Goal: Task Accomplishment & Management: Use online tool/utility

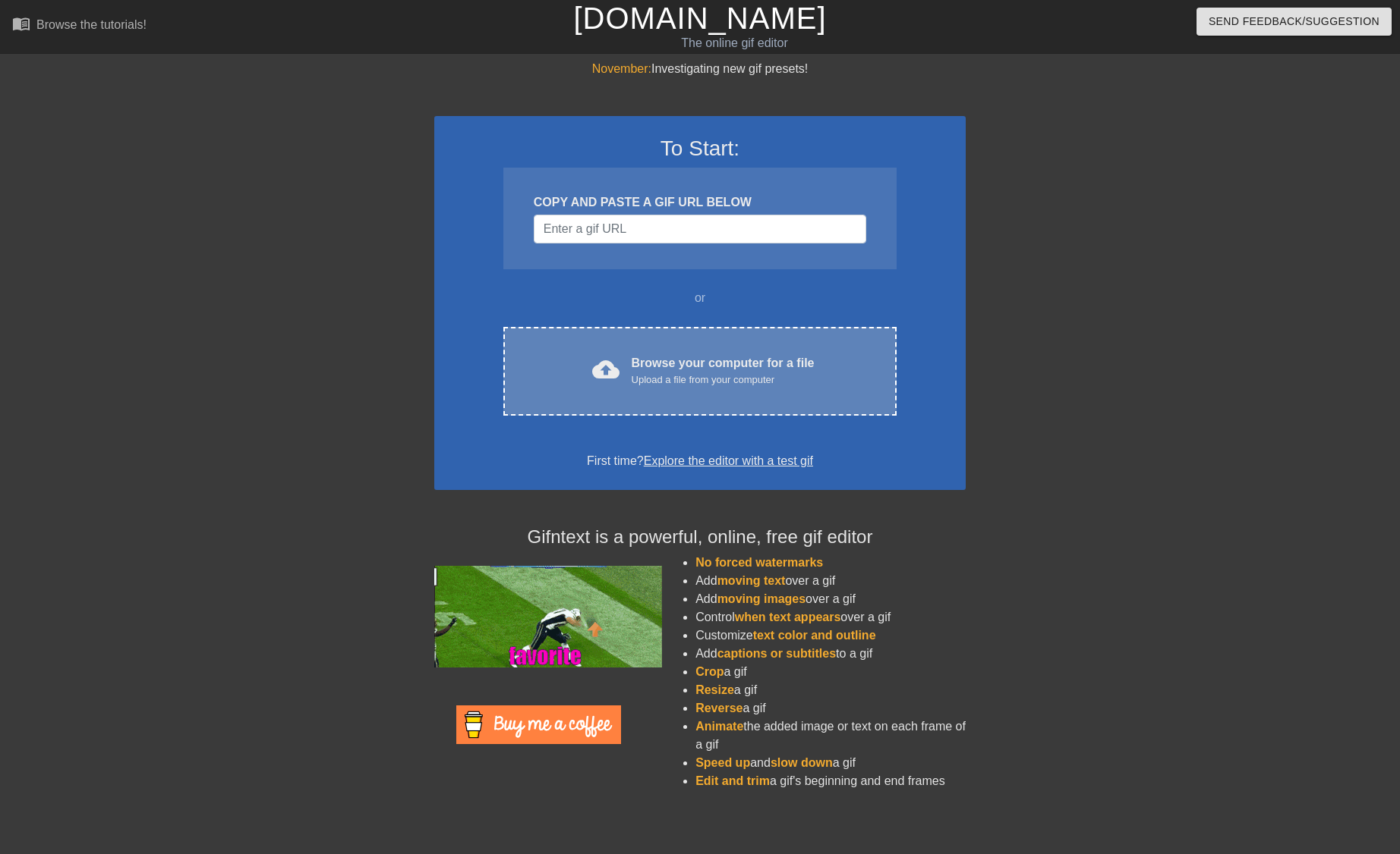
click at [633, 365] on div "Browse your computer for a file Upload a file from your computer" at bounding box center [722, 371] width 183 height 33
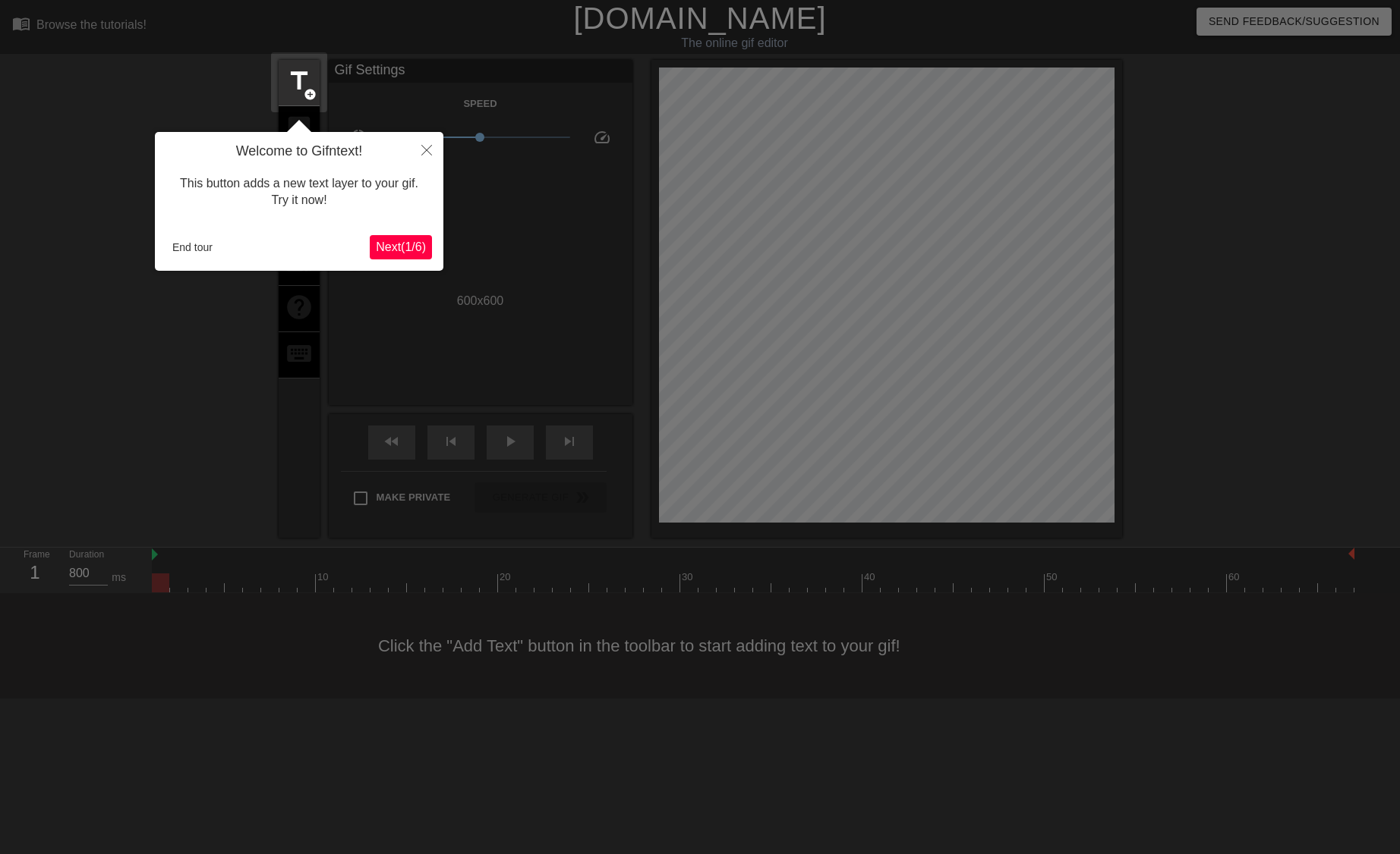
click at [385, 246] on span "Next ( 1 / 6 )" at bounding box center [400, 247] width 50 height 13
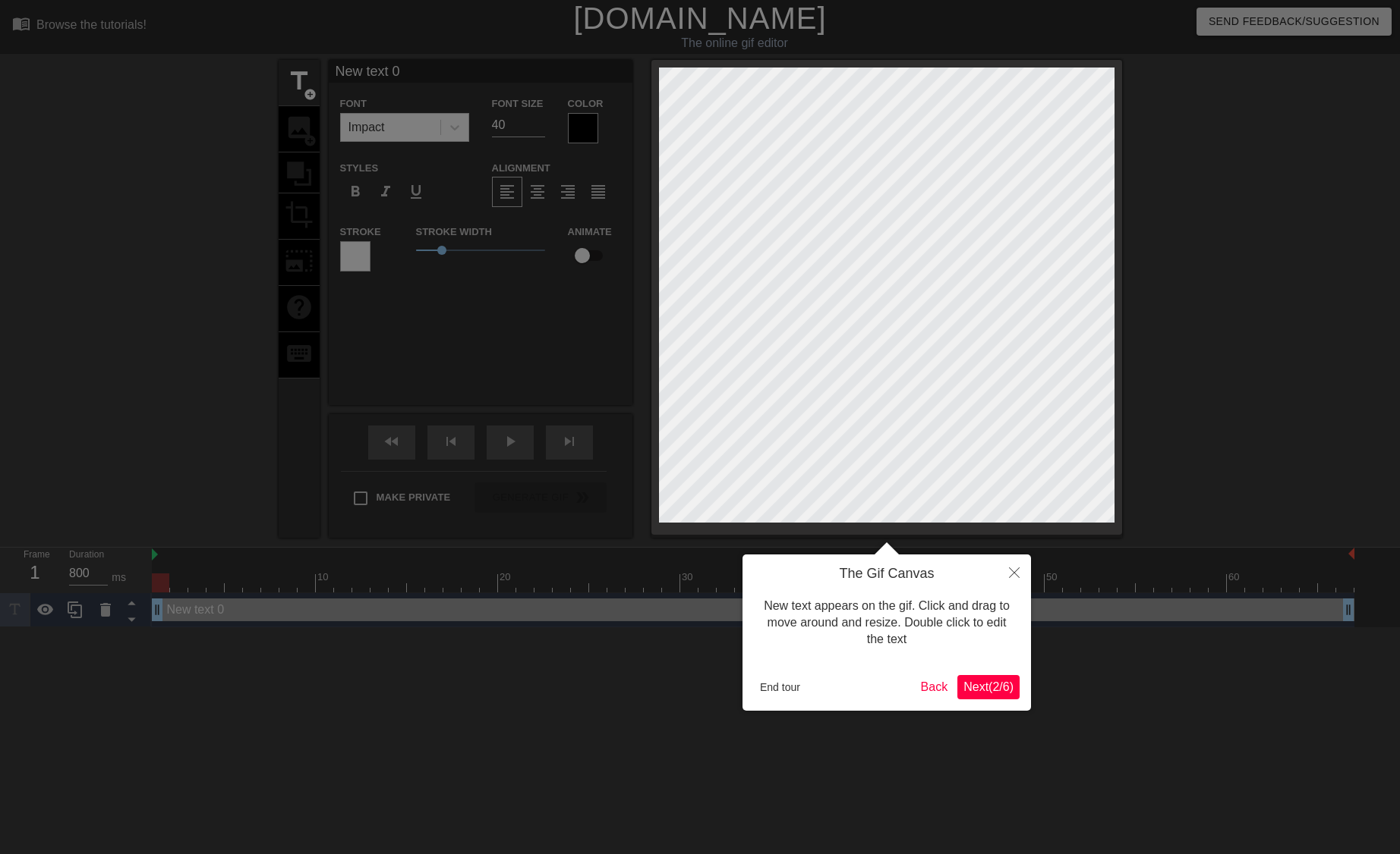
click at [984, 691] on span "Next ( 2 / 6 )" at bounding box center [988, 687] width 50 height 13
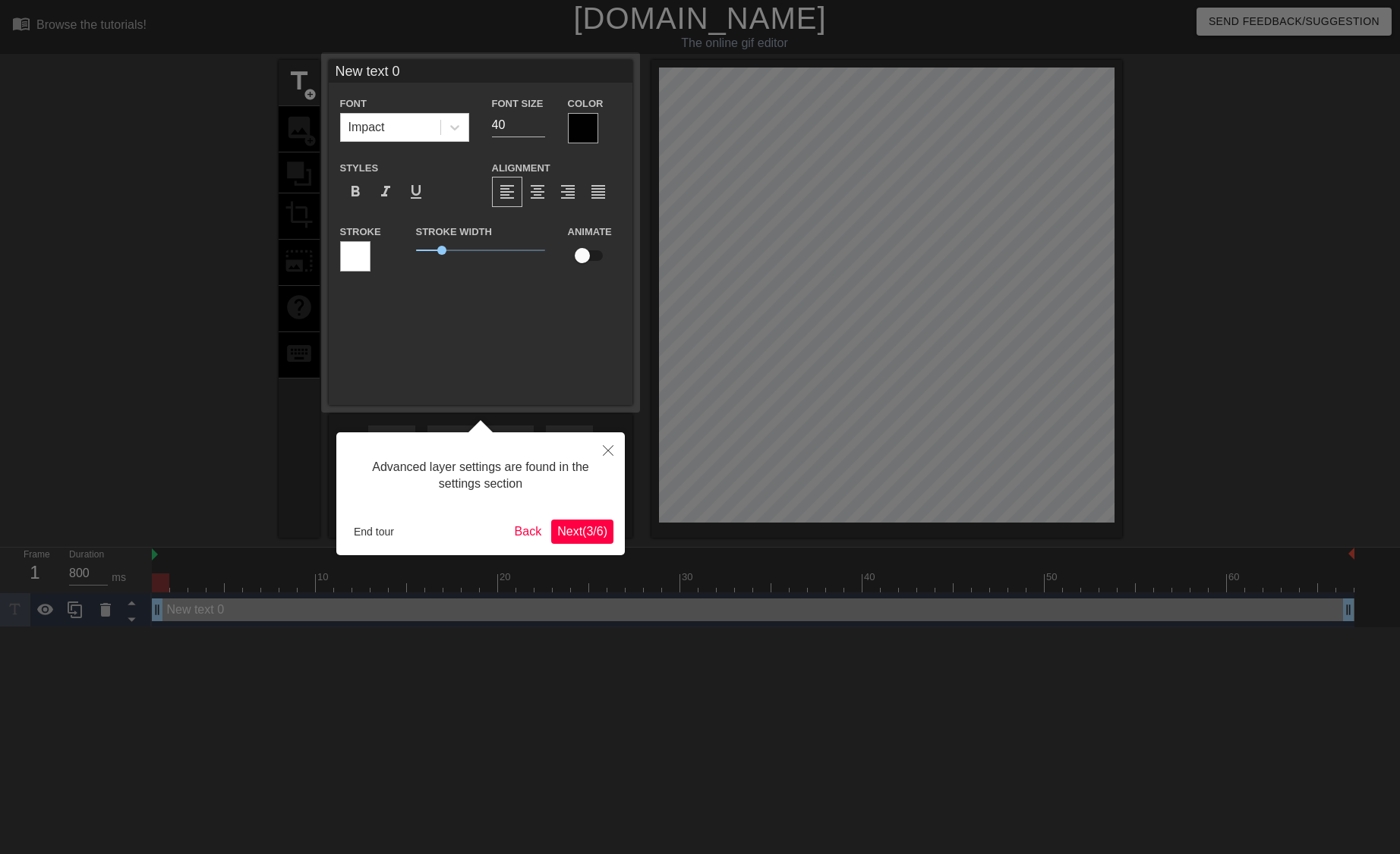
click at [589, 533] on span "Next ( 3 / 6 )" at bounding box center [582, 532] width 50 height 13
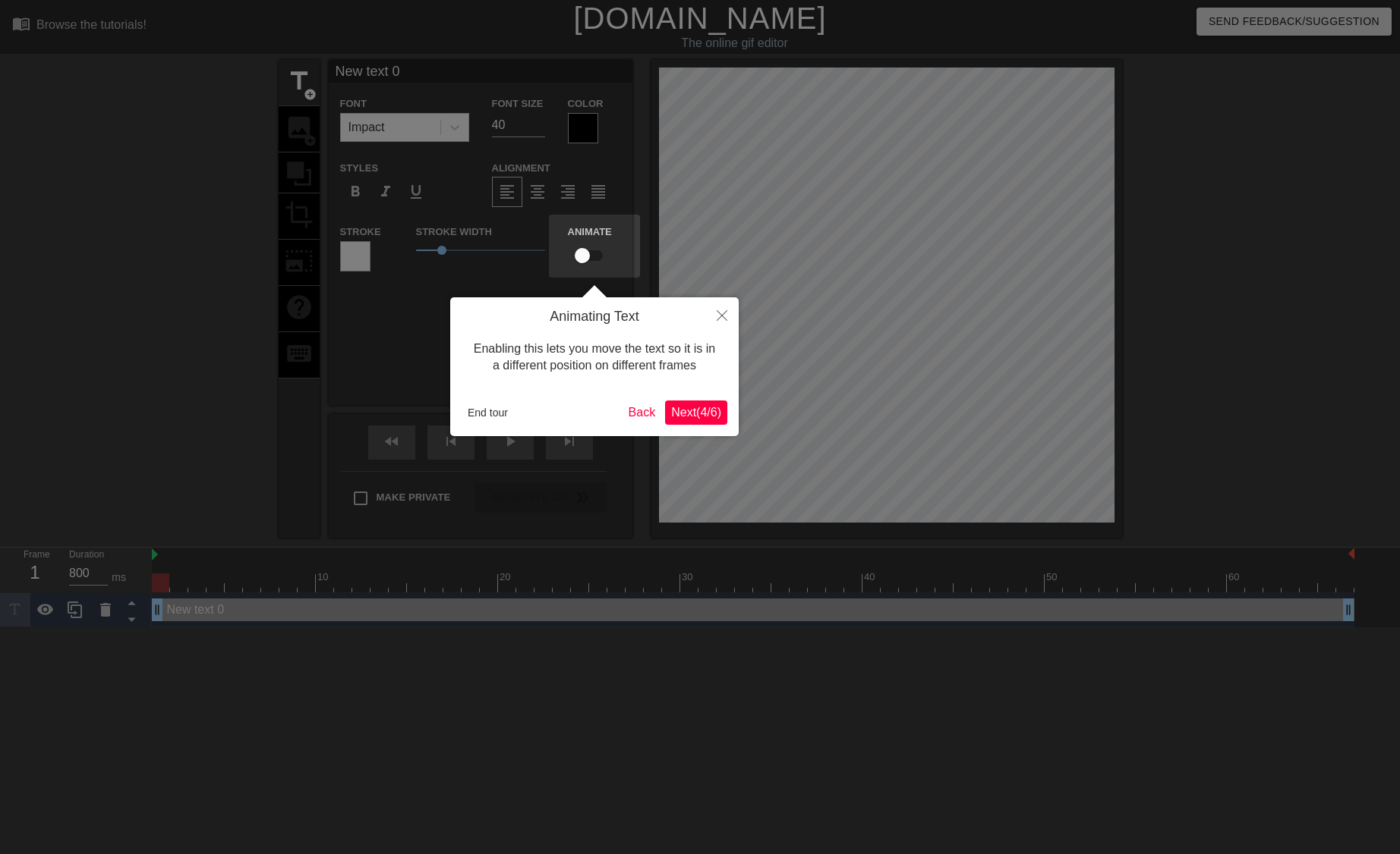
click at [701, 410] on span "Next ( 4 / 6 )" at bounding box center [696, 413] width 50 height 13
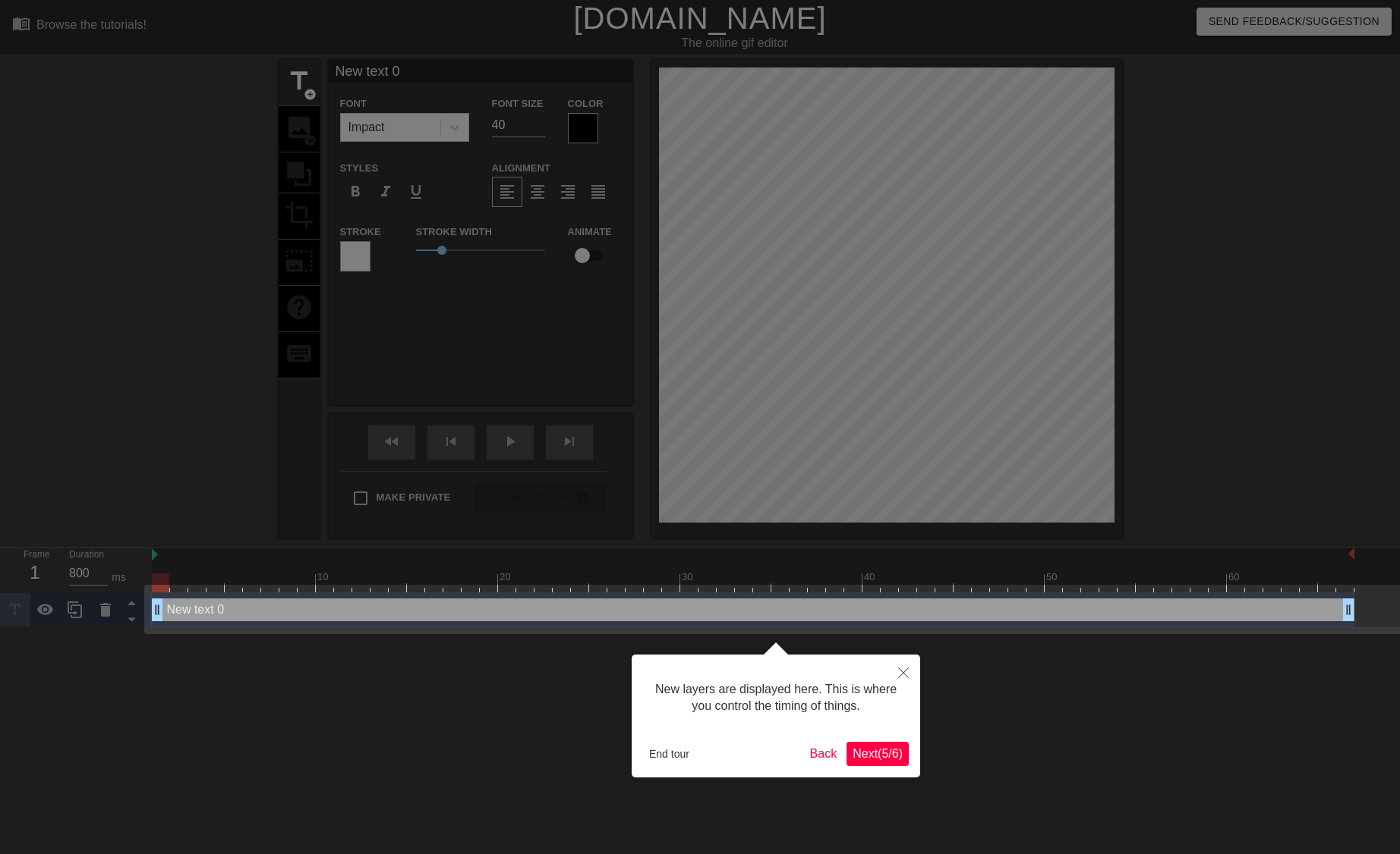
click at [872, 759] on span "Next ( 5 / 6 )" at bounding box center [877, 754] width 50 height 13
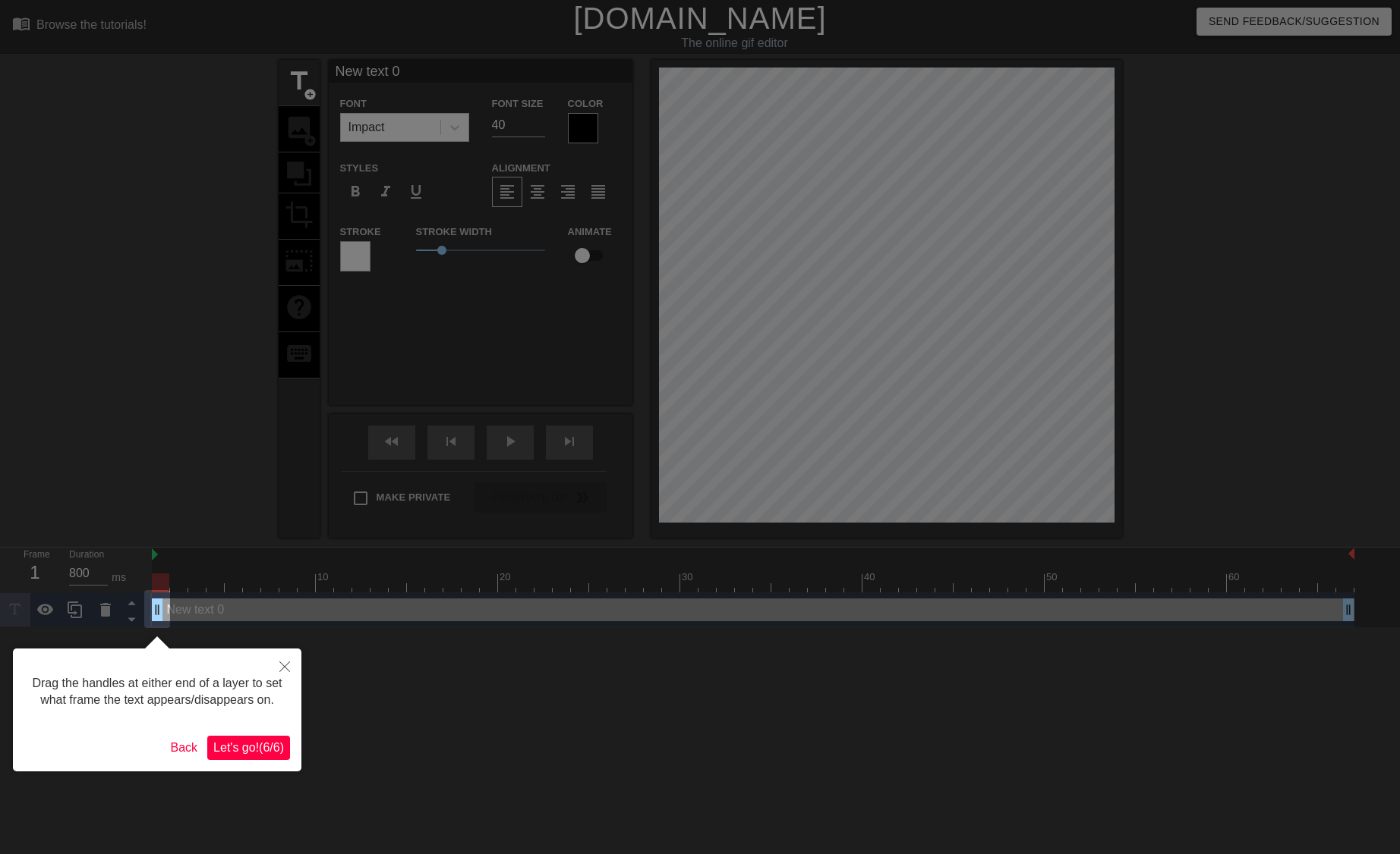
click at [272, 749] on span "Let's go! ( 6 / 6 )" at bounding box center [248, 748] width 71 height 13
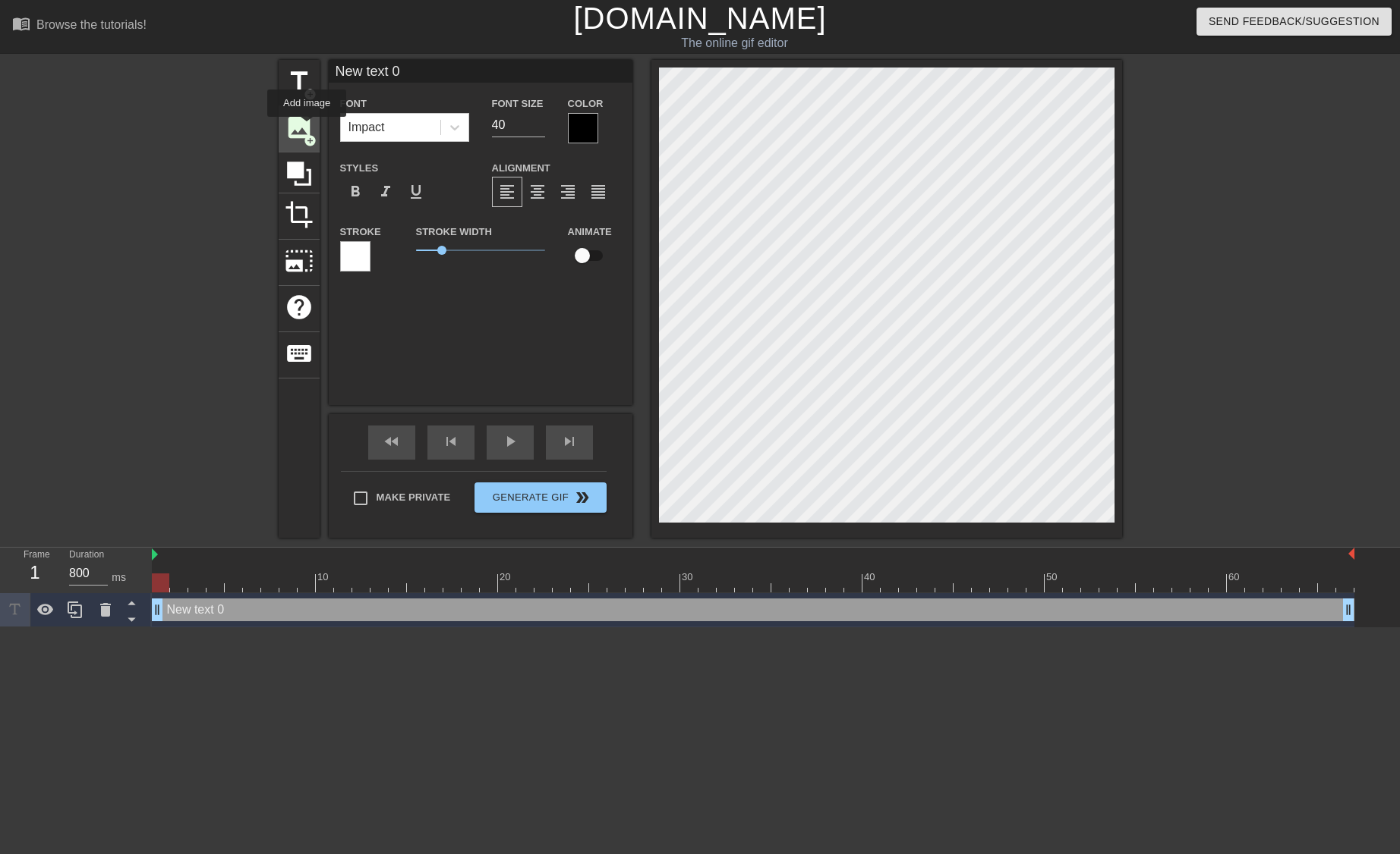
click at [307, 127] on span "image" at bounding box center [299, 127] width 29 height 29
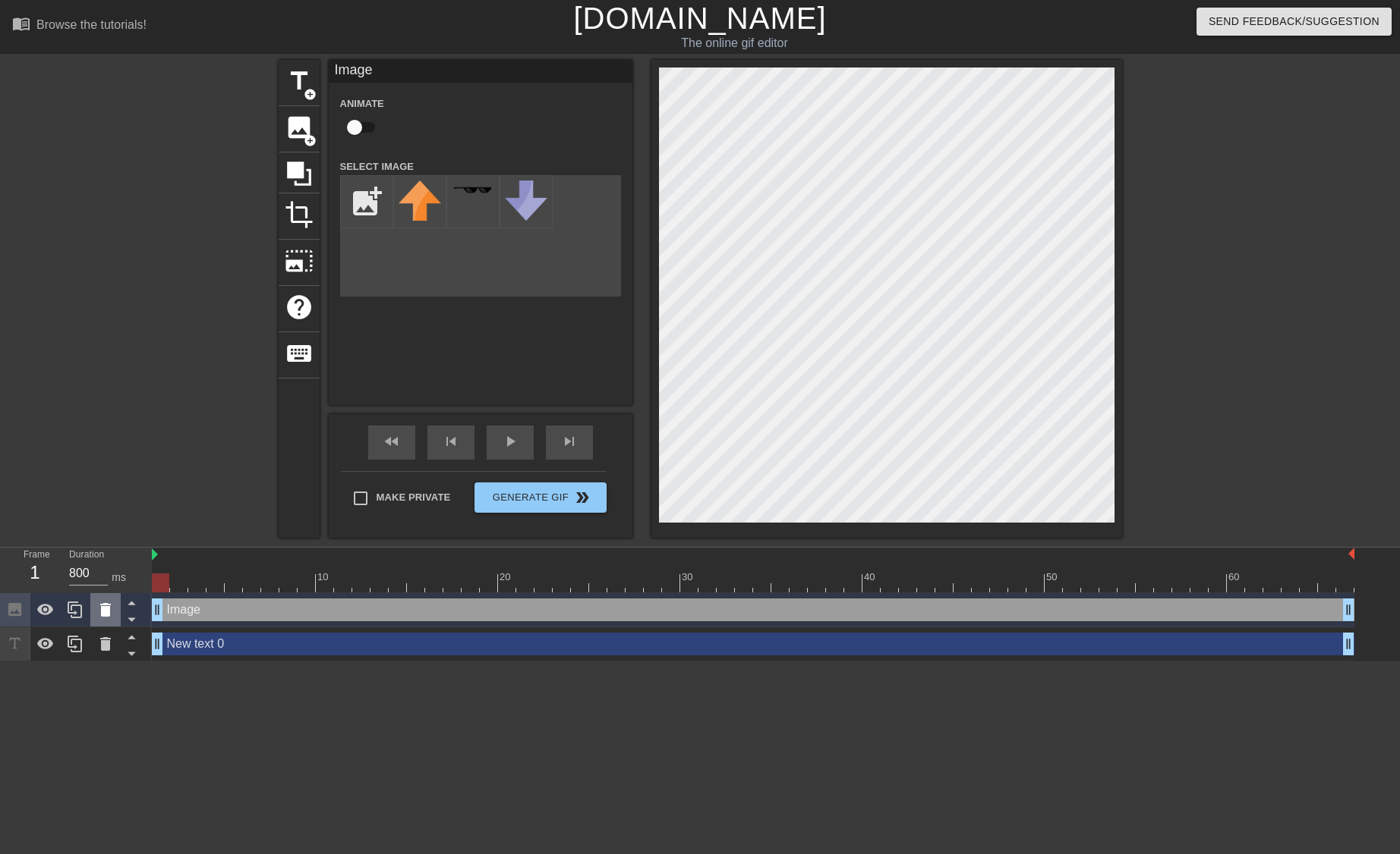
drag, startPoint x: 161, startPoint y: 613, endPoint x: 101, endPoint y: 601, distance: 61.2
click at [101, 601] on div "Frame 1 Duration 800 ms 10 20 30 40 50 60 Image drag_handle drag_handle New tex…" at bounding box center [700, 604] width 1400 height 114
drag, startPoint x: 160, startPoint y: 647, endPoint x: 118, endPoint y: 645, distance: 42.0
click at [118, 645] on div "Frame 2 Duration 800 ms 10 20 30 40 50 60 Image drag_handle drag_handle New tex…" at bounding box center [700, 604] width 1400 height 114
click at [11, 645] on icon at bounding box center [14, 644] width 17 height 17
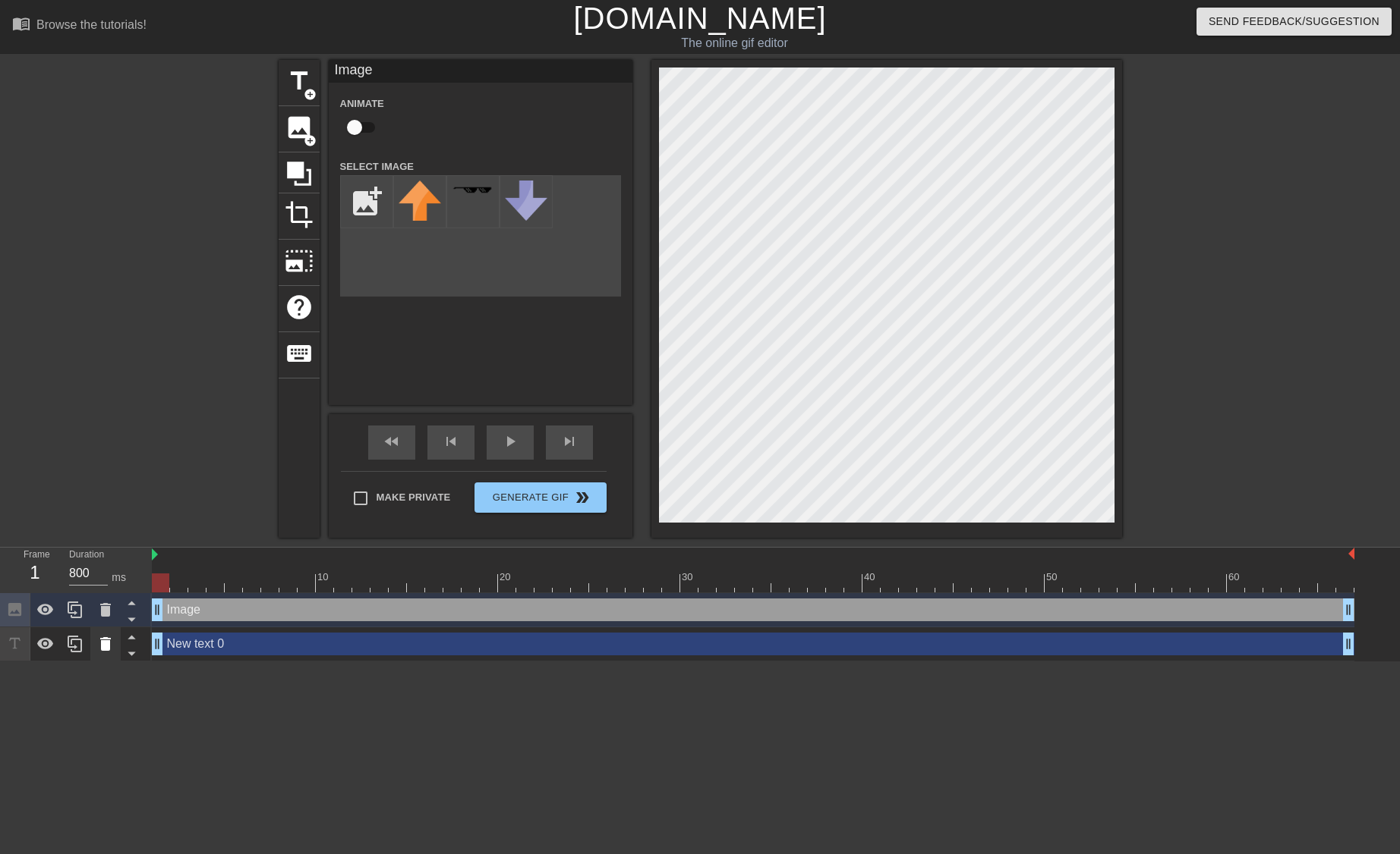
click at [101, 648] on icon at bounding box center [105, 644] width 11 height 13
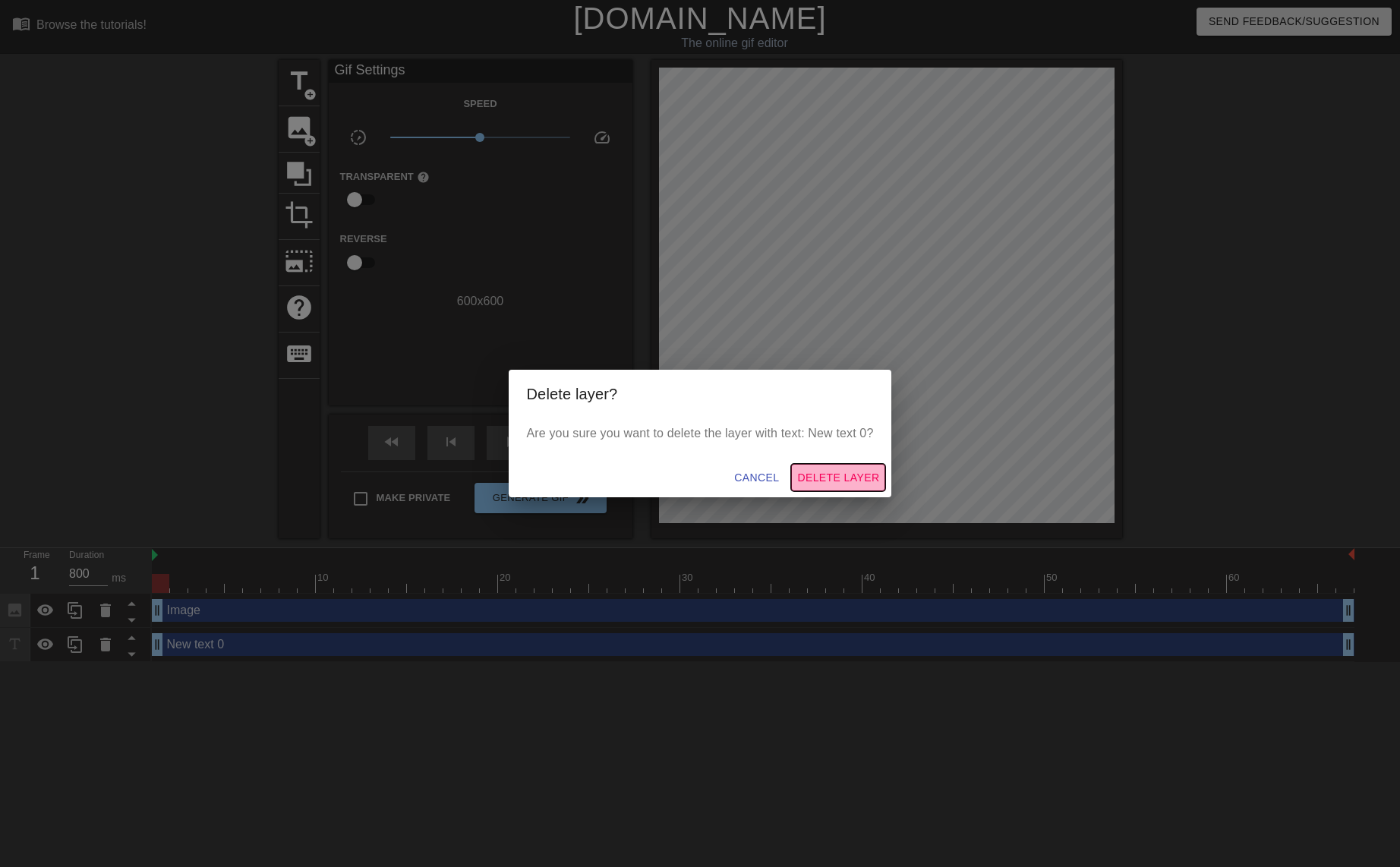
click at [835, 470] on span "Delete Layer" at bounding box center [838, 478] width 82 height 19
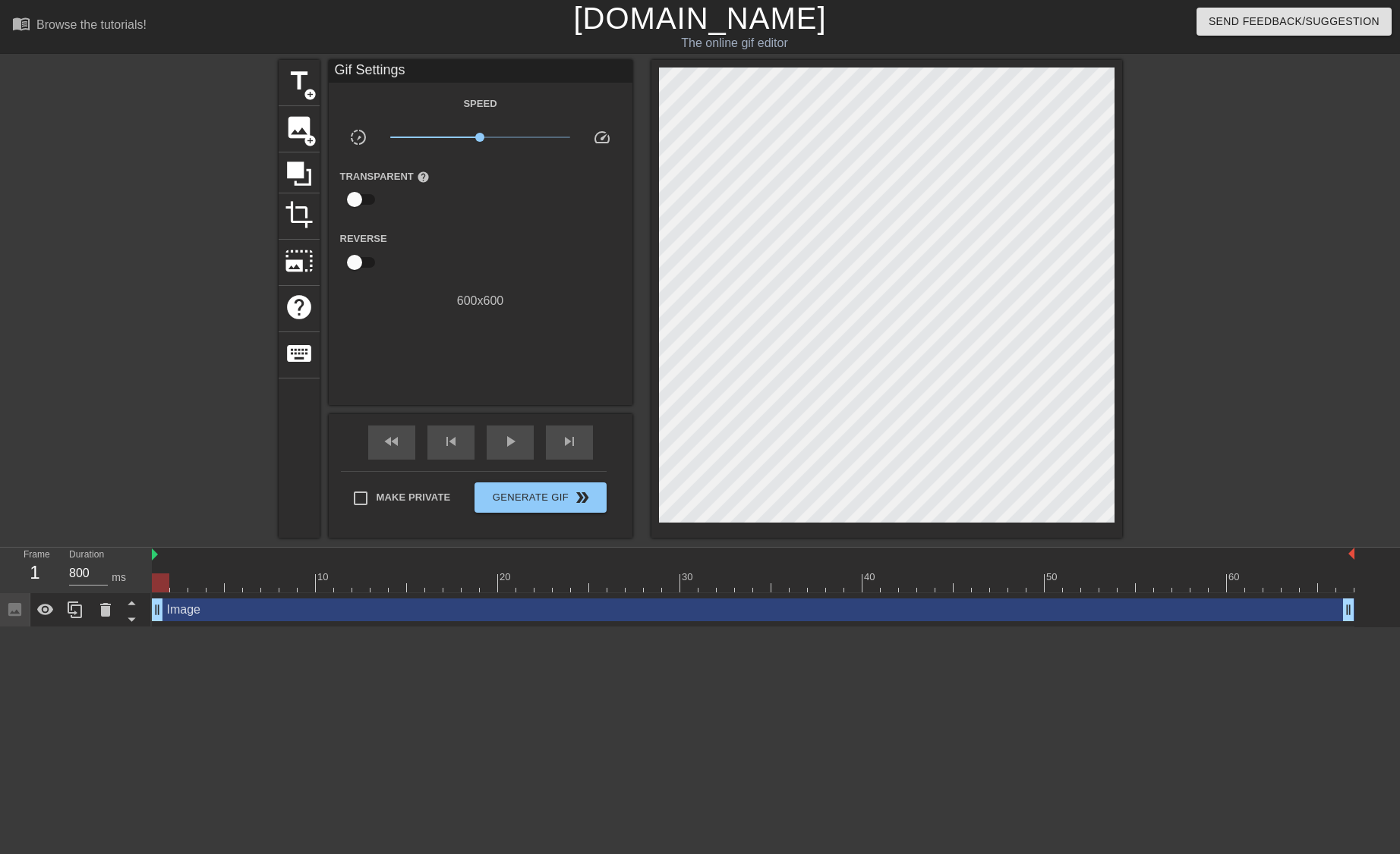
click at [205, 608] on div "Image drag_handle drag_handle" at bounding box center [753, 610] width 1202 height 23
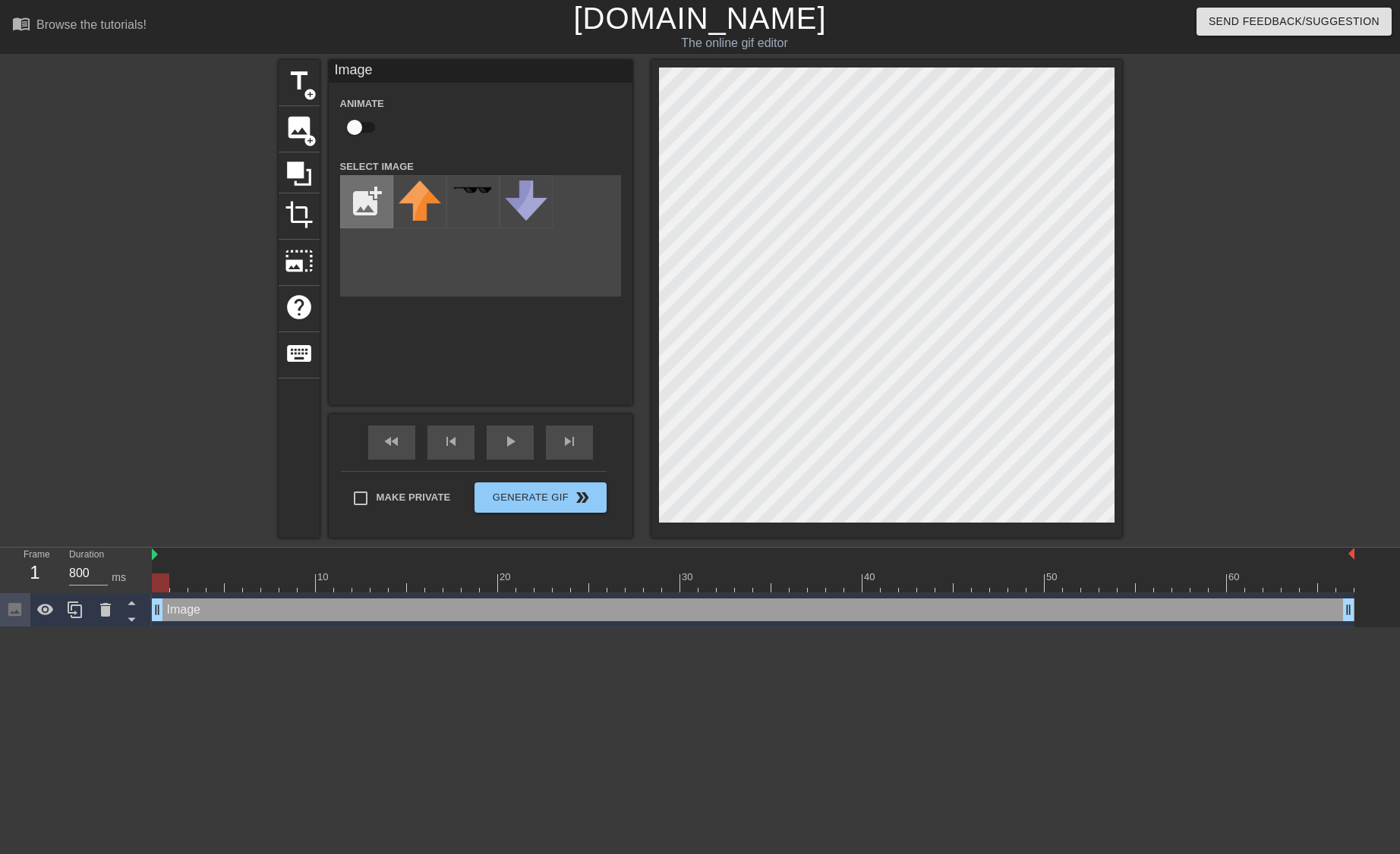
click at [372, 211] on input "file" at bounding box center [367, 202] width 52 height 52
click at [347, 183] on input "file" at bounding box center [367, 202] width 52 height 52
type input "C:\fakepath\brilliant.gif"
click at [411, 190] on img at bounding box center [420, 202] width 42 height 43
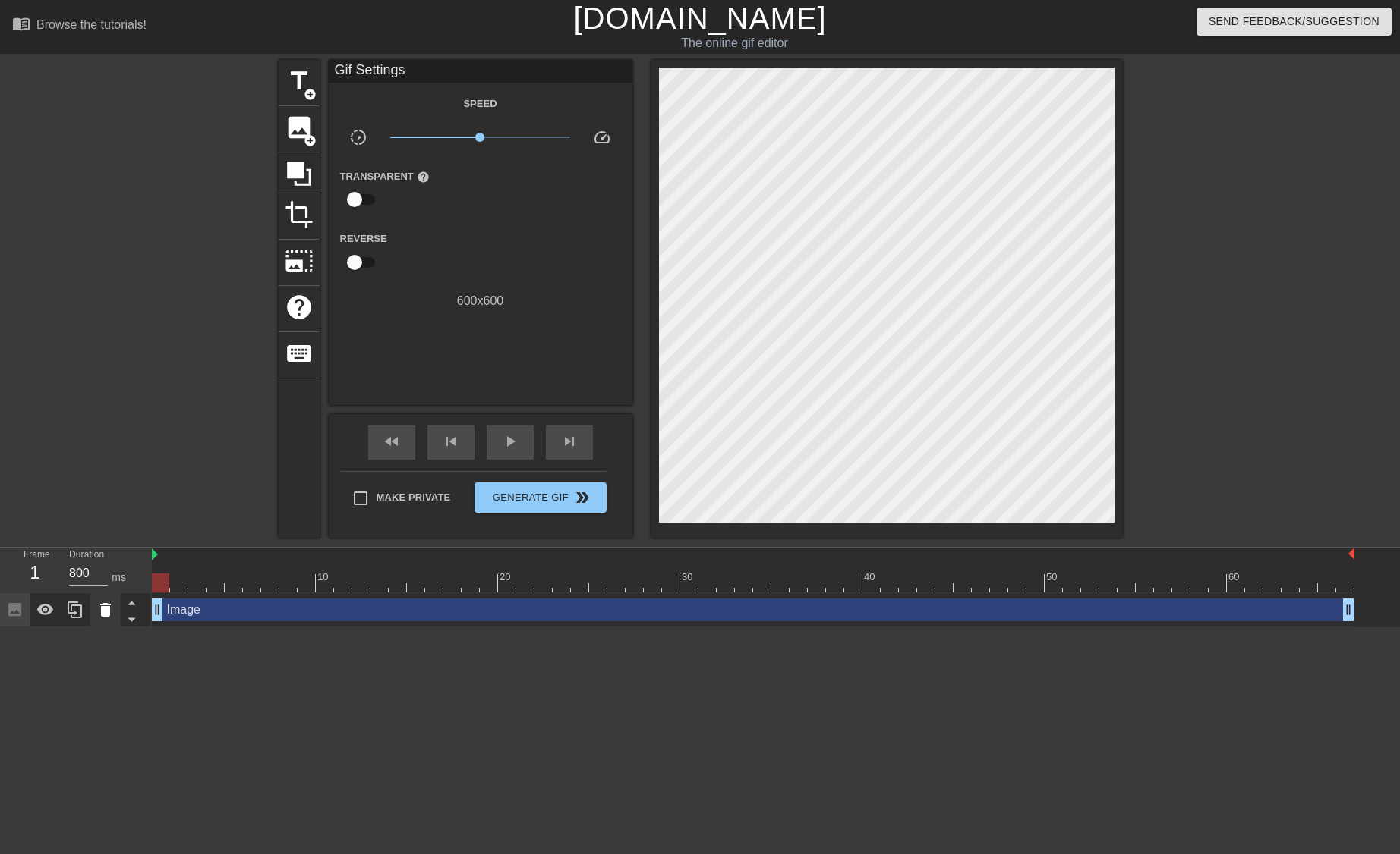
drag, startPoint x: 158, startPoint y: 614, endPoint x: 119, endPoint y: 618, distance: 39.2
click at [119, 618] on div "Frame 1 Duration 800 ms 10 20 30 40 50 60 Image drag_handle drag_handle" at bounding box center [700, 587] width 1400 height 79
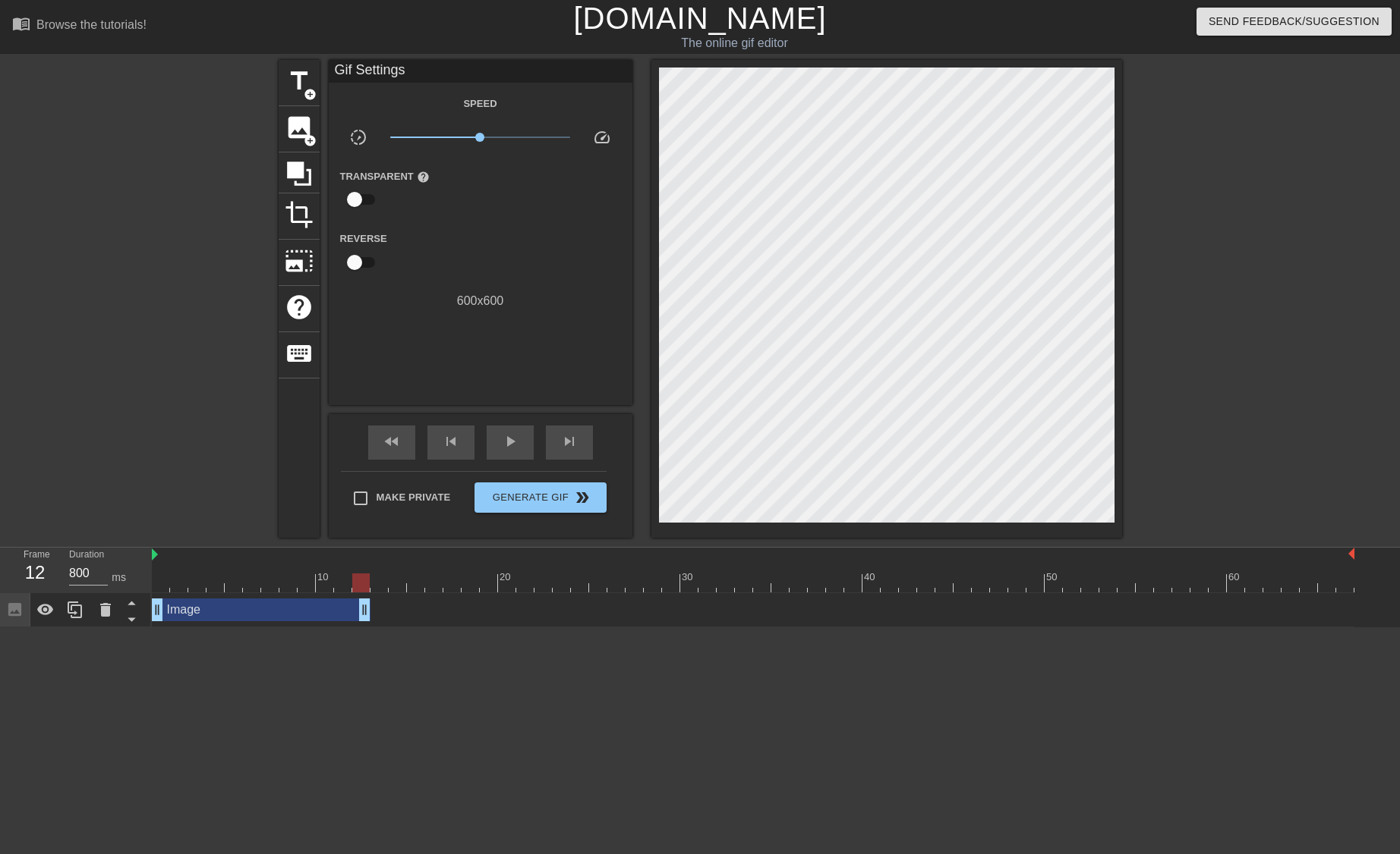
drag, startPoint x: 1347, startPoint y: 607, endPoint x: 352, endPoint y: 632, distance: 995.3
click at [352, 628] on html "menu_book Browse the tutorials! Gifntext.com The online gif editor Send Feedbac…" at bounding box center [700, 313] width 1400 height 628
drag, startPoint x: 346, startPoint y: 615, endPoint x: 158, endPoint y: 610, distance: 188.1
click at [77, 571] on input "800" at bounding box center [88, 573] width 39 height 24
click at [106, 568] on input "801" at bounding box center [88, 573] width 39 height 24
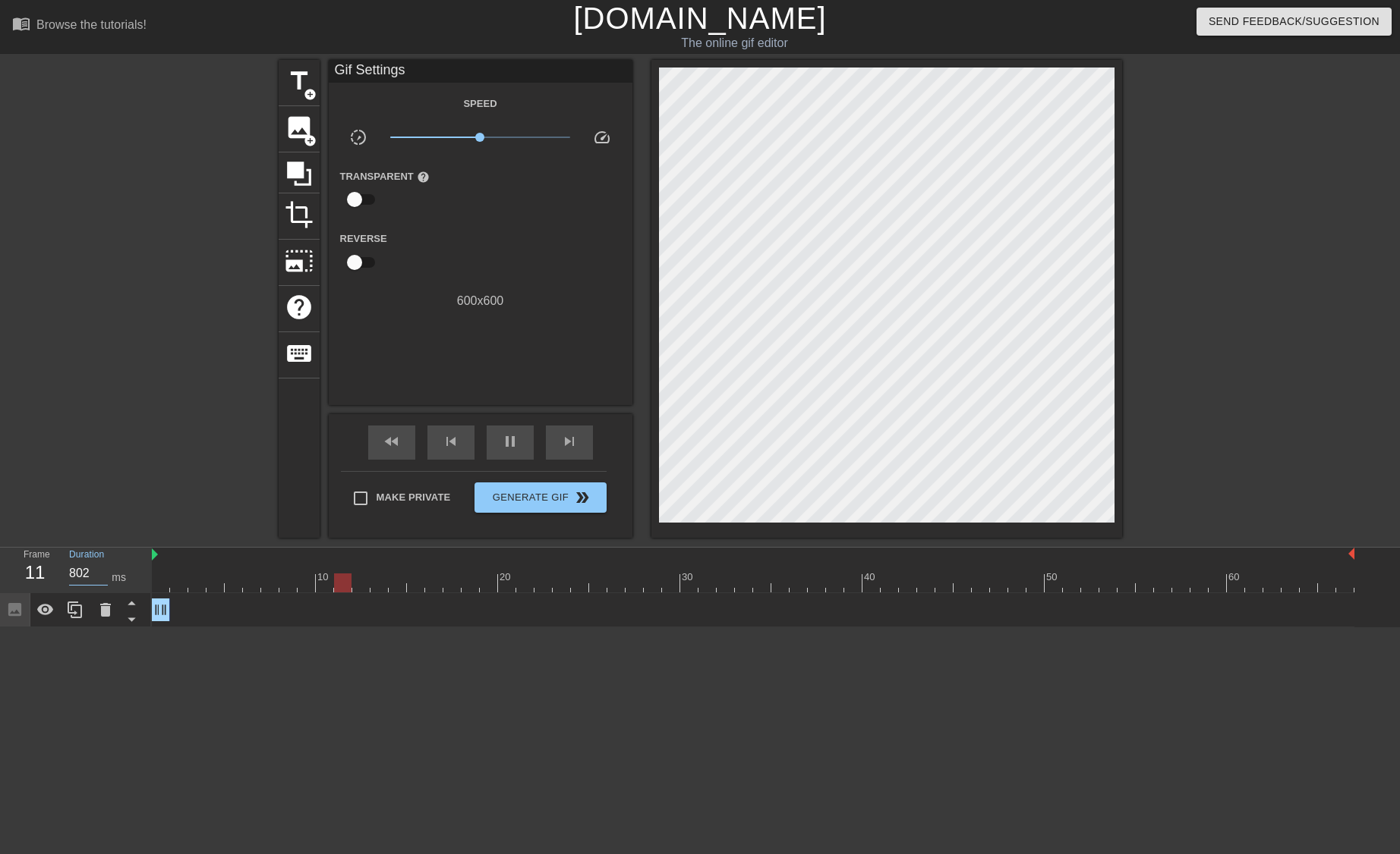
click at [106, 568] on input "802" at bounding box center [88, 573] width 39 height 24
click at [106, 568] on input "815" at bounding box center [88, 573] width 39 height 24
click at [439, 583] on div at bounding box center [434, 583] width 17 height 19
drag, startPoint x: 439, startPoint y: 583, endPoint x: 135, endPoint y: 571, distance: 304.2
click at [135, 571] on div "Frame 1 Duration 800 ms 10 20 30 40 50 60 Image drag_handle drag_handle" at bounding box center [700, 587] width 1400 height 79
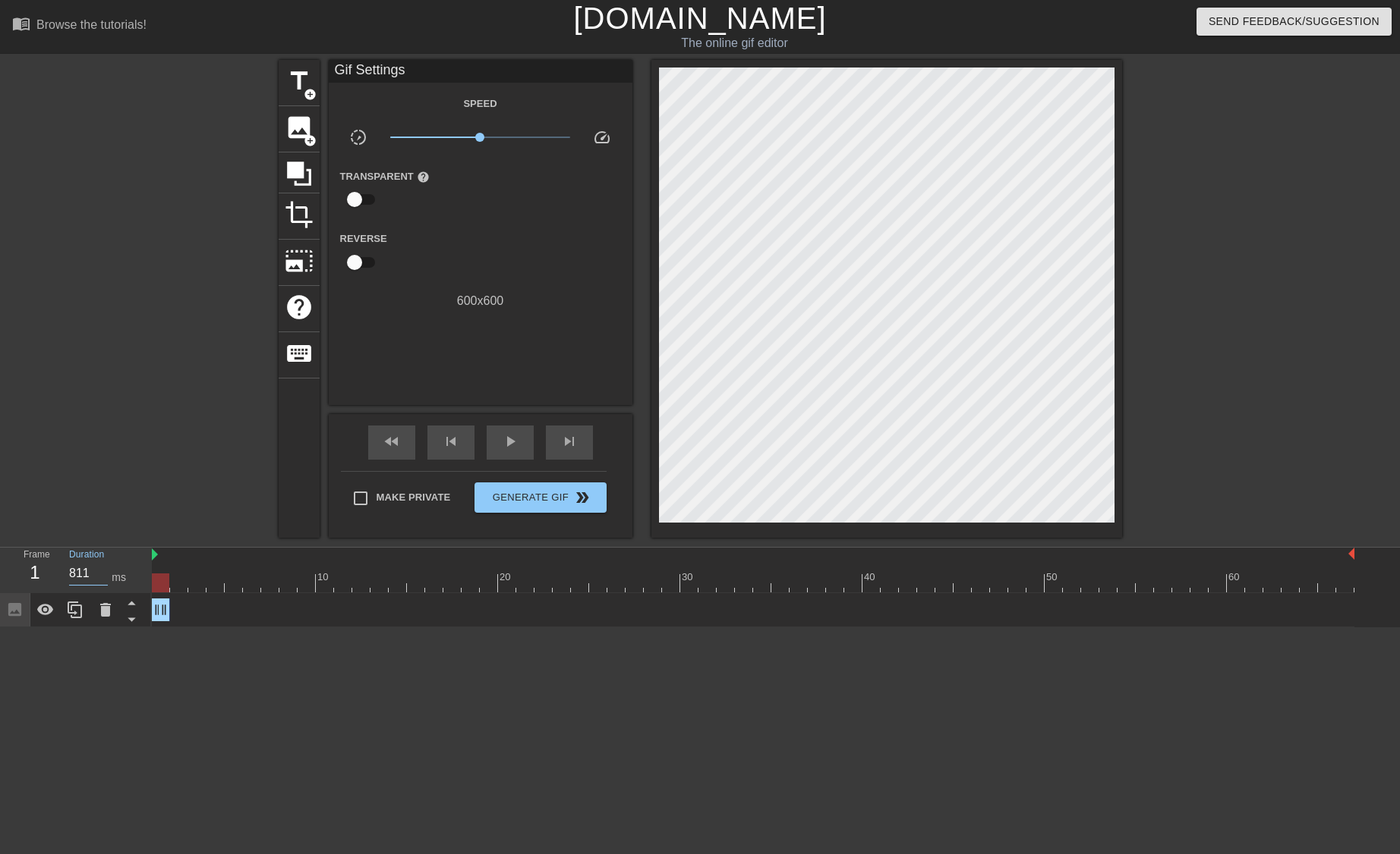
click at [100, 568] on input "811" at bounding box center [88, 573] width 39 height 24
click at [100, 568] on input "873" at bounding box center [88, 573] width 39 height 24
click at [82, 575] on input "873" at bounding box center [88, 573] width 39 height 24
click at [108, 628] on html "menu_book Browse the tutorials! Gifntext.com The online gif editor Send Feedbac…" at bounding box center [700, 313] width 1400 height 628
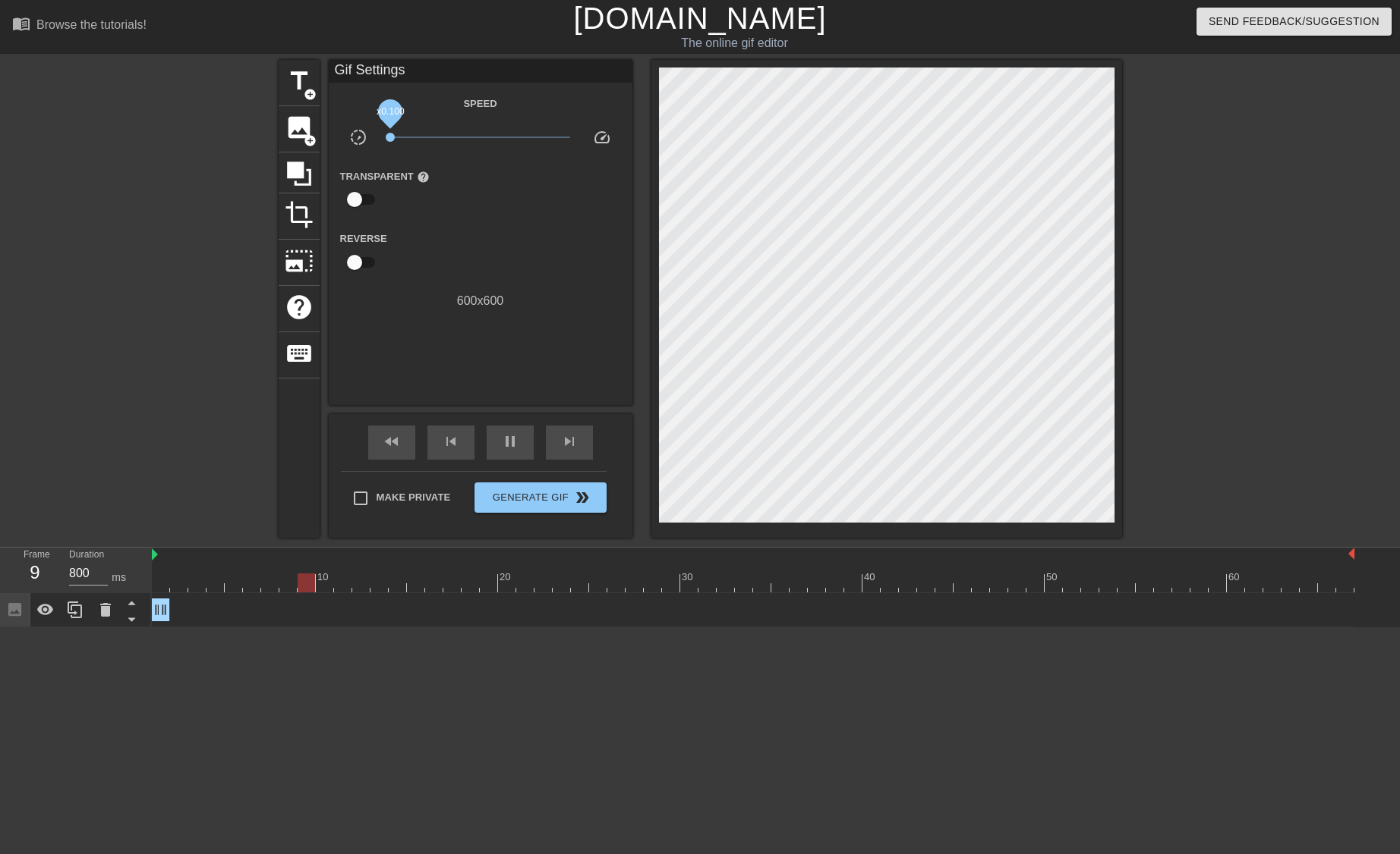
drag, startPoint x: 477, startPoint y: 135, endPoint x: 359, endPoint y: 138, distance: 118.0
click at [359, 138] on div "slow_motion_video x0.100 speed" at bounding box center [481, 139] width 304 height 24
drag, startPoint x: 300, startPoint y: 587, endPoint x: 33, endPoint y: 553, distance: 269.2
click at [33, 553] on div "Frame 1 Duration 1000 ms 10 20 30 40 50 60 Image drag_handle drag_handle" at bounding box center [700, 587] width 1400 height 79
drag, startPoint x: 390, startPoint y: 136, endPoint x: 459, endPoint y: 147, distance: 69.9
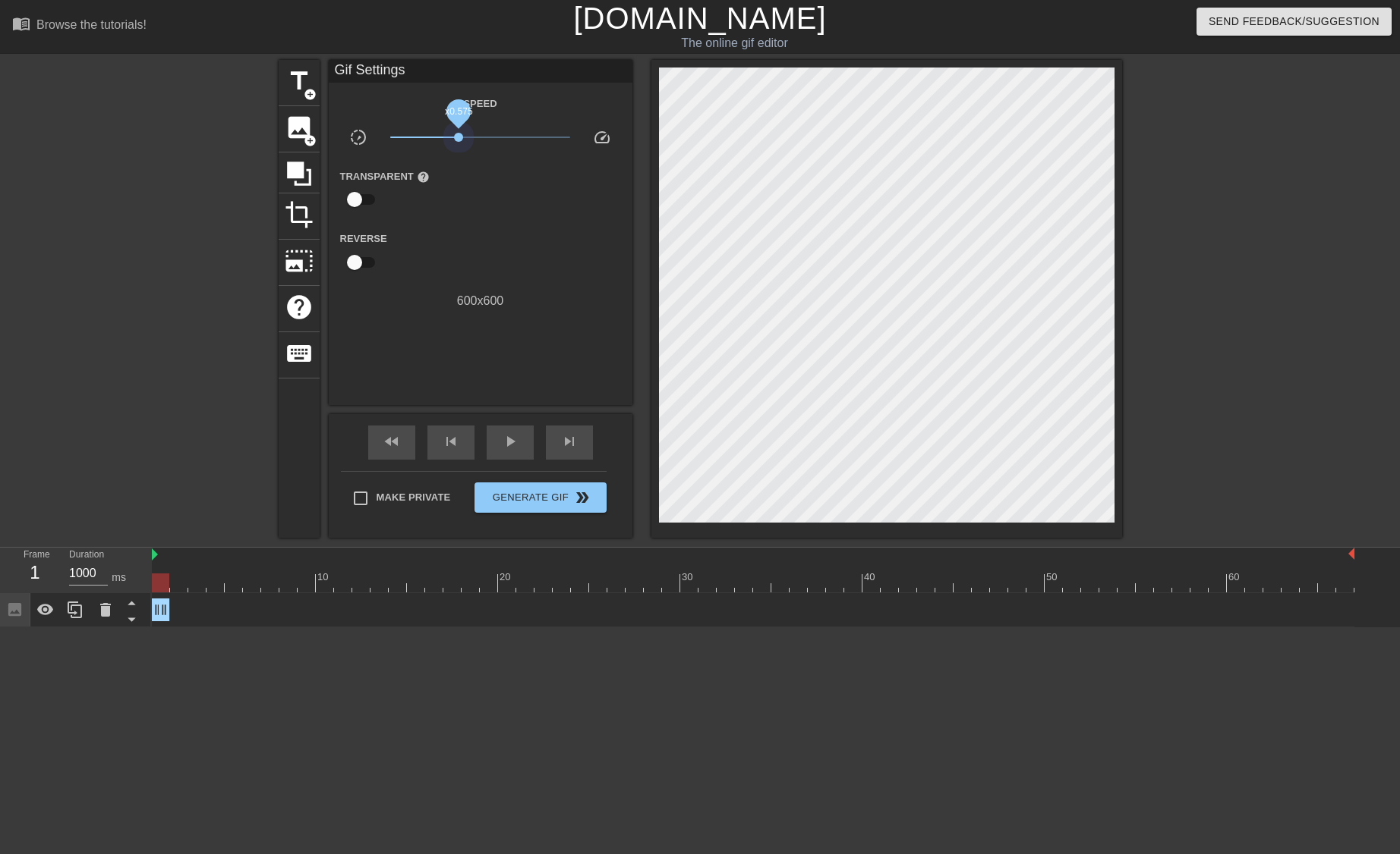
click at [459, 147] on div "x0.575" at bounding box center [480, 139] width 203 height 24
drag, startPoint x: 215, startPoint y: 585, endPoint x: 149, endPoint y: 573, distance: 67.1
click at [149, 573] on div "Frame 1 Duration 1000 ms 10 20 30 40 50 60 Image drag_handle drag_handle" at bounding box center [700, 587] width 1400 height 79
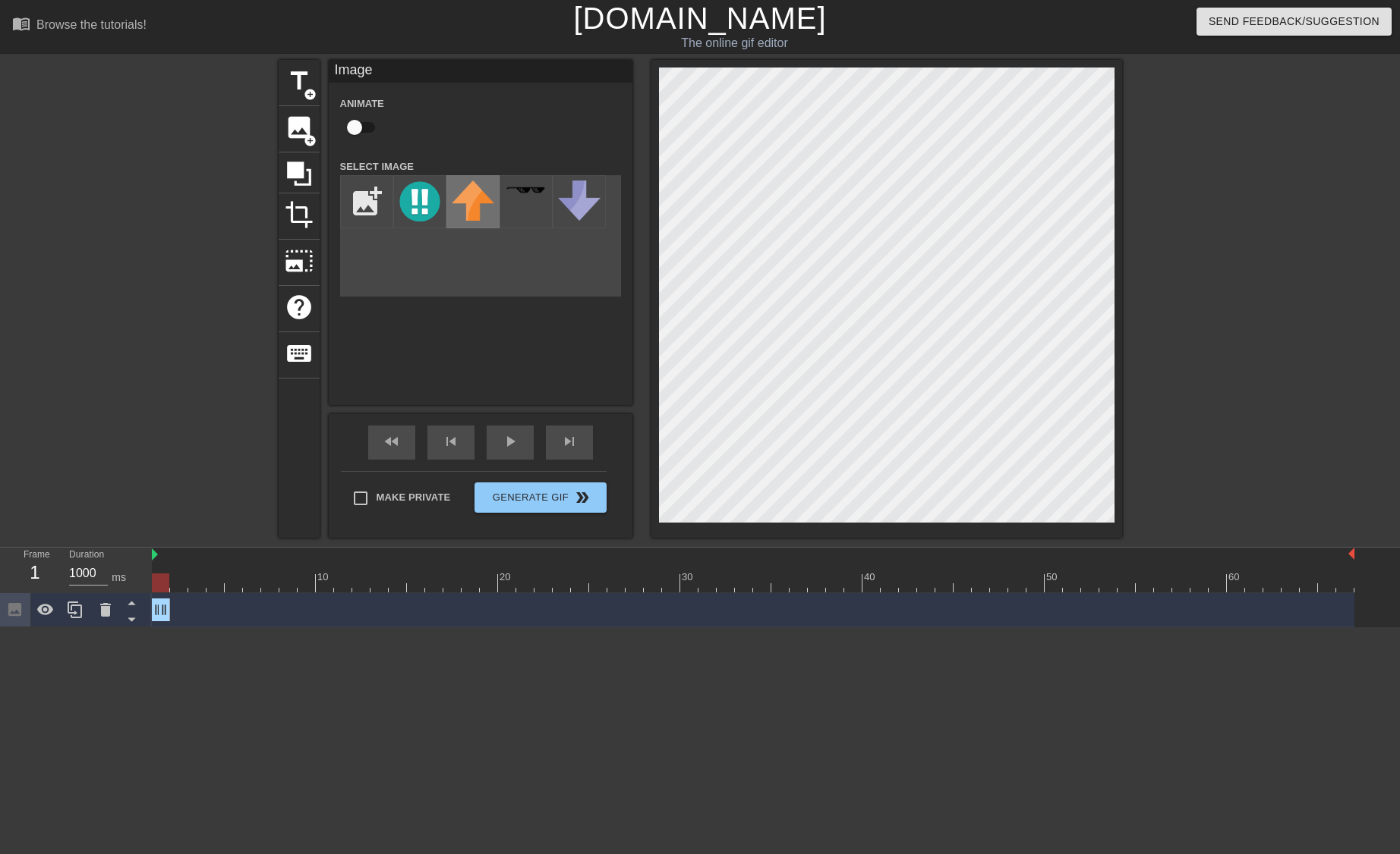
click at [471, 206] on img at bounding box center [473, 201] width 42 height 40
click at [513, 209] on div at bounding box center [527, 202] width 54 height 53
click at [363, 205] on input "file" at bounding box center [367, 202] width 52 height 52
drag, startPoint x: 161, startPoint y: 580, endPoint x: 626, endPoint y: 577, distance: 465.0
click at [625, 577] on div at bounding box center [615, 583] width 17 height 19
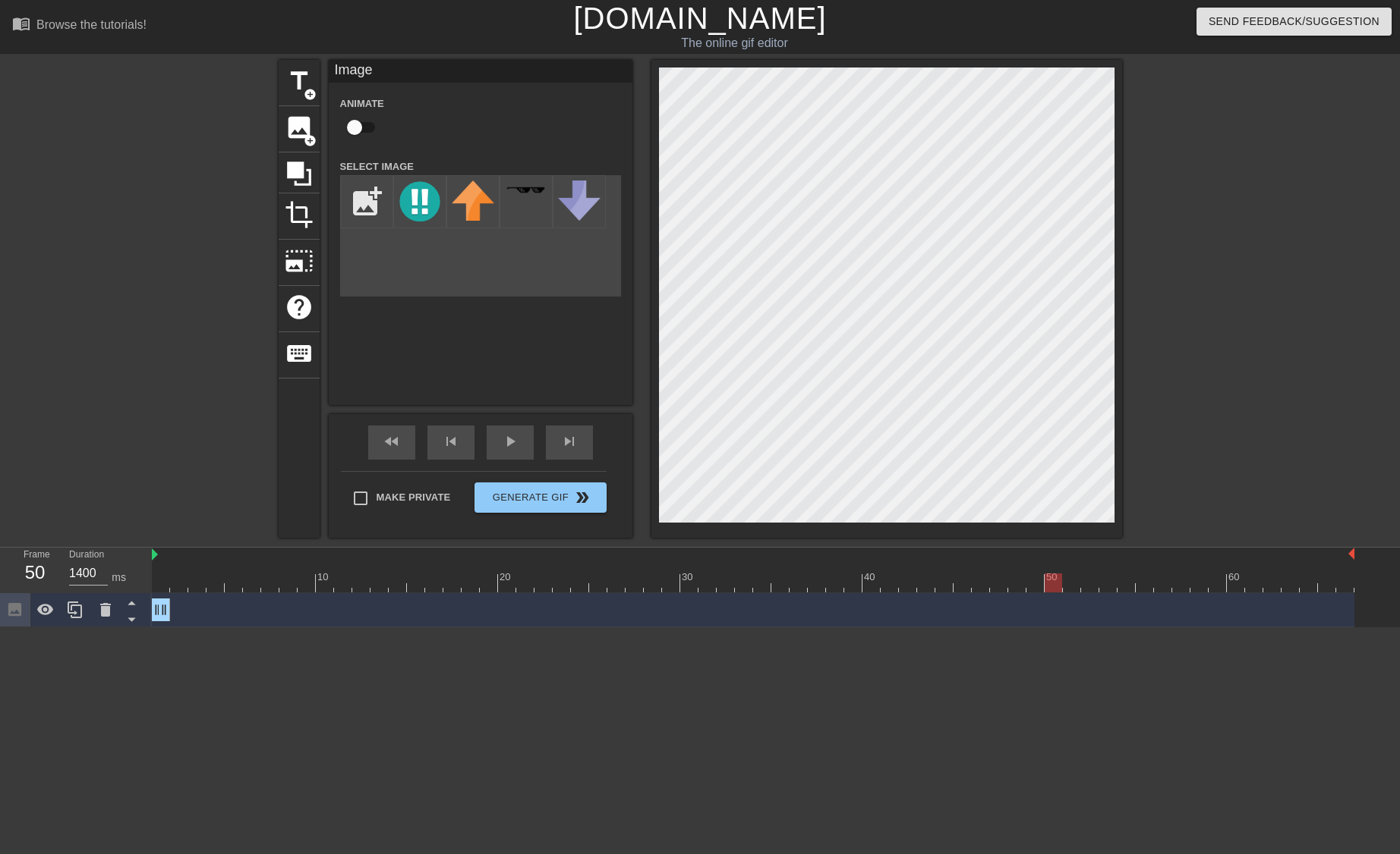
drag, startPoint x: 626, startPoint y: 577, endPoint x: 1079, endPoint y: 580, distance: 453.0
click at [1062, 580] on div at bounding box center [1053, 583] width 17 height 19
drag, startPoint x: 1079, startPoint y: 580, endPoint x: 570, endPoint y: 609, distance: 509.8
click at [570, 609] on div "10 20 30 40 50 60 Image drag_handle drag_handle" at bounding box center [776, 587] width 1248 height 79
type input "1000"
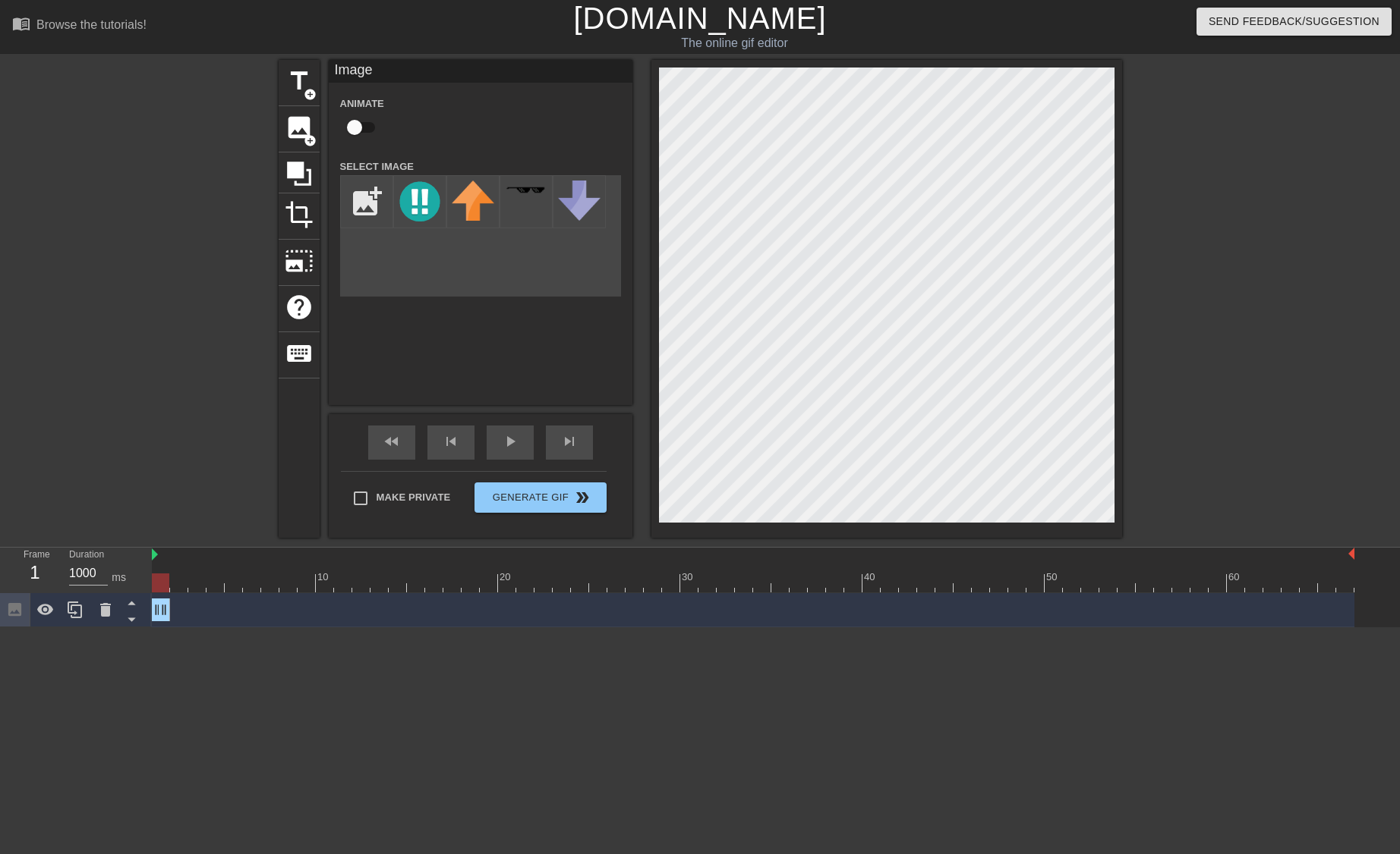
drag, startPoint x: 556, startPoint y: 585, endPoint x: 123, endPoint y: 544, distance: 434.9
click at [123, 544] on div "menu_book Browse the tutorials! Gifntext.com The online gif editor Send Feedbac…" at bounding box center [700, 313] width 1400 height 628
click at [359, 206] on input "file" at bounding box center [367, 202] width 52 height 52
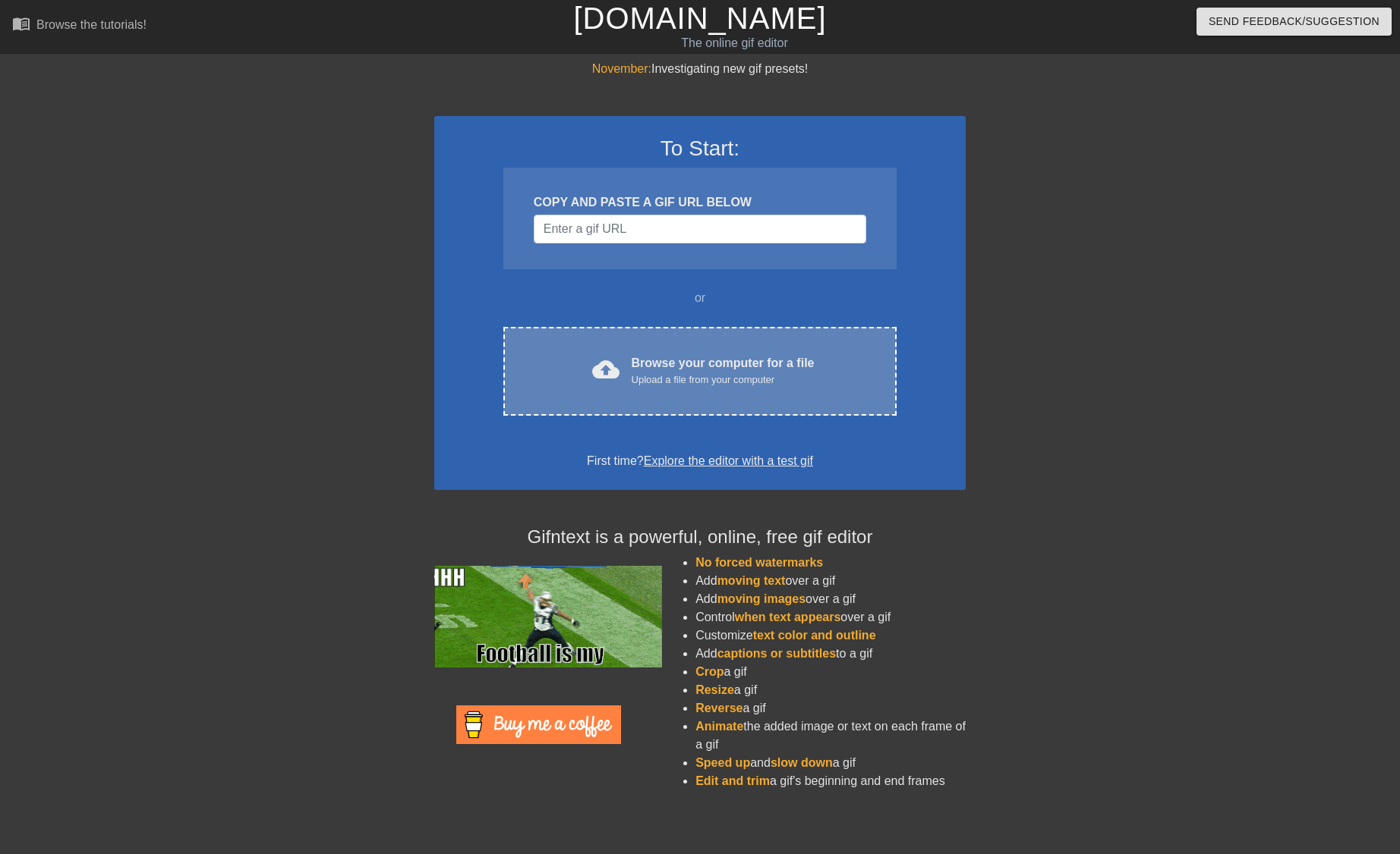
click at [648, 368] on div "Browse your computer for a file Upload a file from your computer" at bounding box center [722, 371] width 183 height 33
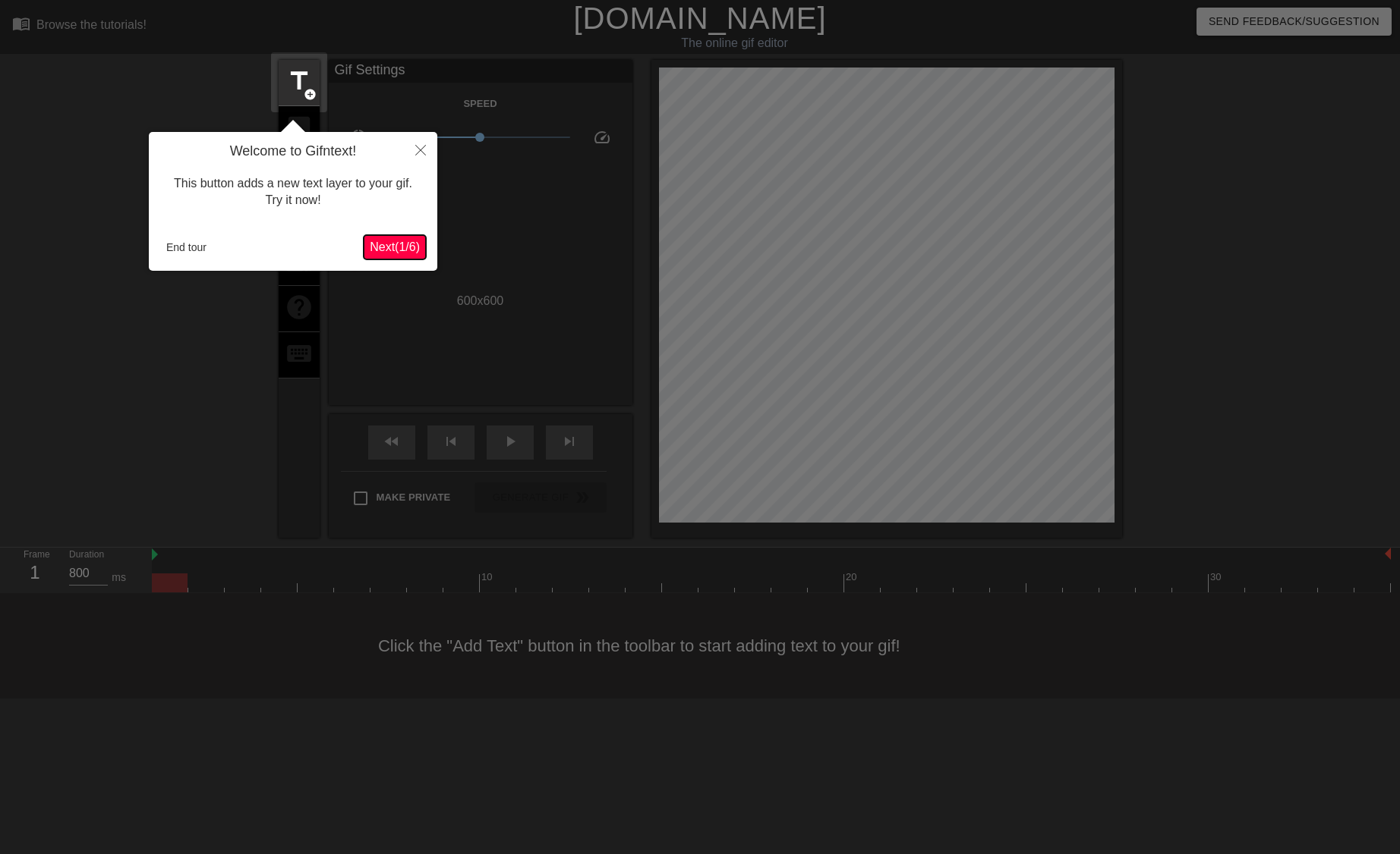
click at [395, 244] on span "Next ( 1 / 6 )" at bounding box center [395, 247] width 50 height 13
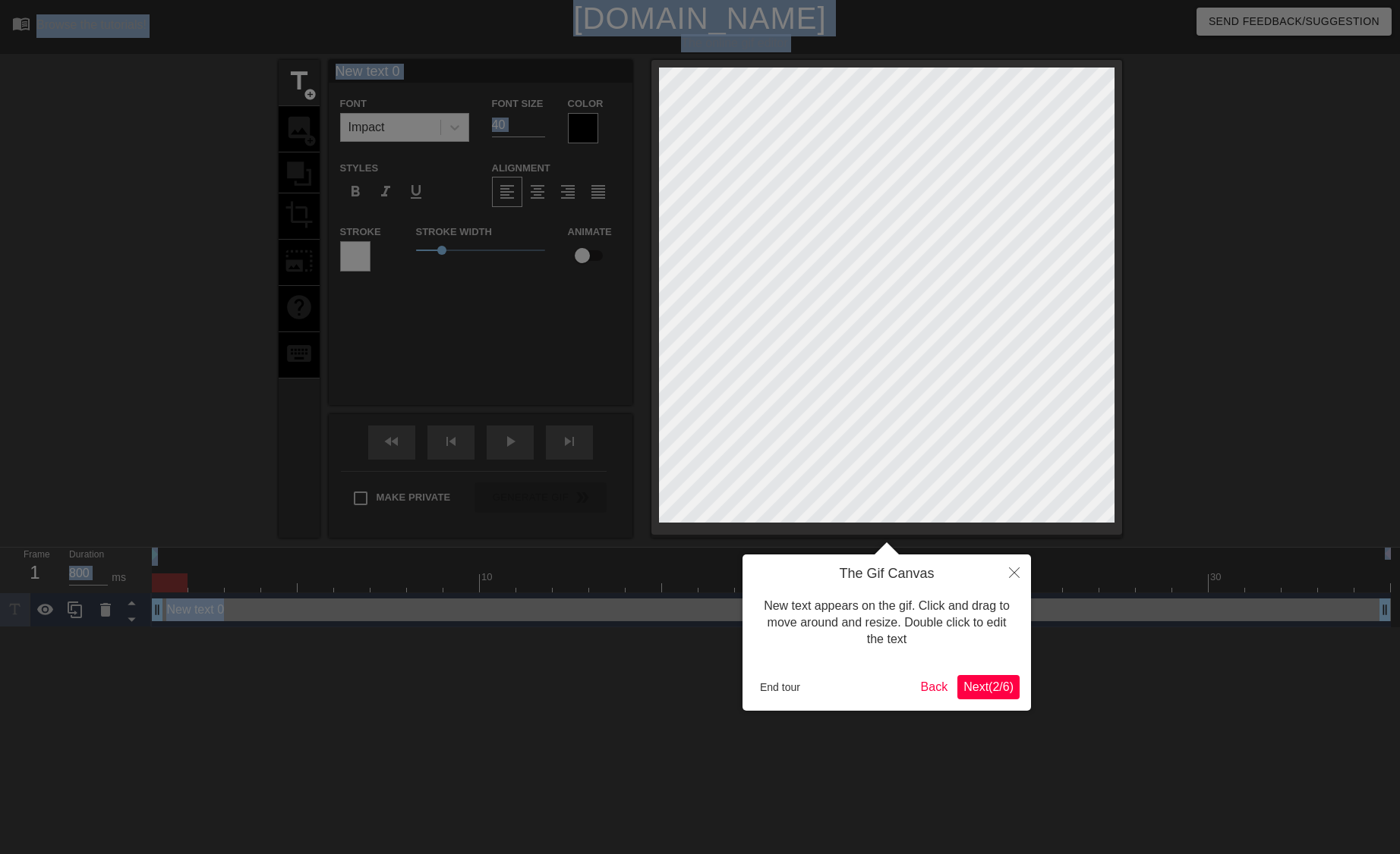
click at [395, 244] on div at bounding box center [700, 427] width 1400 height 854
click at [987, 692] on span "Next ( 2 / 6 )" at bounding box center [988, 687] width 50 height 13
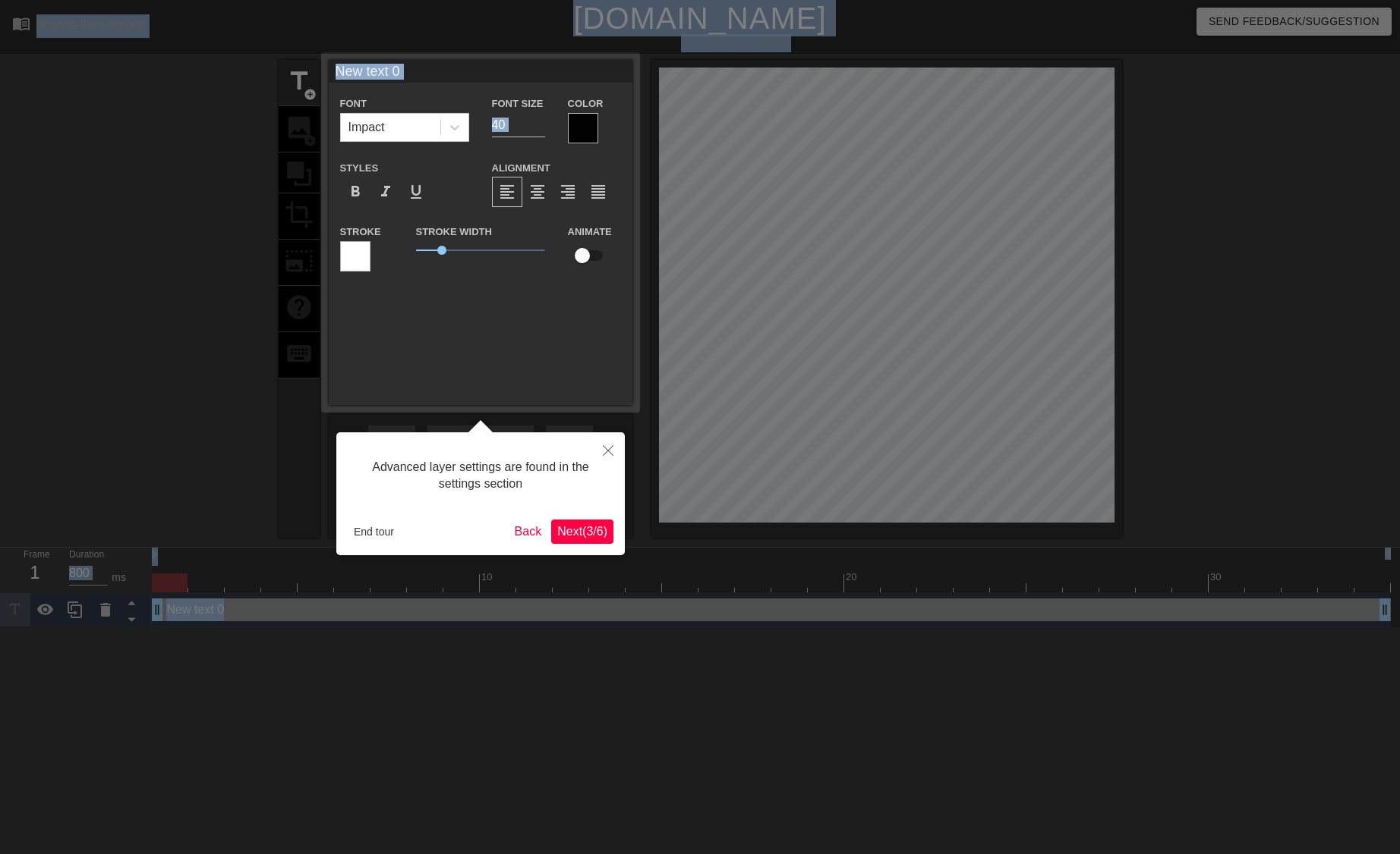
click at [577, 541] on button "Next ( 3 / 6 )" at bounding box center [582, 531] width 62 height 24
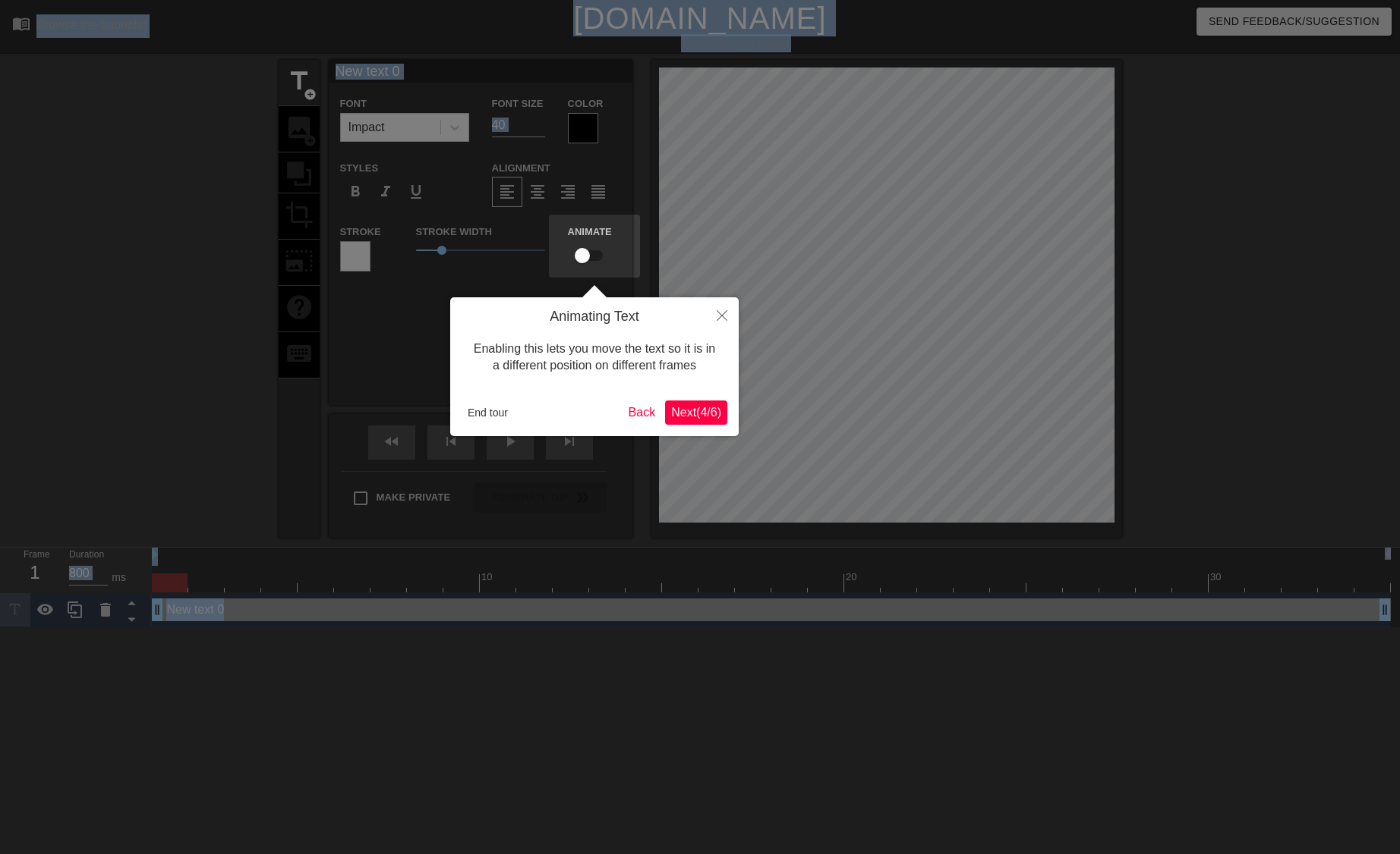
click at [707, 418] on span "Next ( 4 / 6 )" at bounding box center [696, 413] width 50 height 13
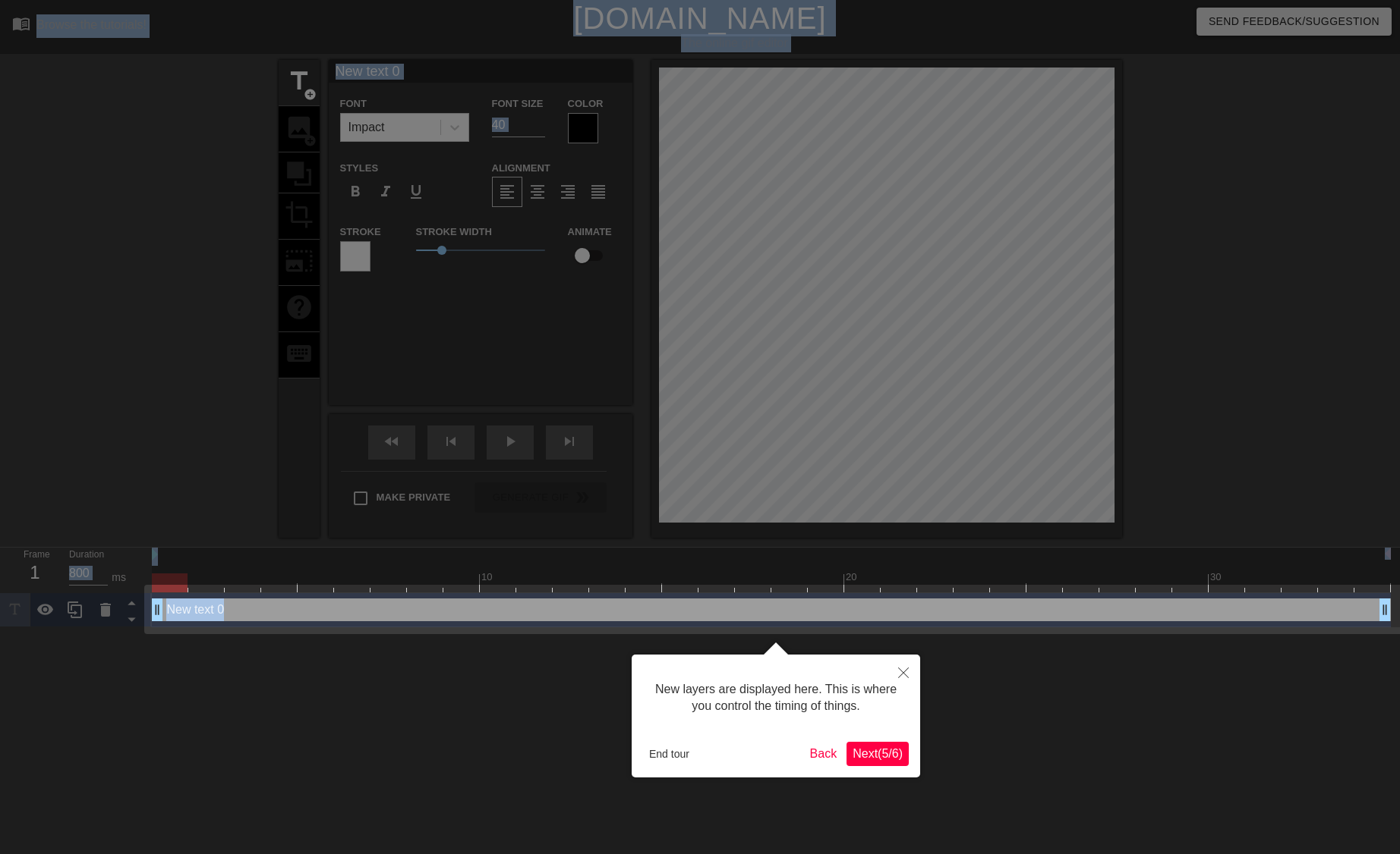
click at [874, 763] on button "Next ( 5 / 6 )" at bounding box center [877, 754] width 62 height 24
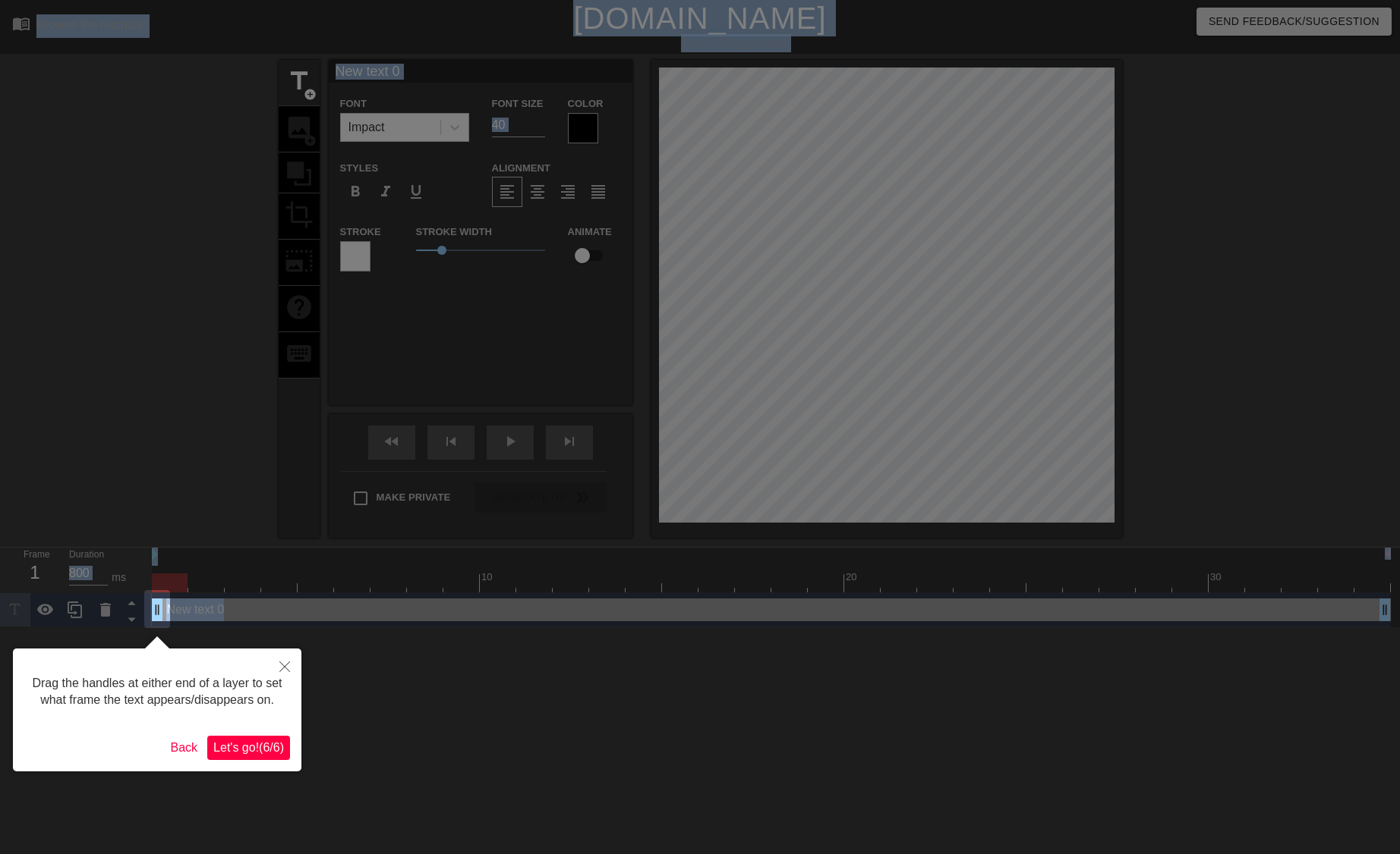
click at [264, 742] on span "Let's go! ( 6 / 6 )" at bounding box center [248, 748] width 71 height 13
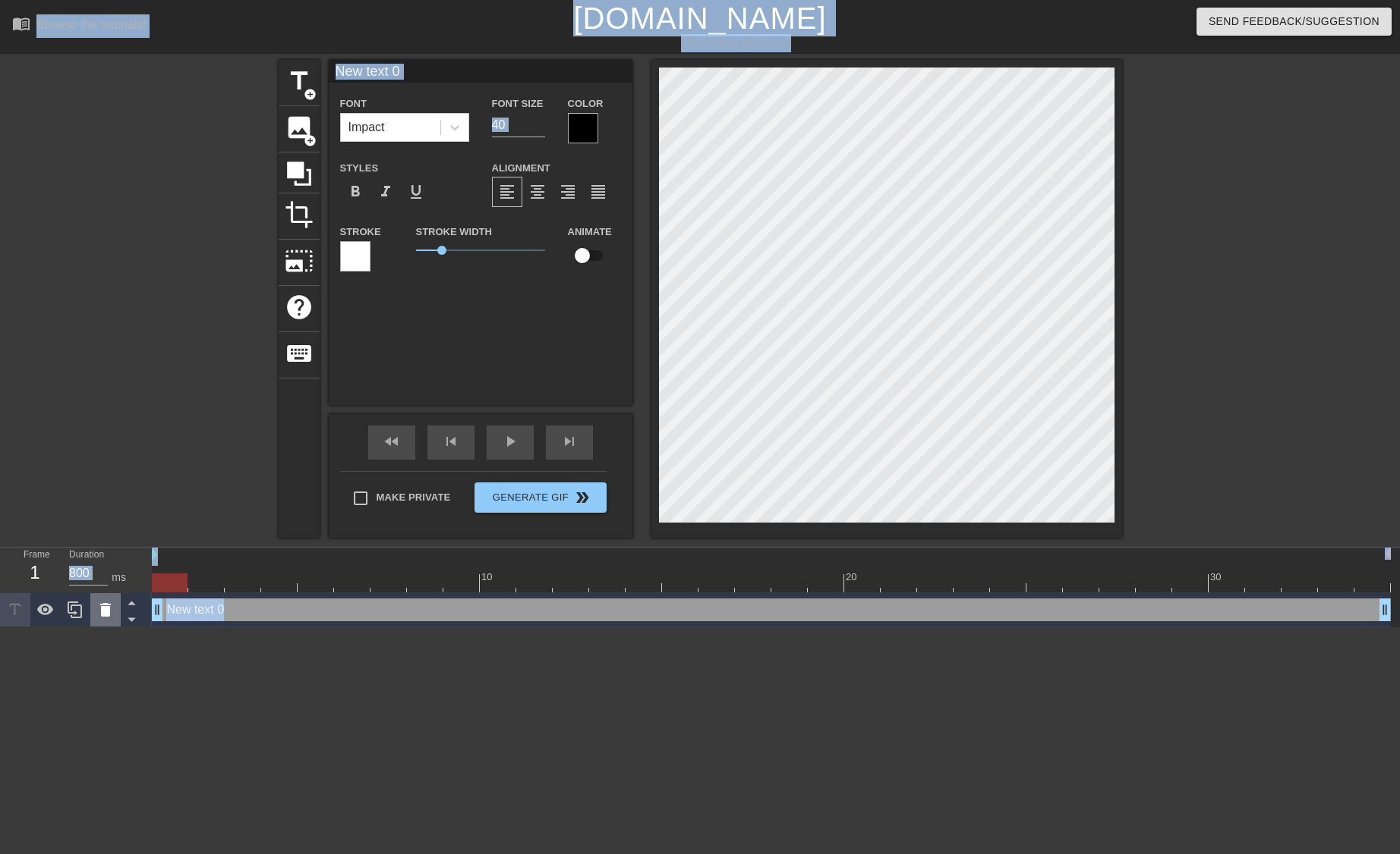
click at [102, 612] on icon at bounding box center [105, 609] width 11 height 13
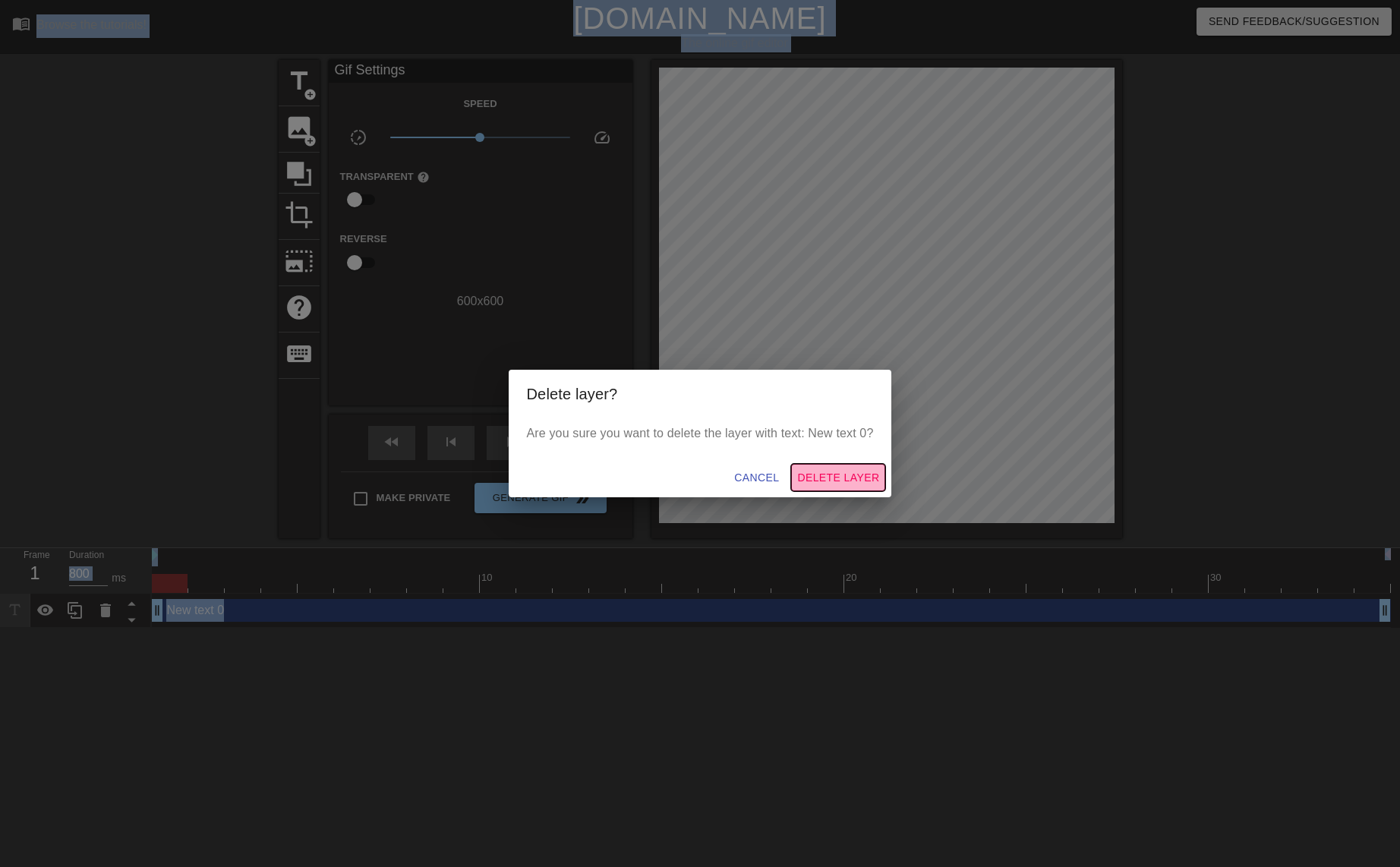
click at [823, 478] on span "Delete Layer" at bounding box center [838, 478] width 82 height 19
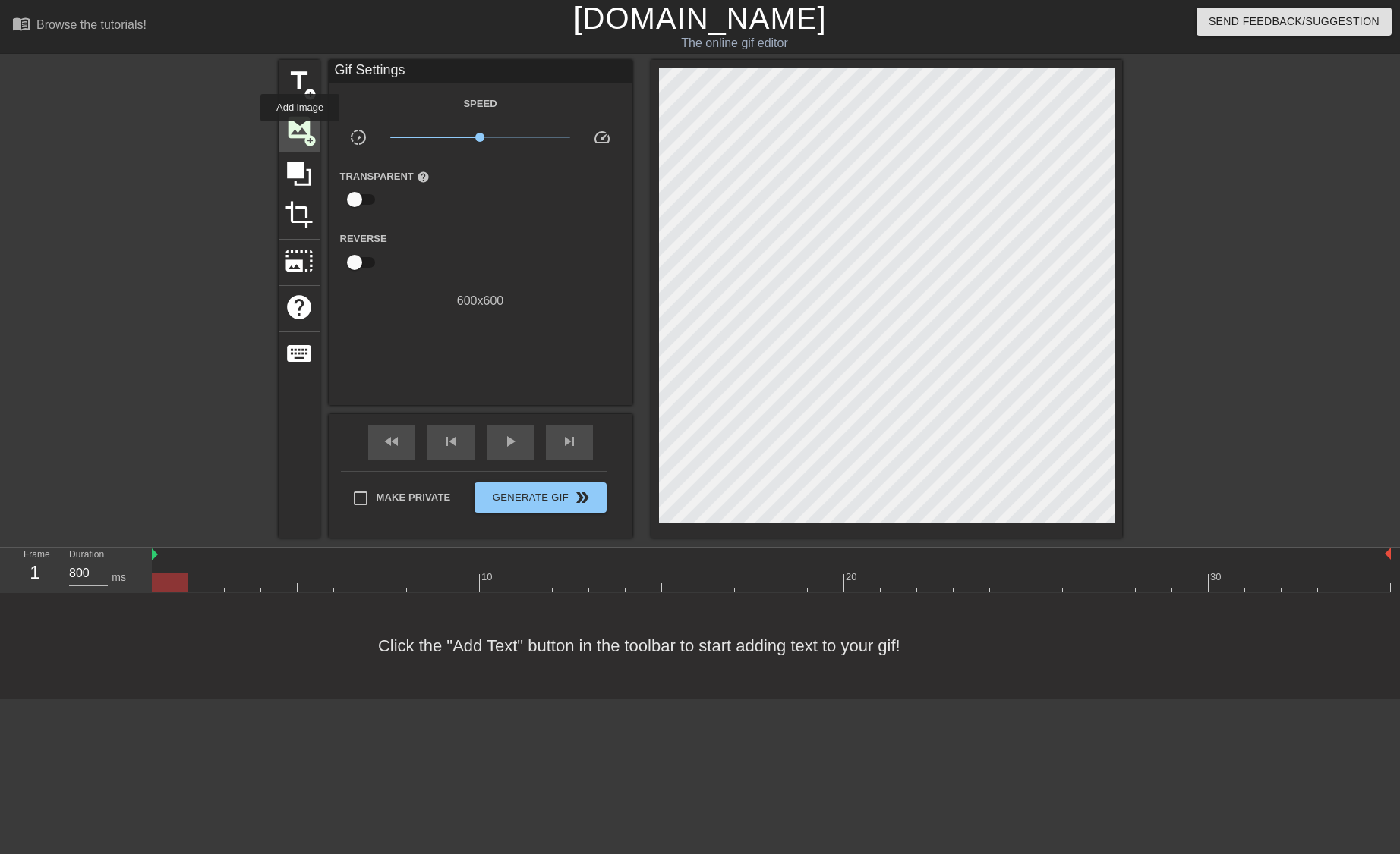
click at [300, 132] on span "image" at bounding box center [299, 127] width 29 height 29
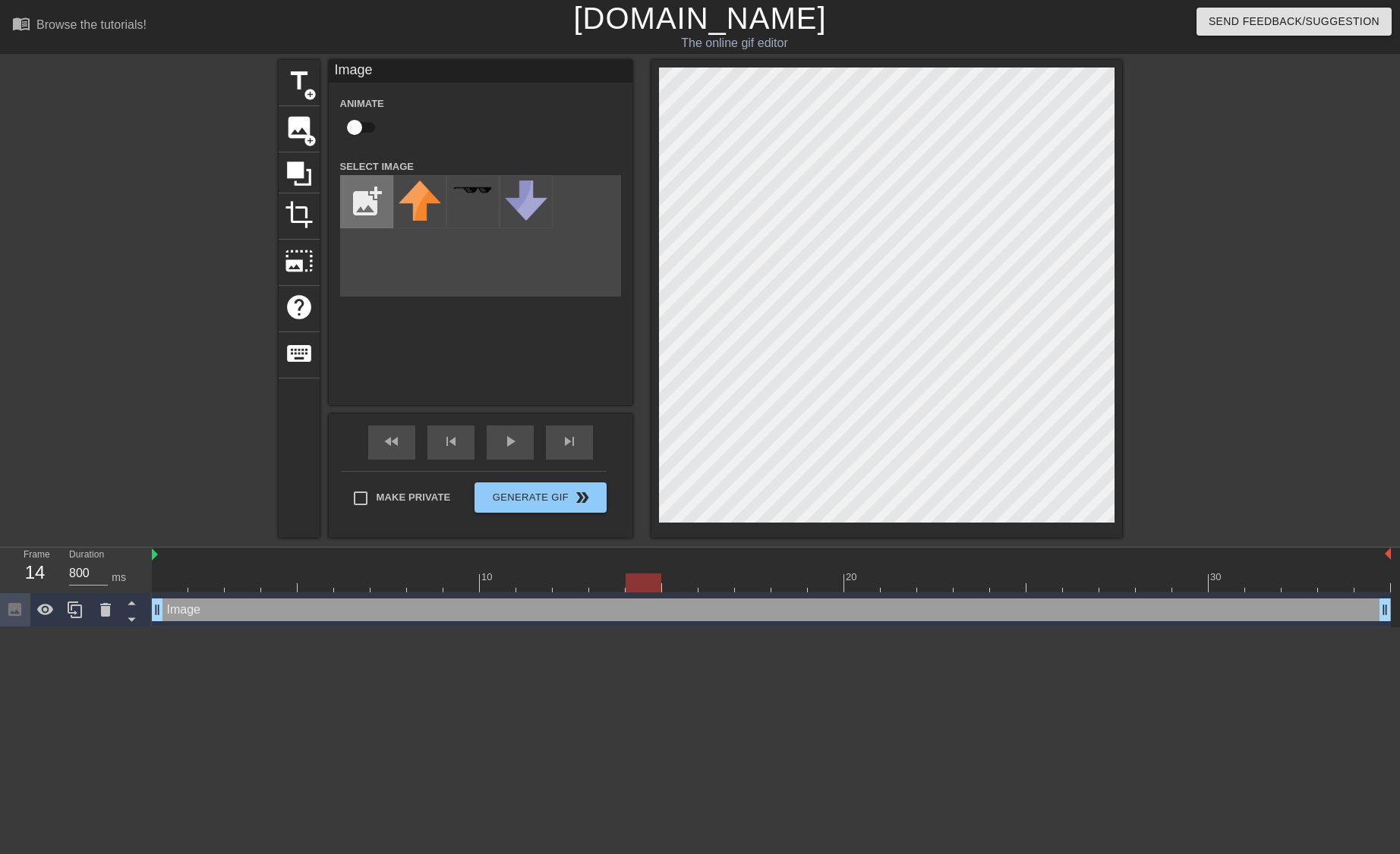
click at [388, 211] on input "file" at bounding box center [367, 202] width 52 height 52
type input "C:\fakepath\mistake.gif"
click at [428, 218] on img at bounding box center [420, 202] width 42 height 42
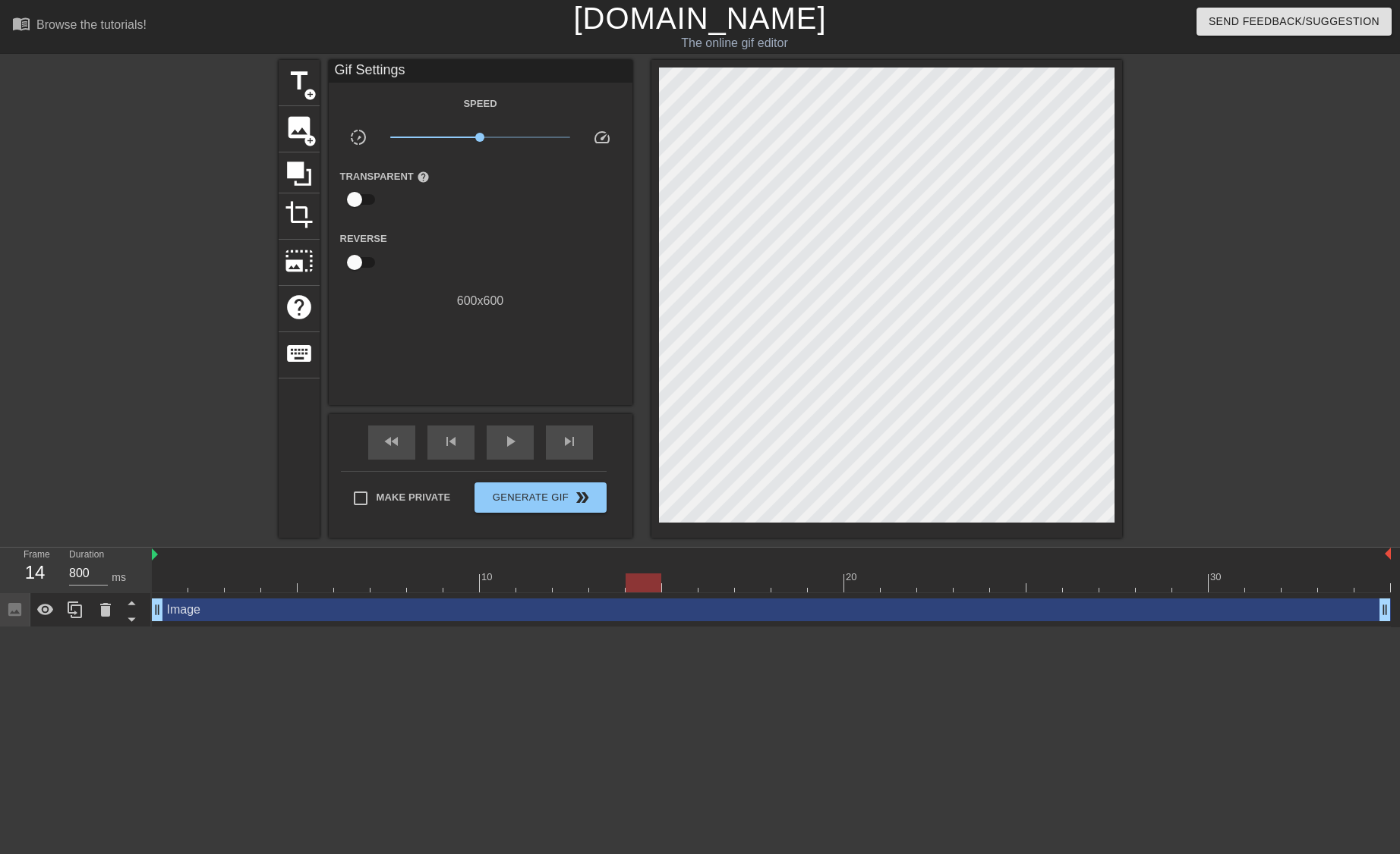
click at [663, 628] on html "menu_book Browse the tutorials! [DOMAIN_NAME] The online gif editor Send Feedba…" at bounding box center [700, 313] width 1400 height 628
drag, startPoint x: 162, startPoint y: 612, endPoint x: 491, endPoint y: 628, distance: 329.4
click at [491, 628] on html "menu_book Browse the tutorials! [DOMAIN_NAME] The online gif editor Send Feedba…" at bounding box center [700, 313] width 1400 height 628
drag, startPoint x: 485, startPoint y: 614, endPoint x: 625, endPoint y: 615, distance: 140.0
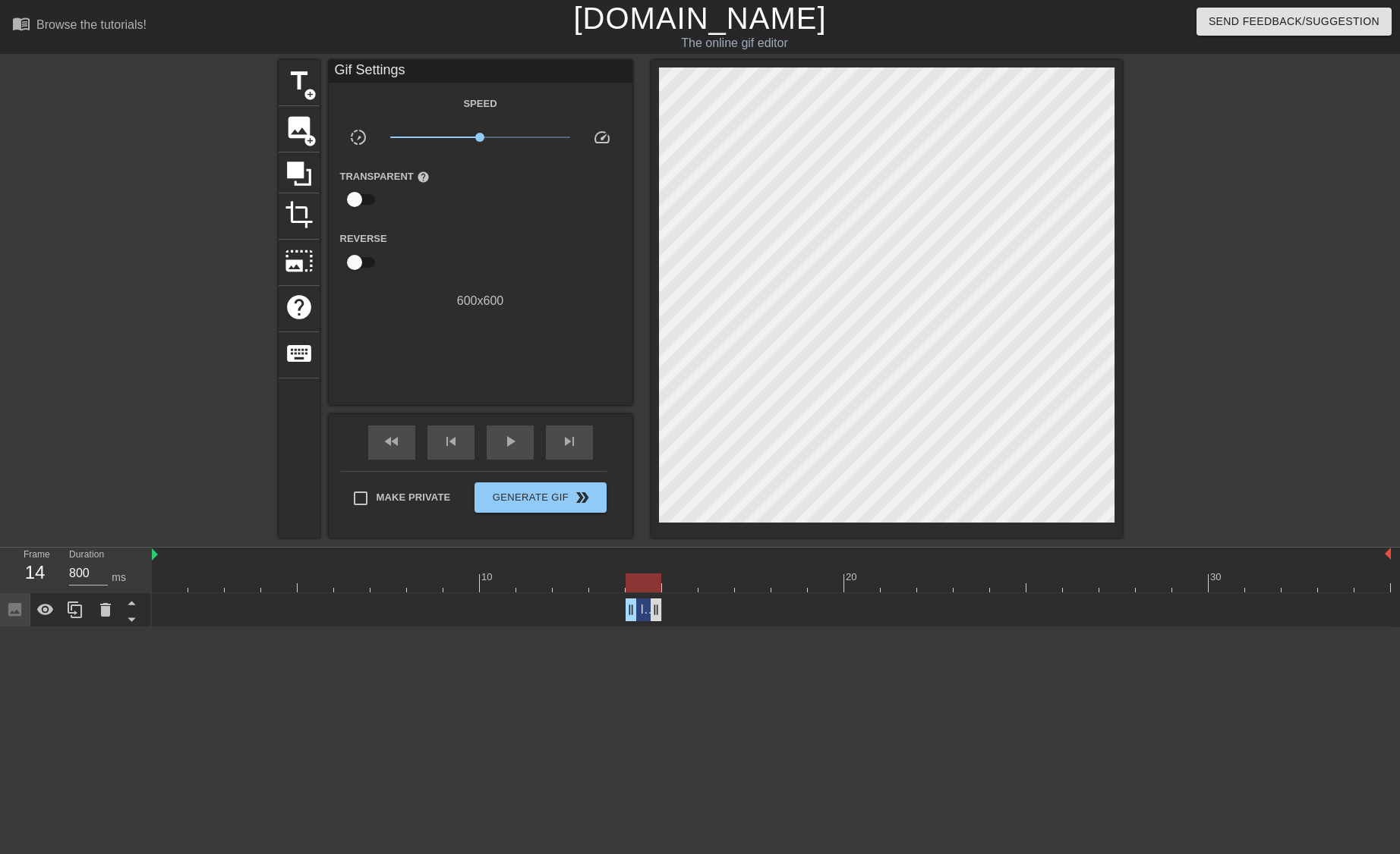
drag, startPoint x: 1380, startPoint y: 607, endPoint x: 660, endPoint y: 616, distance: 720.1
click at [640, 628] on html "menu_book Browse the tutorials! [DOMAIN_NAME] The online gif editor Send Feedba…" at bounding box center [700, 313] width 1400 height 628
click at [168, 577] on div at bounding box center [771, 583] width 1238 height 19
click at [549, 585] on div at bounding box center [771, 583] width 1238 height 19
click at [614, 628] on html "menu_book Browse the tutorials! [DOMAIN_NAME] The online gif editor Send Feedba…" at bounding box center [700, 313] width 1400 height 628
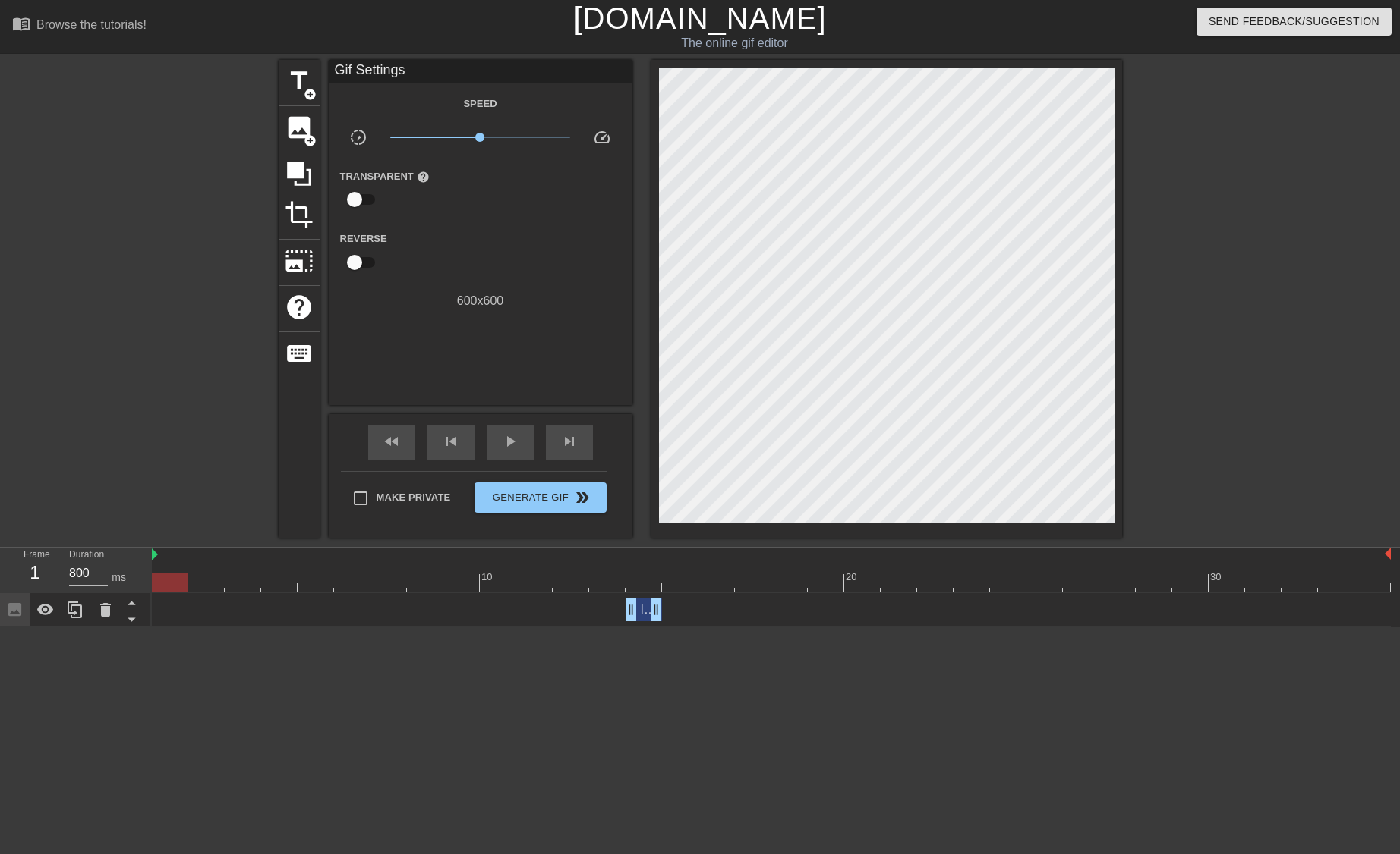
click at [172, 581] on div at bounding box center [771, 583] width 1238 height 19
click at [638, 570] on div at bounding box center [643, 572] width 36 height 19
type input "800"
click at [687, 588] on div at bounding box center [771, 583] width 1238 height 19
click at [291, 139] on span "image" at bounding box center [299, 127] width 29 height 29
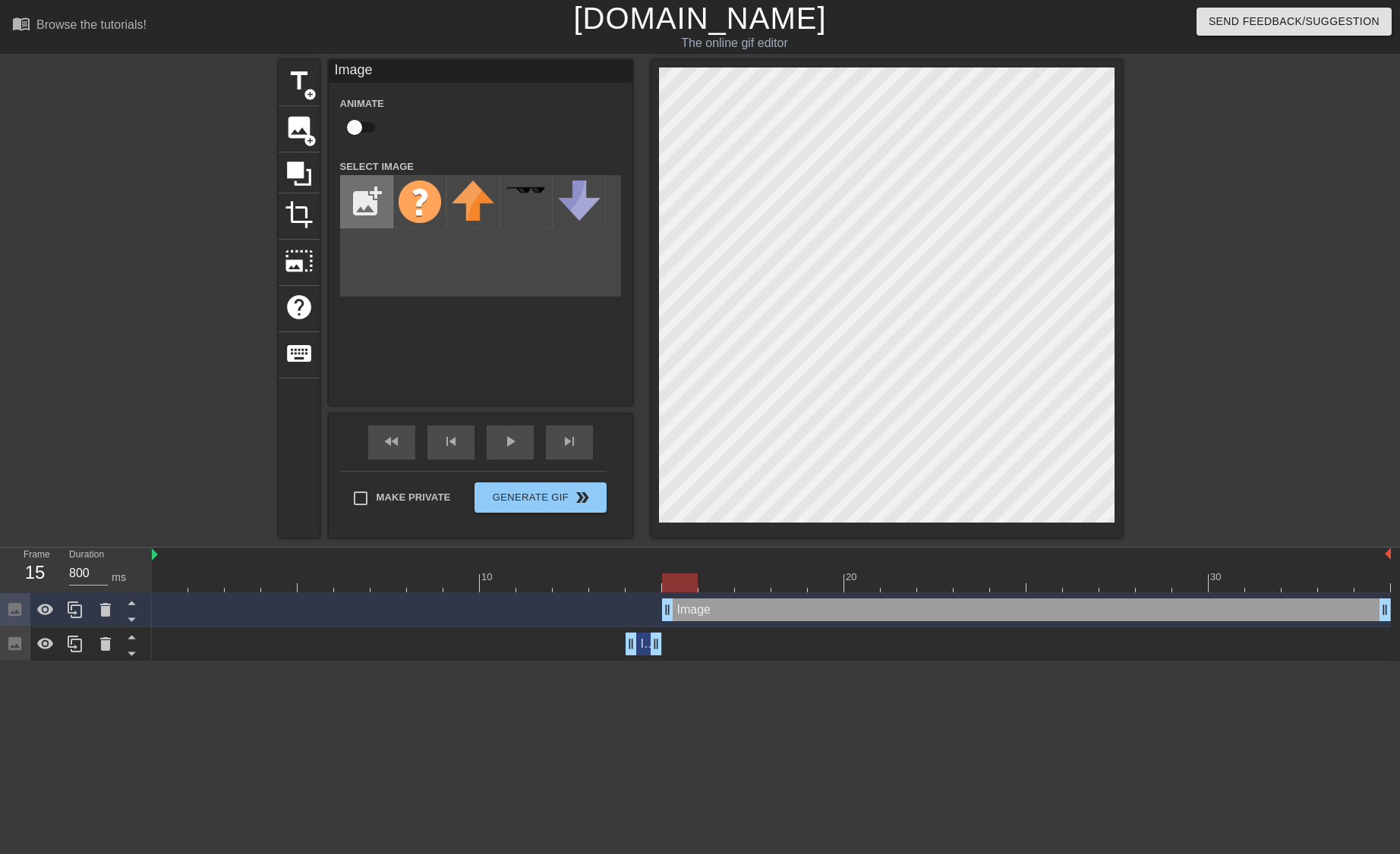
click at [373, 207] on input "file" at bounding box center [367, 202] width 52 height 52
click at [360, 212] on input "file" at bounding box center [367, 202] width 52 height 52
type input "C:\fakepath\great.gif"
click at [418, 181] on img at bounding box center [420, 202] width 42 height 42
click at [688, 583] on div at bounding box center [679, 583] width 35 height 19
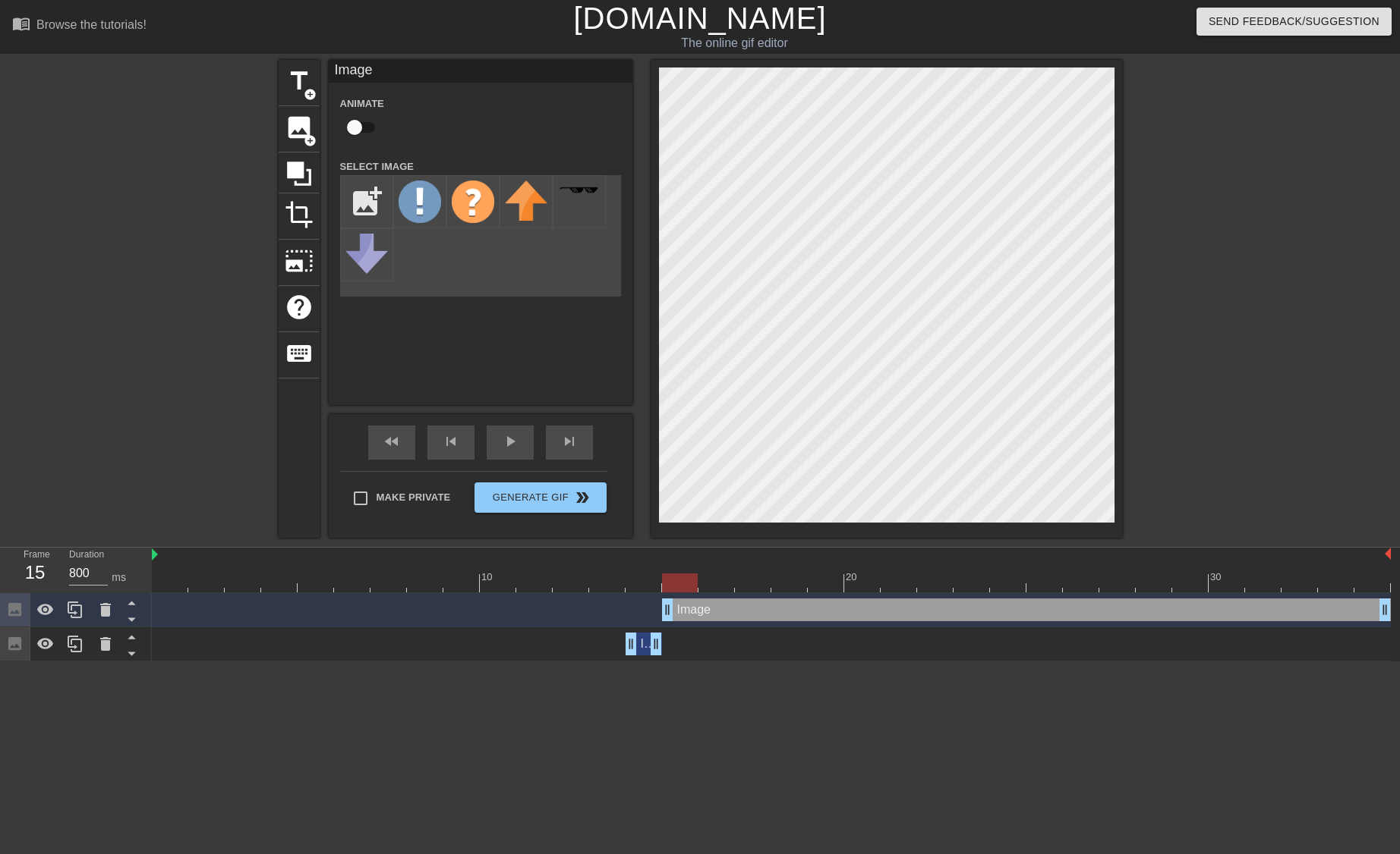
click at [641, 648] on div "Image drag_handle drag_handle" at bounding box center [643, 644] width 36 height 23
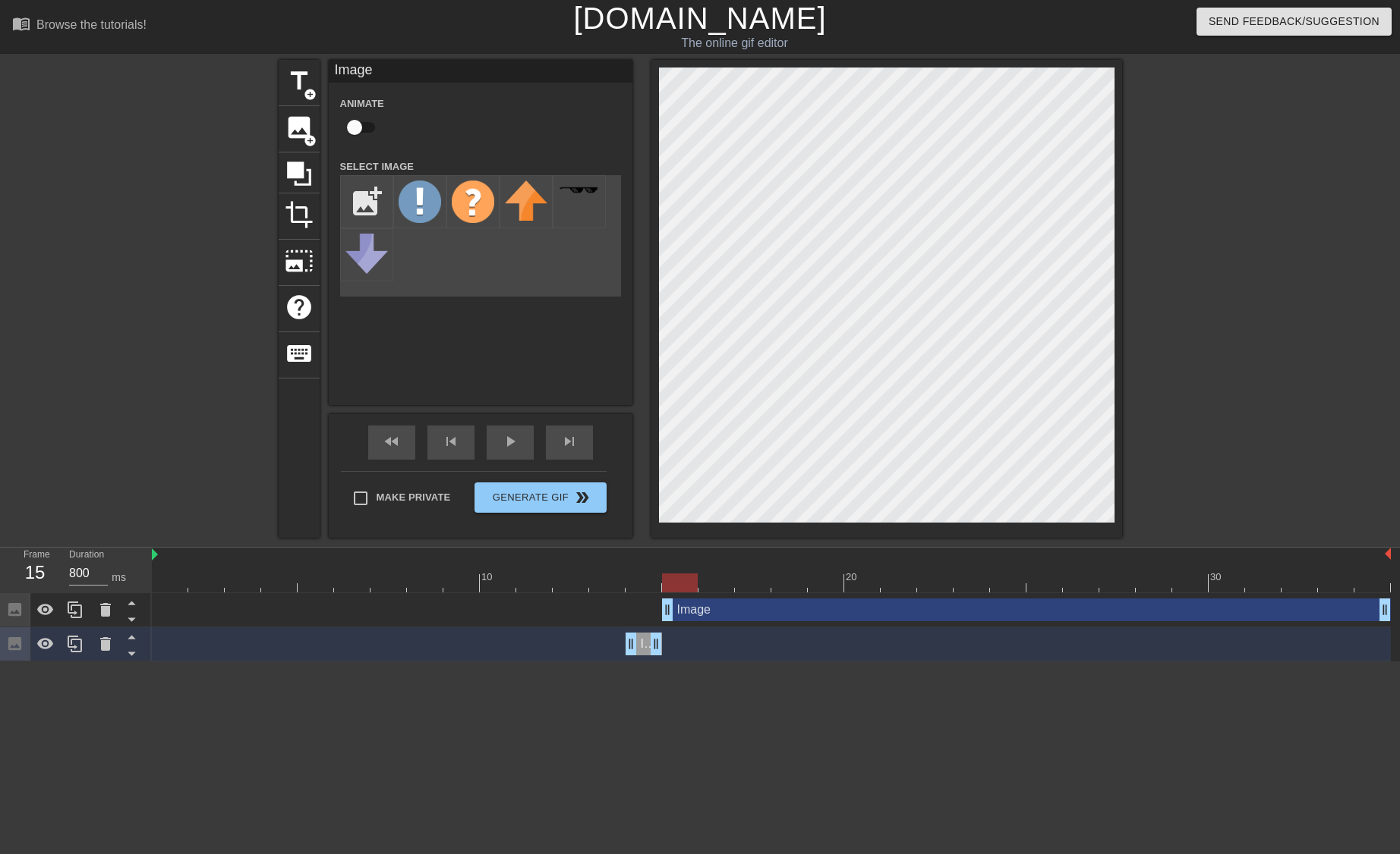
click at [677, 610] on div "Image drag_handle drag_handle" at bounding box center [1026, 610] width 728 height 23
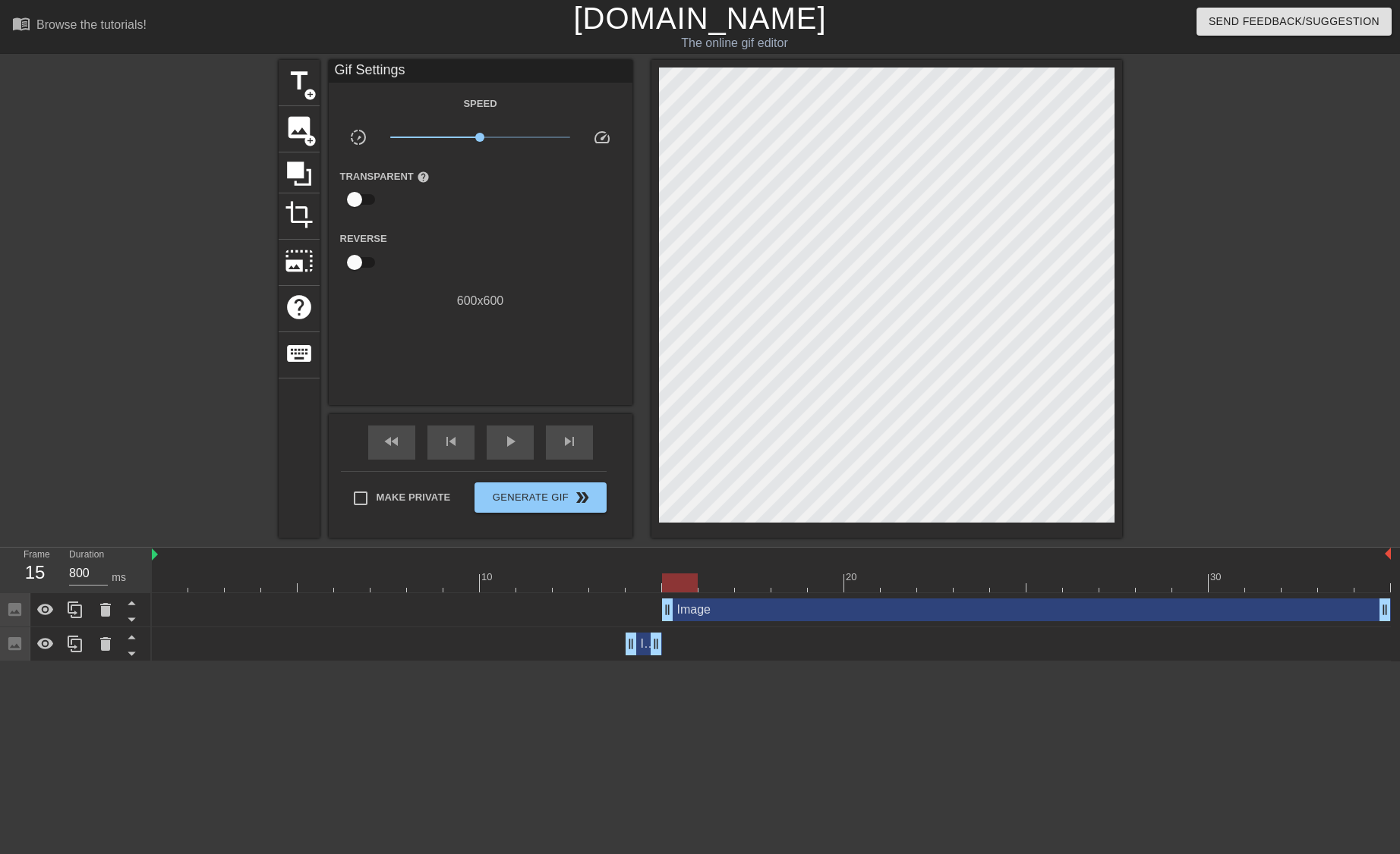
click at [810, 662] on html "menu_book Browse the tutorials! [DOMAIN_NAME] The online gif editor Send Feedba…" at bounding box center [700, 331] width 1400 height 662
click at [625, 584] on div at bounding box center [771, 583] width 1238 height 19
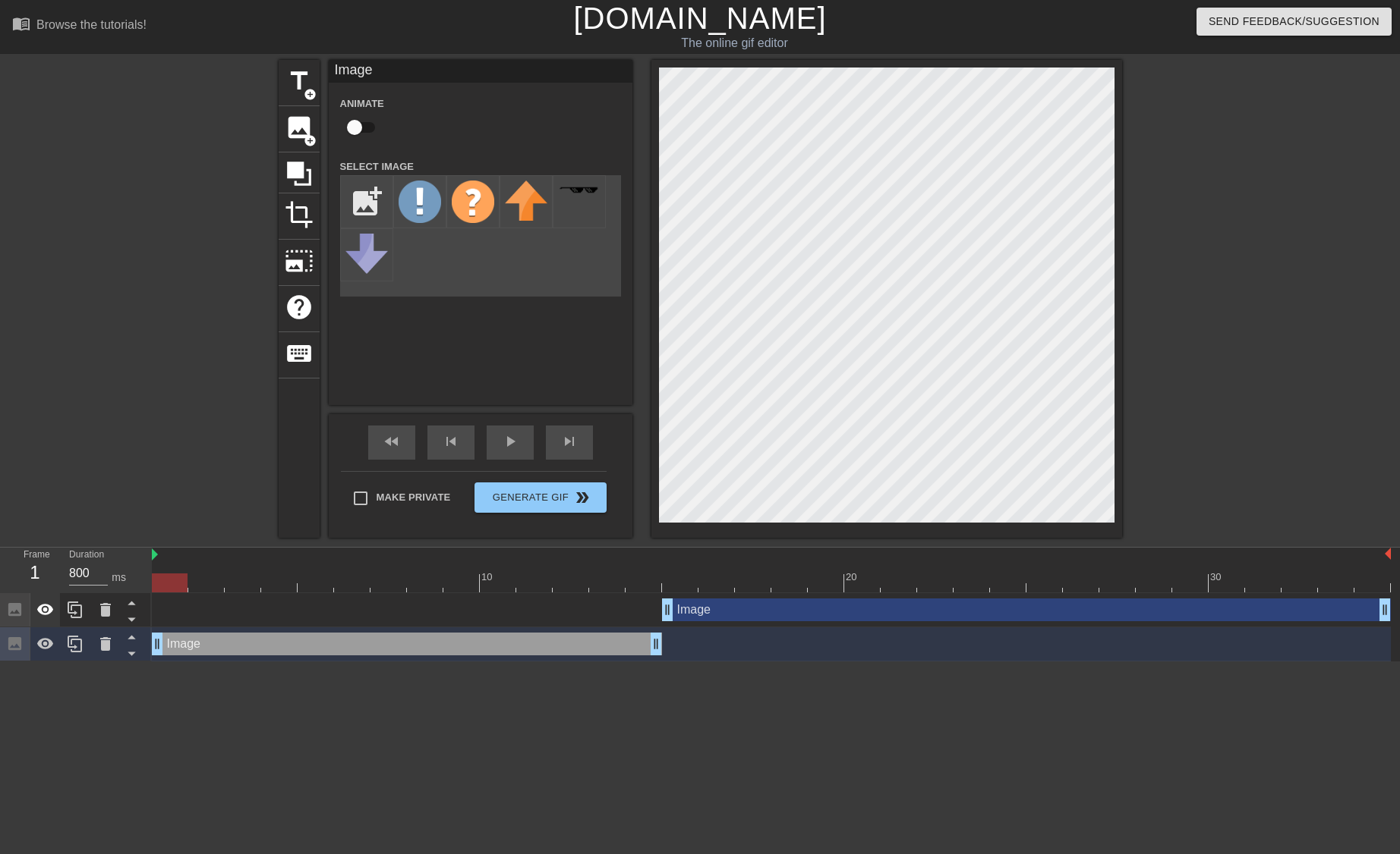
drag, startPoint x: 628, startPoint y: 647, endPoint x: 39, endPoint y: 625, distance: 589.4
click at [39, 625] on div "Frame 1 Duration 800 ms 10 20 30 Image drag_handle drag_handle Image drag_handl…" at bounding box center [700, 604] width 1400 height 114
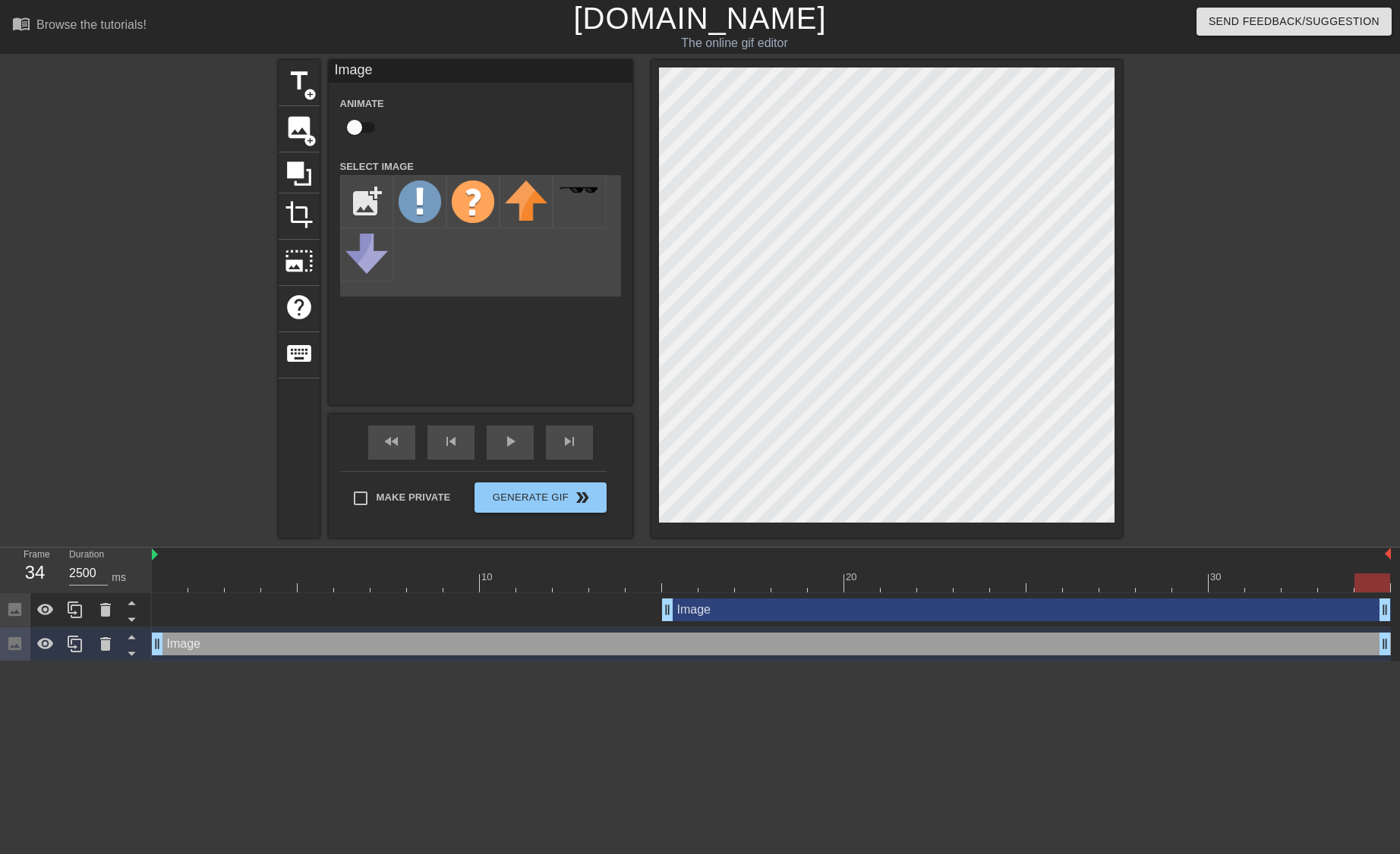
drag, startPoint x: 660, startPoint y: 647, endPoint x: 1398, endPoint y: 651, distance: 738.0
click at [1398, 651] on div "Image drag_handle drag_handle Image drag_handle drag_handle" at bounding box center [776, 627] width 1248 height 68
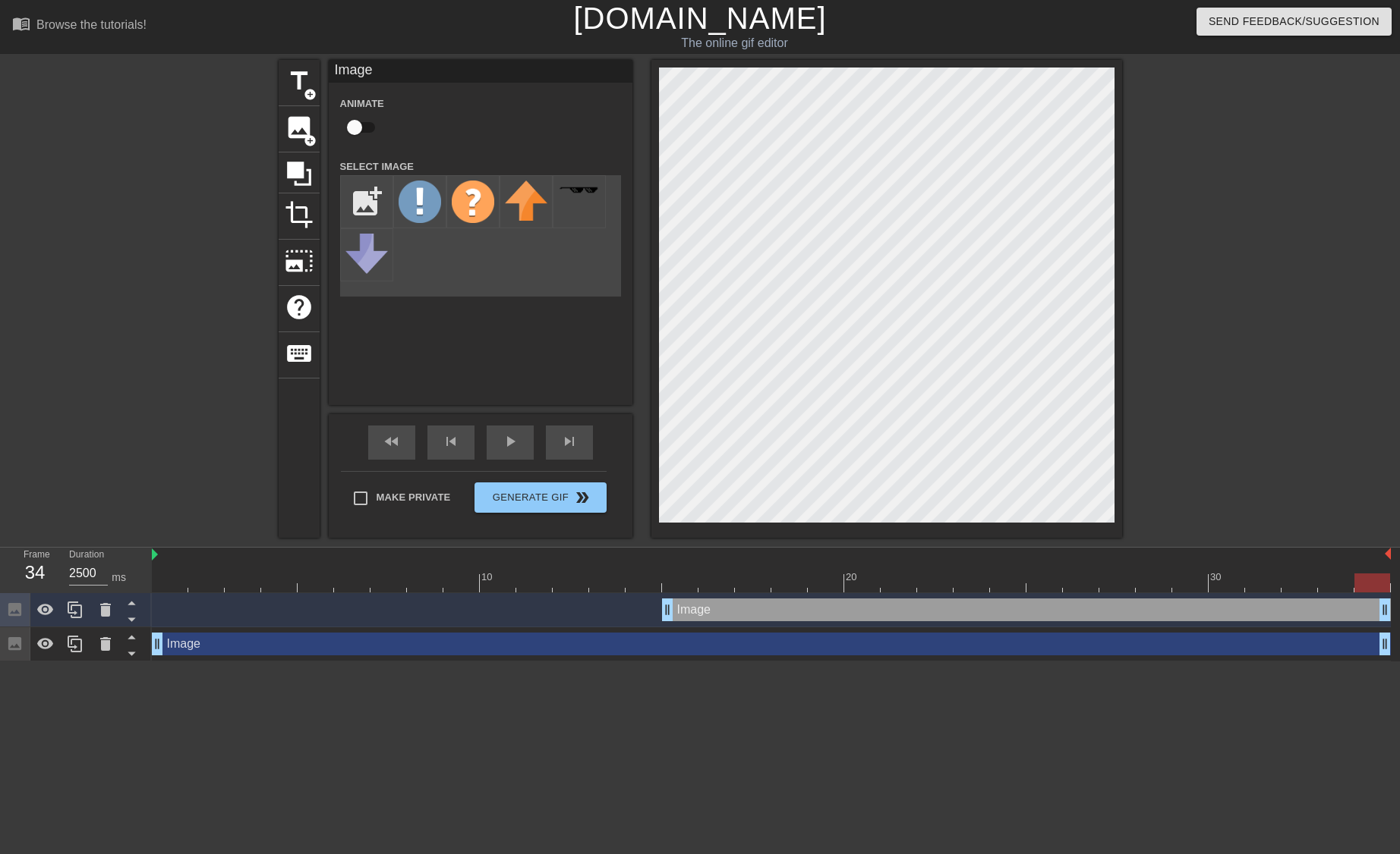
click at [684, 648] on div "Image drag_handle drag_handle" at bounding box center [771, 644] width 1238 height 23
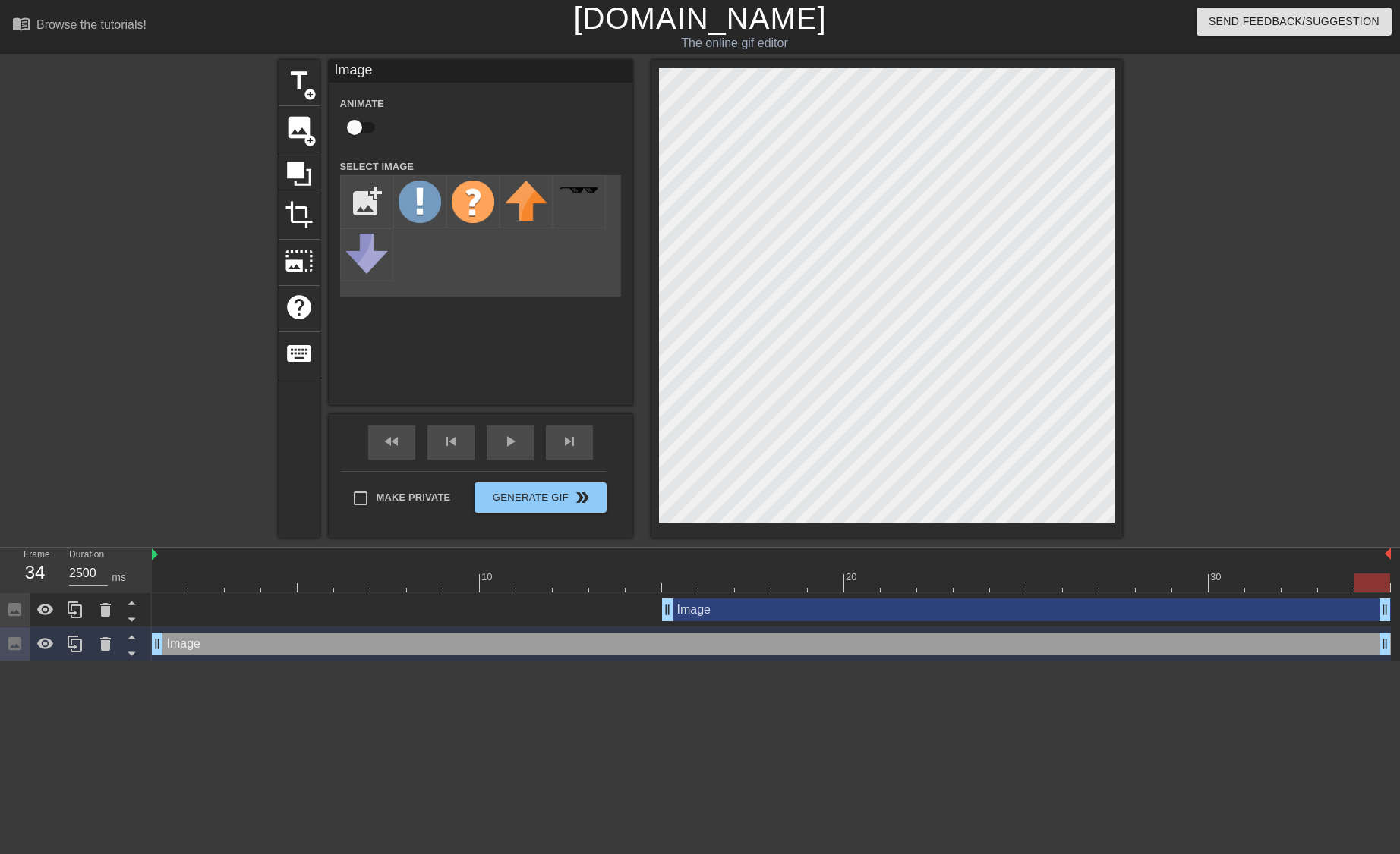
click at [684, 648] on div "Image drag_handle drag_handle" at bounding box center [771, 644] width 1238 height 23
click at [687, 620] on div "Image drag_handle drag_handle" at bounding box center [1026, 610] width 728 height 23
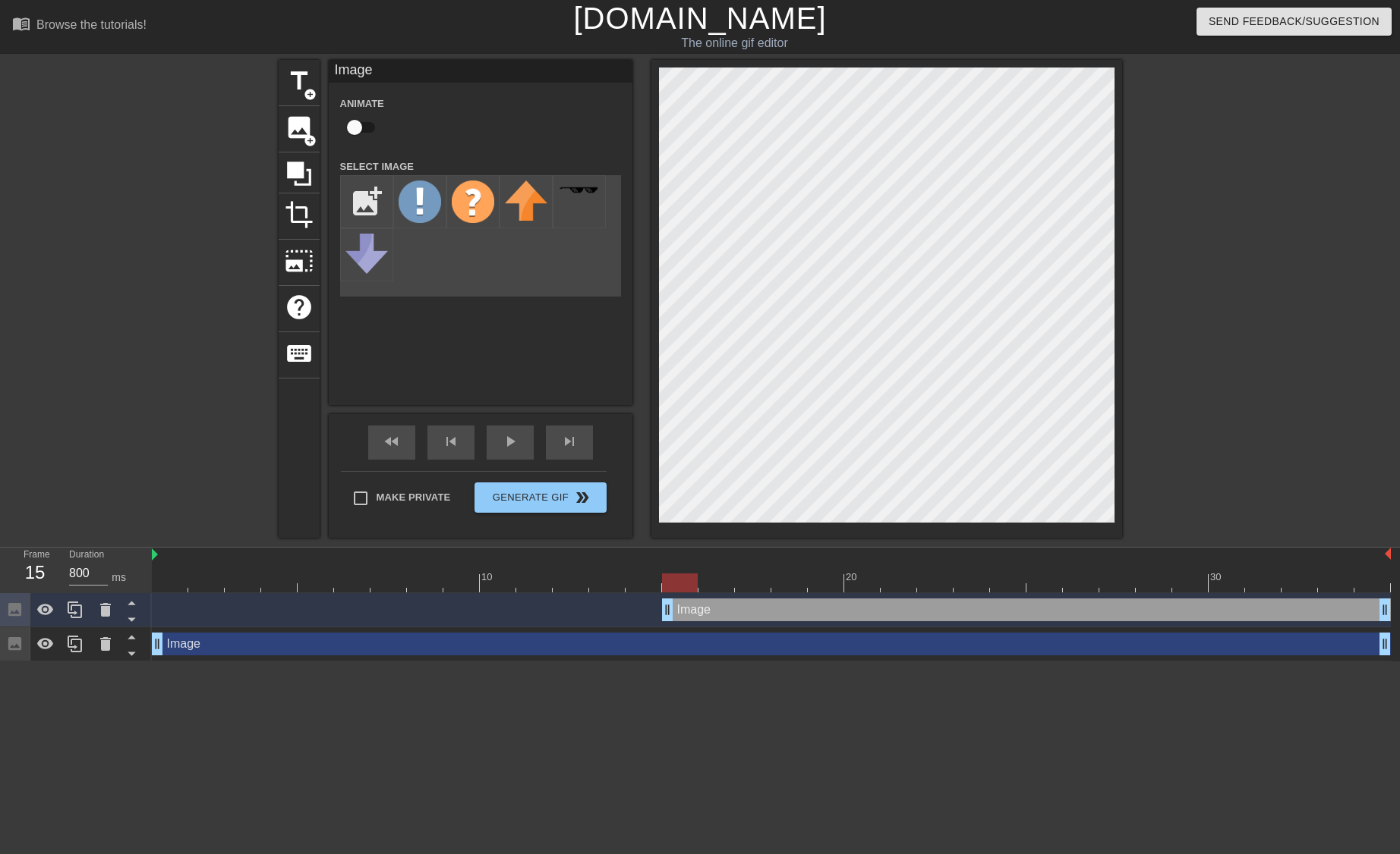
drag, startPoint x: 664, startPoint y: 610, endPoint x: 674, endPoint y: 613, distance: 10.4
type input "800"
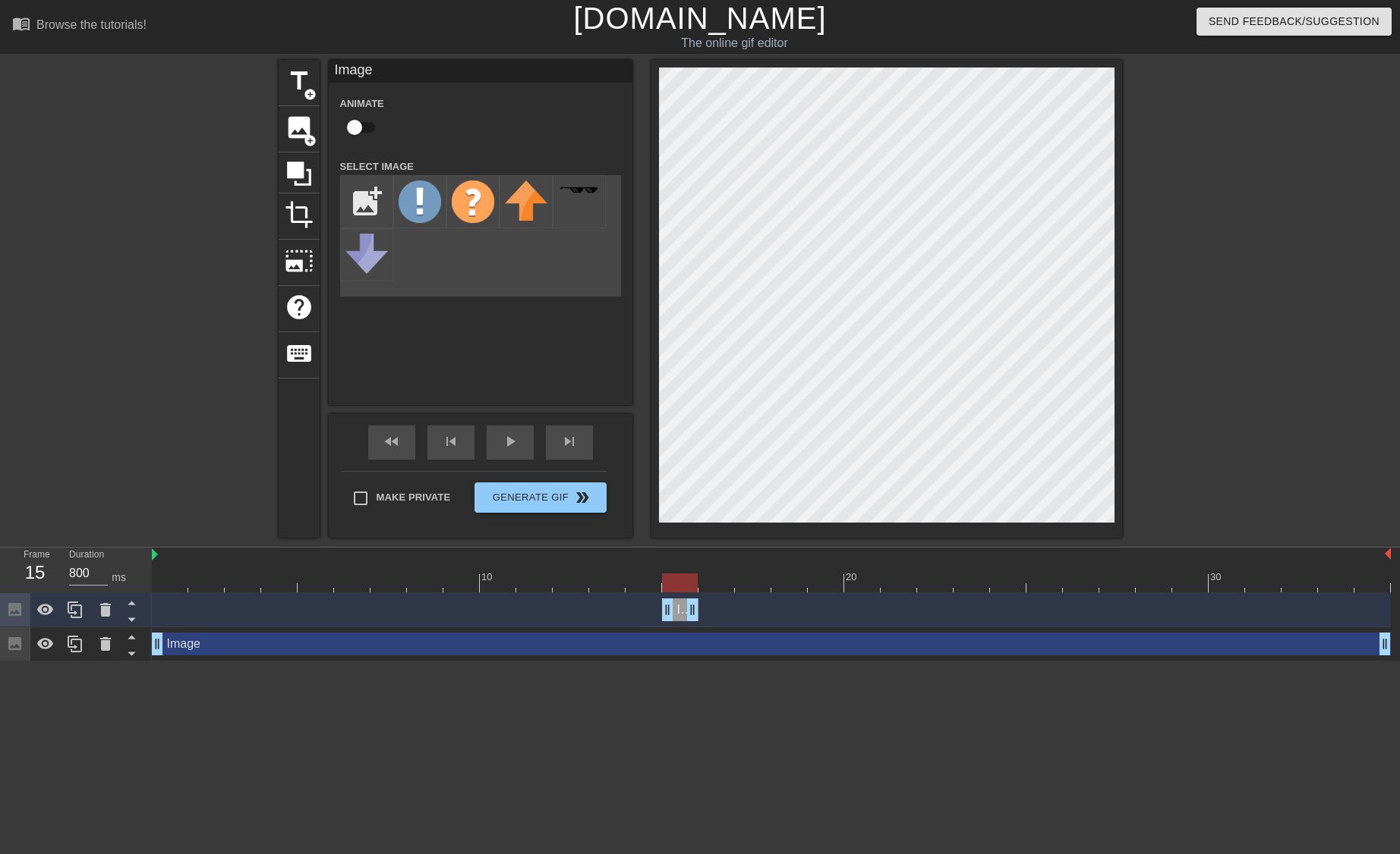
drag, startPoint x: 1386, startPoint y: 613, endPoint x: 704, endPoint y: 614, distance: 682.0
click at [704, 614] on div "Image drag_handle drag_handle" at bounding box center [771, 610] width 1238 height 23
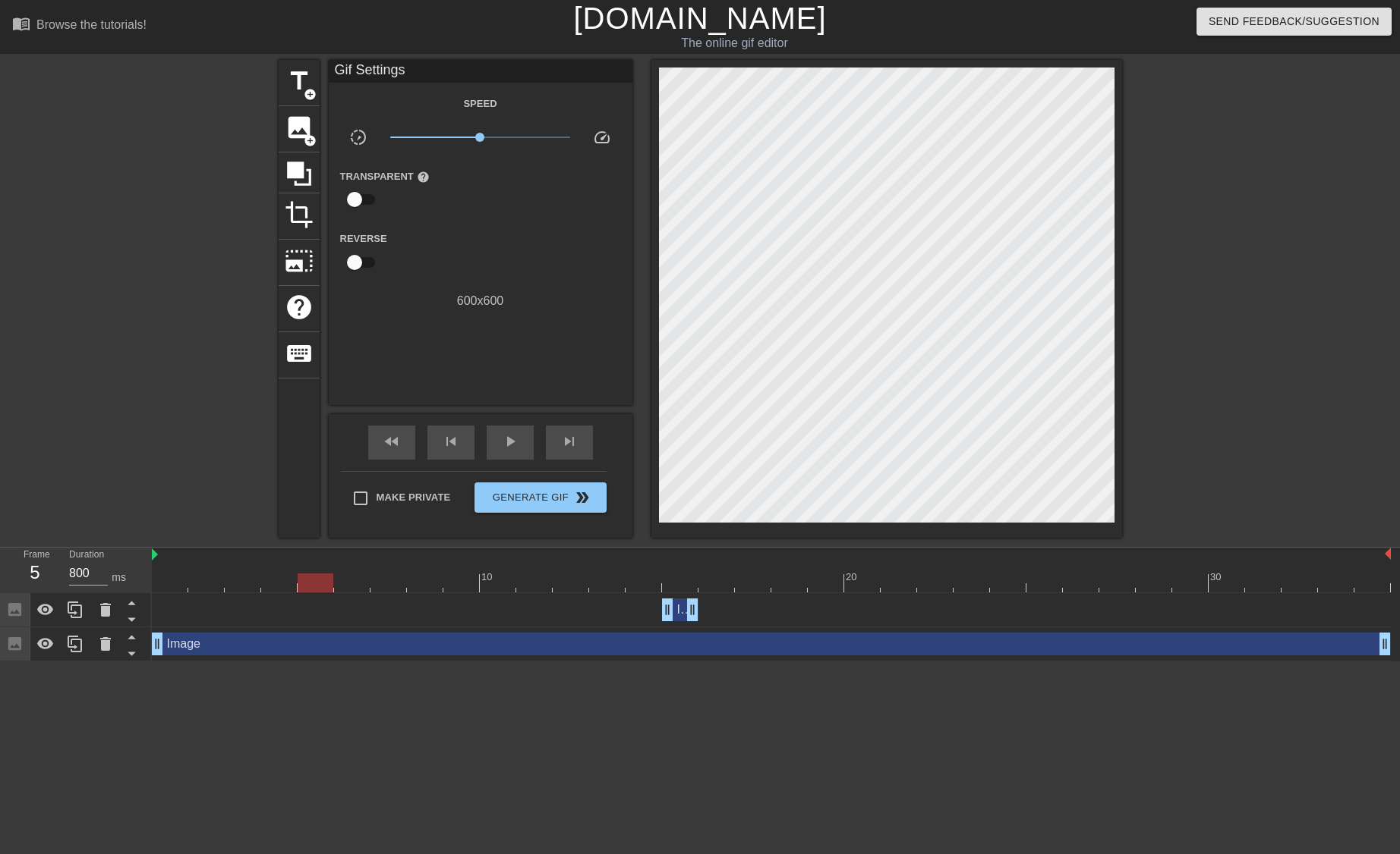
click at [322, 586] on div at bounding box center [771, 583] width 1238 height 19
click at [300, 129] on span "image" at bounding box center [299, 127] width 29 height 29
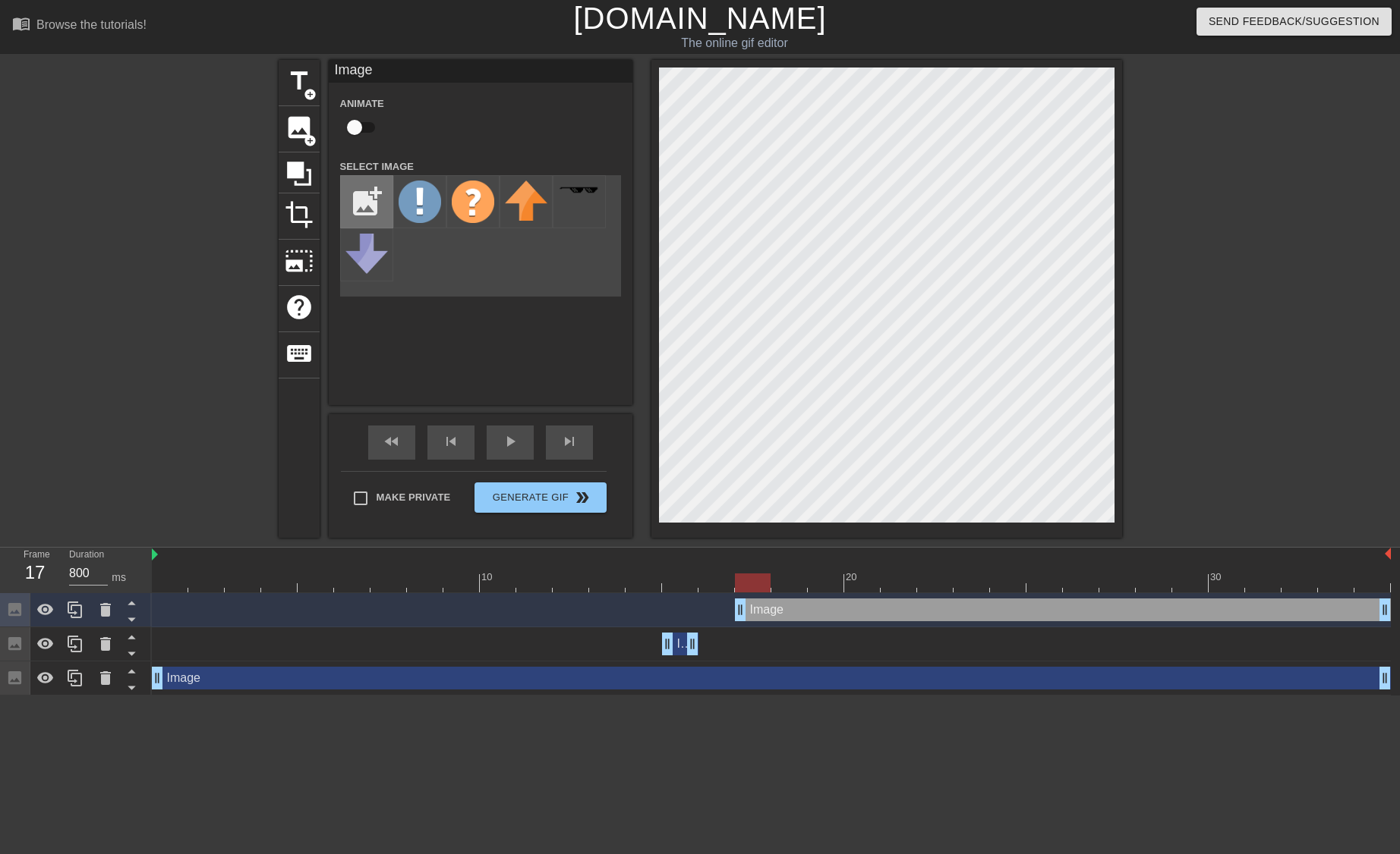
click at [371, 198] on input "file" at bounding box center [367, 202] width 52 height 52
type input "C:\fakepath\Best.gif"
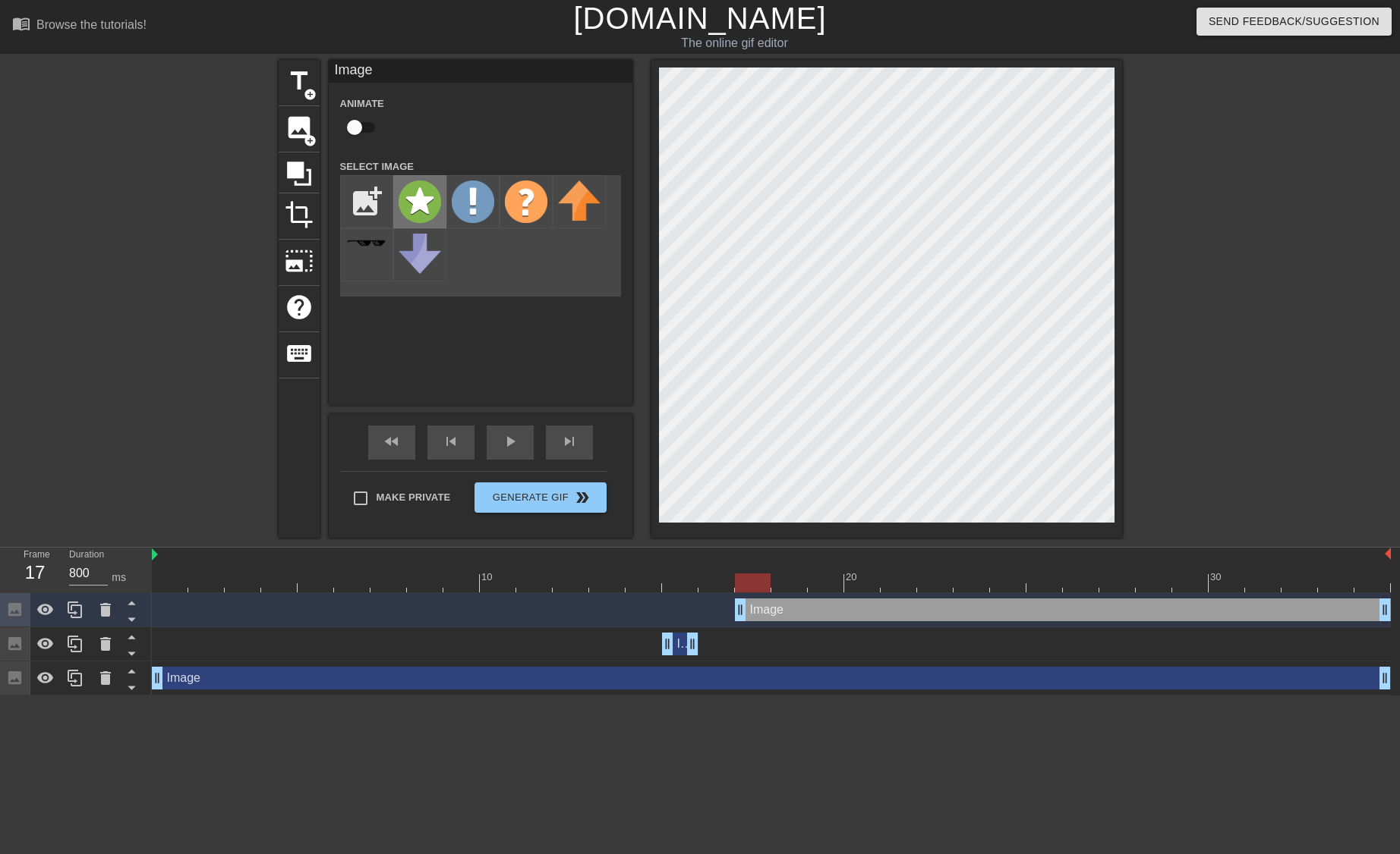
click at [437, 214] on img at bounding box center [420, 202] width 42 height 42
click at [771, 602] on div "Image drag_handle drag_handle" at bounding box center [1063, 610] width 656 height 23
drag, startPoint x: 743, startPoint y: 611, endPoint x: 684, endPoint y: 610, distance: 59.0
click at [680, 653] on div "Image drag_handle drag_handle" at bounding box center [680, 644] width 36 height 23
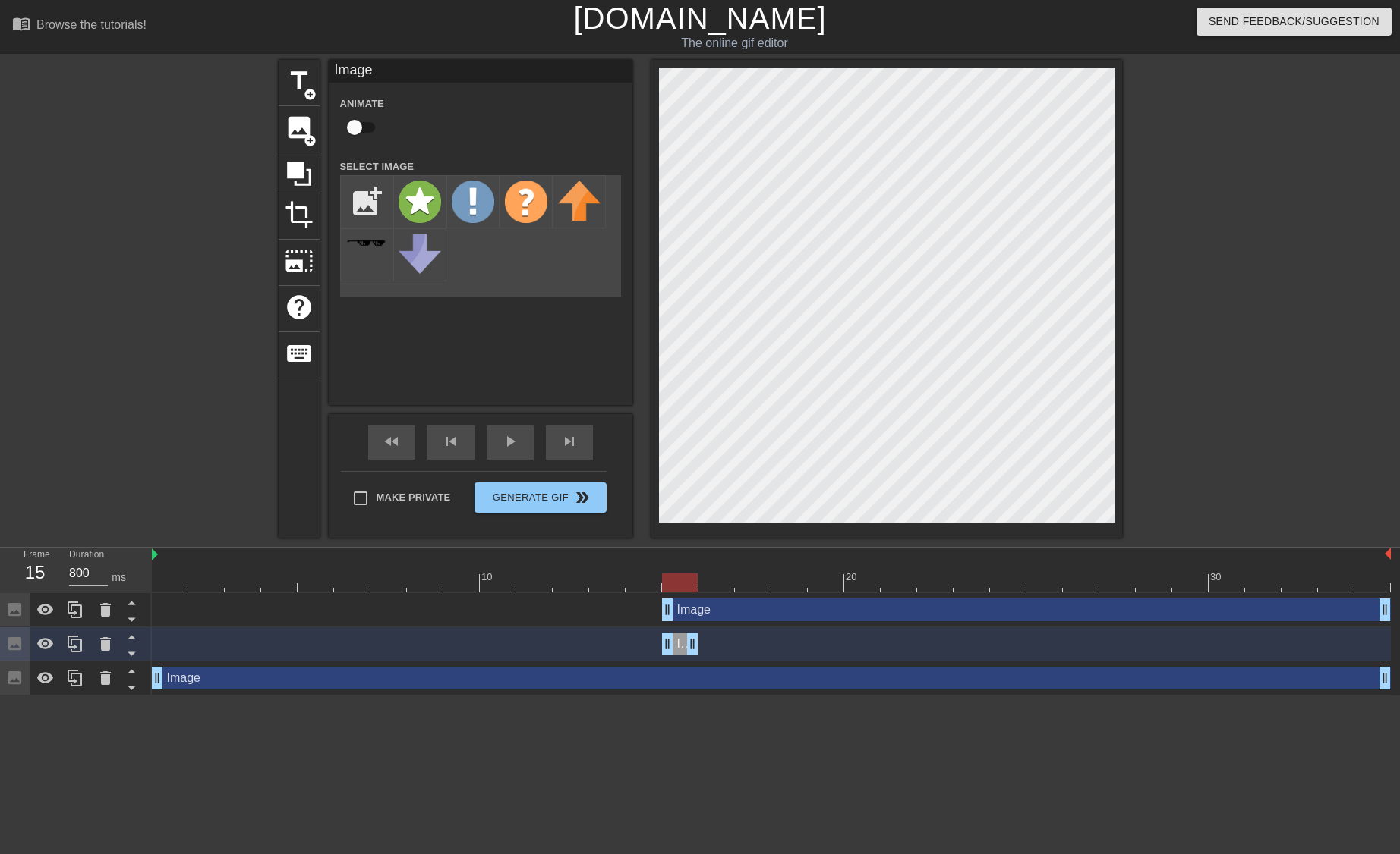
click at [645, 584] on div at bounding box center [771, 583] width 1238 height 19
click at [677, 583] on div at bounding box center [771, 583] width 1238 height 19
click at [710, 583] on div at bounding box center [771, 583] width 1238 height 19
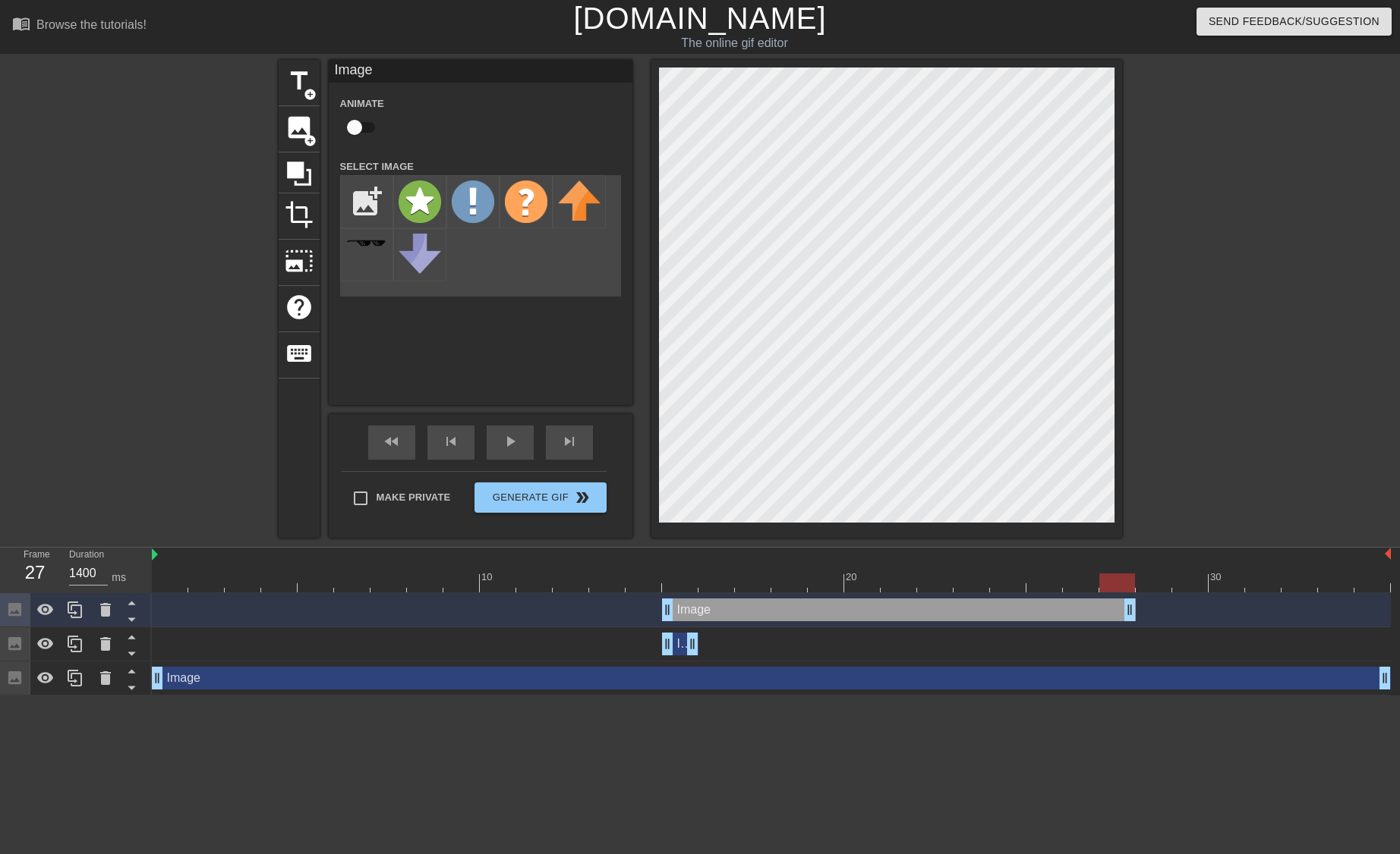
type input "800"
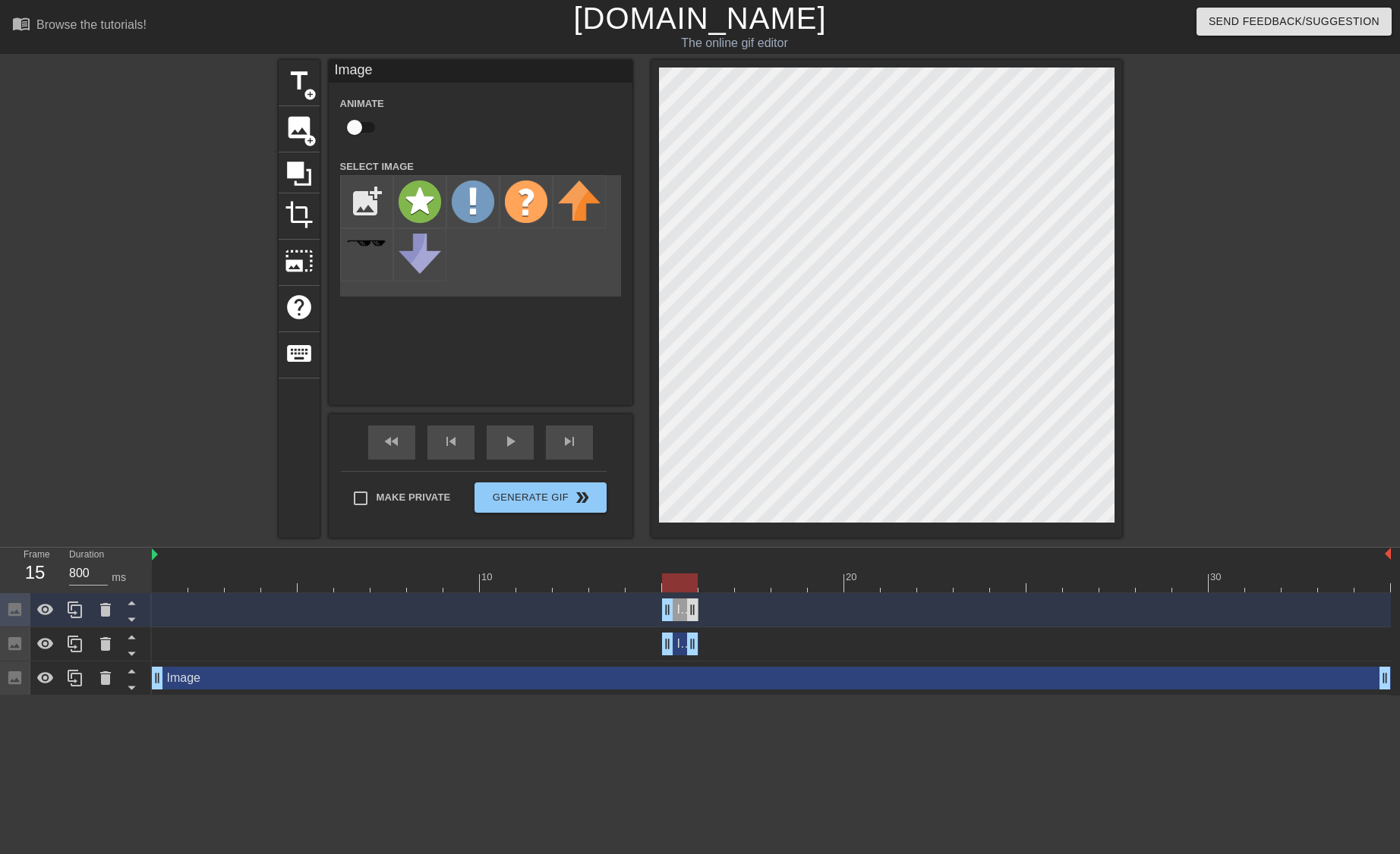
drag, startPoint x: 1388, startPoint y: 602, endPoint x: 696, endPoint y: 602, distance: 692.0
drag, startPoint x: 694, startPoint y: 605, endPoint x: 759, endPoint y: 607, distance: 65.0
drag, startPoint x: 668, startPoint y: 609, endPoint x: 695, endPoint y: 607, distance: 27.1
click at [695, 607] on div "Image drag_handle drag_handle" at bounding box center [771, 610] width 1238 height 23
click at [282, 592] on div at bounding box center [771, 583] width 1238 height 19
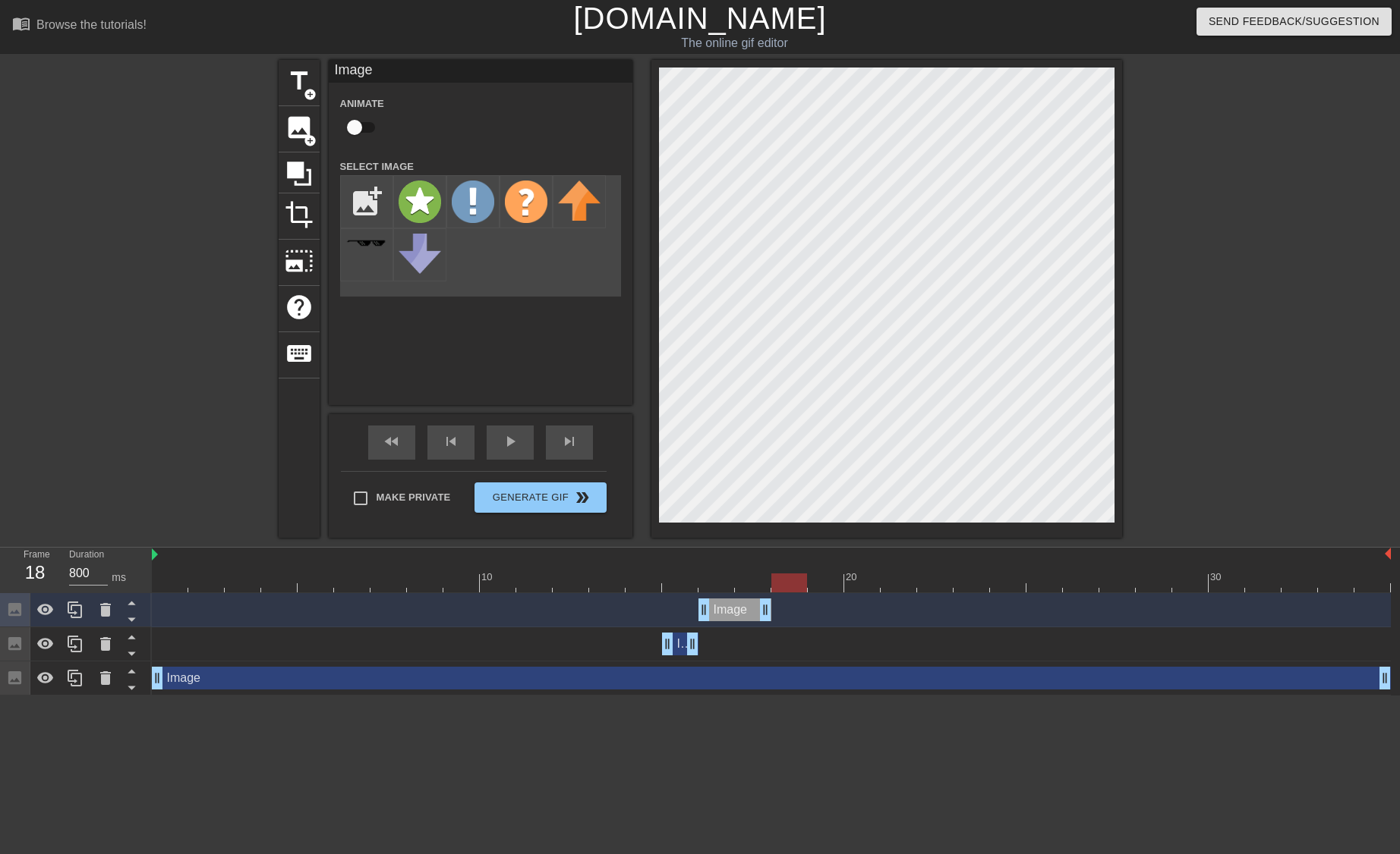
click at [786, 581] on div at bounding box center [771, 583] width 1238 height 19
click at [757, 581] on div at bounding box center [771, 583] width 1238 height 19
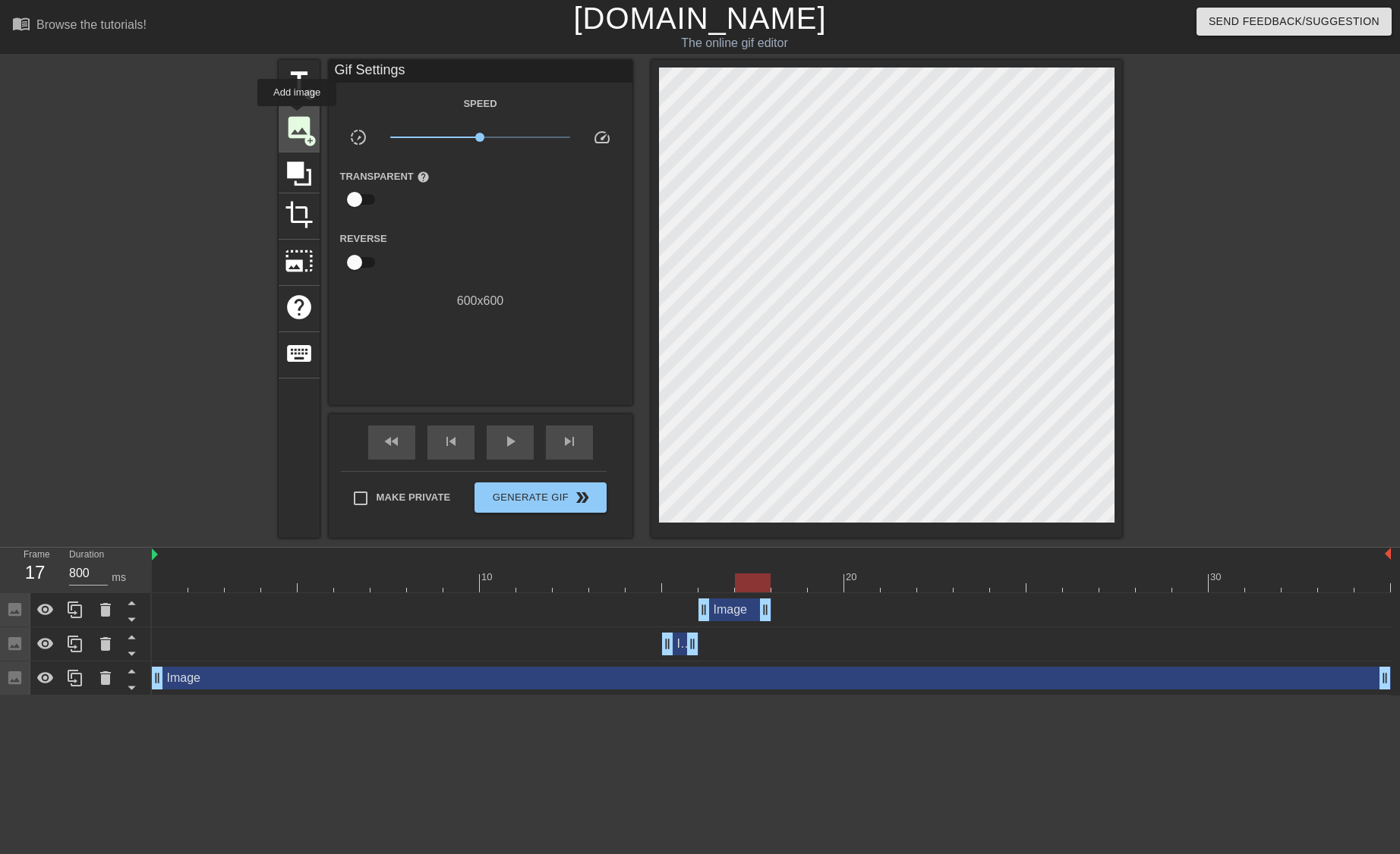
click at [297, 117] on span "image" at bounding box center [299, 127] width 29 height 29
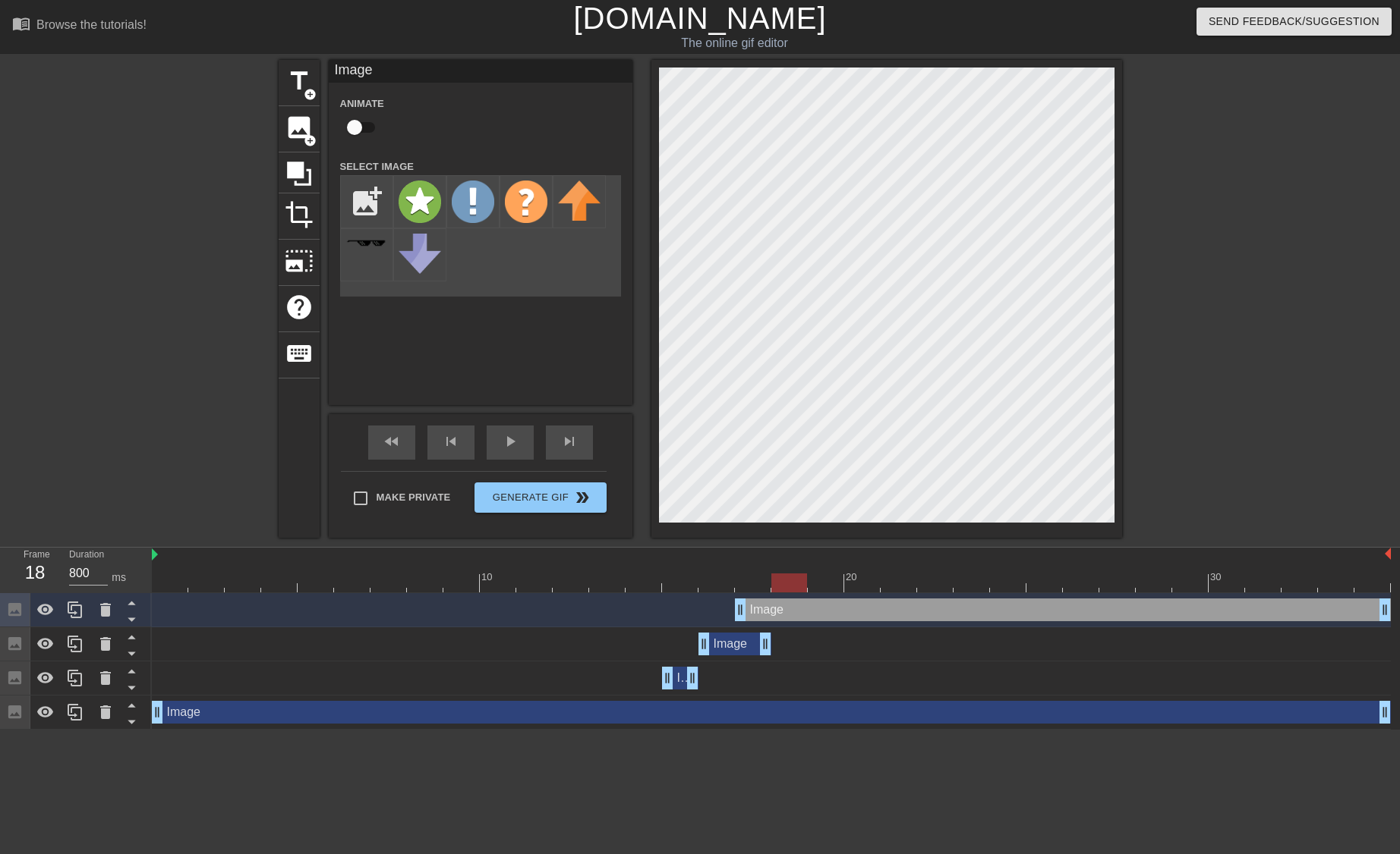
click at [786, 589] on div at bounding box center [771, 583] width 1238 height 19
click at [745, 583] on div at bounding box center [771, 583] width 1238 height 19
click at [771, 579] on div at bounding box center [771, 583] width 1238 height 19
click at [743, 580] on div at bounding box center [771, 583] width 1238 height 19
click at [785, 582] on div at bounding box center [771, 583] width 1238 height 19
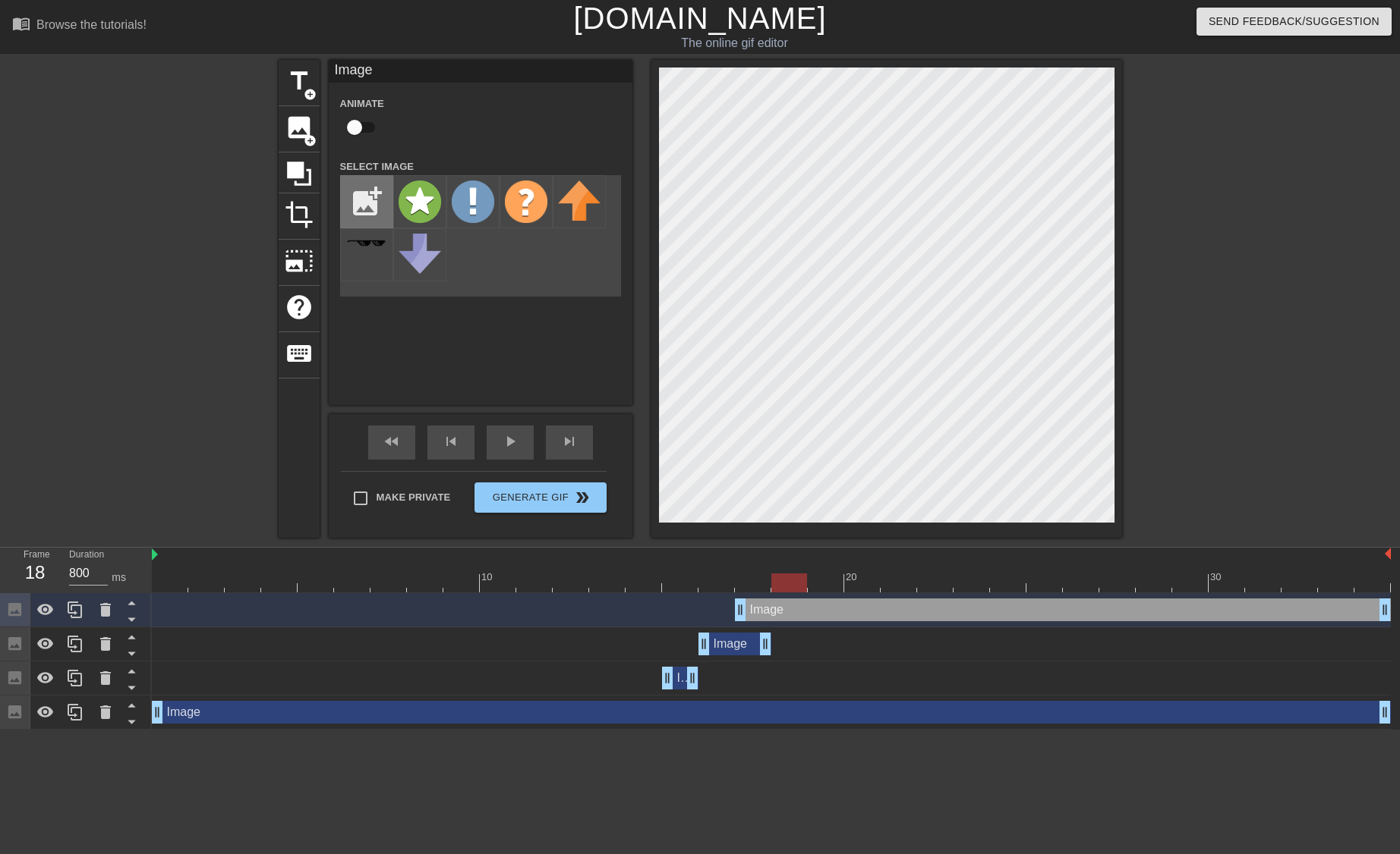
click at [368, 201] on input "file" at bounding box center [367, 202] width 52 height 52
type input "C:\fakepath\mistake.gif"
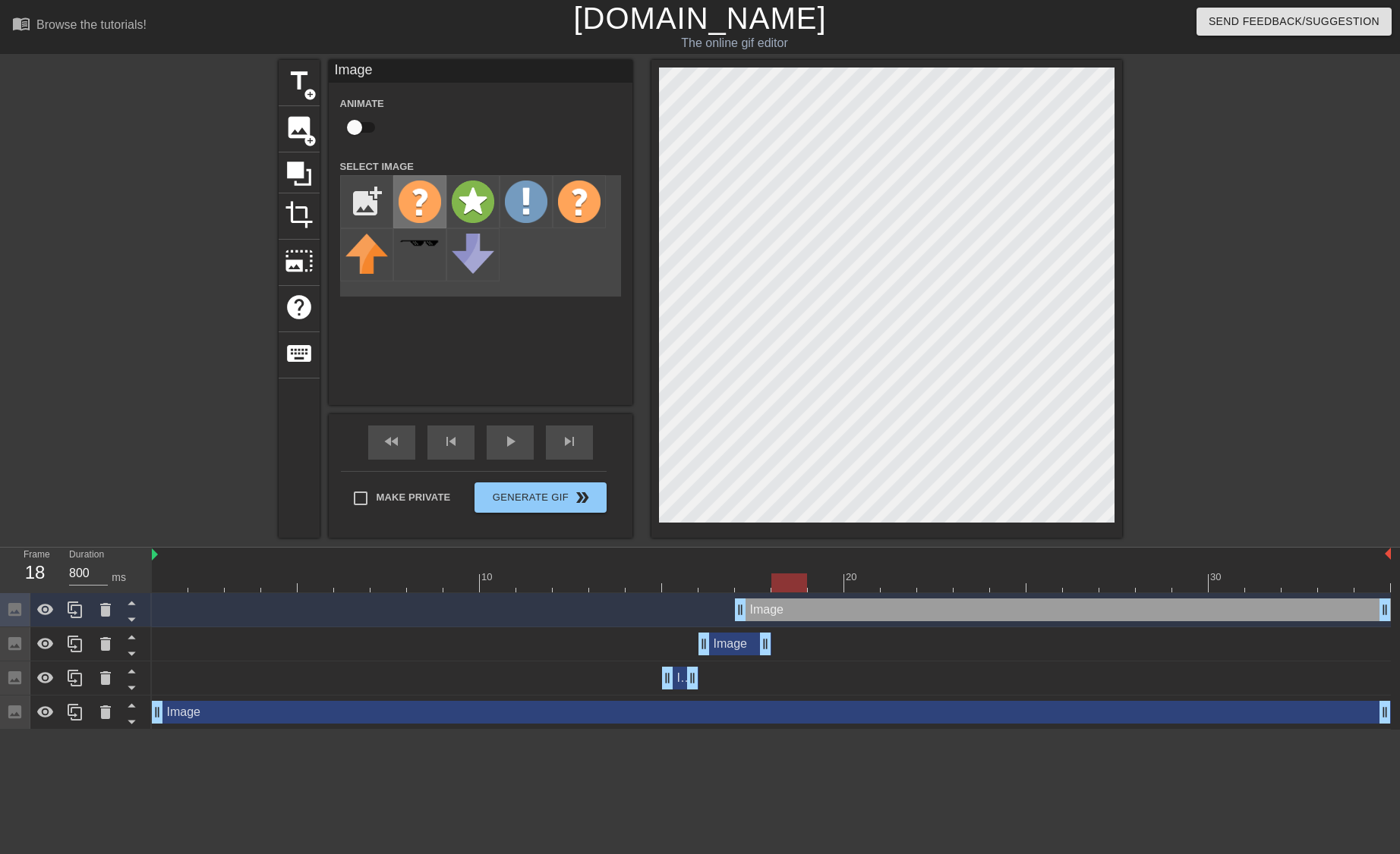
click at [420, 187] on img at bounding box center [420, 202] width 42 height 42
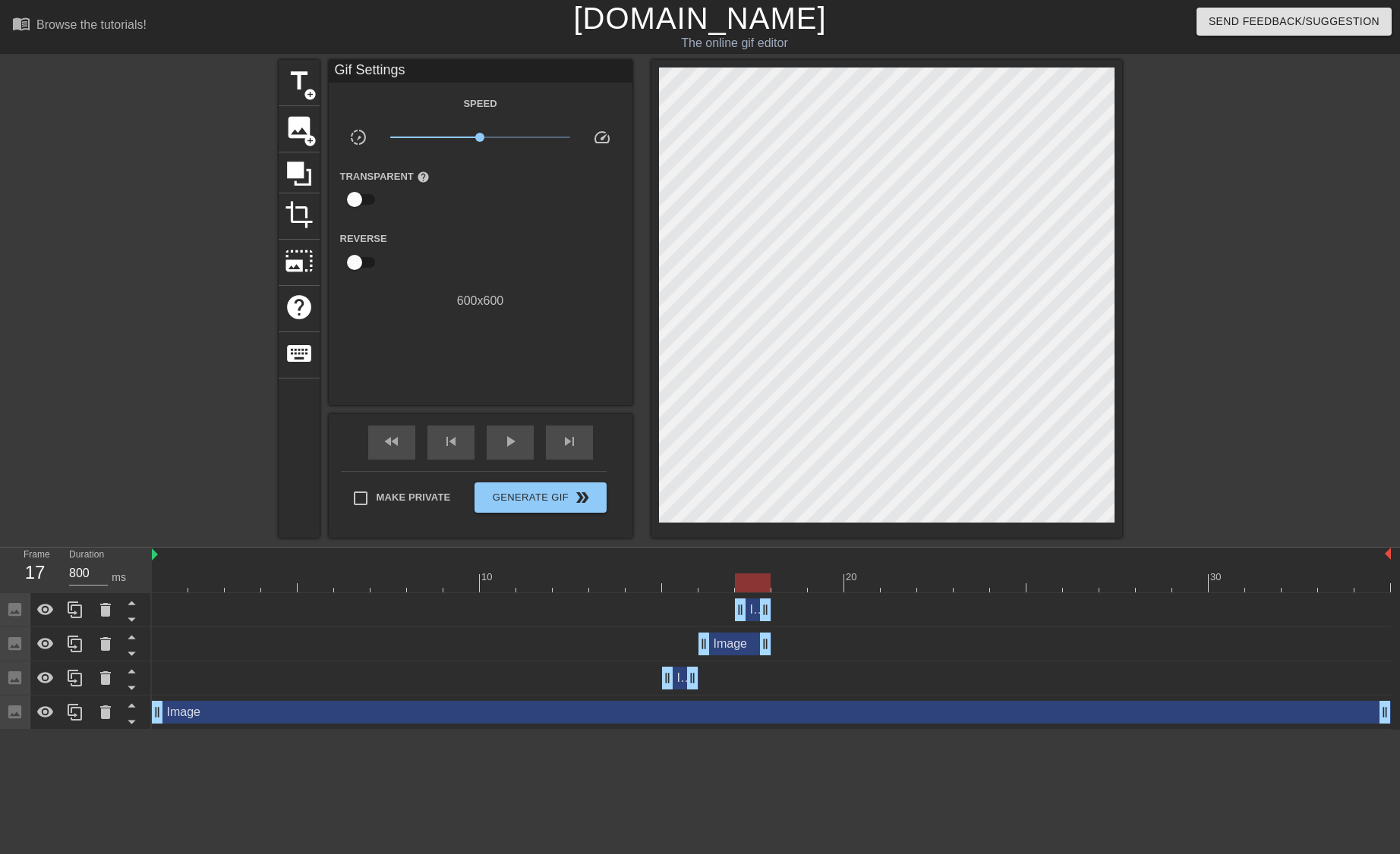
drag, startPoint x: 1382, startPoint y: 602, endPoint x: 777, endPoint y: 623, distance: 605.4
click at [777, 623] on div "Image drag_handle drag_handle" at bounding box center [771, 610] width 1238 height 34
drag, startPoint x: 768, startPoint y: 613, endPoint x: 795, endPoint y: 616, distance: 27.2
drag, startPoint x: 743, startPoint y: 614, endPoint x: 768, endPoint y: 613, distance: 25.0
click at [768, 613] on div "Image drag_handle drag_handle" at bounding box center [771, 610] width 1238 height 23
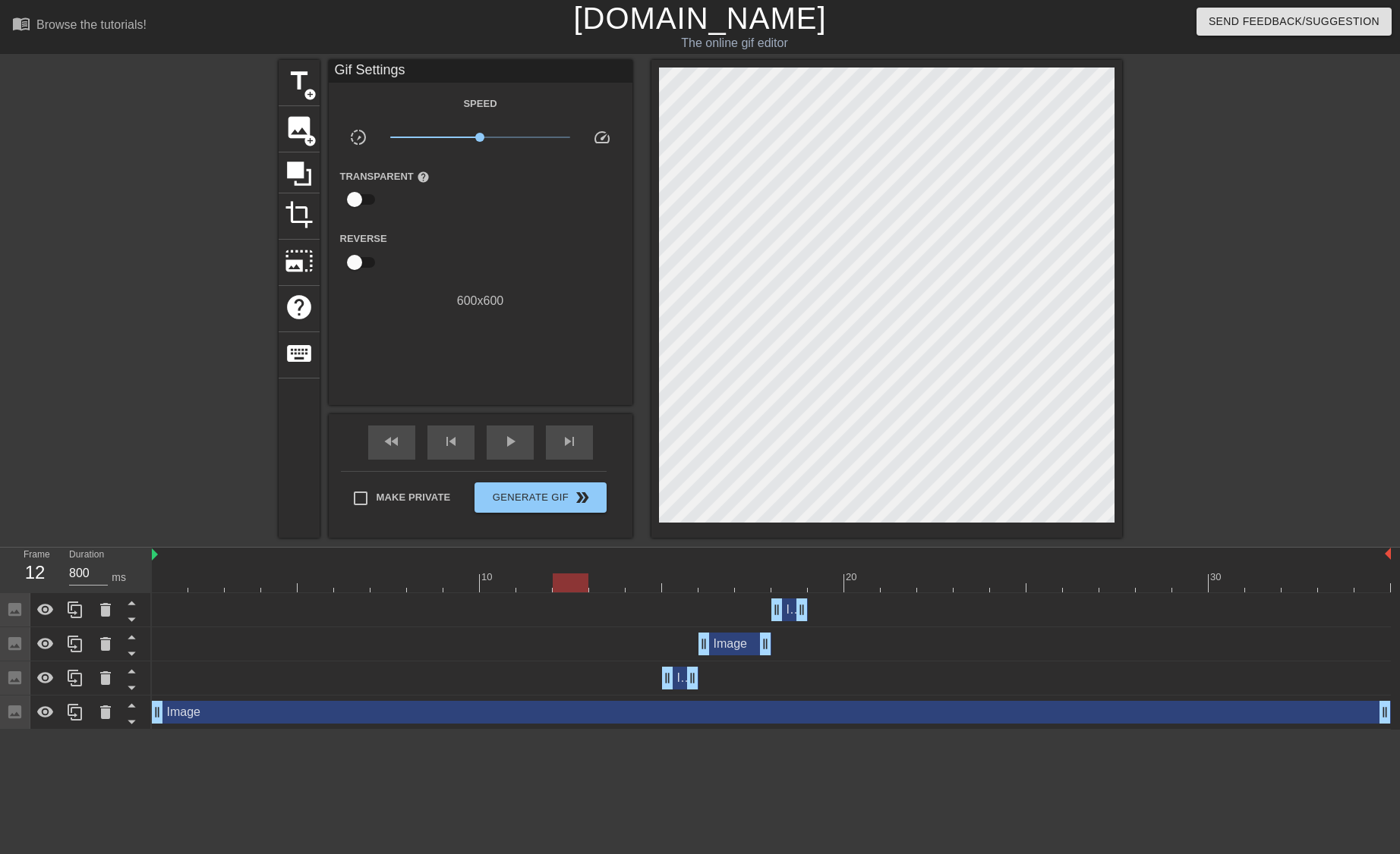
click at [575, 574] on div at bounding box center [771, 583] width 1238 height 19
click at [301, 131] on span "image" at bounding box center [299, 127] width 29 height 29
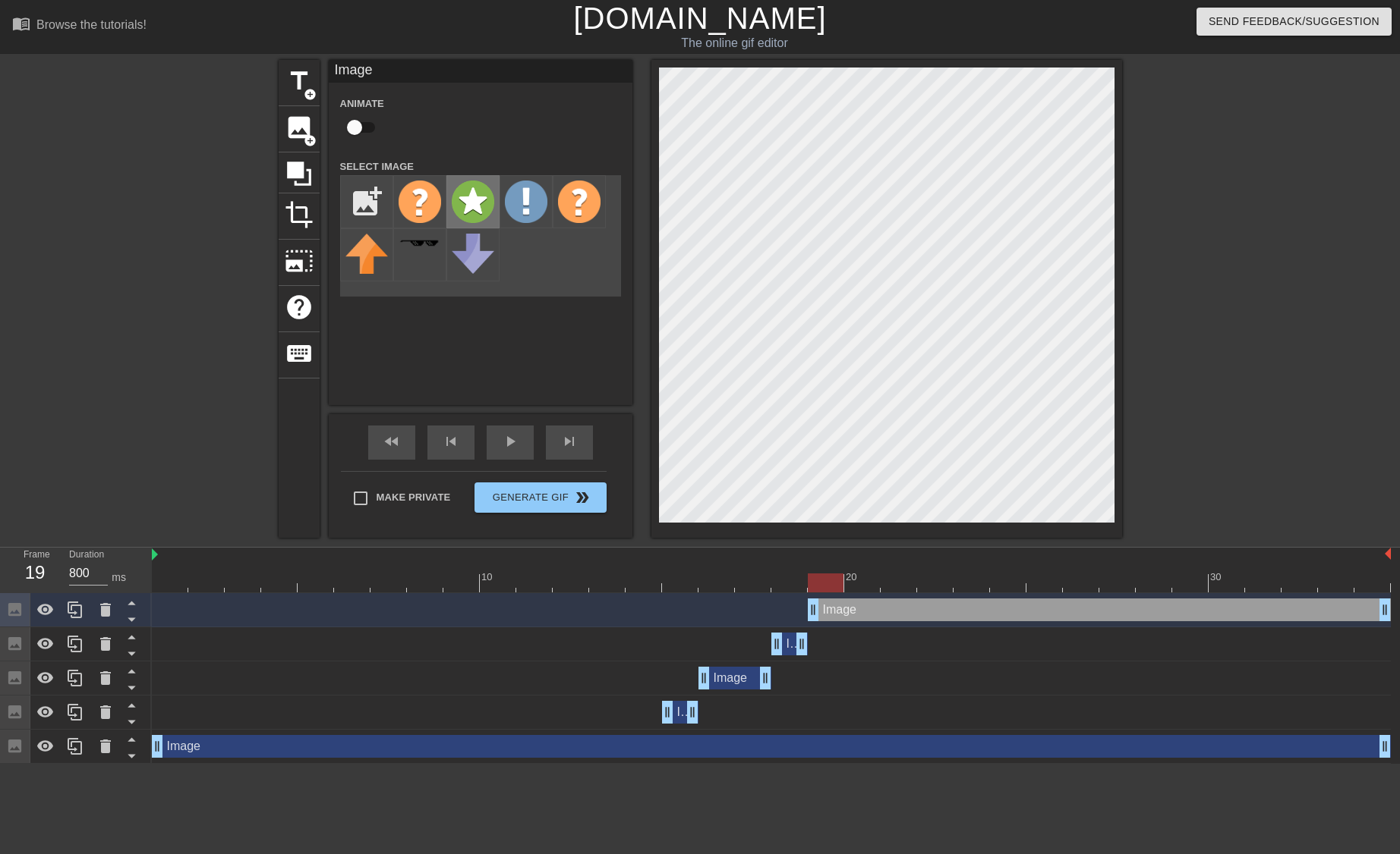
click at [466, 203] on img at bounding box center [473, 202] width 42 height 42
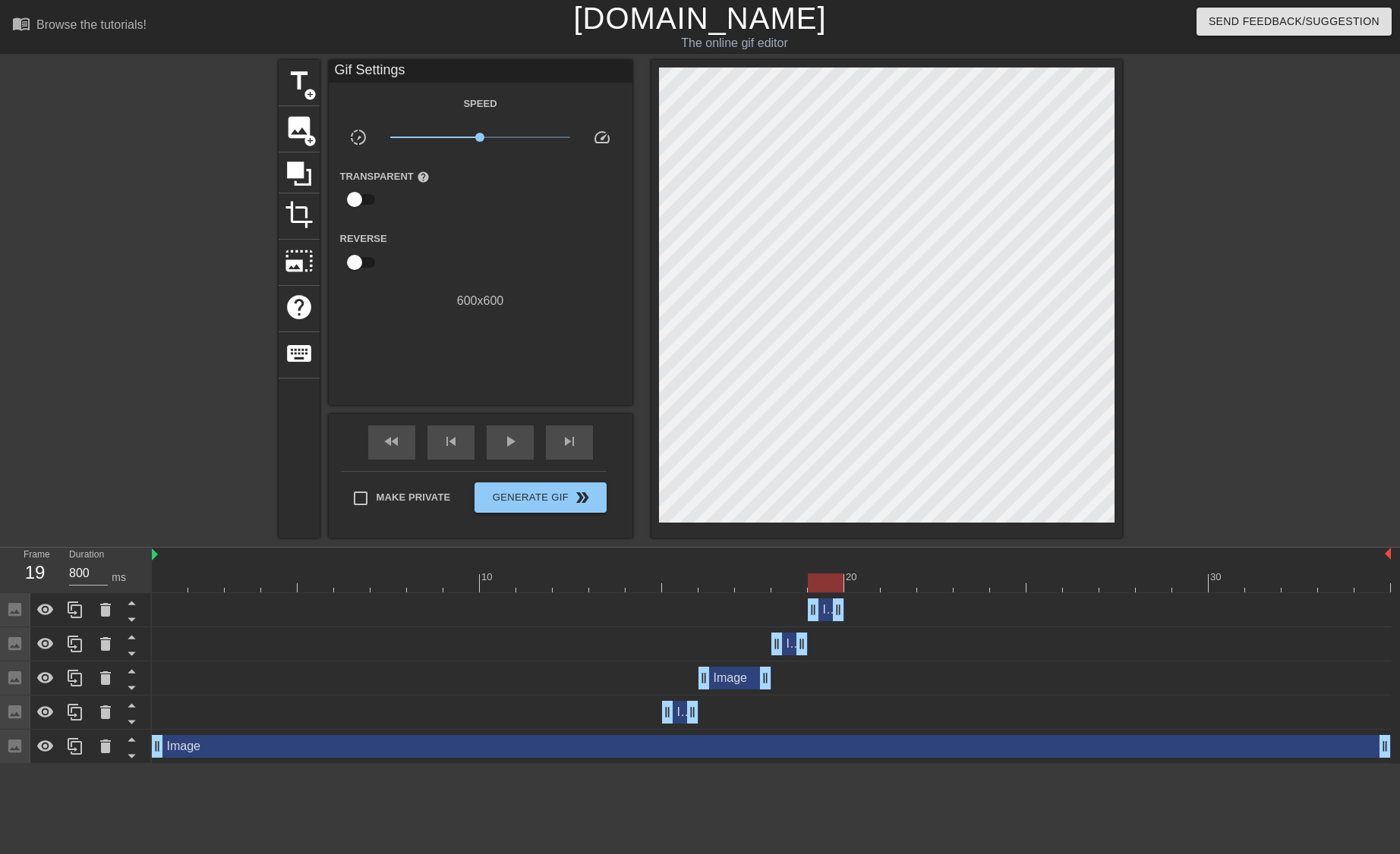
drag, startPoint x: 1383, startPoint y: 607, endPoint x: 853, endPoint y: 621, distance: 530.2
click at [853, 621] on div "Image drag_handle drag_handle" at bounding box center [771, 610] width 1238 height 23
click at [577, 595] on div "Image drag_handle drag_handle" at bounding box center [771, 610] width 1238 height 34
click at [573, 588] on div at bounding box center [771, 583] width 1238 height 19
click at [580, 585] on div at bounding box center [771, 583] width 1238 height 19
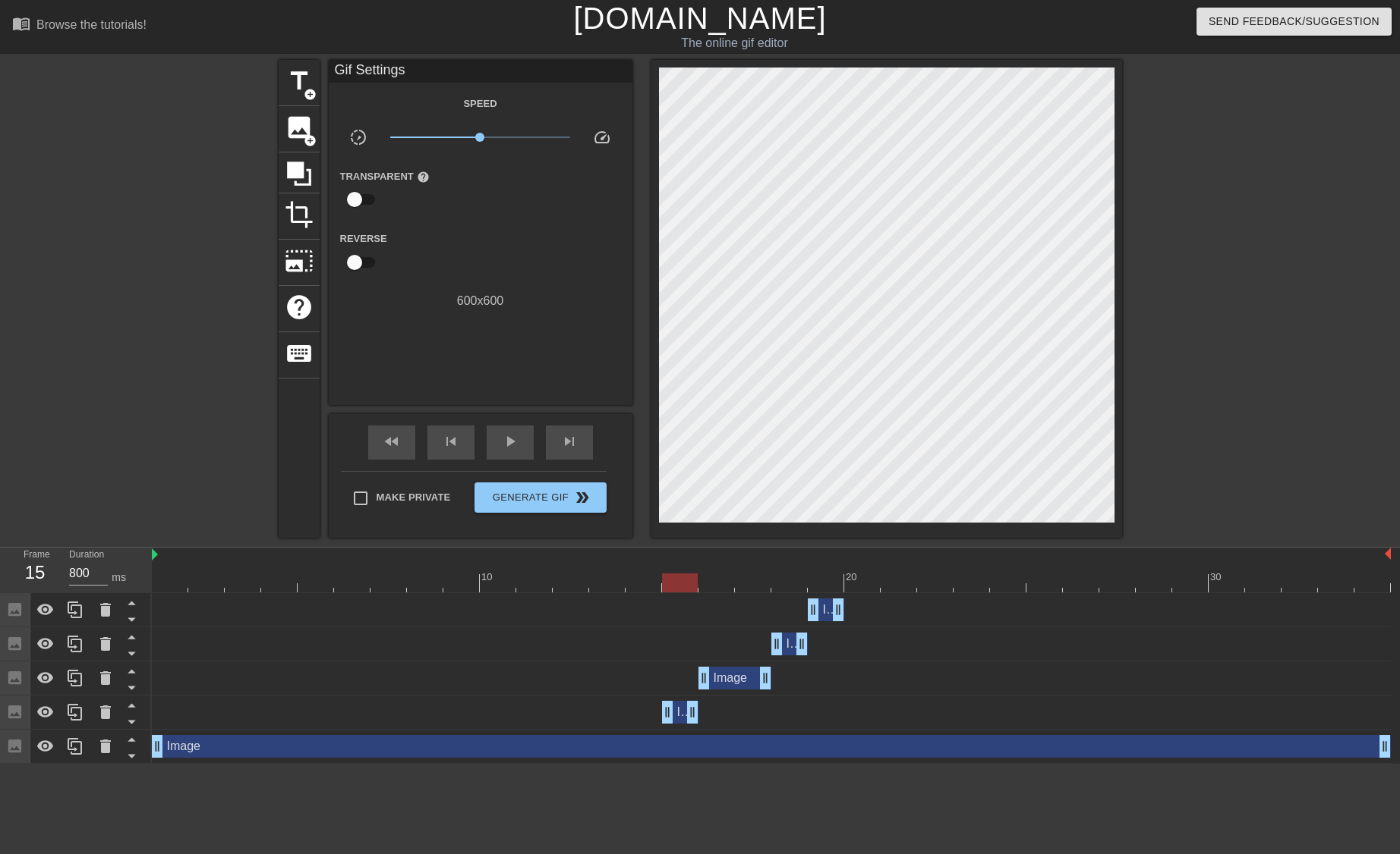
click at [670, 584] on div at bounding box center [771, 583] width 1238 height 19
click at [644, 589] on div at bounding box center [771, 583] width 1238 height 19
click at [671, 588] on div at bounding box center [771, 583] width 1238 height 19
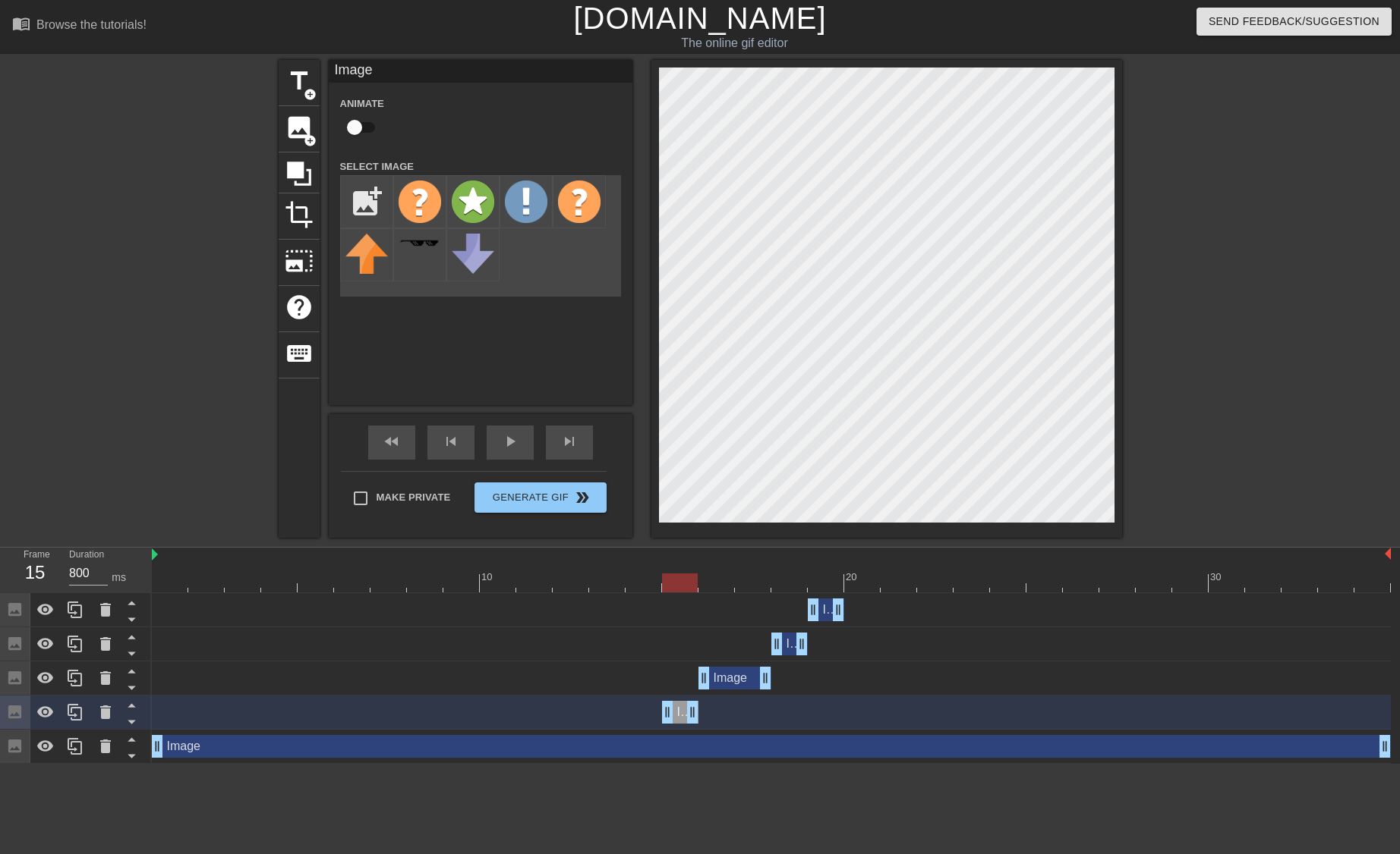
click at [1229, 272] on div at bounding box center [1254, 288] width 227 height 456
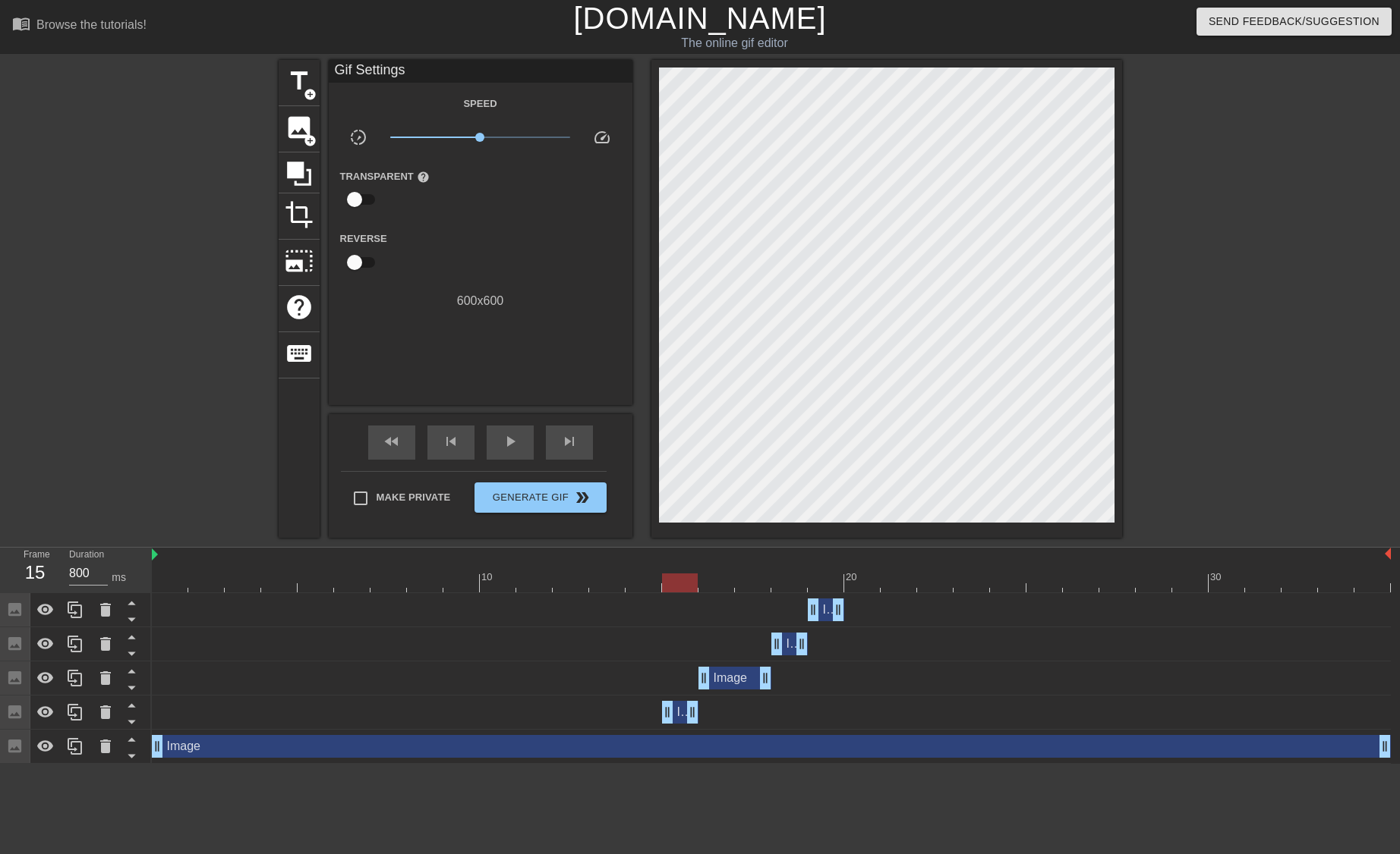
click at [860, 578] on div at bounding box center [771, 583] width 1238 height 19
click at [816, 584] on div at bounding box center [771, 583] width 1238 height 19
click at [854, 578] on div at bounding box center [771, 583] width 1238 height 19
click at [831, 588] on div at bounding box center [771, 583] width 1238 height 19
drag, startPoint x: 839, startPoint y: 614, endPoint x: 869, endPoint y: 615, distance: 30.0
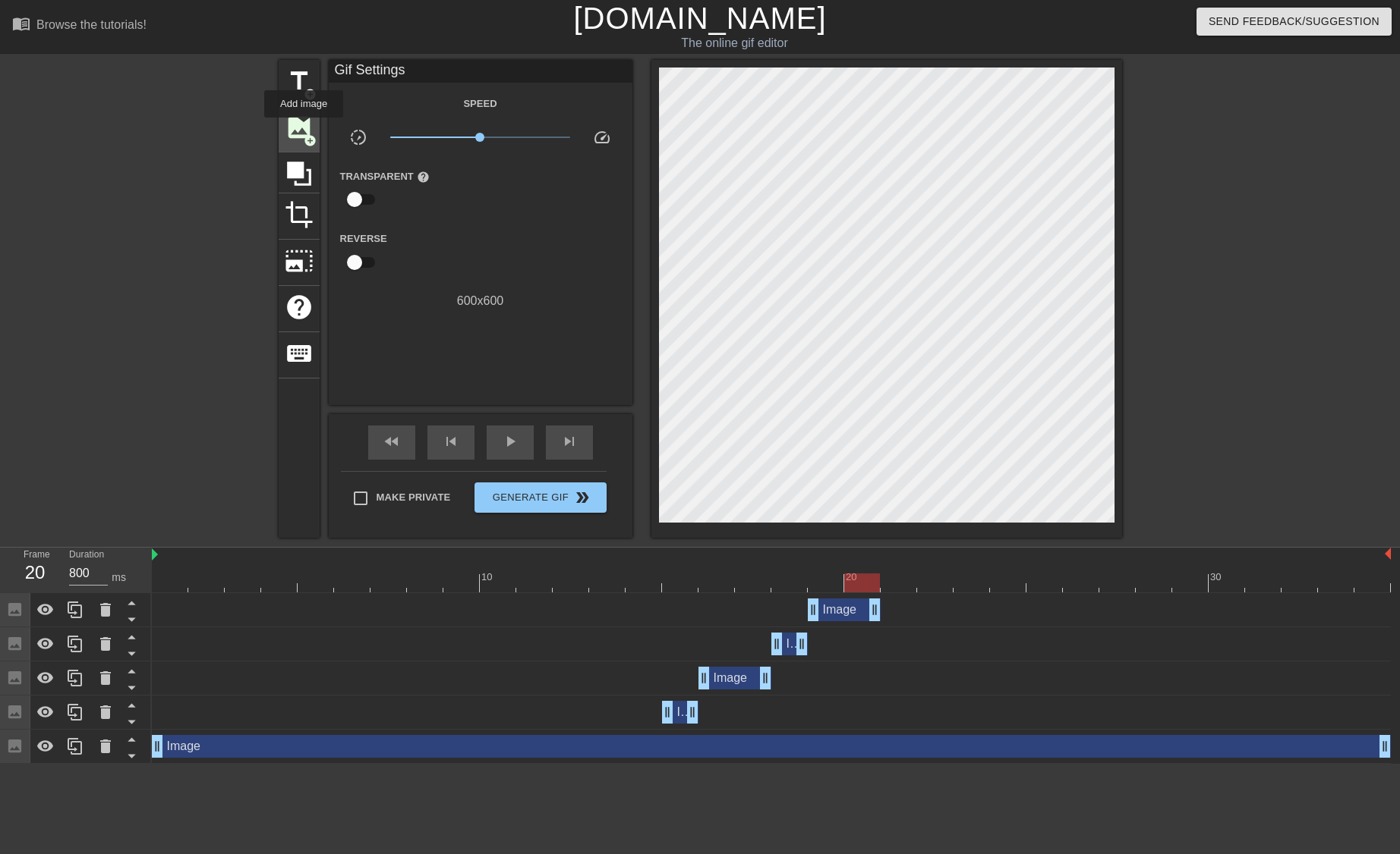
click at [301, 128] on span "image" at bounding box center [299, 127] width 29 height 29
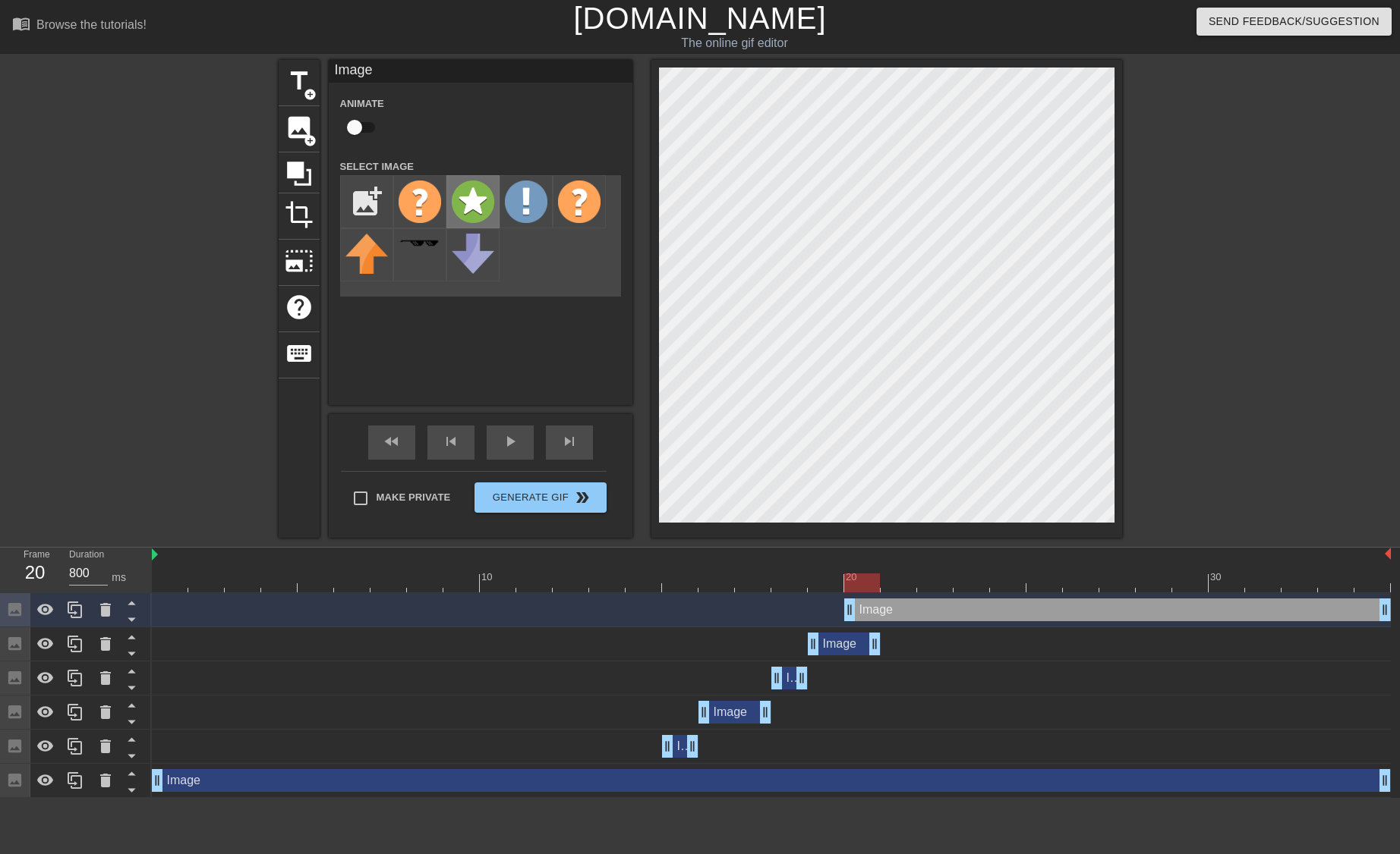
click at [471, 217] on img at bounding box center [473, 202] width 42 height 42
drag, startPoint x: 853, startPoint y: 607, endPoint x: 880, endPoint y: 610, distance: 27.2
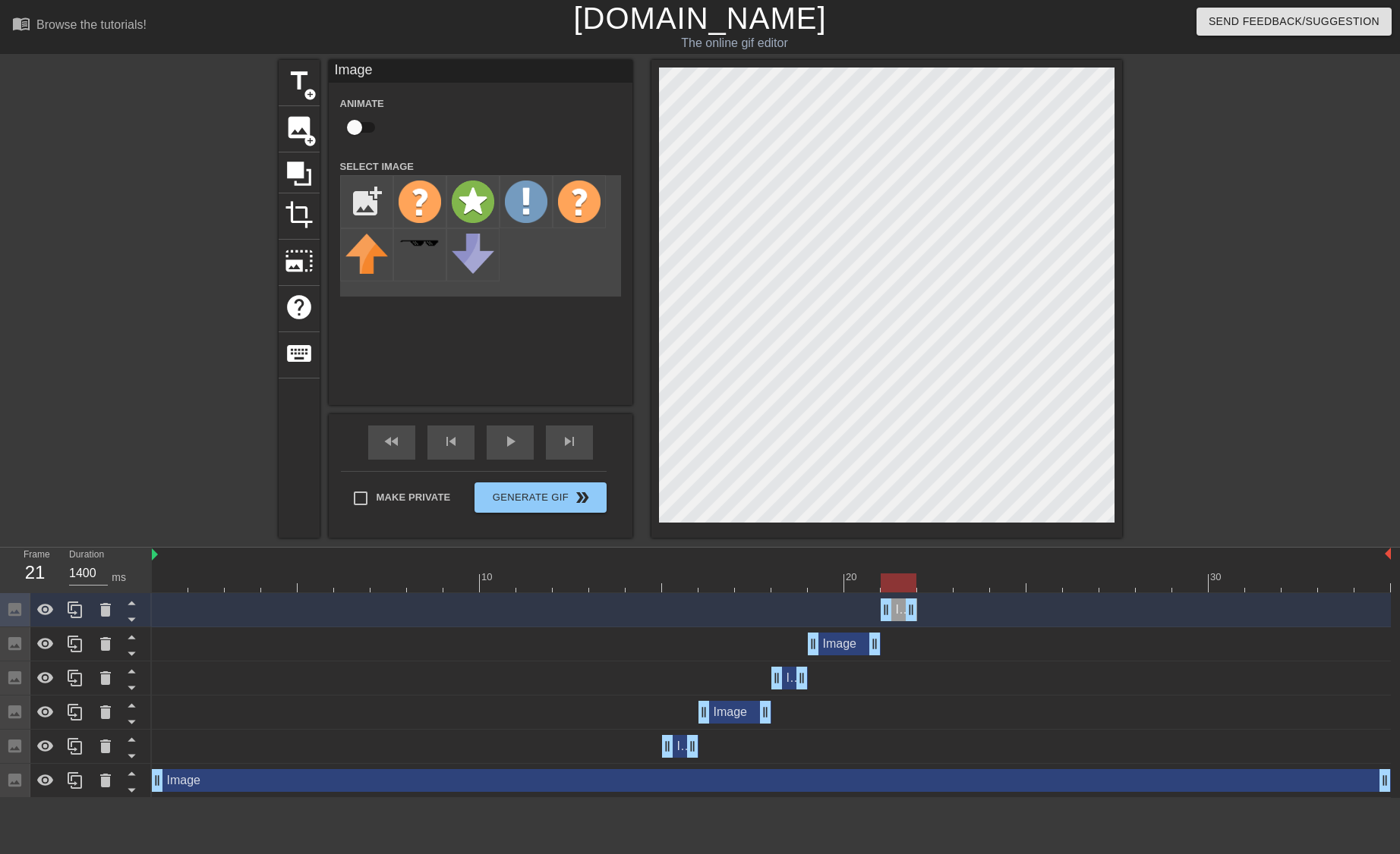
drag, startPoint x: 1380, startPoint y: 612, endPoint x: 916, endPoint y: 610, distance: 464.0
click at [916, 610] on div "Image drag_handle drag_handle" at bounding box center [771, 610] width 1238 height 23
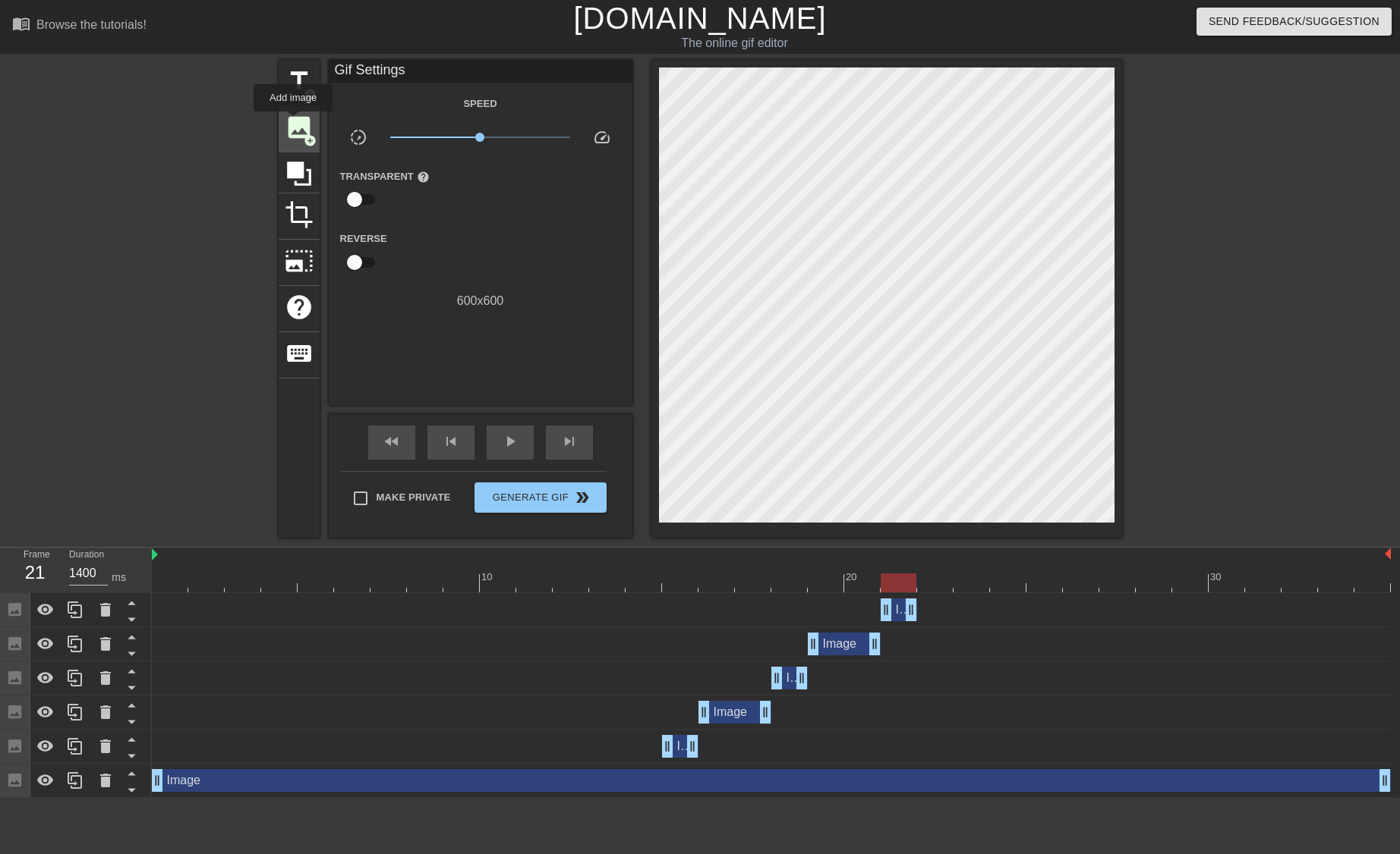
click at [293, 122] on span "image" at bounding box center [299, 127] width 29 height 29
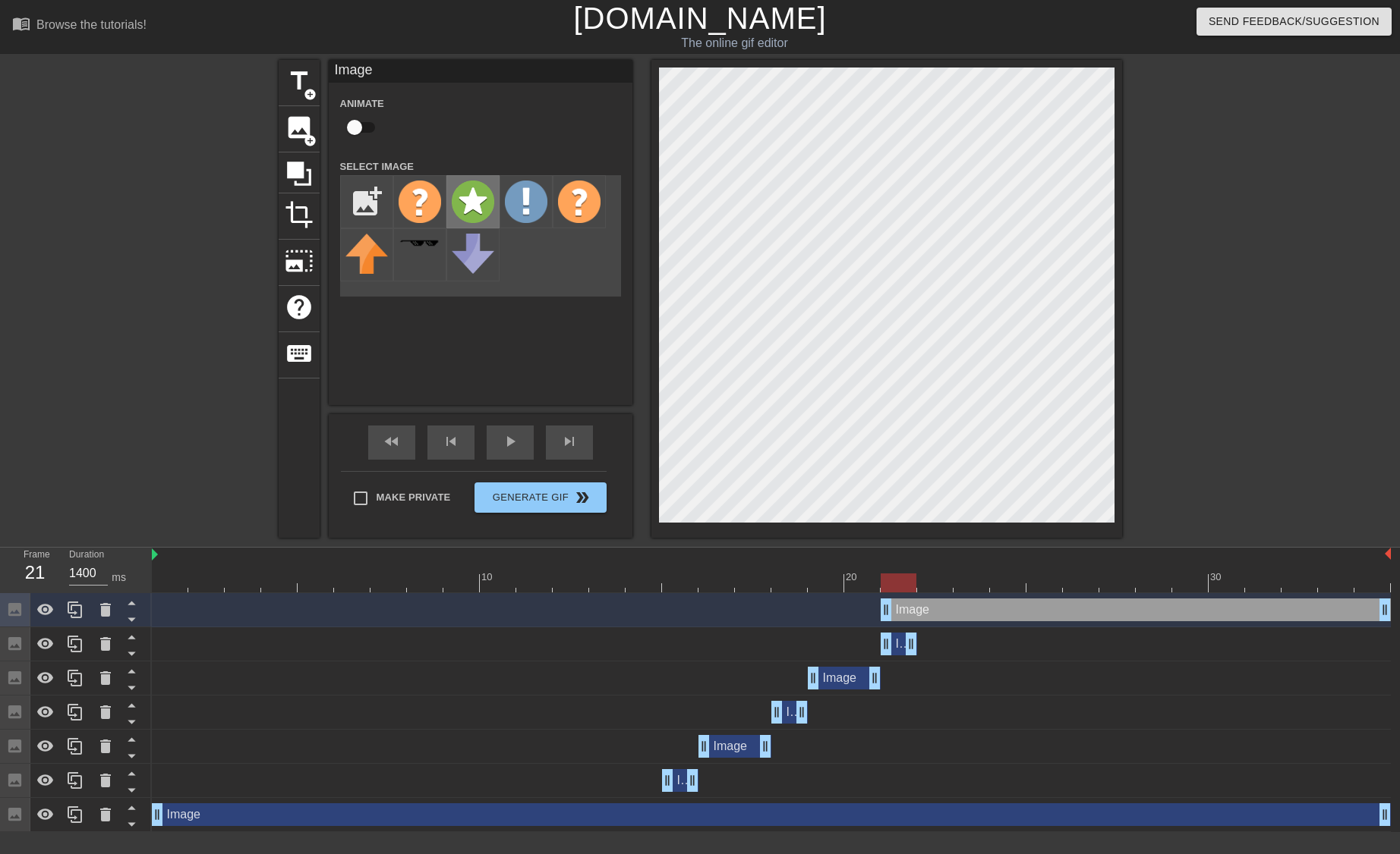
click at [478, 212] on img at bounding box center [473, 202] width 42 height 42
drag, startPoint x: 884, startPoint y: 610, endPoint x: 906, endPoint y: 610, distance: 22.0
click at [906, 610] on div "Image drag_handle drag_handle" at bounding box center [771, 610] width 1238 height 23
type input "1400"
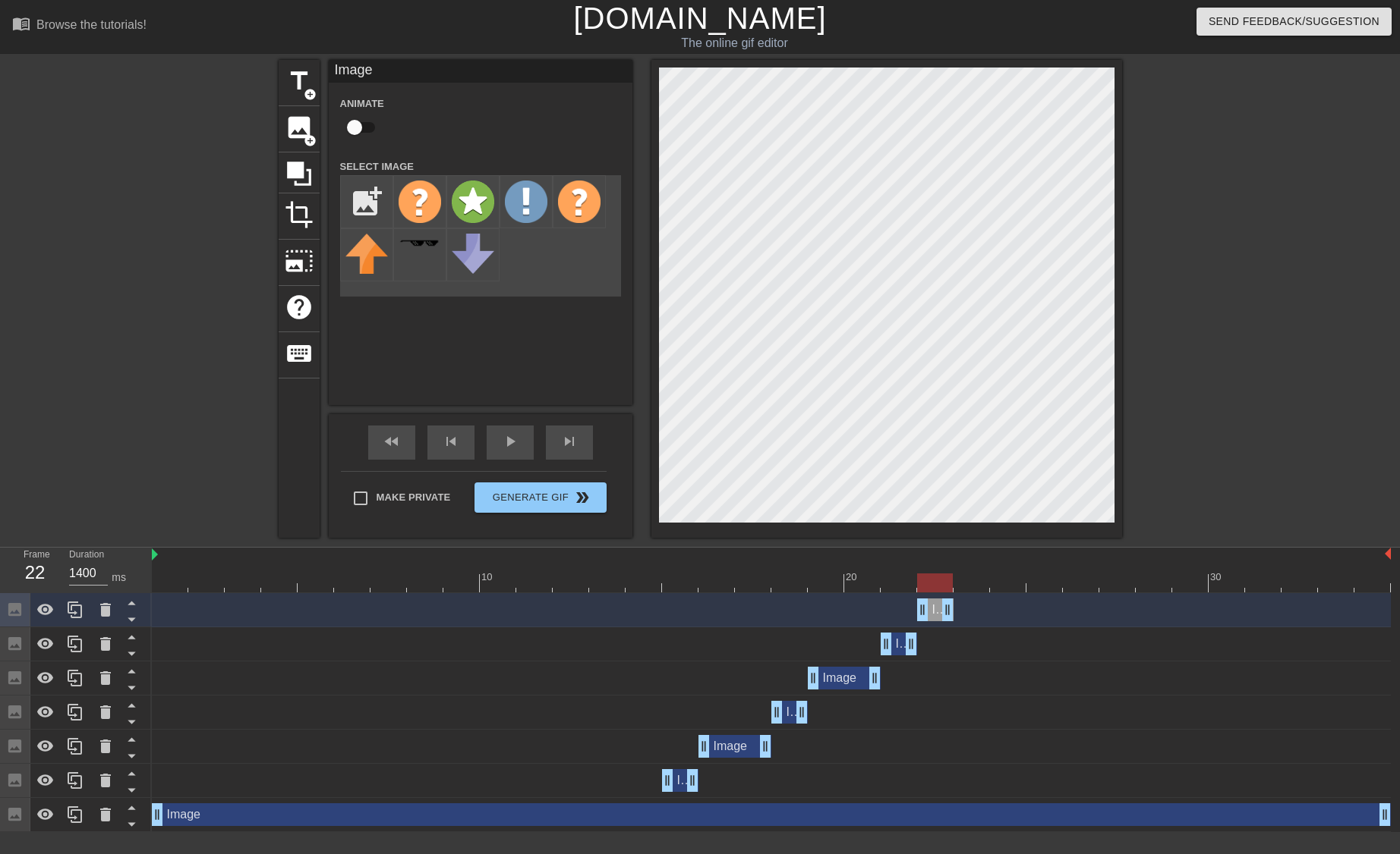
drag, startPoint x: 1388, startPoint y: 610, endPoint x: 954, endPoint y: 620, distance: 434.1
click at [954, 620] on div "Image drag_handle drag_handle" at bounding box center [771, 610] width 1238 height 23
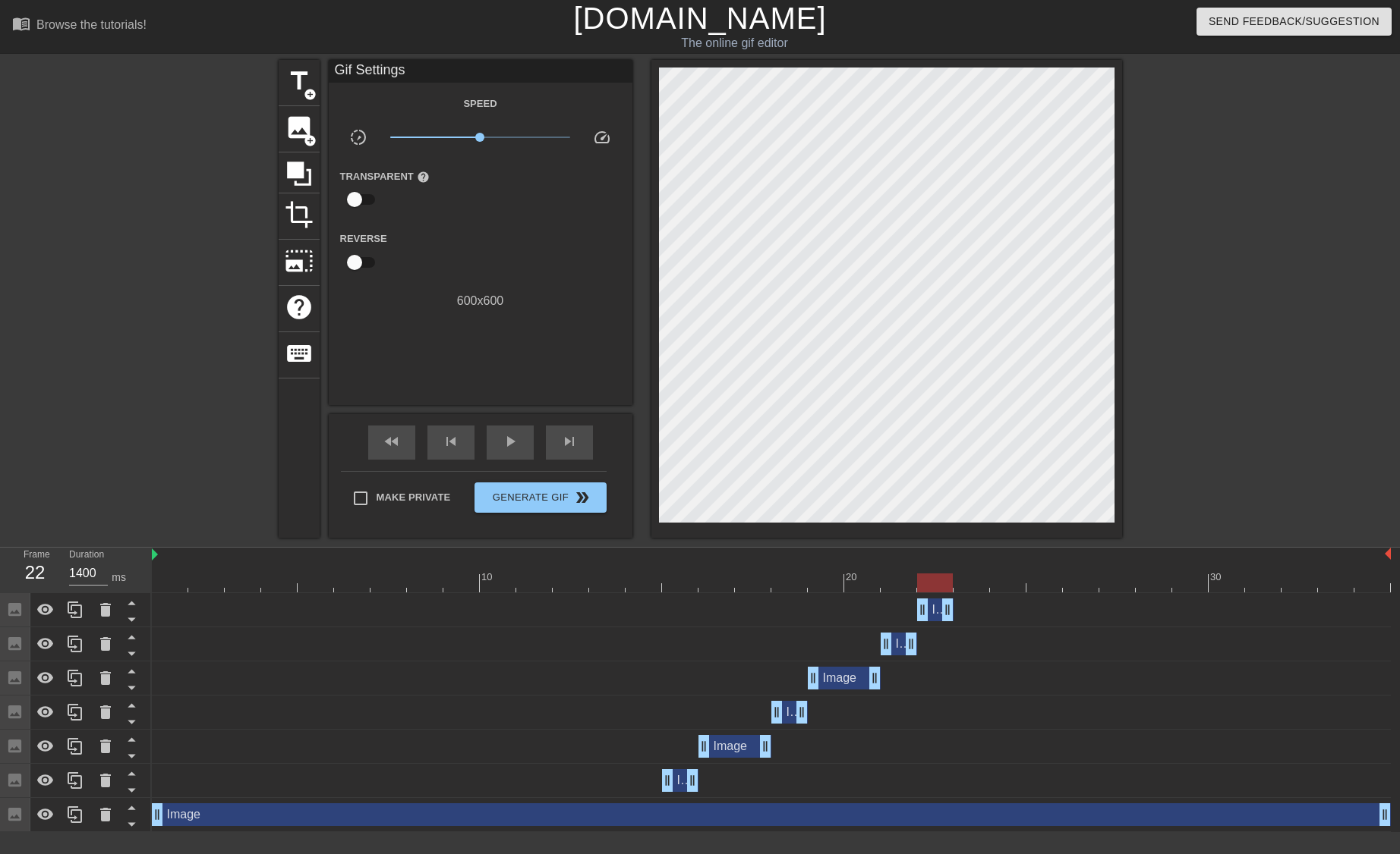
click at [1174, 337] on div at bounding box center [1254, 288] width 227 height 456
click at [970, 587] on div at bounding box center [771, 583] width 1238 height 19
click at [296, 128] on span "image" at bounding box center [299, 127] width 29 height 29
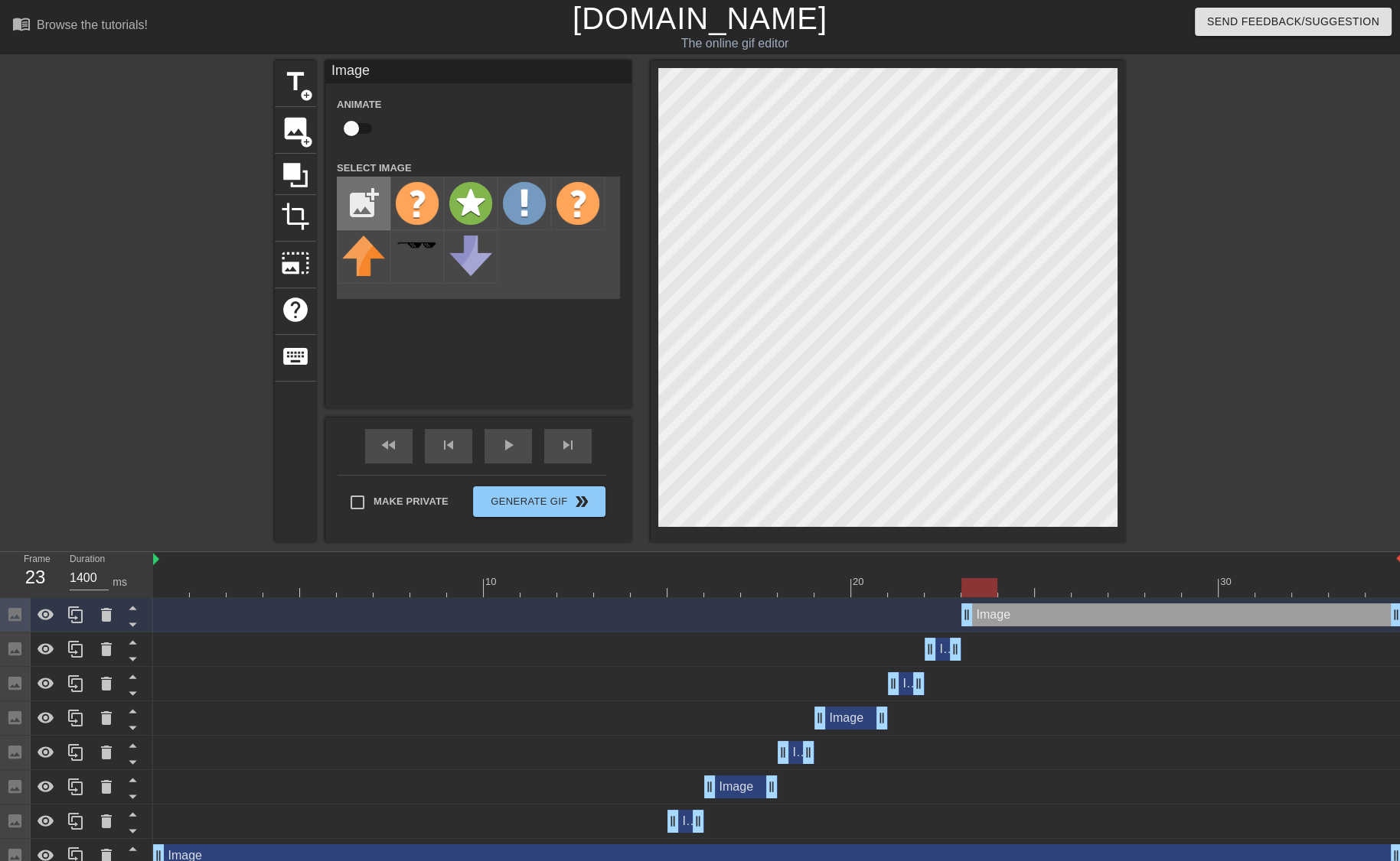
click at [385, 207] on input "file" at bounding box center [363, 203] width 52 height 52
type input "C:\fakepath\good.gif"
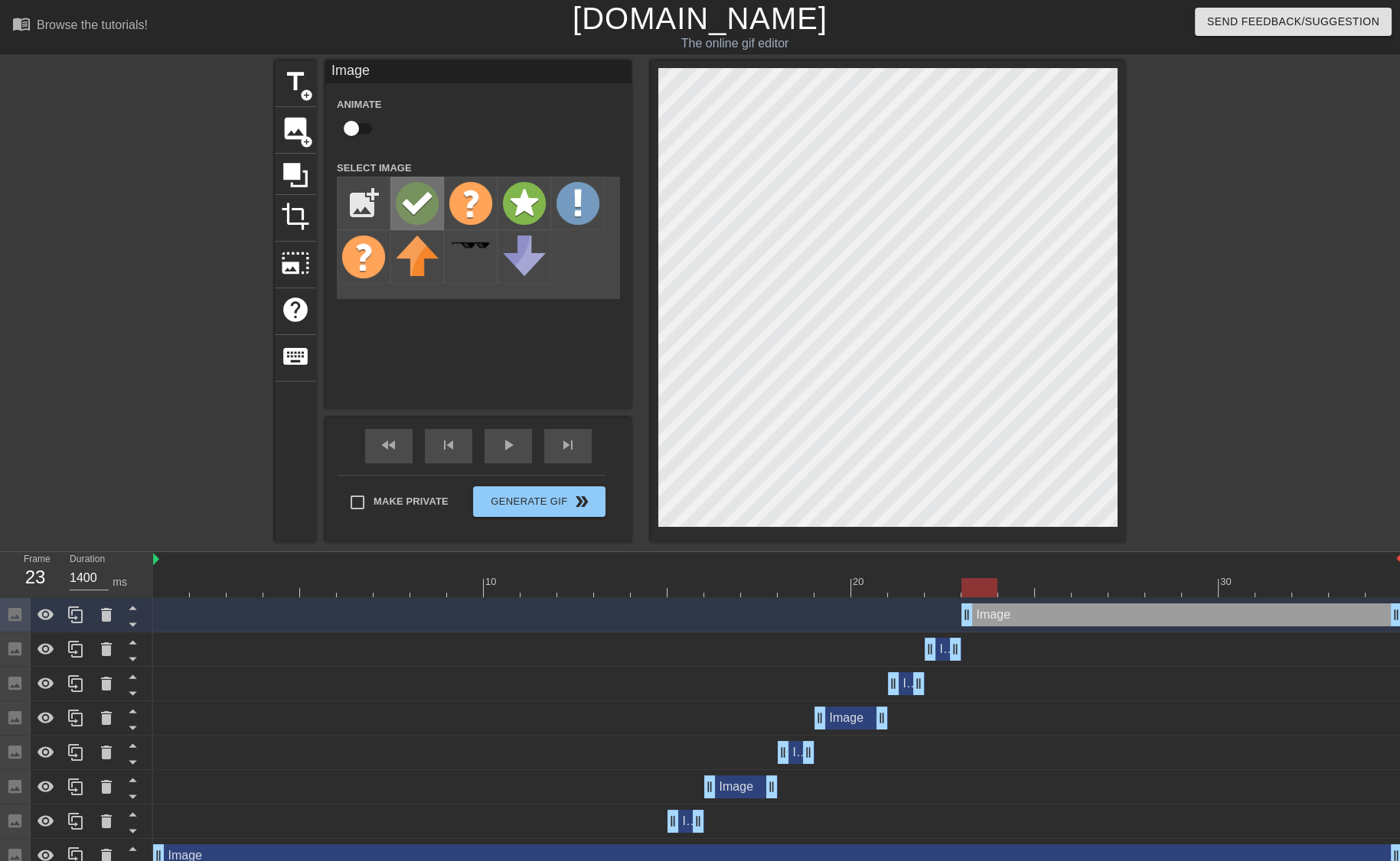
click at [426, 206] on img at bounding box center [417, 203] width 42 height 42
click at [349, 129] on input "checkbox" at bounding box center [351, 128] width 88 height 29
click at [322, 114] on input "checkbox" at bounding box center [365, 128] width 88 height 29
click at [307, 114] on input "checkbox" at bounding box center [351, 128] width 88 height 29
checkbox input "true"
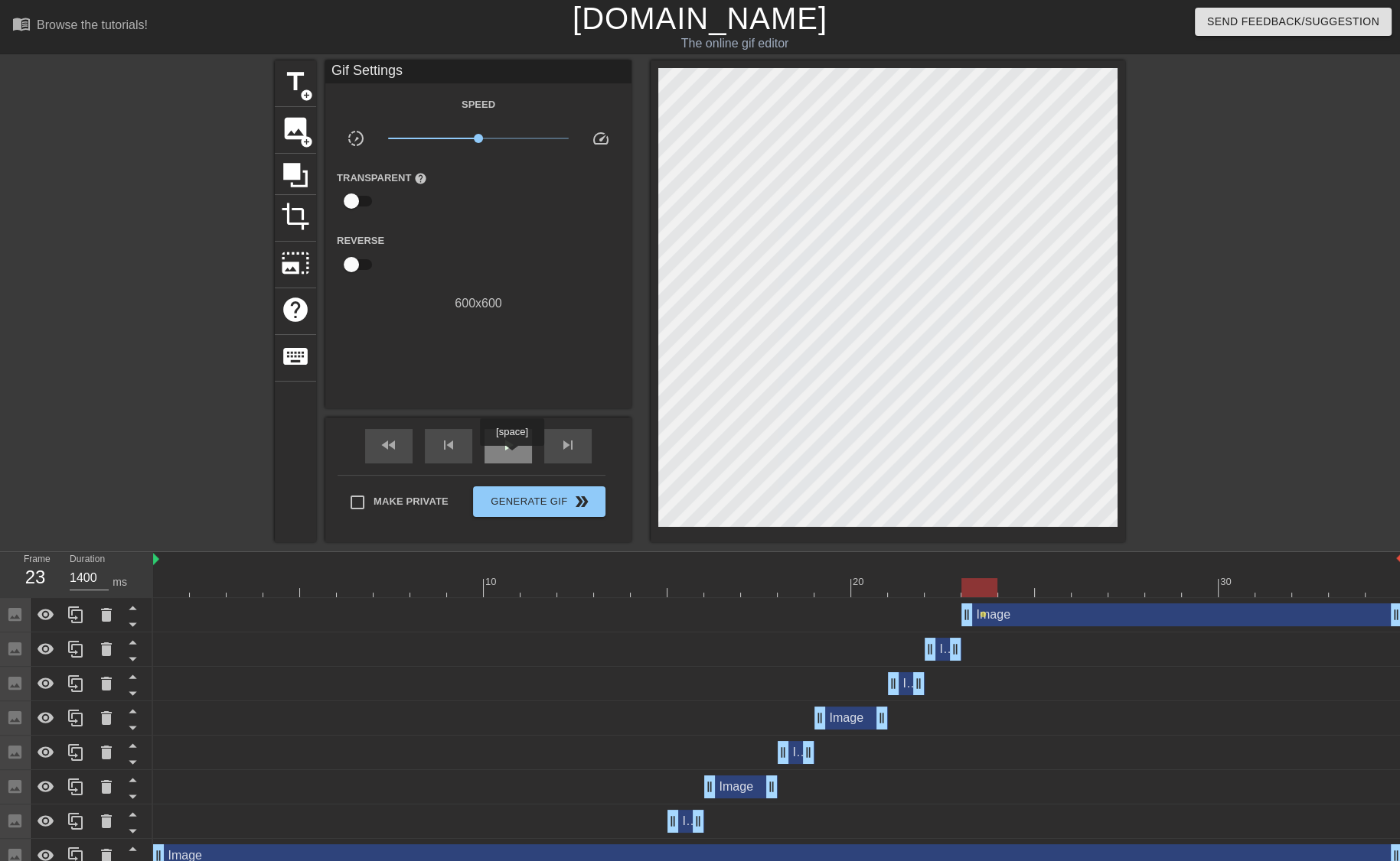
click at [512, 457] on div "play_arrow" at bounding box center [508, 447] width 47 height 35
click at [512, 457] on div "pause" at bounding box center [508, 447] width 47 height 35
click at [851, 597] on div at bounding box center [778, 587] width 1249 height 19
type input "1400"
click at [978, 621] on div "Image drag_handle drag_handle" at bounding box center [1181, 615] width 440 height 23
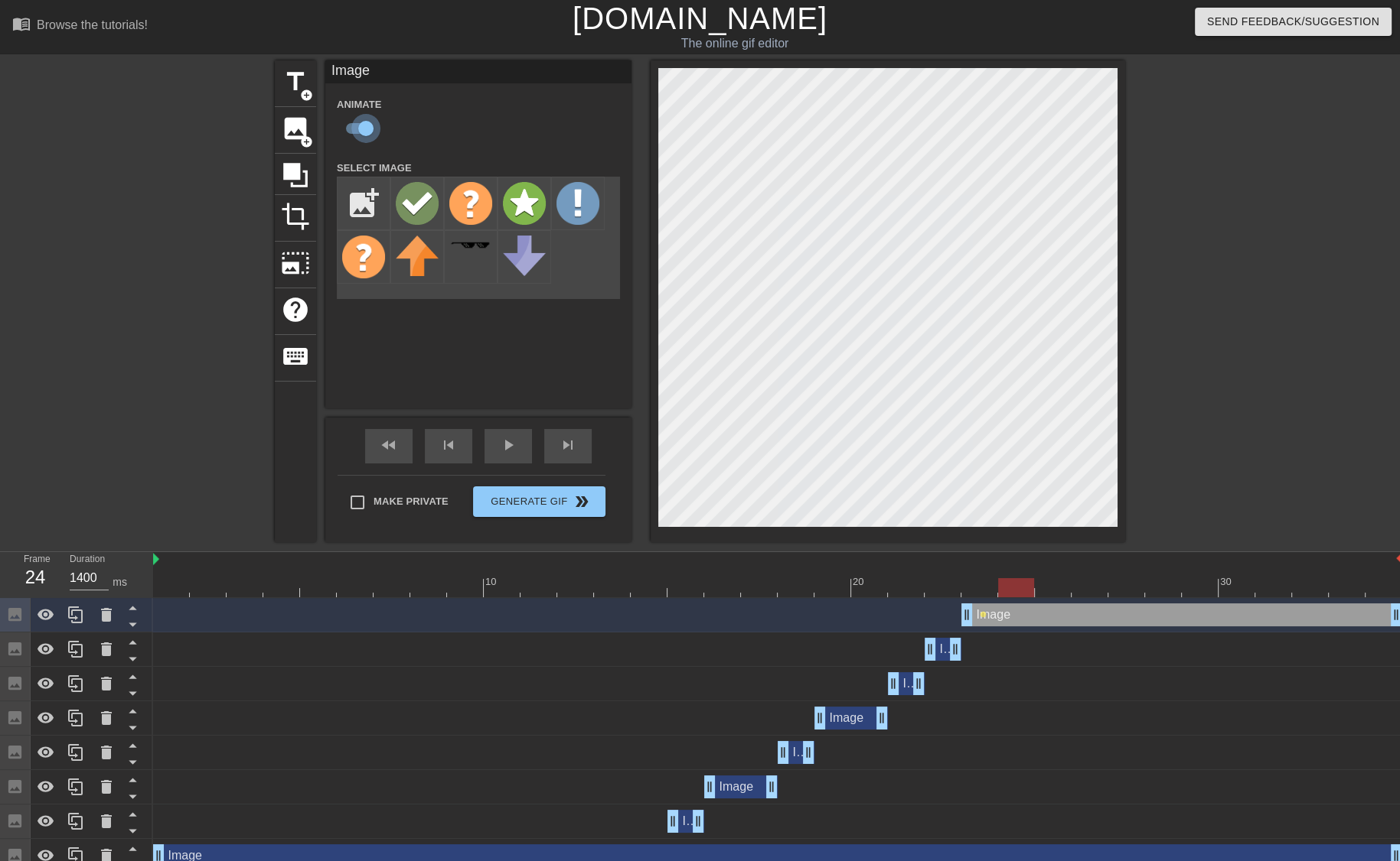
click at [358, 123] on input "checkbox" at bounding box center [365, 128] width 88 height 29
checkbox input "false"
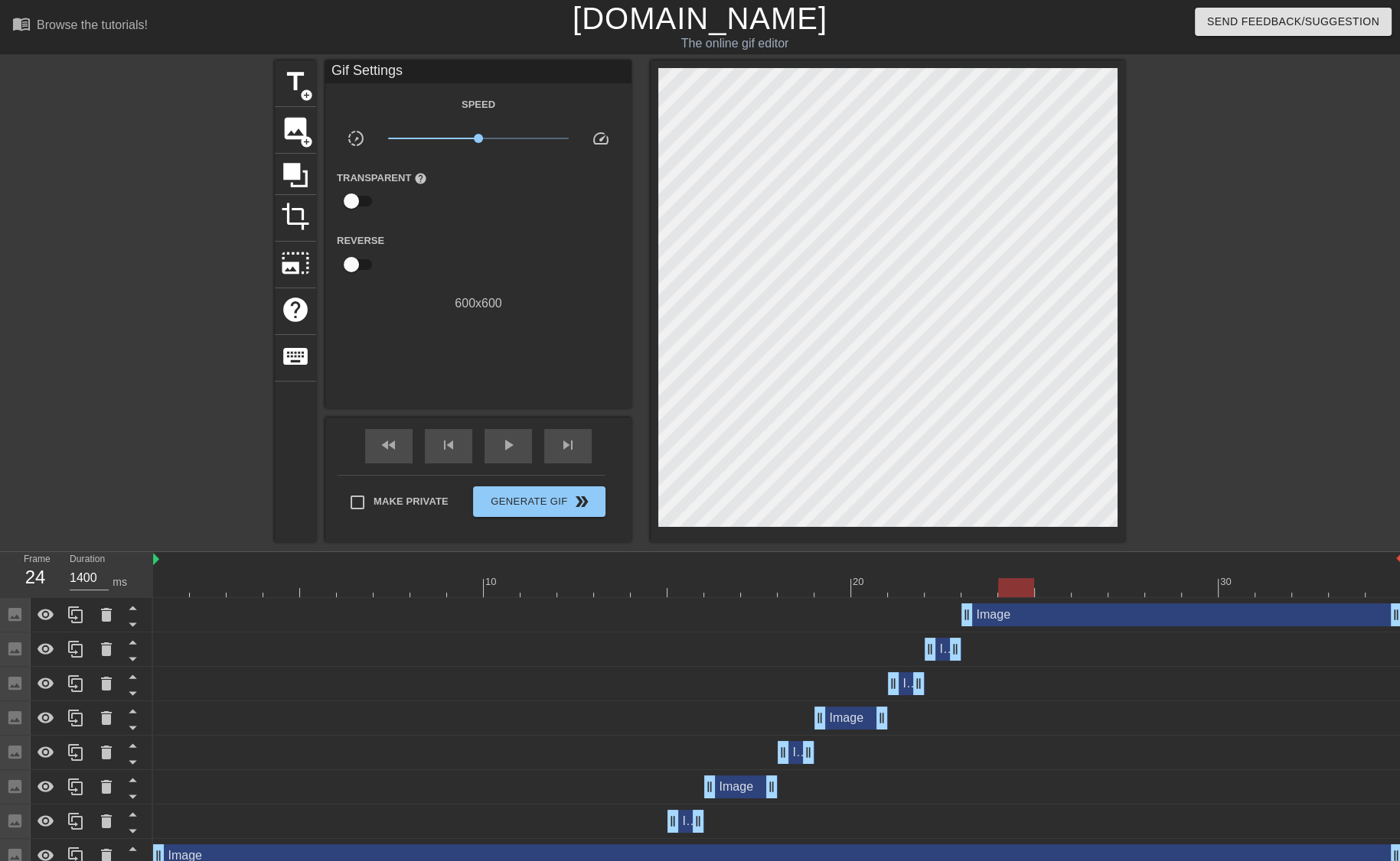
click at [946, 612] on div "Image drag_handle drag_handle" at bounding box center [778, 615] width 1249 height 23
click at [979, 588] on div at bounding box center [778, 587] width 1249 height 19
click at [959, 588] on div at bounding box center [778, 587] width 1249 height 19
click at [980, 586] on div at bounding box center [778, 587] width 1249 height 19
drag, startPoint x: 1394, startPoint y: 612, endPoint x: 1003, endPoint y: 622, distance: 391.1
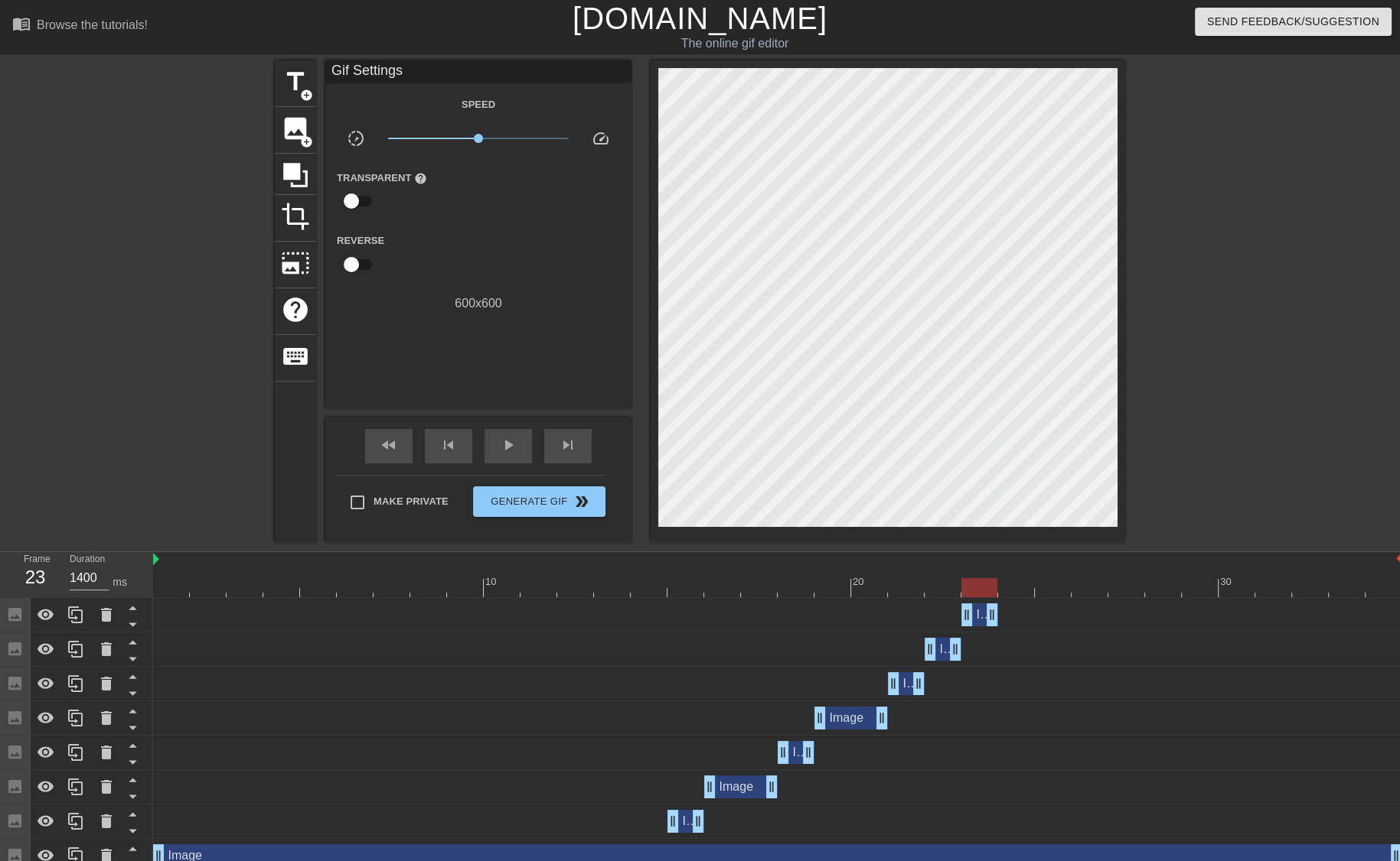
click at [1003, 622] on div "Image drag_handle drag_handle" at bounding box center [778, 615] width 1249 height 23
click at [1014, 587] on div at bounding box center [778, 587] width 1249 height 19
click at [1050, 583] on div at bounding box center [778, 587] width 1249 height 19
click at [1084, 586] on div at bounding box center [778, 587] width 1249 height 19
click at [1059, 593] on div at bounding box center [778, 587] width 1249 height 19
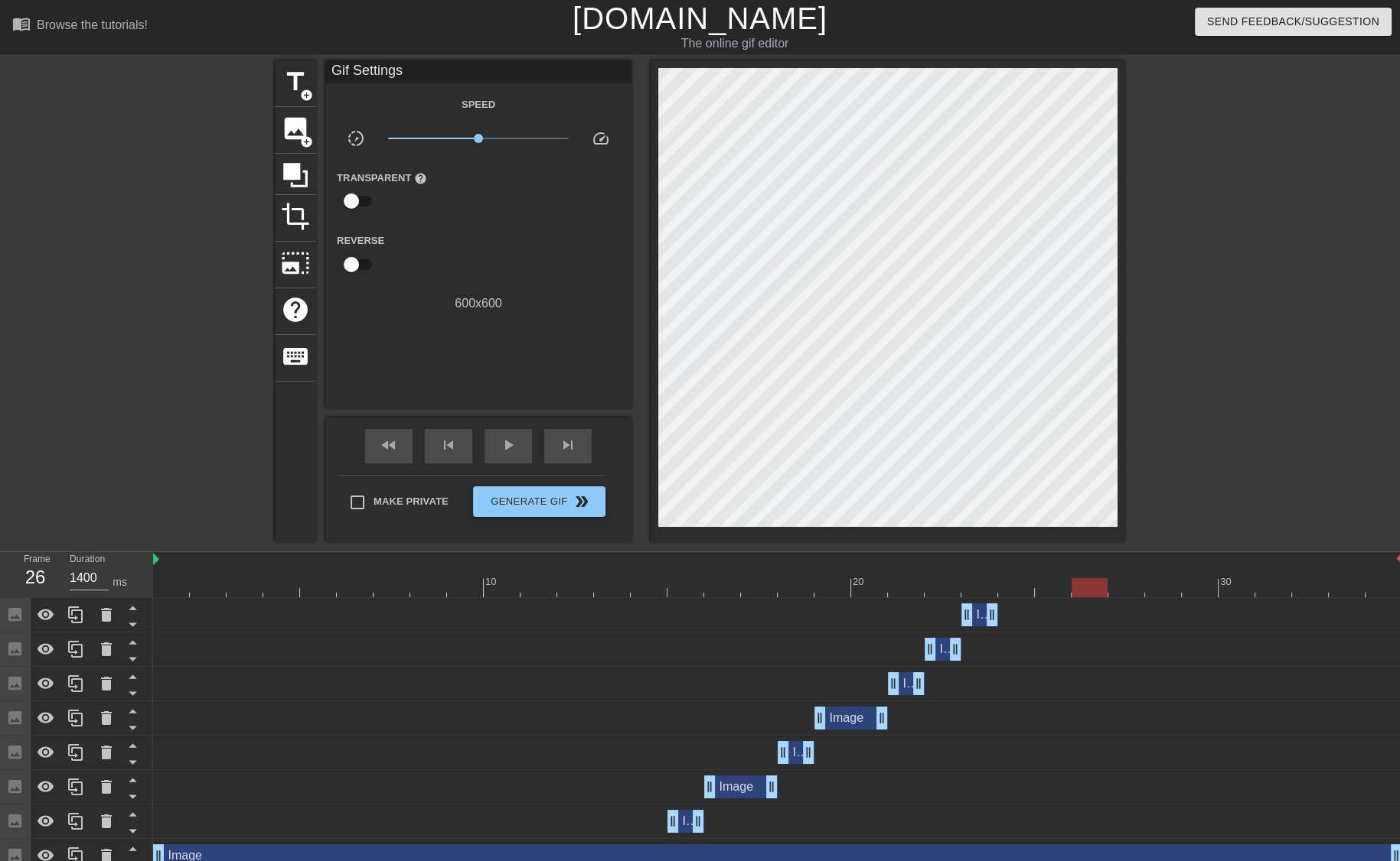
click at [1094, 591] on div at bounding box center [778, 587] width 1249 height 19
click at [300, 136] on span "add_circle" at bounding box center [306, 143] width 13 height 13
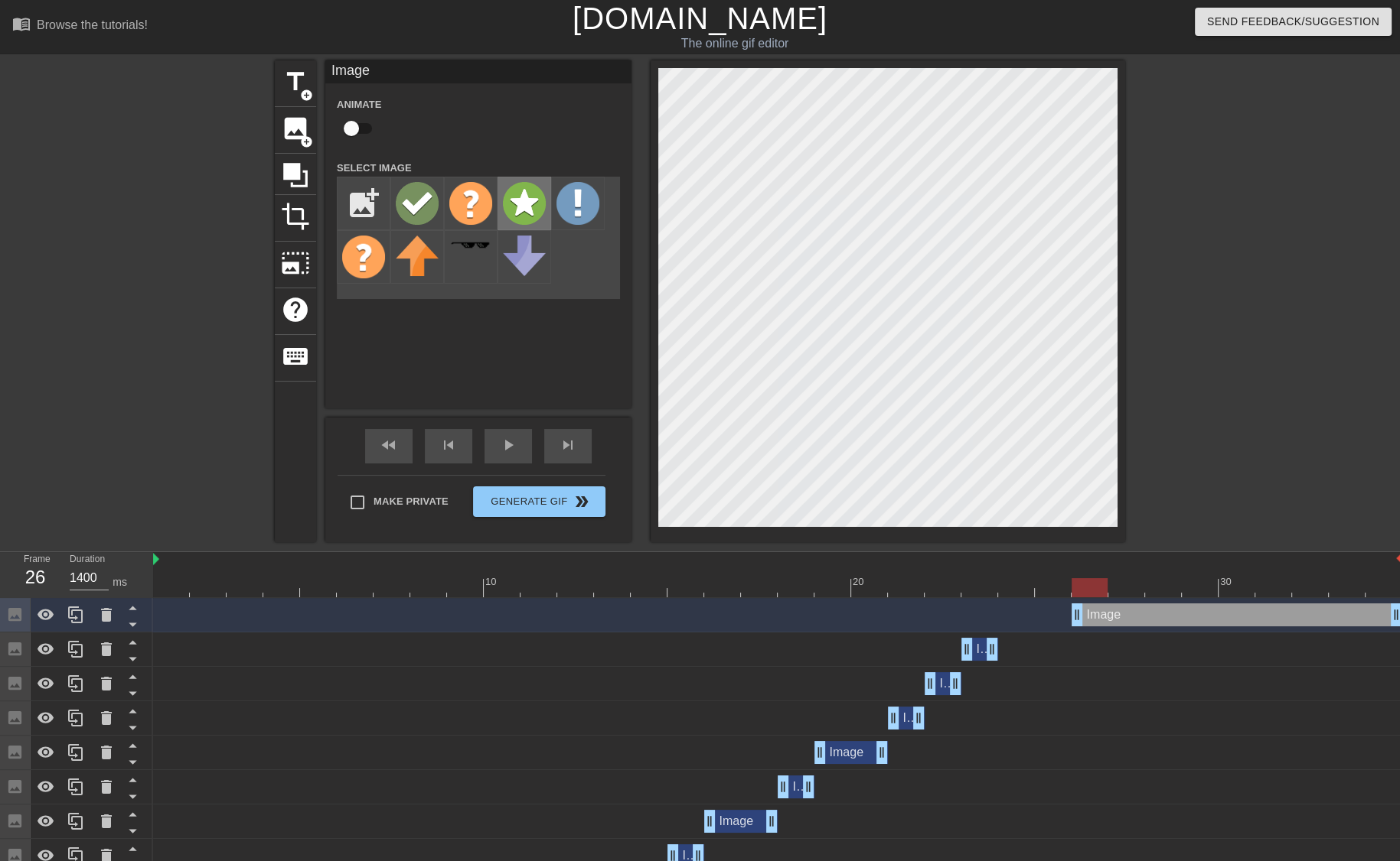
click at [515, 214] on img at bounding box center [524, 203] width 42 height 42
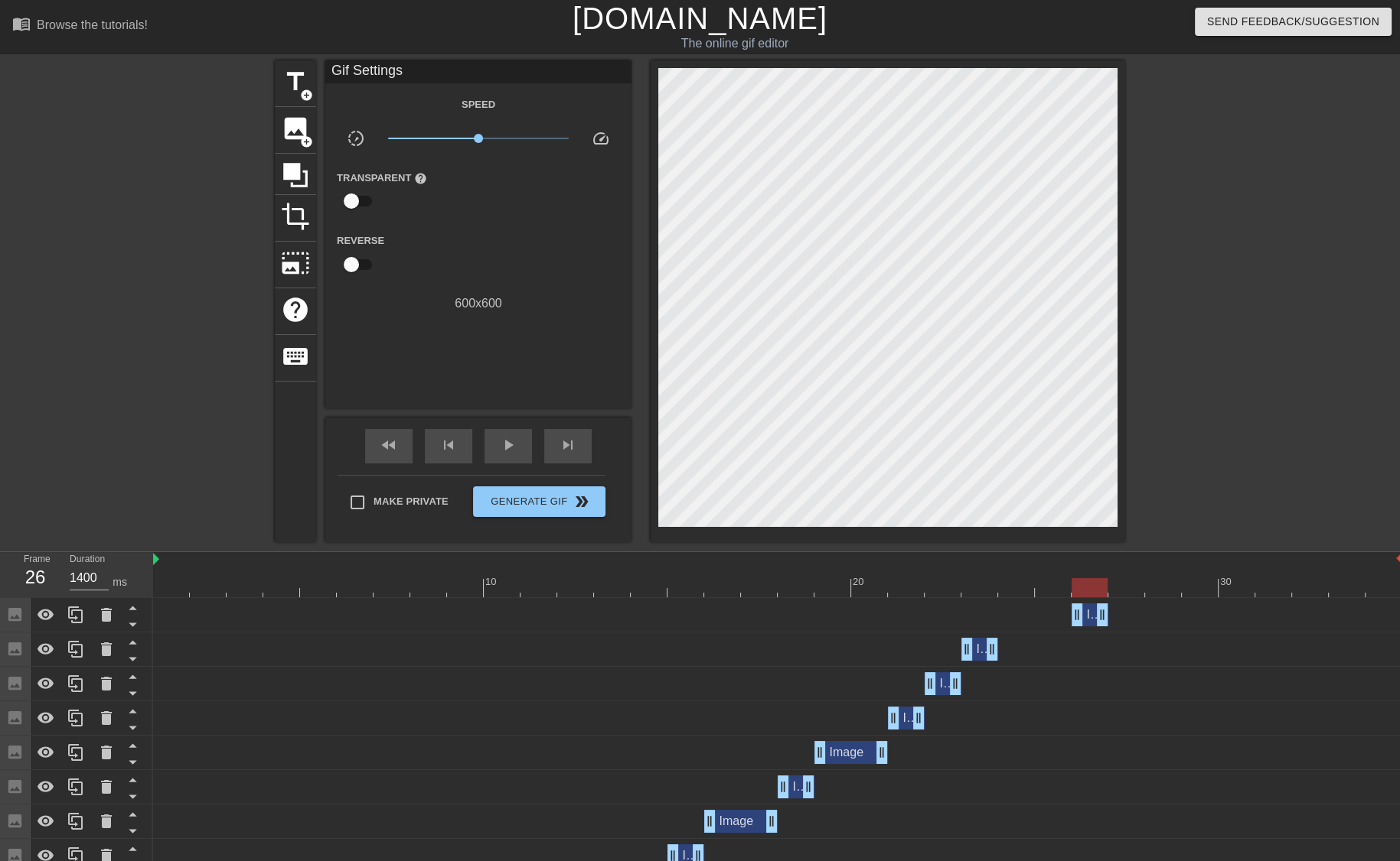
drag, startPoint x: 1393, startPoint y: 616, endPoint x: 1111, endPoint y: 614, distance: 282.0
click at [1111, 614] on div "Image drag_handle drag_handle" at bounding box center [778, 615] width 1249 height 23
click at [1061, 588] on div at bounding box center [778, 587] width 1249 height 19
click at [1081, 588] on div at bounding box center [778, 587] width 1249 height 19
click at [1125, 586] on div at bounding box center [778, 587] width 1249 height 19
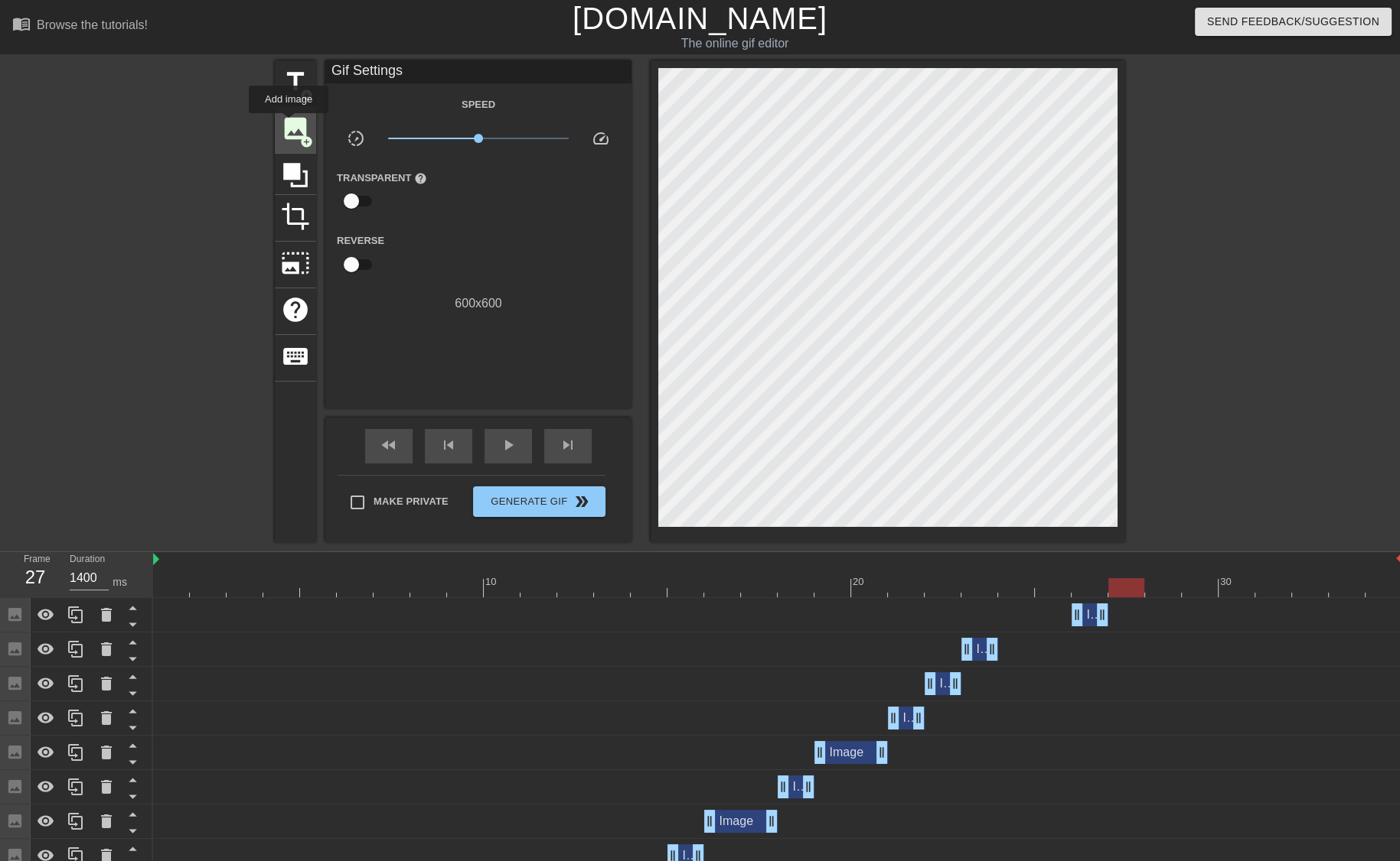
click at [288, 124] on span "image" at bounding box center [295, 128] width 29 height 29
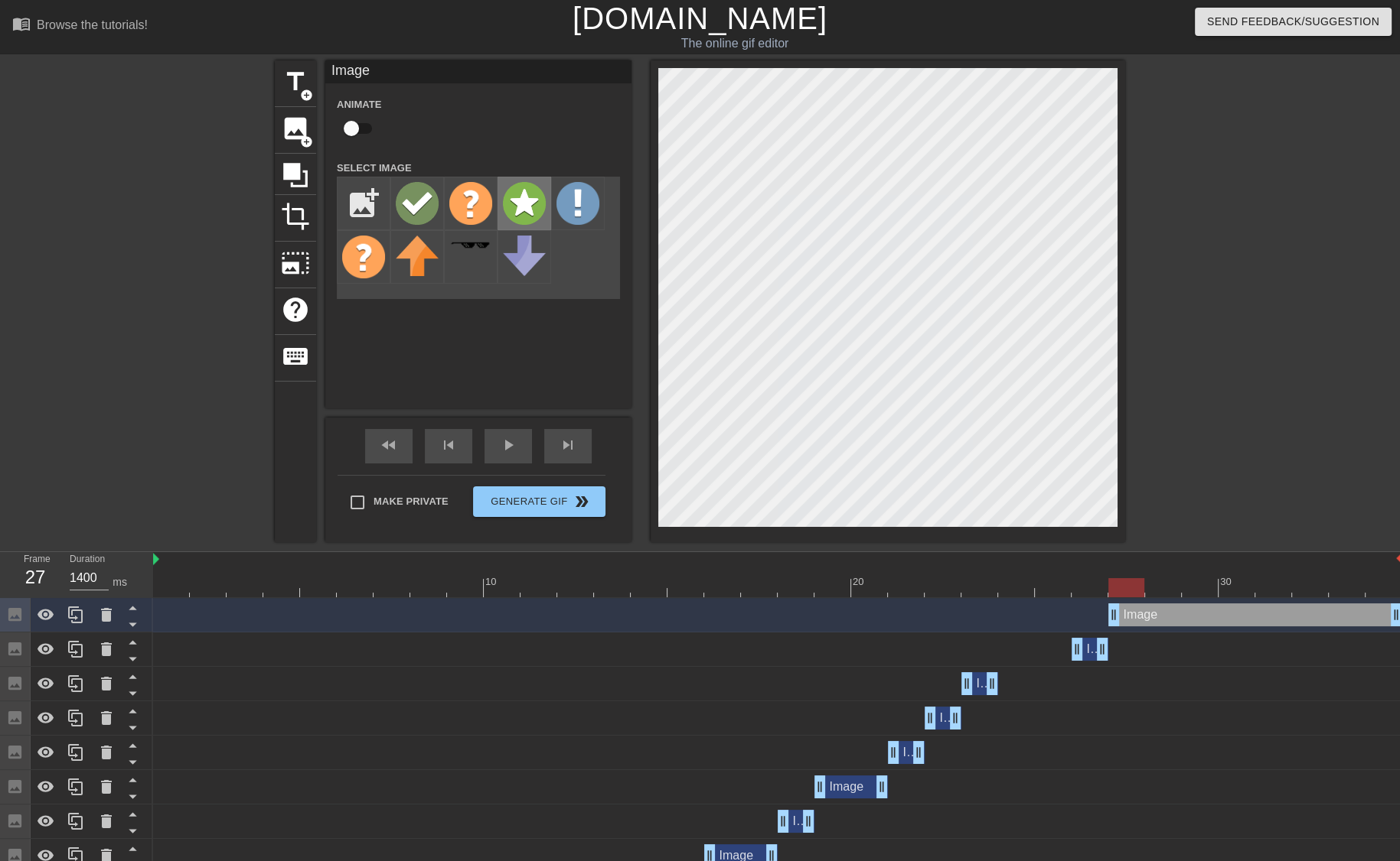
click at [507, 214] on img at bounding box center [524, 203] width 42 height 42
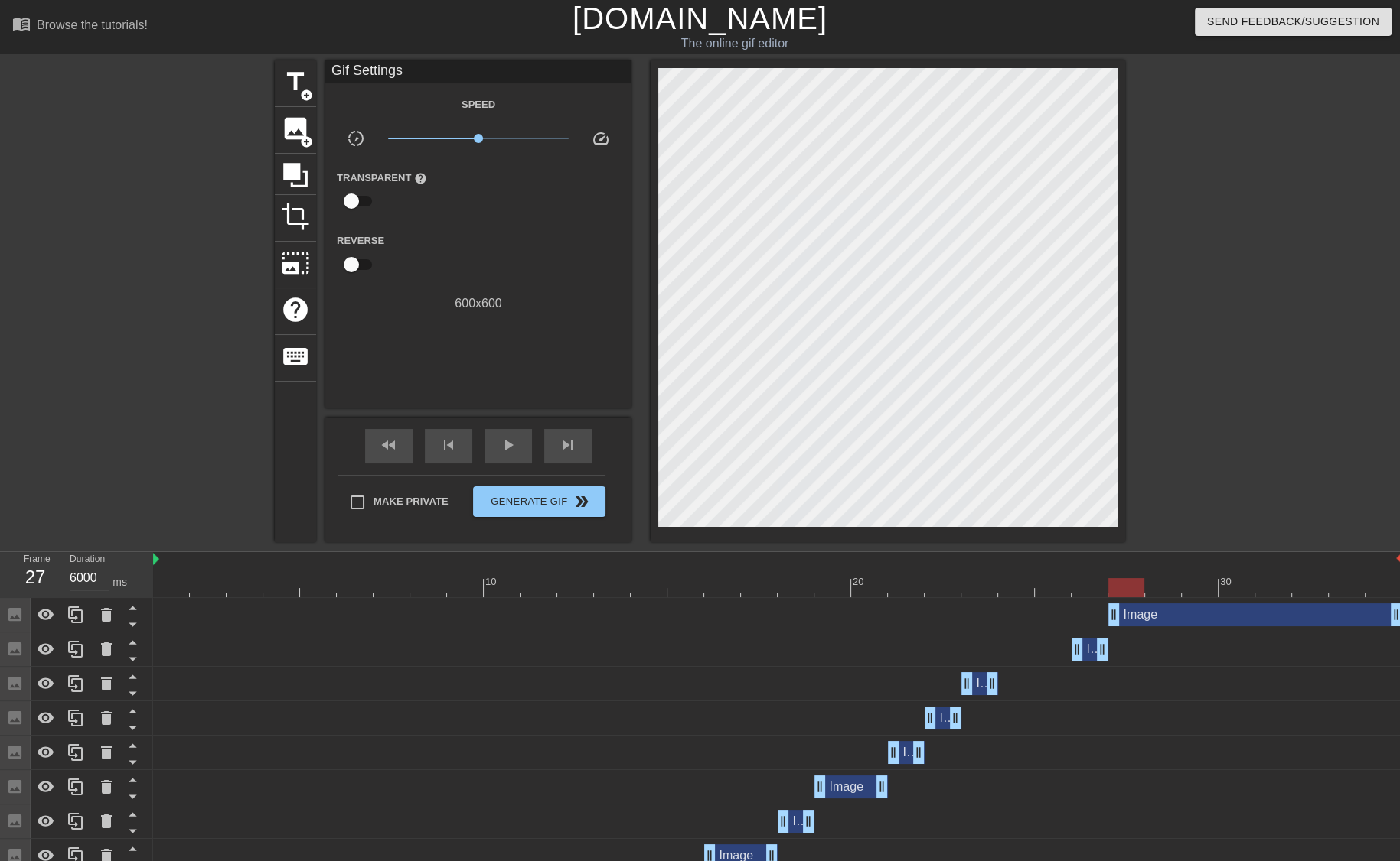
type input "1400"
drag, startPoint x: 1395, startPoint y: 619, endPoint x: 1144, endPoint y: 628, distance: 251.2
click at [1144, 628] on div "Image drag_handle drag_handle" at bounding box center [778, 615] width 1249 height 35
click at [1170, 589] on div at bounding box center [778, 587] width 1249 height 19
click at [1170, 589] on div at bounding box center [1162, 587] width 36 height 19
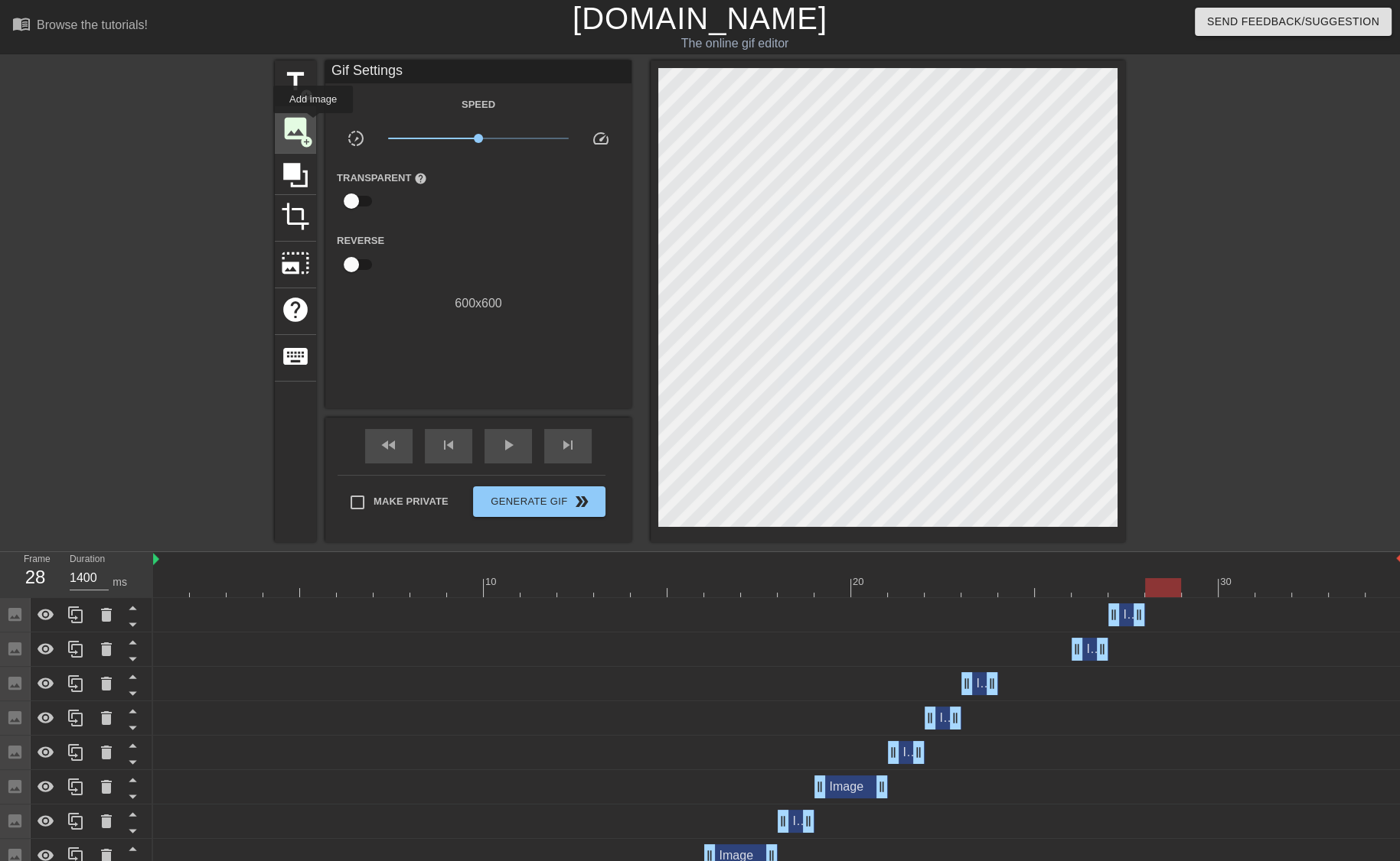
click at [307, 129] on span "image" at bounding box center [295, 128] width 29 height 29
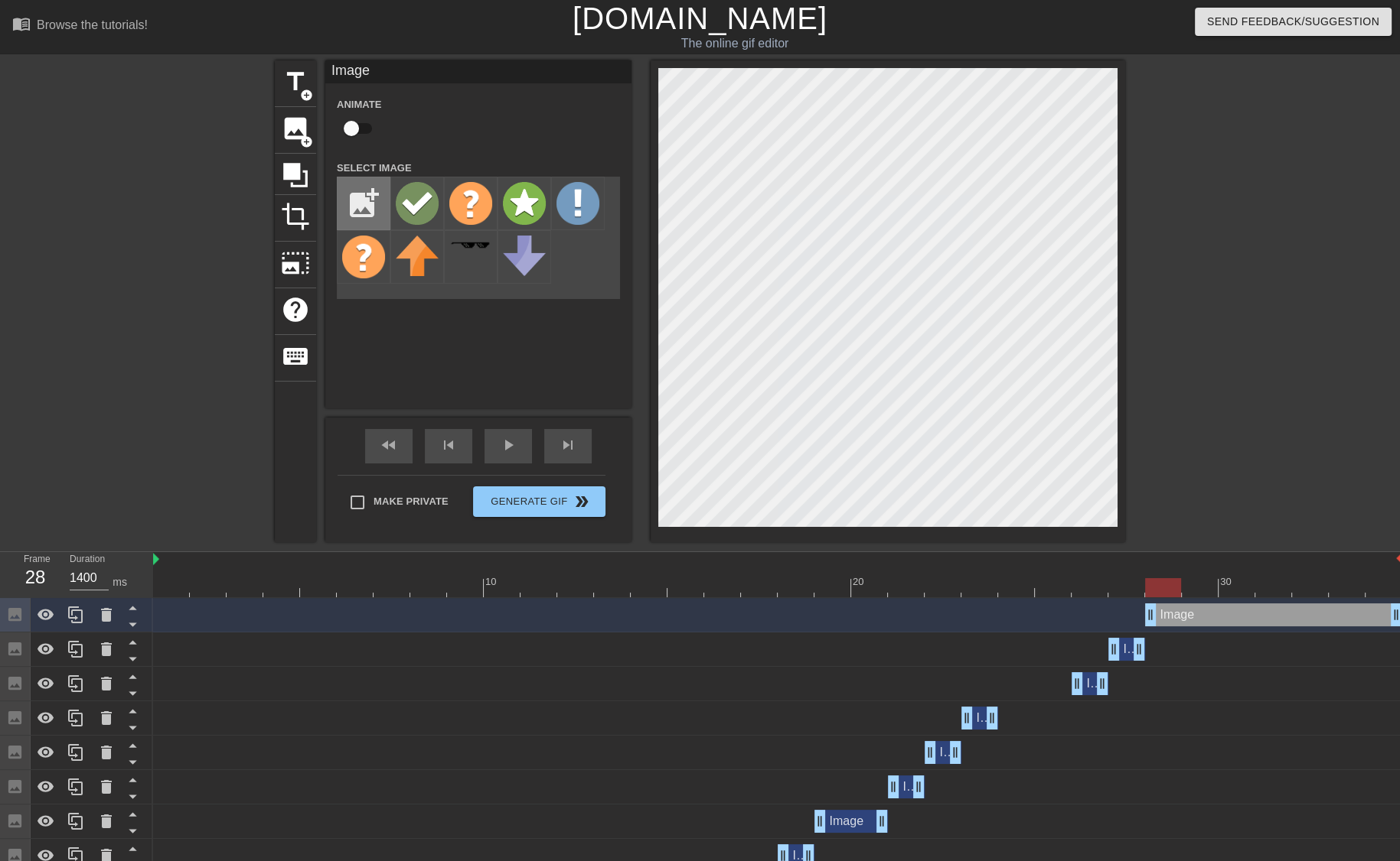
click at [359, 208] on input "file" at bounding box center [363, 203] width 52 height 52
click at [362, 244] on img at bounding box center [363, 257] width 42 height 42
click at [368, 222] on input "file" at bounding box center [363, 203] width 52 height 52
type input "C:\fakepath\inacuracyt.gif"
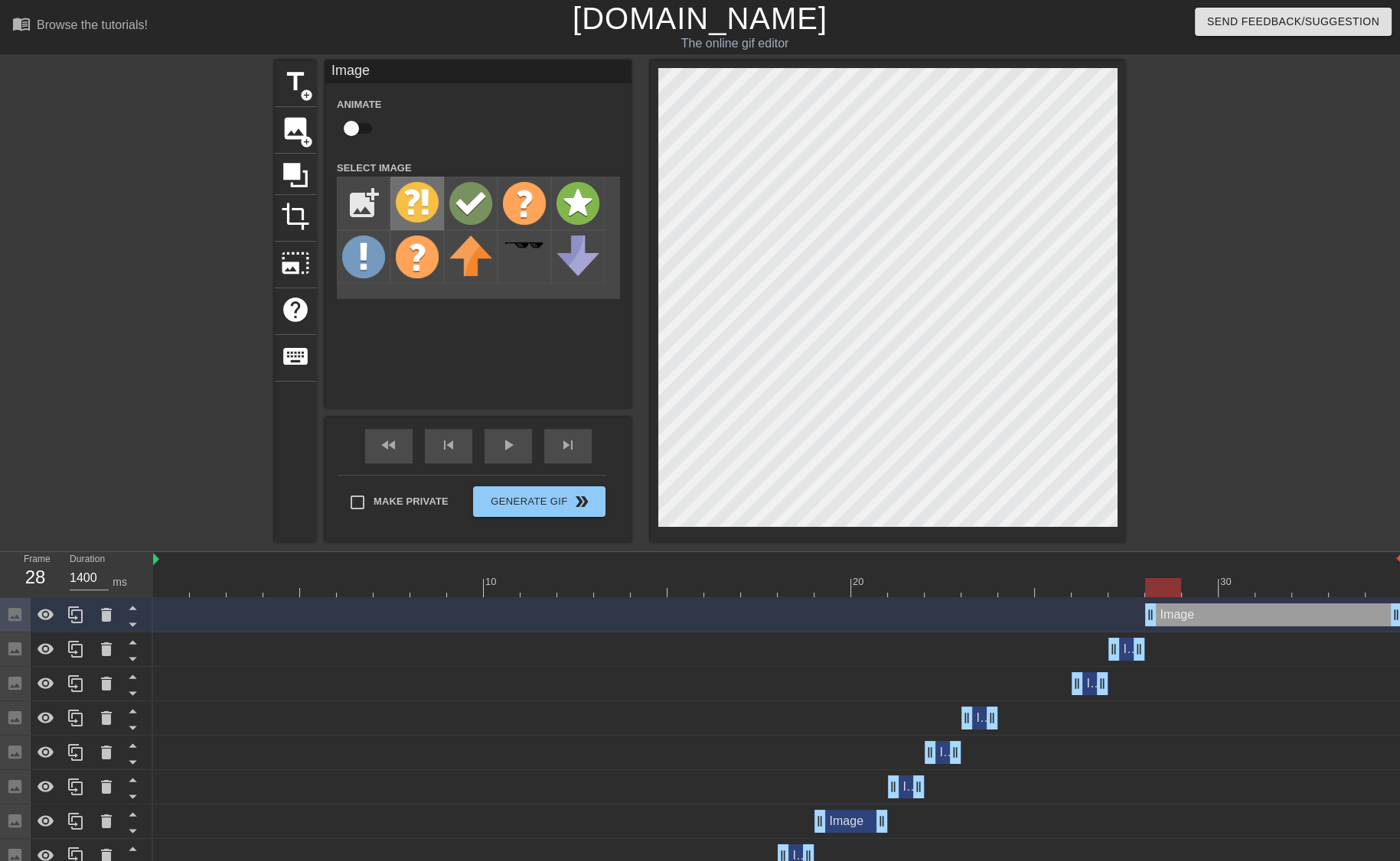
click at [433, 217] on img at bounding box center [417, 202] width 42 height 40
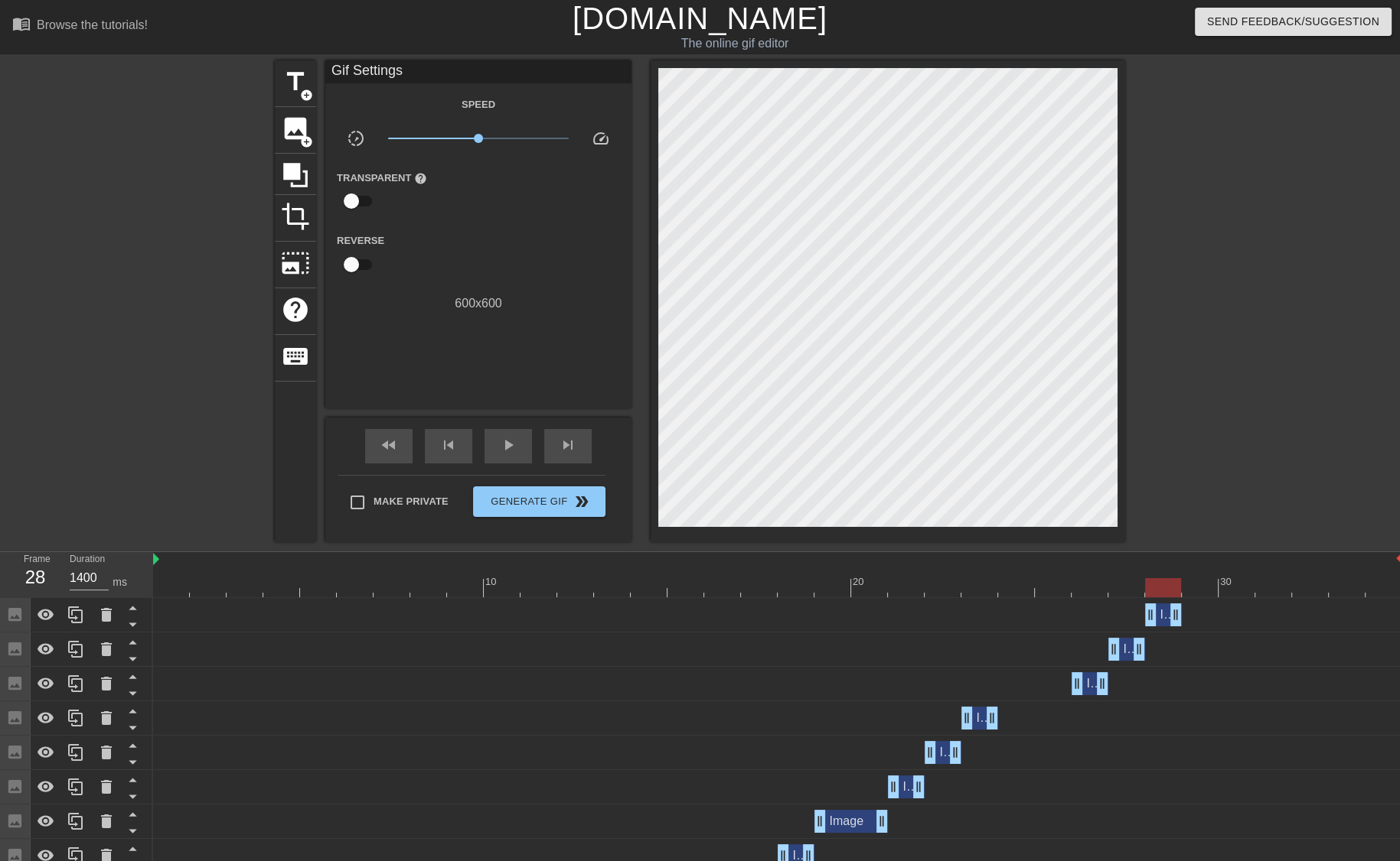
drag, startPoint x: 1393, startPoint y: 614, endPoint x: 1180, endPoint y: 627, distance: 213.4
click at [1180, 627] on div "Image drag_handle drag_handle" at bounding box center [778, 615] width 1249 height 35
click at [613, 605] on div "Image drag_handle drag_handle" at bounding box center [778, 615] width 1249 height 23
click at [608, 591] on div at bounding box center [778, 587] width 1249 height 19
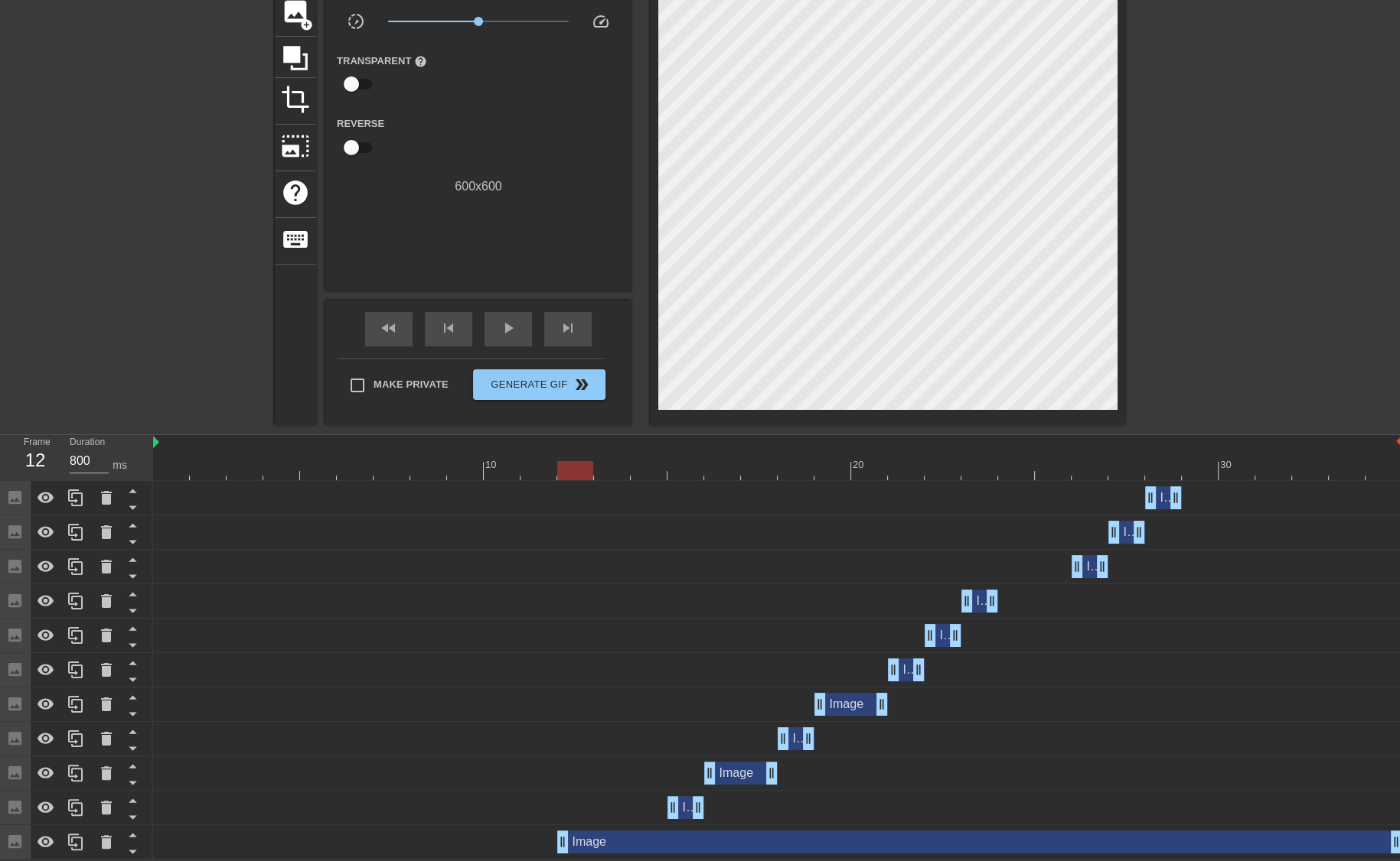
drag, startPoint x: 158, startPoint y: 834, endPoint x: 577, endPoint y: 846, distance: 419.2
drag, startPoint x: 560, startPoint y: 844, endPoint x: 634, endPoint y: 830, distance: 75.3
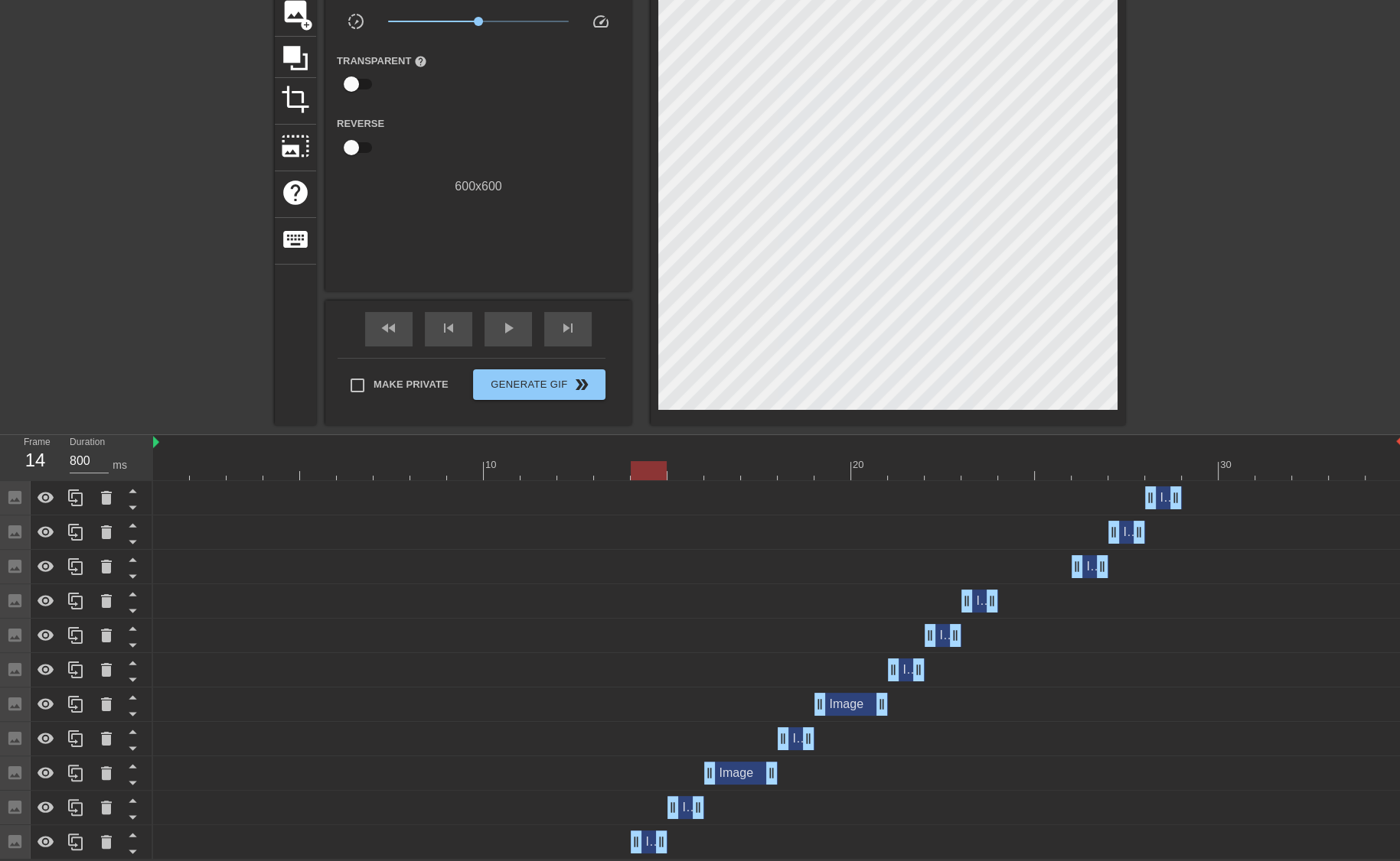
drag, startPoint x: 1396, startPoint y: 839, endPoint x: 677, endPoint y: 853, distance: 719.1
click at [677, 853] on div "Image drag_handle drag_handle" at bounding box center [778, 843] width 1249 height 35
click at [163, 474] on div at bounding box center [778, 471] width 1249 height 19
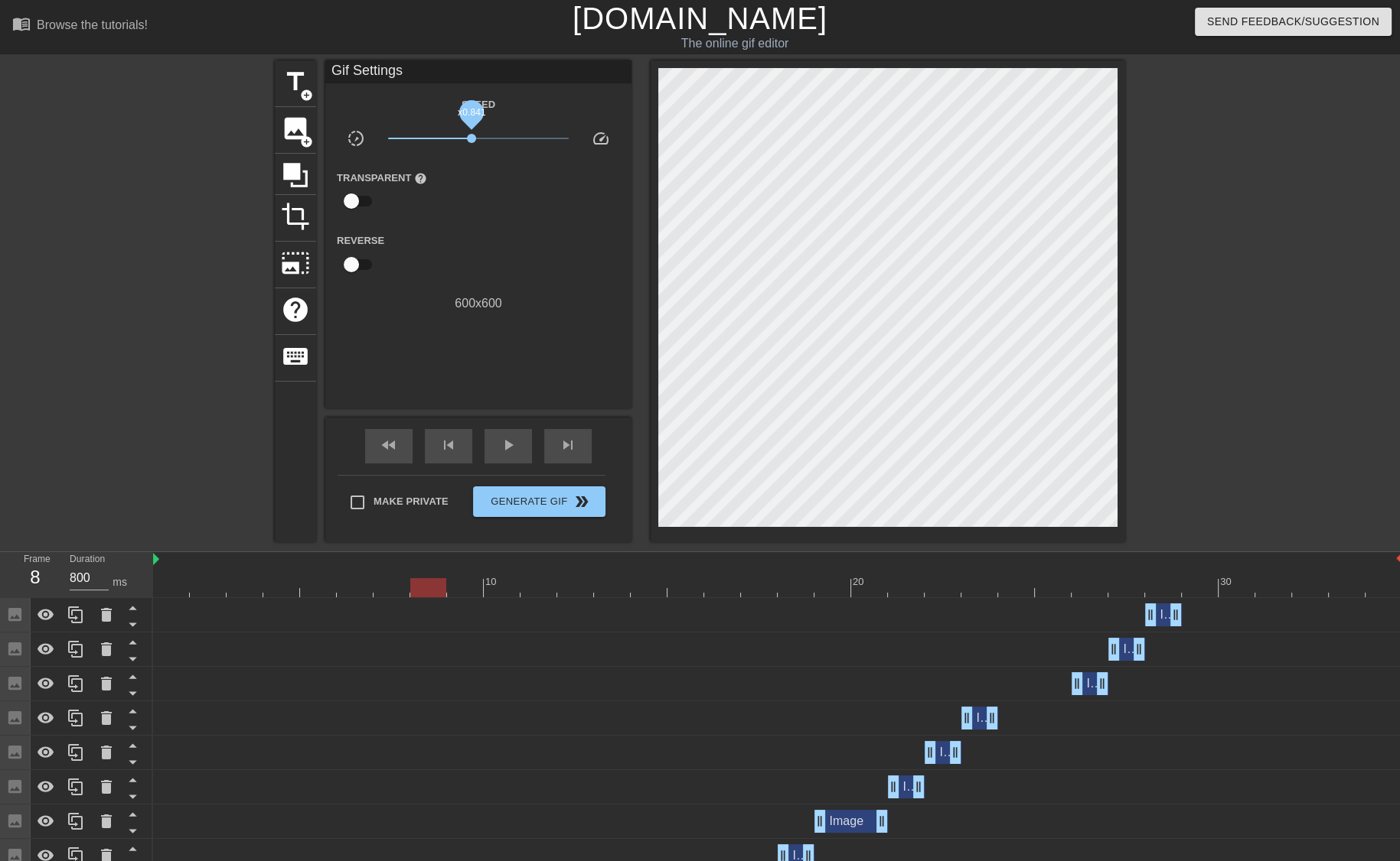
click at [470, 141] on span "x0.841" at bounding box center [471, 139] width 10 height 10
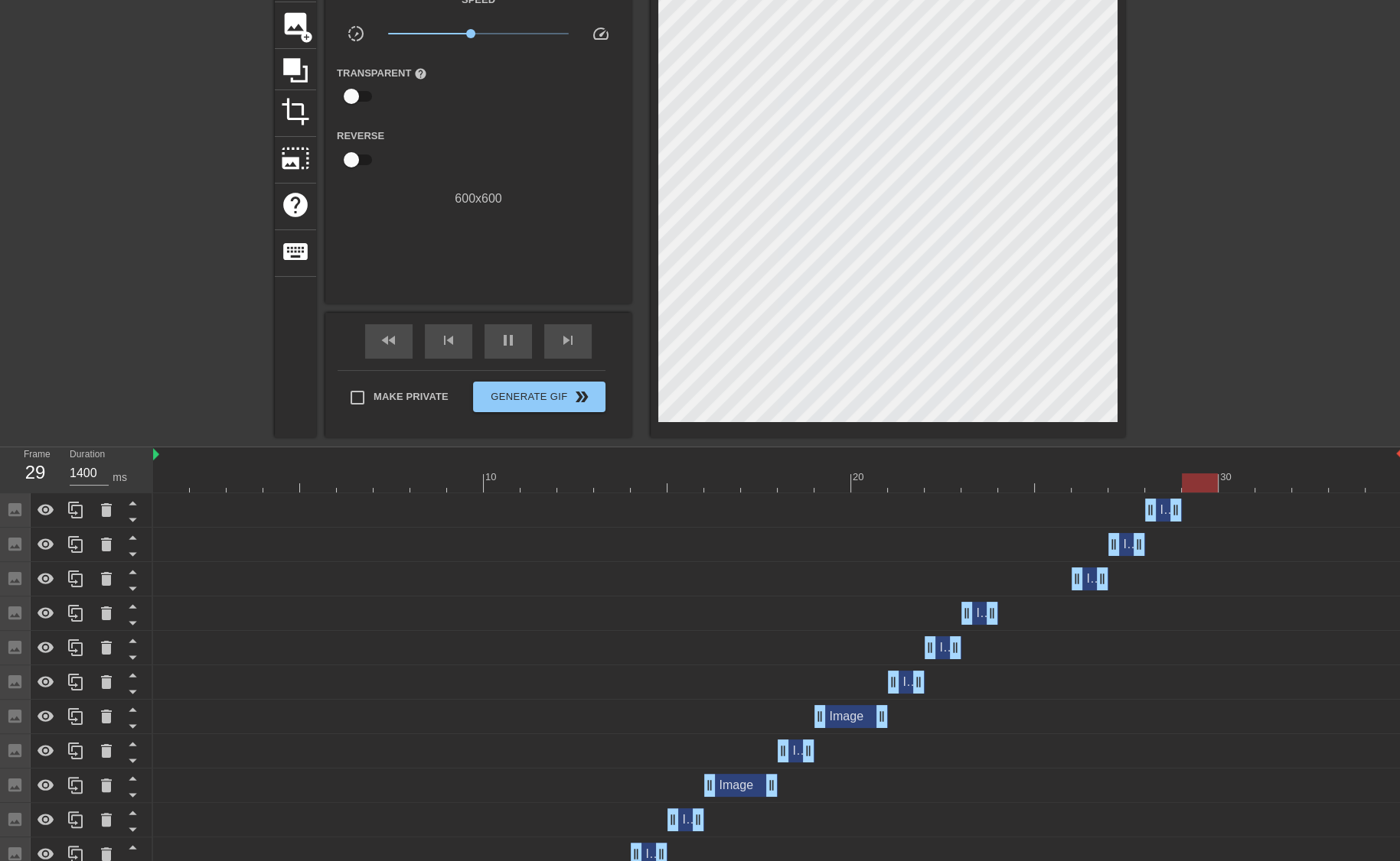
scroll to position [106, 0]
click at [413, 483] on div at bounding box center [778, 483] width 1249 height 19
click at [40, 470] on div "8" at bounding box center [36, 472] width 23 height 28
click at [166, 483] on div at bounding box center [778, 483] width 1249 height 19
click at [501, 487] on div at bounding box center [778, 483] width 1249 height 19
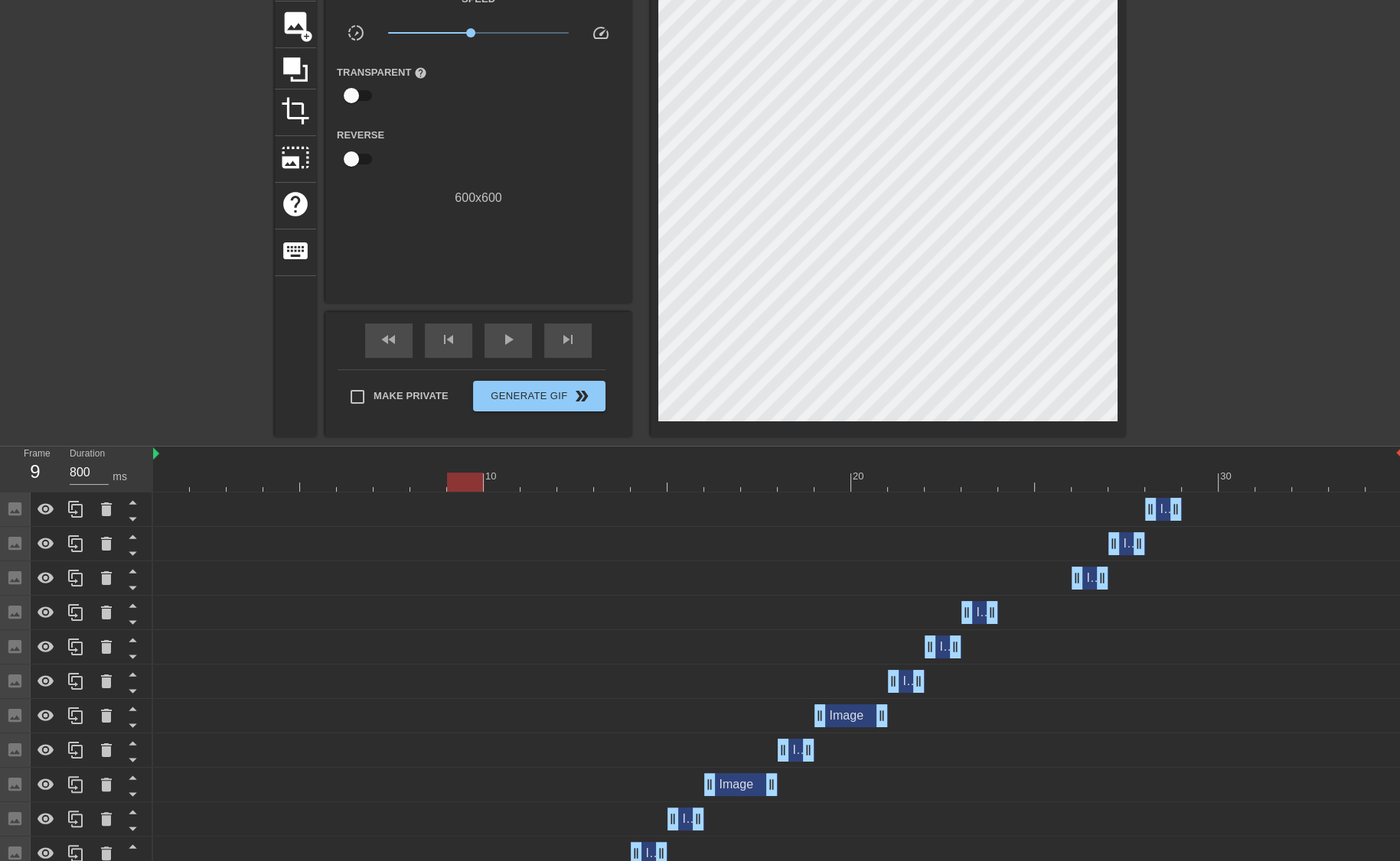
click at [466, 489] on div at bounding box center [778, 483] width 1249 height 19
click at [426, 488] on div at bounding box center [778, 483] width 1249 height 19
click at [173, 480] on div at bounding box center [778, 483] width 1249 height 19
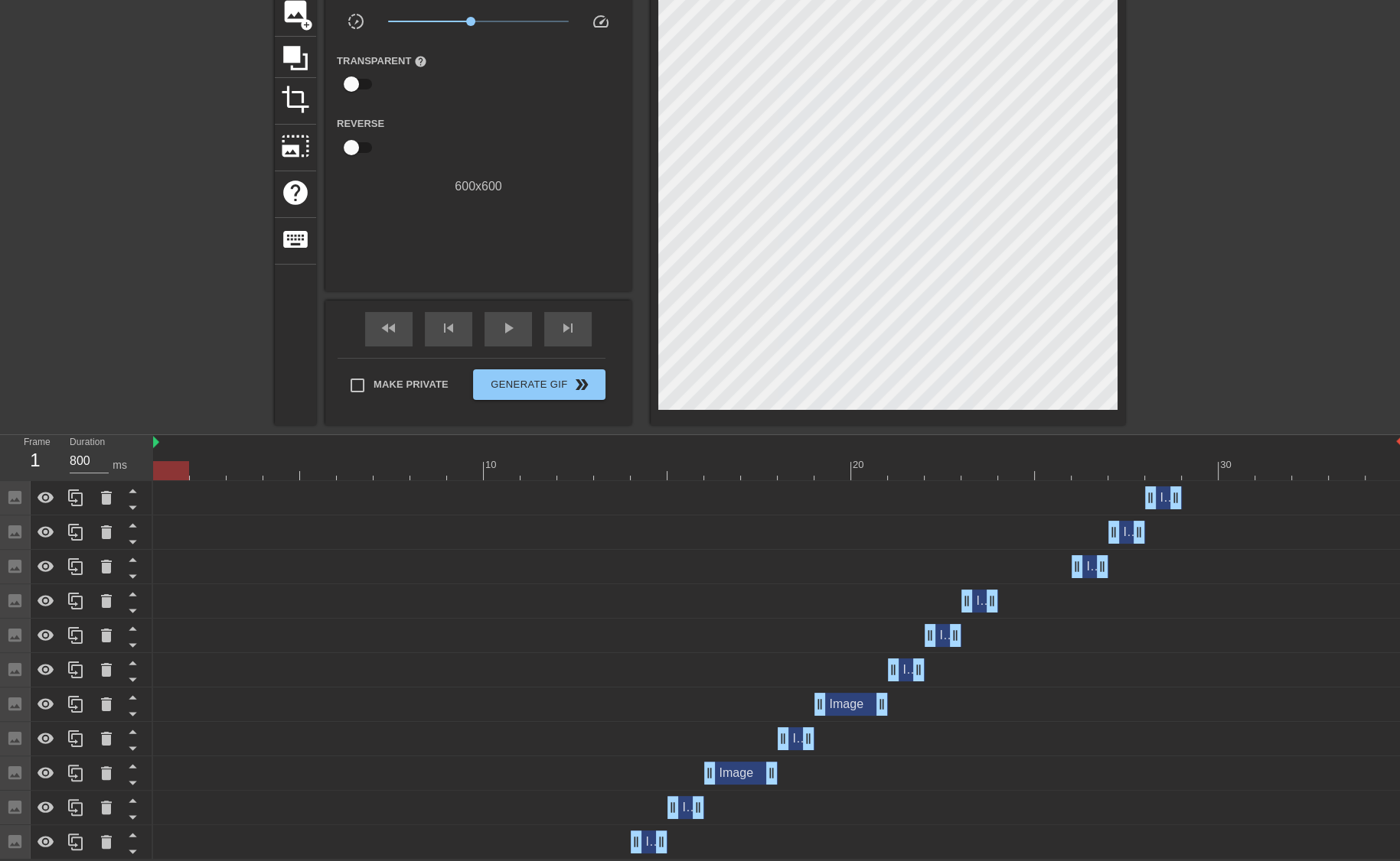
scroll to position [0, 0]
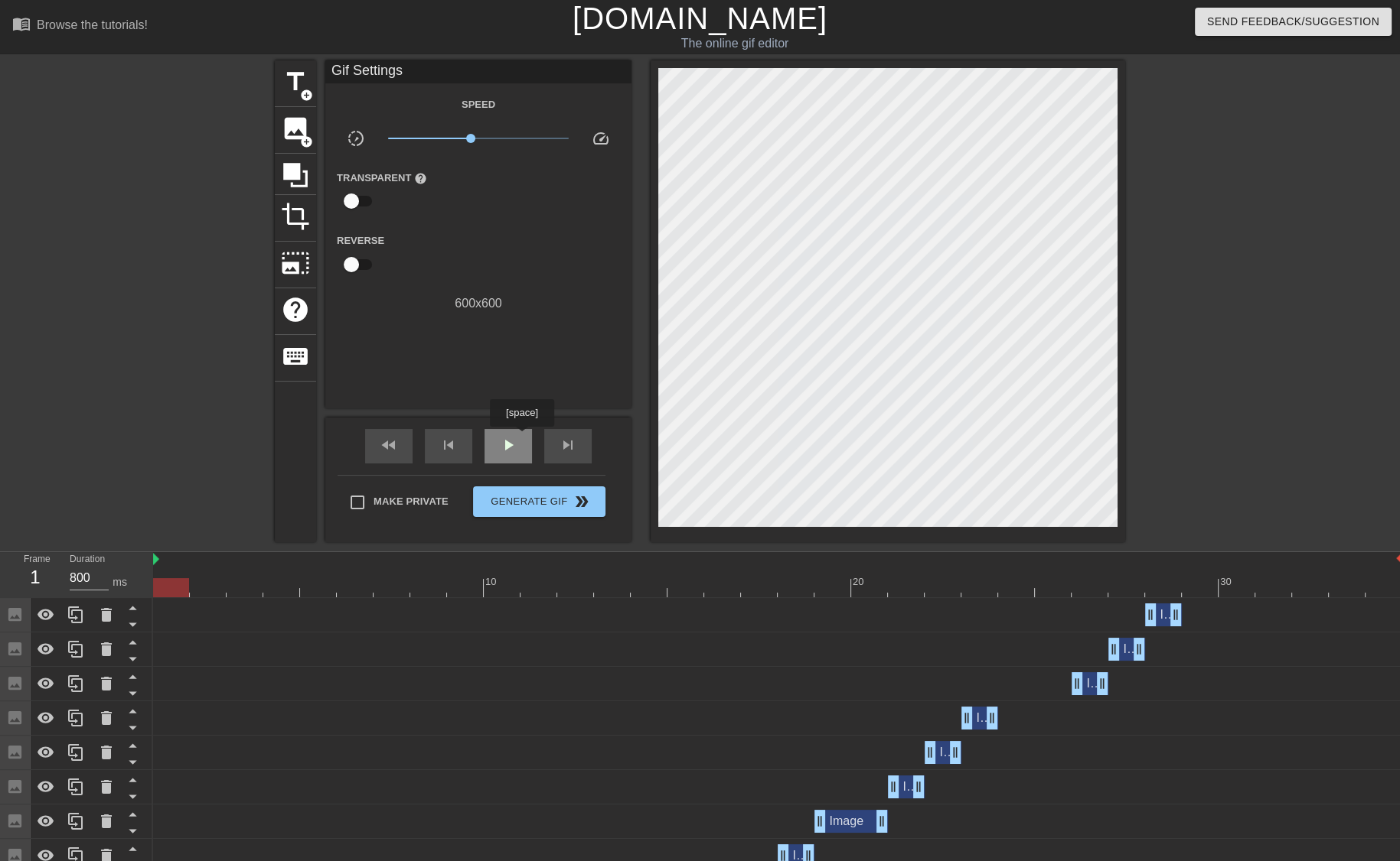
click at [521, 437] on div "play_arrow" at bounding box center [508, 447] width 47 height 35
click at [871, 589] on div at bounding box center [778, 587] width 1249 height 19
click at [838, 589] on div at bounding box center [778, 587] width 1249 height 19
click at [485, 454] on div "play_arrow" at bounding box center [508, 447] width 47 height 35
click at [1170, 589] on div at bounding box center [778, 587] width 1249 height 19
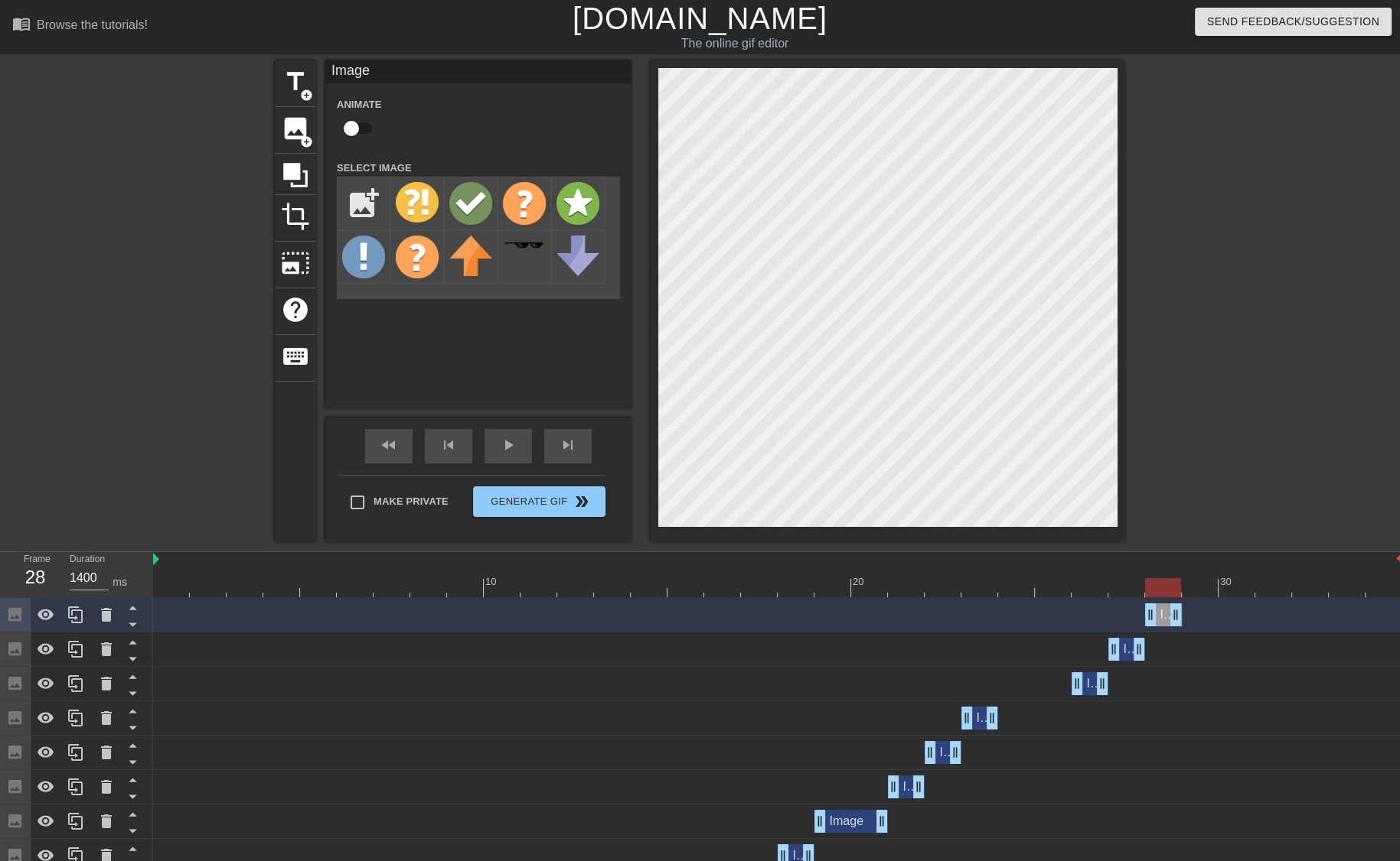
click at [1121, 593] on div at bounding box center [778, 587] width 1249 height 19
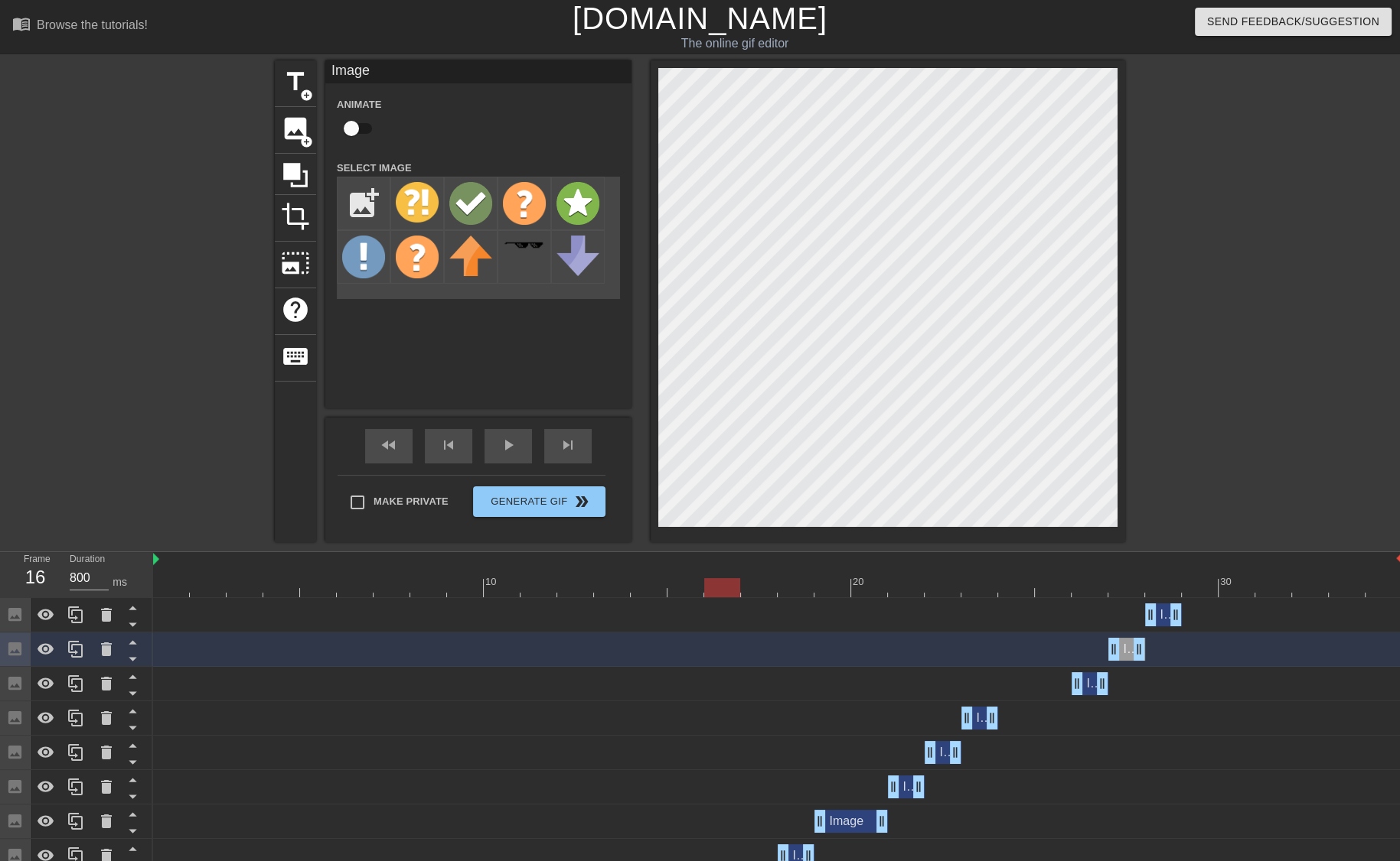
click at [723, 587] on div at bounding box center [778, 587] width 1249 height 19
click at [757, 593] on div at bounding box center [778, 587] width 1249 height 19
click at [648, 587] on div at bounding box center [778, 587] width 1249 height 19
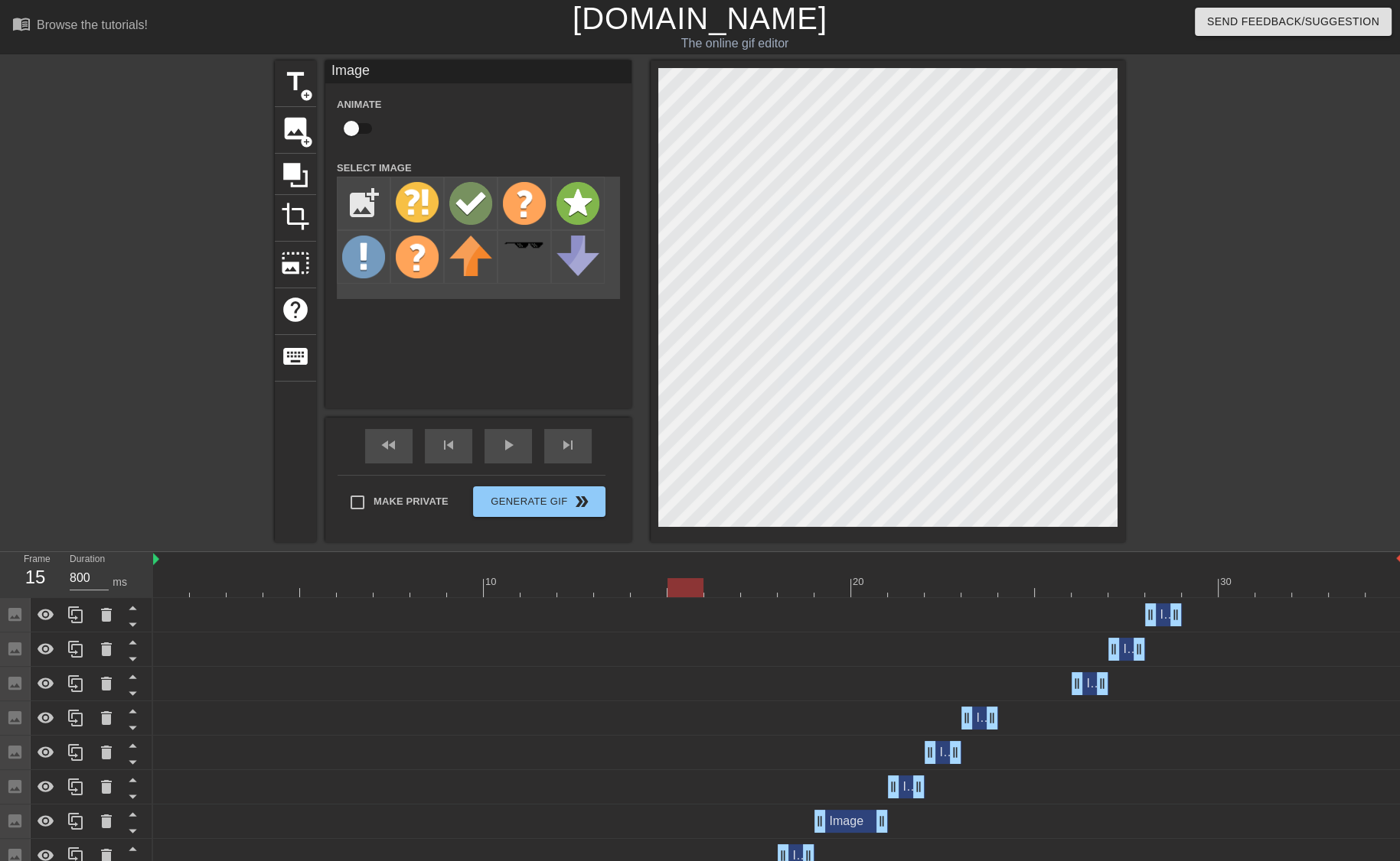
click at [674, 590] on div at bounding box center [778, 587] width 1249 height 19
click at [720, 588] on div at bounding box center [778, 587] width 1249 height 19
click at [759, 592] on div at bounding box center [778, 587] width 1249 height 19
click at [796, 588] on div at bounding box center [778, 587] width 1249 height 19
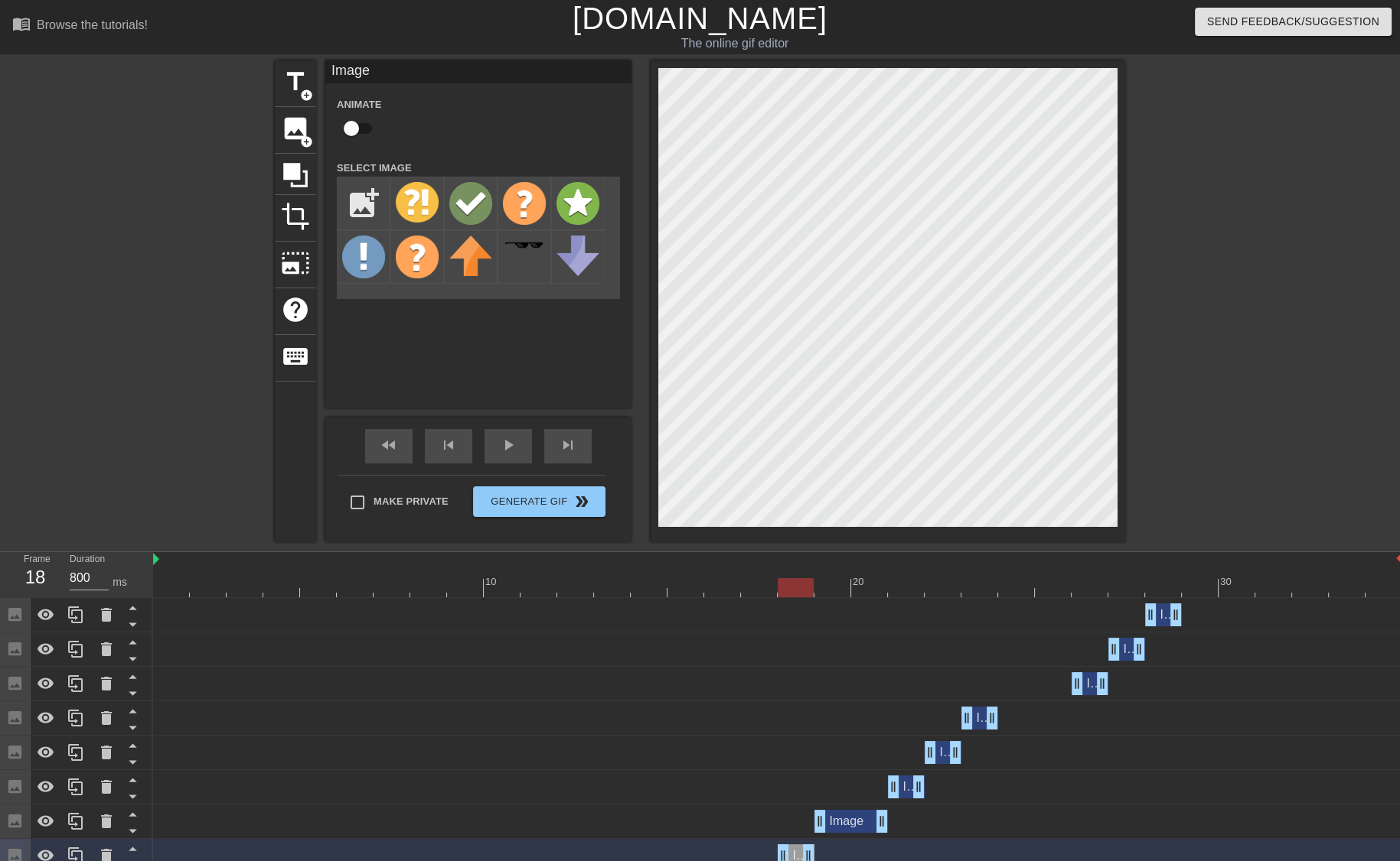
click at [646, 595] on div at bounding box center [778, 587] width 1249 height 19
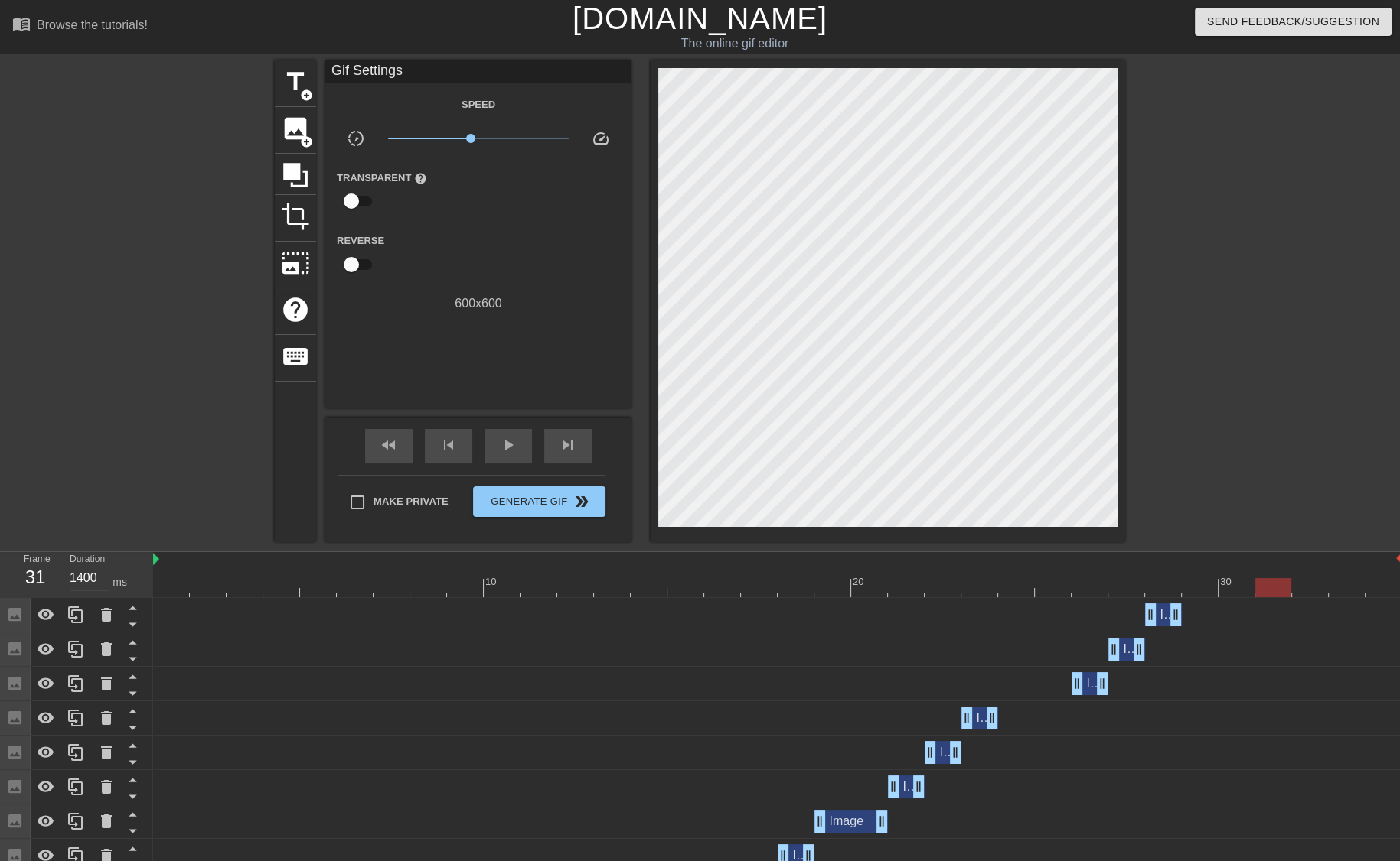
click at [1265, 588] on div at bounding box center [778, 587] width 1249 height 19
click at [296, 120] on span "image" at bounding box center [295, 128] width 29 height 29
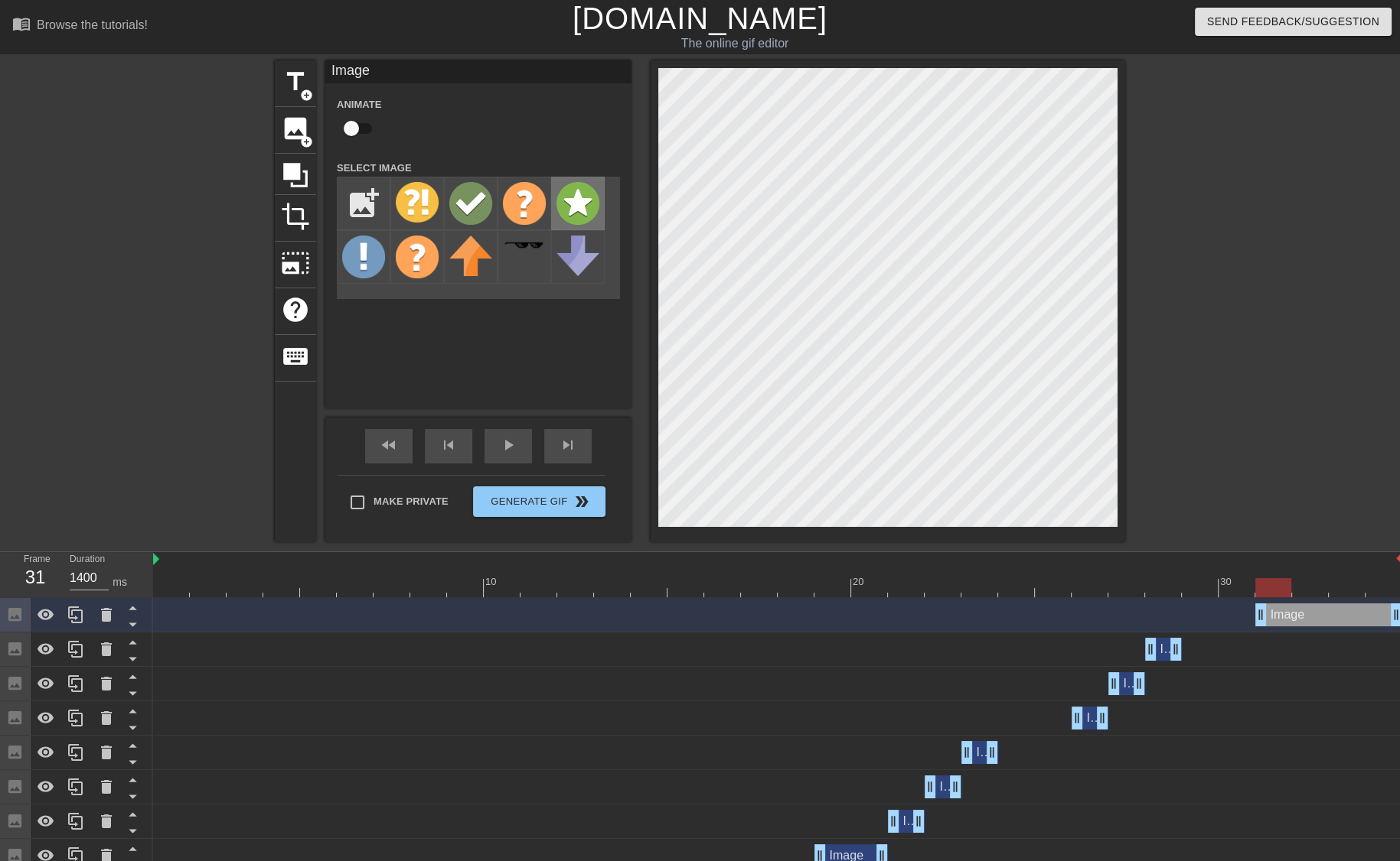
click at [563, 202] on img at bounding box center [577, 203] width 42 height 42
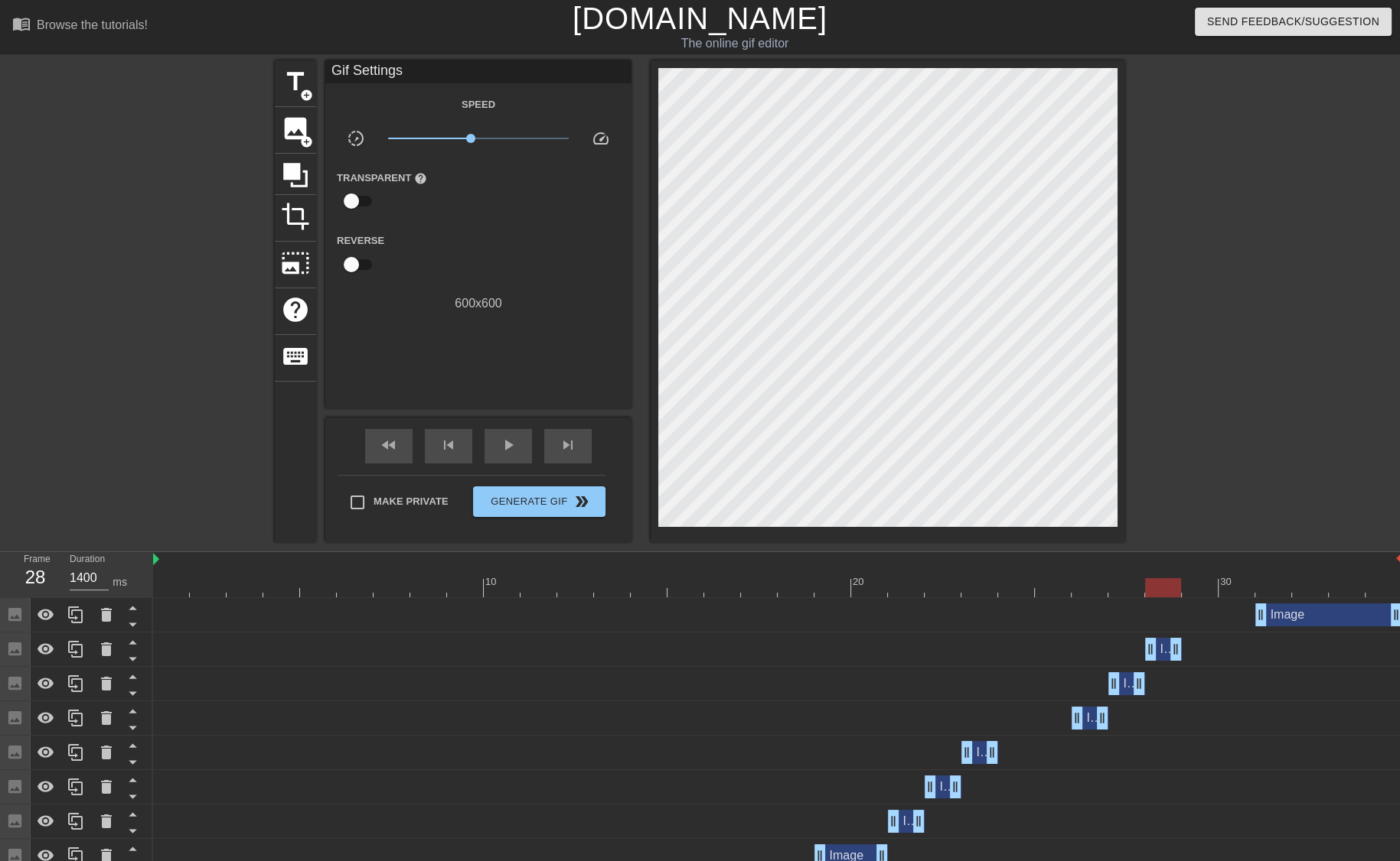
click at [1160, 587] on div at bounding box center [778, 587] width 1249 height 19
click at [1270, 586] on div at bounding box center [778, 587] width 1249 height 19
click at [1216, 430] on div at bounding box center [1258, 290] width 229 height 459
click at [1169, 594] on div at bounding box center [778, 587] width 1249 height 19
click at [1294, 593] on div at bounding box center [778, 587] width 1249 height 19
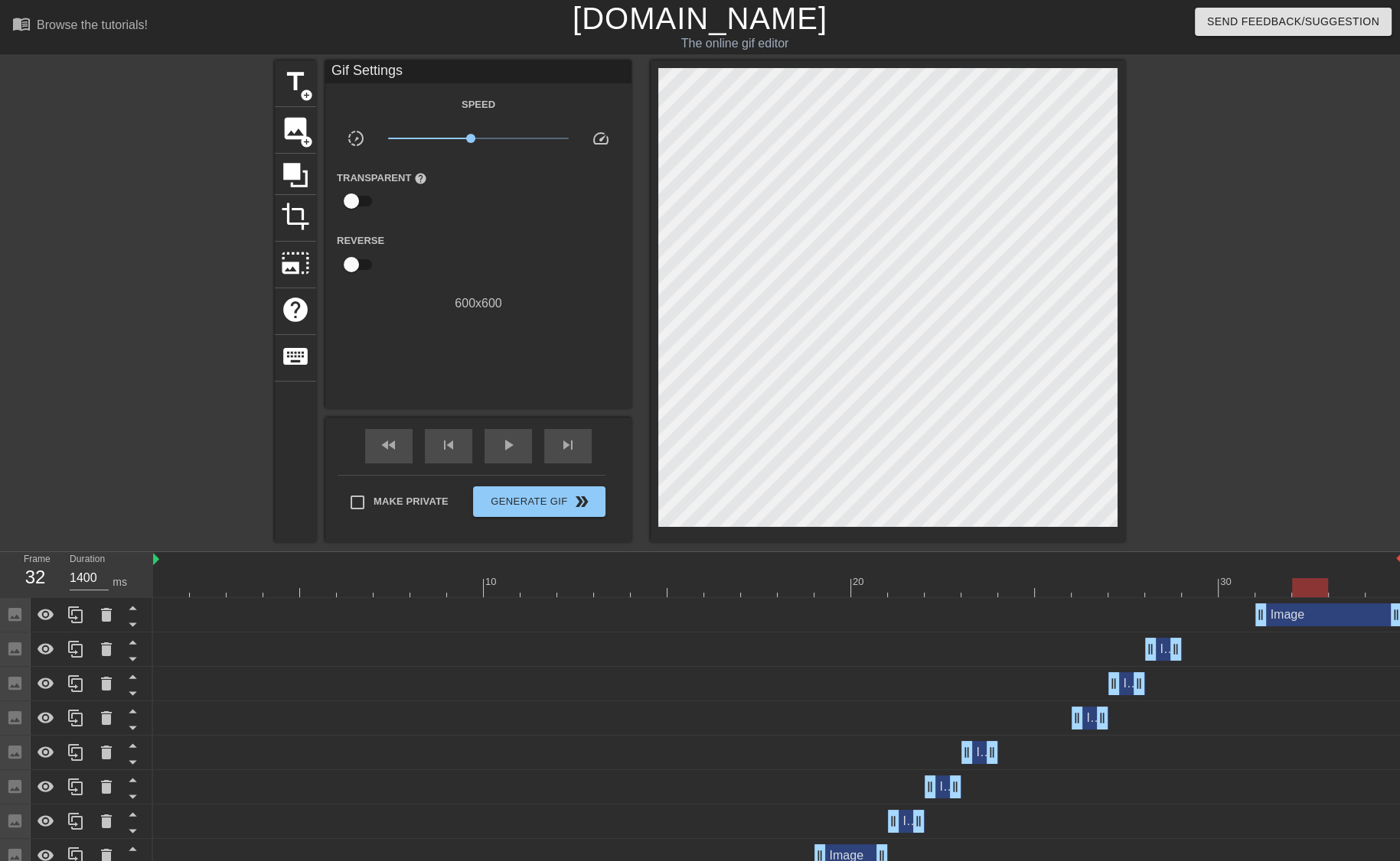
click at [1273, 594] on div at bounding box center [778, 587] width 1249 height 19
drag, startPoint x: 1390, startPoint y: 613, endPoint x: 1291, endPoint y: 614, distance: 99.0
click at [1312, 588] on div at bounding box center [778, 587] width 1249 height 19
click at [297, 125] on span "image" at bounding box center [295, 128] width 29 height 29
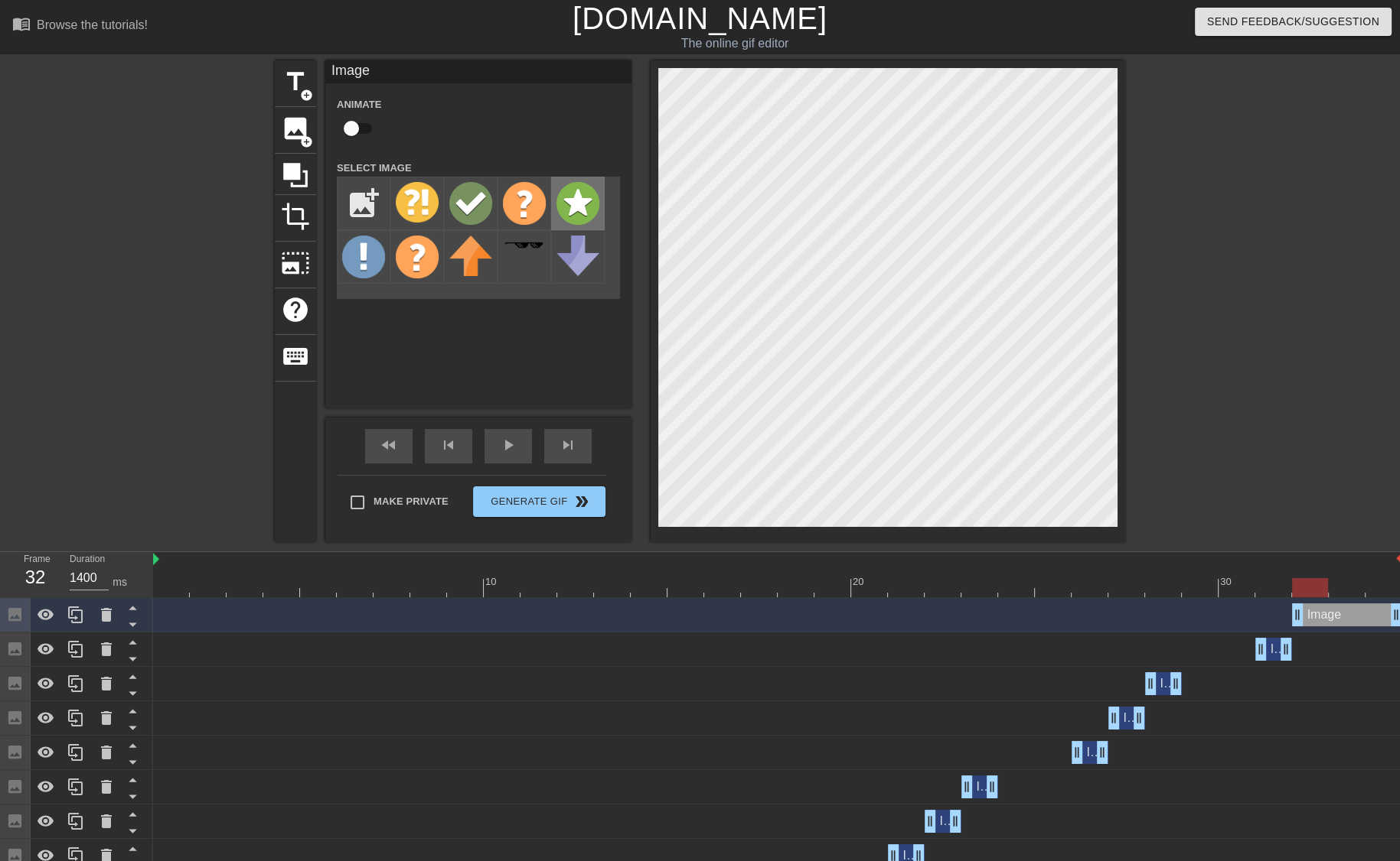
click at [561, 184] on img at bounding box center [577, 203] width 42 height 42
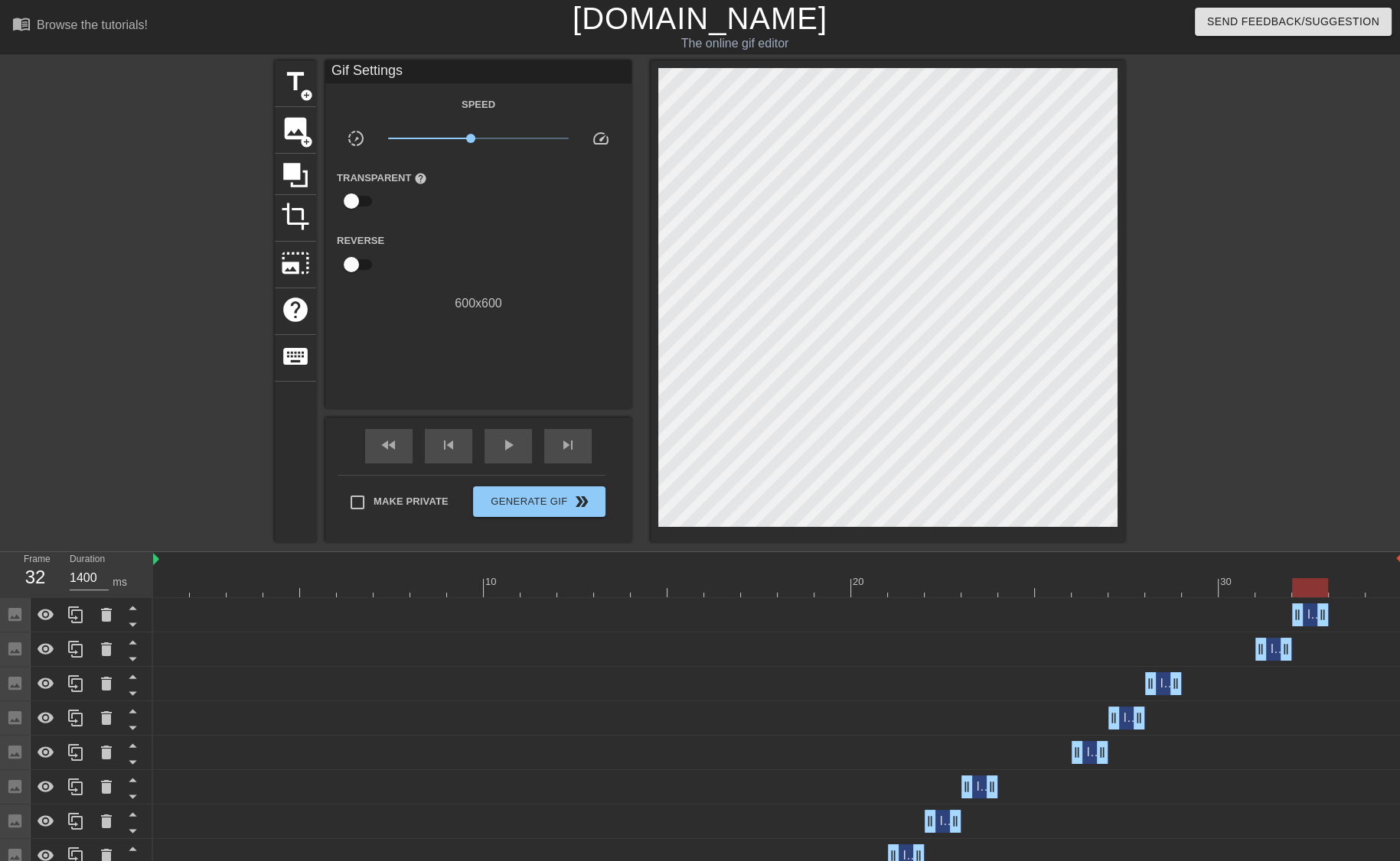
drag, startPoint x: 1398, startPoint y: 614, endPoint x: 1329, endPoint y: 615, distance: 69.0
click at [1329, 615] on div "Image drag_handle drag_handle" at bounding box center [778, 615] width 1249 height 23
click at [1345, 591] on div at bounding box center [778, 587] width 1249 height 19
click at [291, 121] on span "image" at bounding box center [295, 128] width 29 height 29
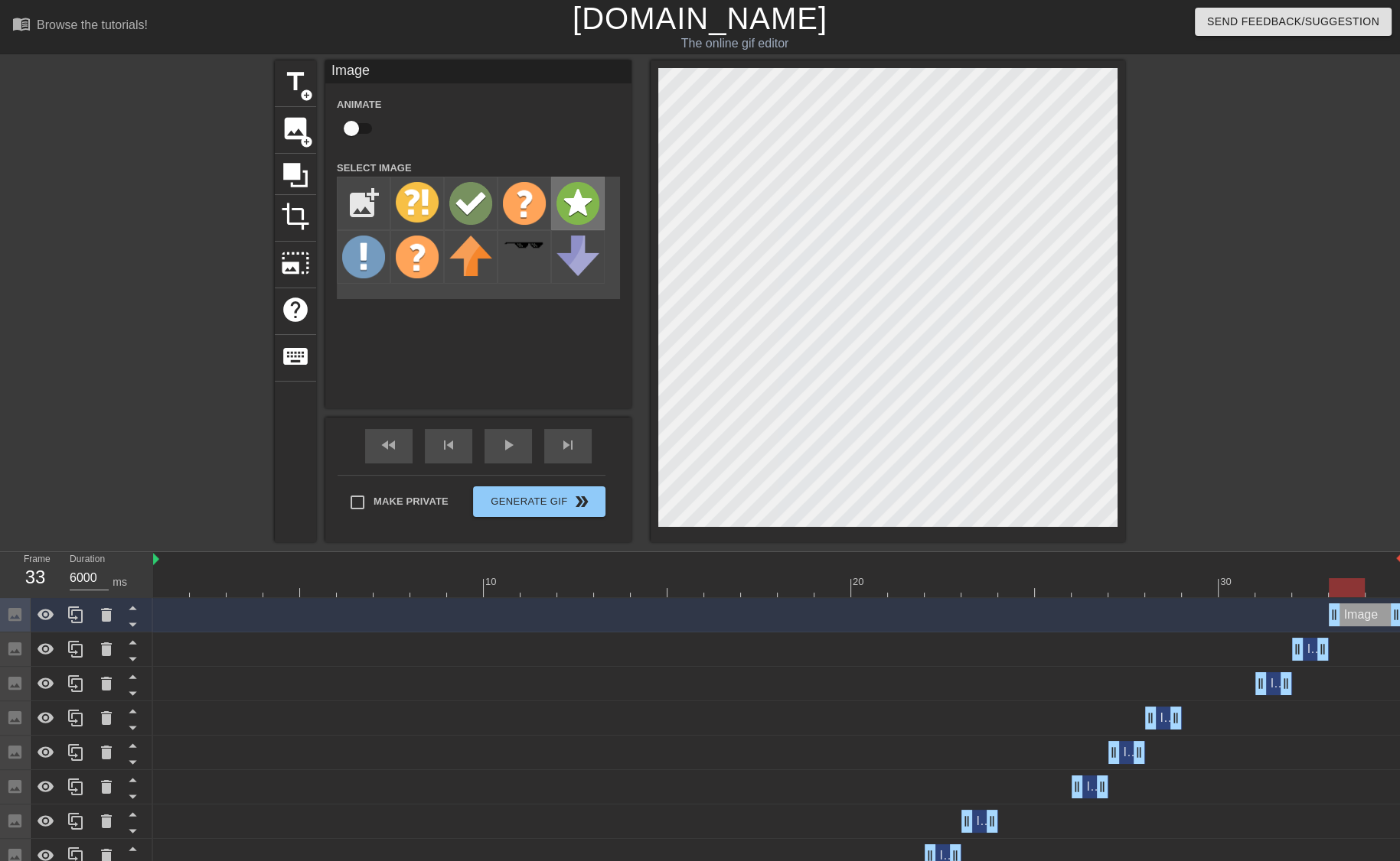
click at [568, 202] on img at bounding box center [577, 203] width 42 height 42
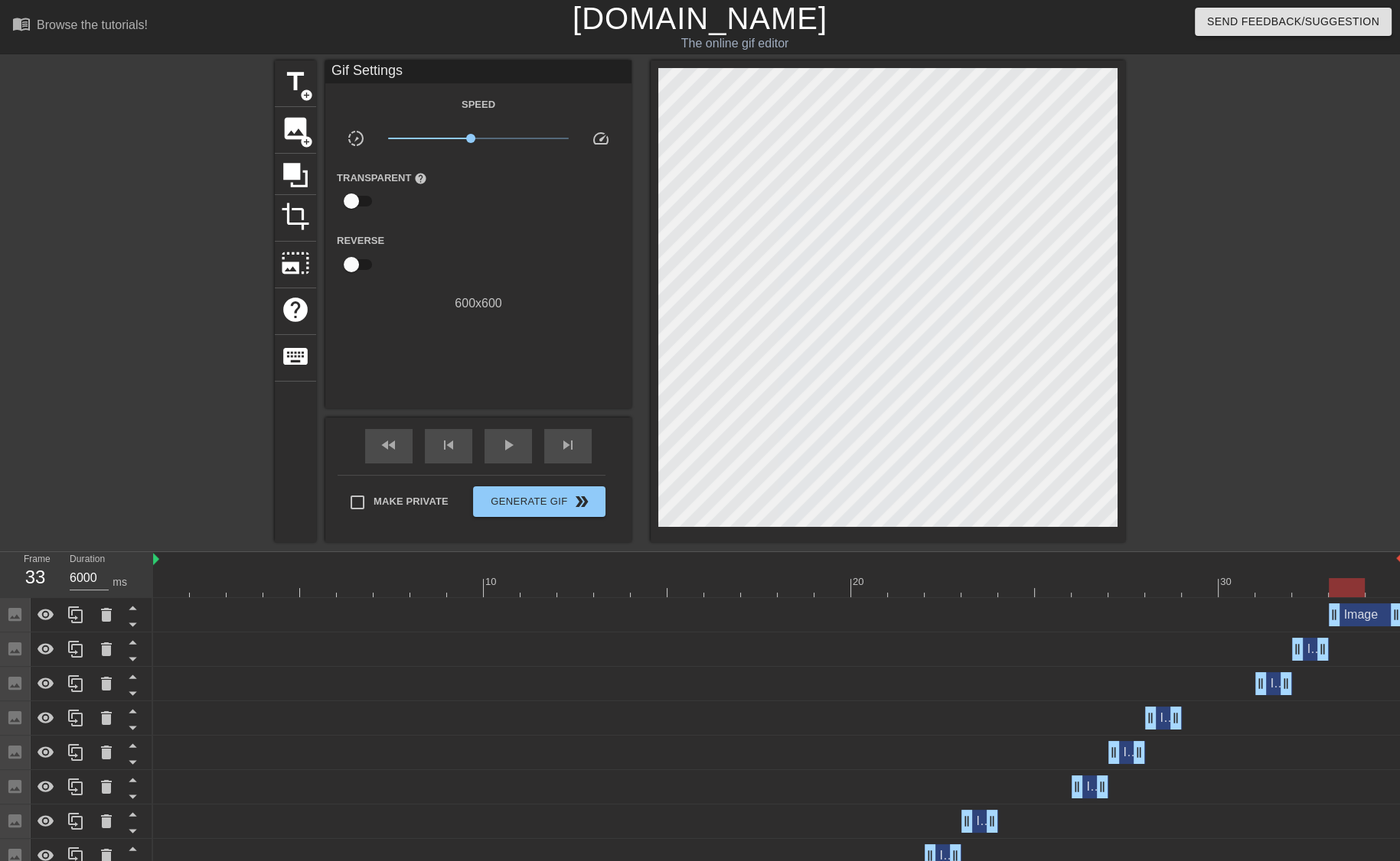
scroll to position [222, 0]
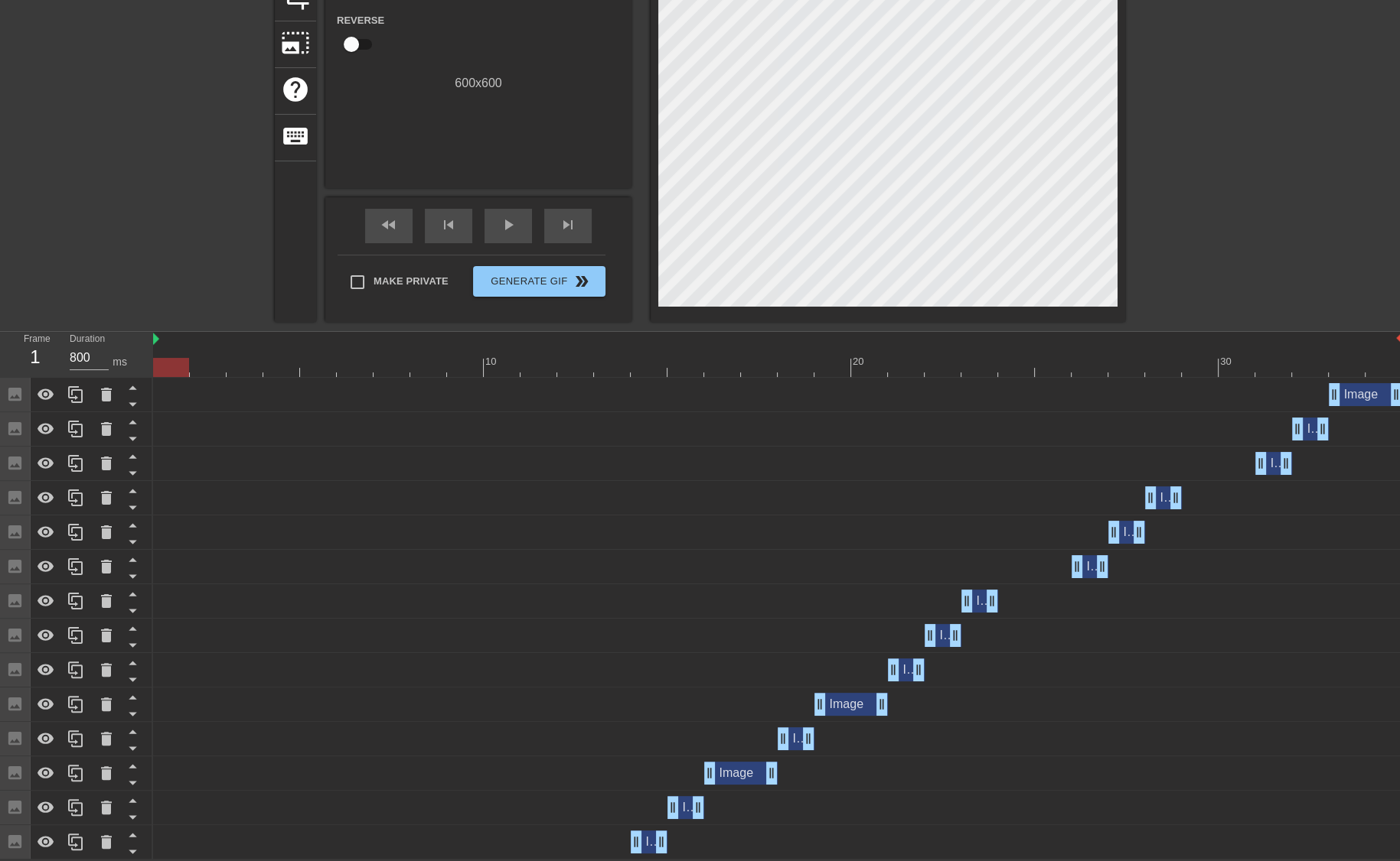
click at [169, 365] on div at bounding box center [778, 368] width 1249 height 19
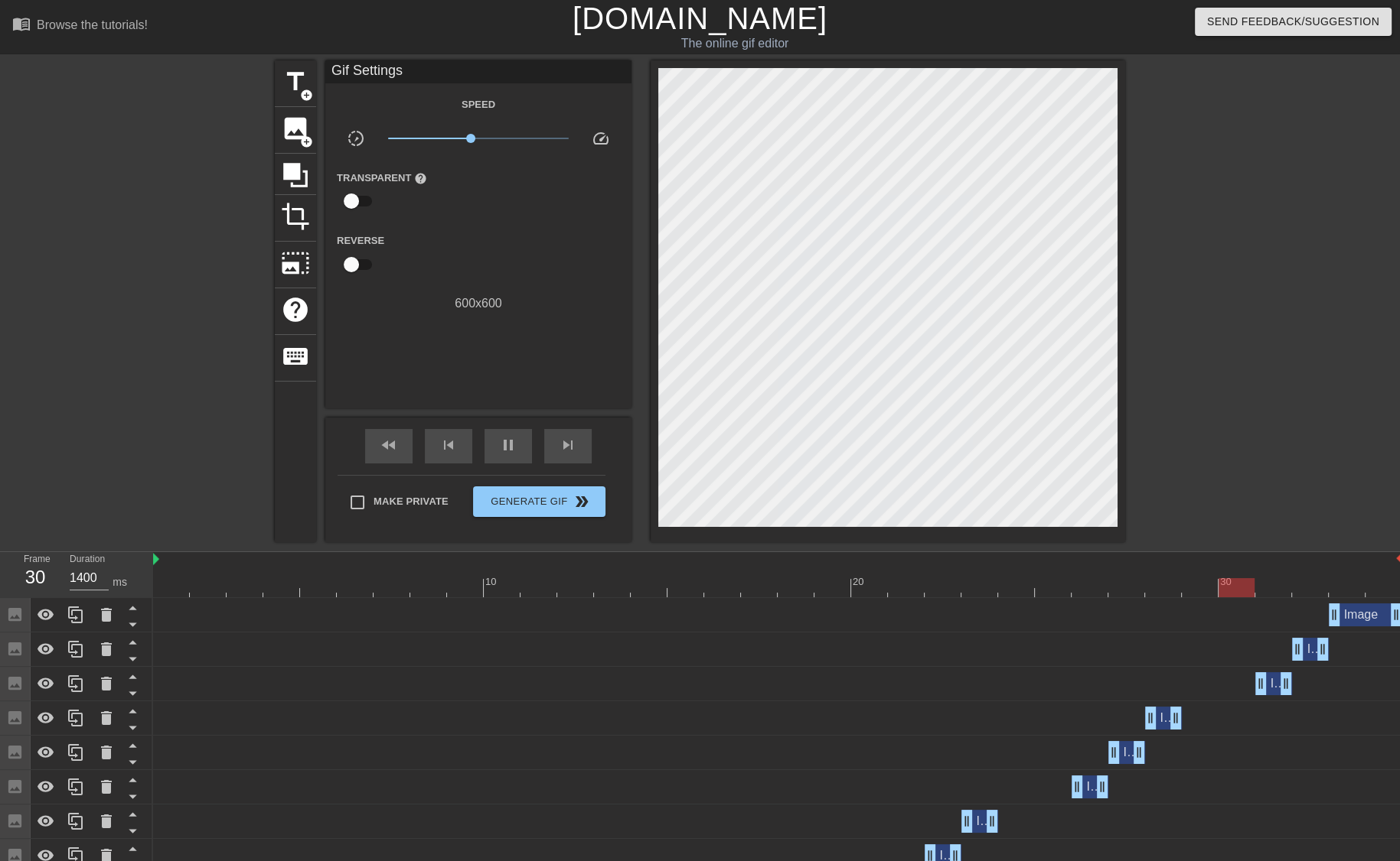
type input "800"
click at [163, 593] on div at bounding box center [778, 587] width 1249 height 19
click at [474, 137] on span "x0.891" at bounding box center [474, 139] width 10 height 10
click at [166, 579] on div at bounding box center [171, 587] width 36 height 19
click at [162, 592] on div at bounding box center [171, 587] width 36 height 19
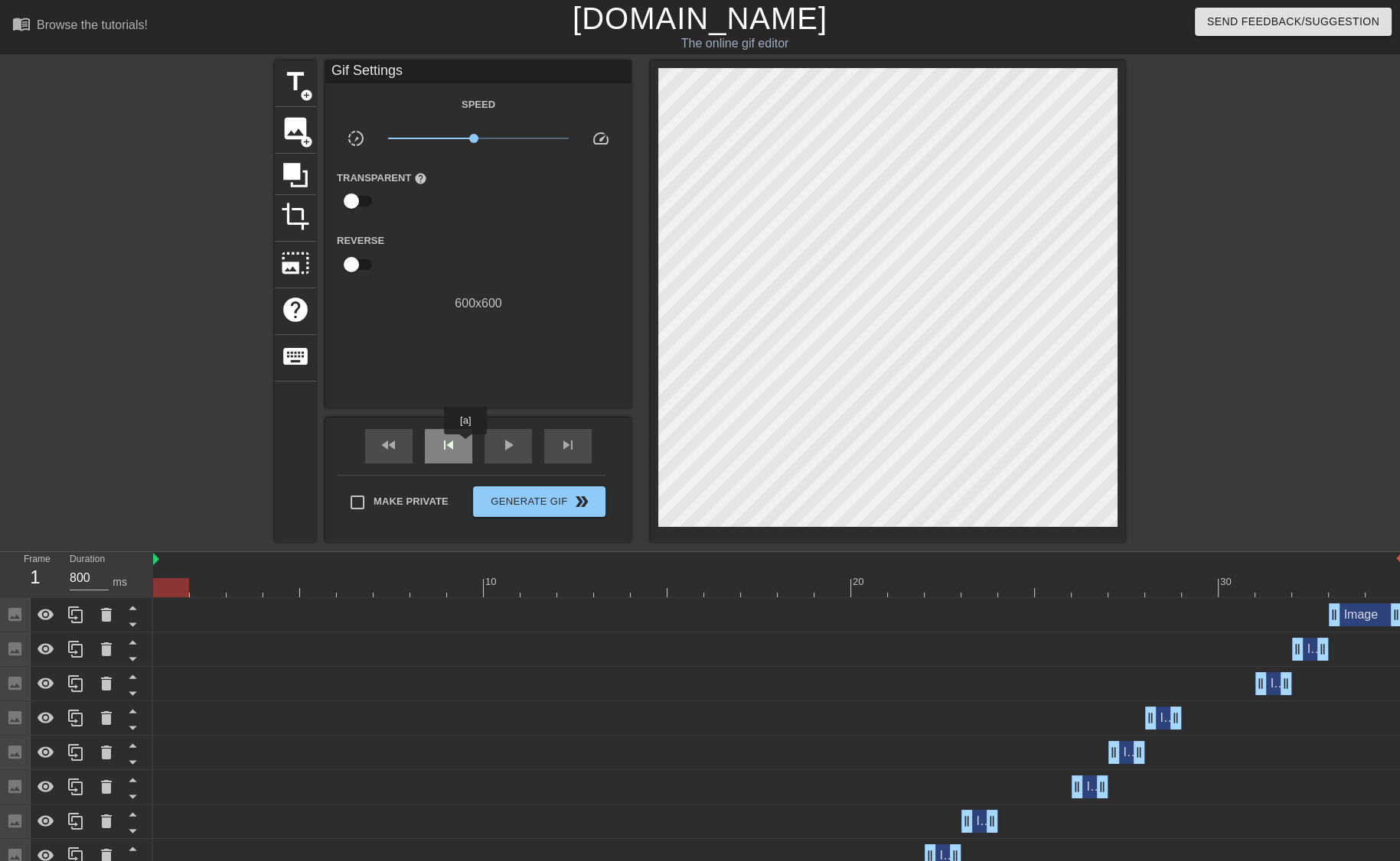
click at [462, 445] on div "skip_previous" at bounding box center [448, 447] width 47 height 35
click at [519, 443] on div "play_arrow" at bounding box center [508, 447] width 47 height 35
click at [451, 455] on div "skip_previous" at bounding box center [448, 447] width 47 height 35
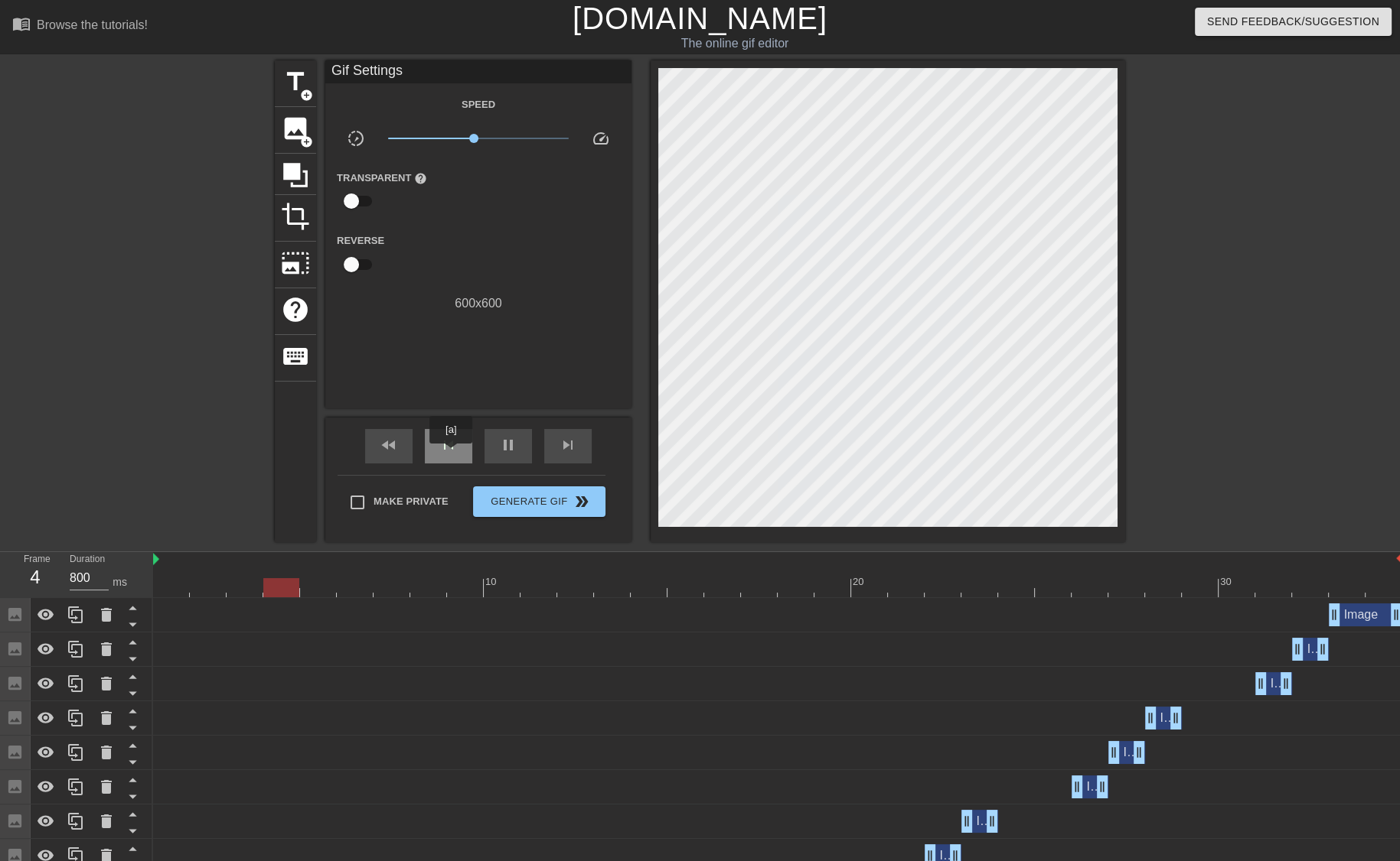
click at [451, 455] on div "skip_previous" at bounding box center [448, 447] width 47 height 35
click at [514, 493] on span "Generate Gif double_arrow" at bounding box center [539, 502] width 120 height 18
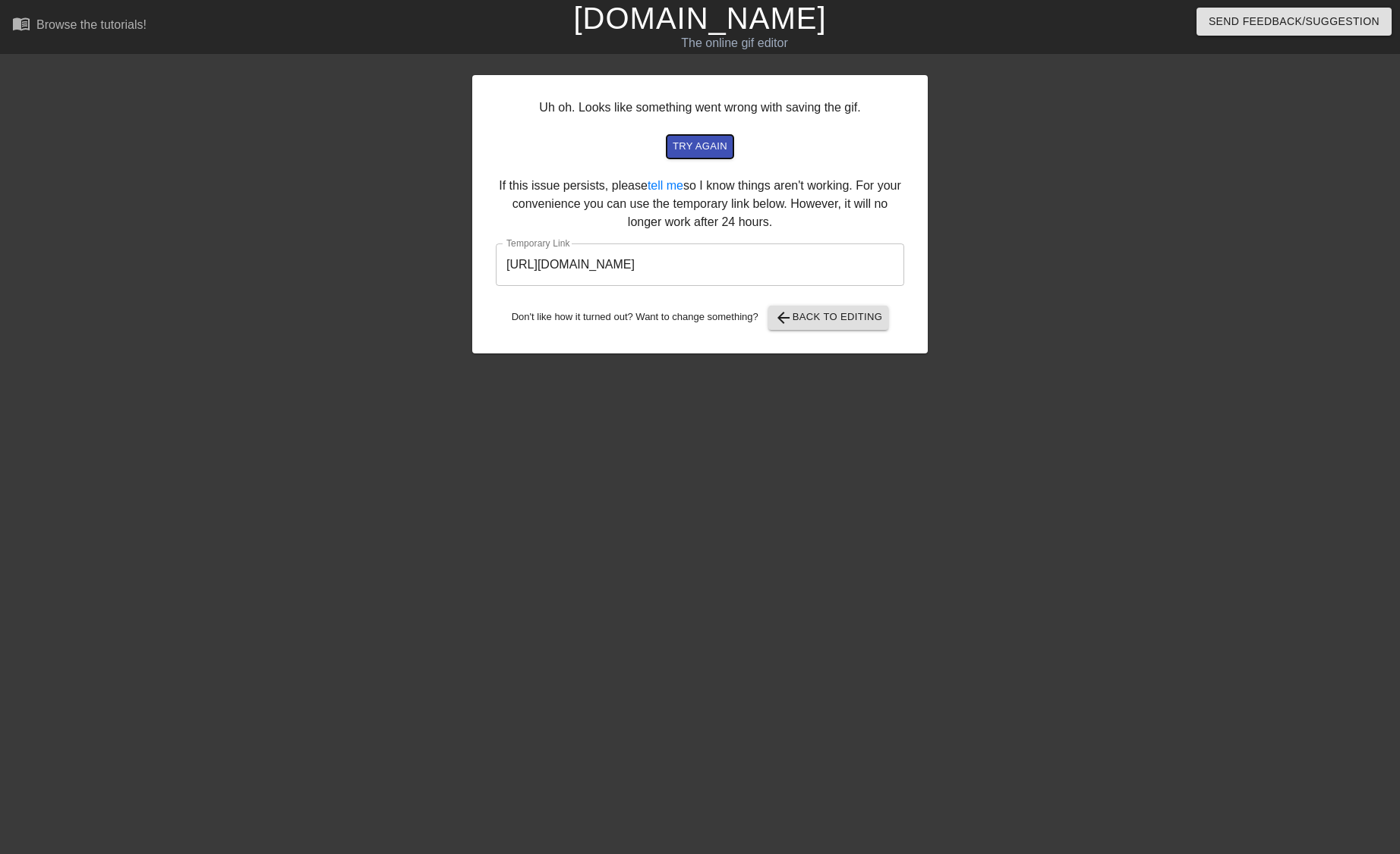
click at [695, 148] on span "try again" at bounding box center [700, 147] width 54 height 17
click at [987, 51] on div "Send Feedback/Suggestion" at bounding box center [1174, 26] width 474 height 53
click at [791, 322] on span "arrow_back" at bounding box center [783, 317] width 18 height 18
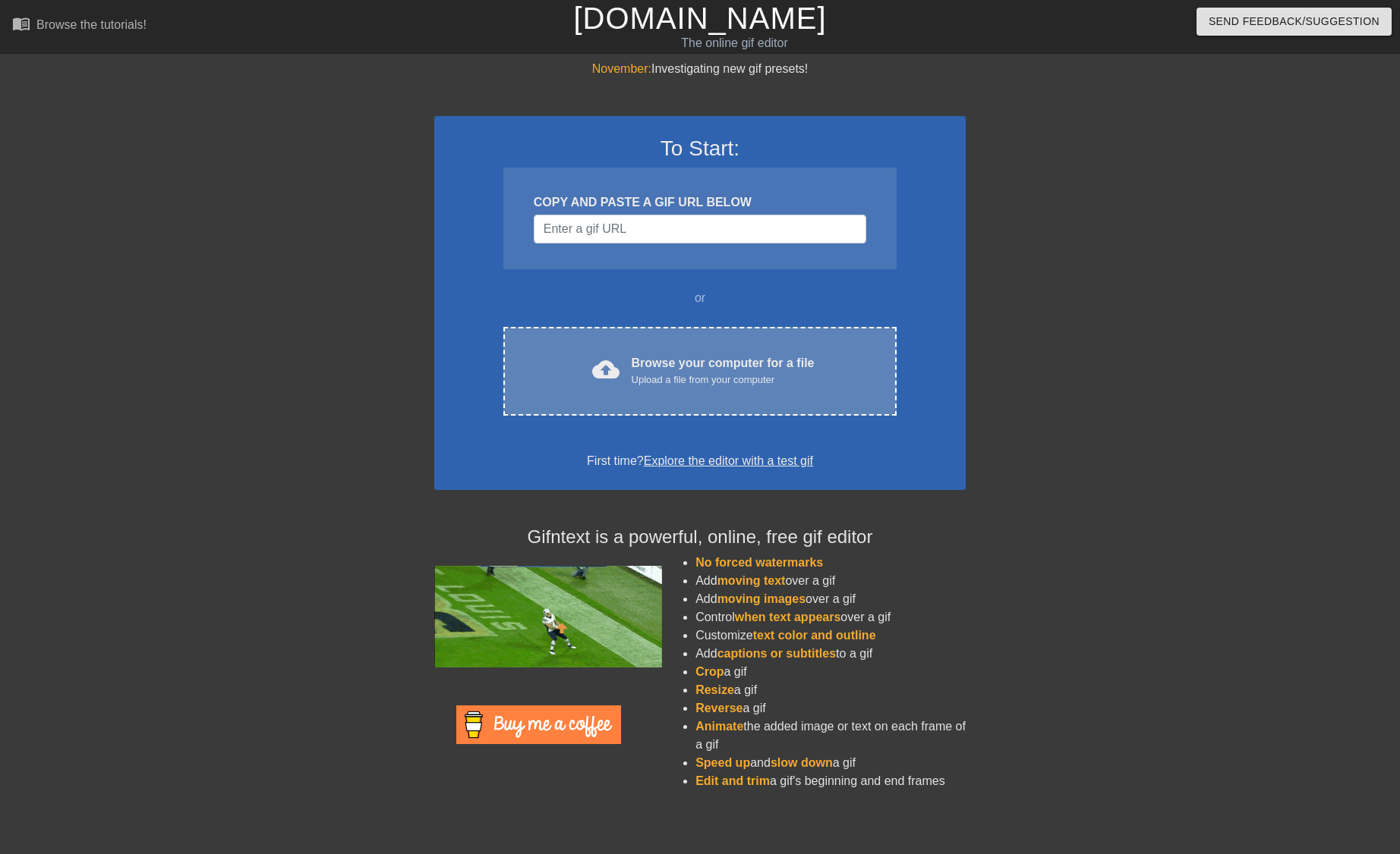
click at [581, 360] on div "cloud_upload Browse your computer for a file Upload a file from your computer" at bounding box center [700, 372] width 330 height 34
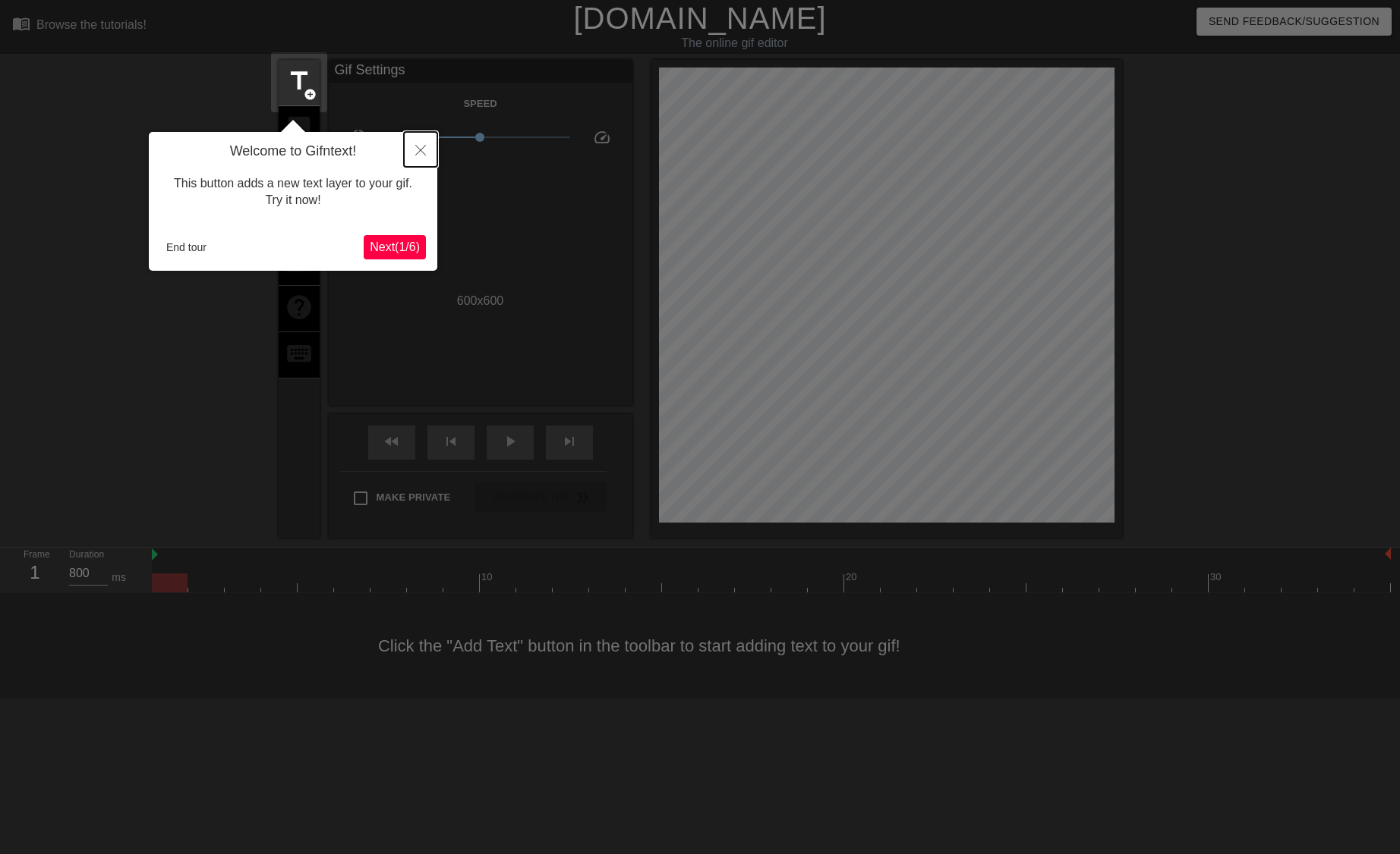
click at [418, 150] on icon "Close" at bounding box center [420, 150] width 11 height 11
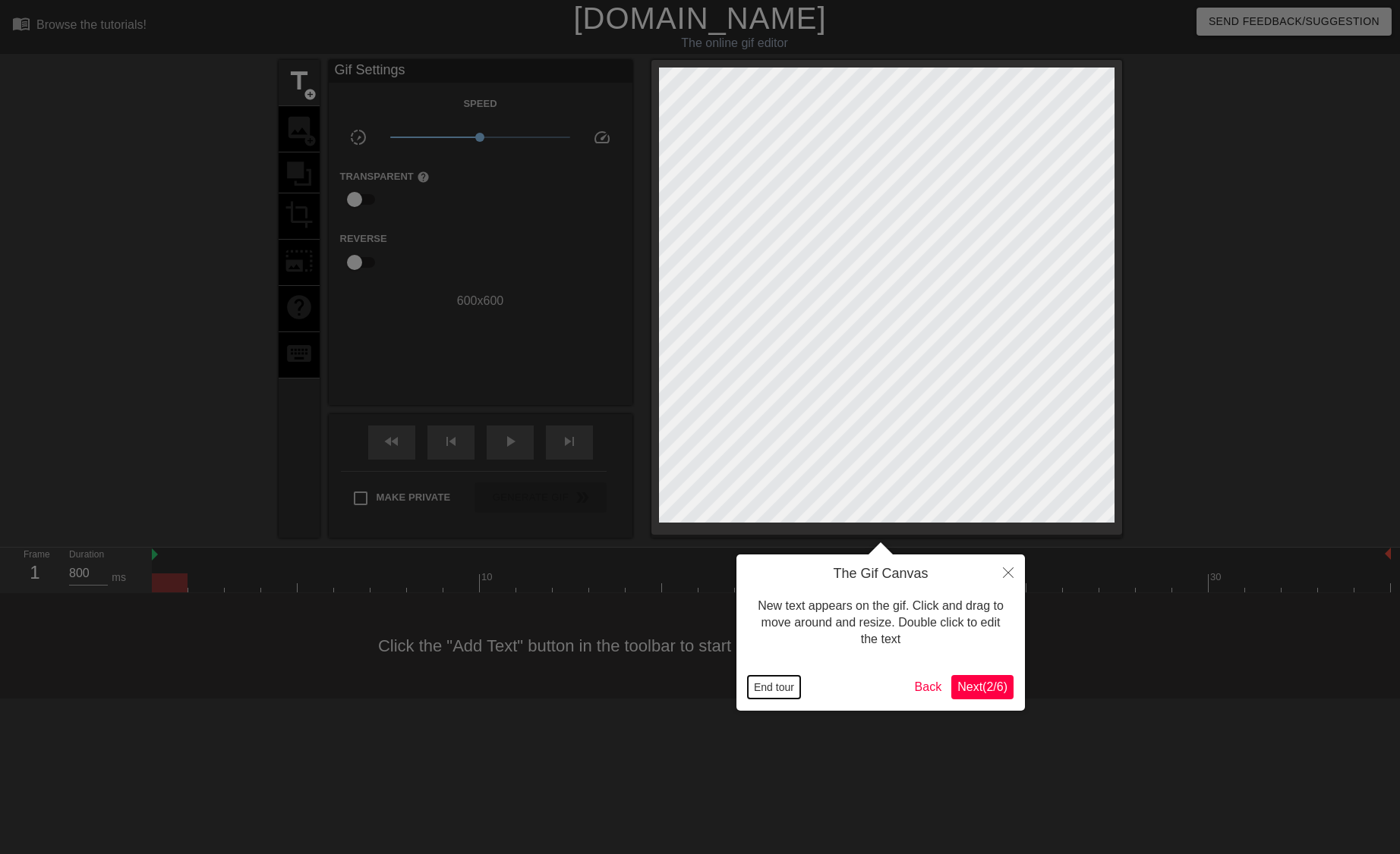
click at [768, 684] on button "End tour" at bounding box center [773, 688] width 53 height 23
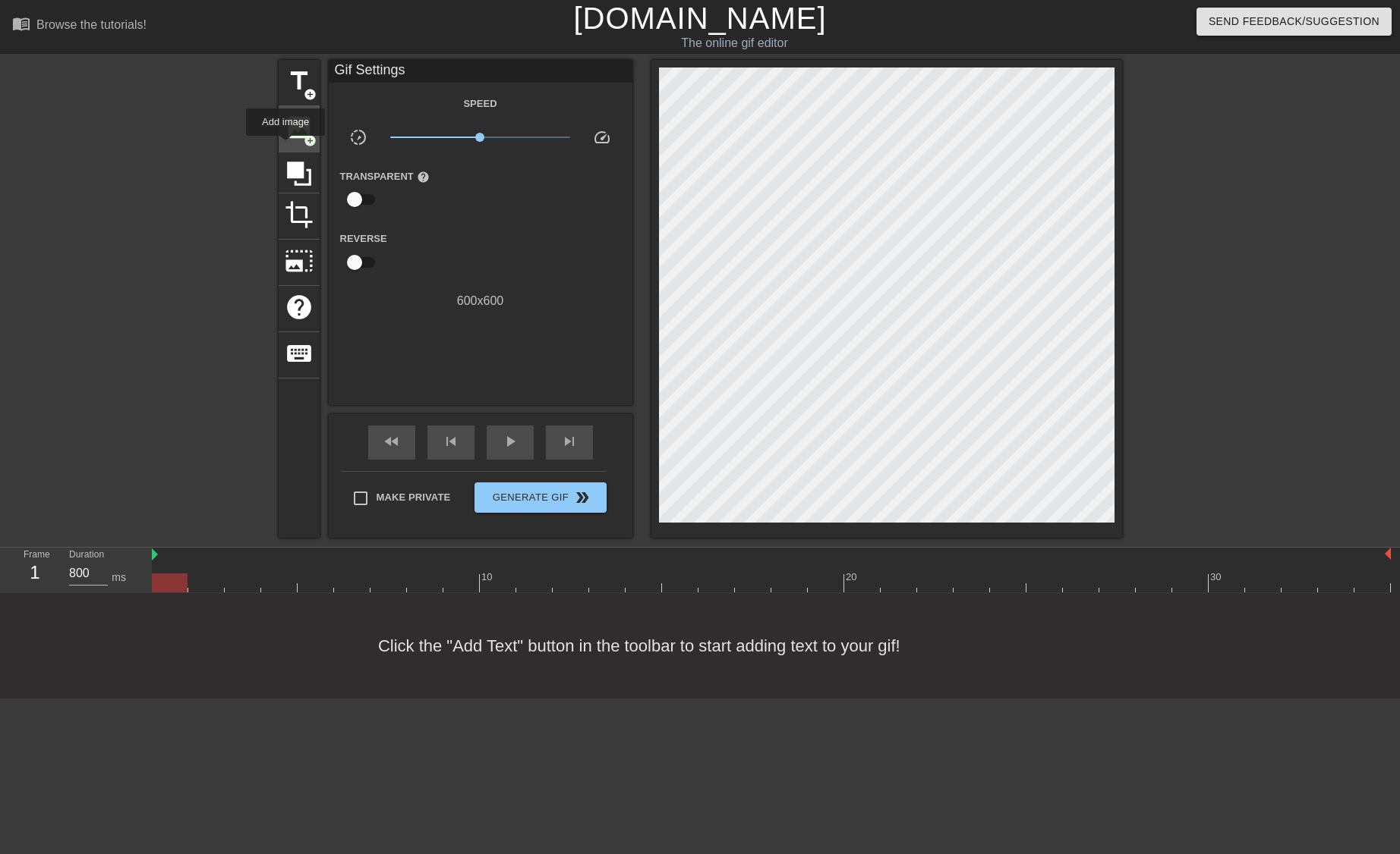
click at [285, 140] on span "image" at bounding box center [299, 127] width 29 height 29
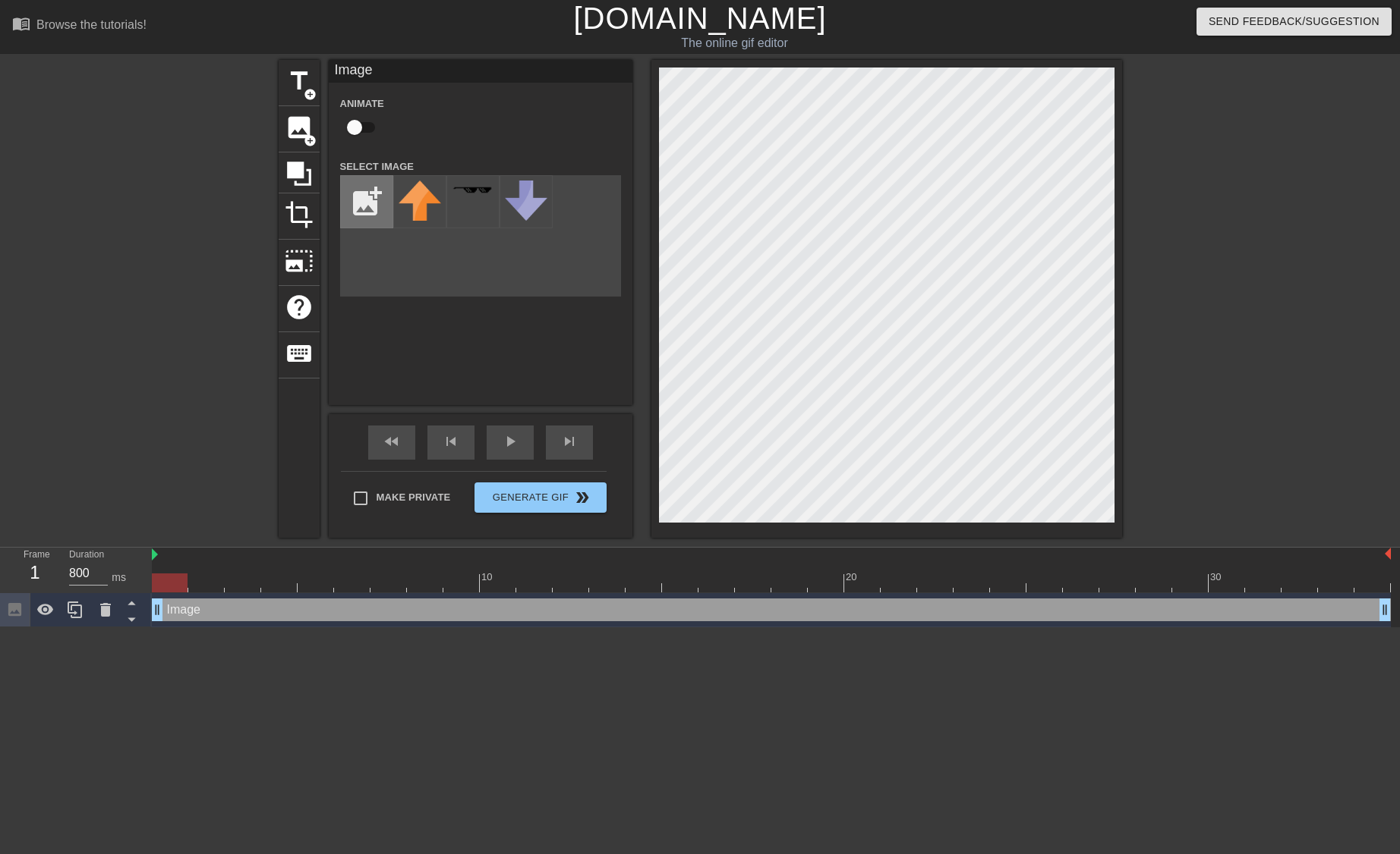
click at [377, 207] on input "file" at bounding box center [367, 202] width 52 height 52
click at [388, 203] on input "file" at bounding box center [367, 202] width 52 height 52
click at [422, 207] on img at bounding box center [420, 202] width 42 height 43
click at [381, 186] on input "file" at bounding box center [367, 202] width 52 height 52
click at [419, 204] on img at bounding box center [420, 202] width 42 height 42
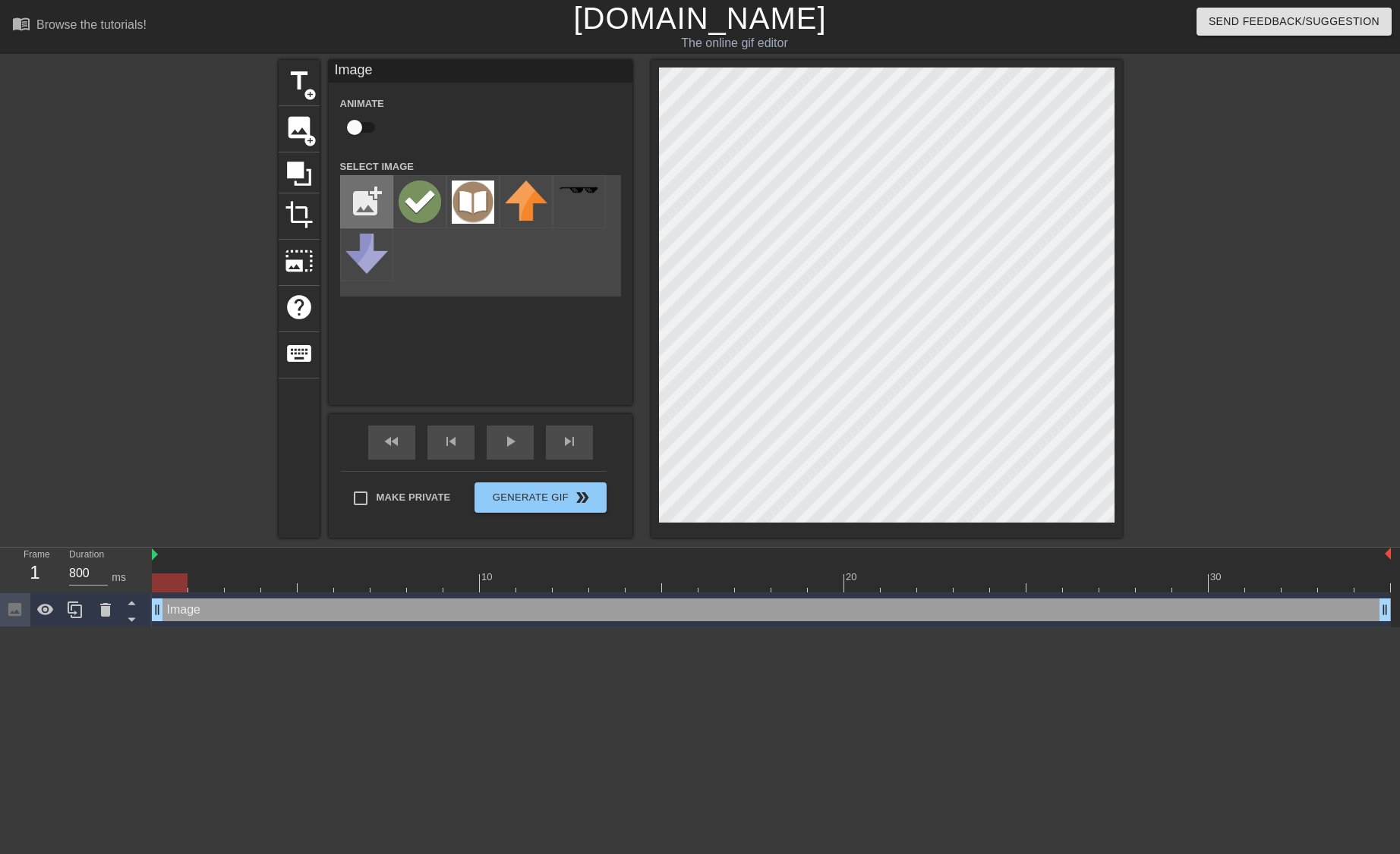
click at [372, 199] on input "file" at bounding box center [367, 202] width 52 height 52
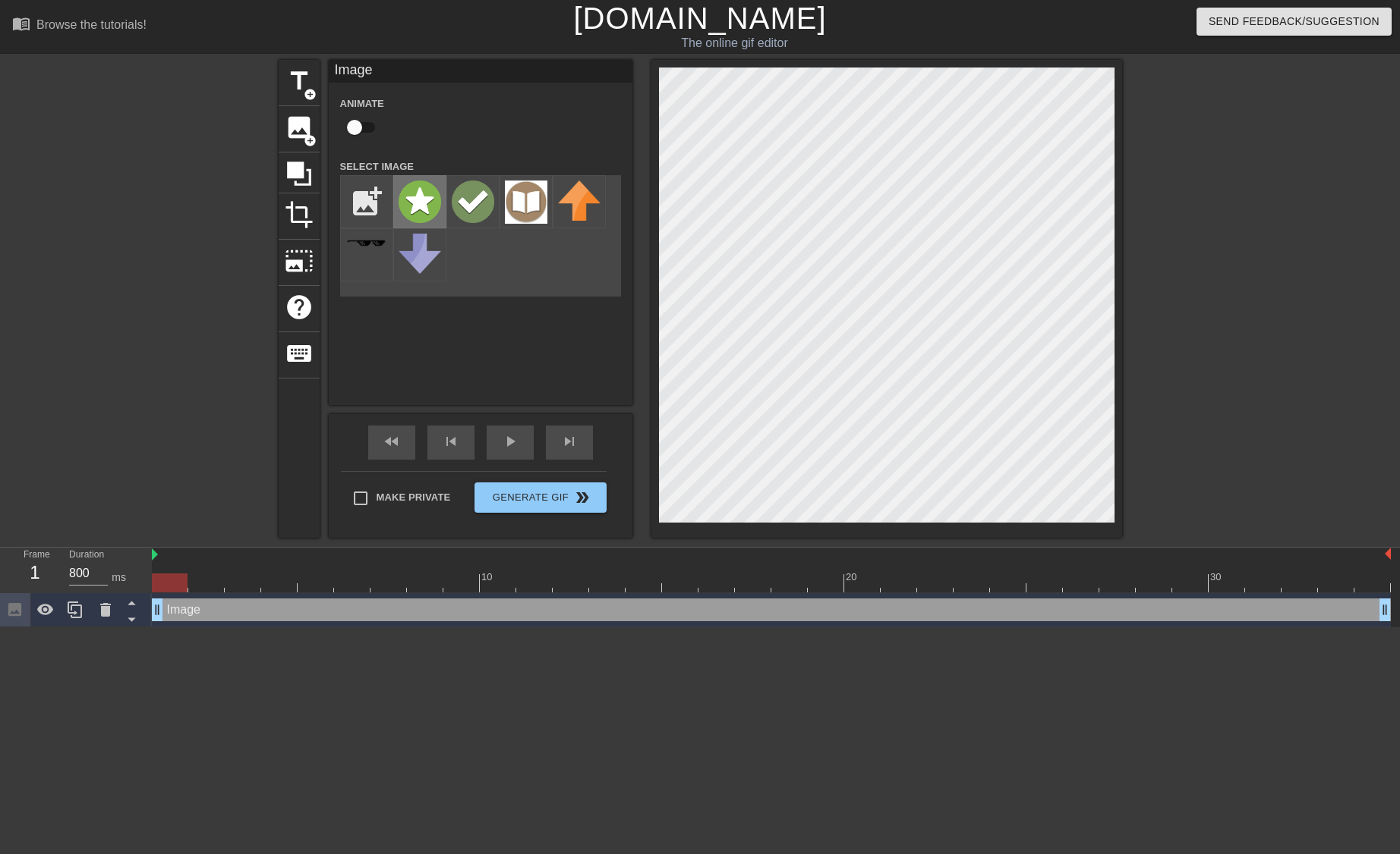
click at [426, 206] on img at bounding box center [420, 202] width 42 height 42
drag, startPoint x: 170, startPoint y: 585, endPoint x: 533, endPoint y: 609, distance: 363.8
click at [533, 609] on div "10 20 30 Image drag_handle drag_handle" at bounding box center [776, 587] width 1248 height 79
drag, startPoint x: 531, startPoint y: 584, endPoint x: 614, endPoint y: 584, distance: 83.0
click at [614, 584] on div at bounding box center [606, 583] width 35 height 19
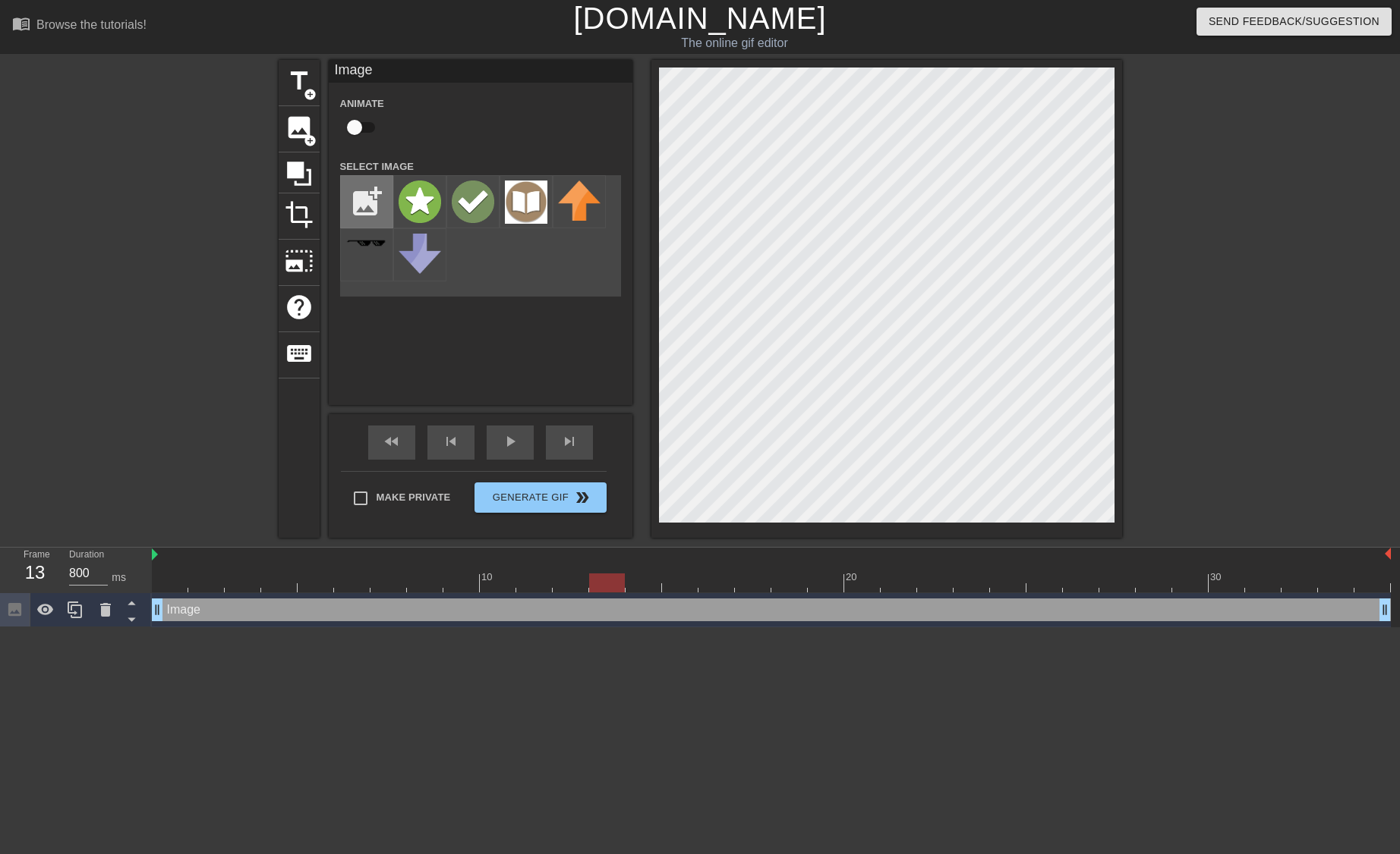
click at [356, 199] on input "file" at bounding box center [367, 202] width 52 height 52
type input "C:\fakepath\textbook-chess.png"
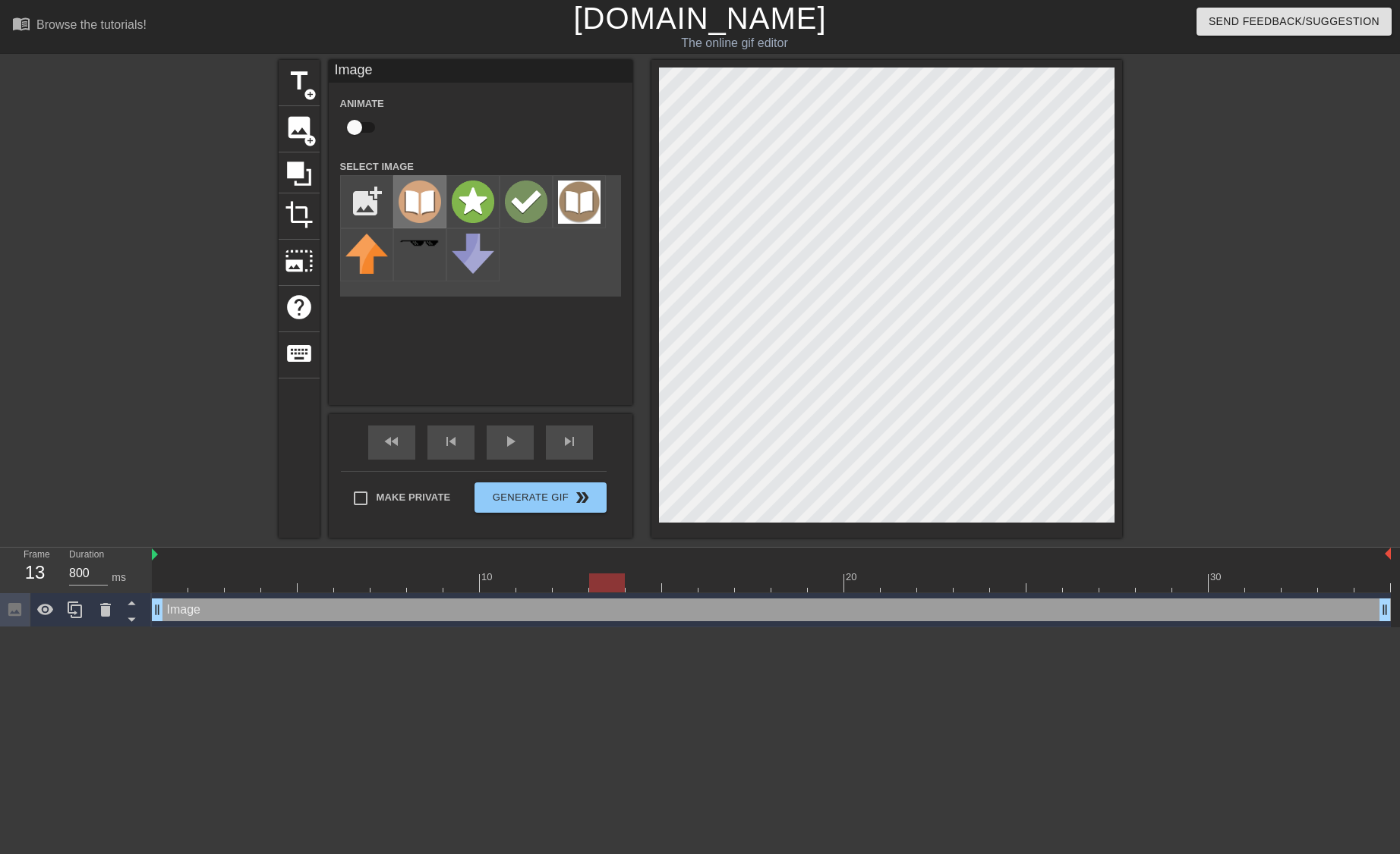
click at [400, 190] on img at bounding box center [420, 202] width 42 height 42
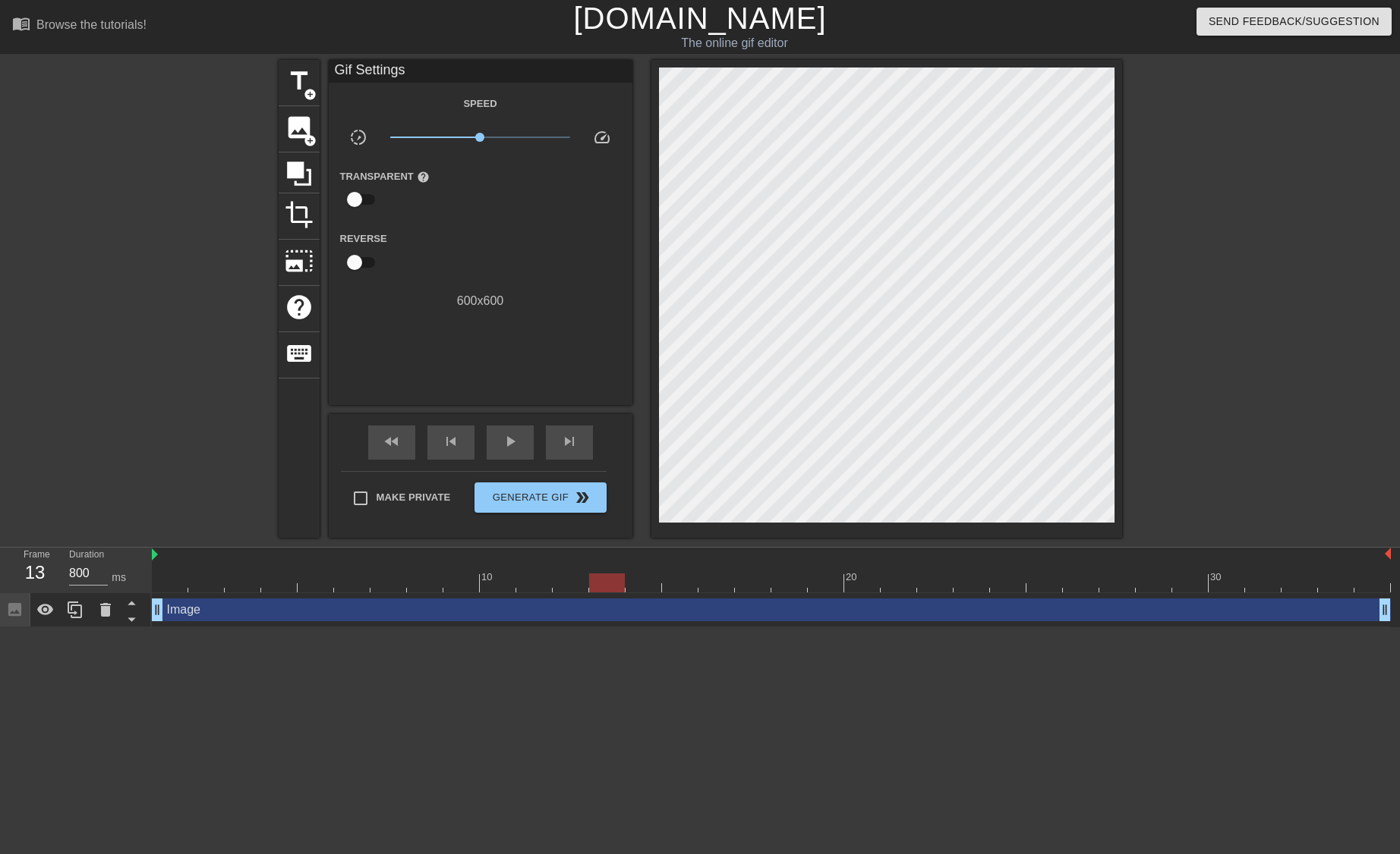
click at [670, 542] on div "menu_book Browse the tutorials! Gifntext.com The online gif editor Send Feedbac…" at bounding box center [700, 313] width 1400 height 628
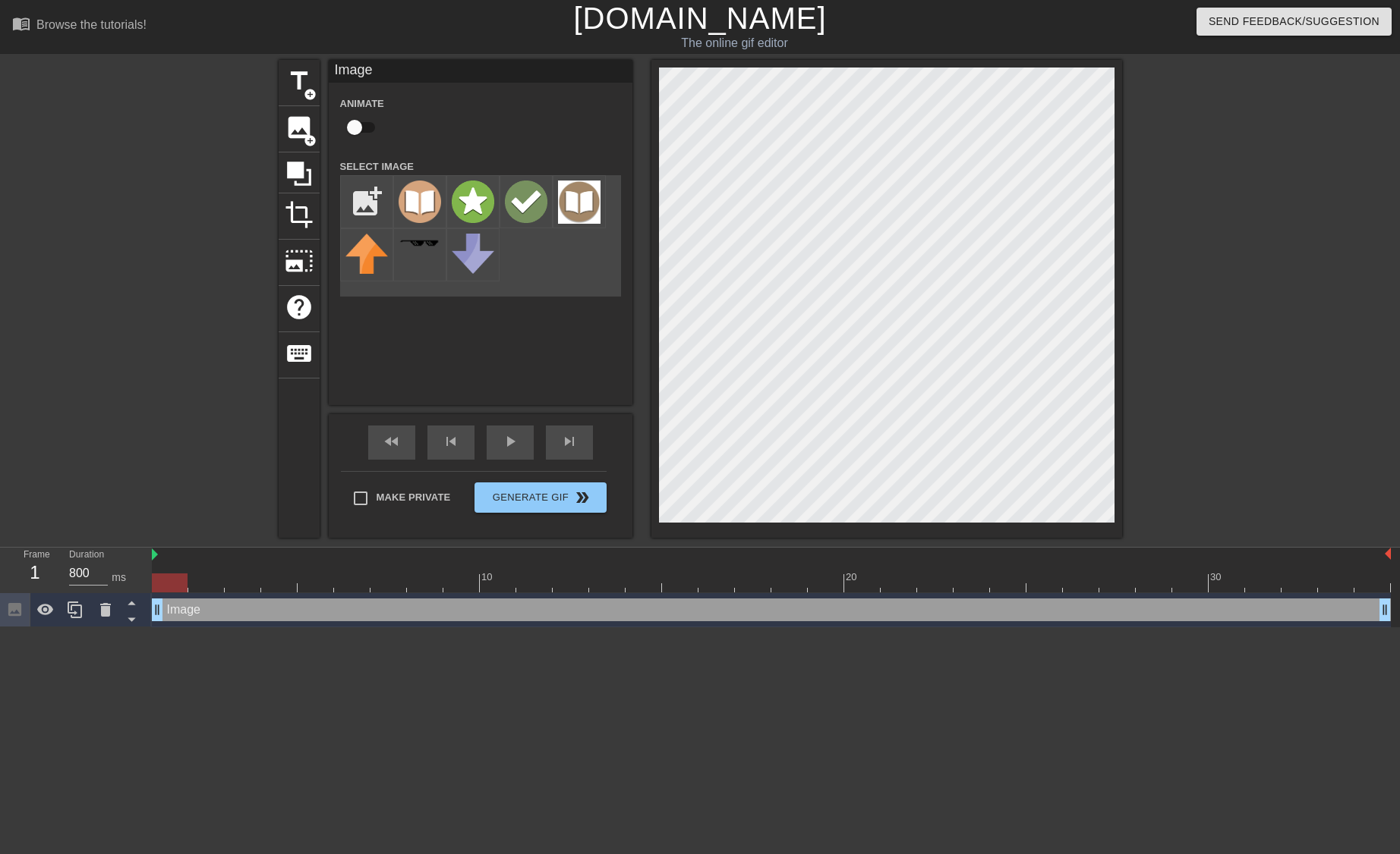
drag, startPoint x: 611, startPoint y: 579, endPoint x: 127, endPoint y: 554, distance: 484.6
click at [127, 554] on div "Frame 1 Duration 800 ms 10 20 30 Image drag_handle drag_handle" at bounding box center [700, 587] width 1400 height 79
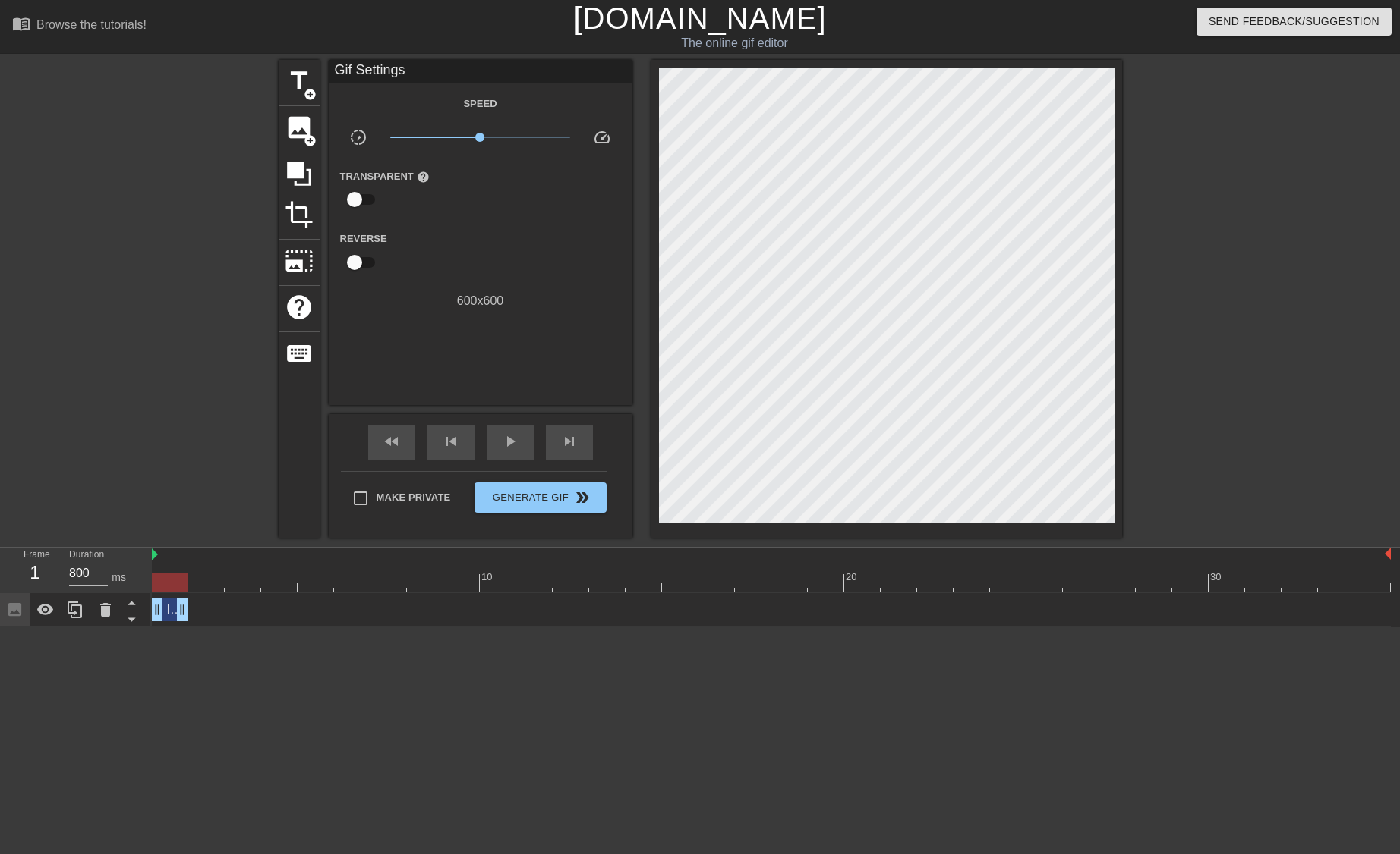
drag, startPoint x: 1384, startPoint y: 608, endPoint x: 115, endPoint y: 585, distance: 1269.2
click at [115, 585] on div "Frame 1 Duration 800 ms 10 20 30 Image drag_handle drag_handle" at bounding box center [700, 587] width 1400 height 79
click at [170, 587] on div at bounding box center [169, 583] width 35 height 19
click at [305, 117] on span "image" at bounding box center [299, 127] width 29 height 29
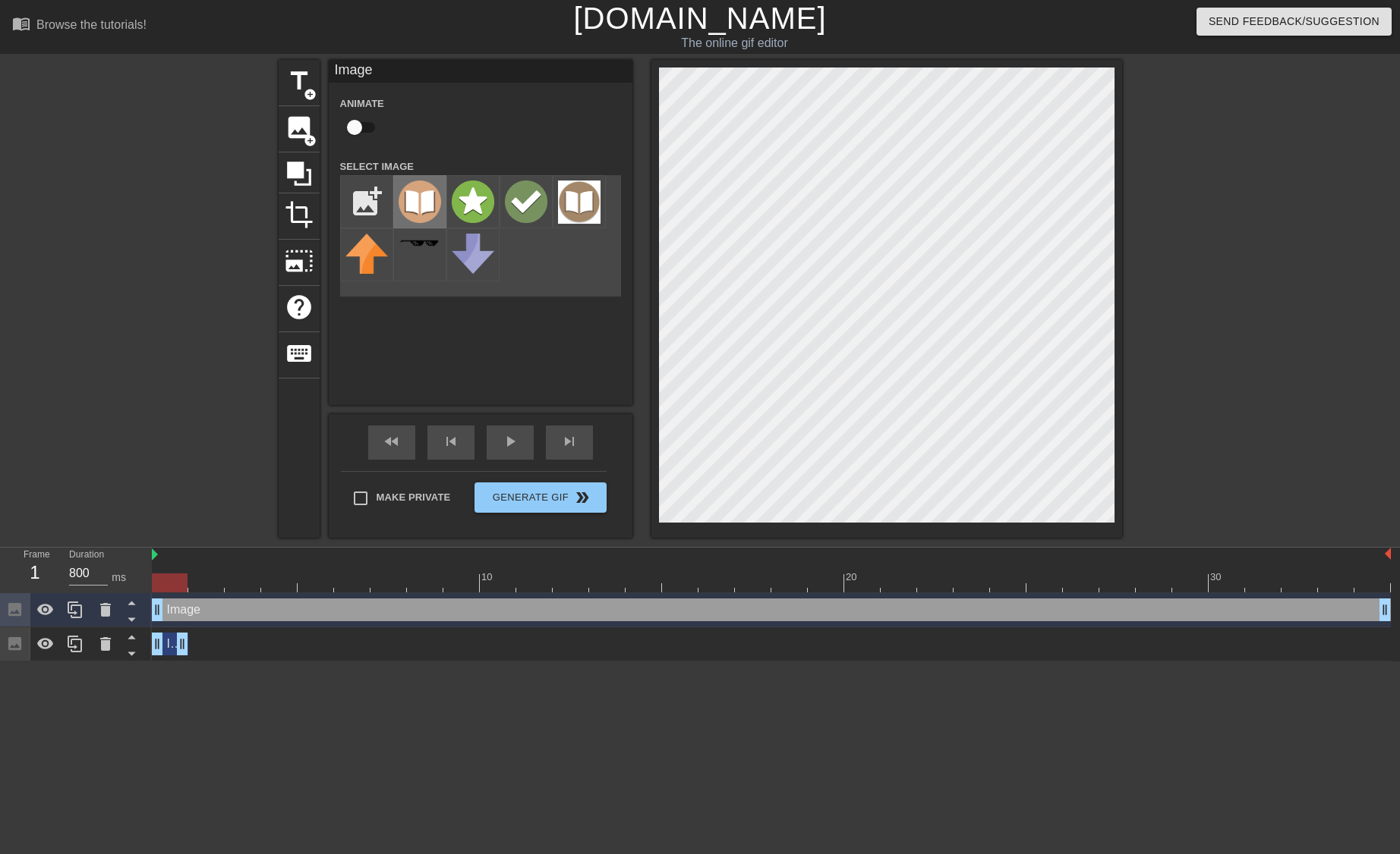
click at [410, 202] on img at bounding box center [420, 202] width 42 height 42
click at [542, 462] on div "title add_circle image add_circle crop photo_size_select_large help keyboard Im…" at bounding box center [700, 299] width 843 height 478
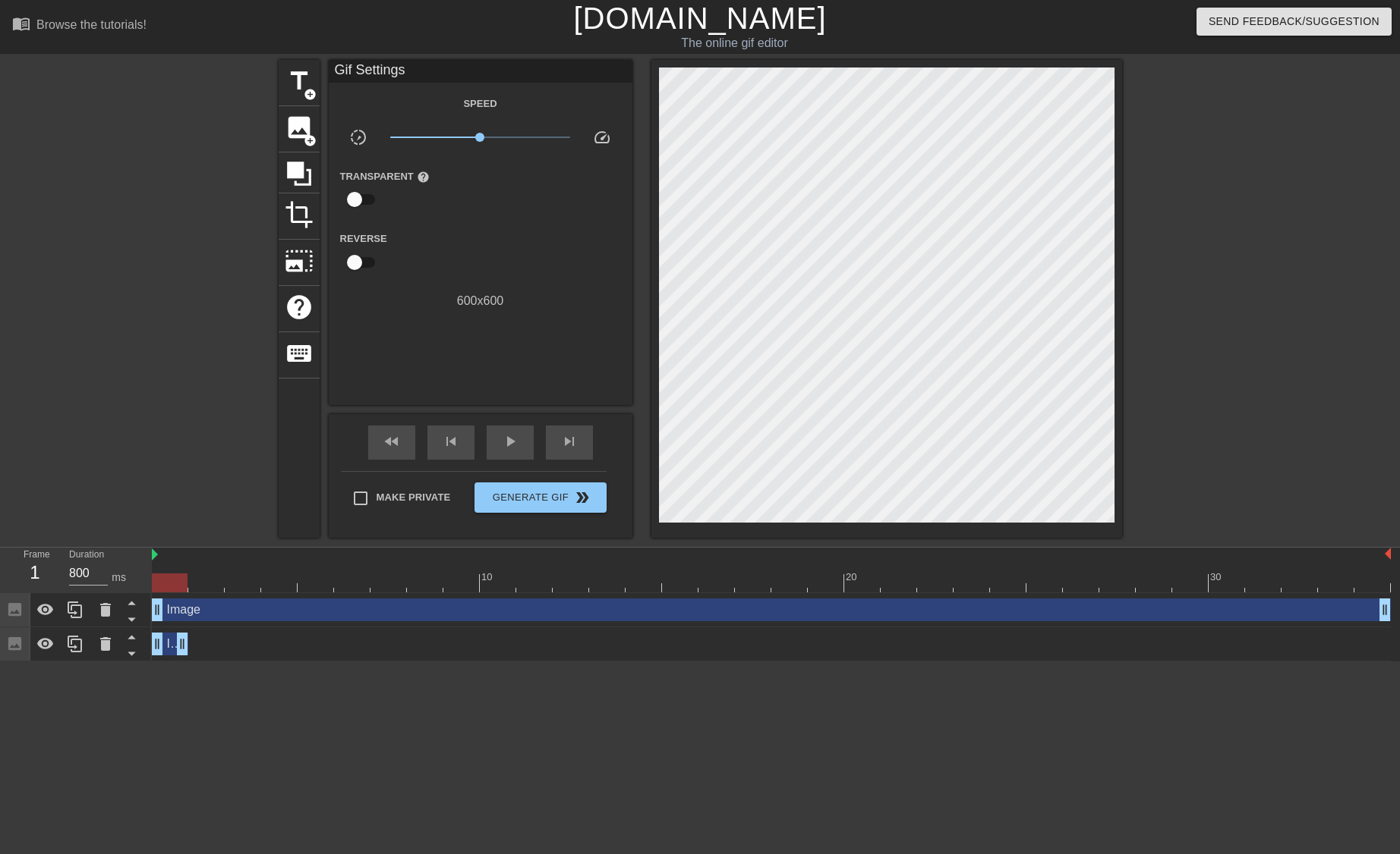
click at [225, 662] on html "menu_book Browse the tutorials! Gifntext.com The online gif editor Send Feedbac…" at bounding box center [700, 331] width 1400 height 662
click at [72, 640] on icon at bounding box center [75, 644] width 18 height 18
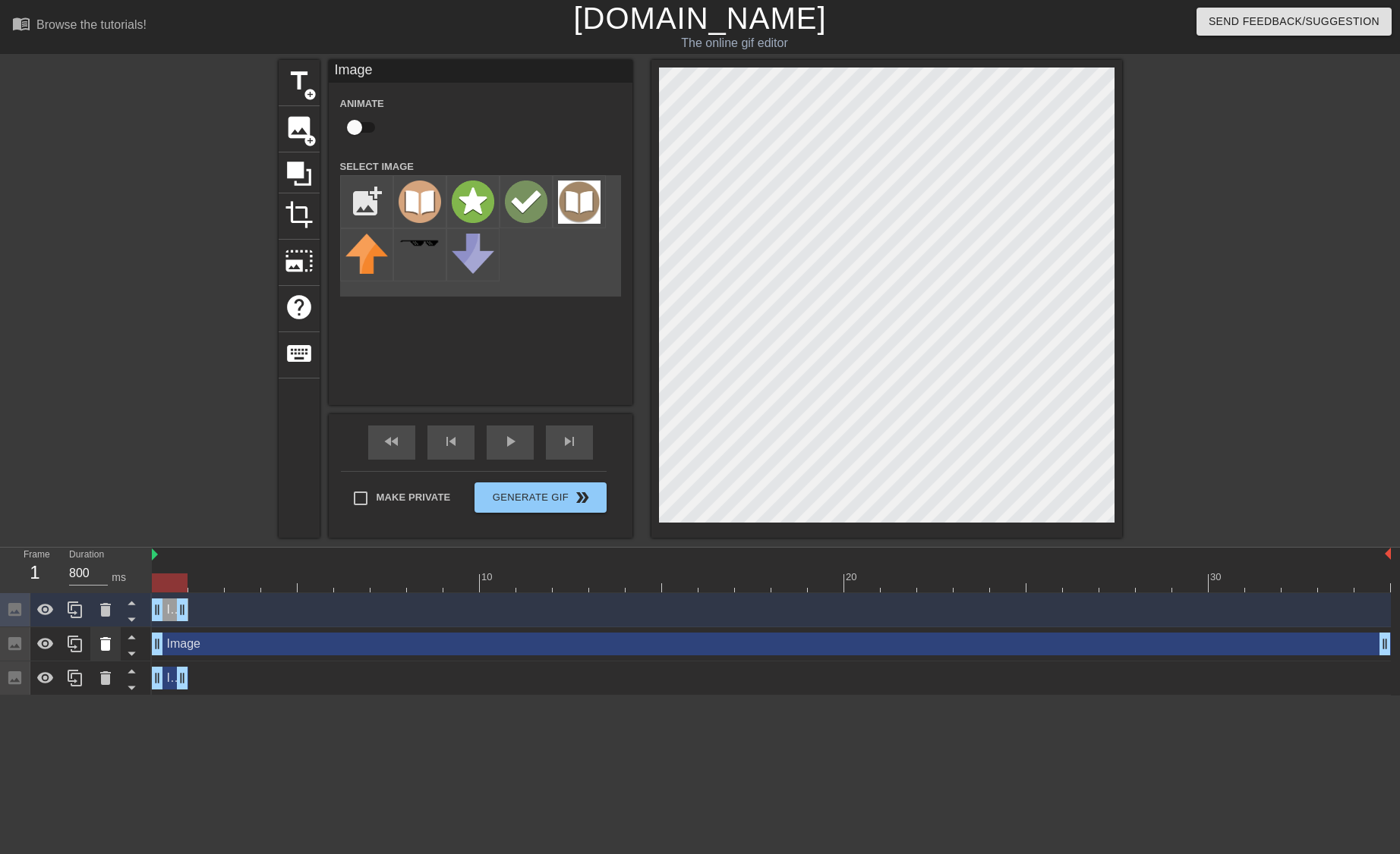
click at [116, 647] on div at bounding box center [106, 644] width 31 height 33
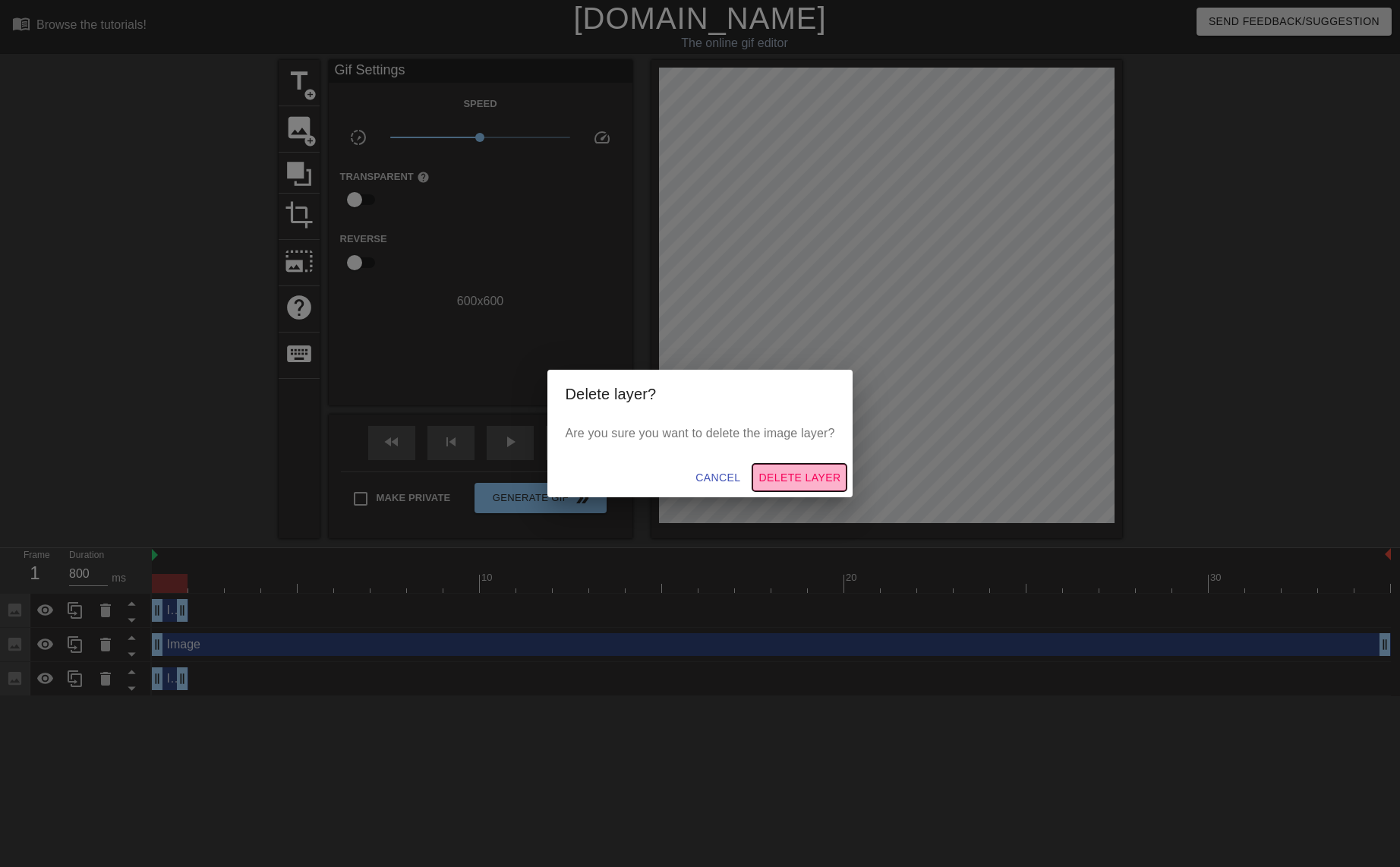
click at [803, 483] on span "Delete Layer" at bounding box center [799, 478] width 82 height 19
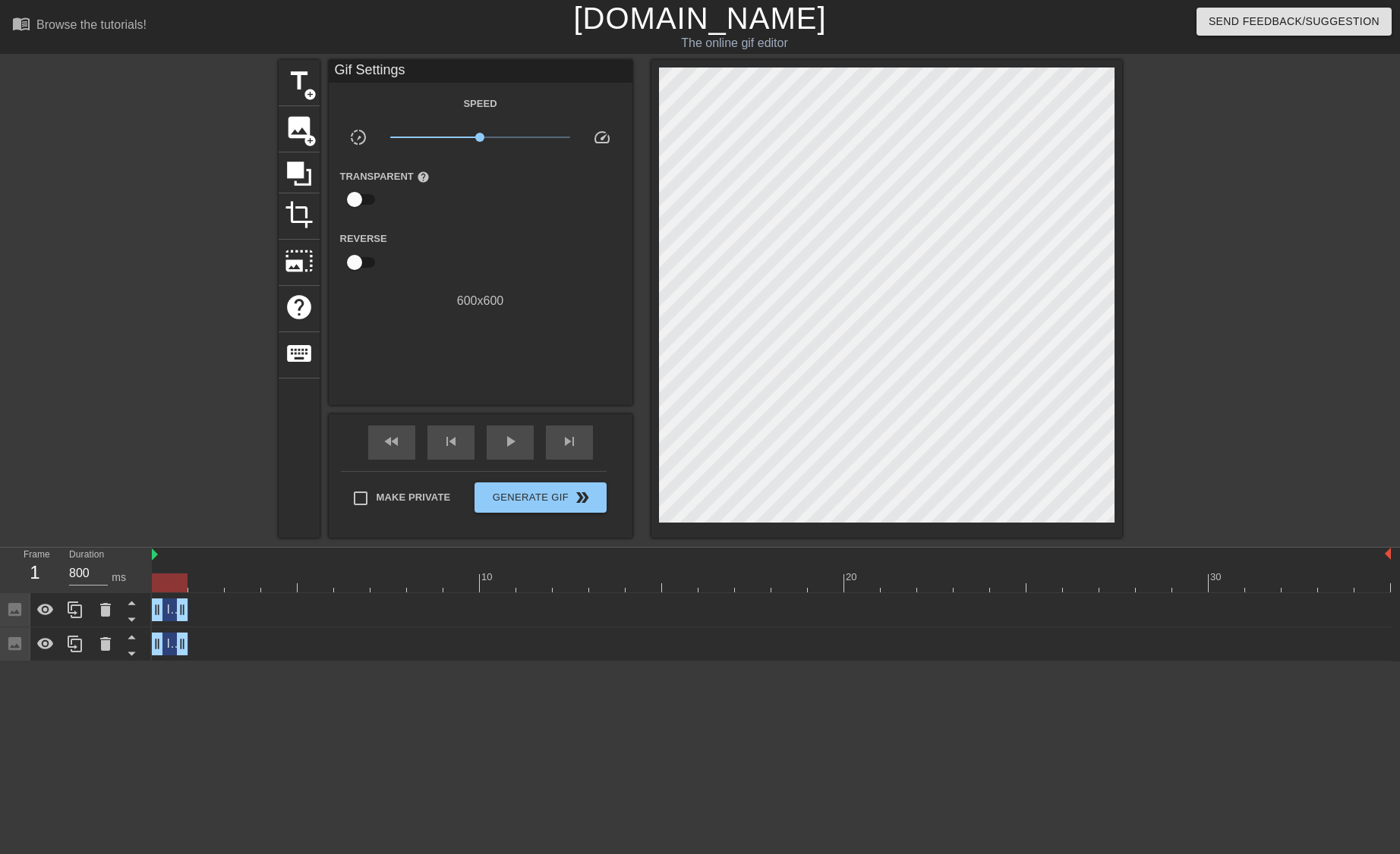
click at [168, 614] on div "Image drag_handle drag_handle" at bounding box center [170, 610] width 36 height 23
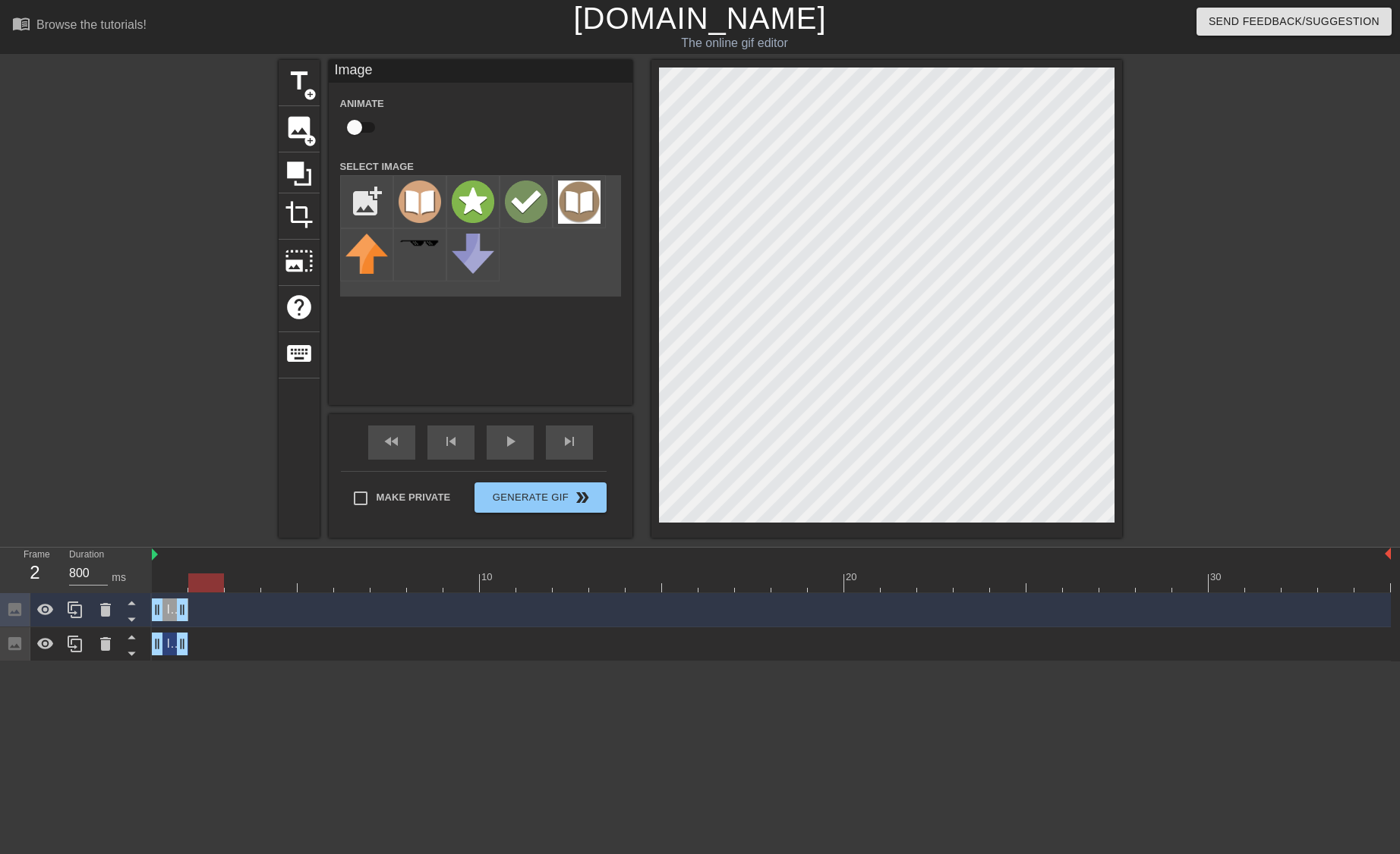
drag, startPoint x: 169, startPoint y: 587, endPoint x: 212, endPoint y: 583, distance: 43.2
click at [212, 583] on div at bounding box center [205, 583] width 35 height 19
click at [170, 649] on span "Image" at bounding box center [183, 644] width 33 height 13
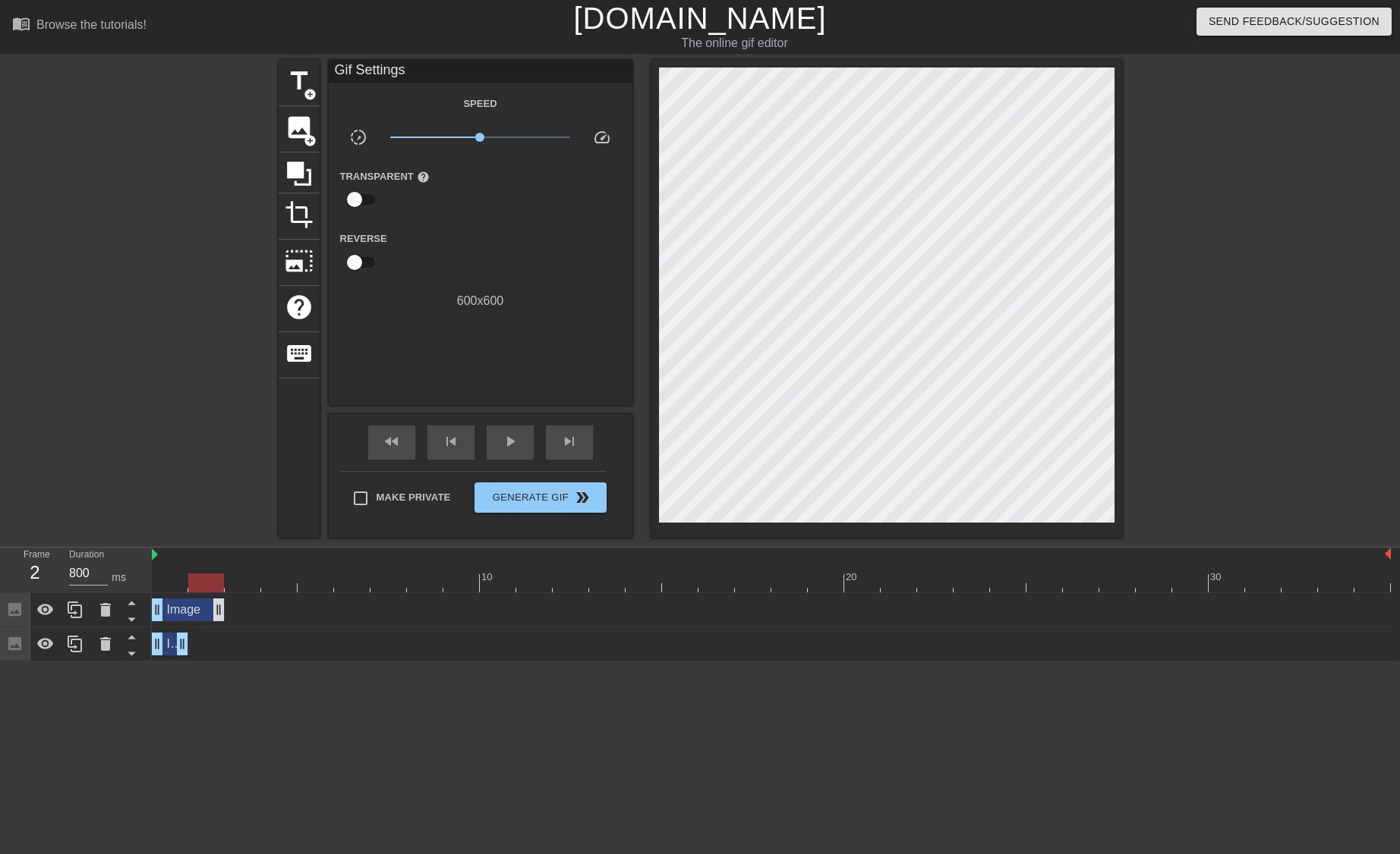
drag, startPoint x: 184, startPoint y: 611, endPoint x: 212, endPoint y: 609, distance: 28.1
drag, startPoint x: 158, startPoint y: 610, endPoint x: 183, endPoint y: 609, distance: 25.0
click at [183, 609] on div "Image drag_handle drag_handle" at bounding box center [771, 610] width 1238 height 23
click at [168, 648] on div "Image drag_handle drag_handle" at bounding box center [170, 644] width 36 height 23
click at [209, 609] on span "Image" at bounding box center [219, 609] width 33 height 13
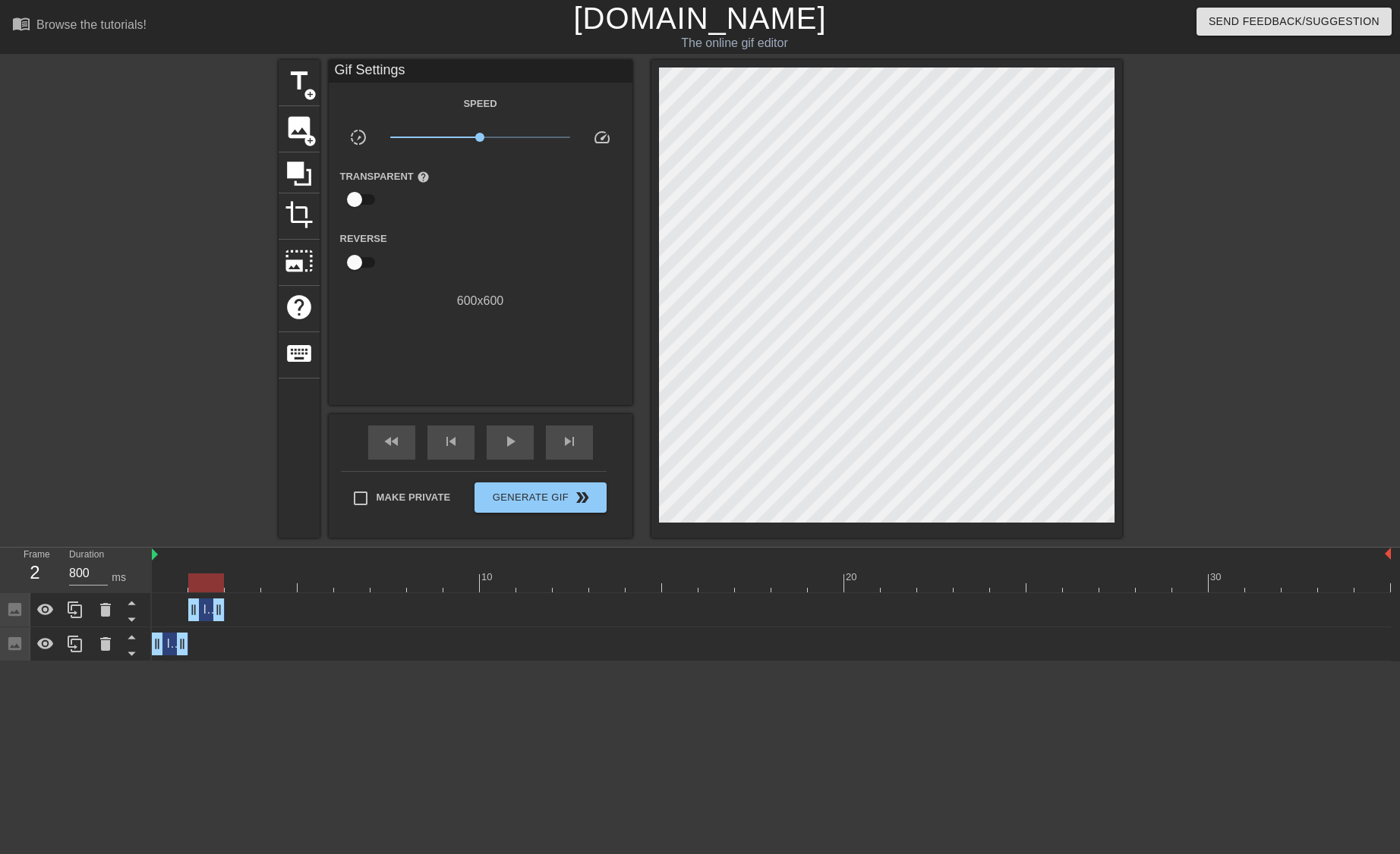
click at [209, 581] on div at bounding box center [205, 583] width 35 height 19
click at [179, 614] on div "Image drag_handle drag_handle" at bounding box center [771, 610] width 1238 height 23
click at [164, 580] on div at bounding box center [771, 583] width 1238 height 19
click at [505, 448] on span "play_arrow" at bounding box center [509, 441] width 18 height 18
click at [505, 447] on span "pause" at bounding box center [509, 441] width 18 height 18
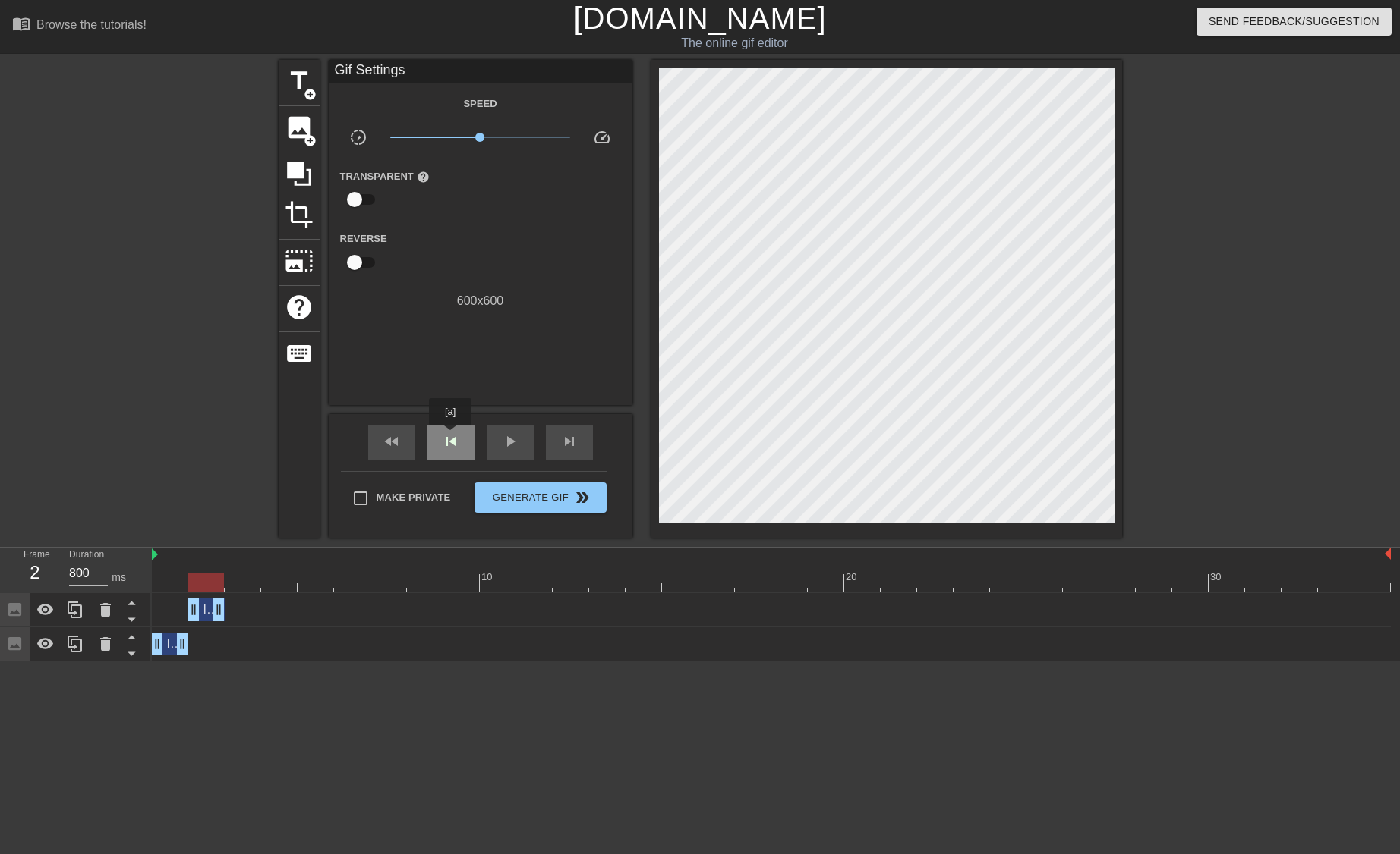
click at [450, 437] on span "skip_previous" at bounding box center [450, 441] width 18 height 18
click at [522, 440] on div "play_arrow" at bounding box center [509, 443] width 47 height 34
click at [522, 440] on div "pause" at bounding box center [509, 443] width 47 height 34
click at [65, 617] on div at bounding box center [75, 609] width 31 height 33
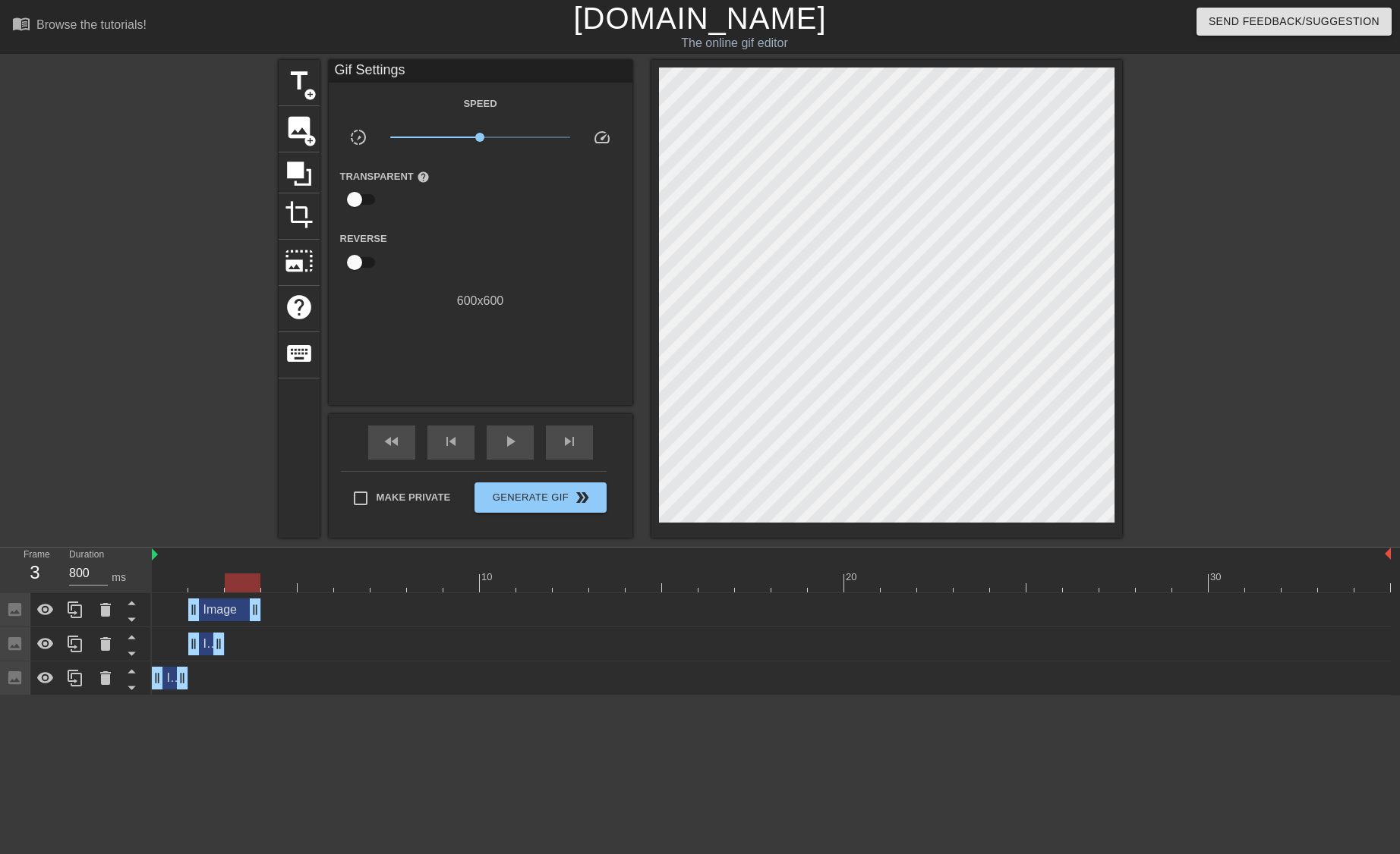
drag, startPoint x: 219, startPoint y: 610, endPoint x: 256, endPoint y: 605, distance: 37.3
drag, startPoint x: 191, startPoint y: 614, endPoint x: 217, endPoint y: 610, distance: 26.3
click at [217, 610] on div "Image drag_handle drag_handle" at bounding box center [771, 610] width 1238 height 23
click at [75, 608] on icon at bounding box center [75, 609] width 18 height 18
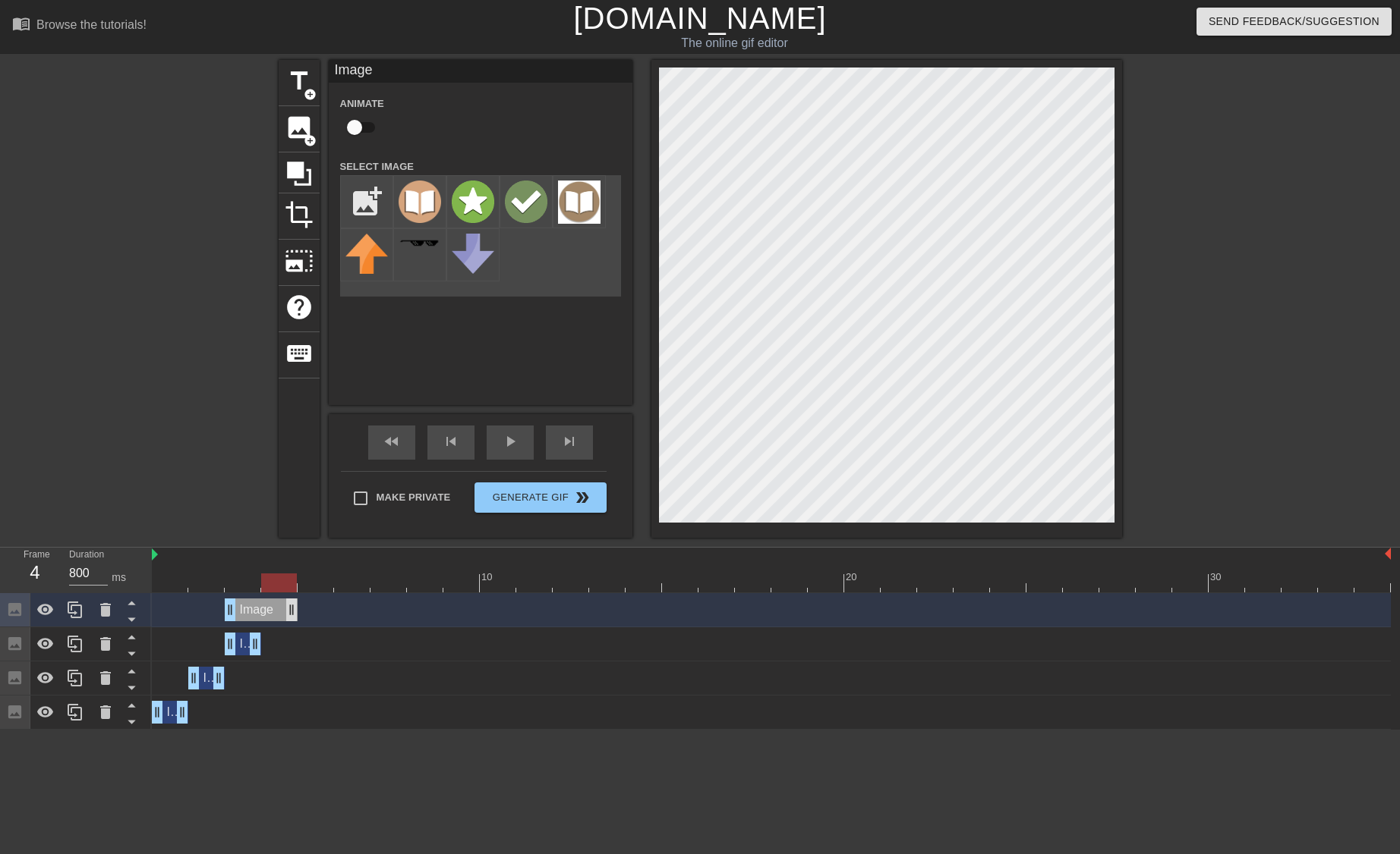
drag, startPoint x: 256, startPoint y: 607, endPoint x: 287, endPoint y: 606, distance: 31.0
drag, startPoint x: 226, startPoint y: 613, endPoint x: 246, endPoint y: 614, distance: 20.0
click at [246, 614] on div "Image drag_handle drag_handle" at bounding box center [771, 610] width 1238 height 23
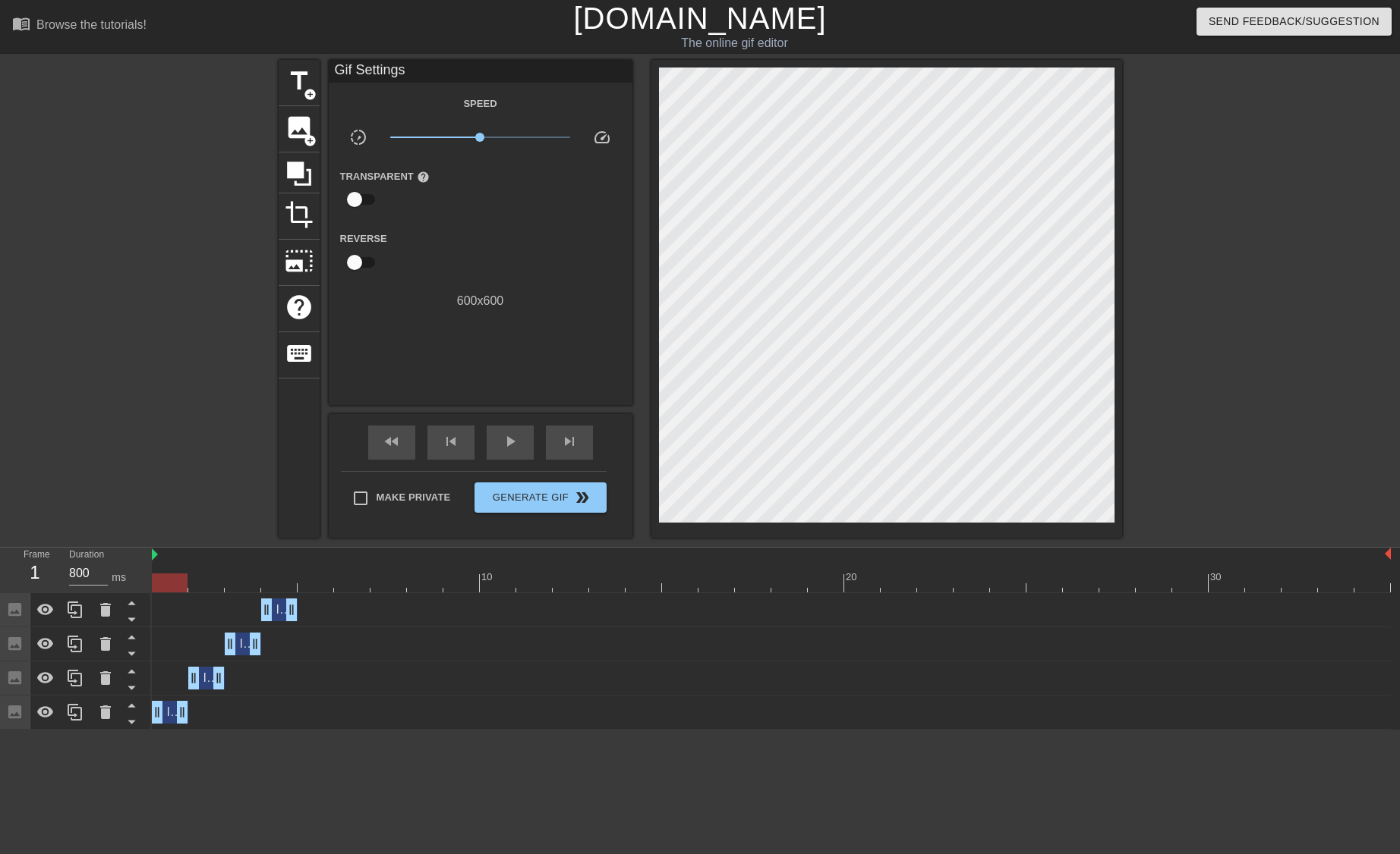
click at [172, 584] on div at bounding box center [771, 583] width 1238 height 19
click at [509, 443] on span "play_arrow" at bounding box center [509, 441] width 18 height 18
click at [410, 443] on div "fast_rewind" at bounding box center [391, 443] width 47 height 34
type input "800"
click at [410, 443] on div "fast_rewind" at bounding box center [391, 443] width 47 height 34
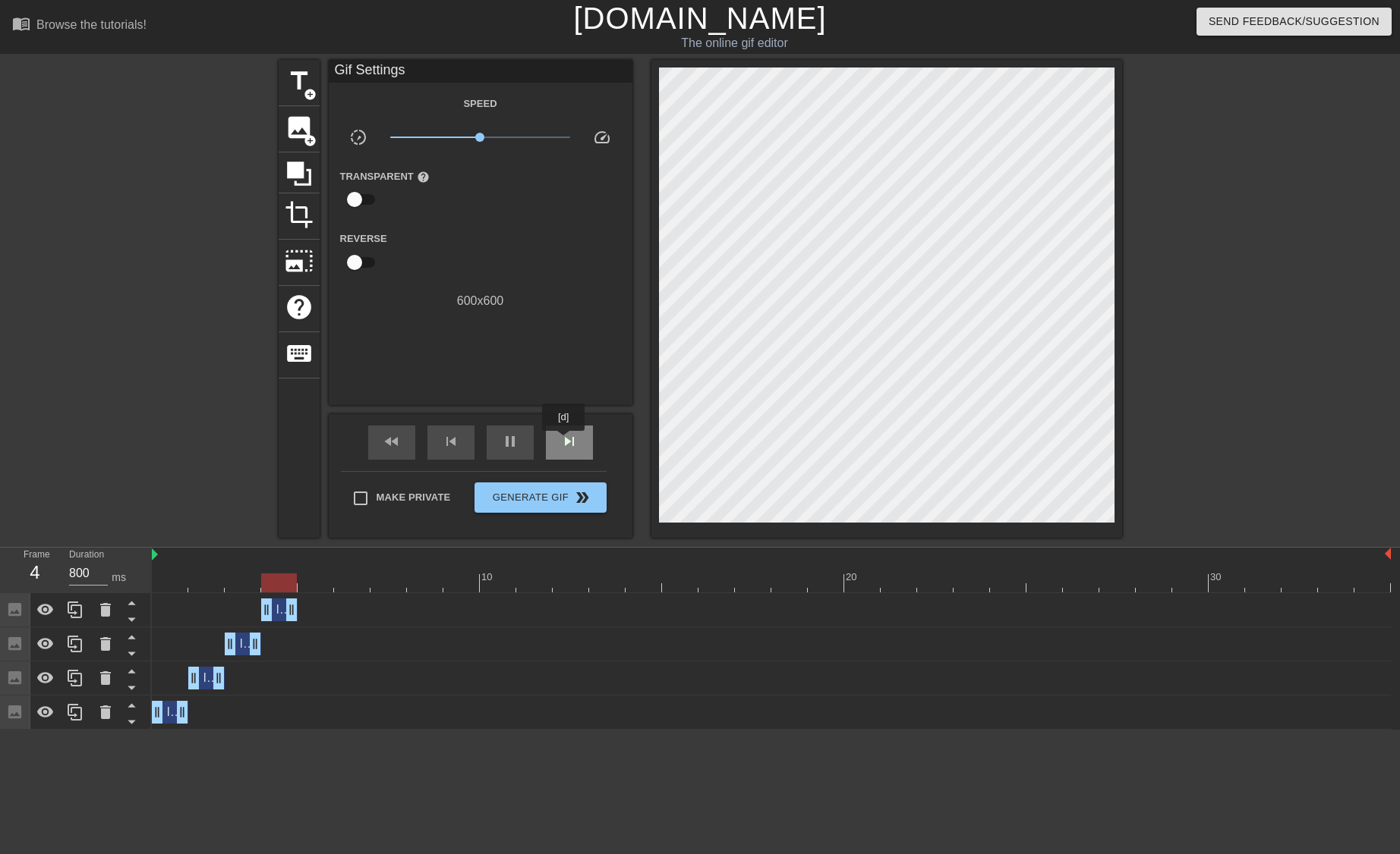
click at [564, 441] on span "skip_next" at bounding box center [569, 441] width 18 height 18
click at [513, 443] on span "pause" at bounding box center [509, 441] width 18 height 18
click at [572, 437] on span "skip_next" at bounding box center [569, 441] width 18 height 18
click at [460, 436] on div "skip_previous" at bounding box center [450, 443] width 47 height 34
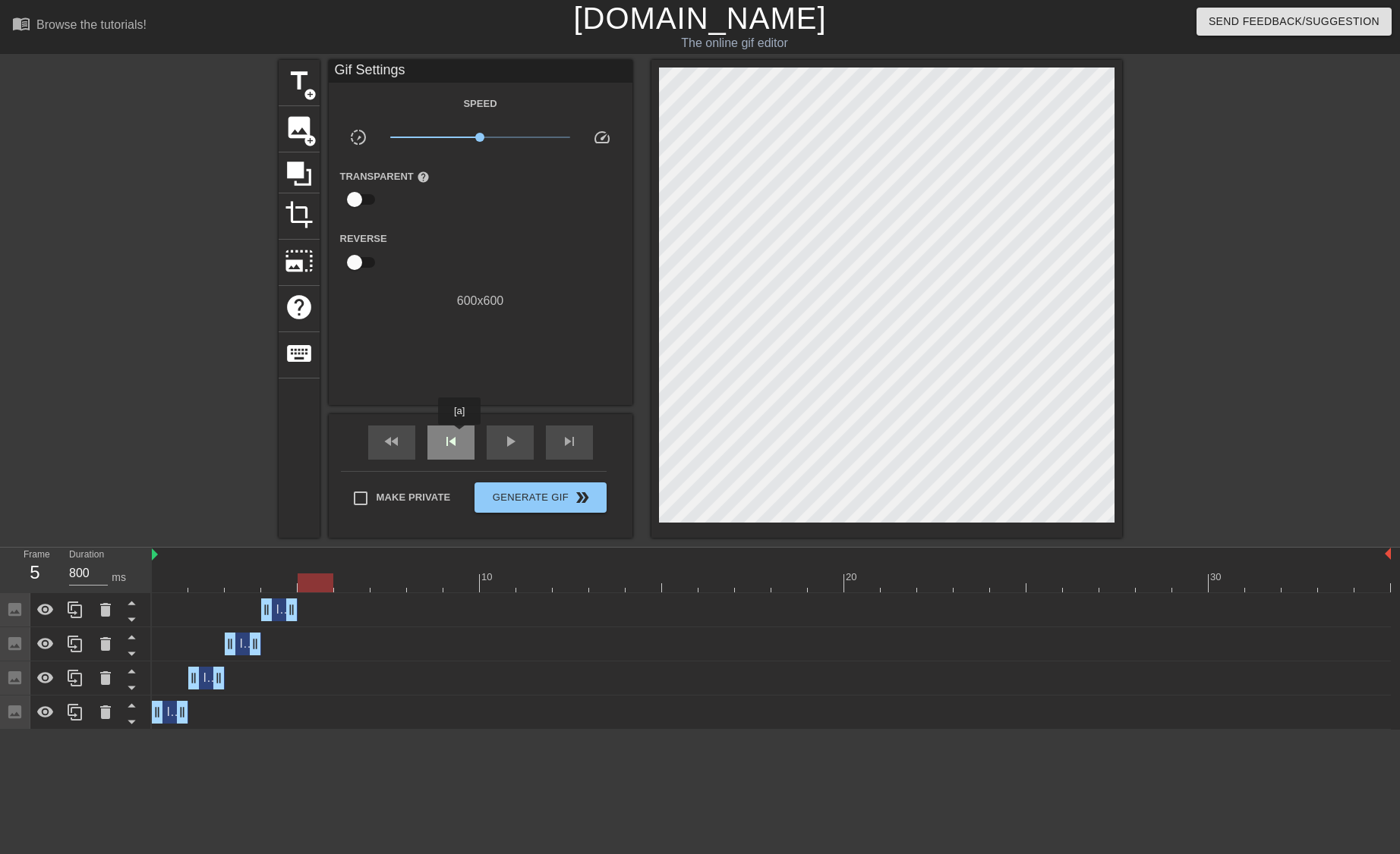
click at [460, 436] on div "skip_previous" at bounding box center [450, 443] width 47 height 34
click at [567, 437] on span "skip_next" at bounding box center [569, 441] width 18 height 18
click at [79, 609] on icon at bounding box center [75, 609] width 18 height 18
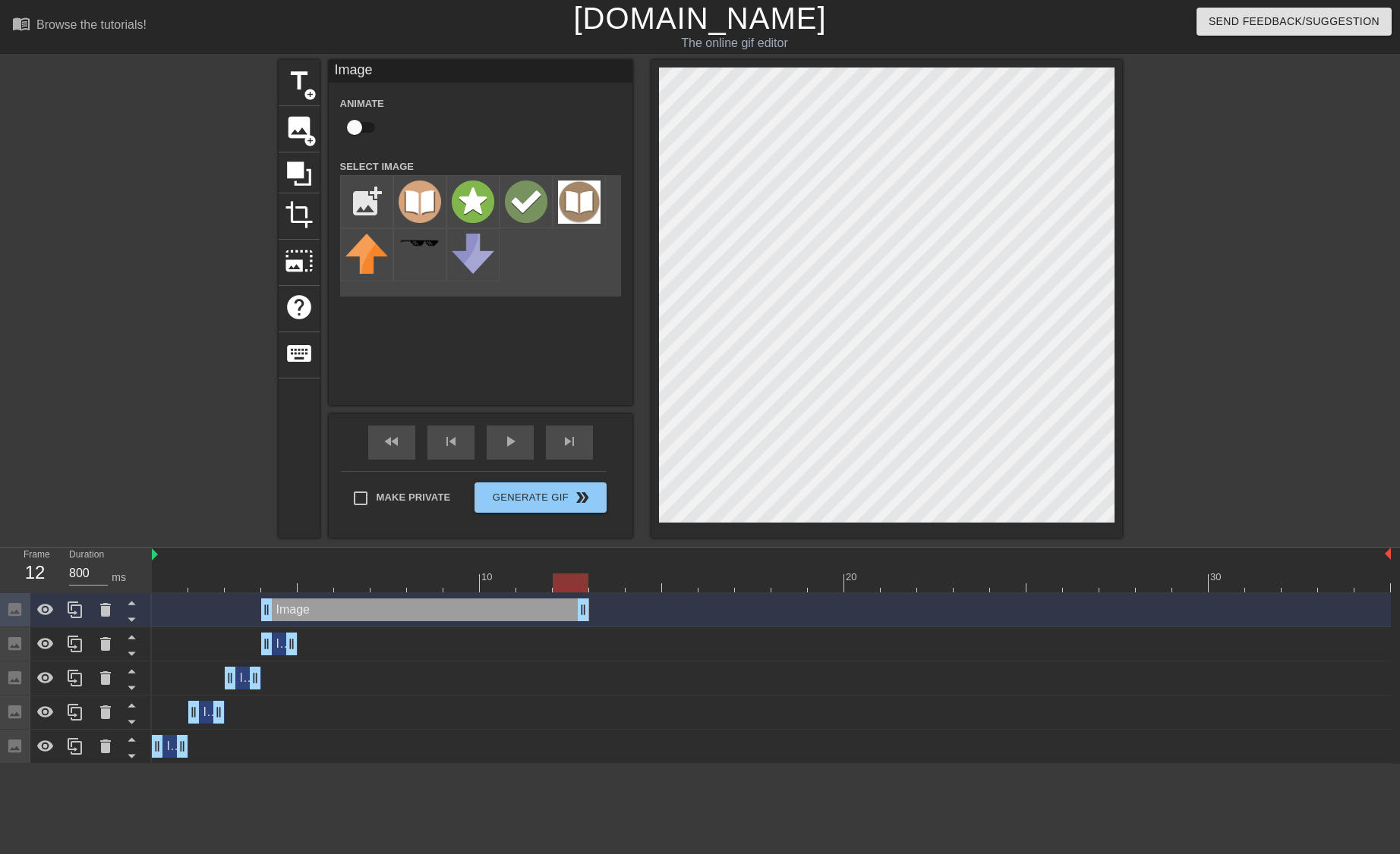
drag, startPoint x: 292, startPoint y: 610, endPoint x: 573, endPoint y: 614, distance: 281.0
click at [276, 585] on div at bounding box center [771, 583] width 1238 height 19
click at [322, 581] on div at bounding box center [771, 583] width 1238 height 19
click at [355, 579] on div at bounding box center [771, 583] width 1238 height 19
click at [75, 616] on icon at bounding box center [75, 609] width 18 height 18
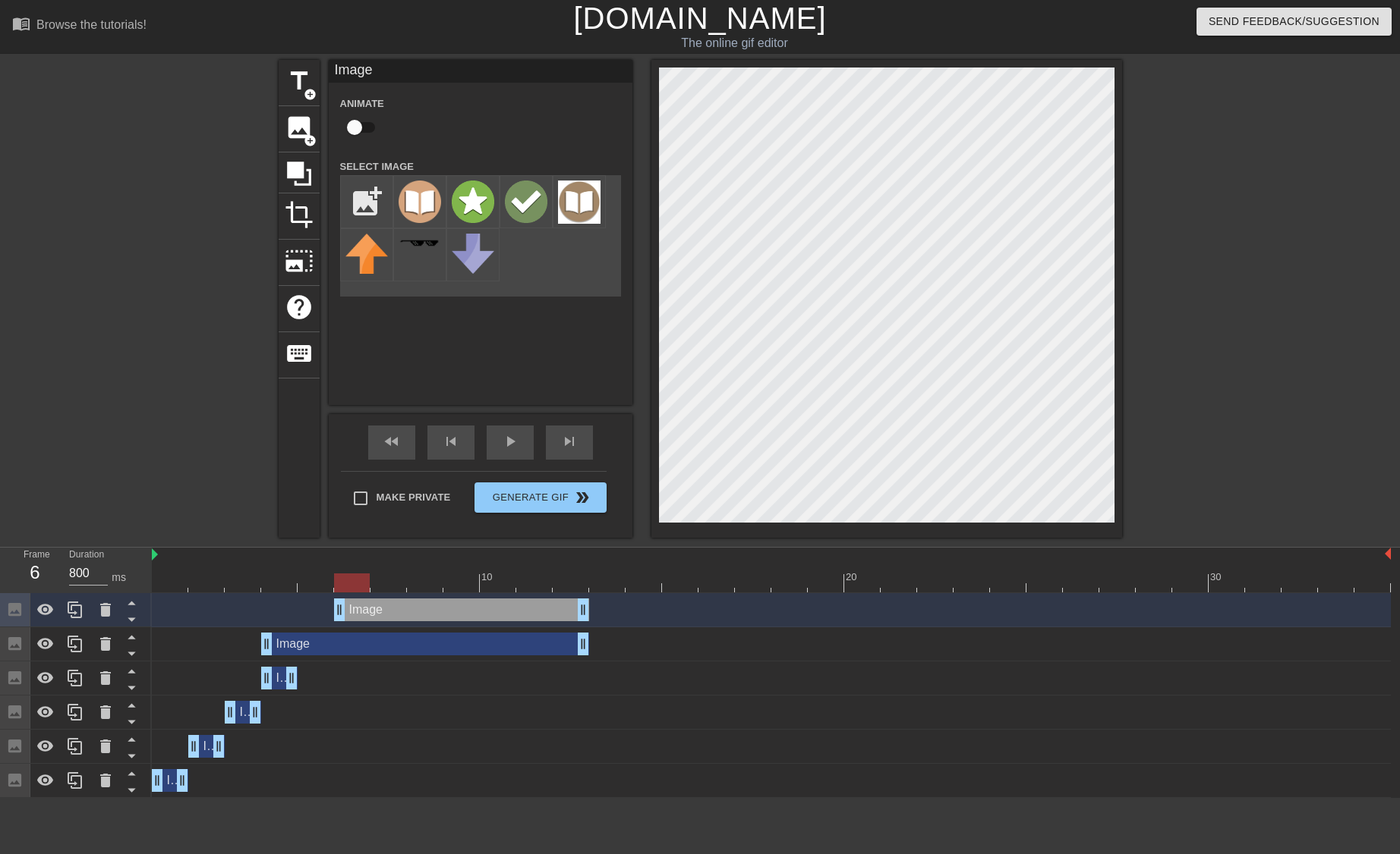
drag, startPoint x: 266, startPoint y: 608, endPoint x: 332, endPoint y: 606, distance: 66.0
click at [332, 606] on div "Image drag_handle drag_handle" at bounding box center [771, 610] width 1238 height 23
click at [312, 584] on div at bounding box center [771, 583] width 1238 height 19
click at [271, 584] on div at bounding box center [771, 583] width 1238 height 19
click at [312, 580] on div at bounding box center [771, 583] width 1238 height 19
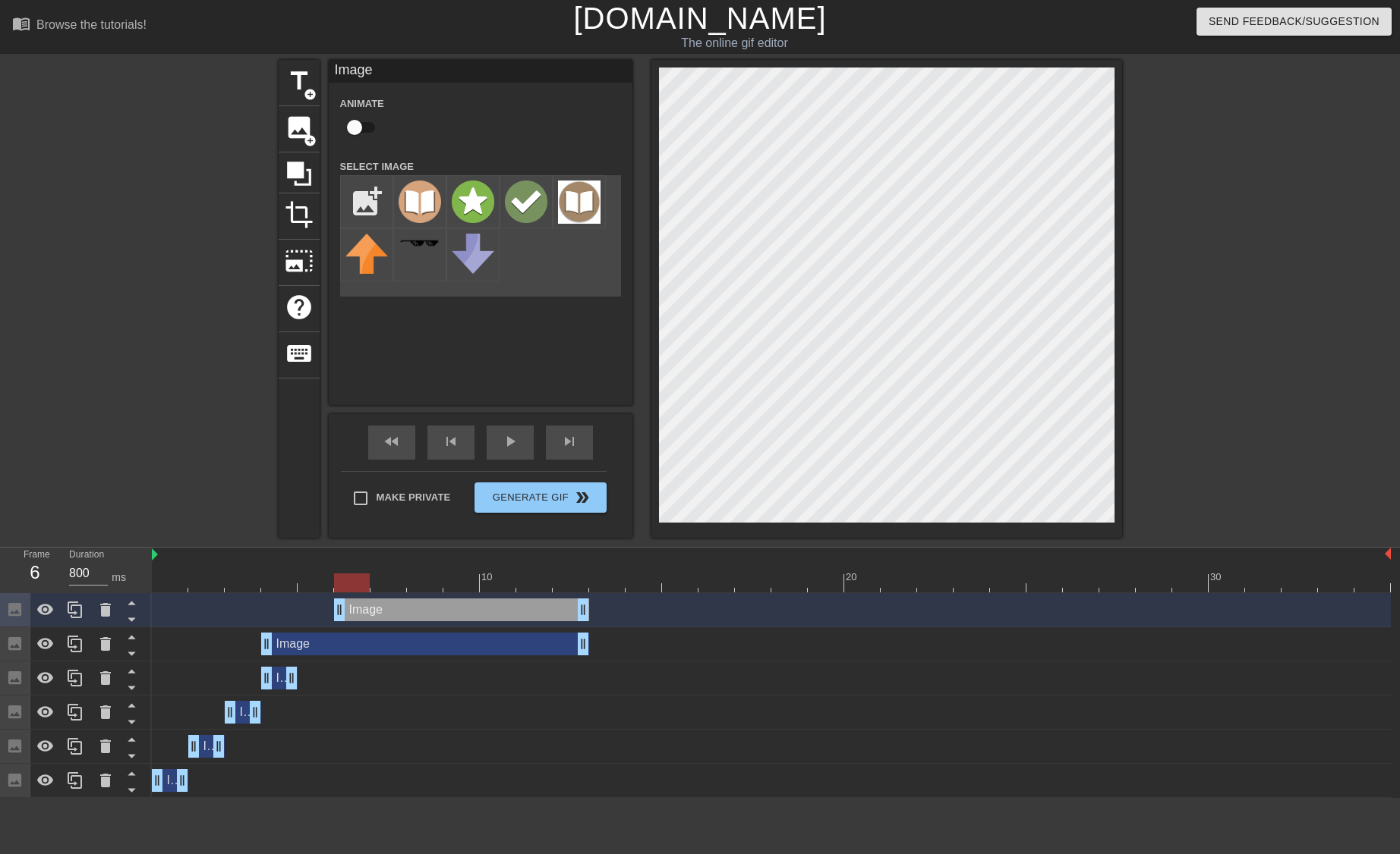
click at [355, 577] on div at bounding box center [771, 583] width 1238 height 19
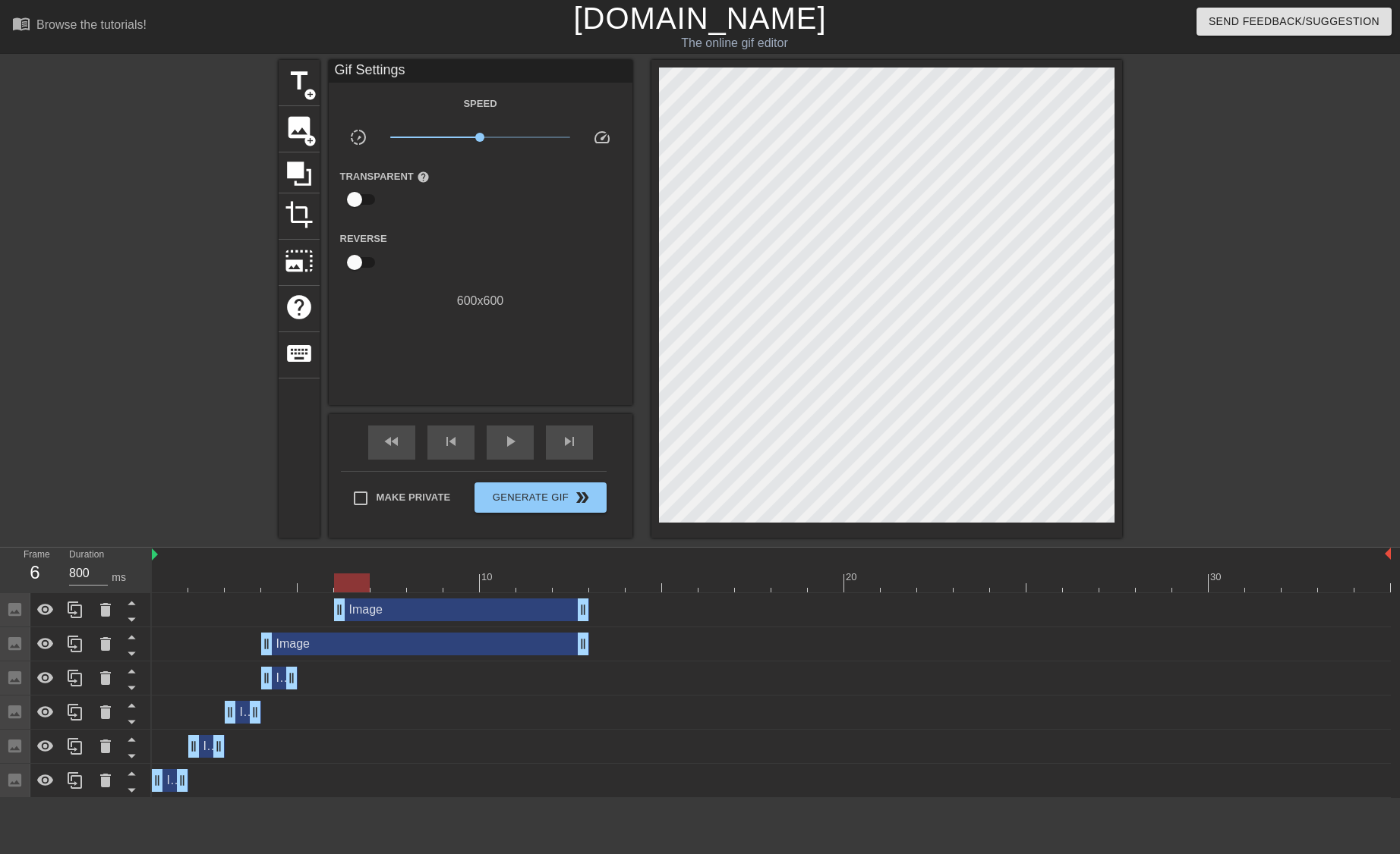
click at [296, 641] on div "Image drag_handle drag_handle" at bounding box center [424, 644] width 328 height 23
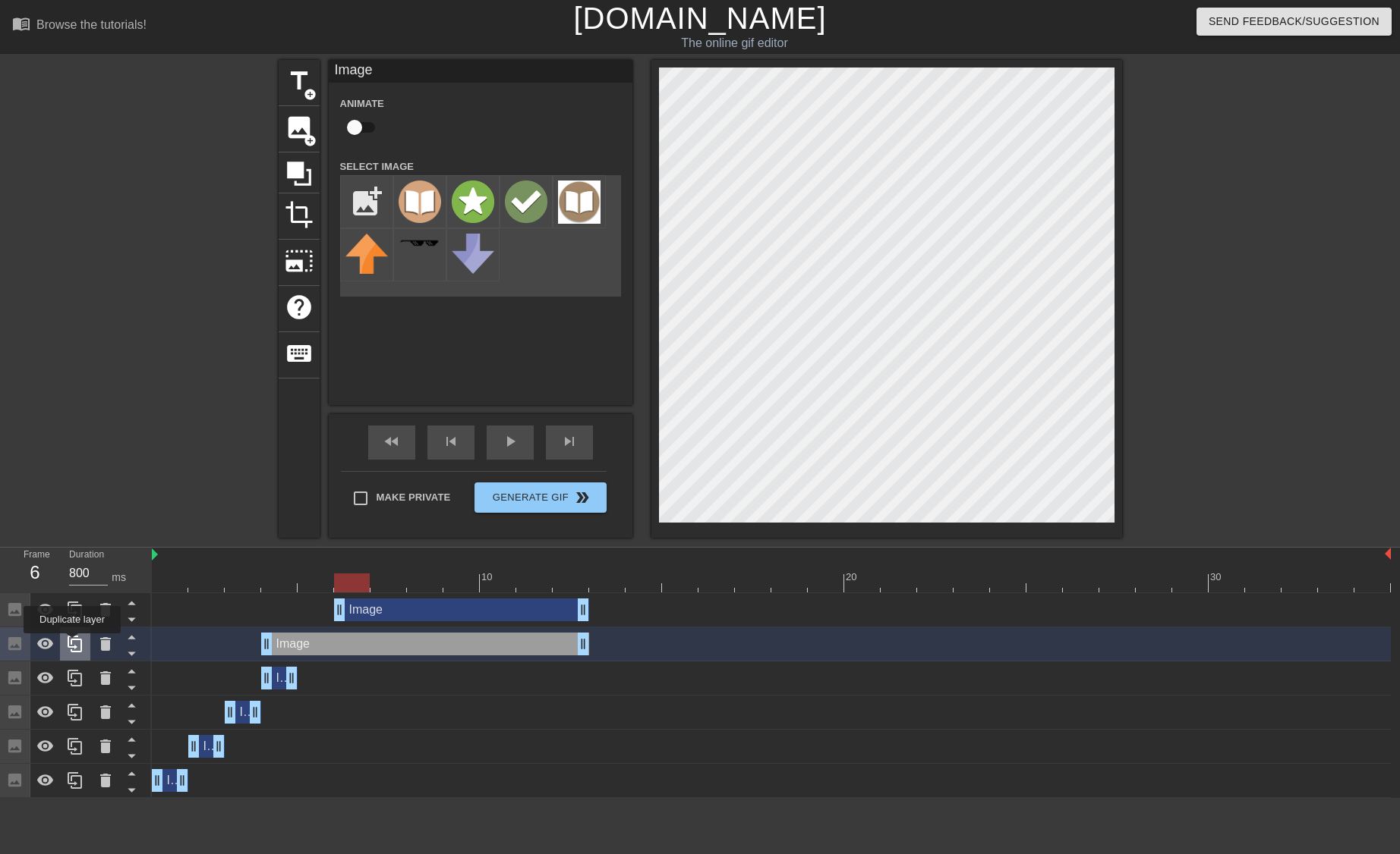
click at [72, 644] on icon at bounding box center [75, 644] width 14 height 16
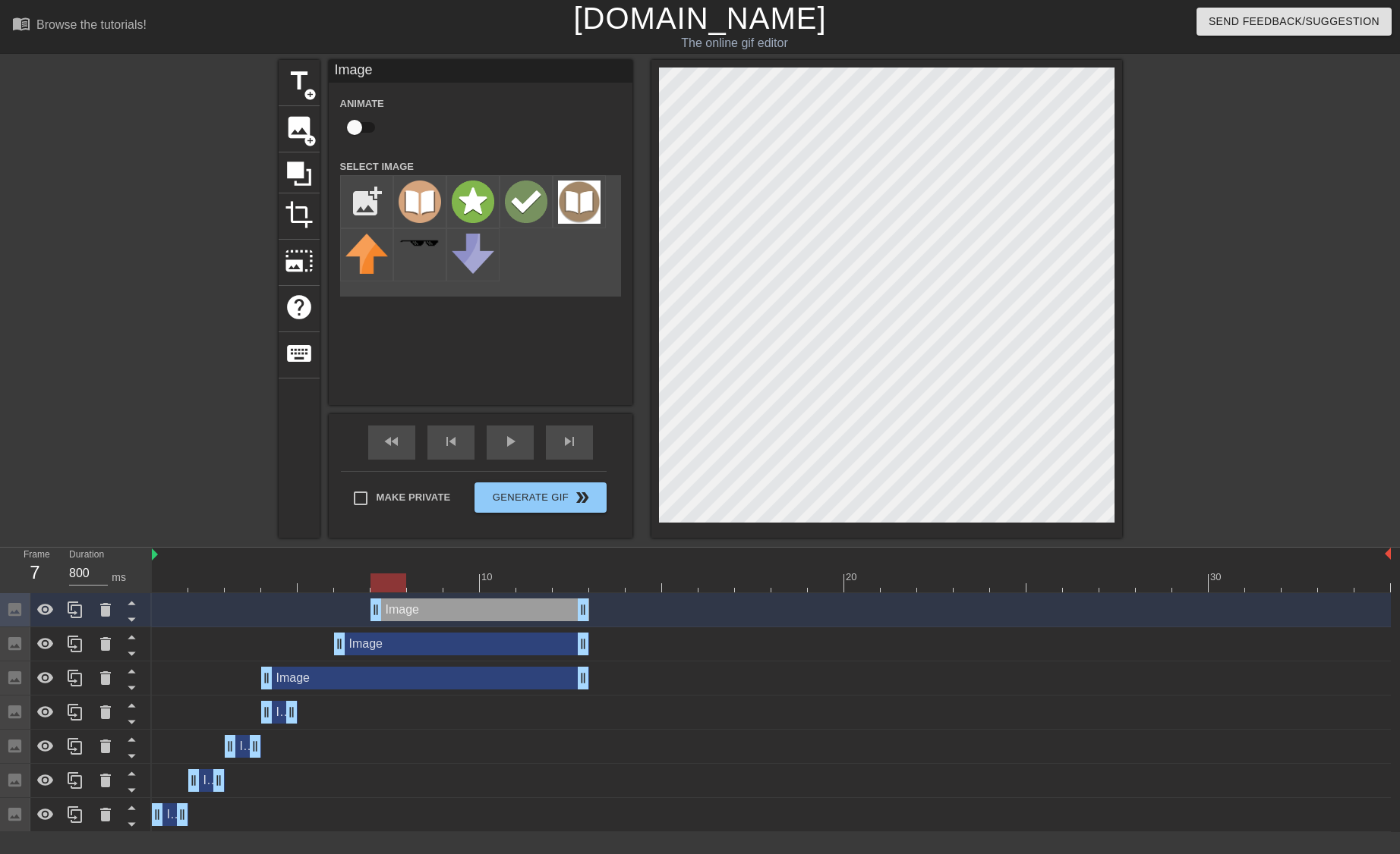
drag, startPoint x: 269, startPoint y: 610, endPoint x: 385, endPoint y: 610, distance: 116.0
click at [387, 584] on div at bounding box center [388, 583] width 35 height 19
click at [322, 687] on div "Image drag_handle drag_handle" at bounding box center [424, 678] width 328 height 23
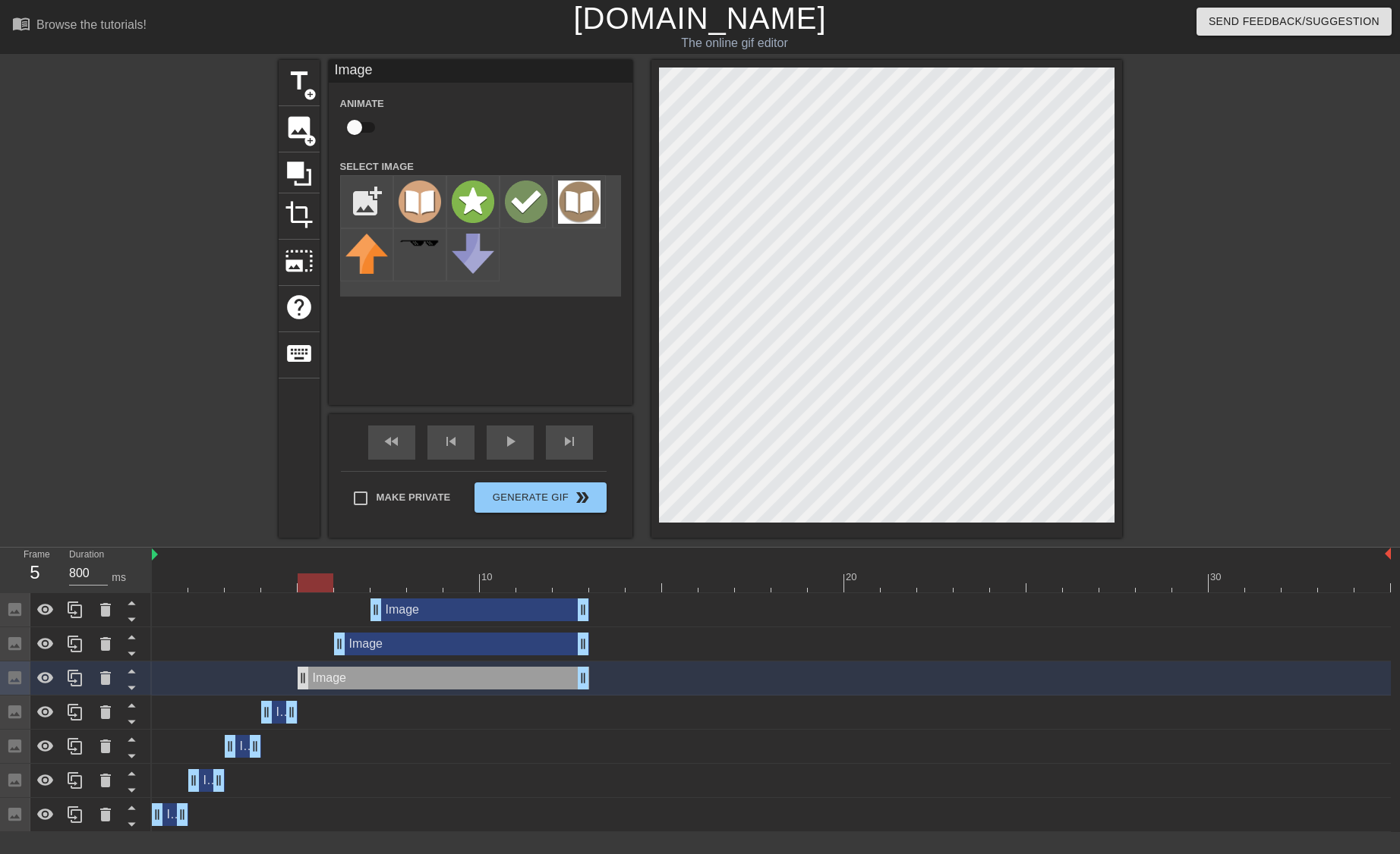
drag, startPoint x: 264, startPoint y: 676, endPoint x: 299, endPoint y: 673, distance: 35.1
drag, startPoint x: 586, startPoint y: 676, endPoint x: 338, endPoint y: 678, distance: 248.0
click at [338, 678] on div "Image drag_handle drag_handle" at bounding box center [771, 678] width 1238 height 23
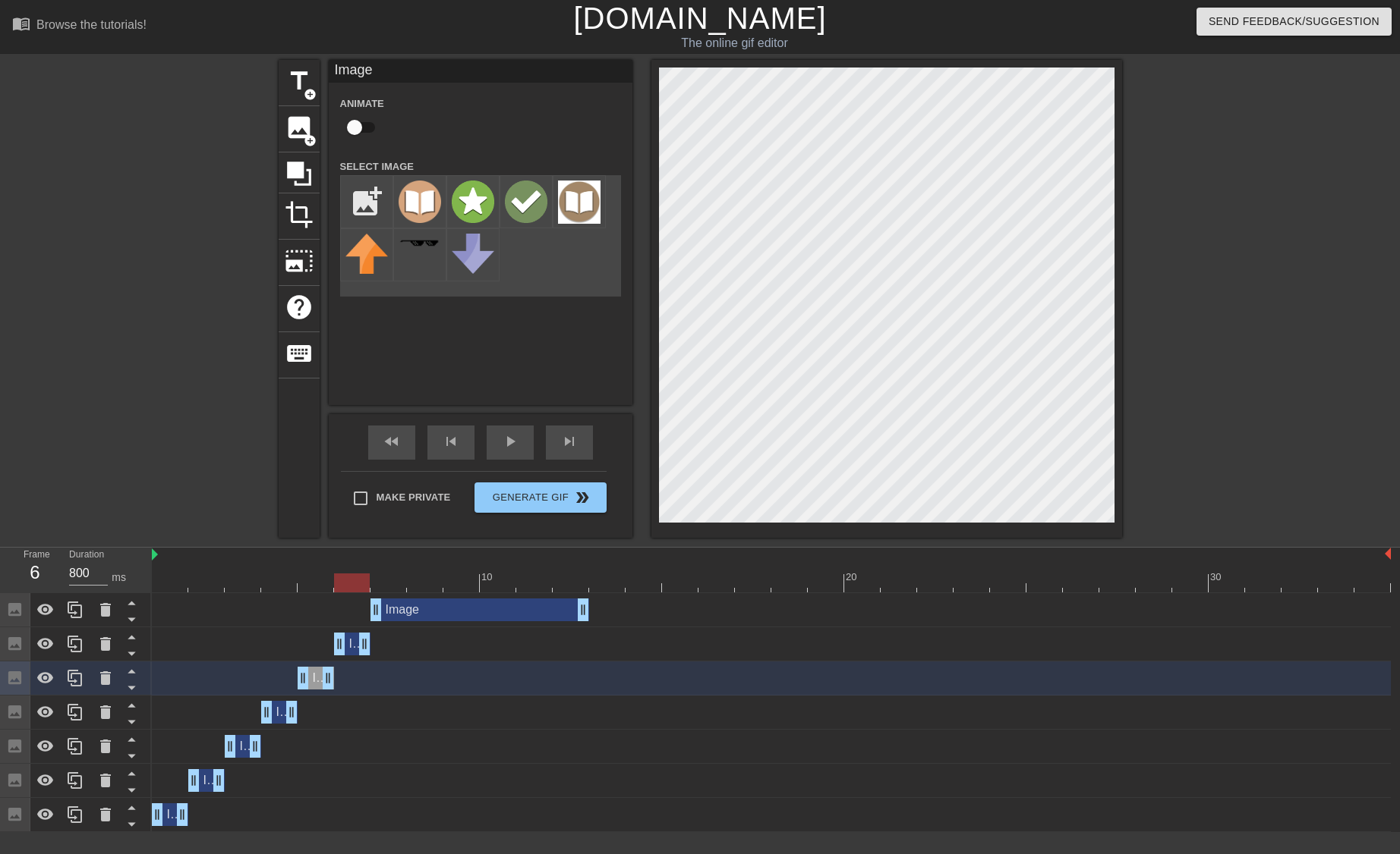
drag, startPoint x: 581, startPoint y: 641, endPoint x: 378, endPoint y: 644, distance: 203.0
click at [378, 644] on div "Image drag_handle drag_handle" at bounding box center [771, 644] width 1238 height 23
drag, startPoint x: 579, startPoint y: 610, endPoint x: 405, endPoint y: 609, distance: 174.0
click at [246, 588] on div at bounding box center [771, 583] width 1238 height 19
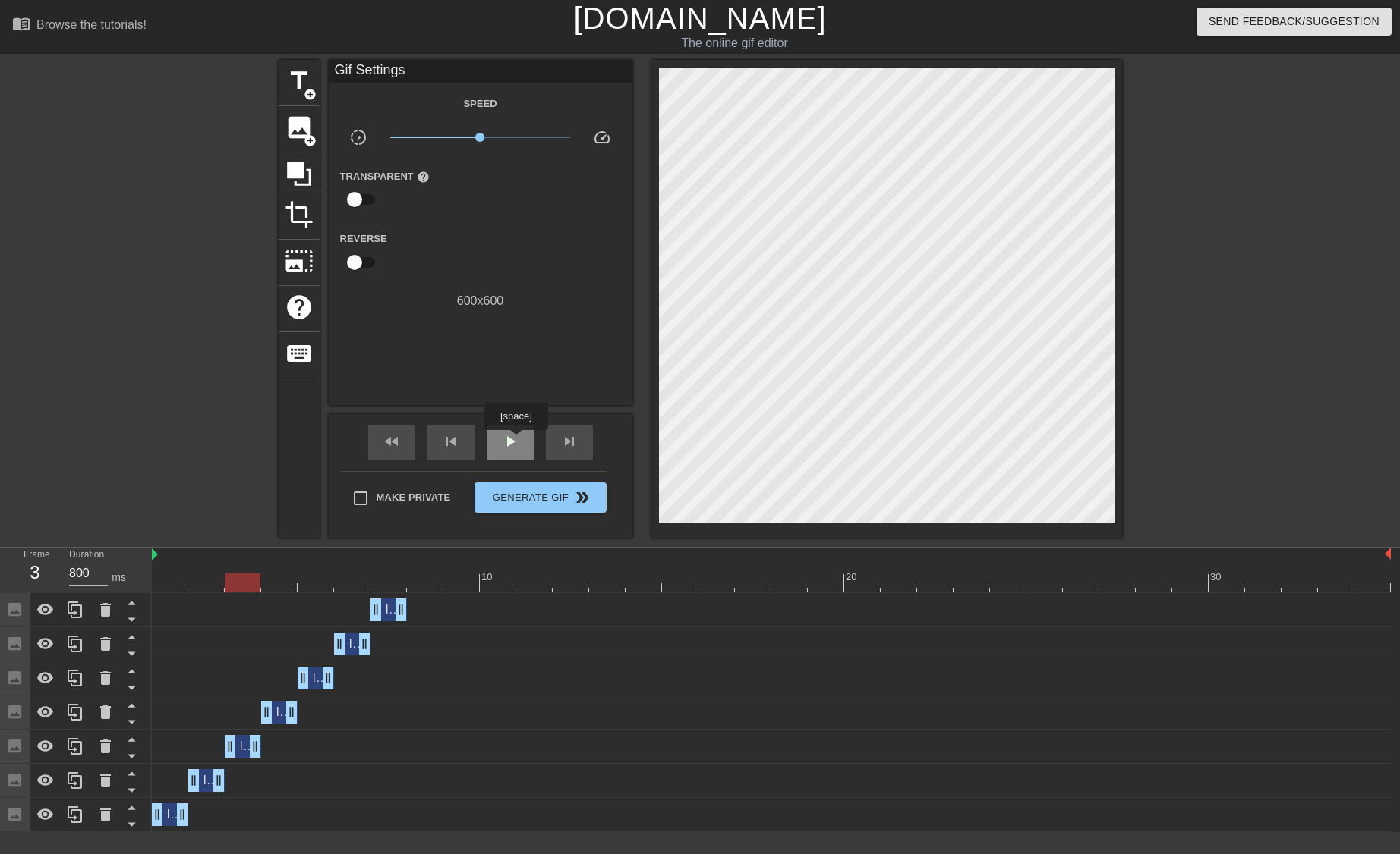
click at [515, 440] on span "play_arrow" at bounding box center [509, 441] width 18 height 18
click at [515, 440] on span "pause" at bounding box center [509, 441] width 18 height 18
click at [398, 450] on span "fast_rewind" at bounding box center [391, 441] width 18 height 18
click at [423, 592] on div at bounding box center [771, 583] width 1238 height 19
click at [382, 583] on div at bounding box center [771, 583] width 1238 height 19
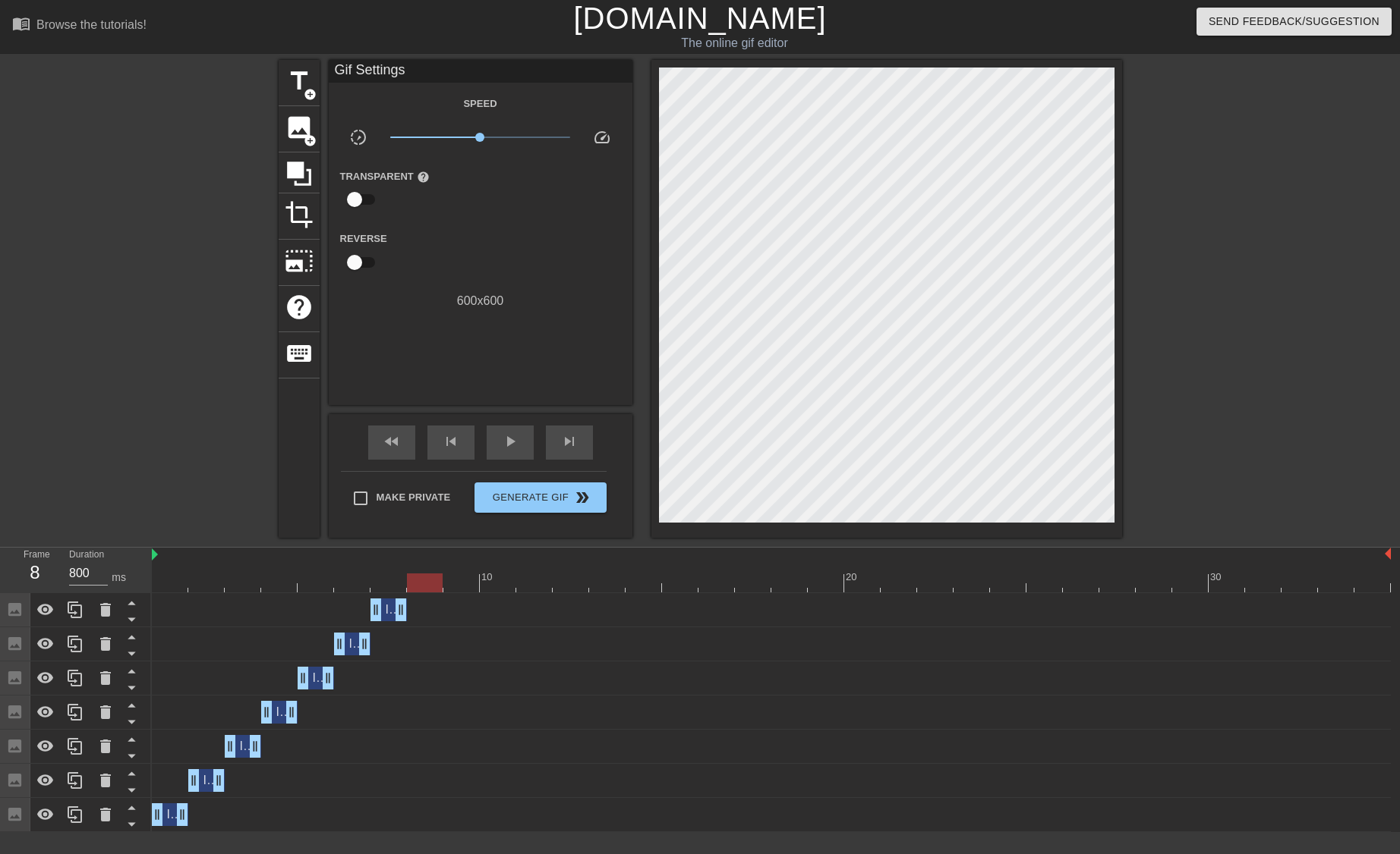
click at [434, 581] on div at bounding box center [771, 583] width 1238 height 19
click at [183, 587] on div at bounding box center [771, 583] width 1238 height 19
click at [310, 94] on span "add_circle" at bounding box center [311, 95] width 13 height 13
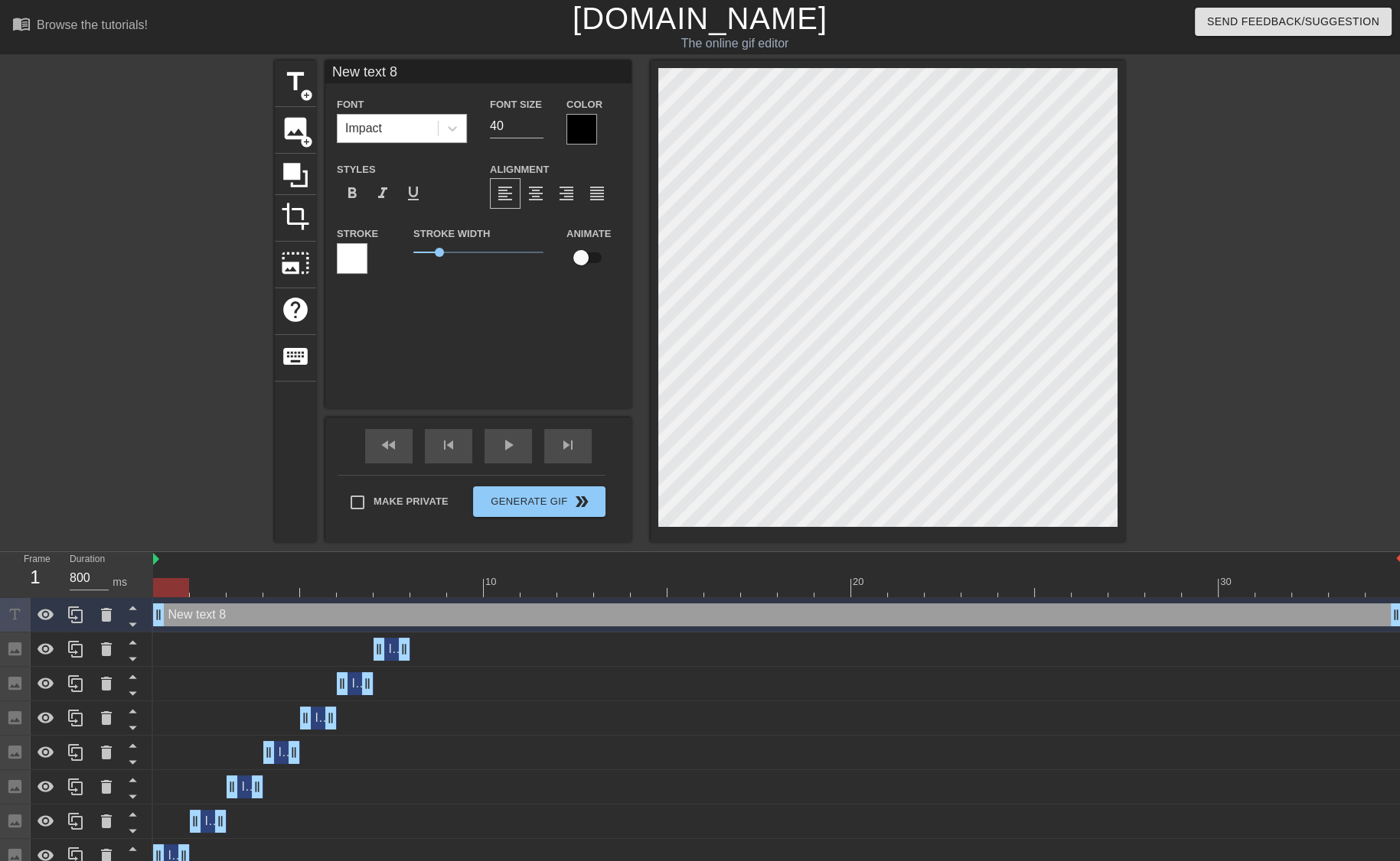
click at [400, 132] on div "Impact" at bounding box center [387, 128] width 100 height 28
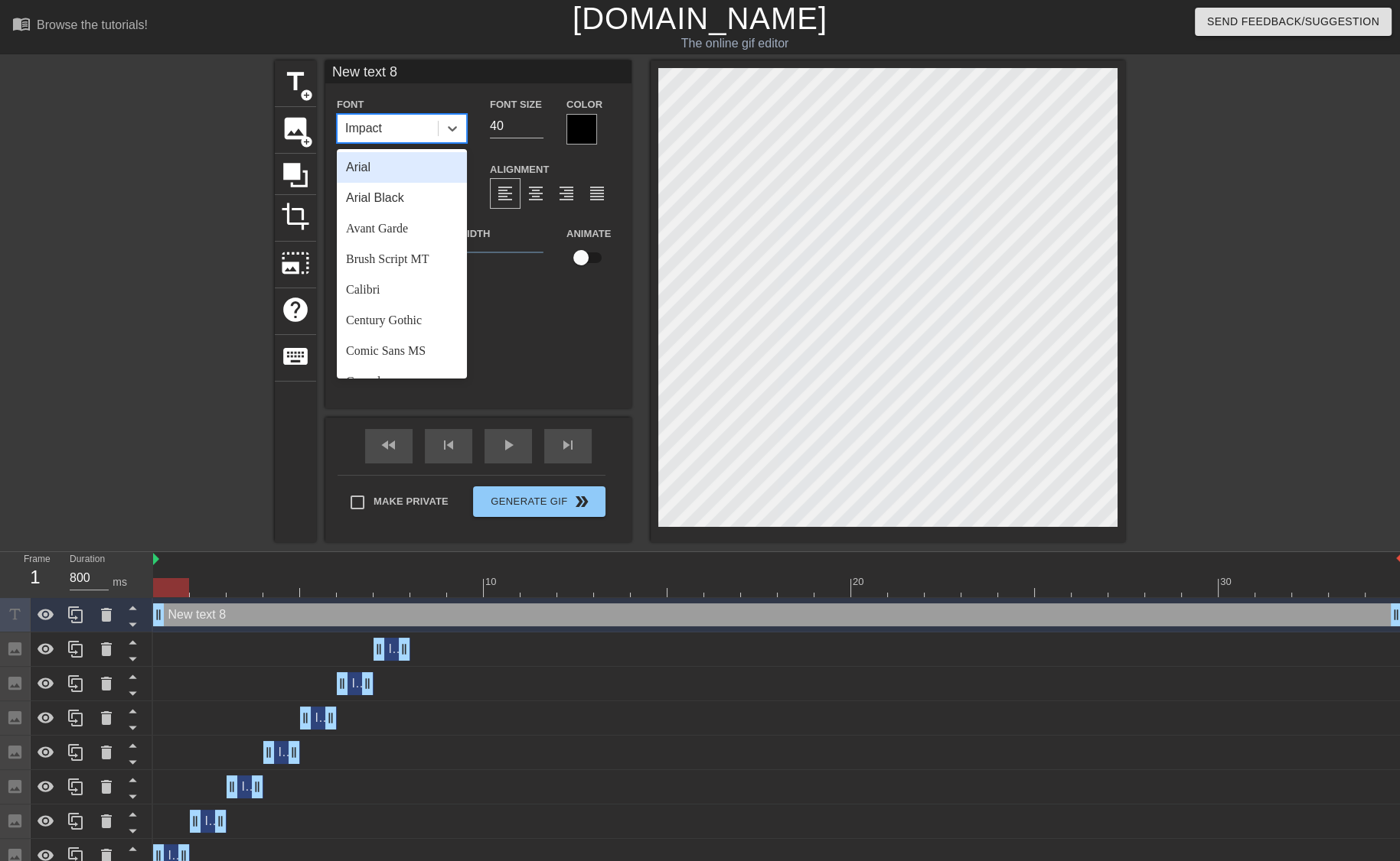
click at [404, 167] on div "Arial" at bounding box center [401, 168] width 130 height 31
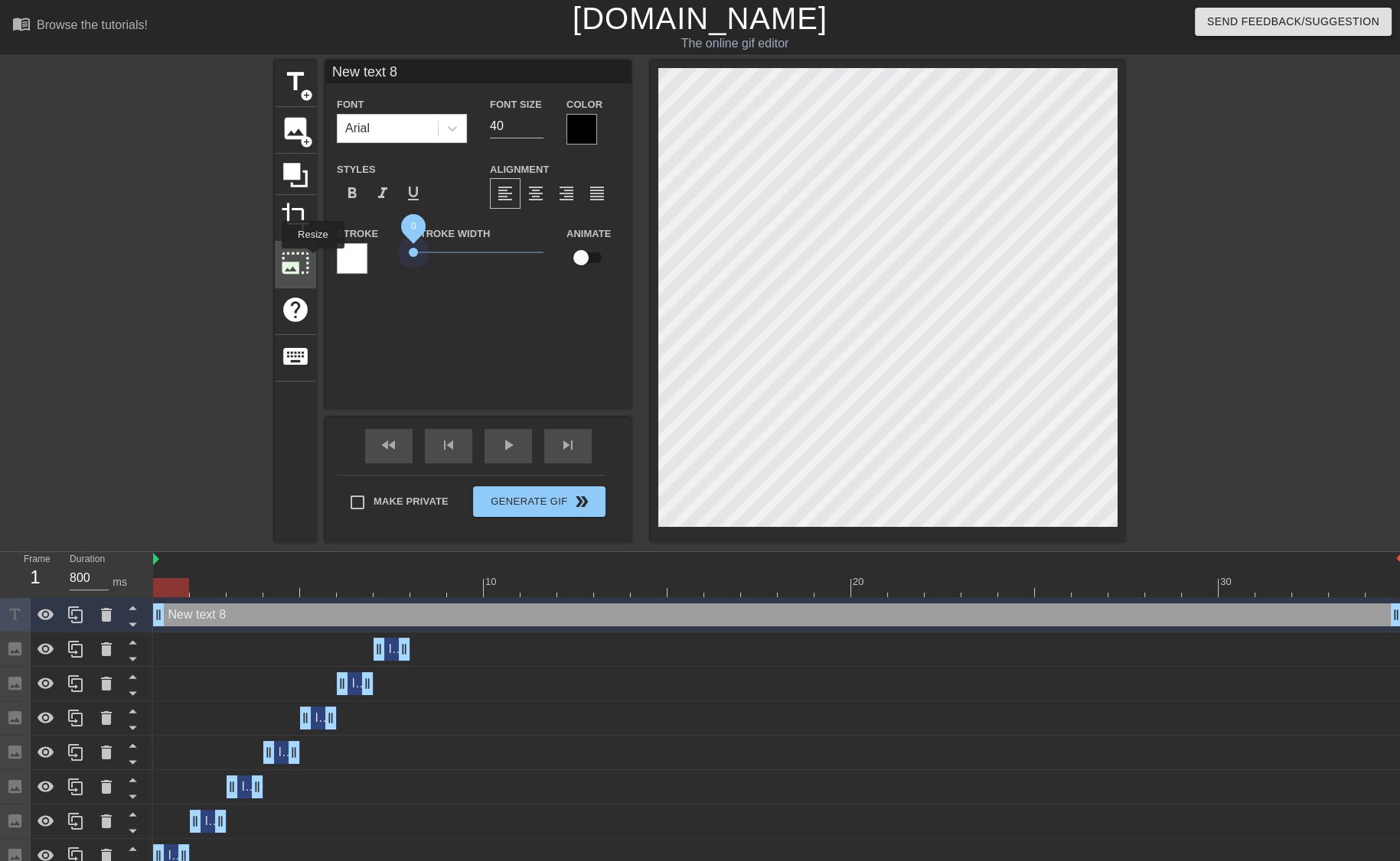
drag, startPoint x: 439, startPoint y: 249, endPoint x: 310, endPoint y: 258, distance: 129.3
click at [310, 258] on div "title add_circle image add_circle crop photo_size_select_large help keyboard Ne…" at bounding box center [700, 301] width 850 height 482
click at [206, 613] on div "New text 8 drag_handle drag_handle" at bounding box center [778, 615] width 1249 height 23
click at [236, 613] on div "New text 8 drag_handle drag_handle" at bounding box center [778, 615] width 1249 height 23
click at [380, 68] on input "New text 8" at bounding box center [479, 72] width 306 height 23
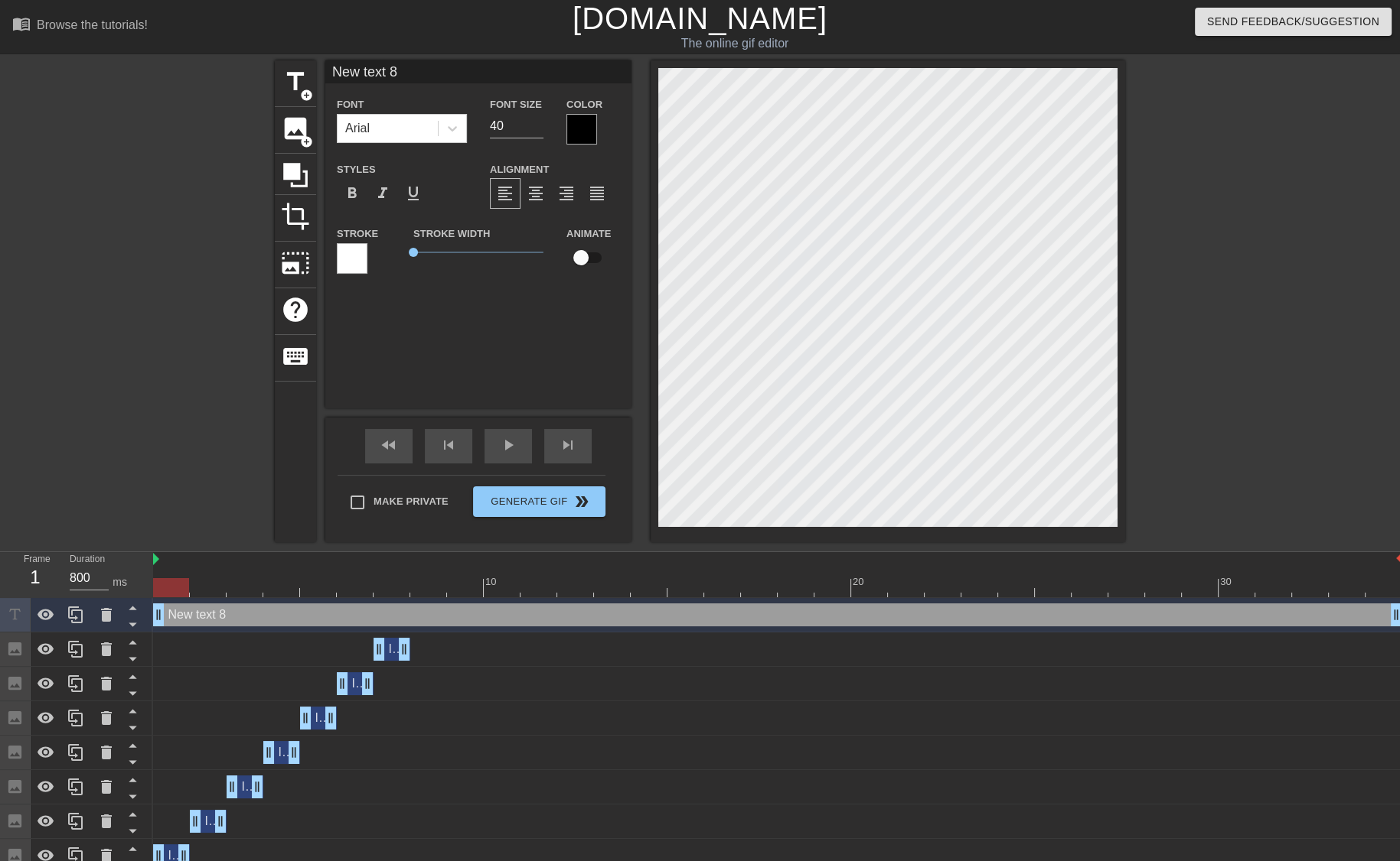
drag, startPoint x: 408, startPoint y: 71, endPoint x: 208, endPoint y: 53, distance: 200.8
click at [208, 53] on div "menu_book Browse the tutorials! Gifntext.com The online gif editor Send Feedbac…" at bounding box center [700, 436] width 1400 height 874
type input "King's Pawn"
click at [423, 56] on div "menu_book Browse the tutorials! Gifntext.com The online gif editor Send Feedbac…" at bounding box center [700, 436] width 1400 height 874
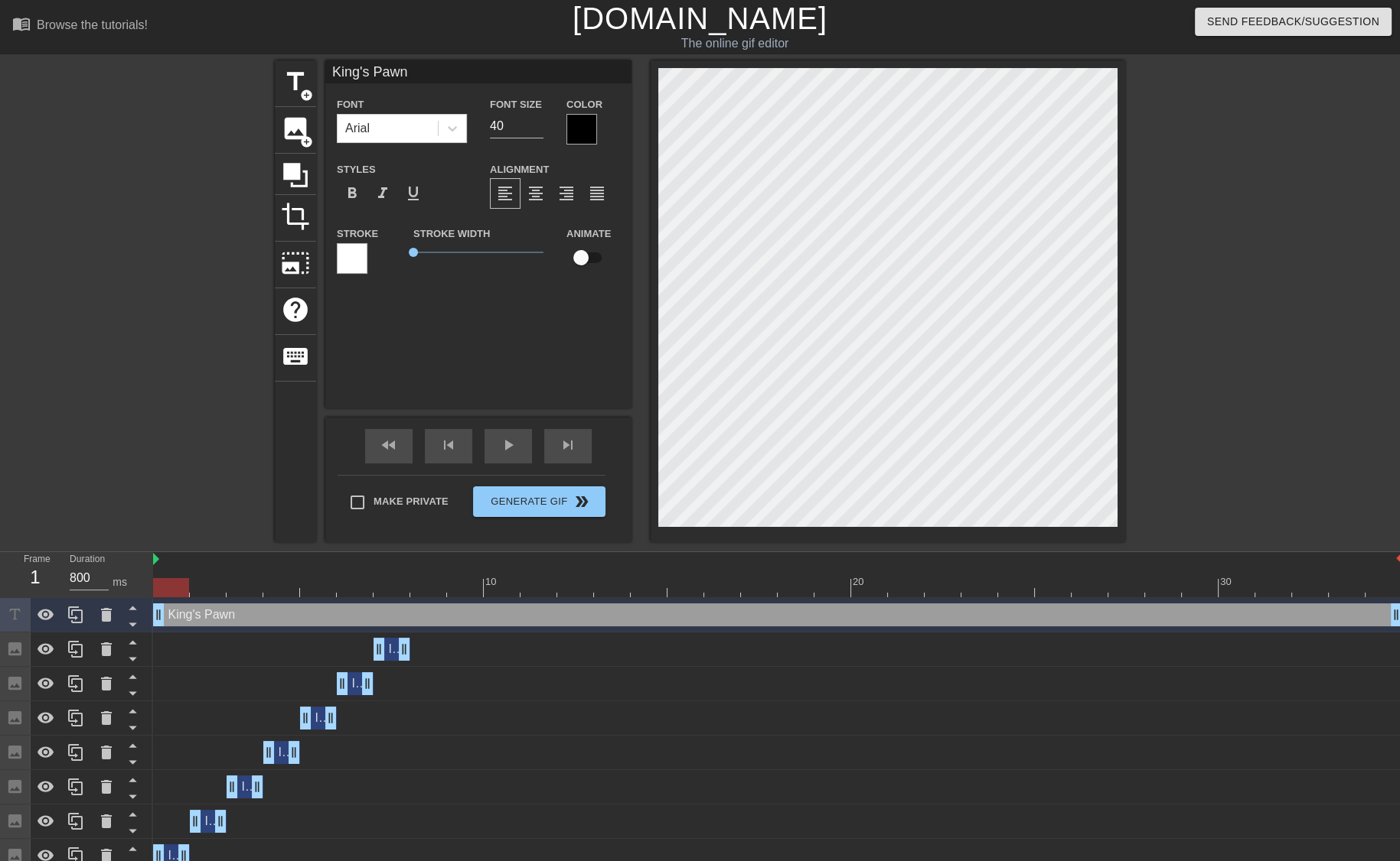
click at [419, 77] on input "King's Pawn" at bounding box center [479, 72] width 306 height 23
type input "King's Pawn Opening"
click at [505, 127] on input "40" at bounding box center [516, 125] width 54 height 24
type input "4"
type input "2"
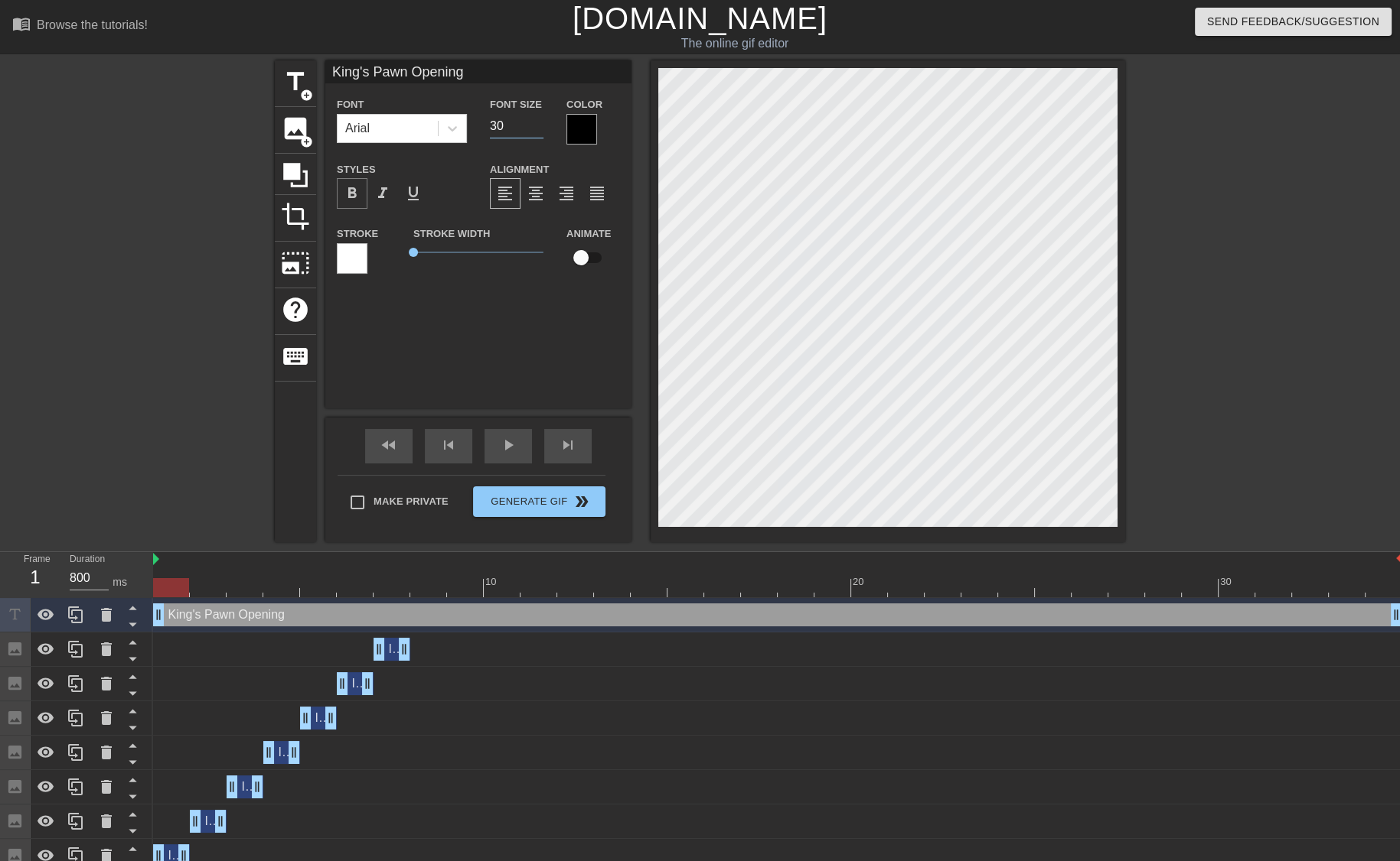
type input "30"
click at [352, 194] on span "format_bold" at bounding box center [352, 193] width 18 height 18
click at [357, 258] on div at bounding box center [352, 259] width 31 height 31
click at [358, 184] on span "format_bold" at bounding box center [352, 193] width 18 height 18
click at [530, 369] on div "King's Pawn Opening Font Arial Font Size 30 Color Styles format_bold format_ita…" at bounding box center [479, 234] width 306 height 348
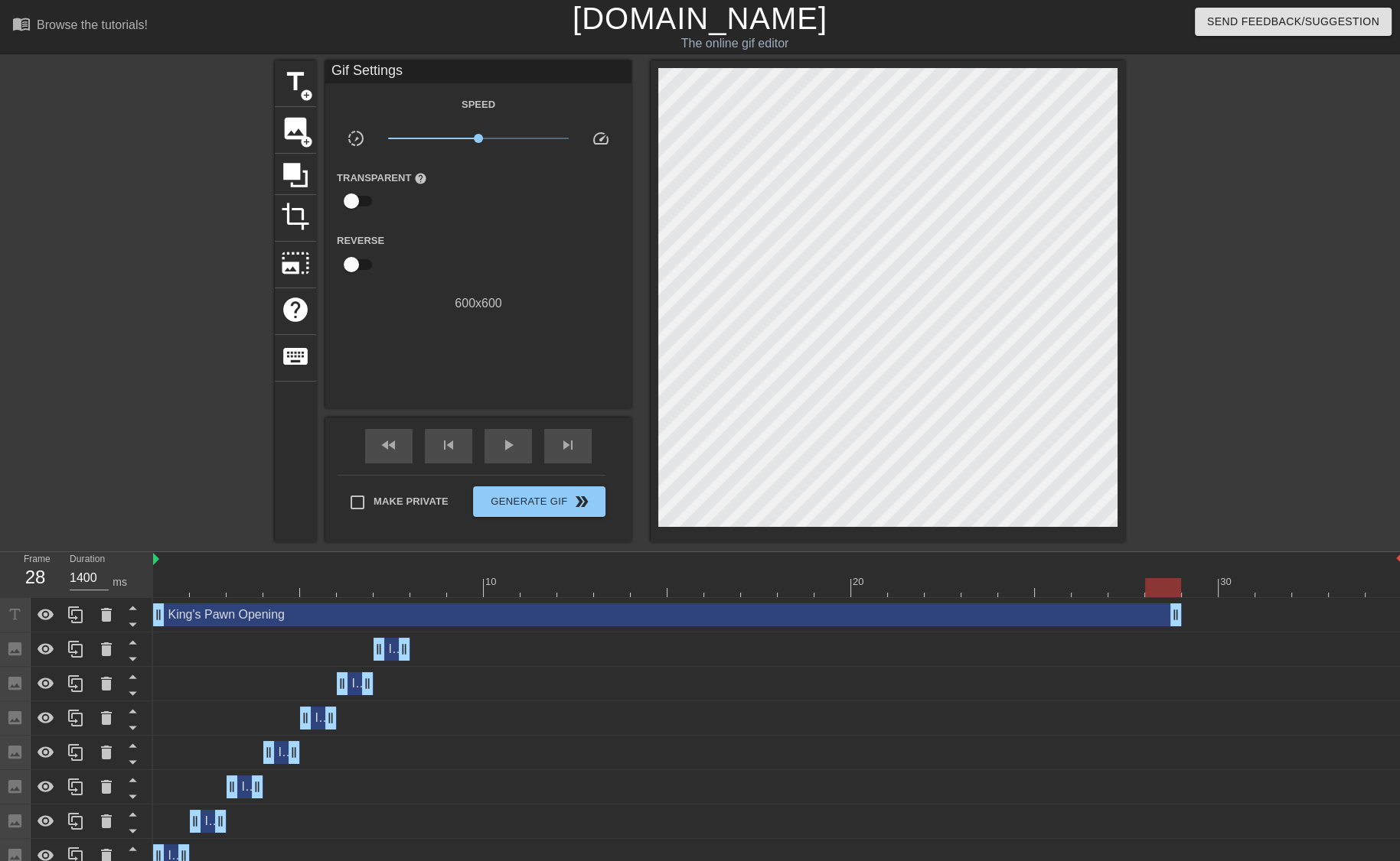
type input "800"
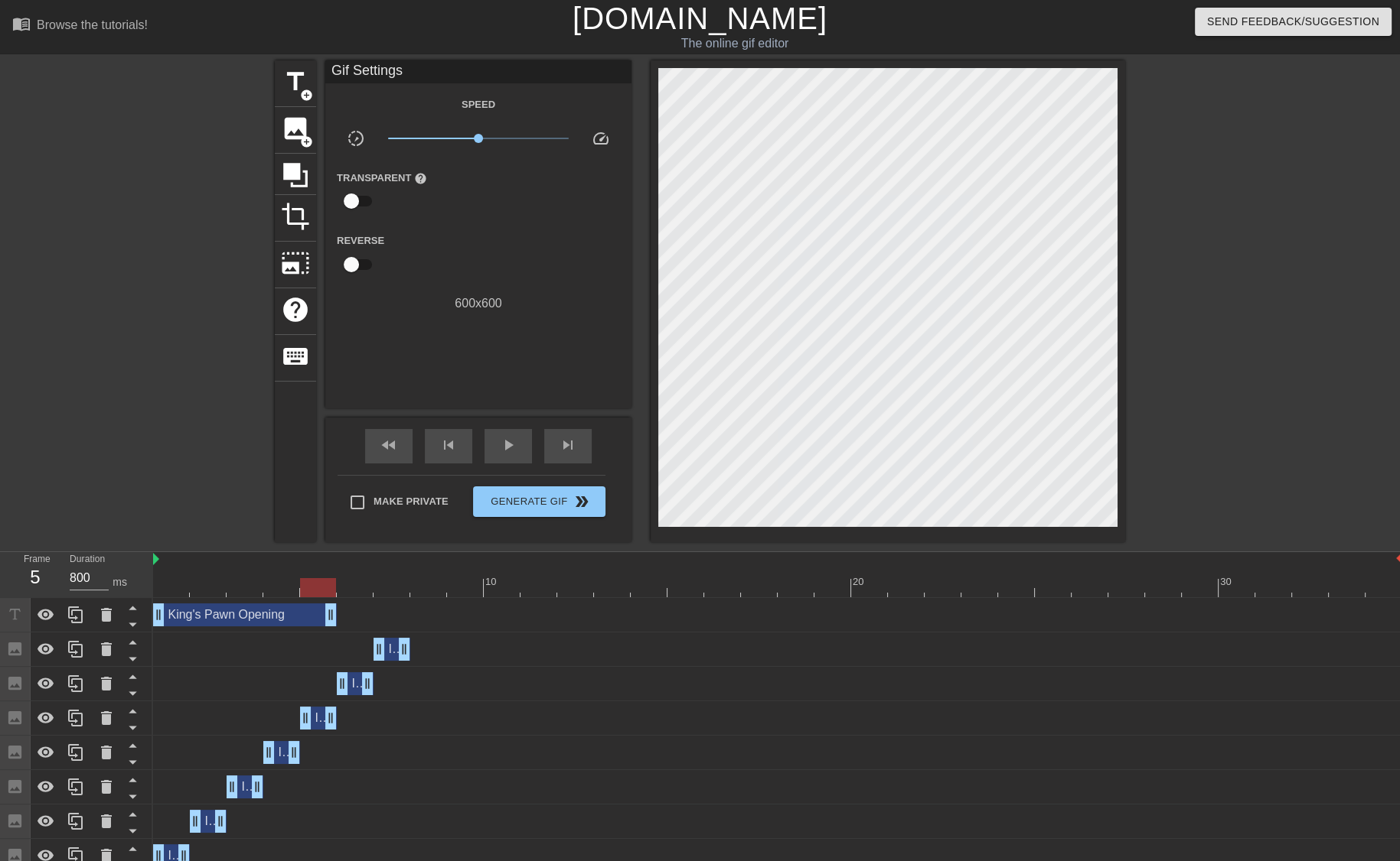
drag, startPoint x: 1393, startPoint y: 614, endPoint x: 330, endPoint y: 556, distance: 1064.6
click at [330, 556] on div "10 20 30 King's Pawn Opening drag_handle drag_handle Image drag_handle drag_han…" at bounding box center [777, 713] width 1247 height 322
drag, startPoint x: 329, startPoint y: 614, endPoint x: 219, endPoint y: 613, distance: 110.0
click at [76, 619] on icon at bounding box center [75, 614] width 14 height 16
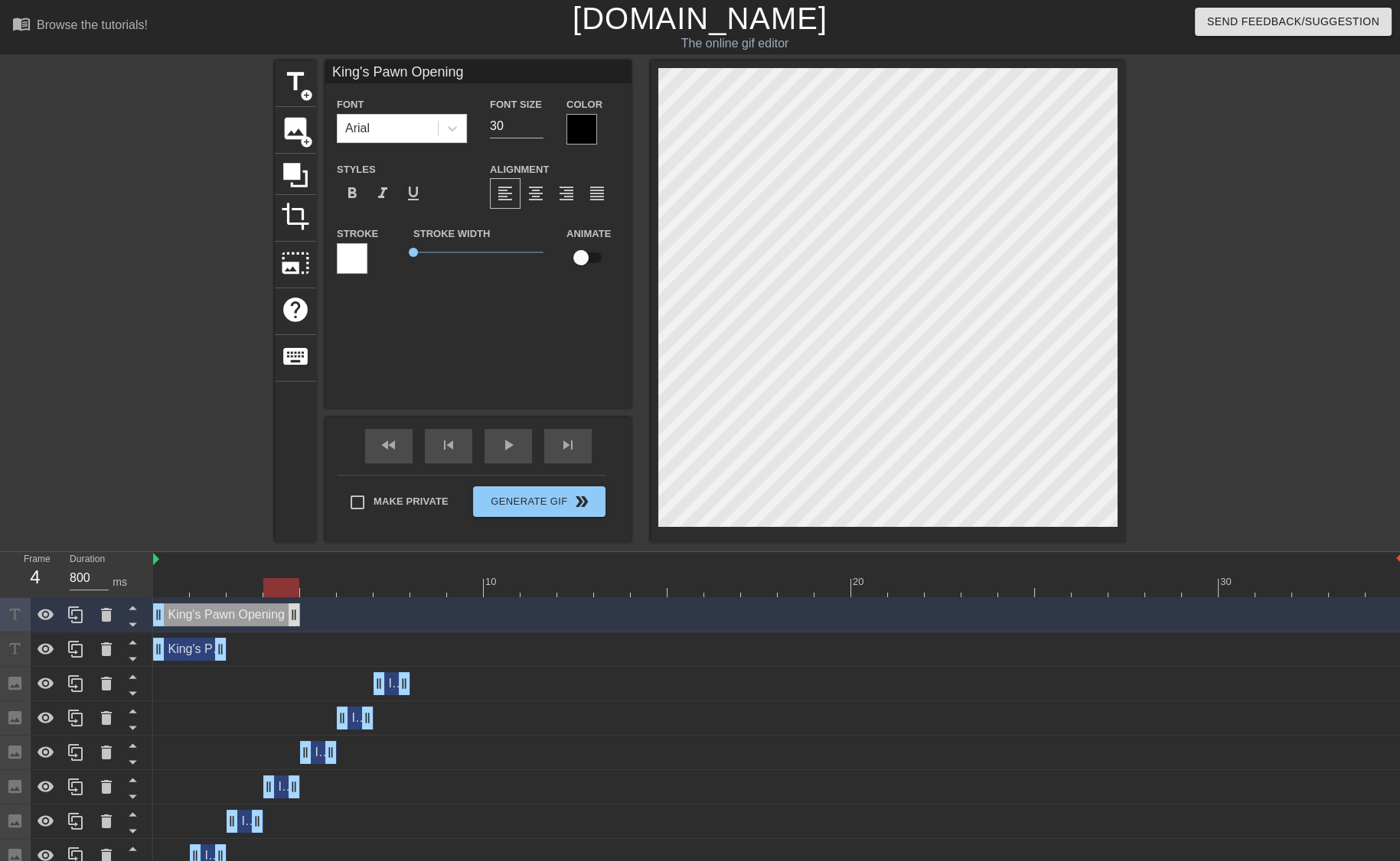
drag, startPoint x: 222, startPoint y: 613, endPoint x: 294, endPoint y: 610, distance: 72.1
drag, startPoint x: 158, startPoint y: 615, endPoint x: 229, endPoint y: 604, distance: 71.8
click at [102, 622] on icon at bounding box center [106, 614] width 11 height 13
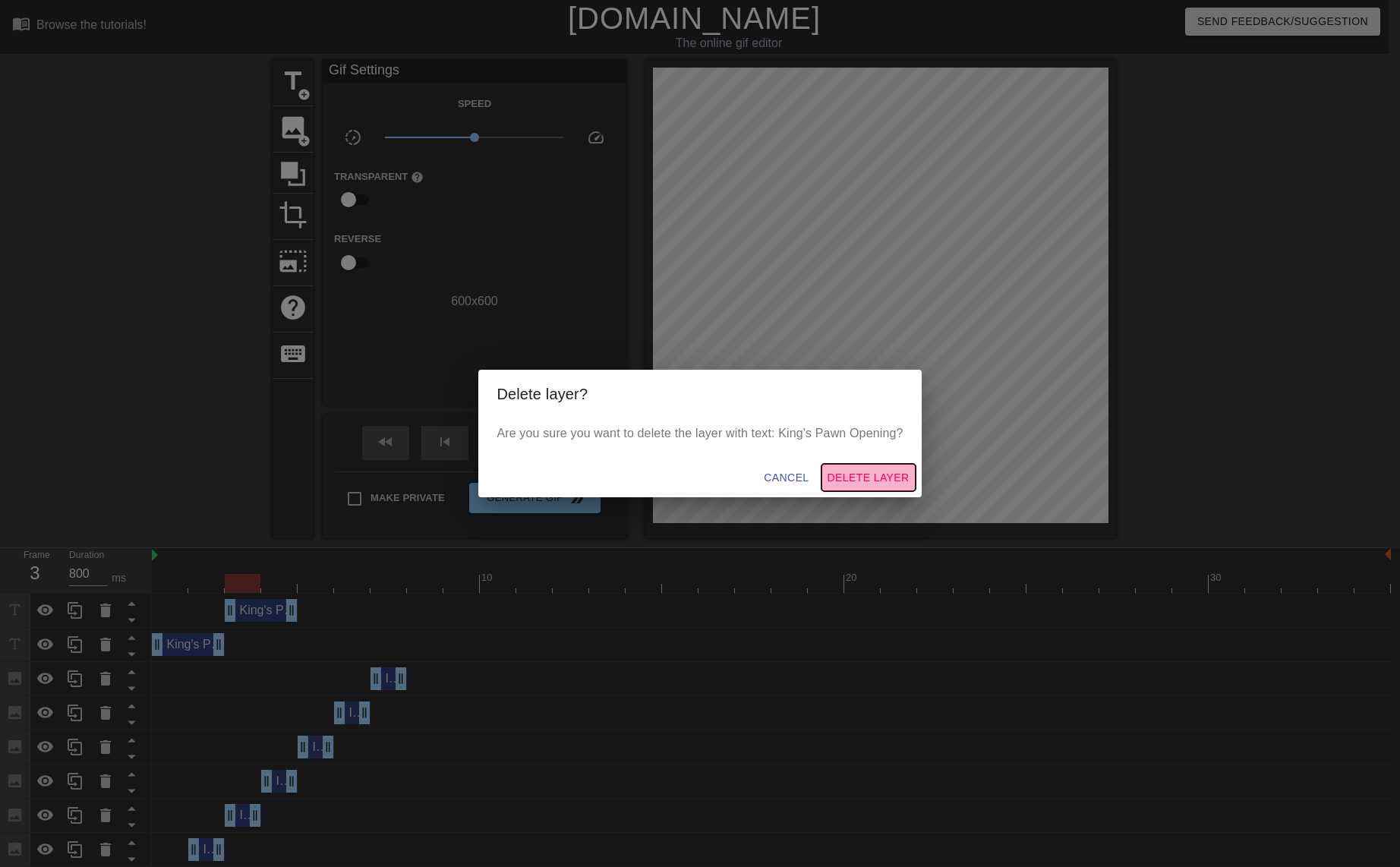
click at [847, 474] on span "Delete Layer" at bounding box center [869, 478] width 82 height 19
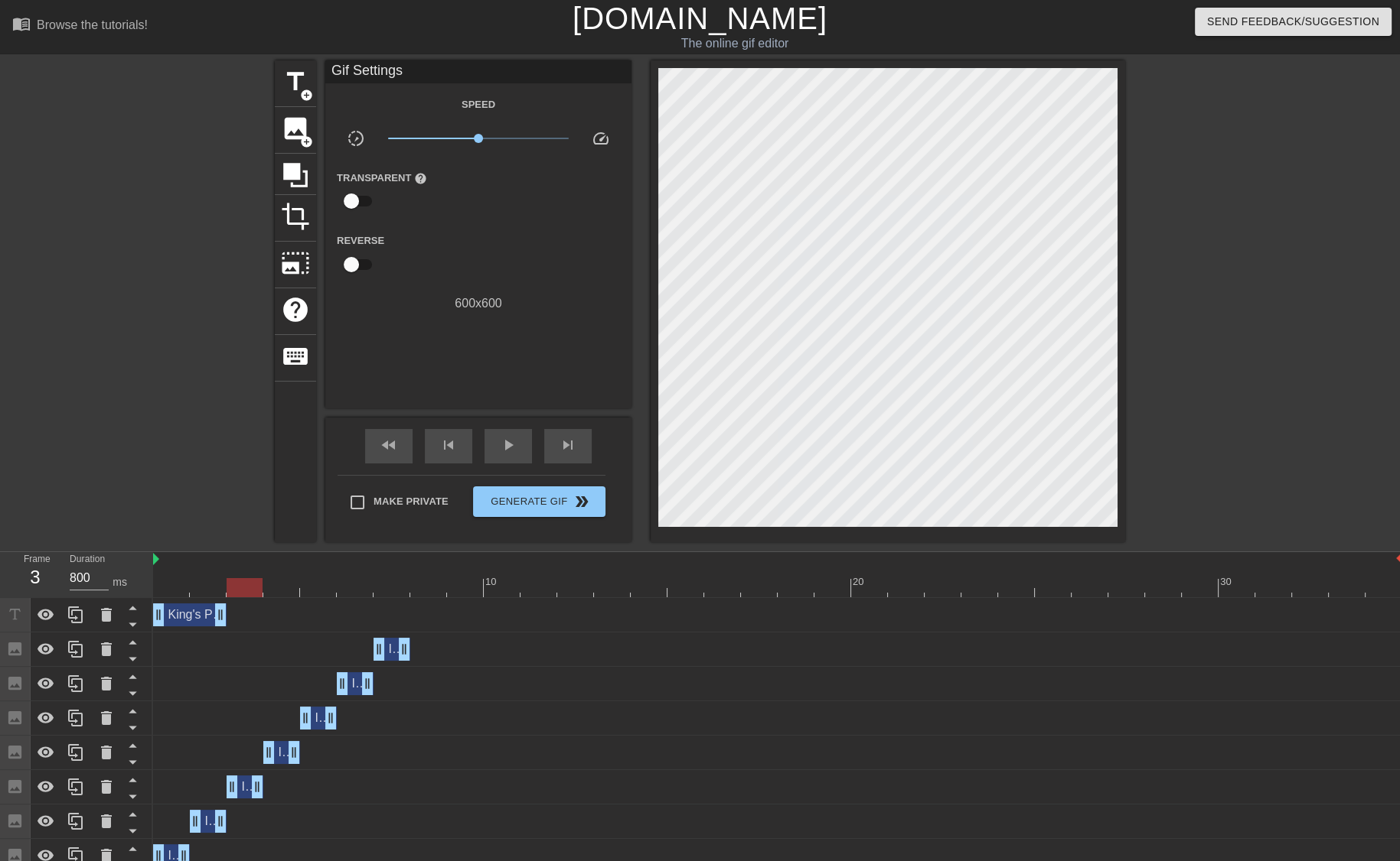
click at [187, 625] on div "King's Pawn Opening drag_handle drag_handle" at bounding box center [190, 615] width 73 height 23
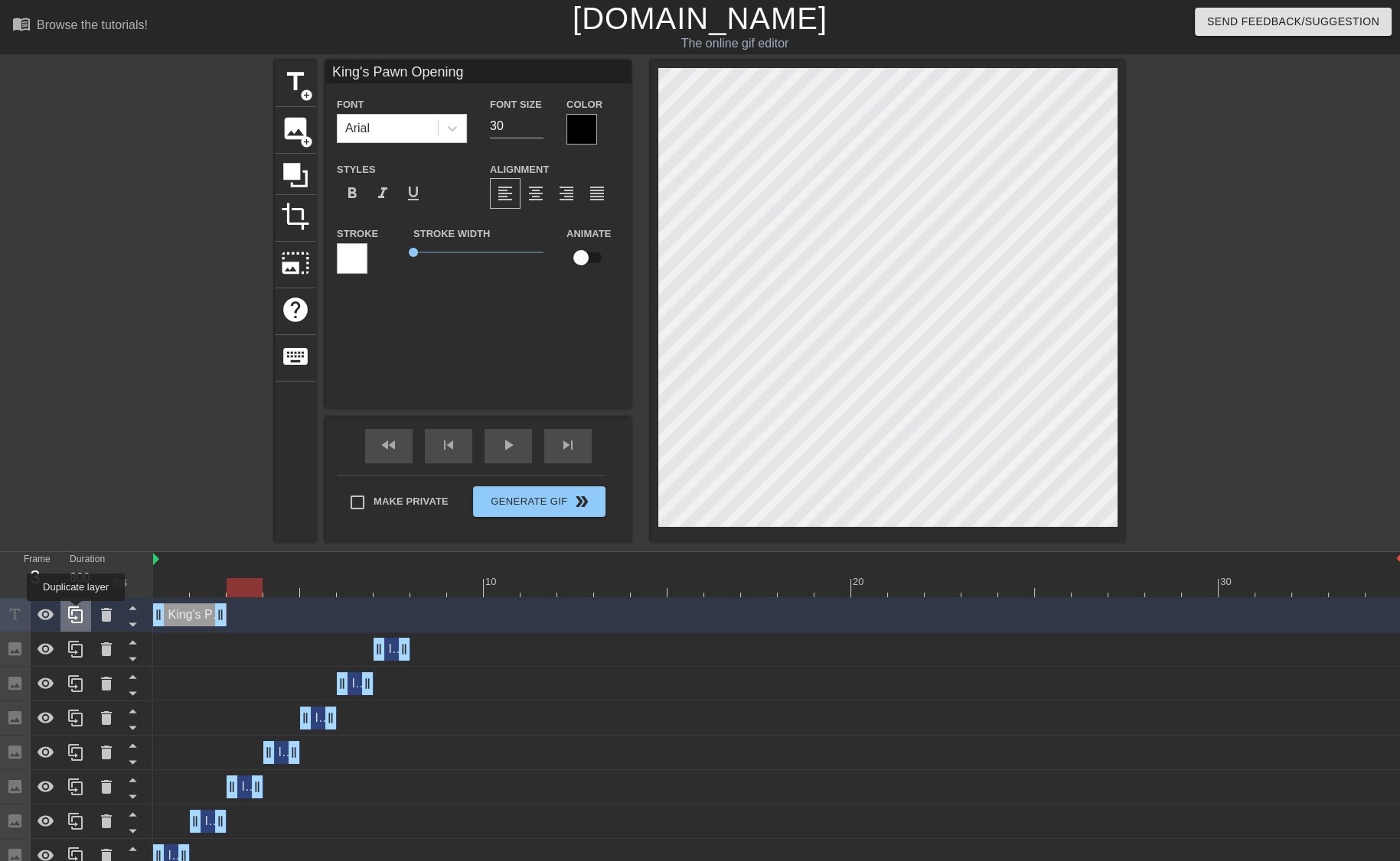
click at [76, 612] on icon at bounding box center [75, 614] width 14 height 16
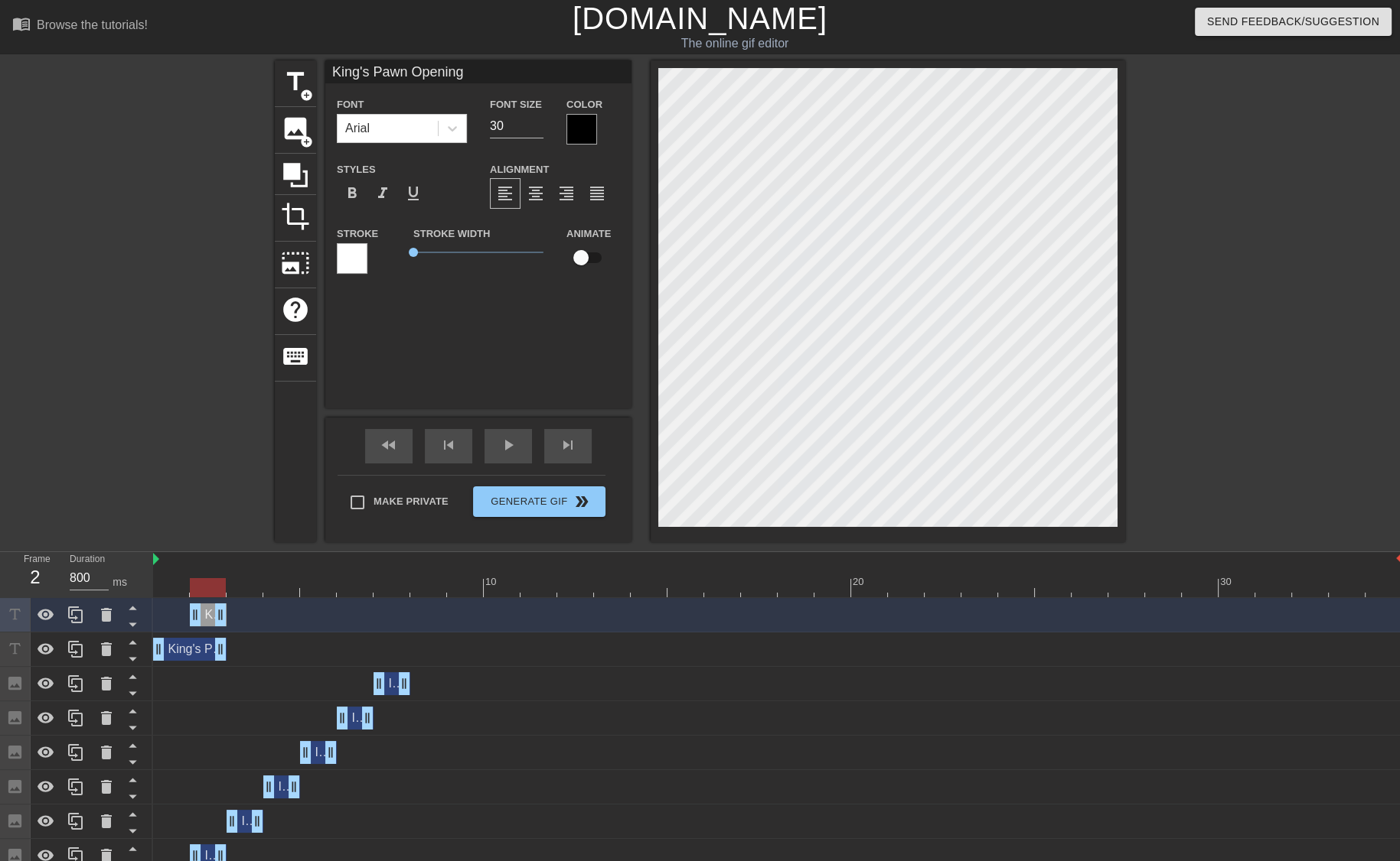
drag, startPoint x: 159, startPoint y: 619, endPoint x: 232, endPoint y: 618, distance: 73.0
click at [232, 618] on div "King's Pawn Opening drag_handle drag_handle" at bounding box center [778, 615] width 1249 height 23
drag, startPoint x: 221, startPoint y: 615, endPoint x: 303, endPoint y: 613, distance: 82.0
click at [303, 613] on div "King's Pawn Opening drag_handle drag_handle" at bounding box center [778, 615] width 1249 height 23
drag, startPoint x: 196, startPoint y: 613, endPoint x: 236, endPoint y: 618, distance: 40.3
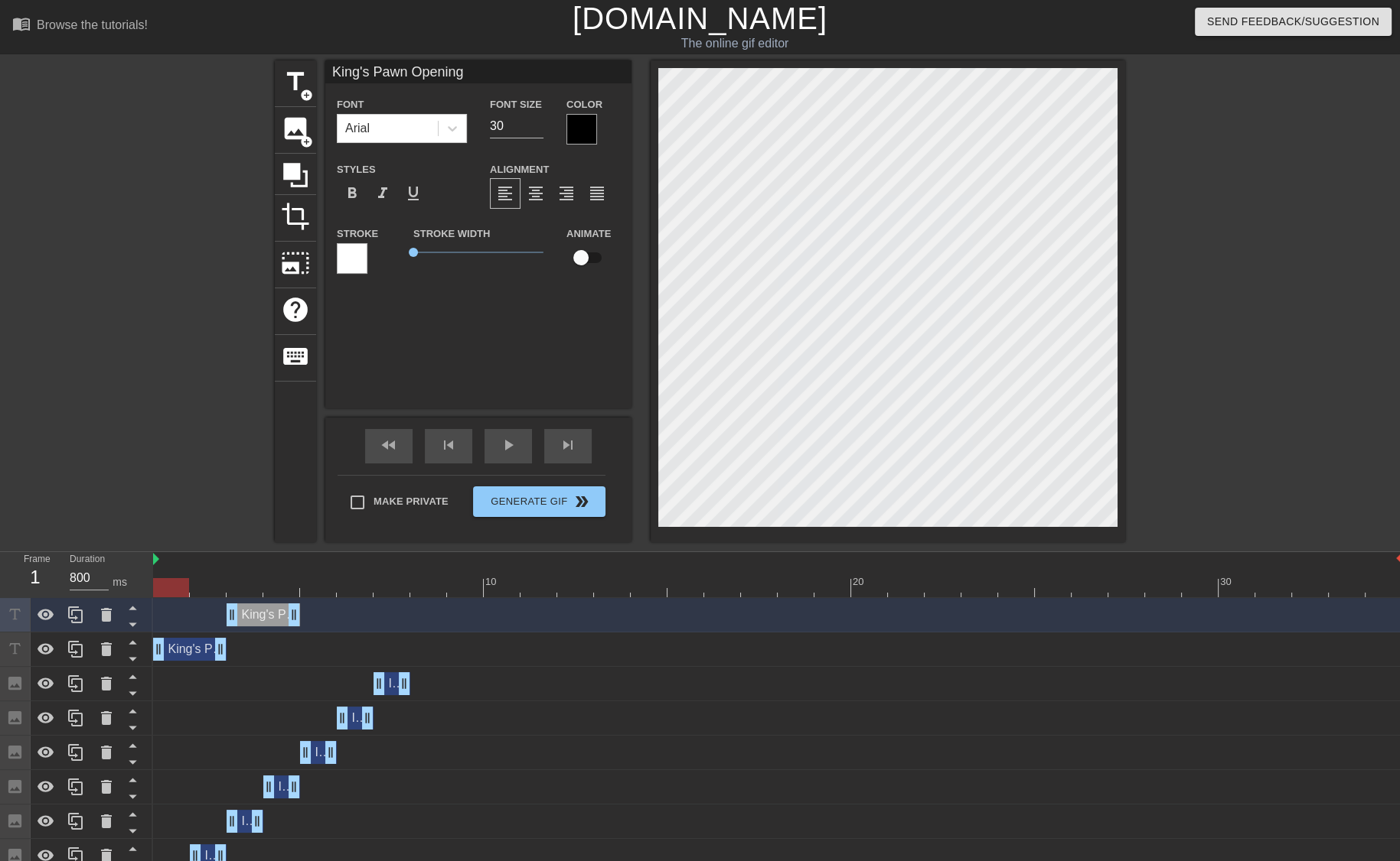
click at [162, 588] on div at bounding box center [778, 587] width 1249 height 19
click at [211, 589] on div at bounding box center [778, 587] width 1249 height 19
click at [243, 586] on div at bounding box center [778, 587] width 1249 height 19
click at [471, 77] on input "King's Pawn Opening" at bounding box center [479, 72] width 306 height 23
type input "King's Pawn Opening: King's Knight Variation"
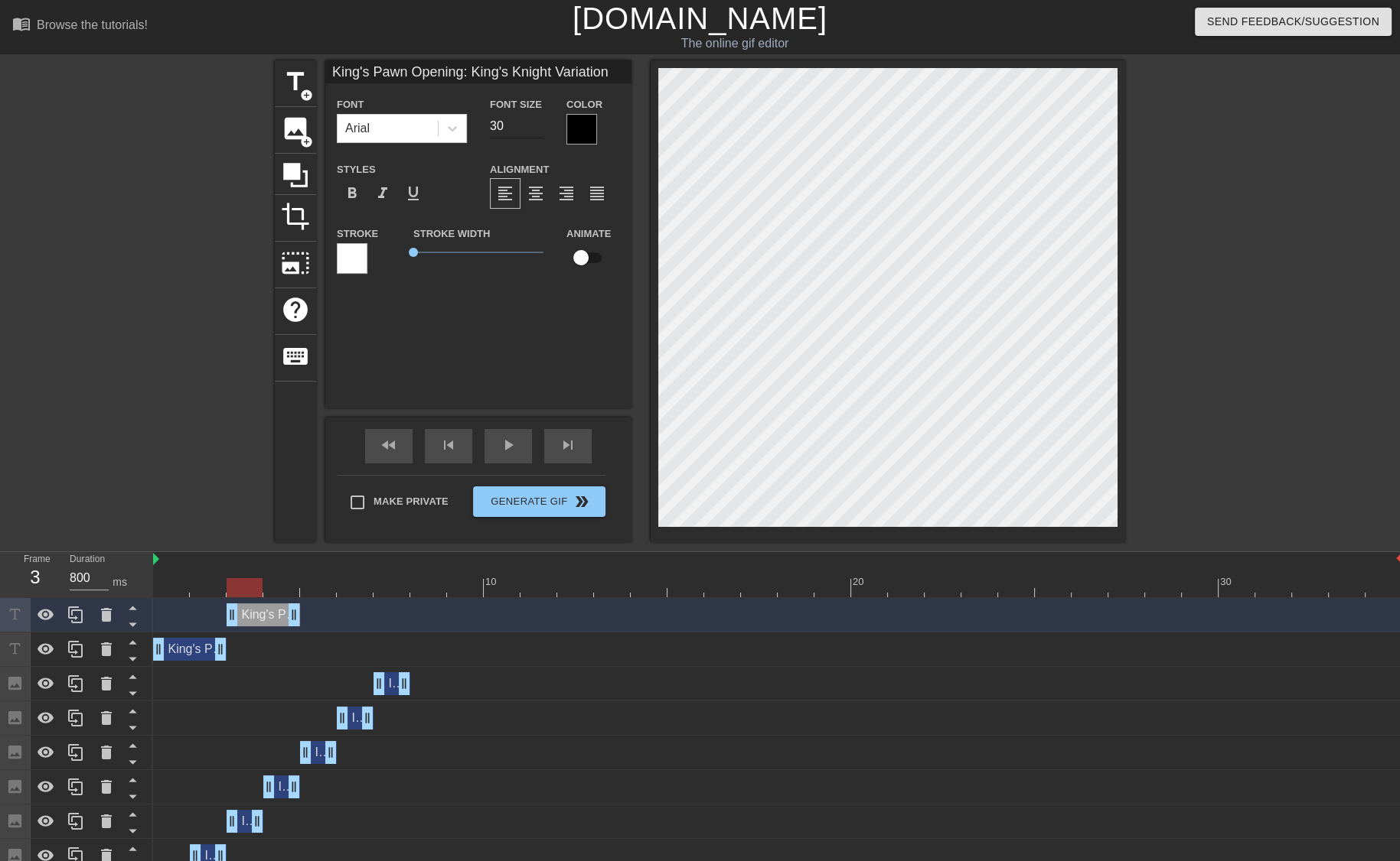
click at [518, 122] on input "30" at bounding box center [516, 125] width 54 height 24
type input "3"
type input "28"
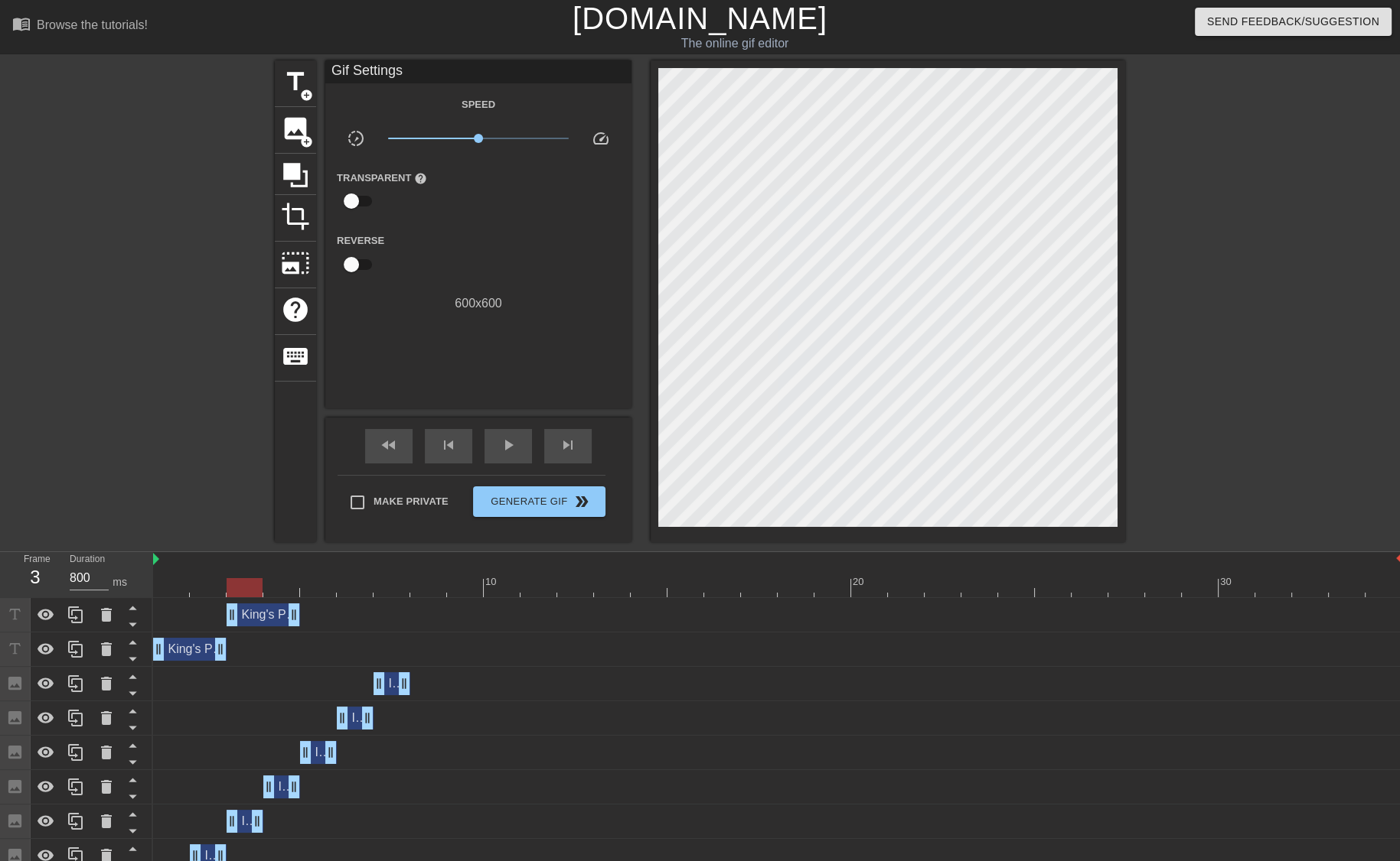
click at [1246, 329] on div at bounding box center [1258, 290] width 229 height 459
click at [161, 582] on div at bounding box center [778, 587] width 1249 height 19
click at [174, 597] on div "10 20 30" at bounding box center [778, 575] width 1249 height 46
click at [172, 591] on div at bounding box center [778, 587] width 1249 height 19
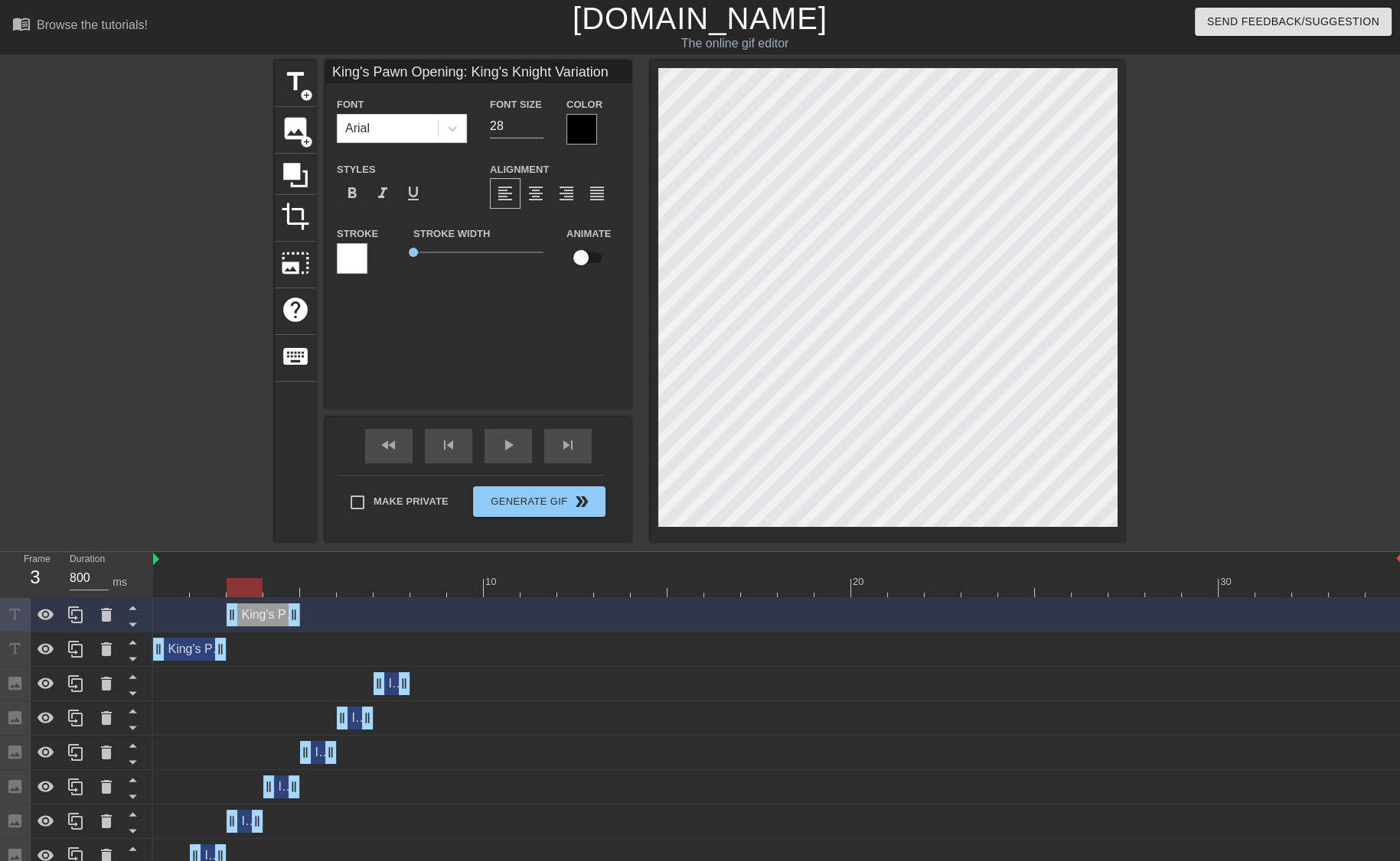
click at [1266, 296] on div at bounding box center [1258, 290] width 229 height 459
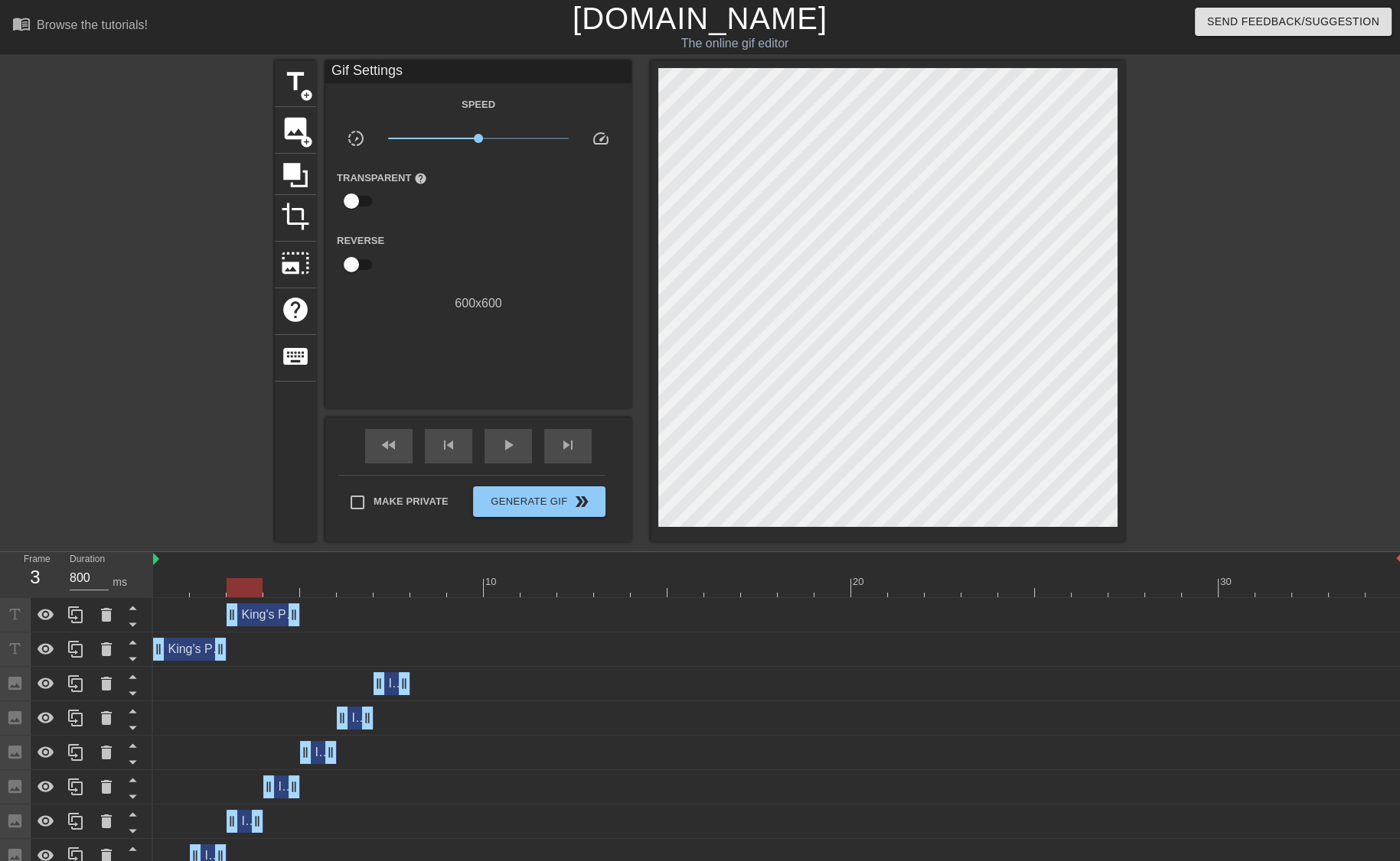
click at [250, 585] on div at bounding box center [778, 587] width 1249 height 19
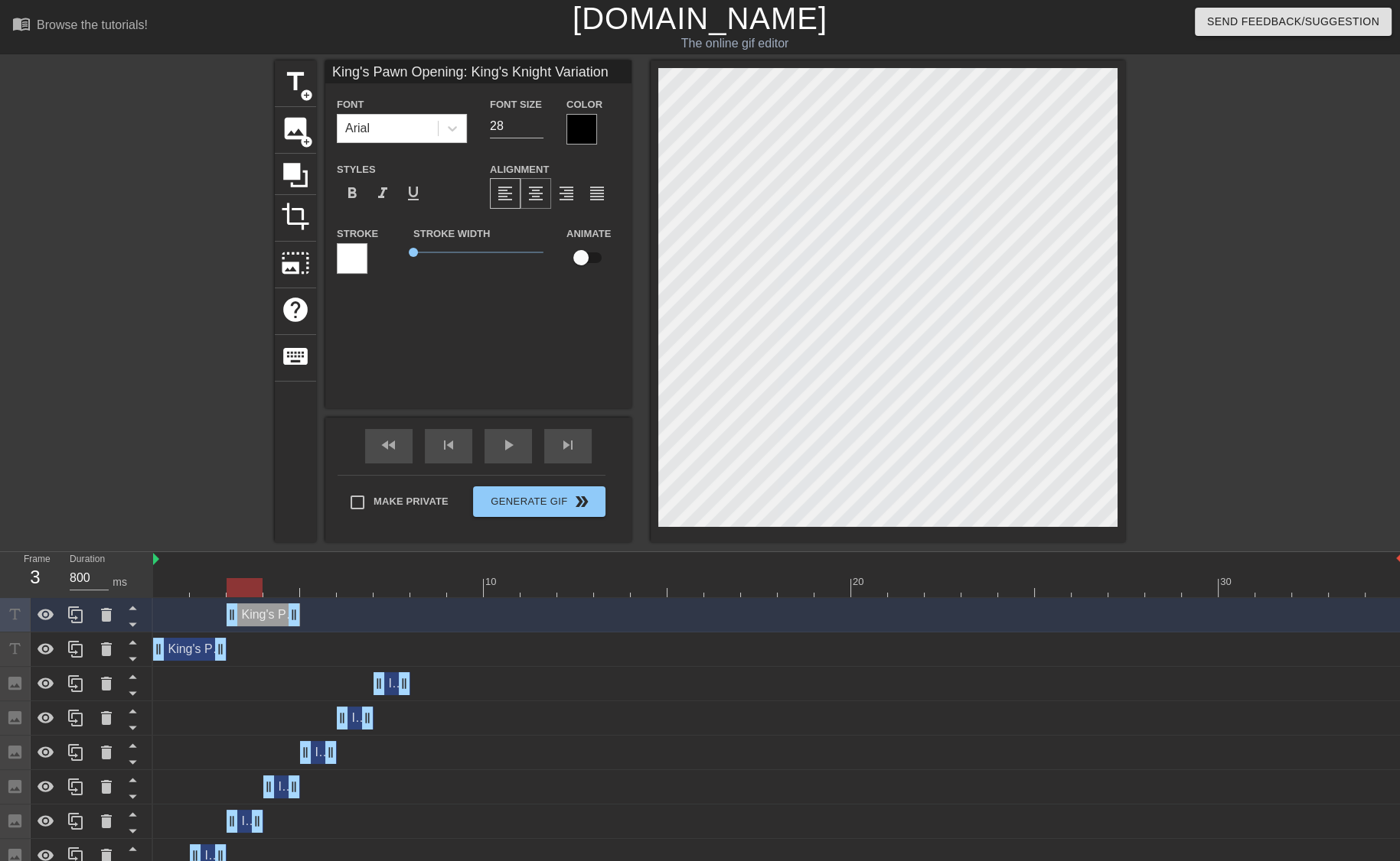
click at [537, 196] on span "format_align_center" at bounding box center [535, 193] width 18 height 18
click at [606, 196] on div "format_align_justify" at bounding box center [597, 194] width 31 height 31
drag, startPoint x: 606, startPoint y: 72, endPoint x: 463, endPoint y: 83, distance: 143.4
click at [463, 83] on input "King's Pawn Opening: King's Knight Variation" at bounding box center [479, 72] width 306 height 23
type input "King's Pawn Opening:"
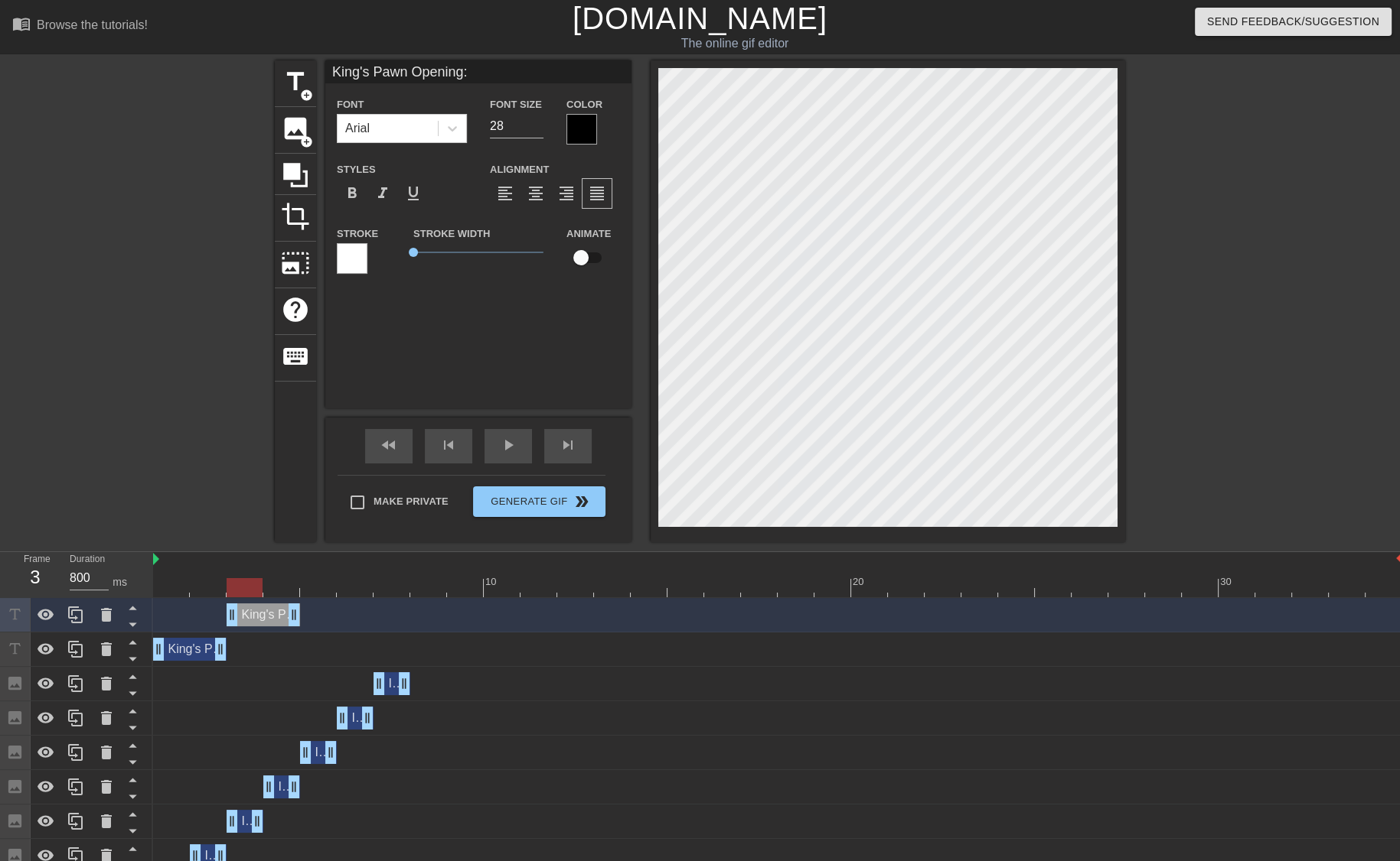
scroll to position [2, 6]
click at [103, 613] on icon at bounding box center [106, 614] width 11 height 13
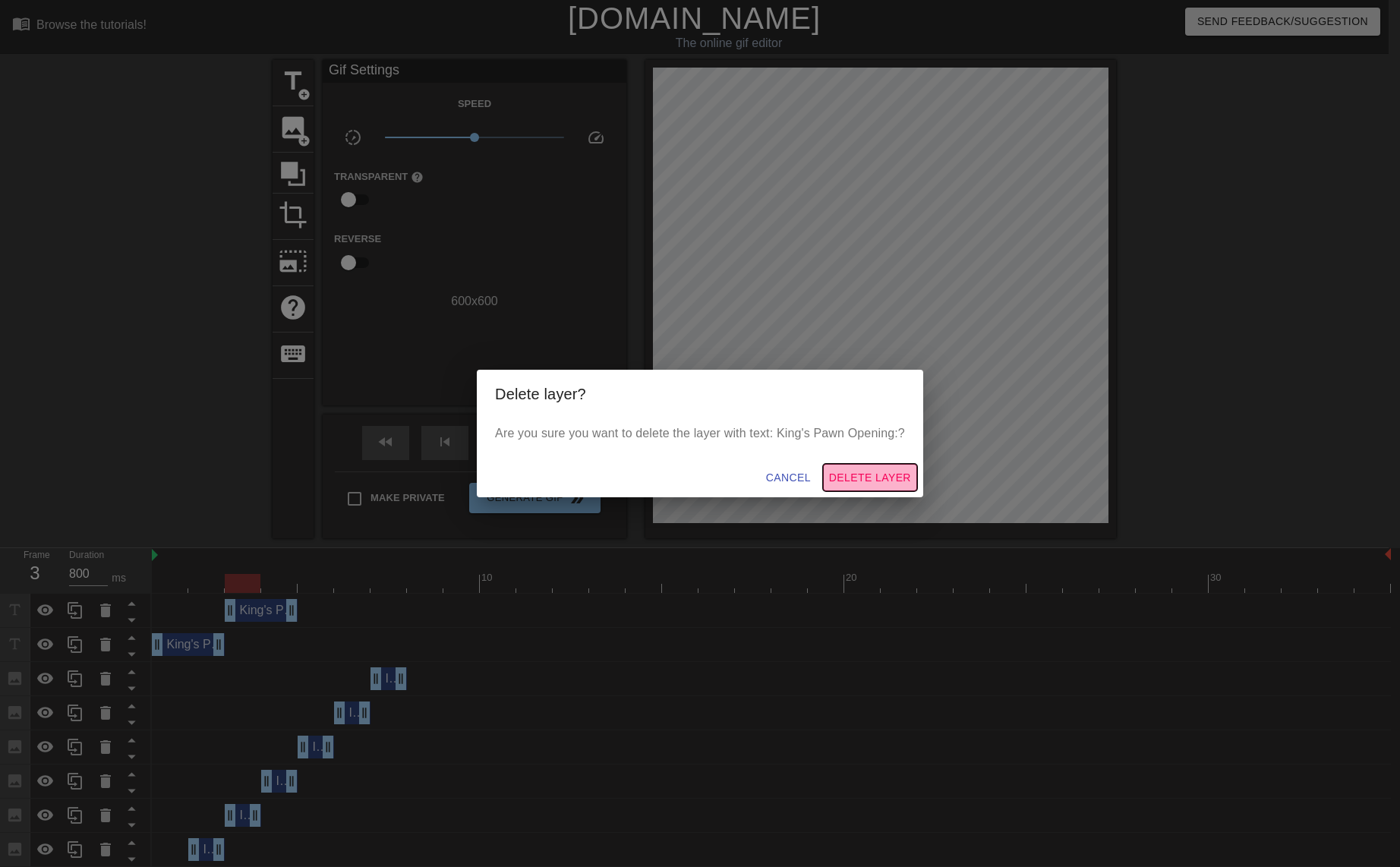
click at [879, 469] on span "Delete Layer" at bounding box center [870, 478] width 82 height 19
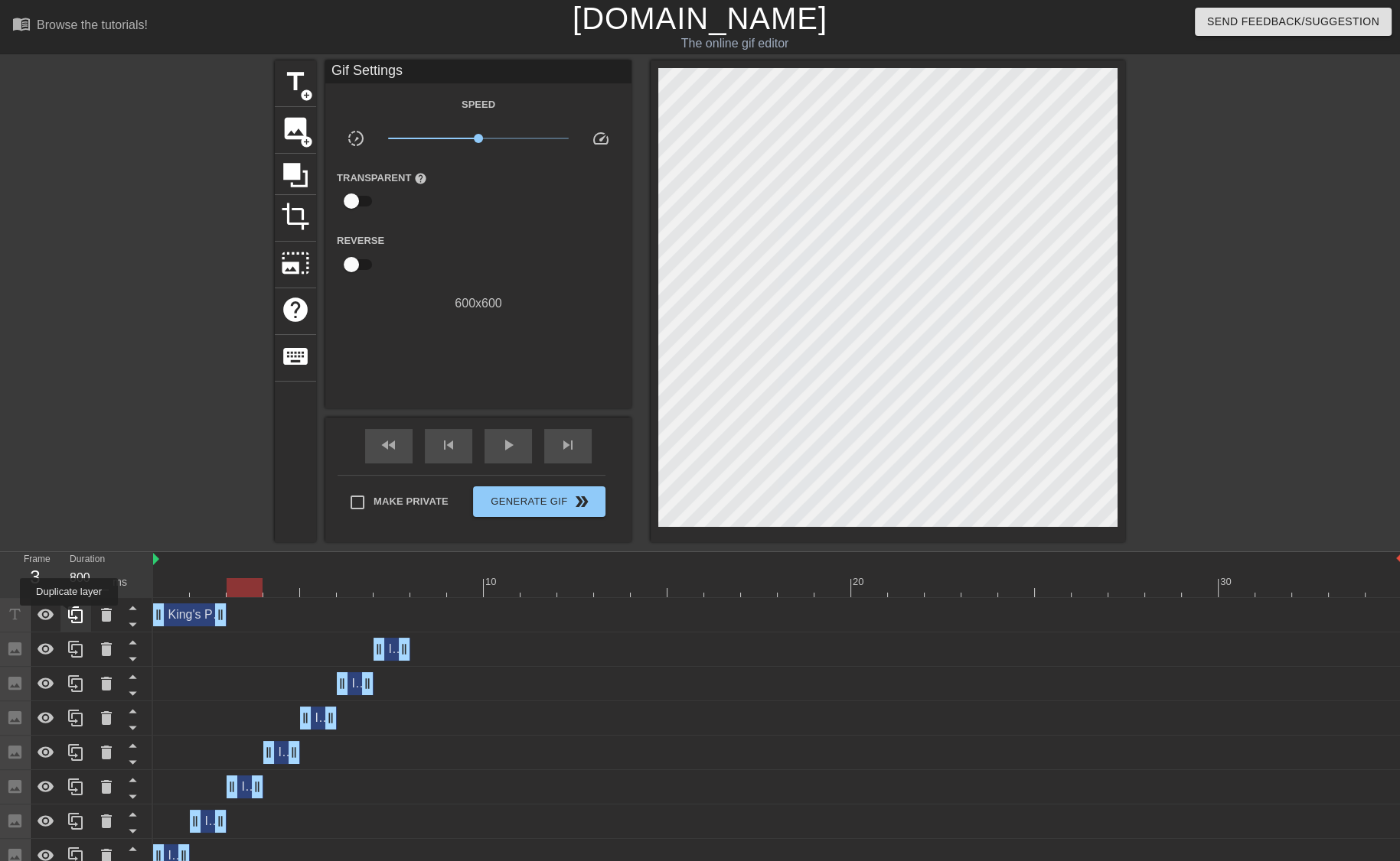
click at [68, 616] on icon at bounding box center [75, 614] width 14 height 16
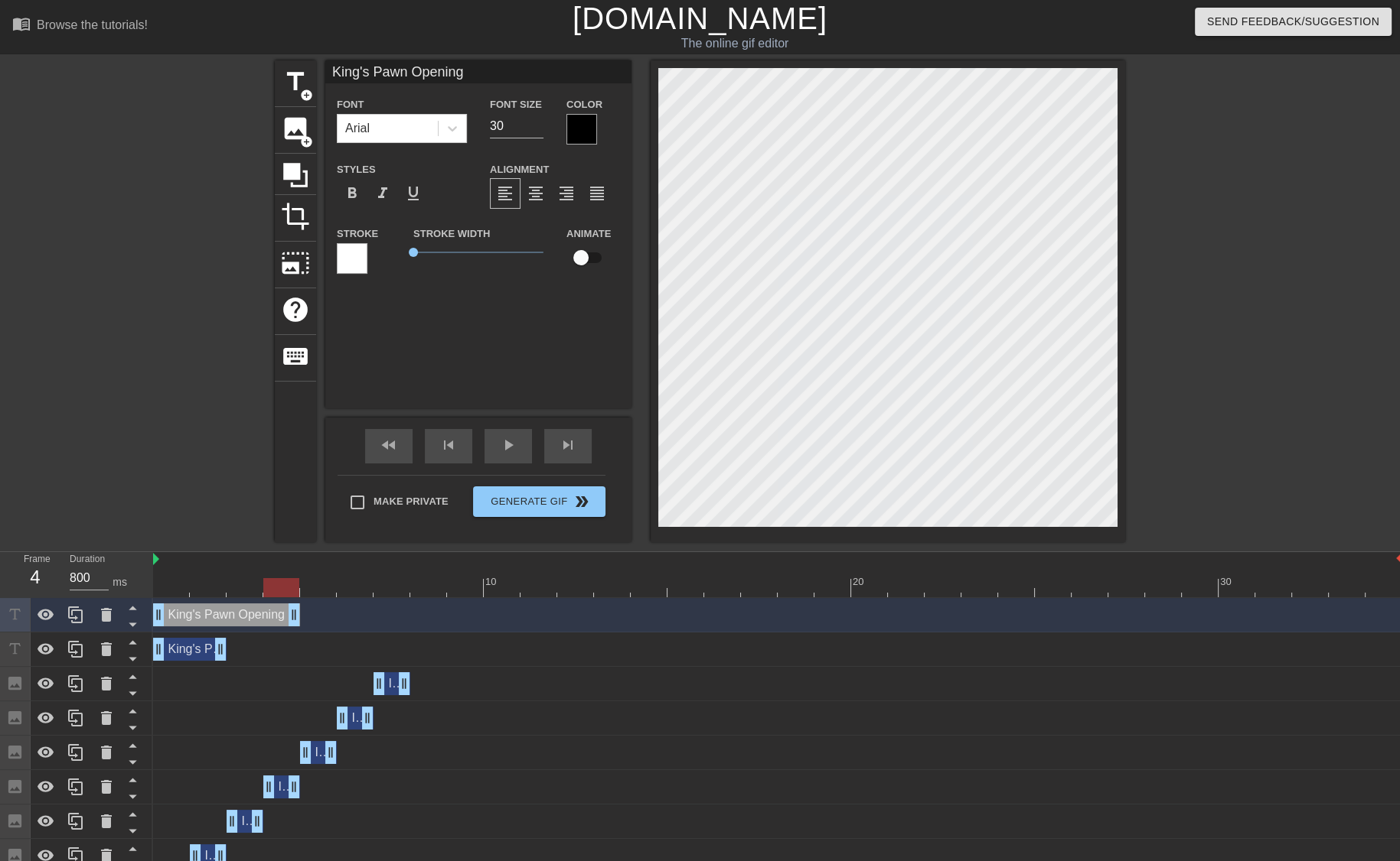
drag, startPoint x: 219, startPoint y: 613, endPoint x: 284, endPoint y: 616, distance: 65.1
drag, startPoint x: 156, startPoint y: 617, endPoint x: 224, endPoint y: 615, distance: 68.0
click at [224, 615] on div "King's Pawn Opening drag_handle drag_handle" at bounding box center [778, 615] width 1249 height 23
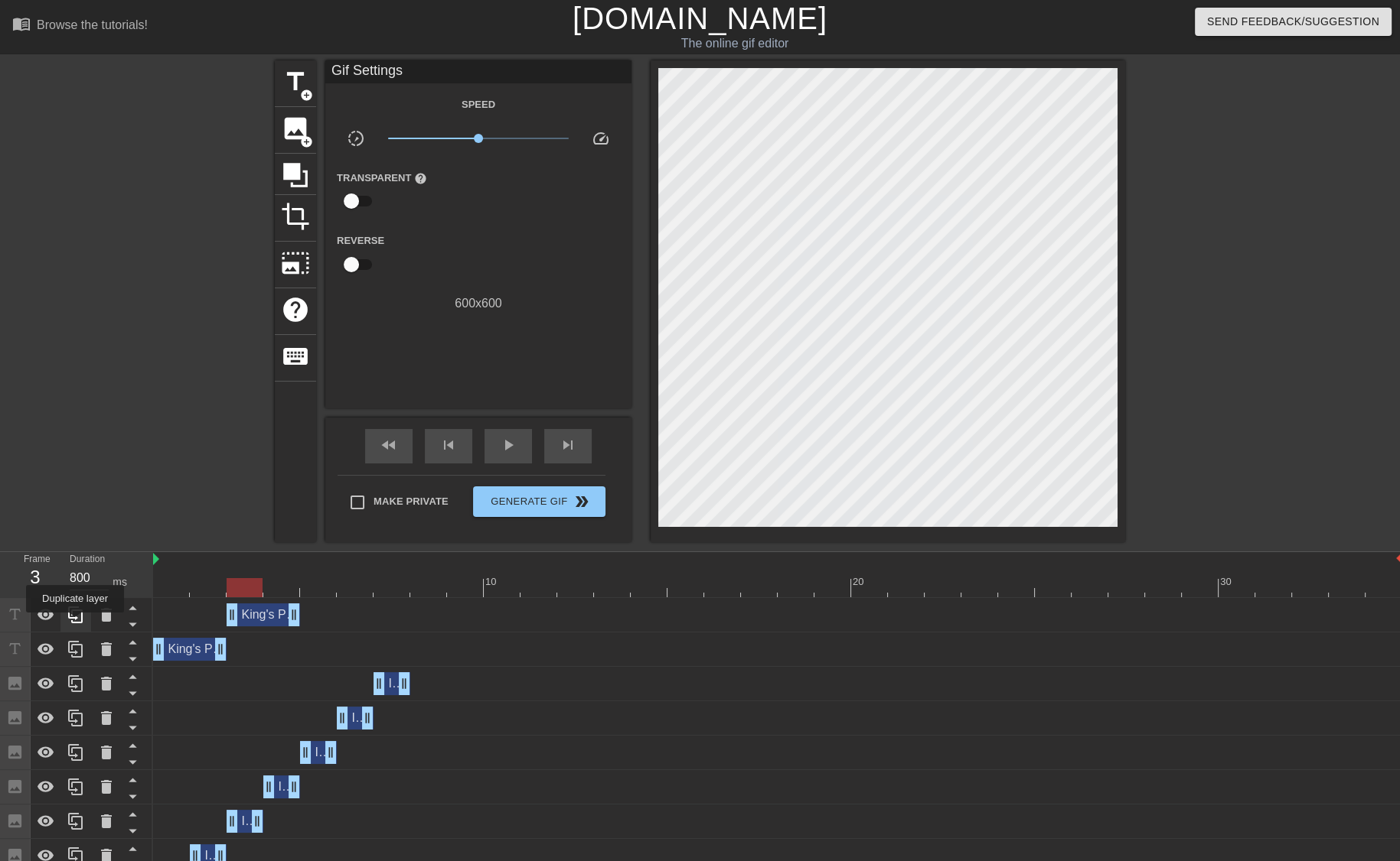
click at [75, 623] on icon at bounding box center [75, 614] width 14 height 16
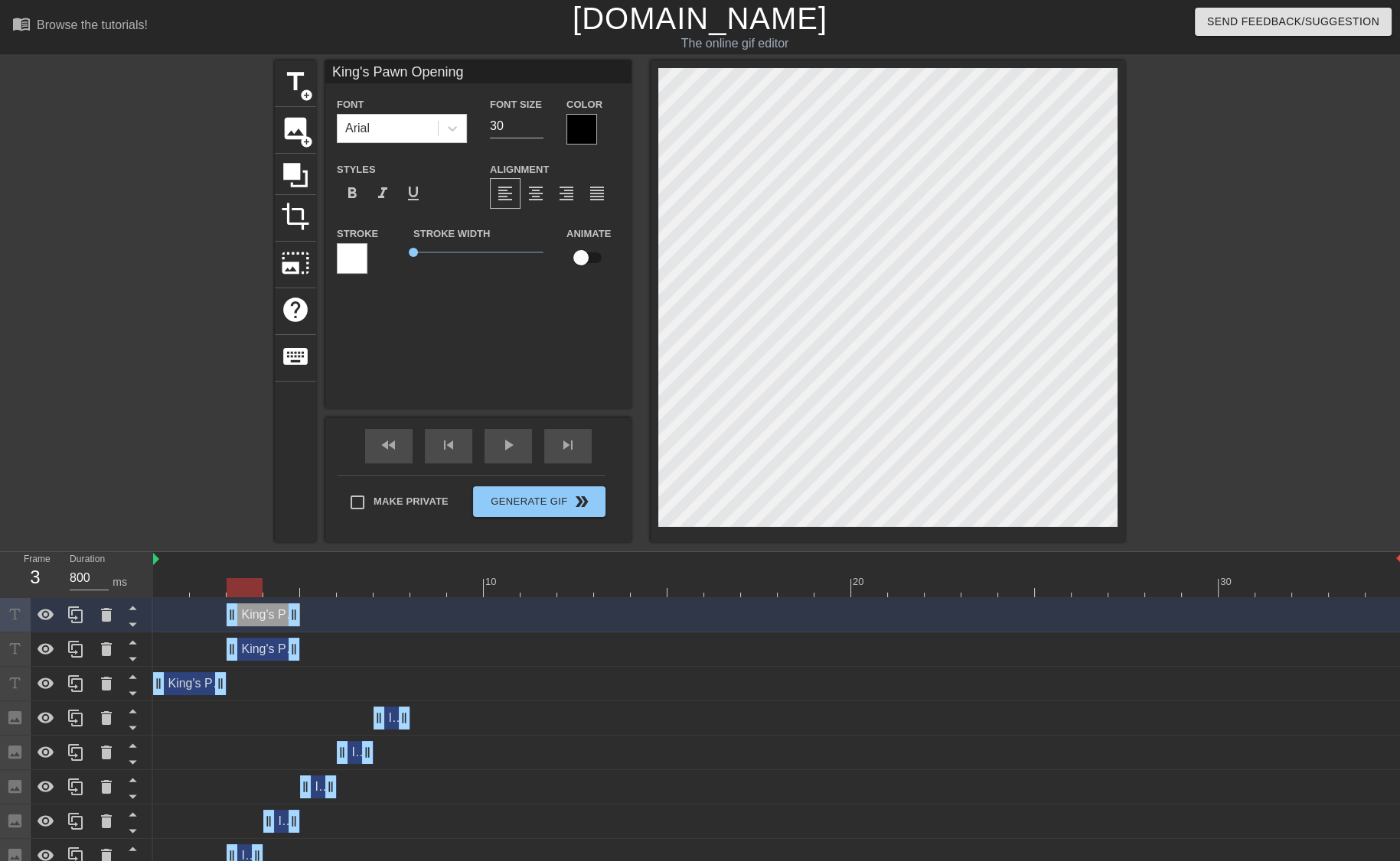
drag, startPoint x: 489, startPoint y: 75, endPoint x: 254, endPoint y: 87, distance: 235.3
click at [254, 87] on div "title add_circle image add_circle crop photo_size_select_large help keyboard Ki…" at bounding box center [700, 301] width 1400 height 482
paste input "King's Knight Variation"
type input "King's Knight Variation"
click at [174, 689] on div "King's Pawn Opening drag_handle drag_handle" at bounding box center [190, 684] width 73 height 23
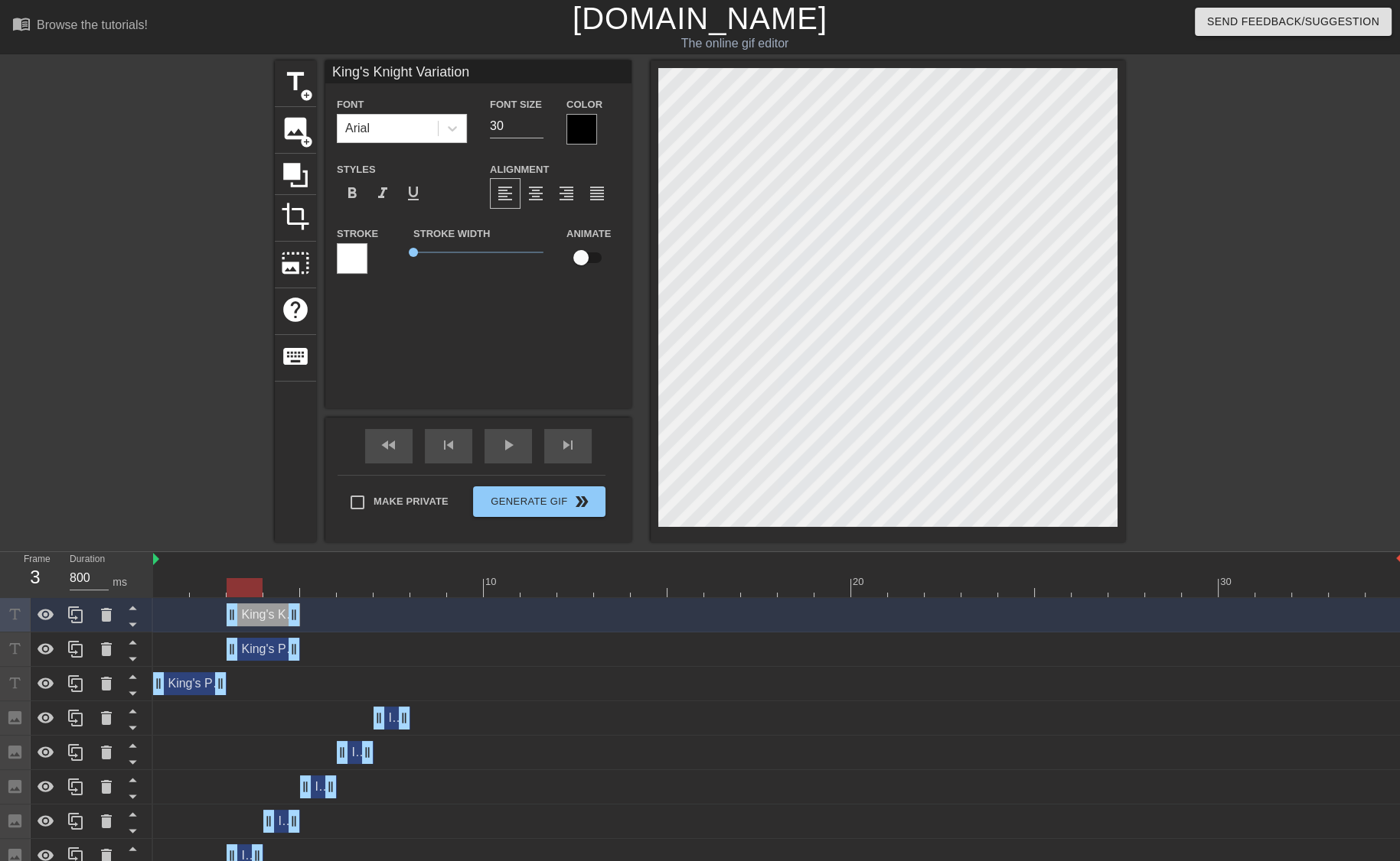
type input "King's Pawn Opening"
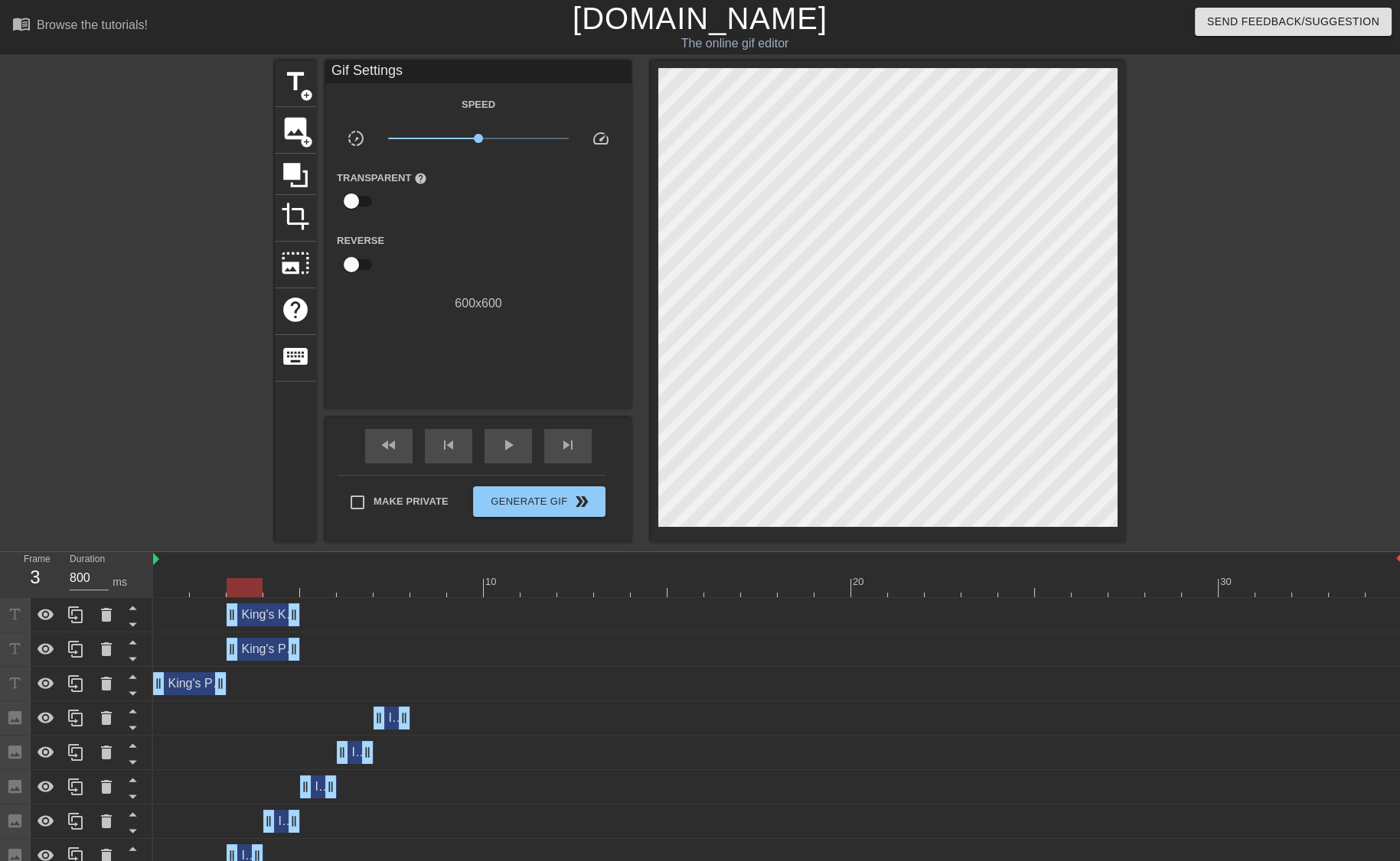
click at [612, 742] on div "Image drag_handle drag_handle" at bounding box center [778, 753] width 1249 height 23
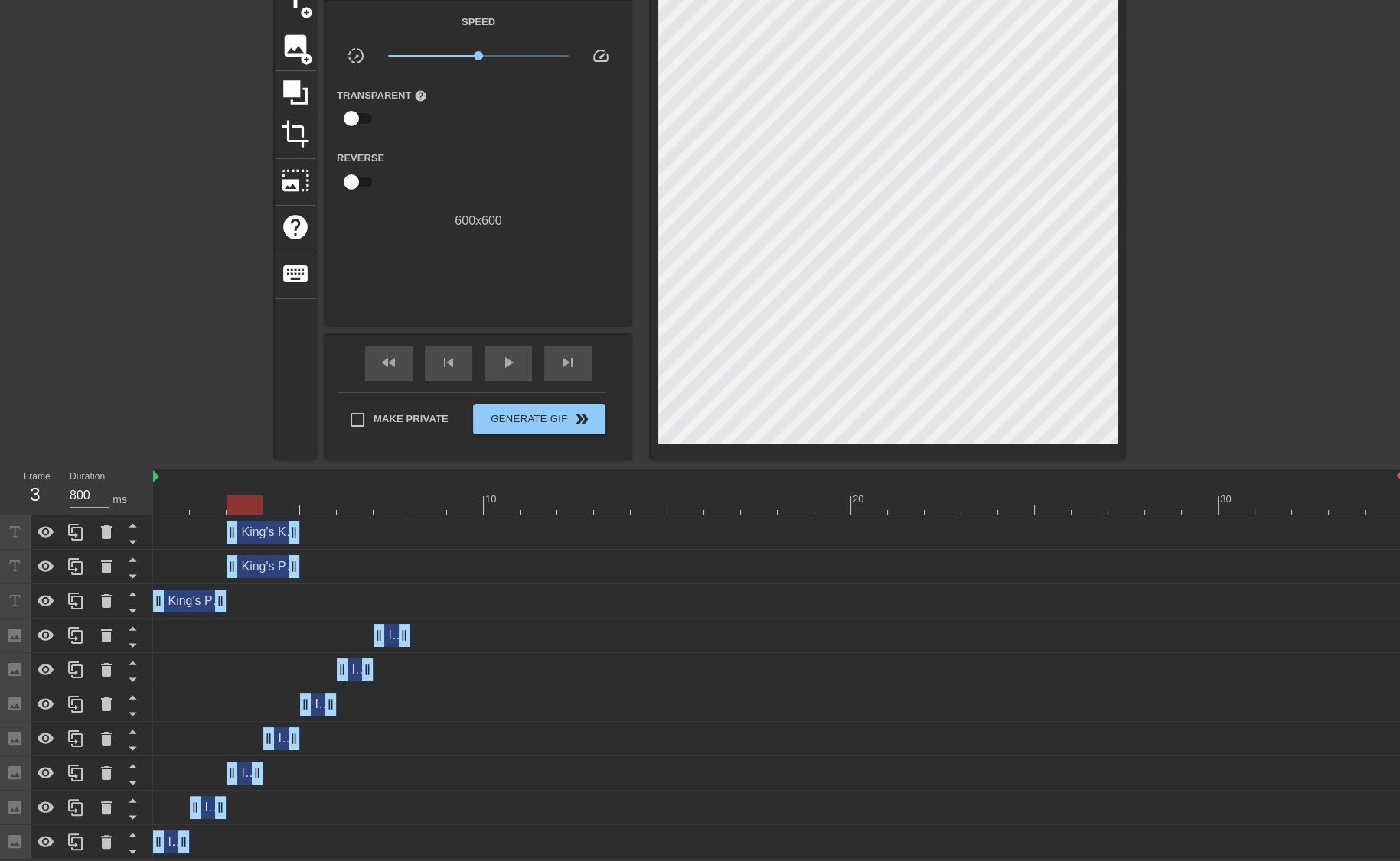
scroll to position [83, 0]
click at [172, 509] on div at bounding box center [778, 506] width 1249 height 19
click at [208, 513] on div at bounding box center [778, 506] width 1249 height 19
click at [258, 503] on div at bounding box center [778, 506] width 1249 height 19
click at [179, 506] on div at bounding box center [778, 506] width 1249 height 19
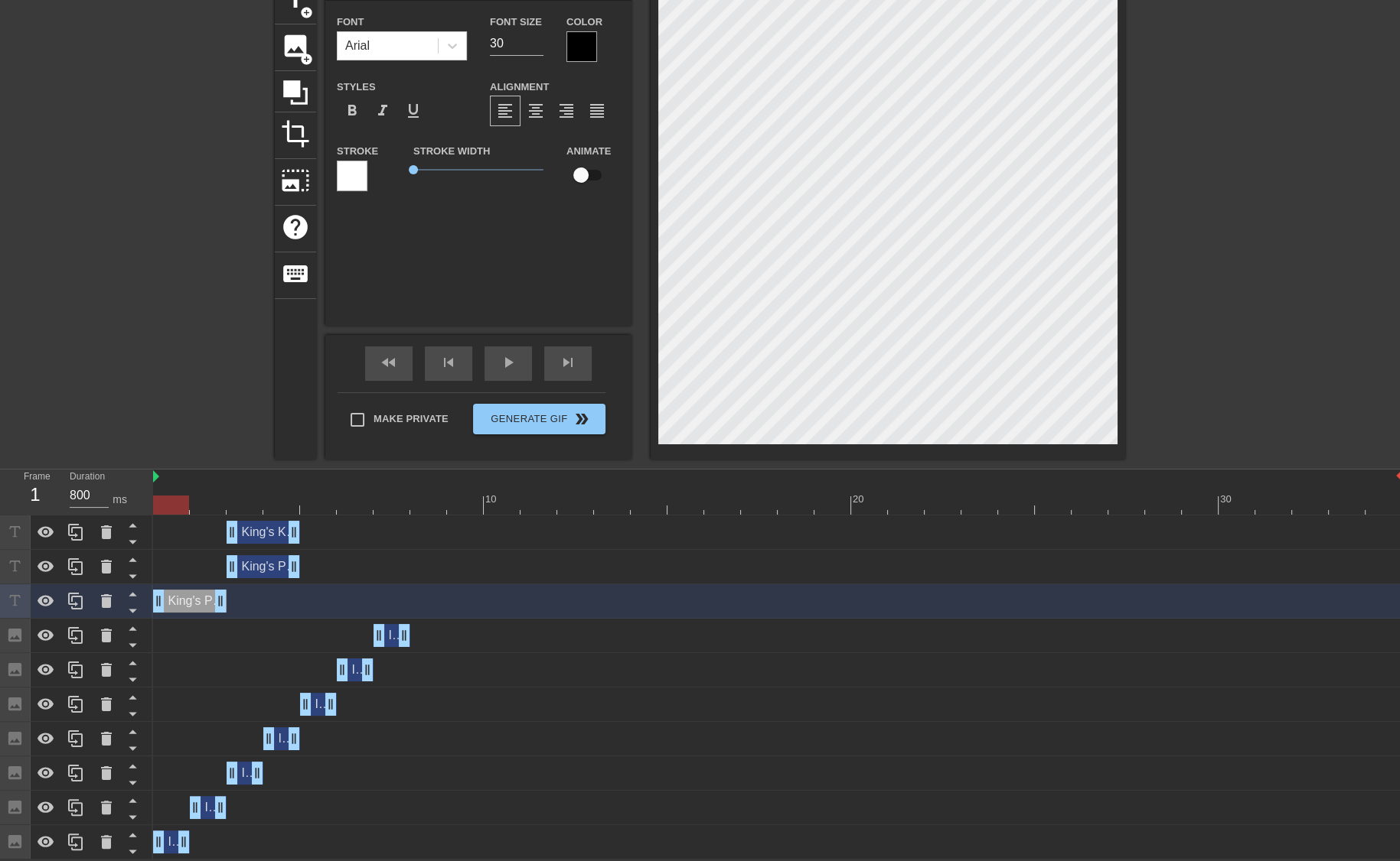
click at [238, 510] on div at bounding box center [778, 506] width 1249 height 19
click at [263, 521] on div "King's Knight Variation drag_handle drag_handle" at bounding box center [263, 533] width 73 height 23
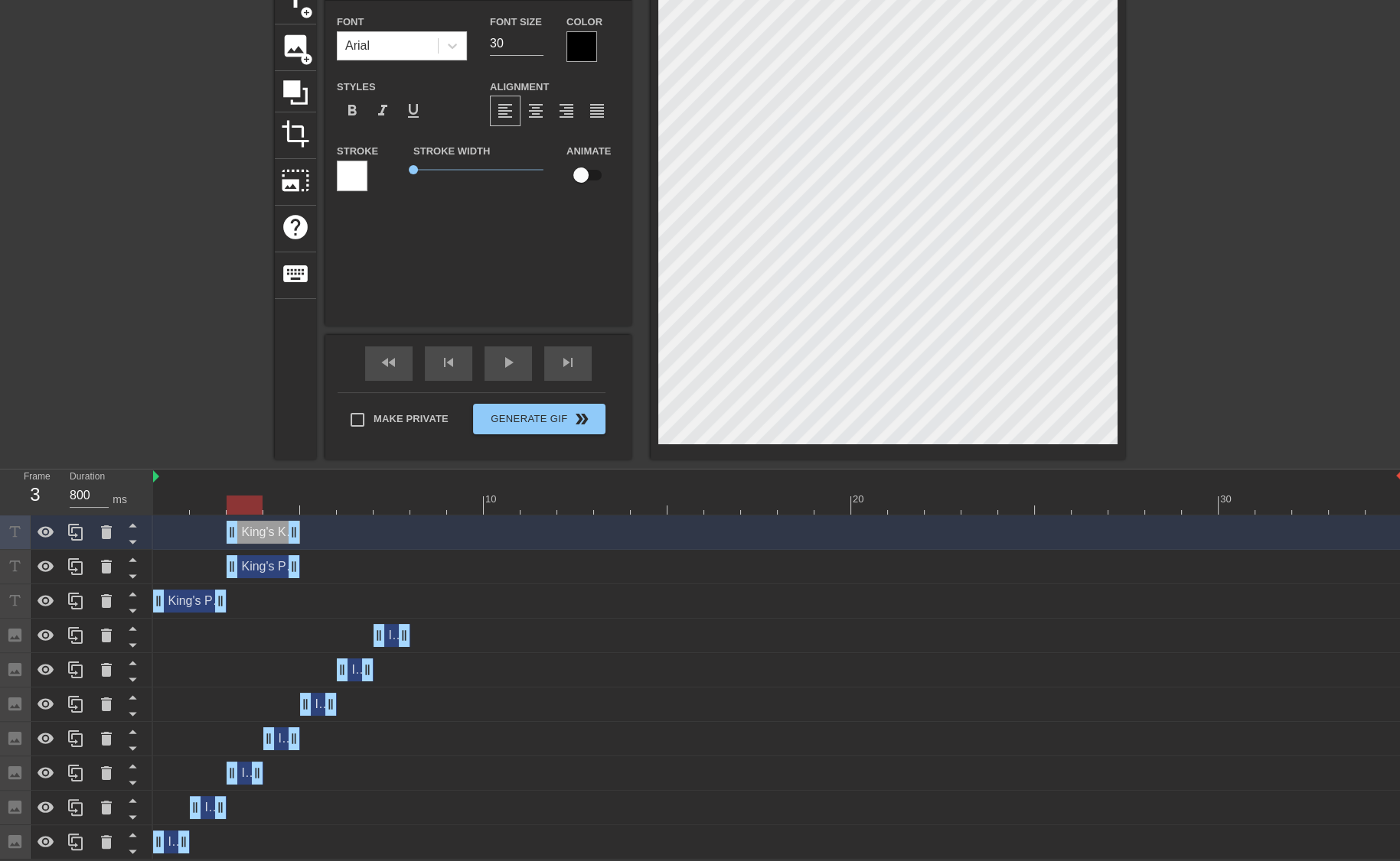
click at [264, 567] on div "King's Pawn Opening drag_handle drag_handle" at bounding box center [263, 567] width 73 height 23
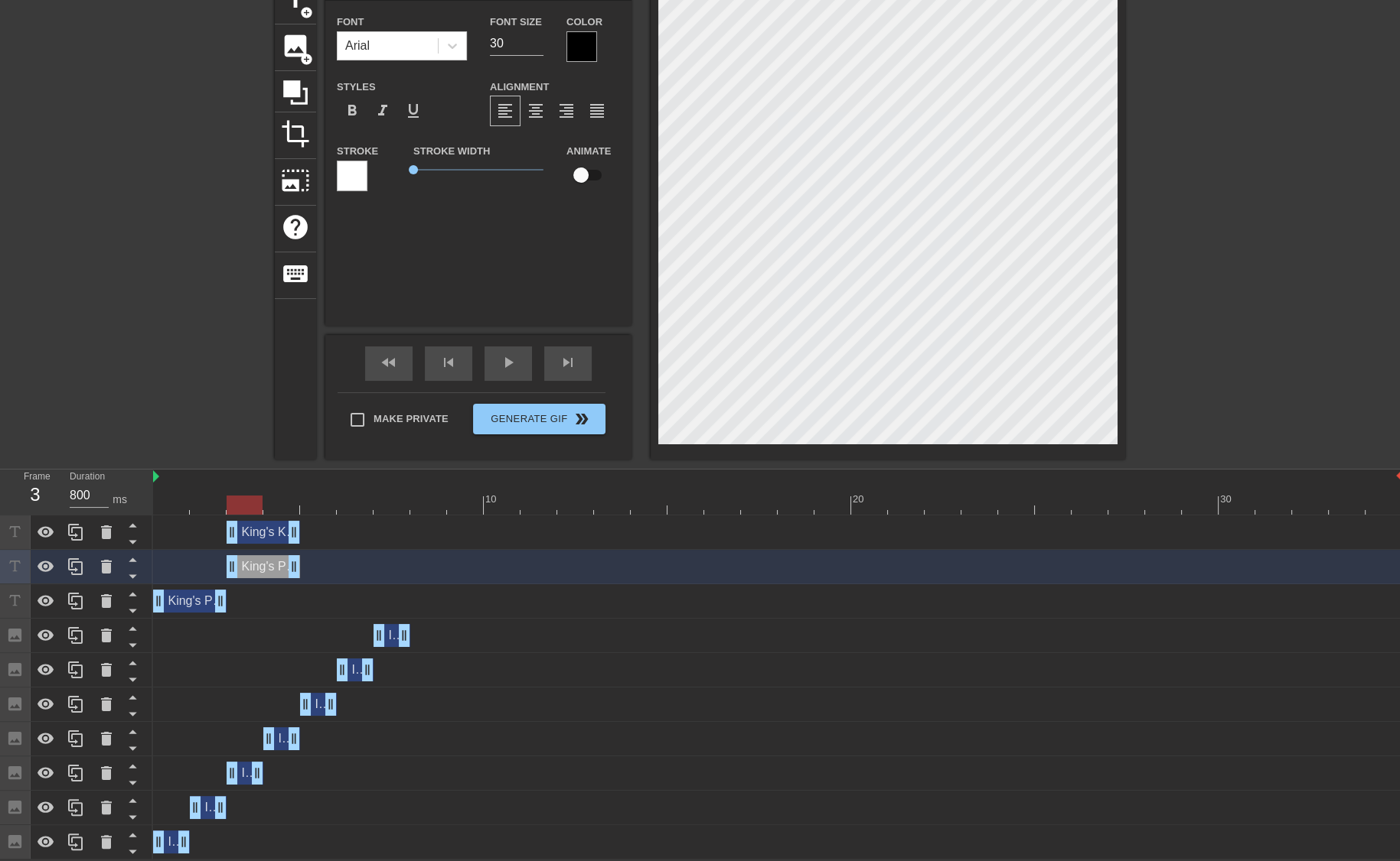
click at [266, 536] on div "King's Knight Variation drag_handle drag_handle" at bounding box center [263, 533] width 73 height 23
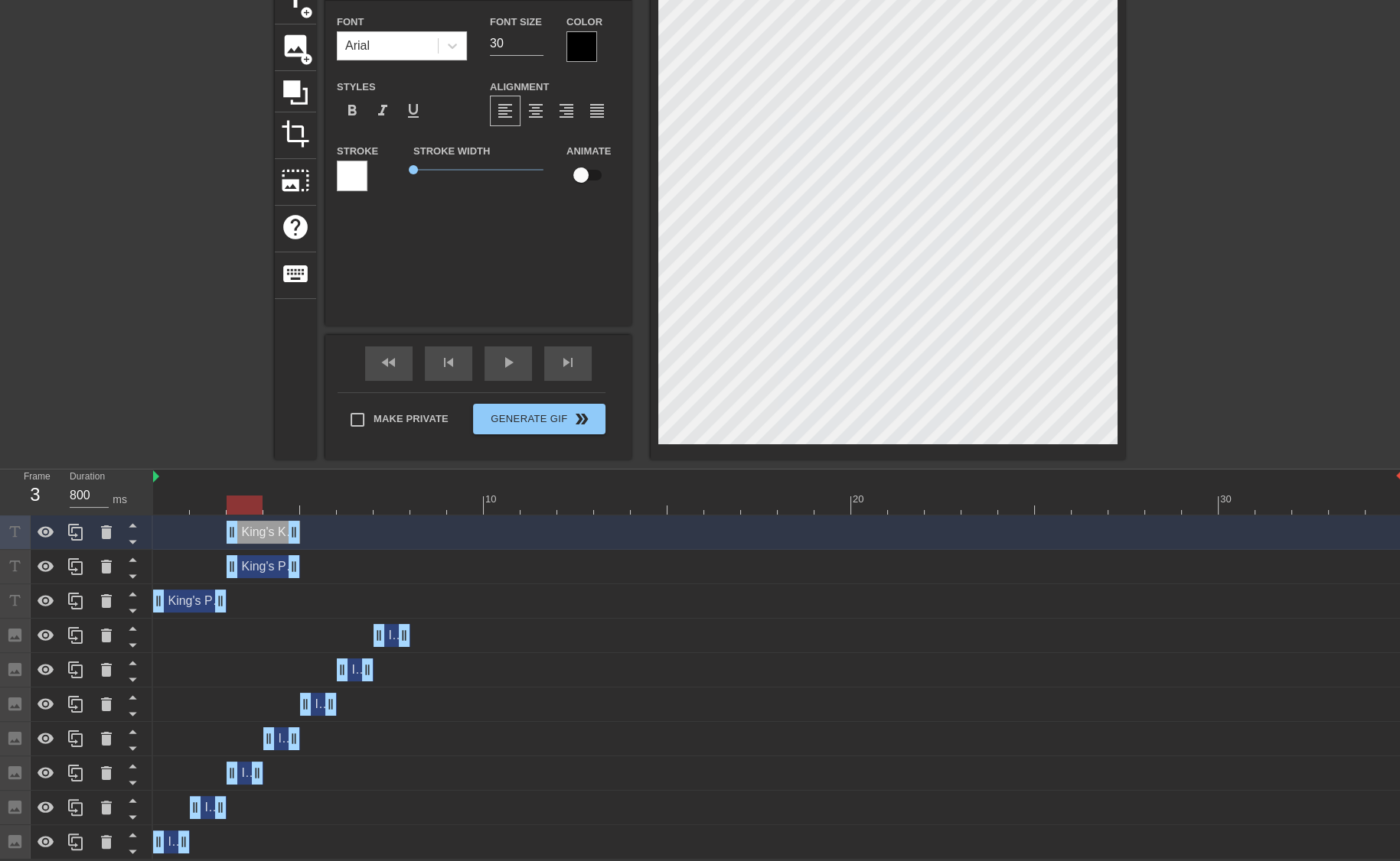
type input "King's Knight Variation"
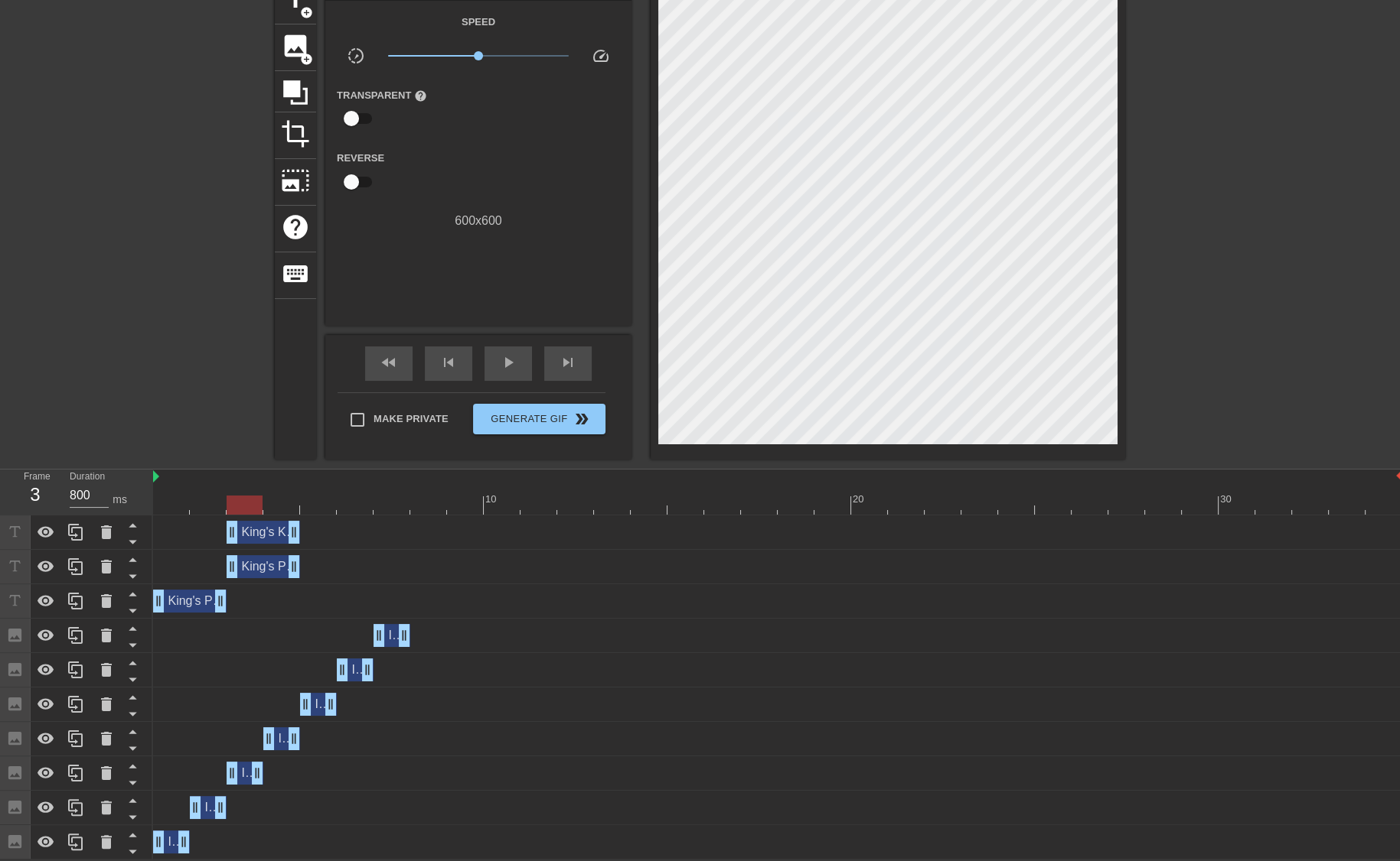
click at [186, 292] on div at bounding box center [142, 207] width 229 height 459
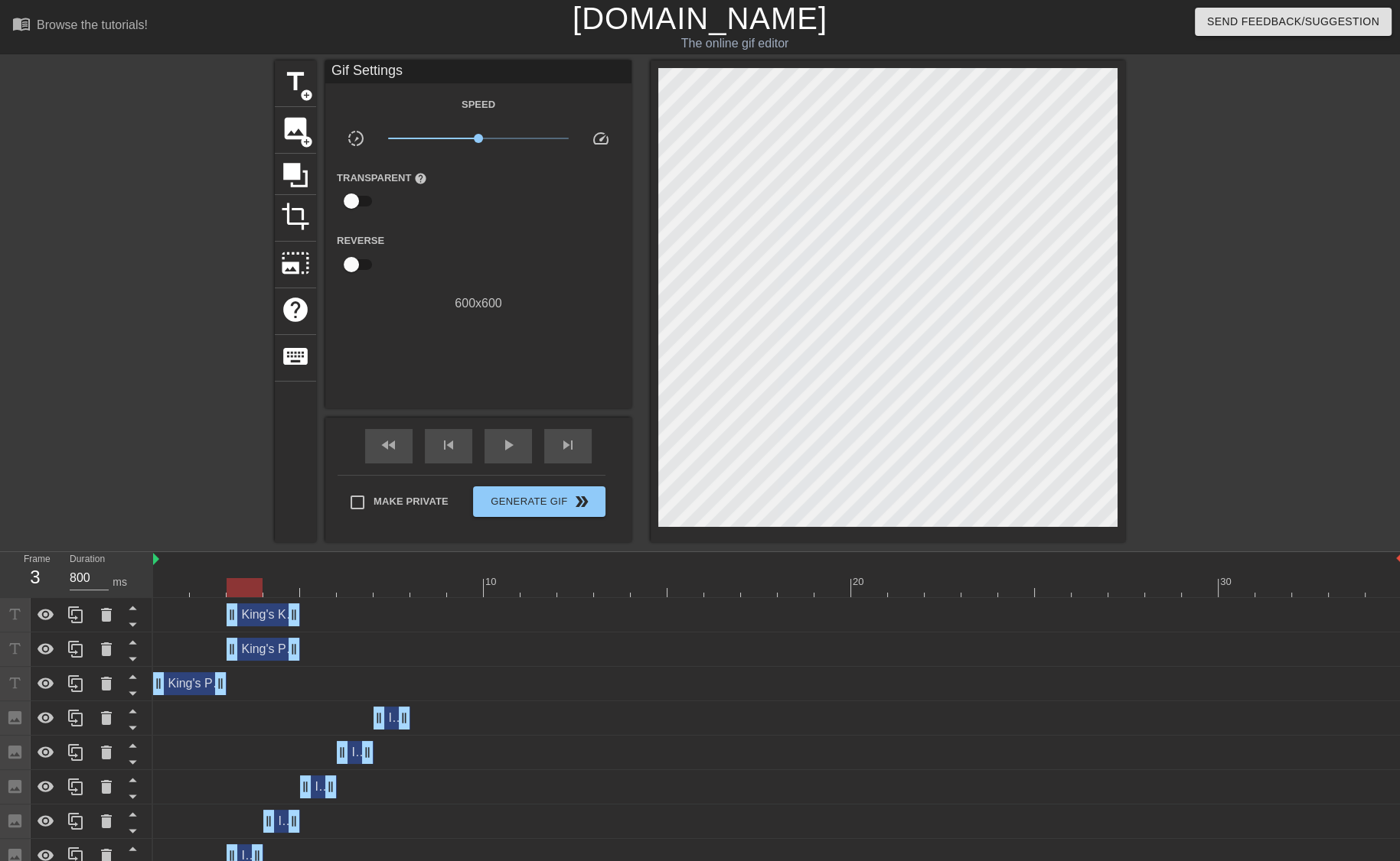
scroll to position [2, 0]
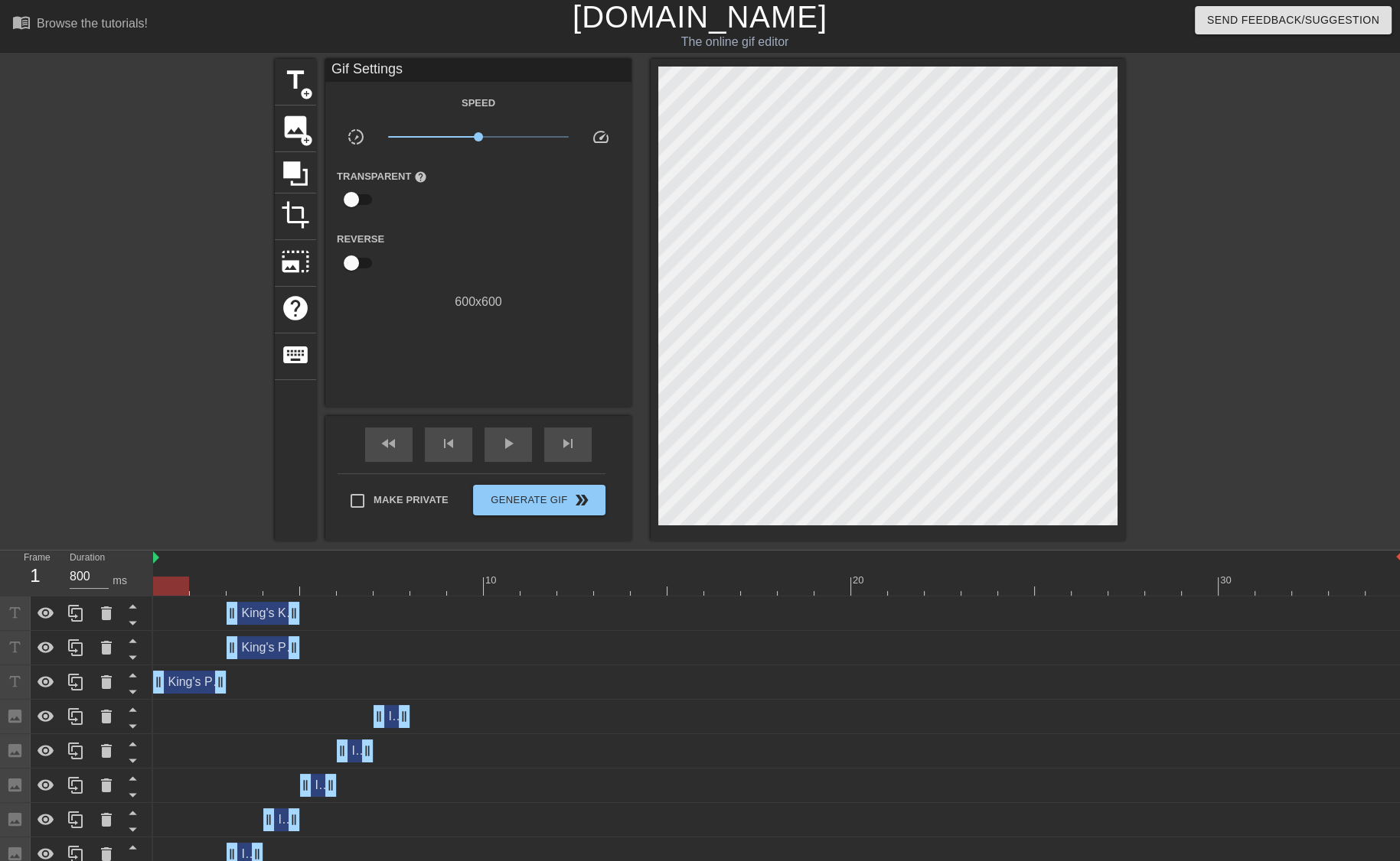
click at [168, 589] on div at bounding box center [778, 587] width 1249 height 19
click at [167, 592] on div at bounding box center [778, 587] width 1249 height 19
click at [248, 610] on div "King's Knight Variation drag_handle drag_handle" at bounding box center [263, 613] width 73 height 23
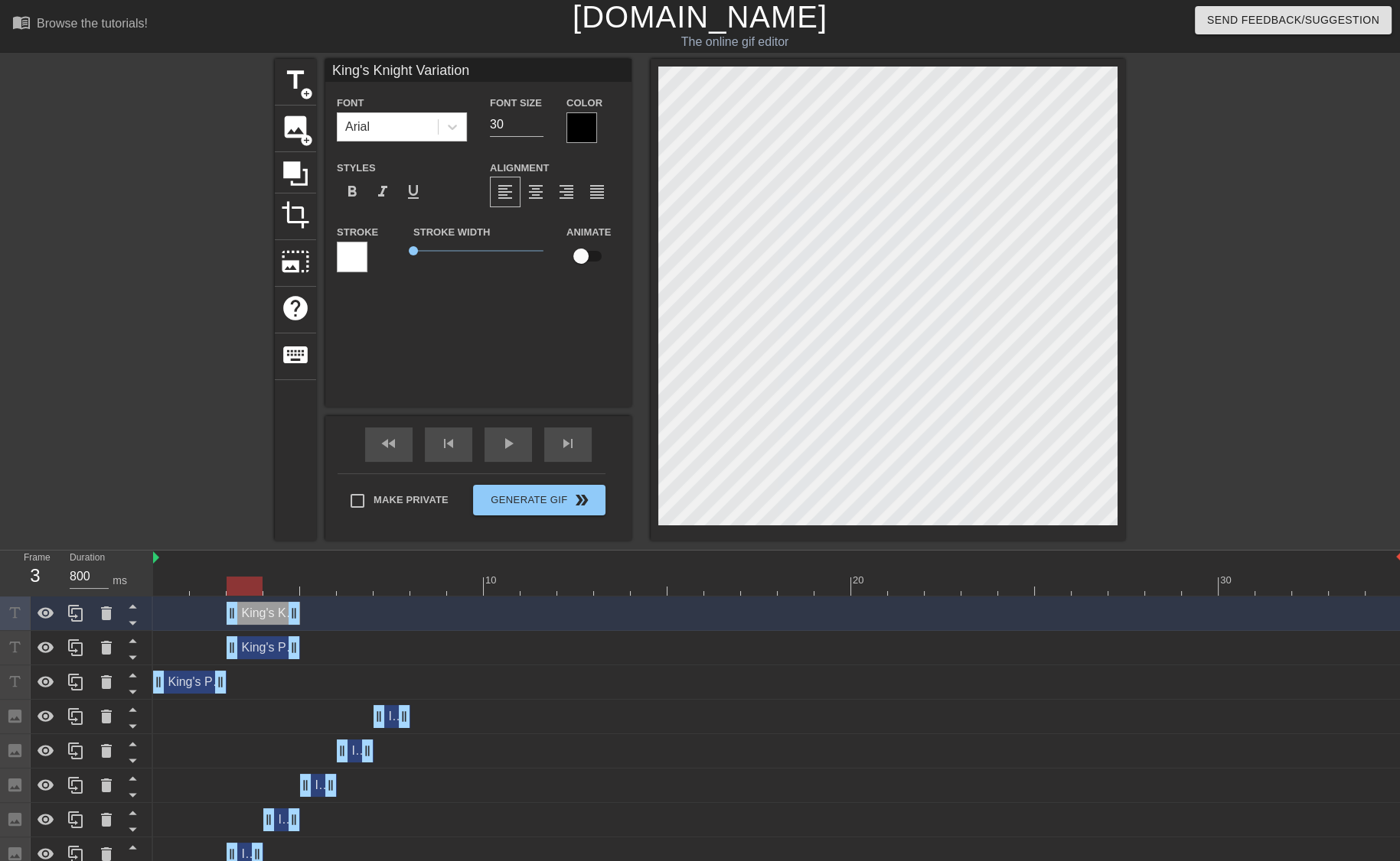
click at [236, 581] on div at bounding box center [778, 587] width 1249 height 19
click at [277, 578] on div at bounding box center [778, 587] width 1249 height 19
click at [239, 573] on div at bounding box center [245, 576] width 37 height 19
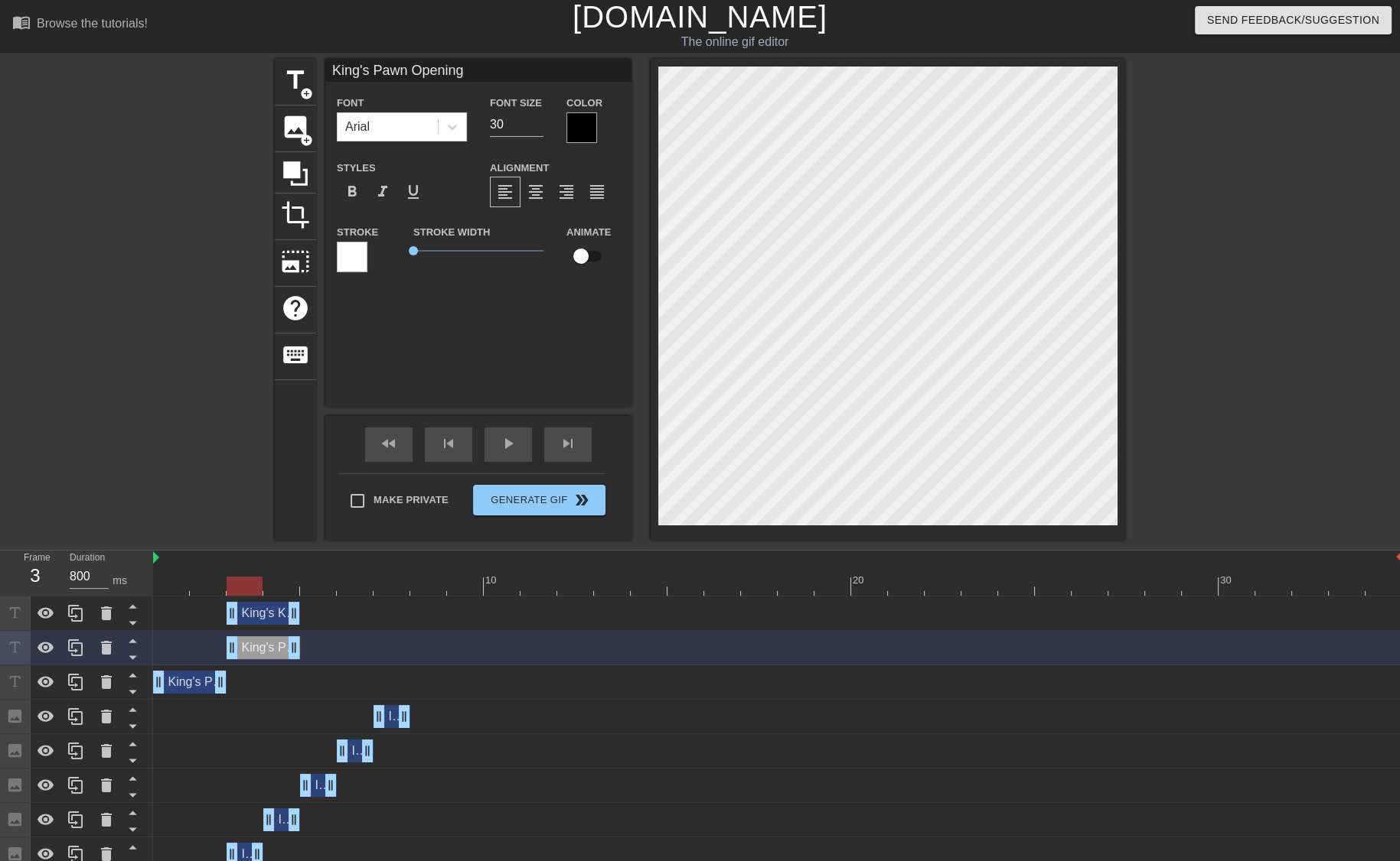
type input "King's Knight Variation"
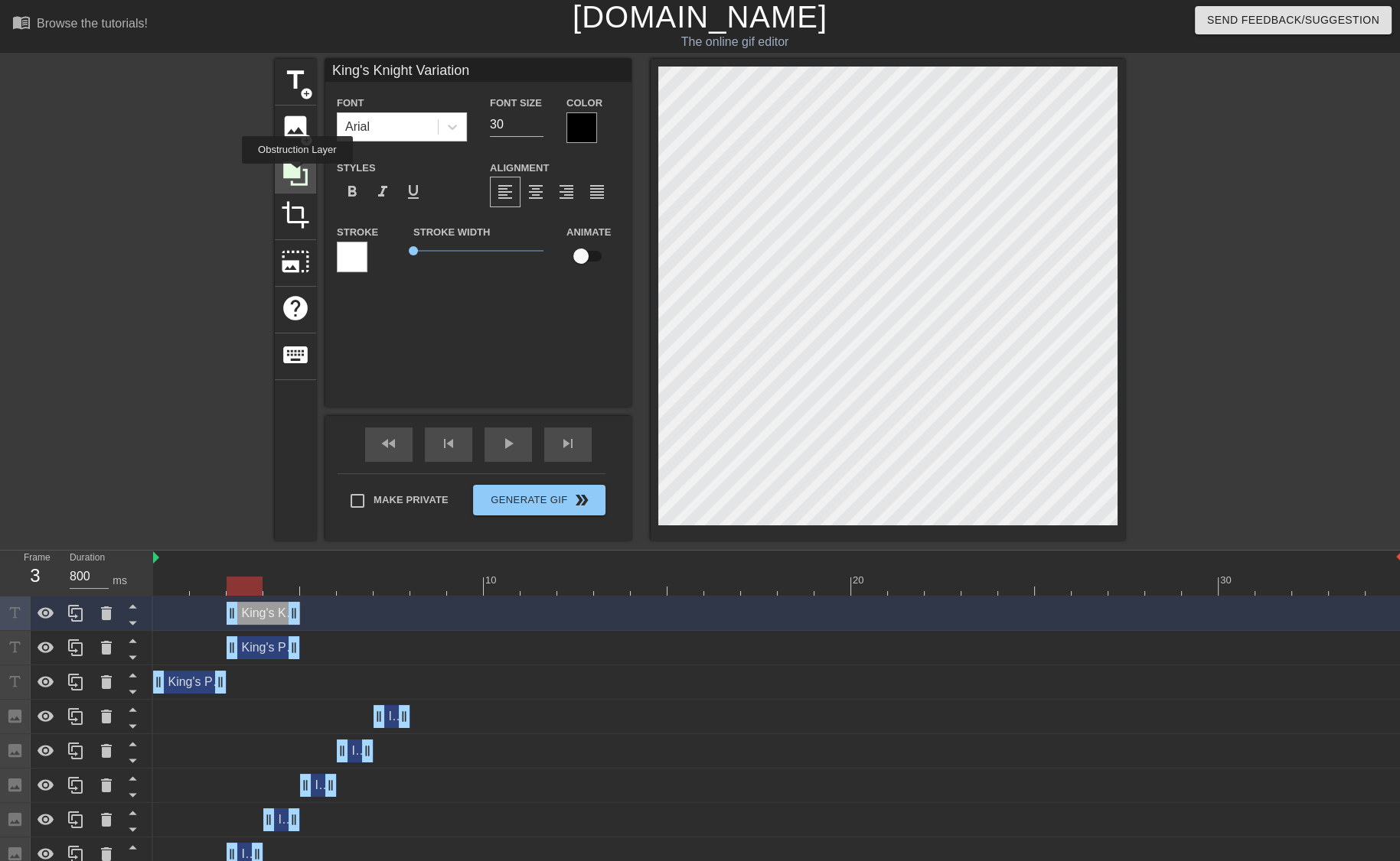
click at [297, 174] on icon at bounding box center [295, 173] width 24 height 24
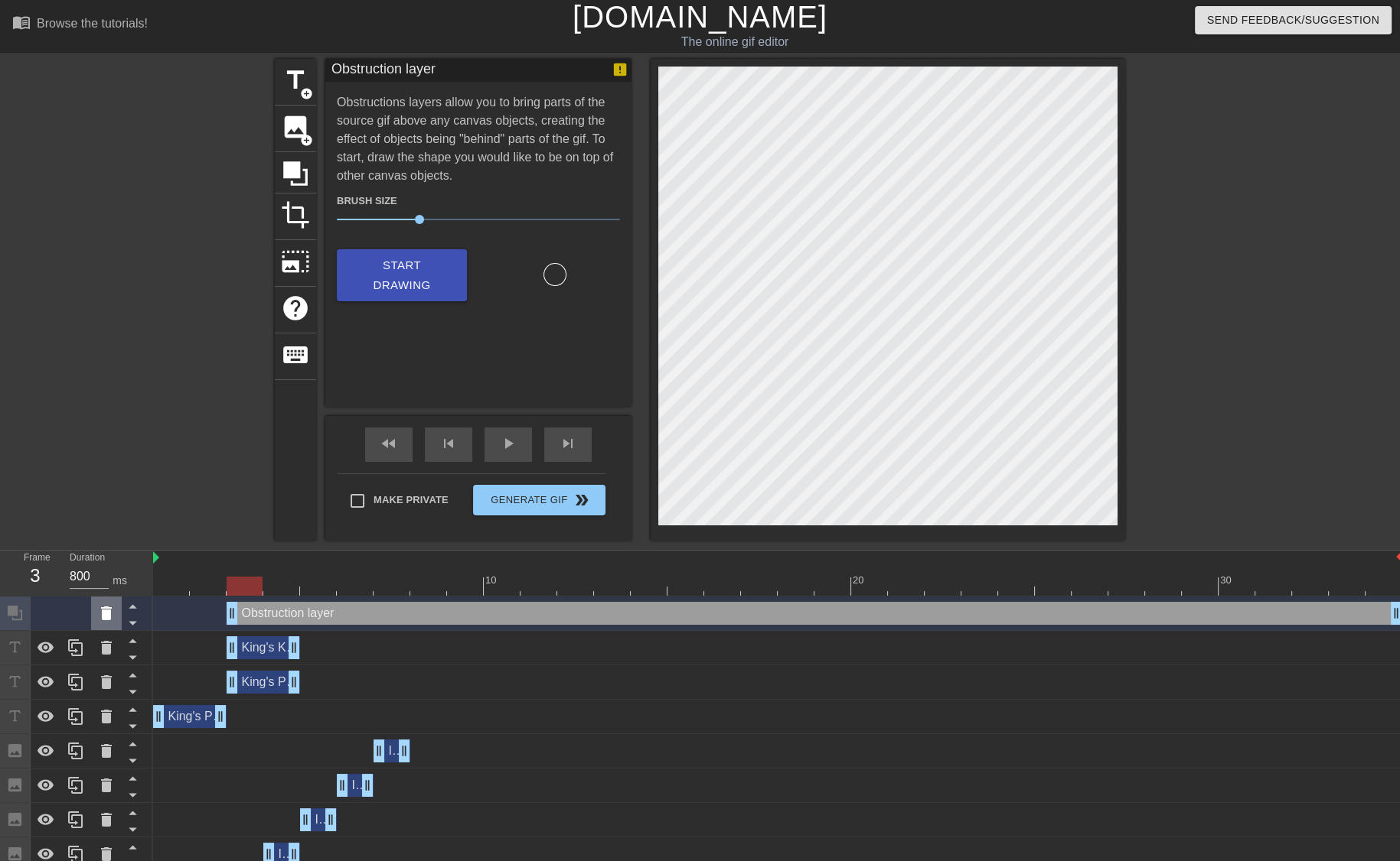
click at [110, 612] on icon at bounding box center [106, 613] width 11 height 13
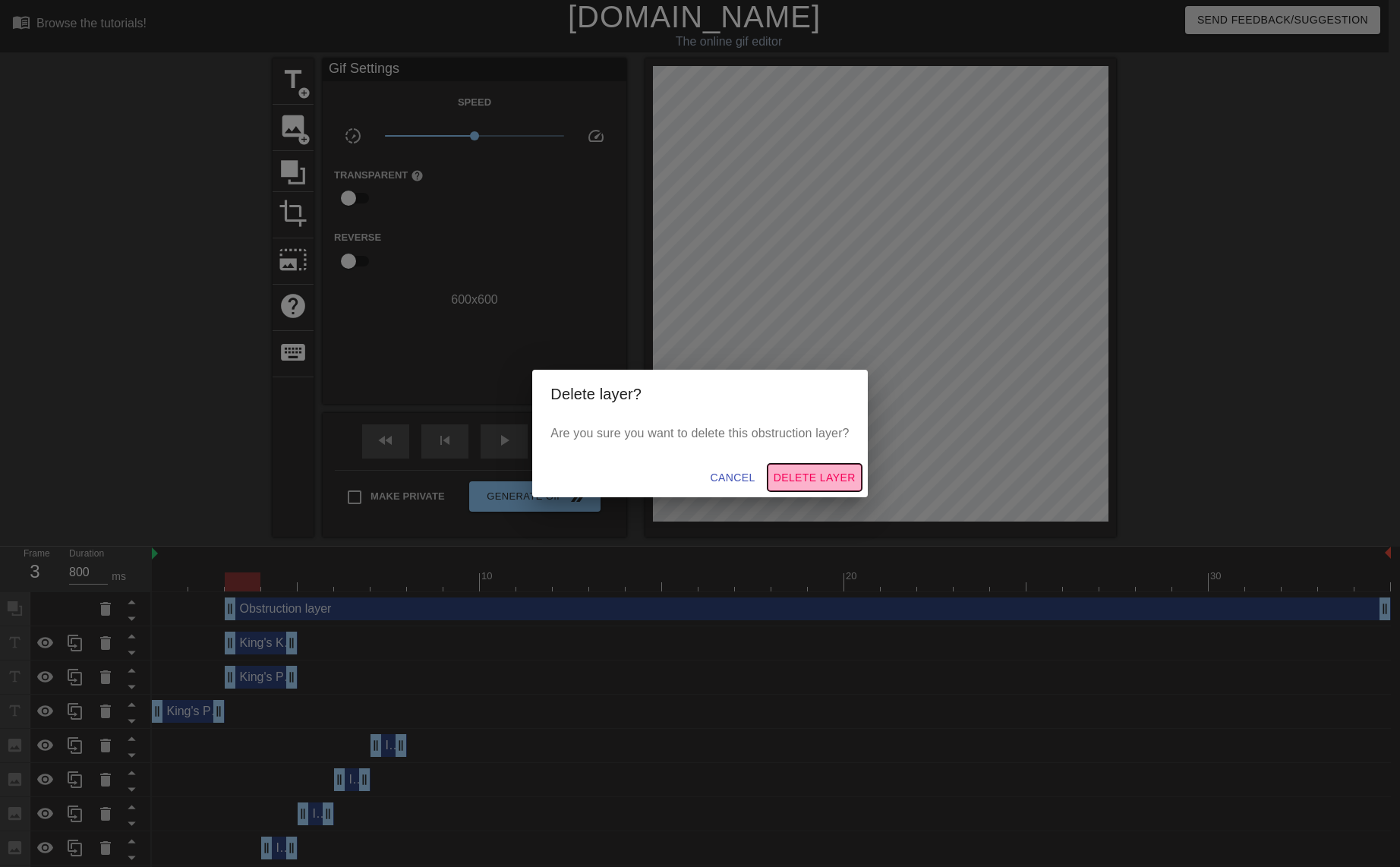
click at [811, 471] on span "Delete Layer" at bounding box center [814, 478] width 82 height 19
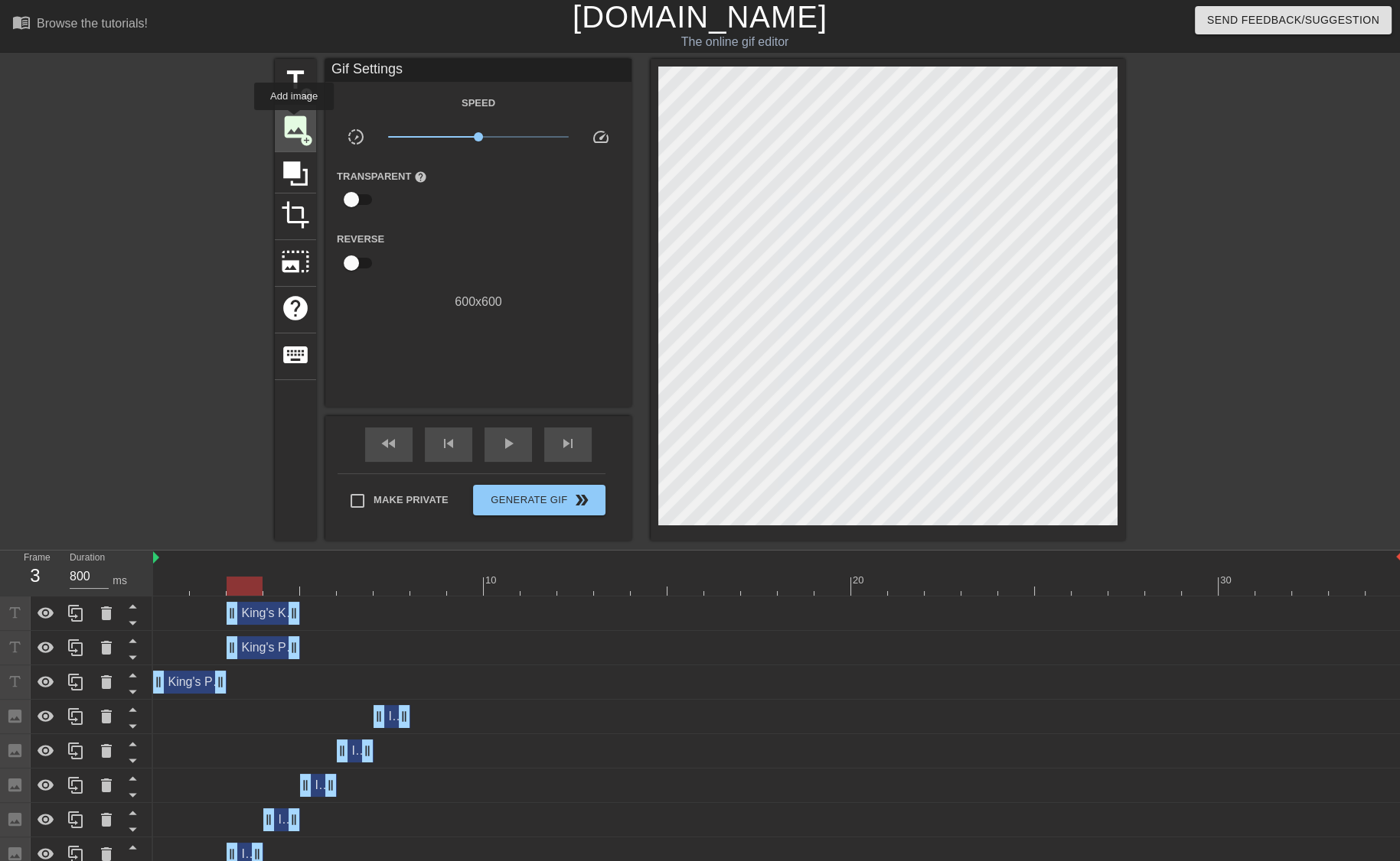
click at [294, 121] on span "image" at bounding box center [295, 127] width 29 height 29
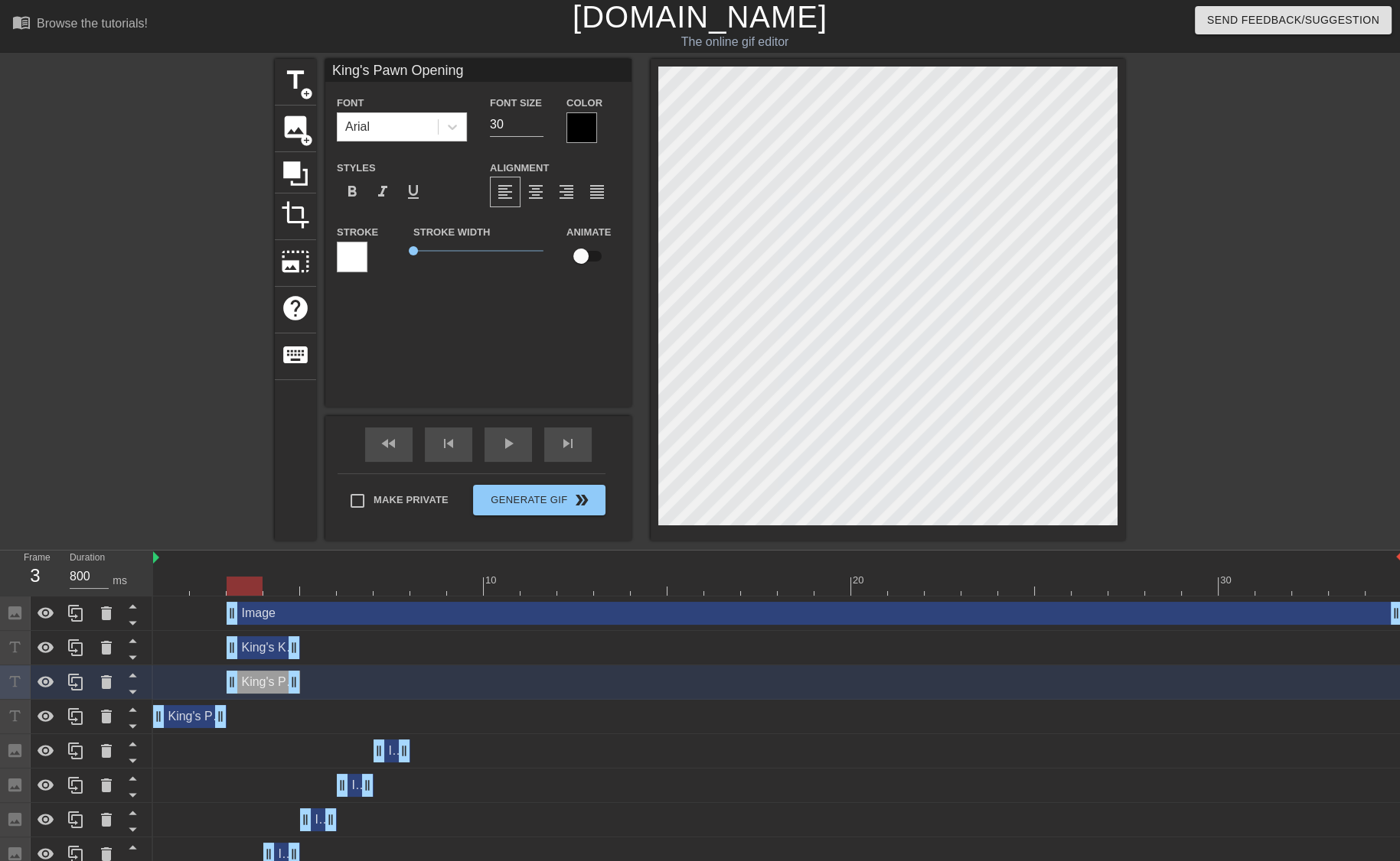
click at [262, 610] on div "Image drag_handle drag_handle" at bounding box center [814, 613] width 1175 height 23
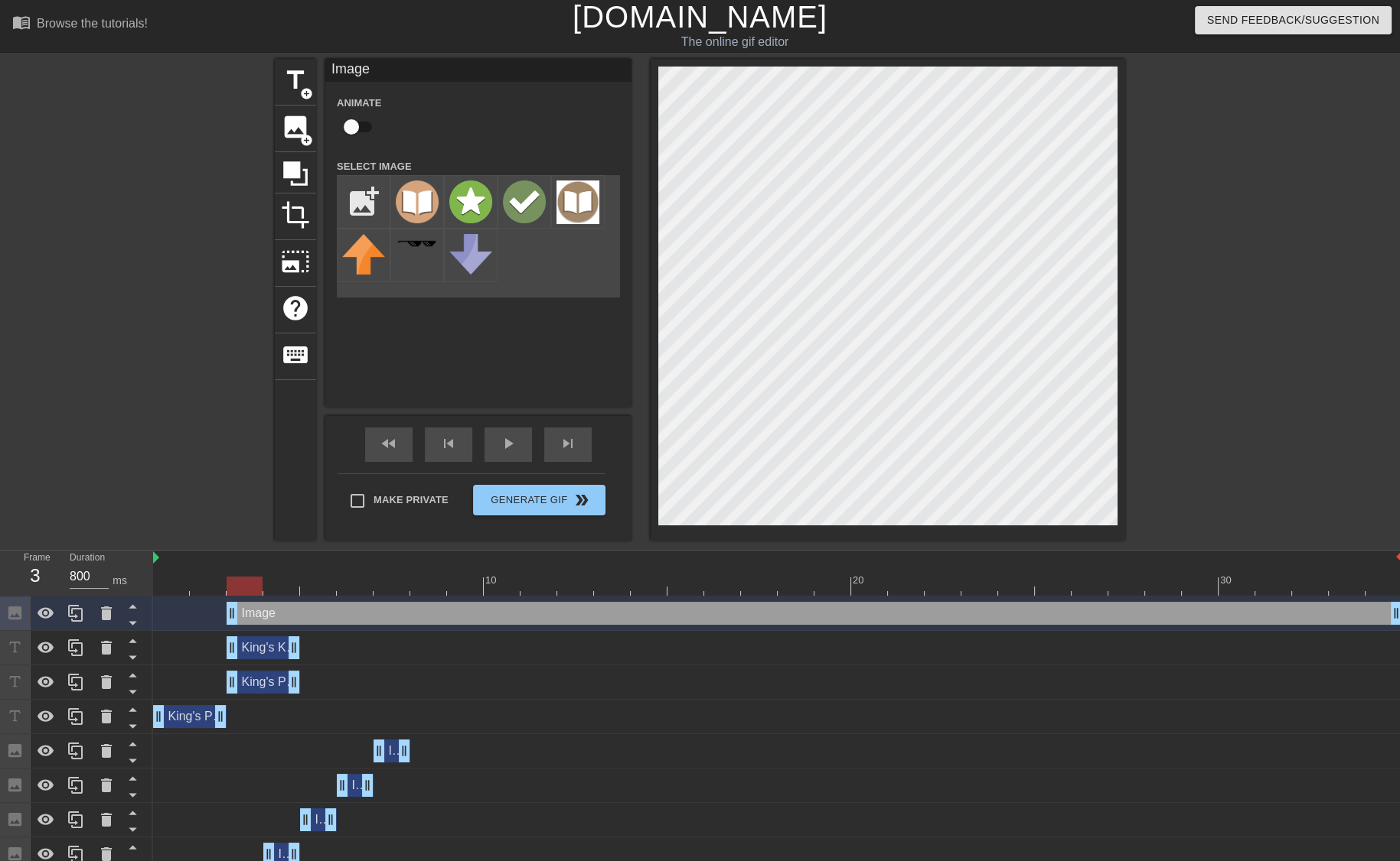
click at [262, 610] on div "Image drag_handle drag_handle" at bounding box center [814, 613] width 1175 height 23
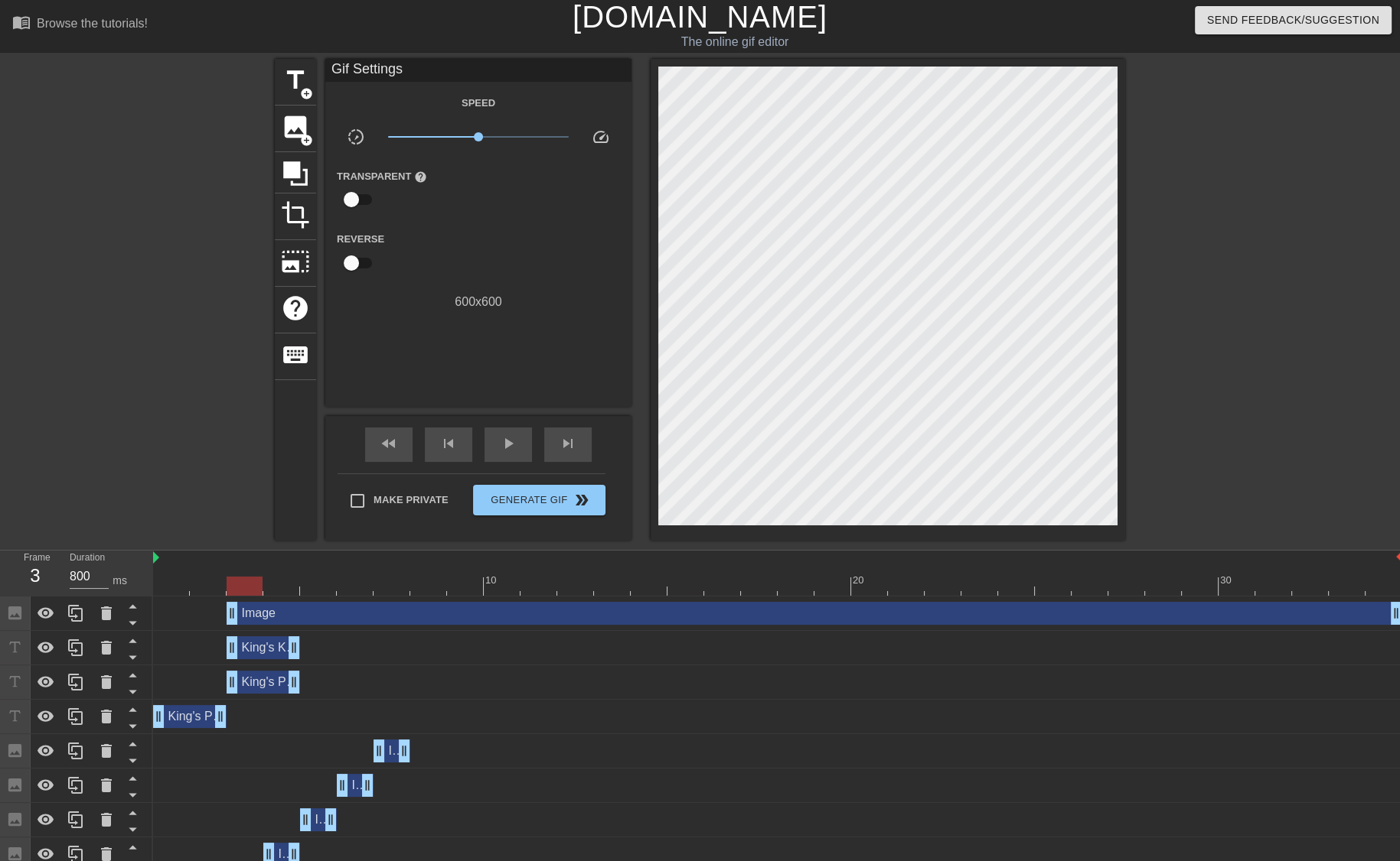
click at [173, 607] on div "Image drag_handle drag_handle" at bounding box center [778, 613] width 1249 height 23
click at [410, 604] on div "Image drag_handle drag_handle" at bounding box center [814, 613] width 1175 height 23
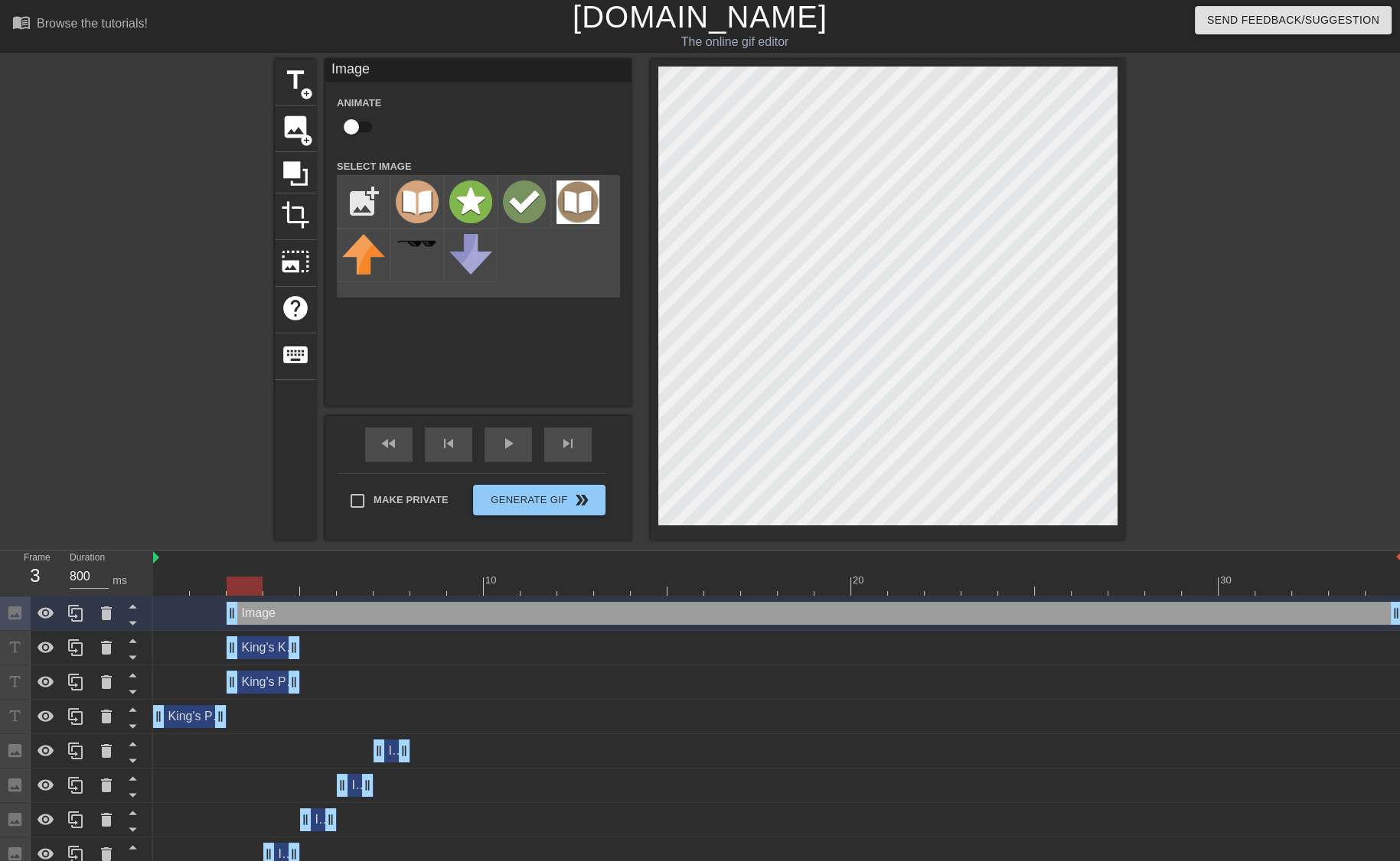
drag, startPoint x: 414, startPoint y: 612, endPoint x: 416, endPoint y: 645, distance: 33.1
click at [416, 645] on div "Image drag_handle drag_handle King's Knight Variation drag_handle drag_handle K…" at bounding box center [777, 786] width 1247 height 378
drag, startPoint x: 1394, startPoint y: 615, endPoint x: 1395, endPoint y: 634, distance: 19.0
click at [1395, 634] on div "Image drag_handle drag_handle King's Knight Variation drag_handle drag_handle K…" at bounding box center [777, 786] width 1247 height 378
click at [136, 625] on icon at bounding box center [133, 623] width 19 height 19
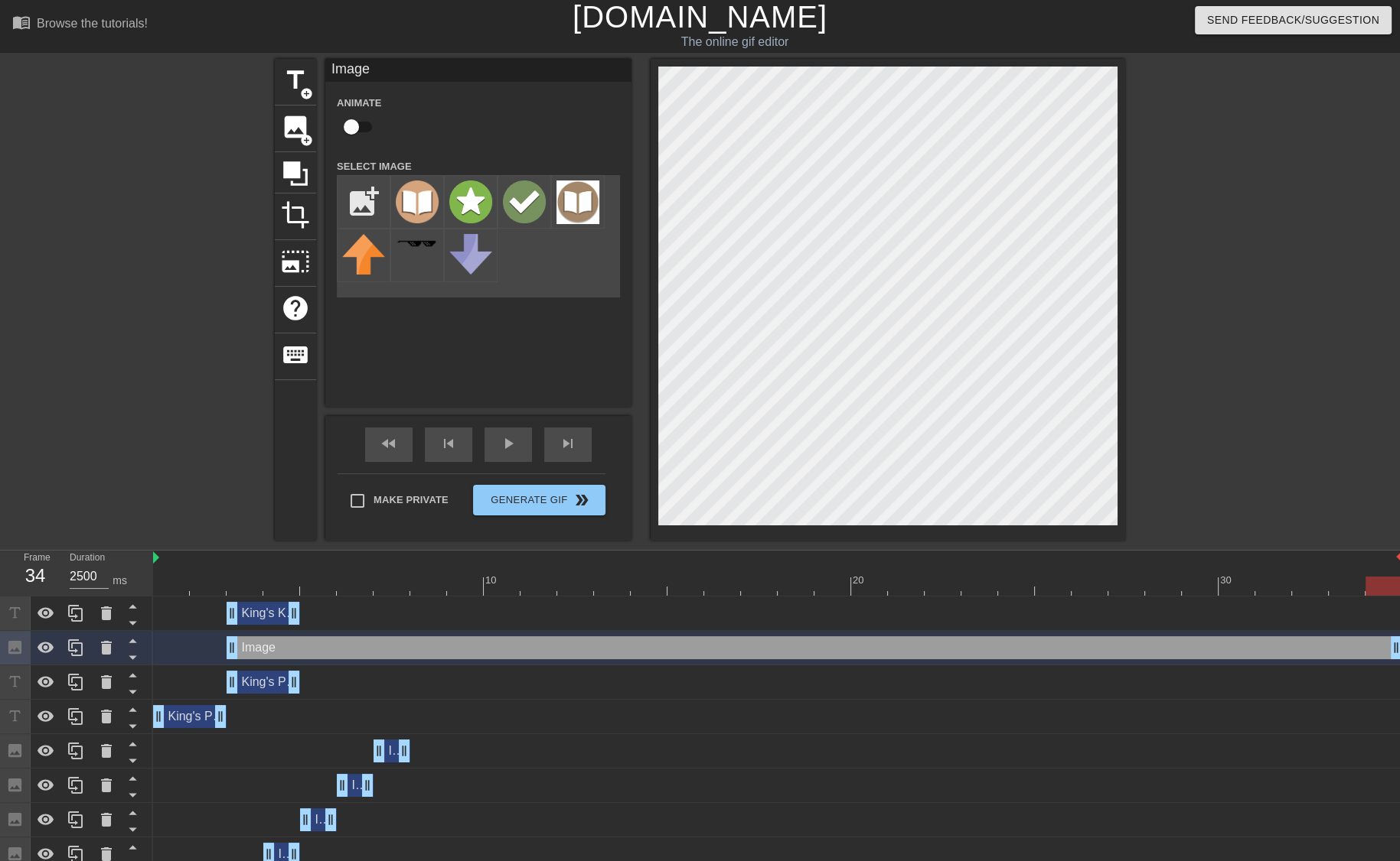
click at [136, 625] on icon at bounding box center [133, 623] width 19 height 19
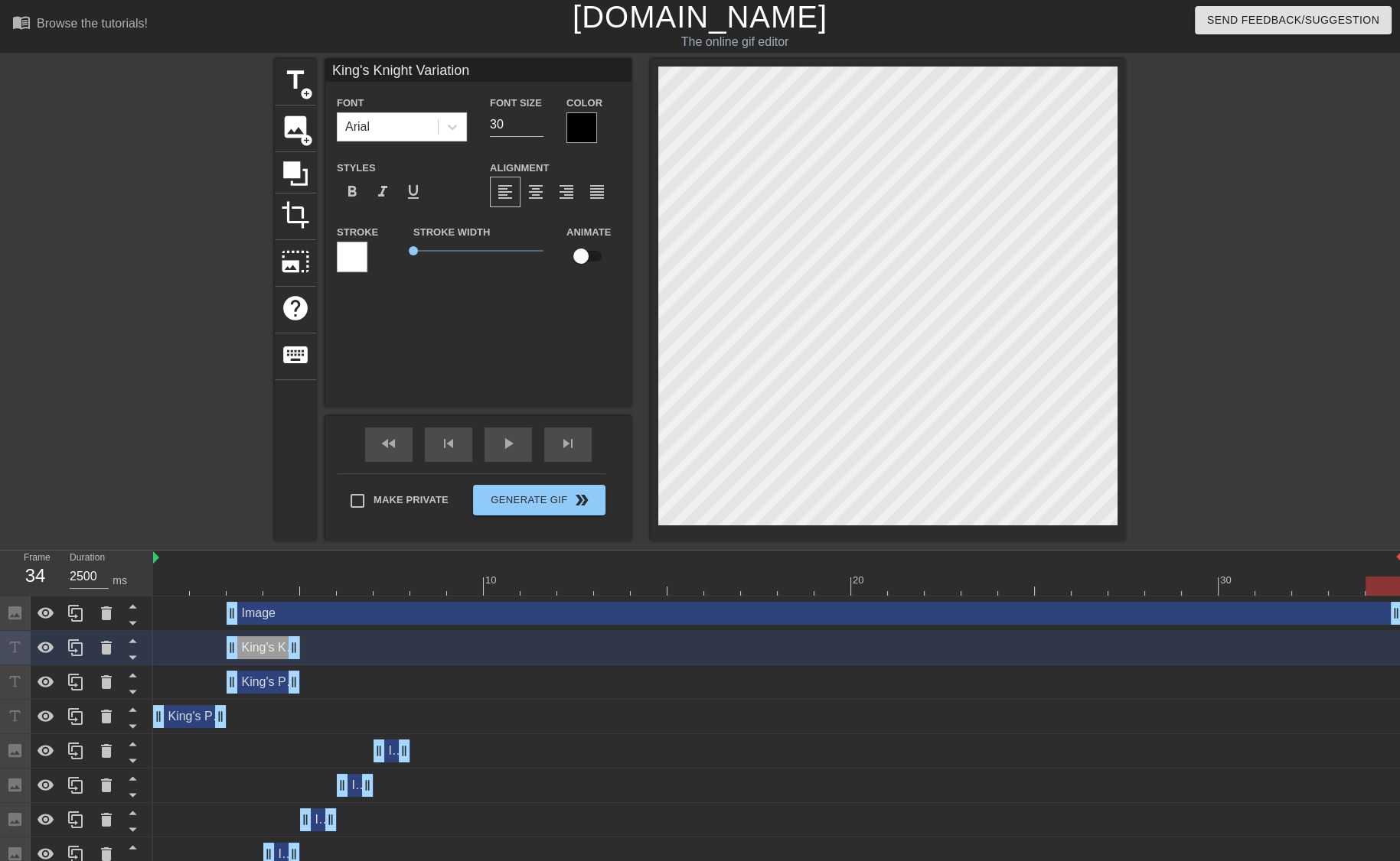
click at [257, 606] on div "Image drag_handle drag_handle" at bounding box center [814, 613] width 1175 height 23
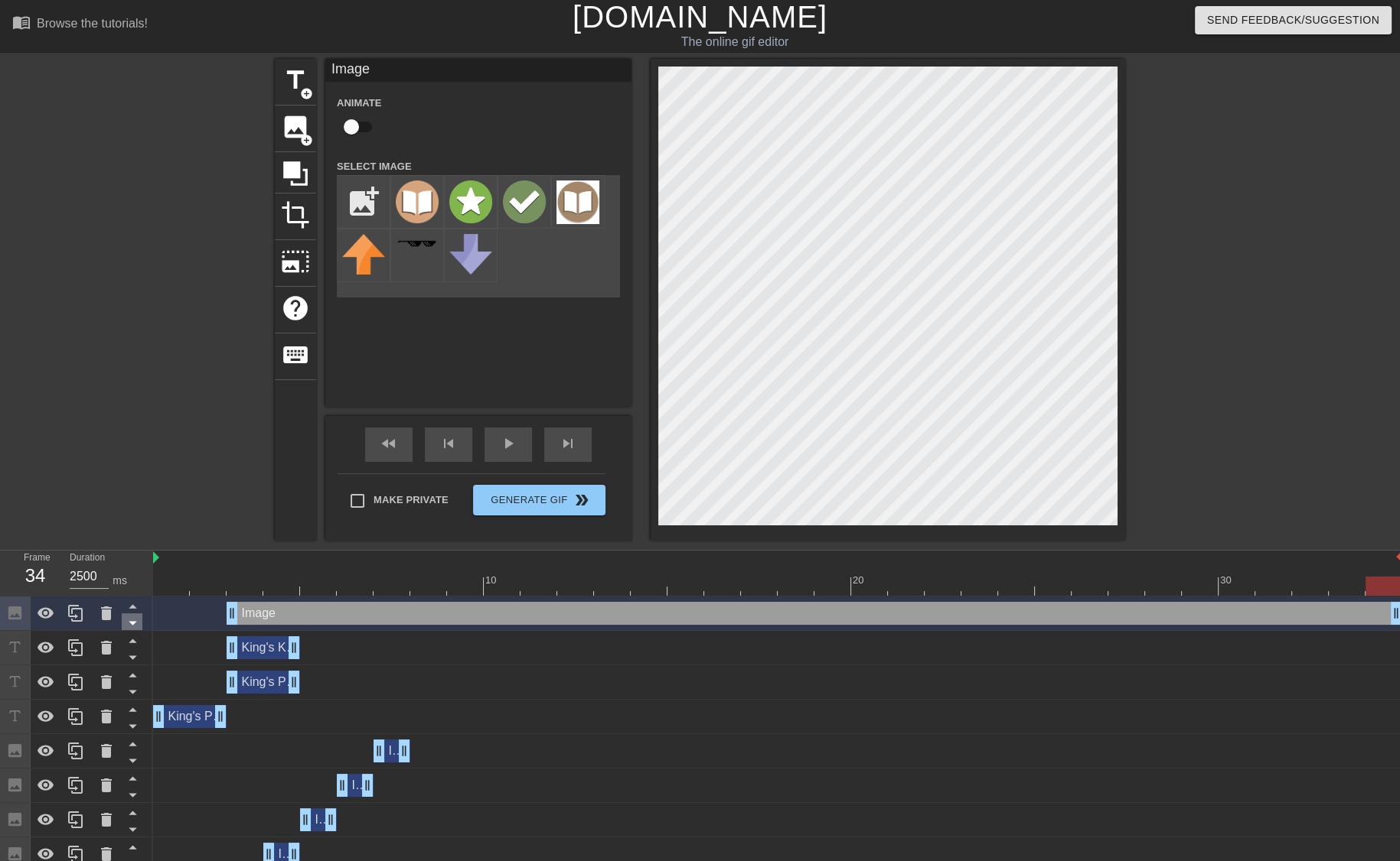
click at [132, 619] on icon at bounding box center [133, 623] width 19 height 19
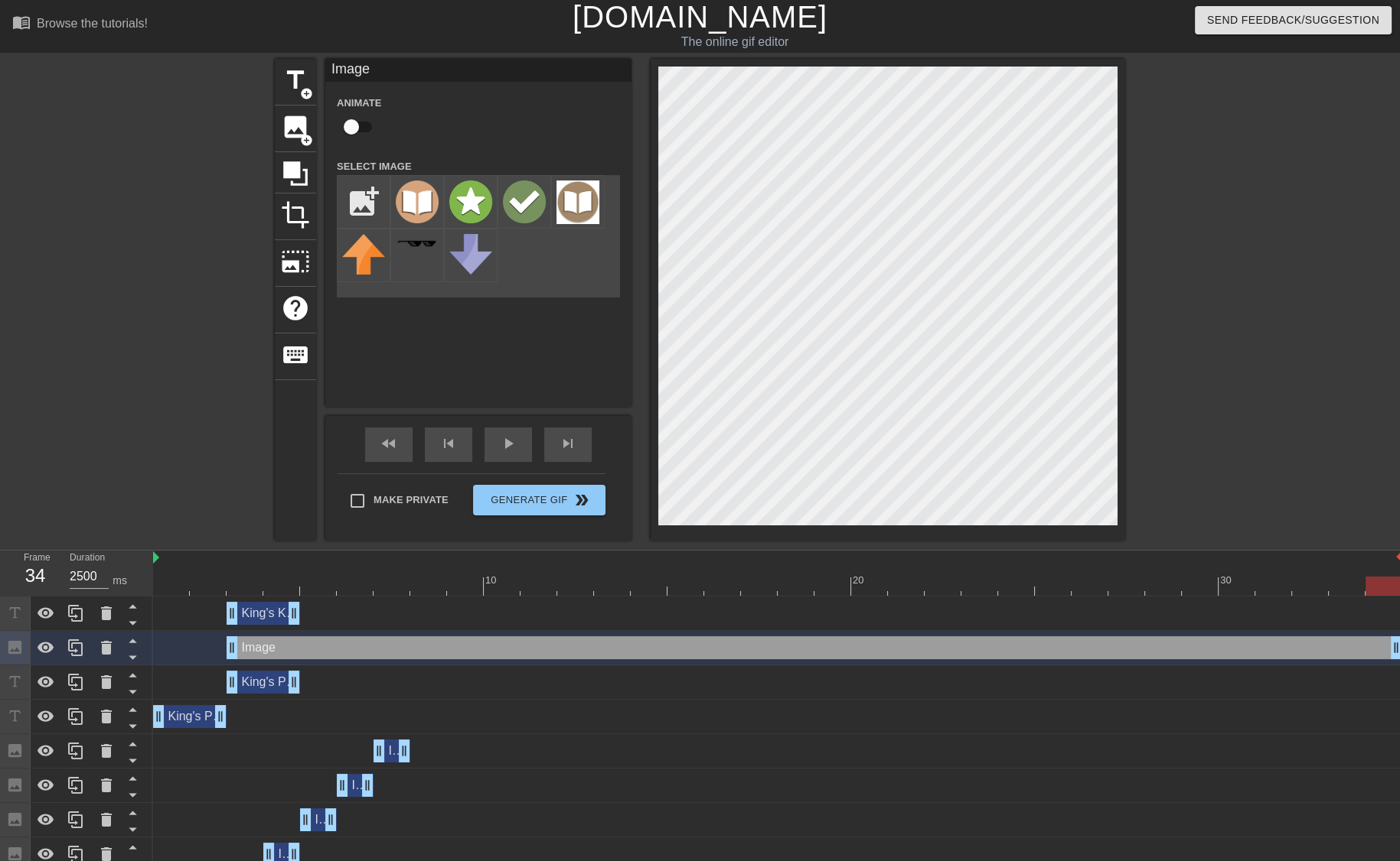
click at [196, 662] on div "Image drag_handle drag_handle" at bounding box center [778, 648] width 1249 height 35
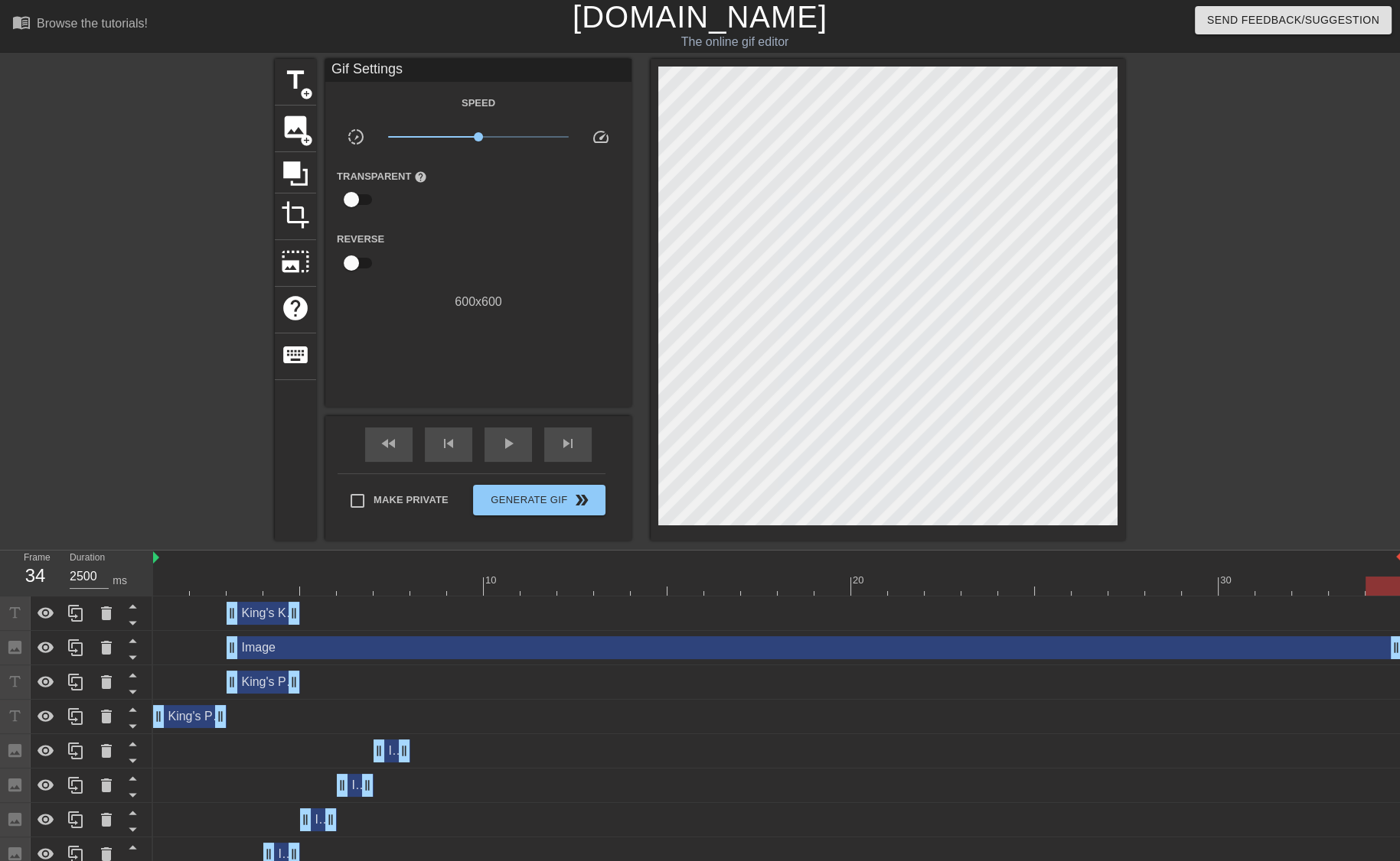
click at [268, 650] on div "Image drag_handle drag_handle" at bounding box center [814, 648] width 1175 height 23
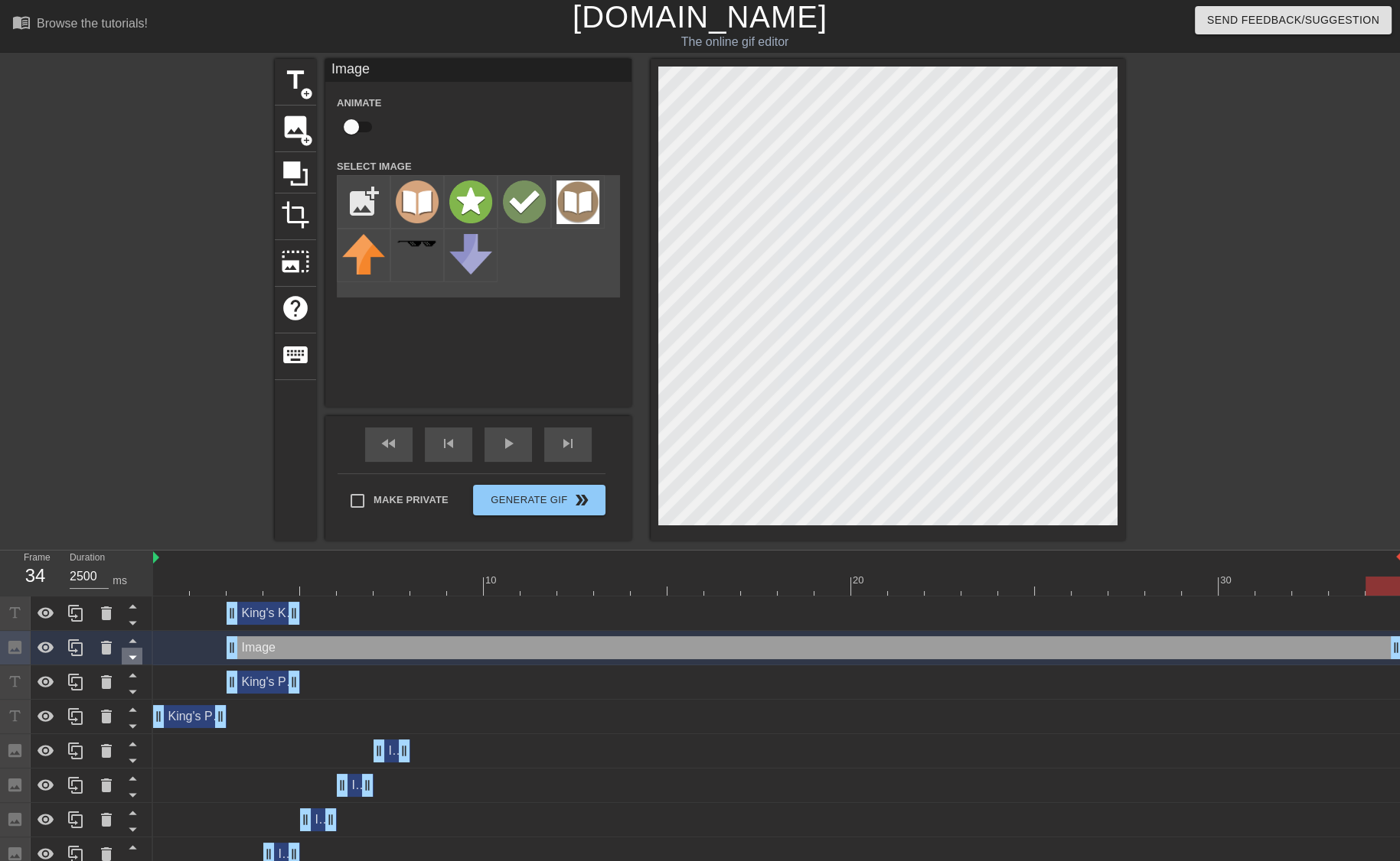
click at [135, 656] on icon at bounding box center [133, 658] width 19 height 19
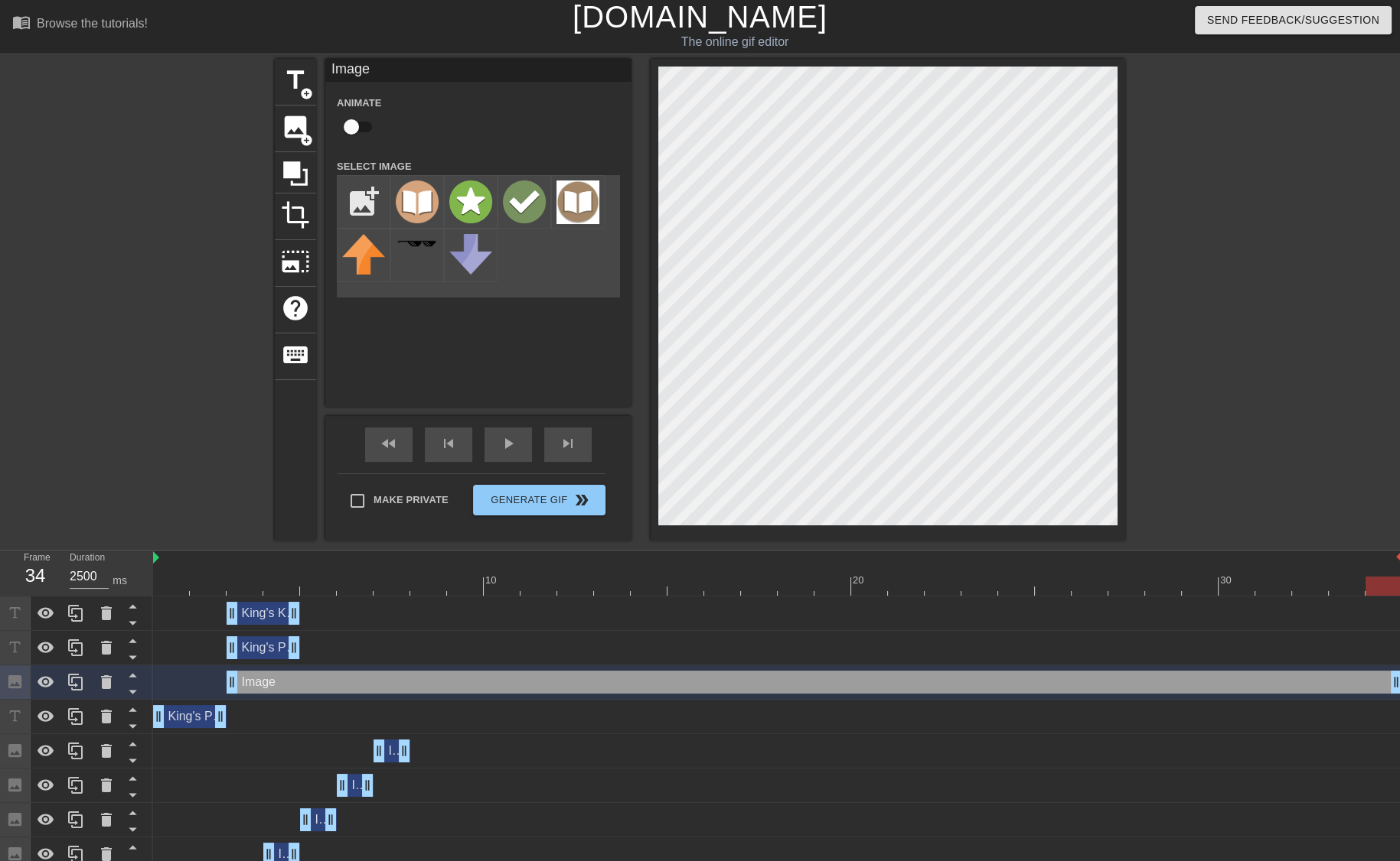
click at [347, 653] on div "King's Pawn Opening drag_handle drag_handle" at bounding box center [778, 648] width 1249 height 23
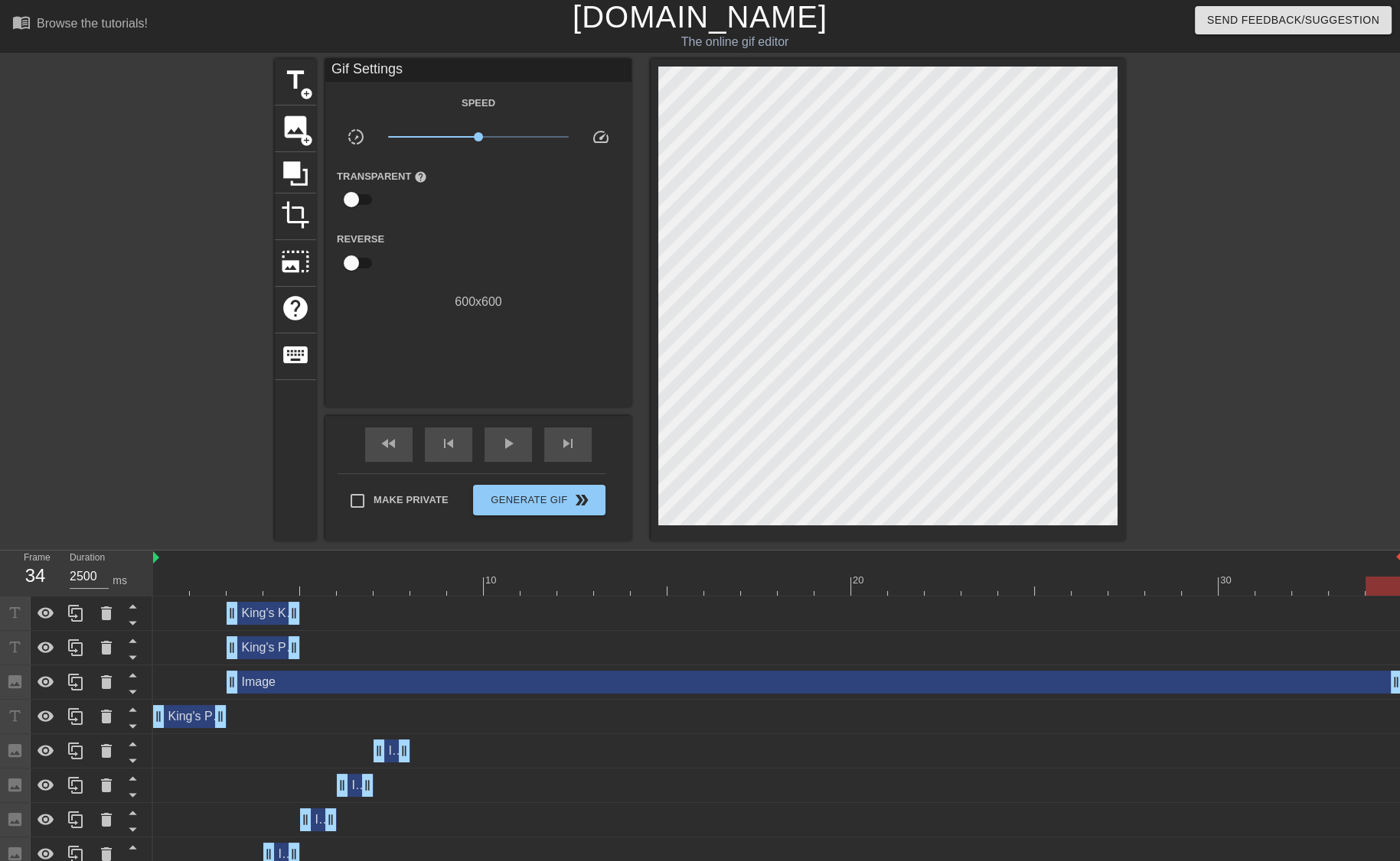
type input "800"
click at [172, 582] on div at bounding box center [778, 587] width 1249 height 19
click at [220, 582] on div at bounding box center [778, 587] width 1249 height 19
click at [295, 676] on div "Image drag_handle drag_handle" at bounding box center [814, 683] width 1175 height 23
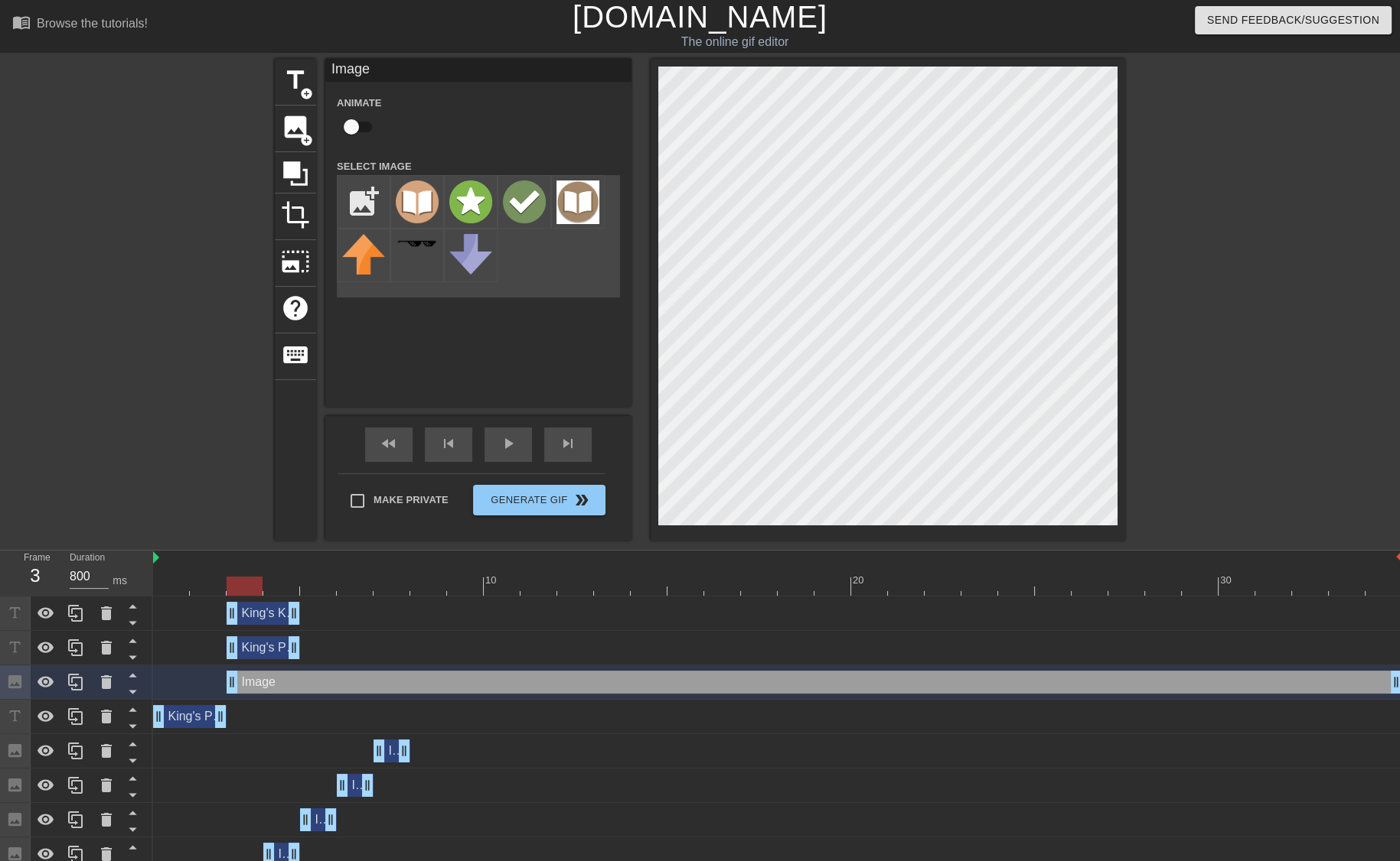
click at [239, 586] on div at bounding box center [778, 587] width 1249 height 19
click at [349, 192] on input "file" at bounding box center [363, 202] width 52 height 52
click at [382, 210] on input "file" at bounding box center [363, 202] width 52 height 52
type input "C:\fakepath\lovepik-black-border-png-image_401063727_wh1200.png"
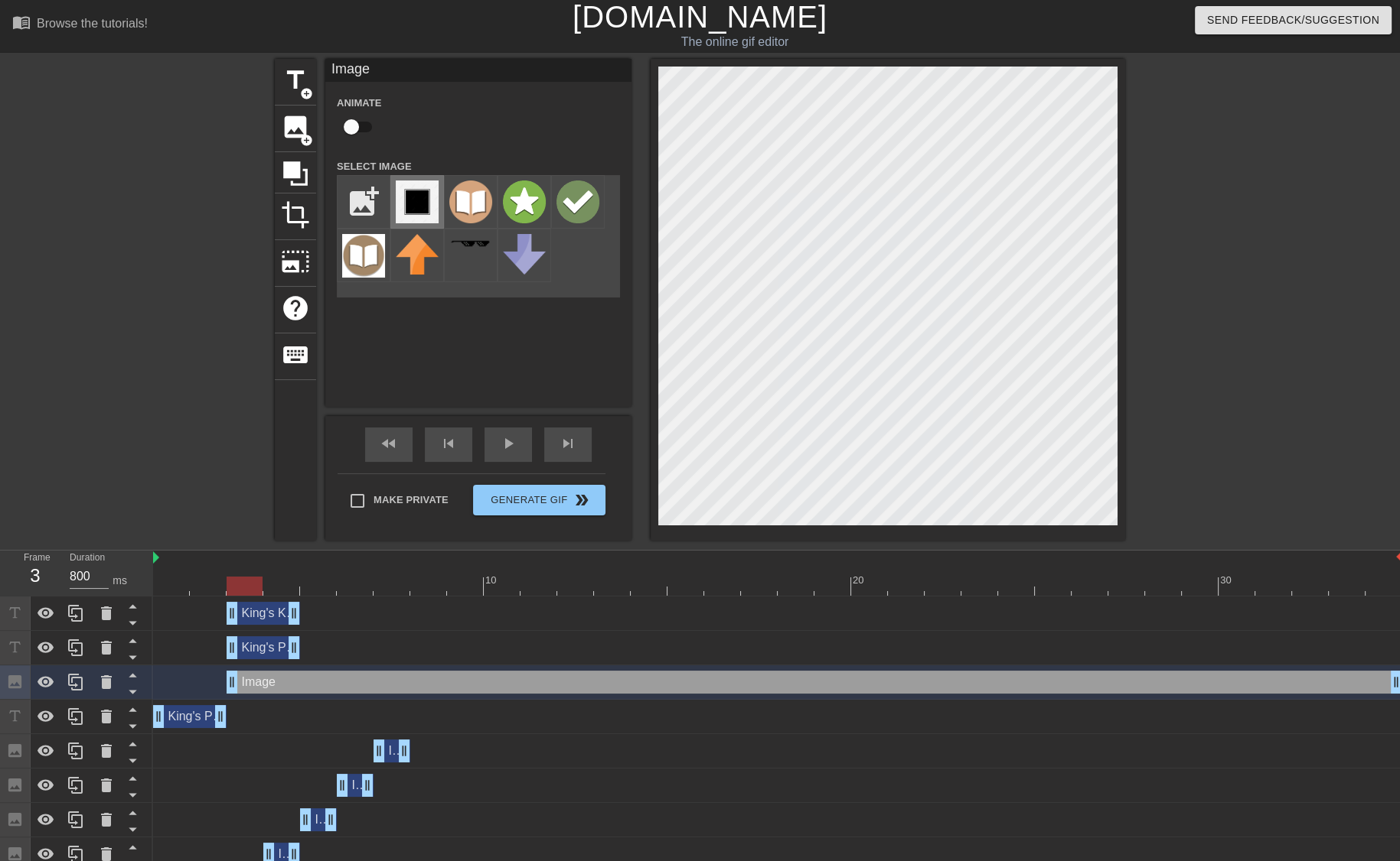
click at [419, 196] on img at bounding box center [417, 201] width 42 height 42
click at [415, 279] on div at bounding box center [417, 255] width 54 height 54
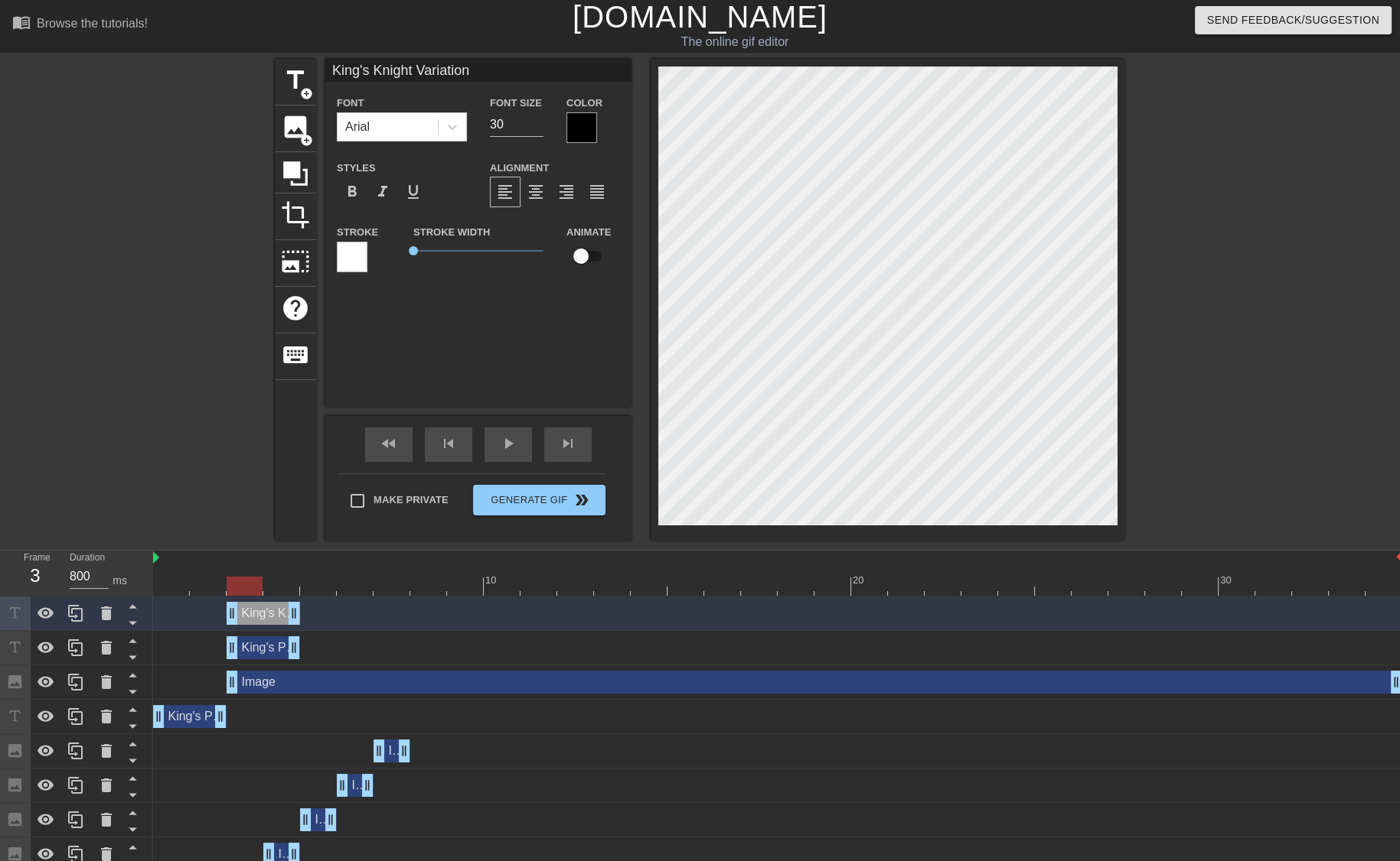
type input "King's Pawn Opening"
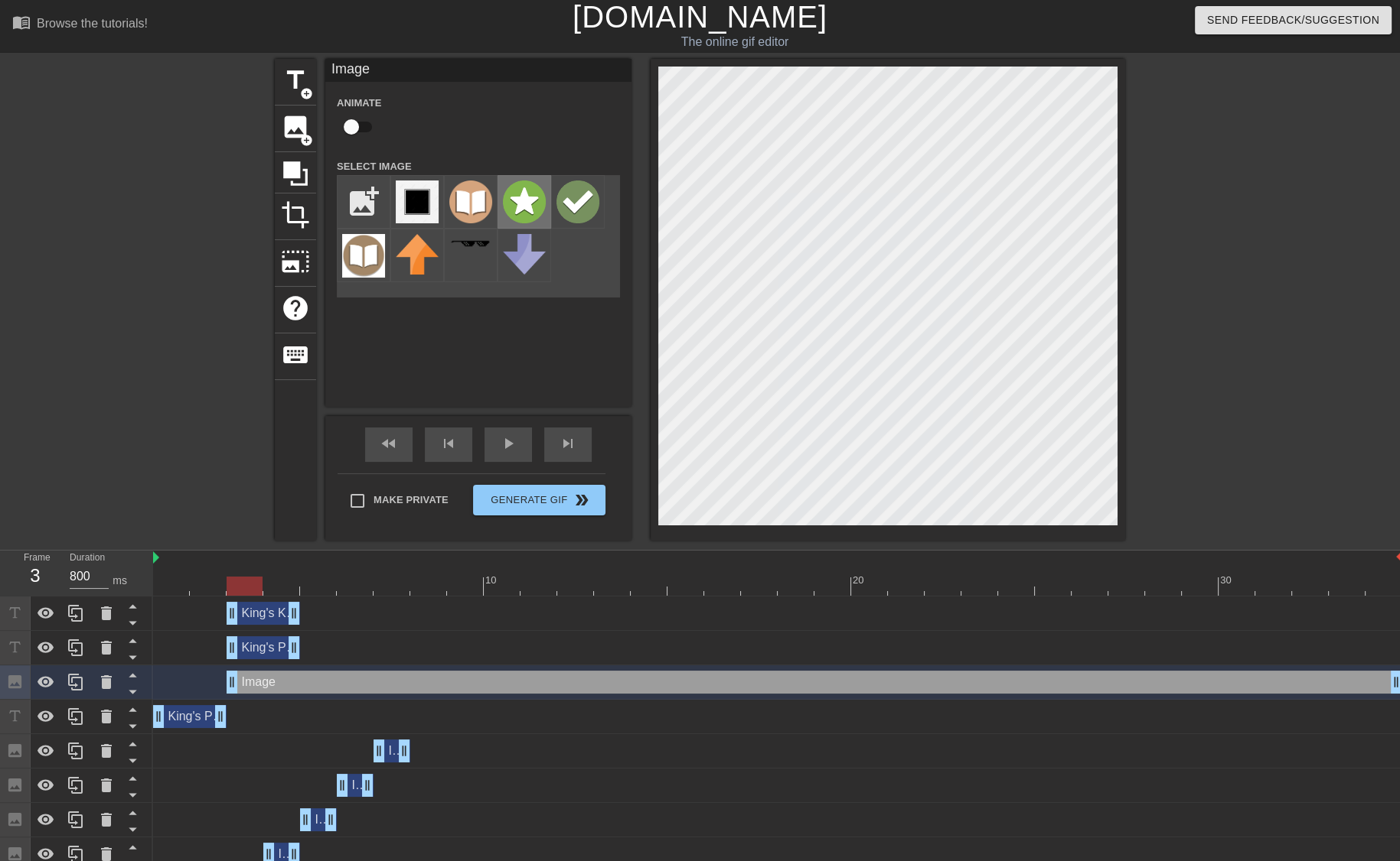
click at [516, 199] on img at bounding box center [524, 201] width 42 height 42
click at [370, 212] on input "file" at bounding box center [363, 202] width 52 height 52
type input "C:\fakepath\blunder.png"
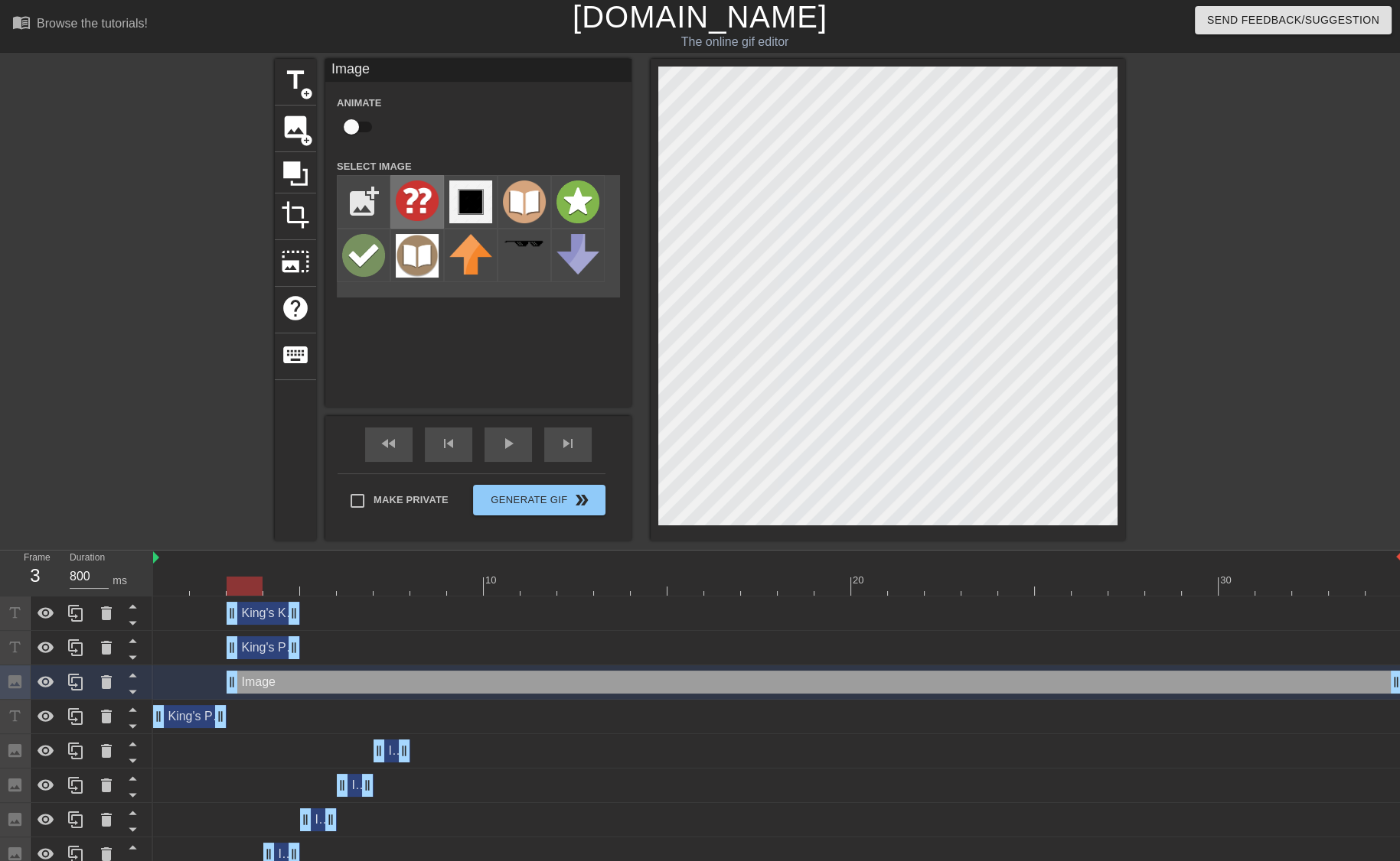
click at [396, 201] on img at bounding box center [417, 200] width 42 height 40
click at [364, 193] on input "file" at bounding box center [363, 202] width 52 height 52
click at [352, 182] on input "file" at bounding box center [363, 202] width 52 height 52
type input "C:\fakepath\lovepik-black-border-png-image_401063727_wh1200.png"
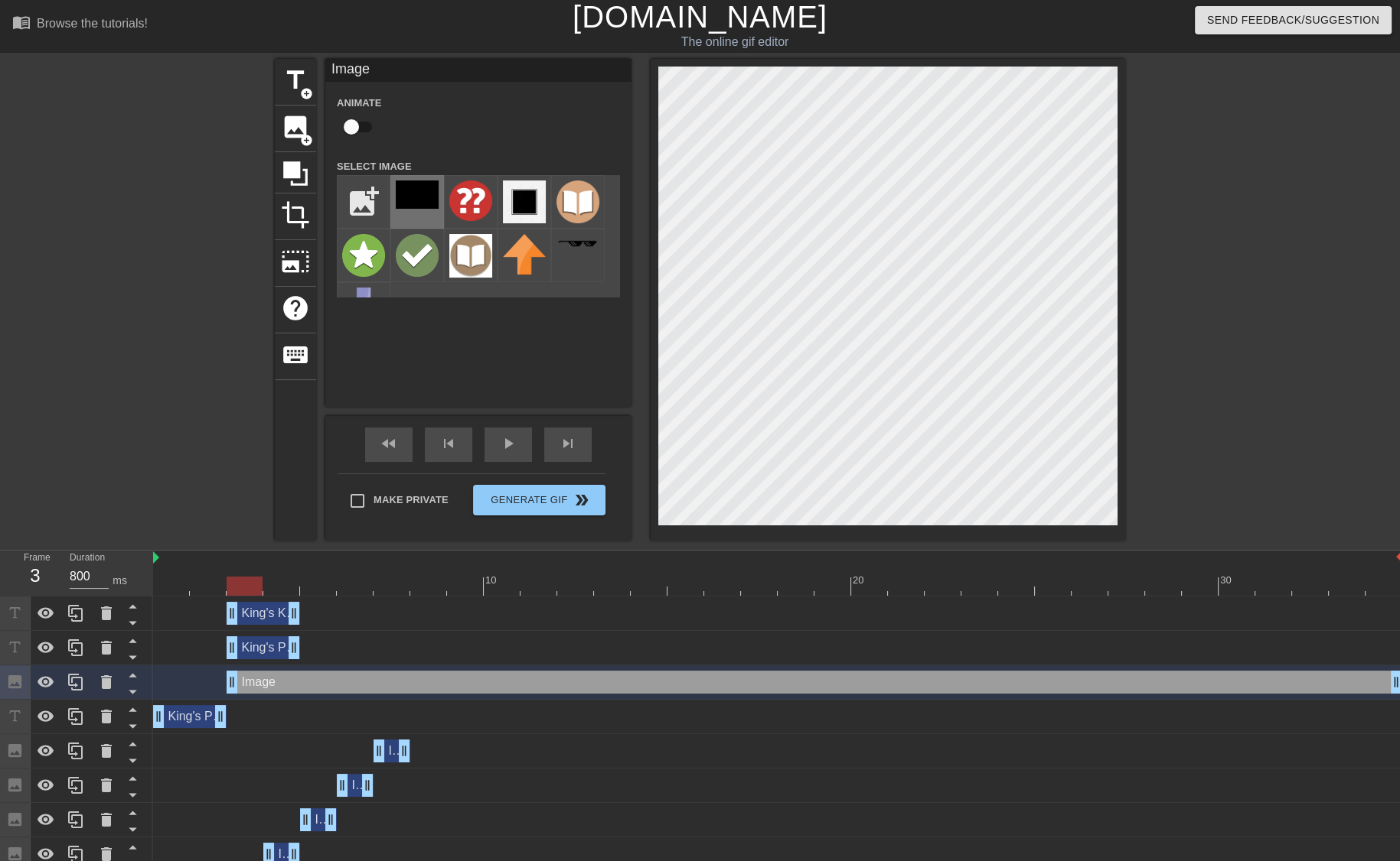
click at [425, 204] on img at bounding box center [417, 194] width 42 height 28
click at [273, 640] on div "King's Pawn Opening drag_handle drag_handle" at bounding box center [263, 648] width 73 height 23
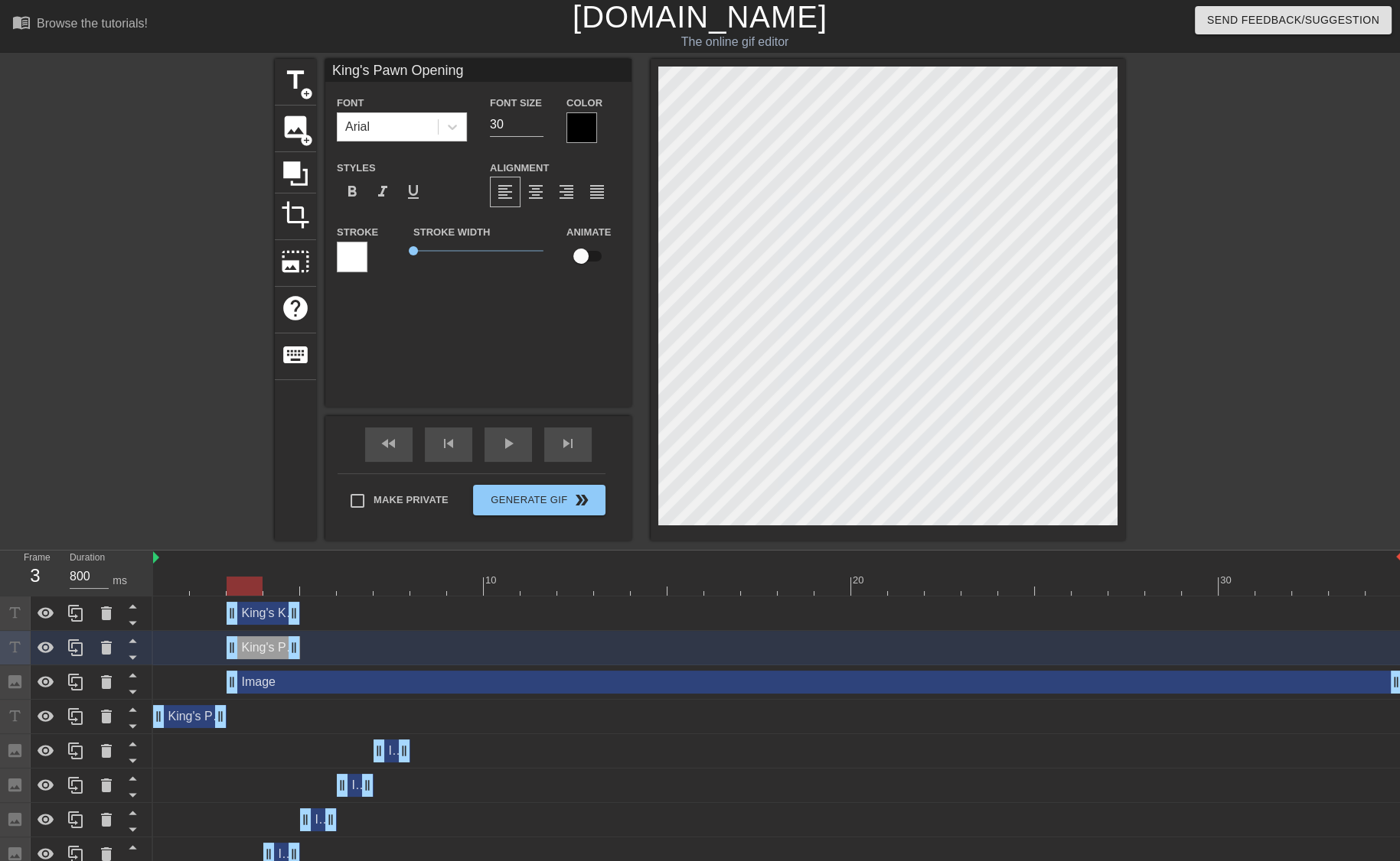
click at [568, 131] on div at bounding box center [582, 128] width 31 height 31
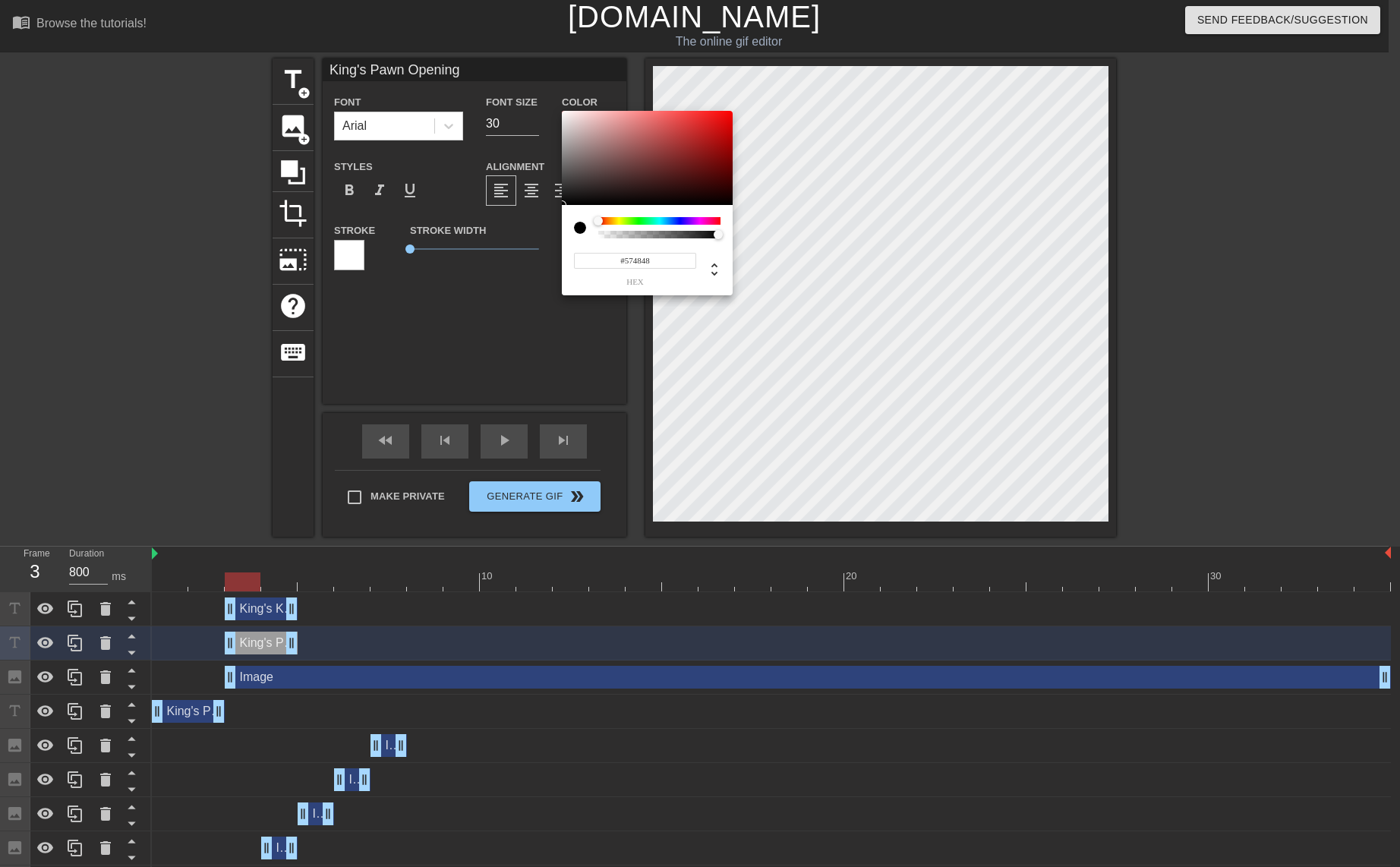
type input "#FFFFFF"
drag, startPoint x: 595, startPoint y: 179, endPoint x: 506, endPoint y: 20, distance: 182.2
click at [506, 20] on div "#FFFFFF hex" at bounding box center [700, 433] width 1400 height 867
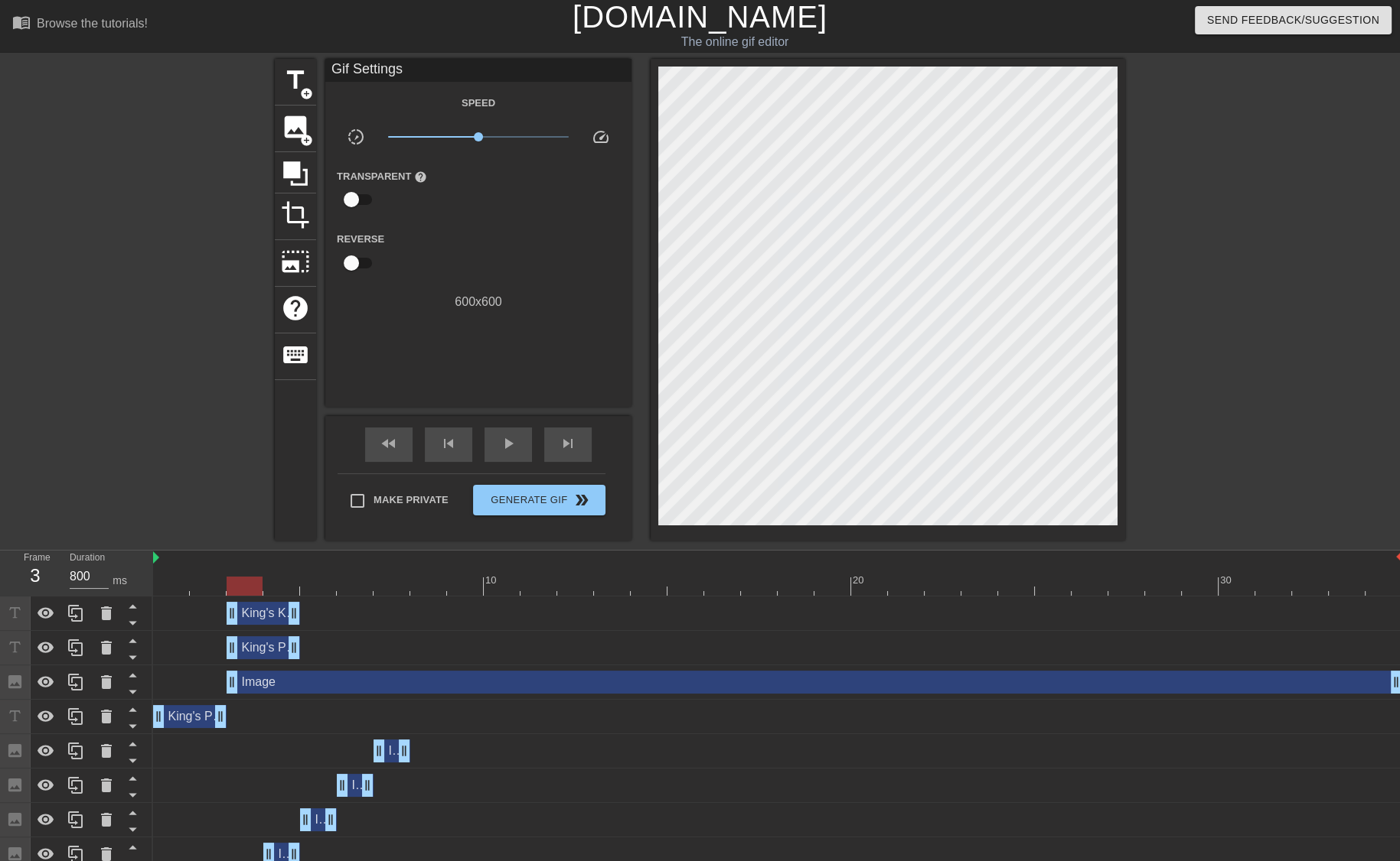
click at [265, 647] on div "King's Pawn Opening drag_handle drag_handle" at bounding box center [263, 648] width 73 height 23
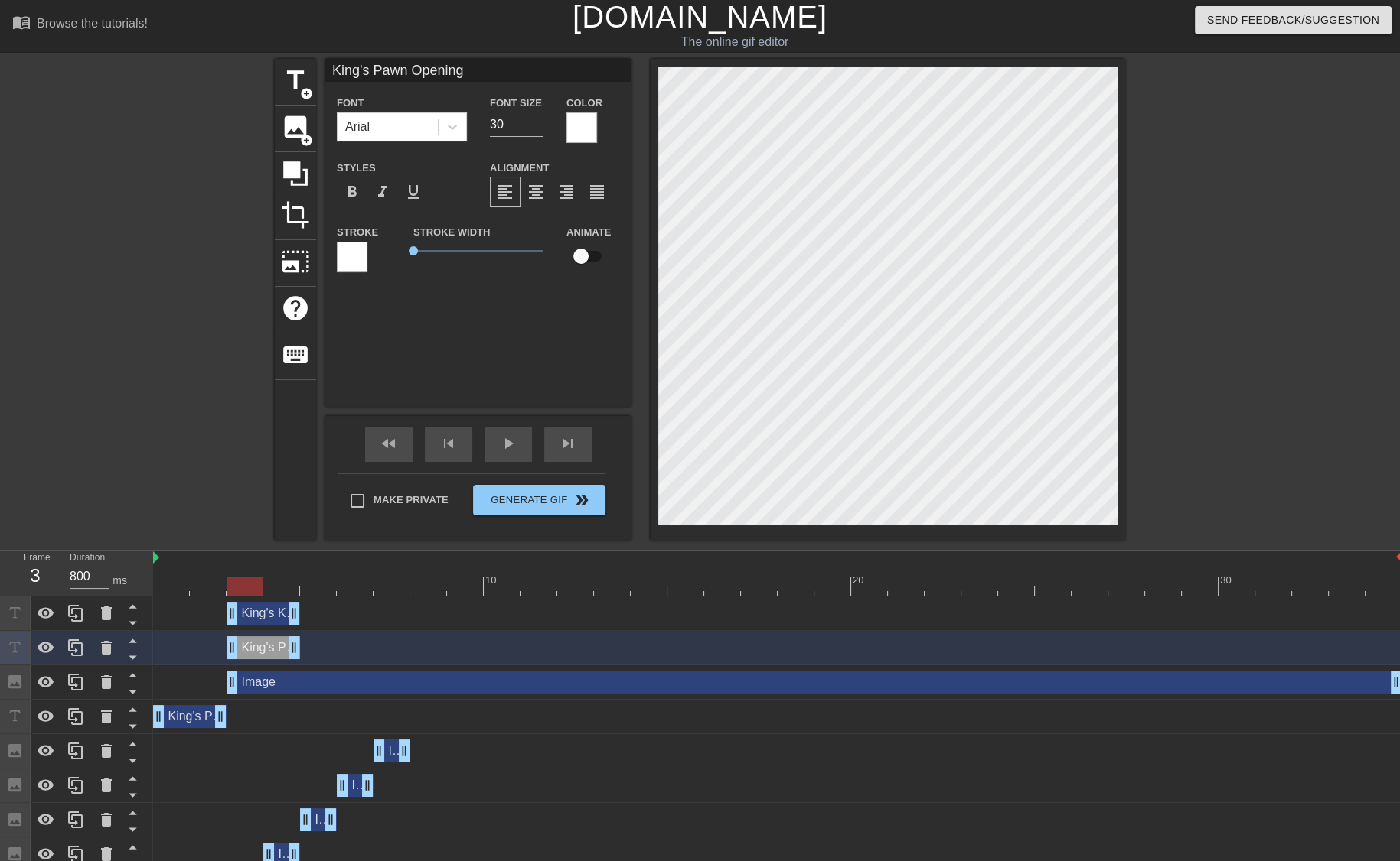
click at [261, 619] on div "King's Knight Variation drag_handle drag_handle" at bounding box center [263, 613] width 73 height 23
type input "King's Knight Variation"
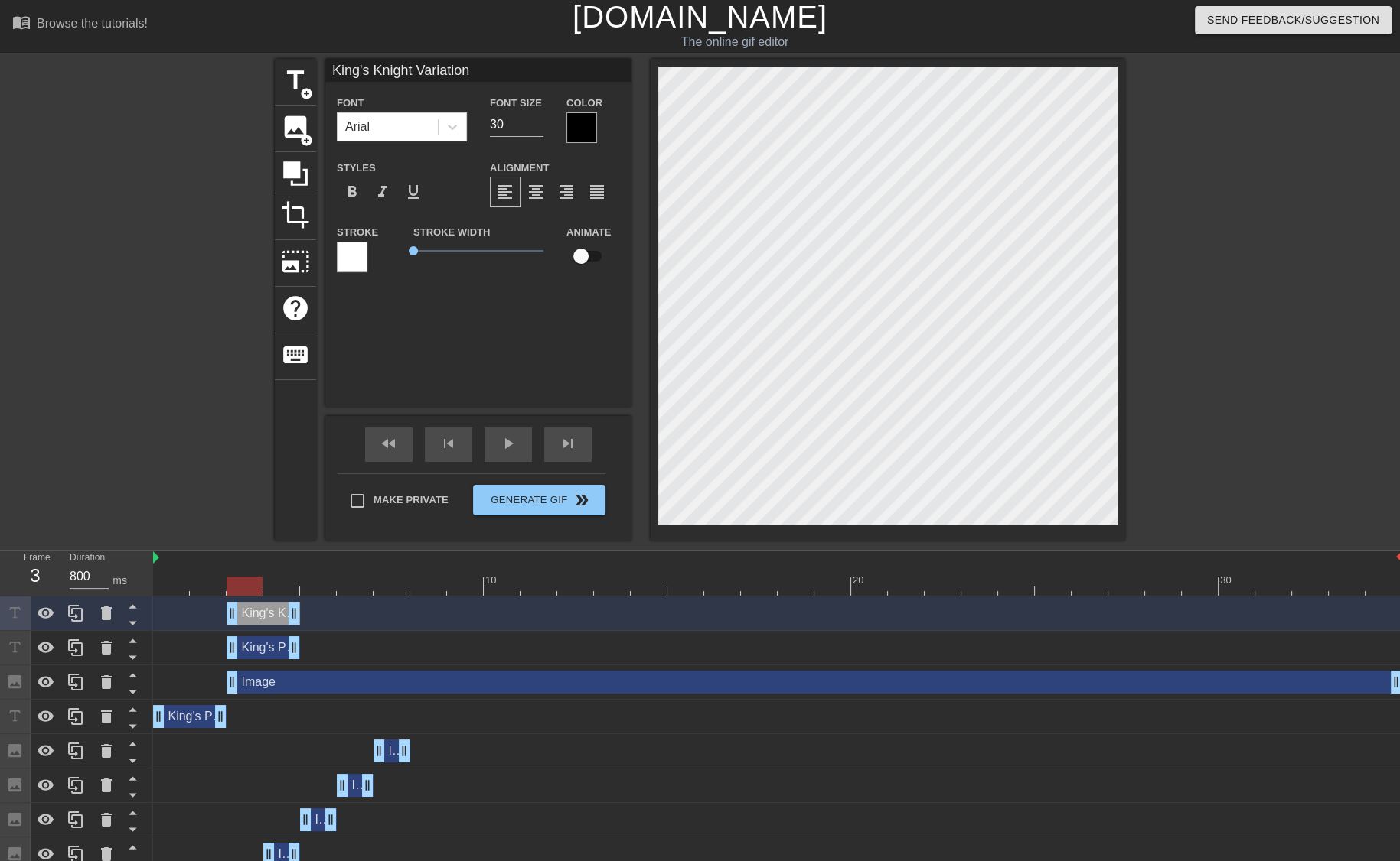
click at [578, 117] on div at bounding box center [582, 128] width 31 height 31
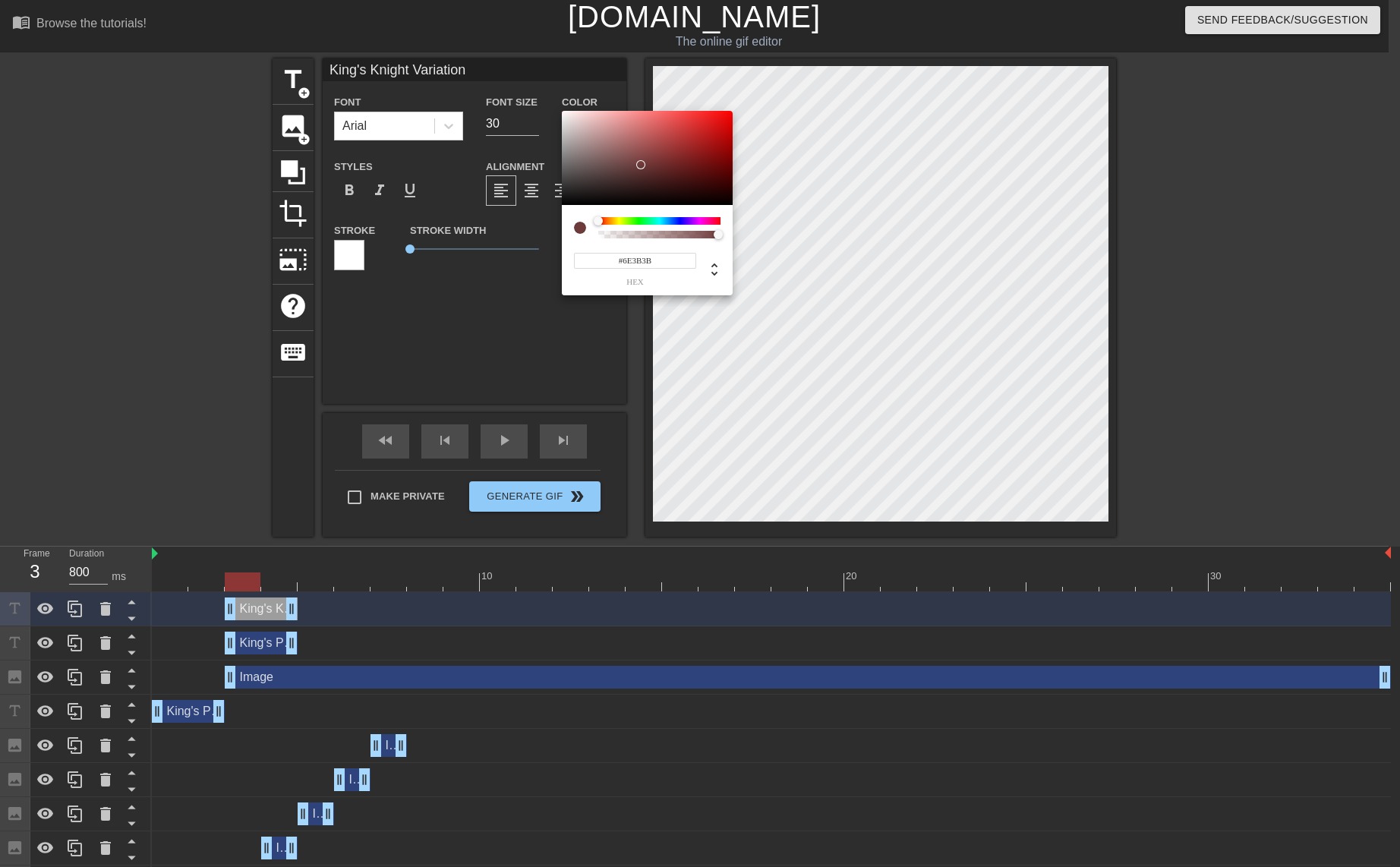
type input "#FFFFFF"
drag, startPoint x: 646, startPoint y: 168, endPoint x: 367, endPoint y: -26, distance: 339.8
click at [367, 0] on html "menu_book Browse the tutorials! Gifntext.com The online gif editor Send Feedbac…" at bounding box center [700, 483] width 1400 height 969
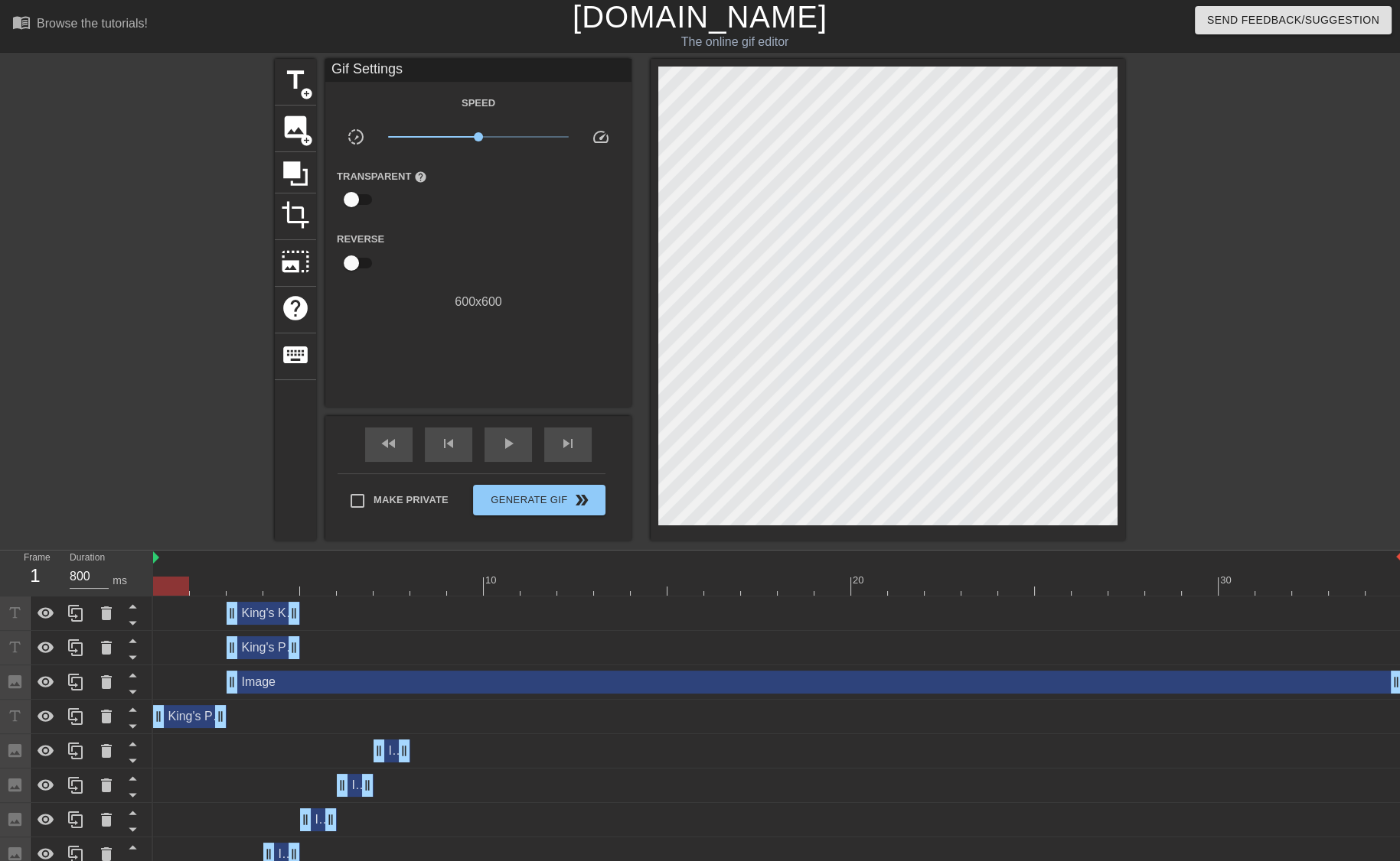
click at [172, 589] on div at bounding box center [778, 587] width 1249 height 19
type input "800"
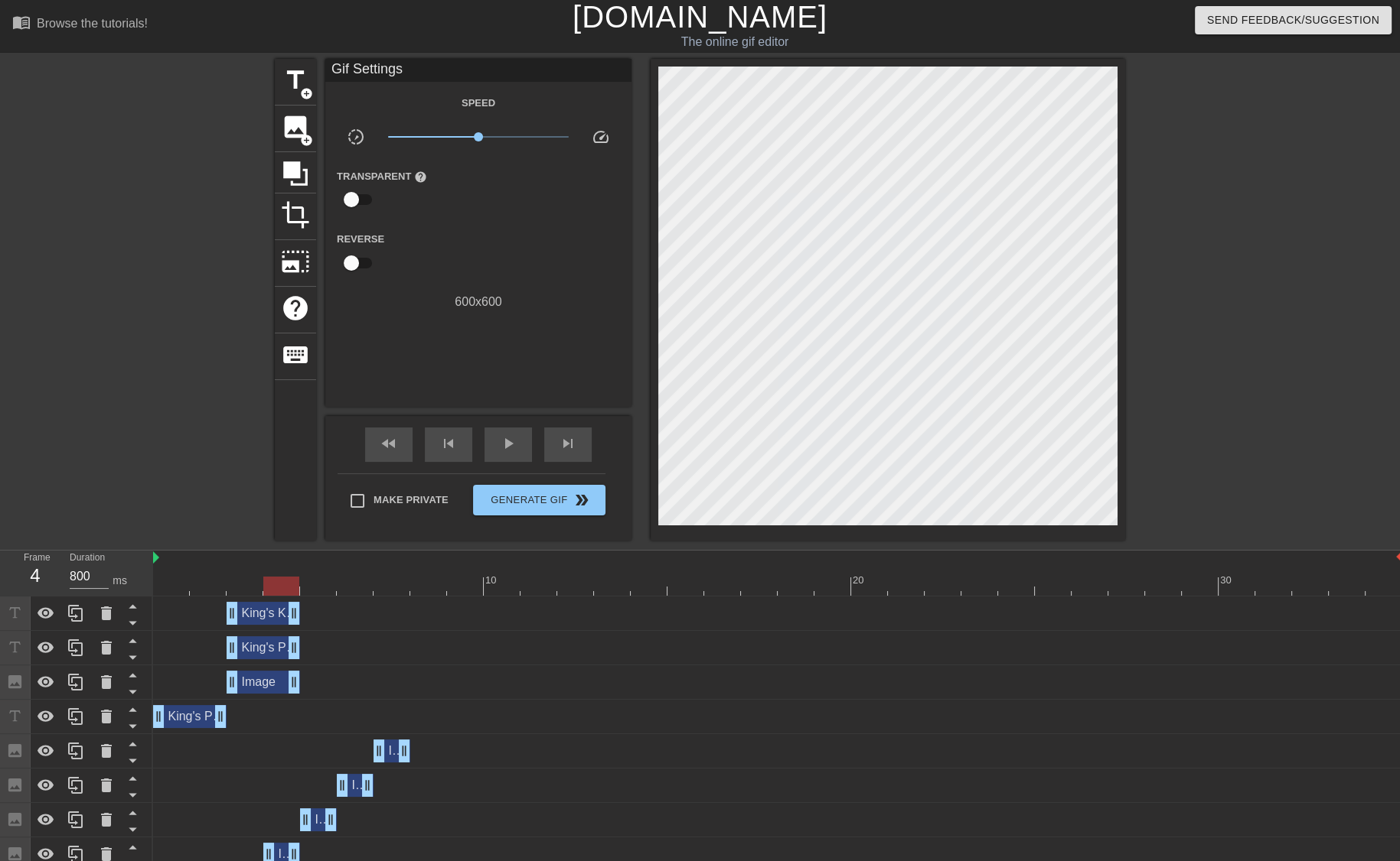
drag, startPoint x: 1391, startPoint y: 680, endPoint x: 302, endPoint y: 643, distance: 1089.6
click at [302, 643] on div "King's Knight Variation drag_handle drag_handle King's Pawn Opening drag_handle…" at bounding box center [777, 786] width 1247 height 378
click at [257, 682] on div "Image drag_handle drag_handle" at bounding box center [263, 683] width 73 height 23
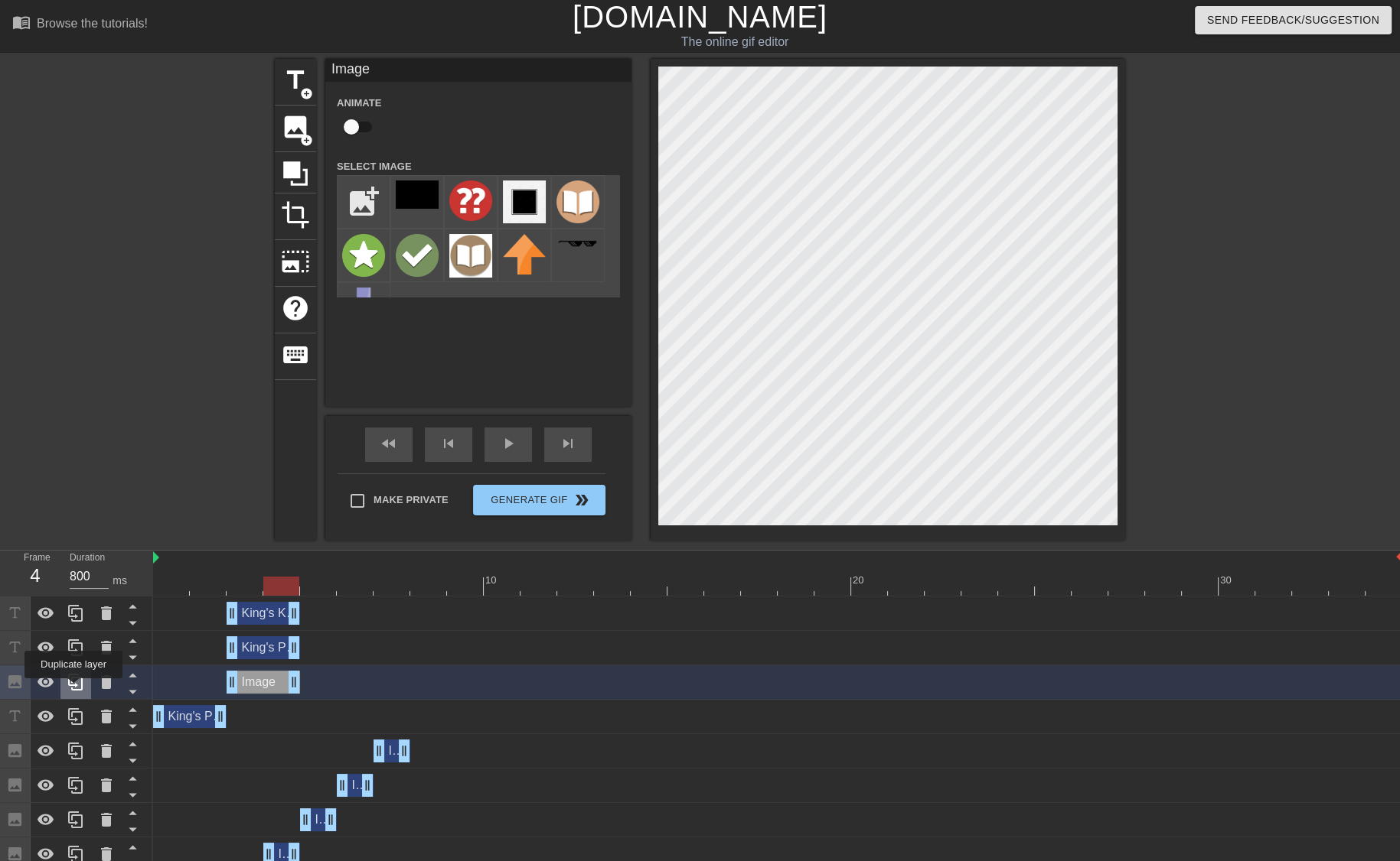
click at [73, 690] on icon at bounding box center [75, 682] width 18 height 18
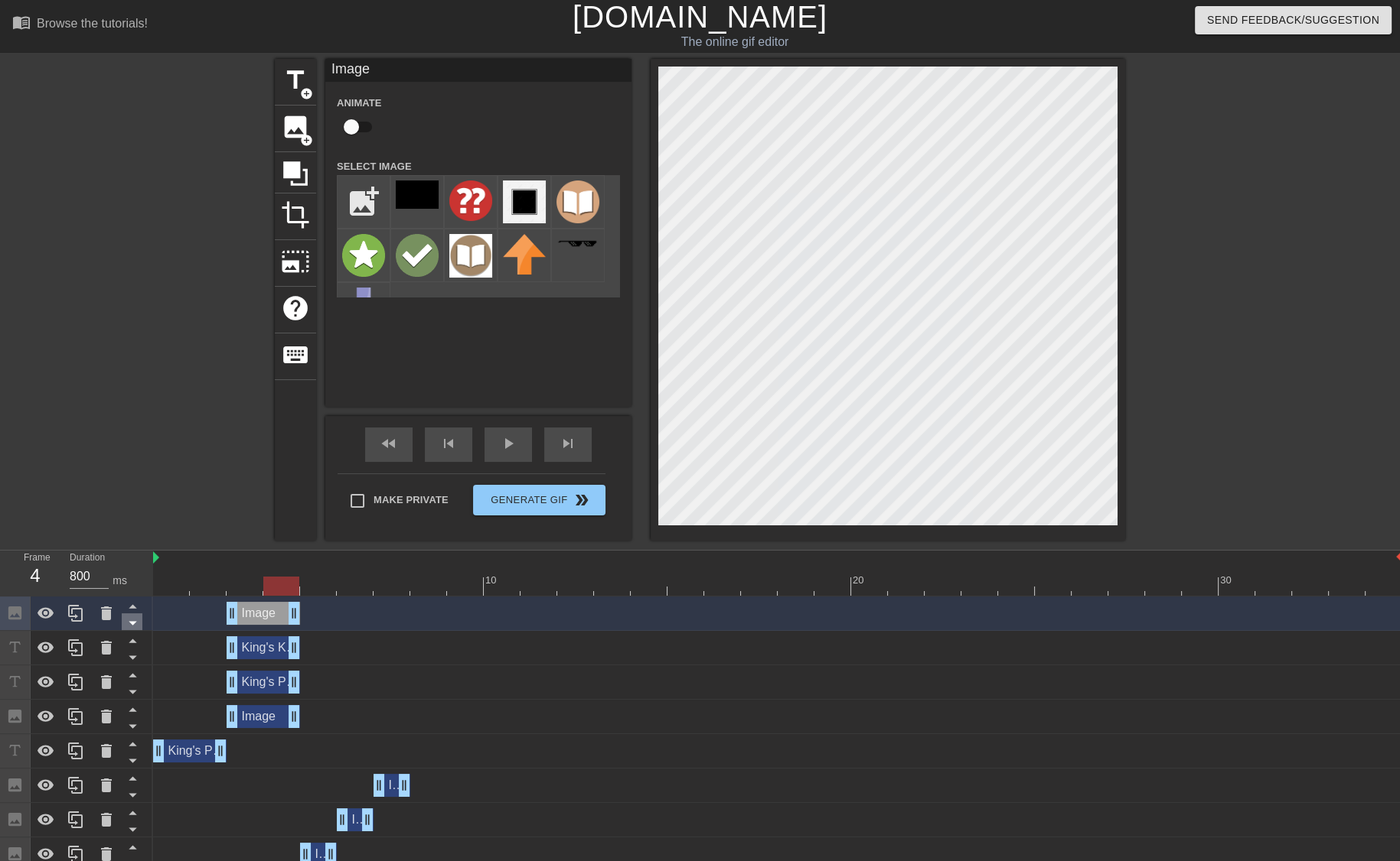
click at [132, 624] on icon at bounding box center [132, 624] width 8 height 4
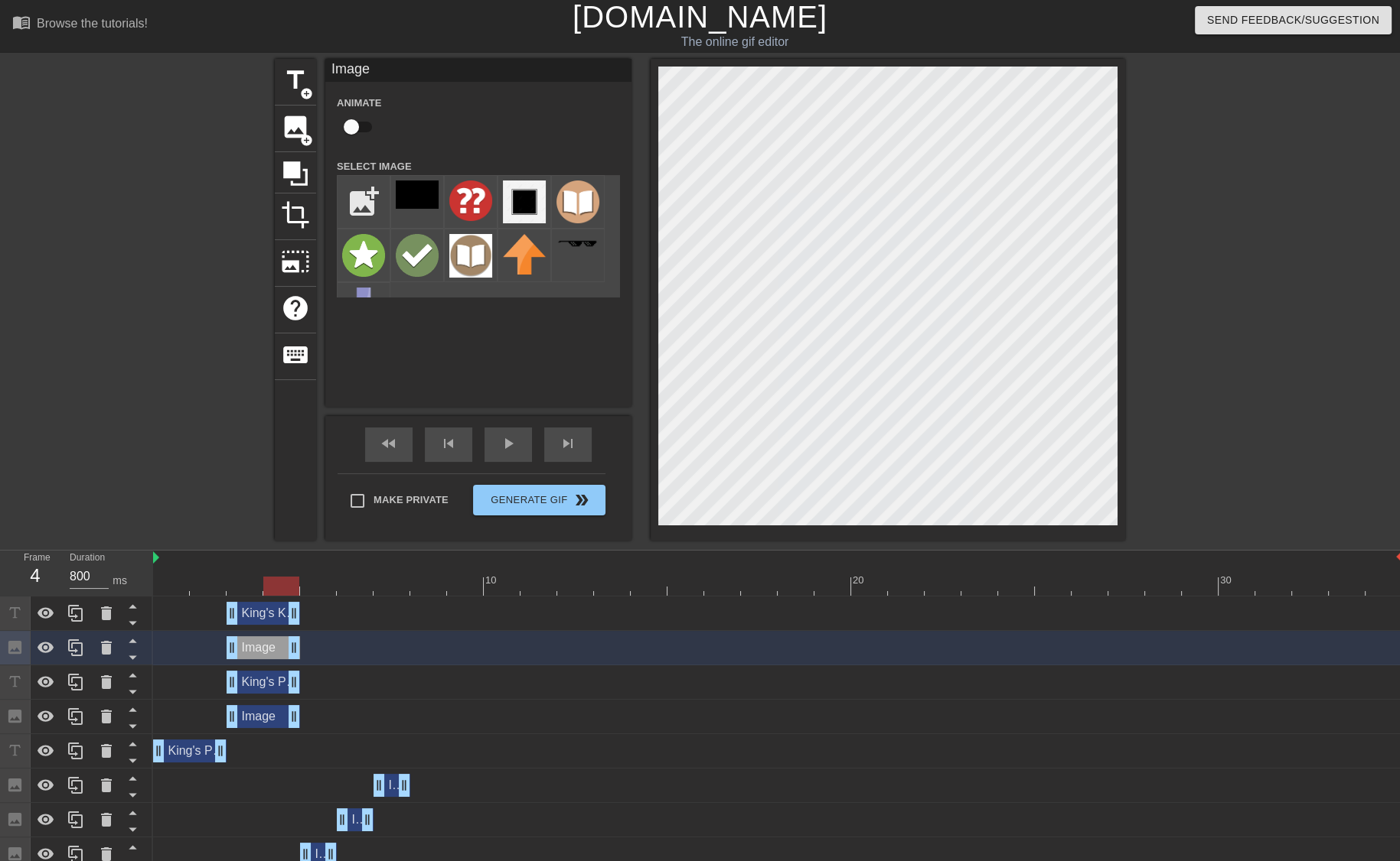
click at [132, 624] on icon at bounding box center [132, 624] width 8 height 4
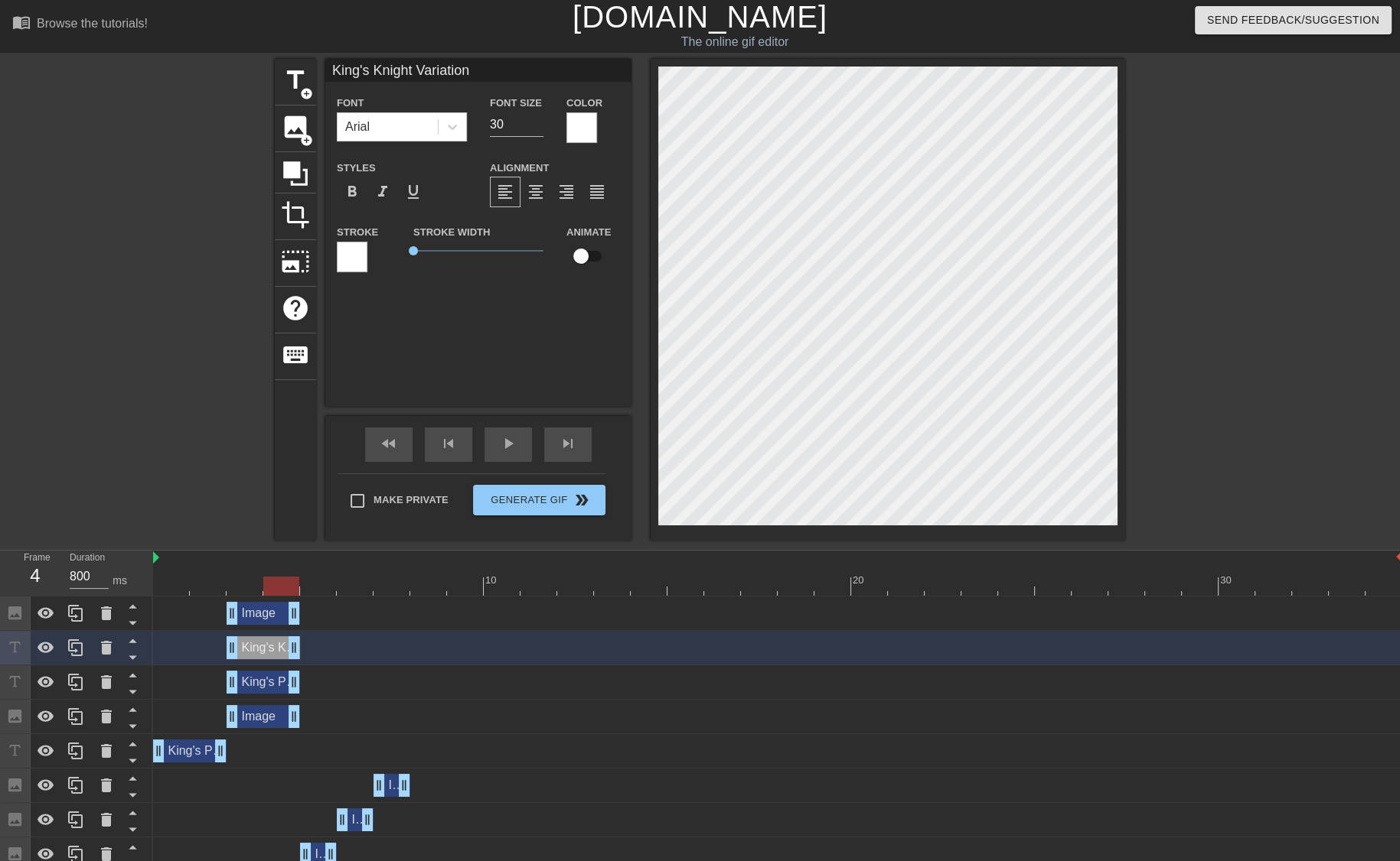
click at [259, 615] on div "Image drag_handle drag_handle" at bounding box center [263, 613] width 73 height 23
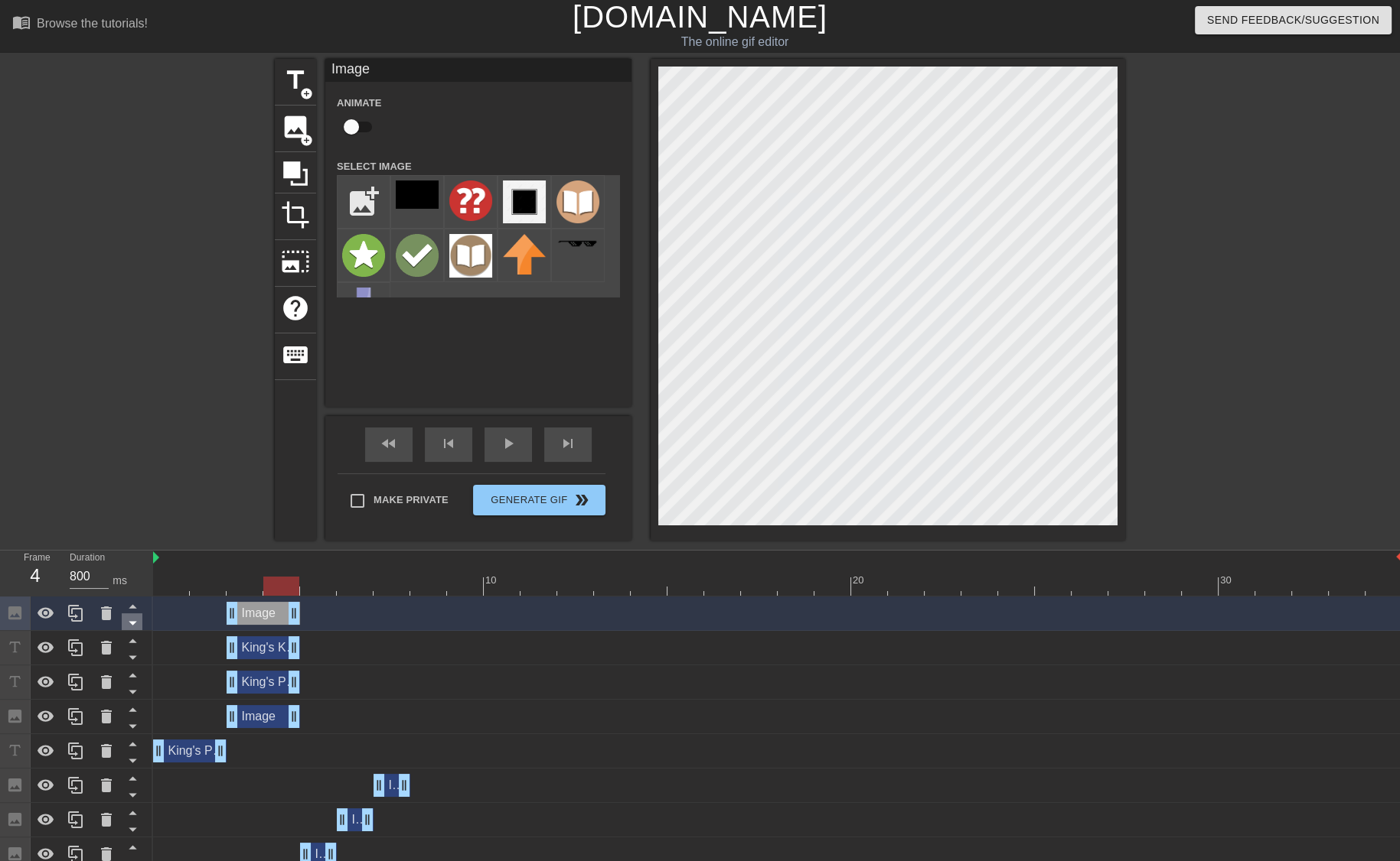
click at [135, 626] on icon at bounding box center [133, 623] width 19 height 19
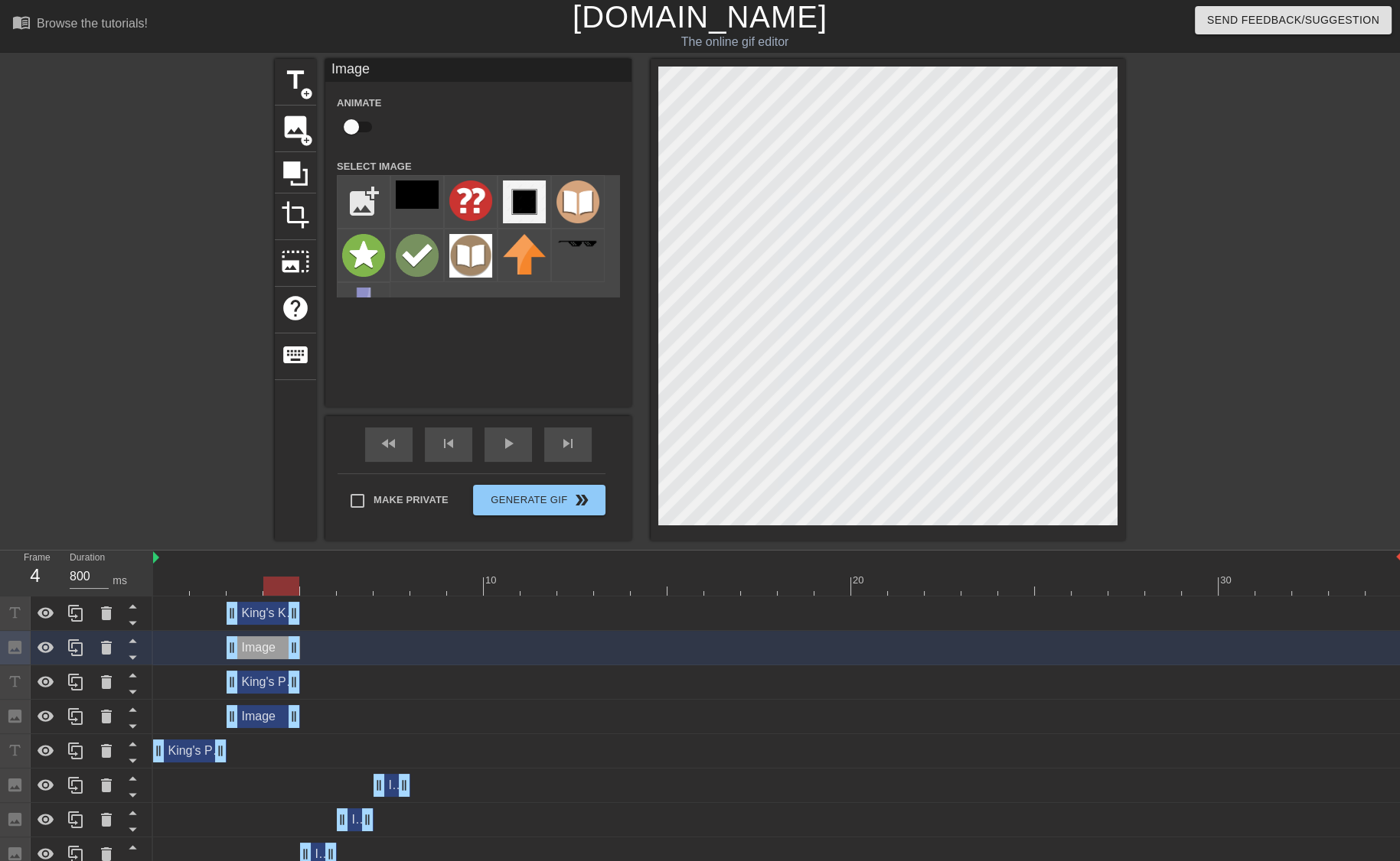
click at [248, 654] on div "Image drag_handle drag_handle" at bounding box center [263, 648] width 73 height 23
click at [136, 659] on icon at bounding box center [133, 658] width 19 height 19
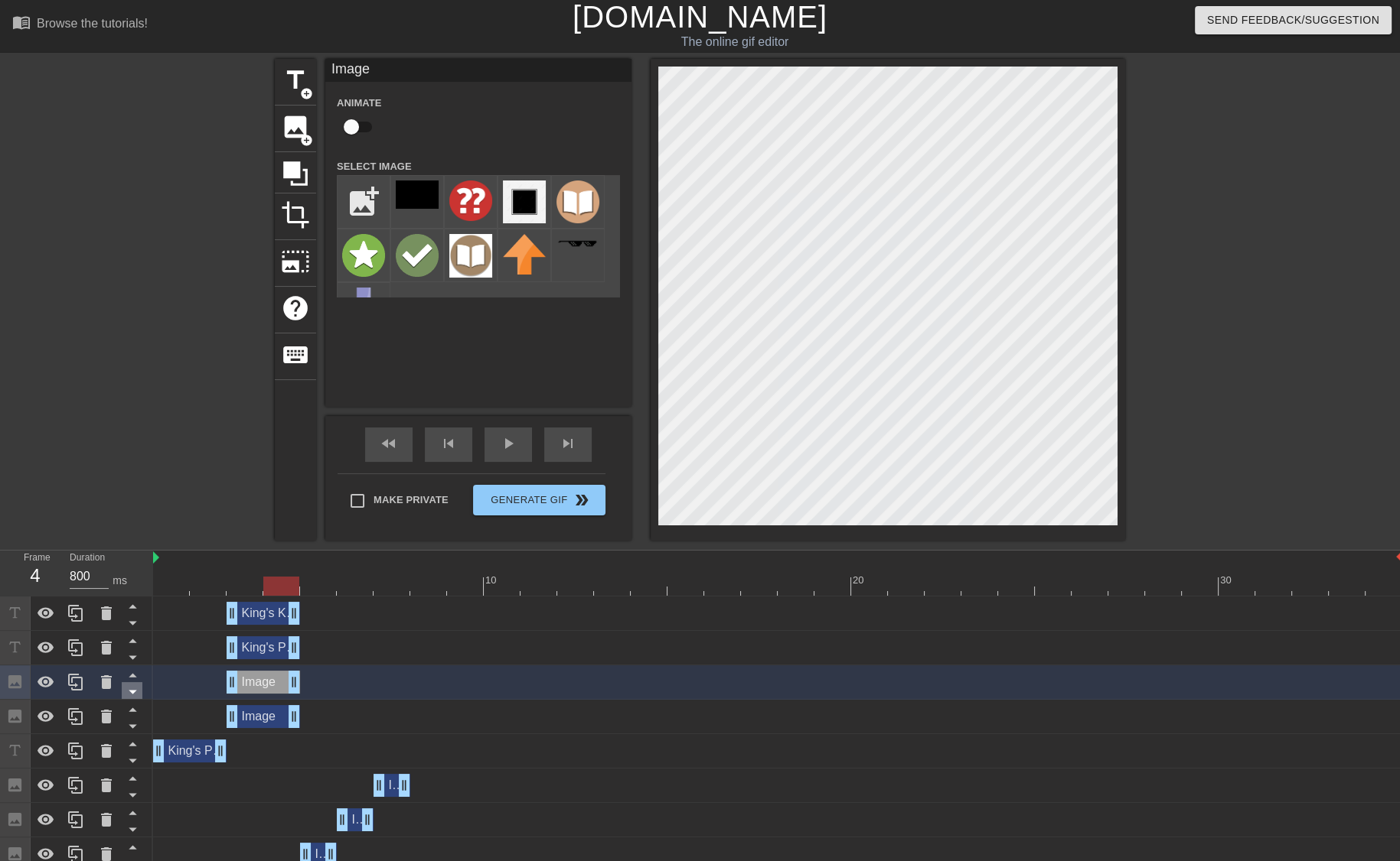
click at [135, 690] on icon at bounding box center [133, 691] width 19 height 19
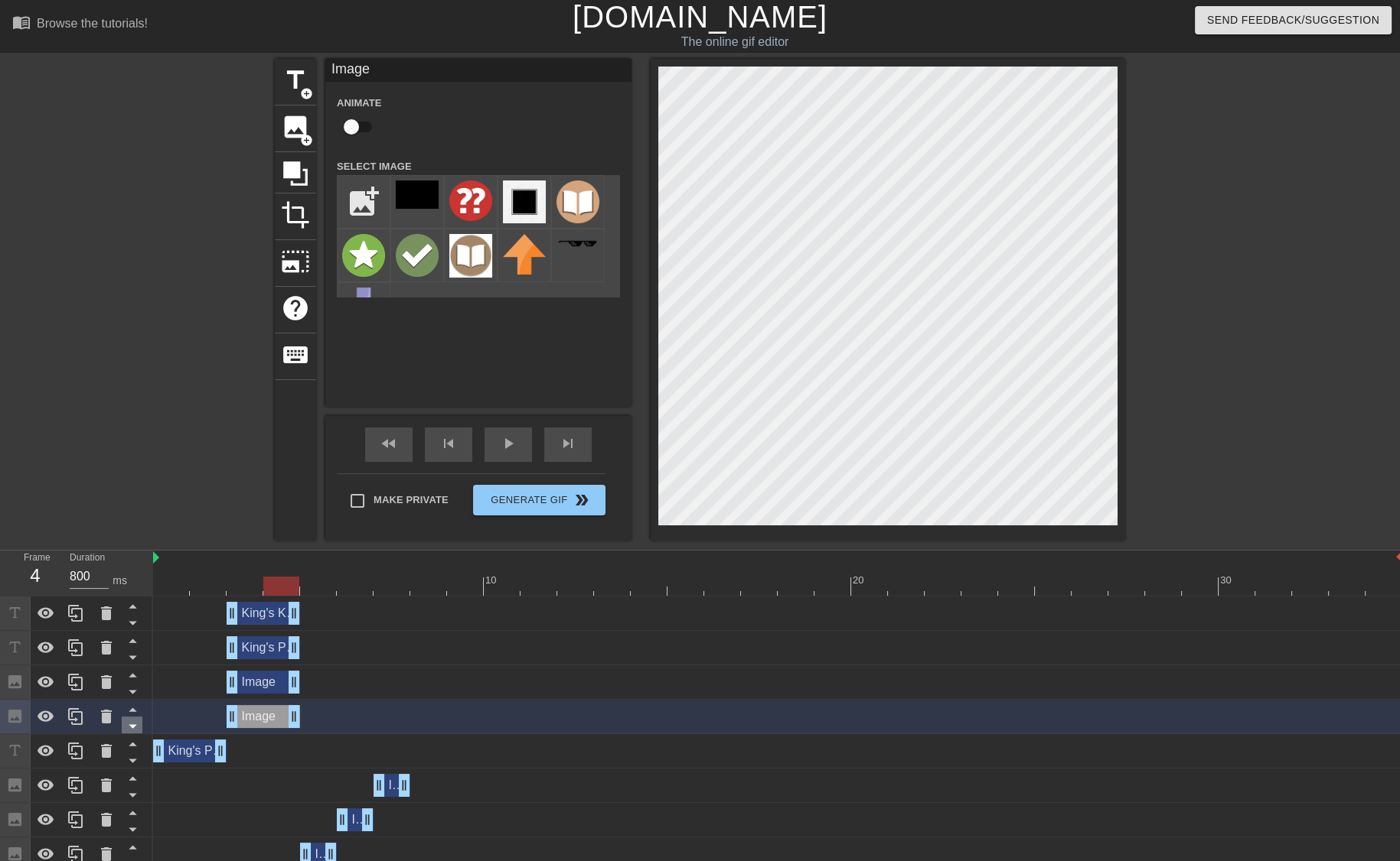
click at [132, 728] on icon at bounding box center [132, 727] width 8 height 4
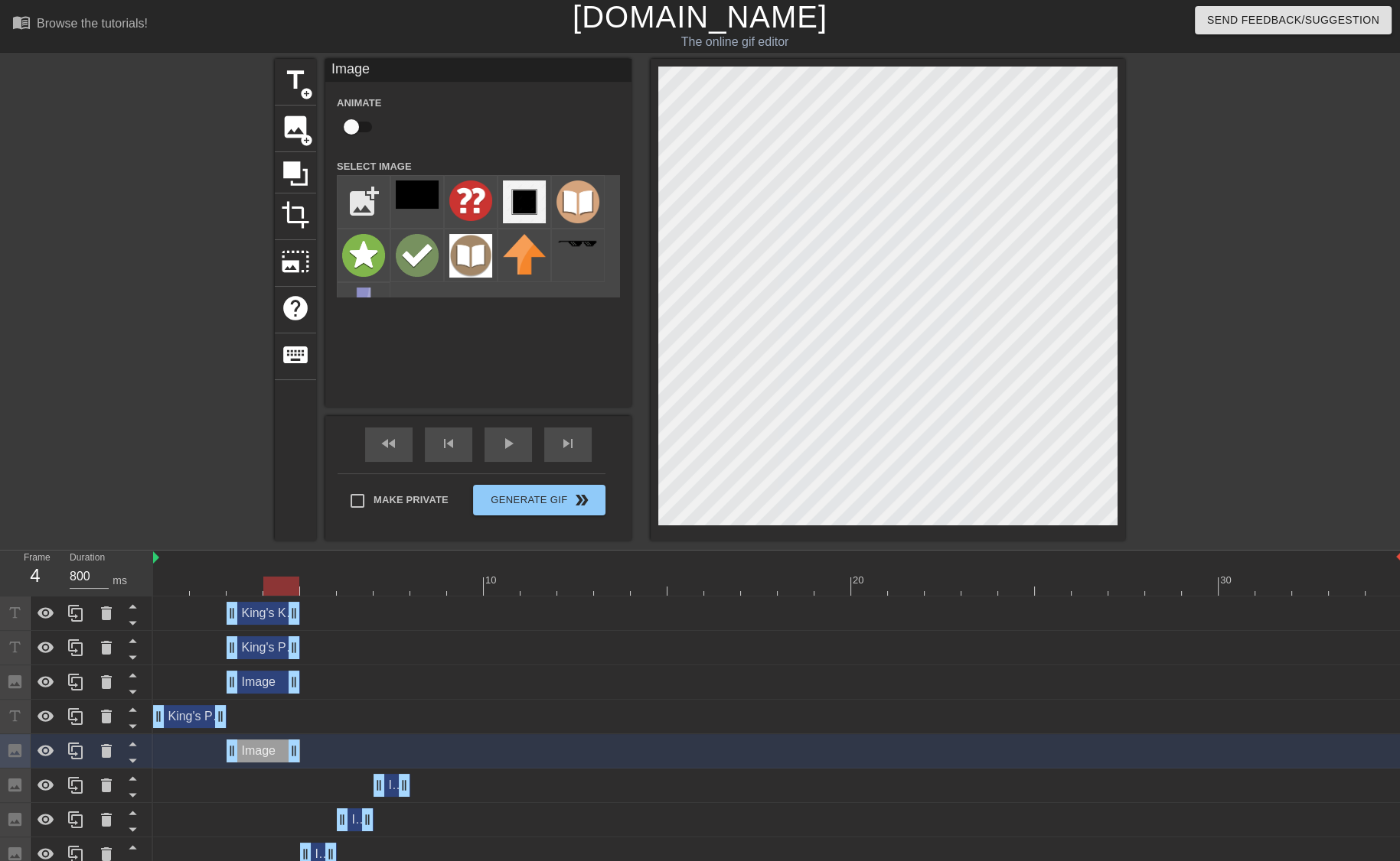
click at [188, 719] on div "King's Pawn Opening drag_handle drag_handle" at bounding box center [190, 717] width 73 height 23
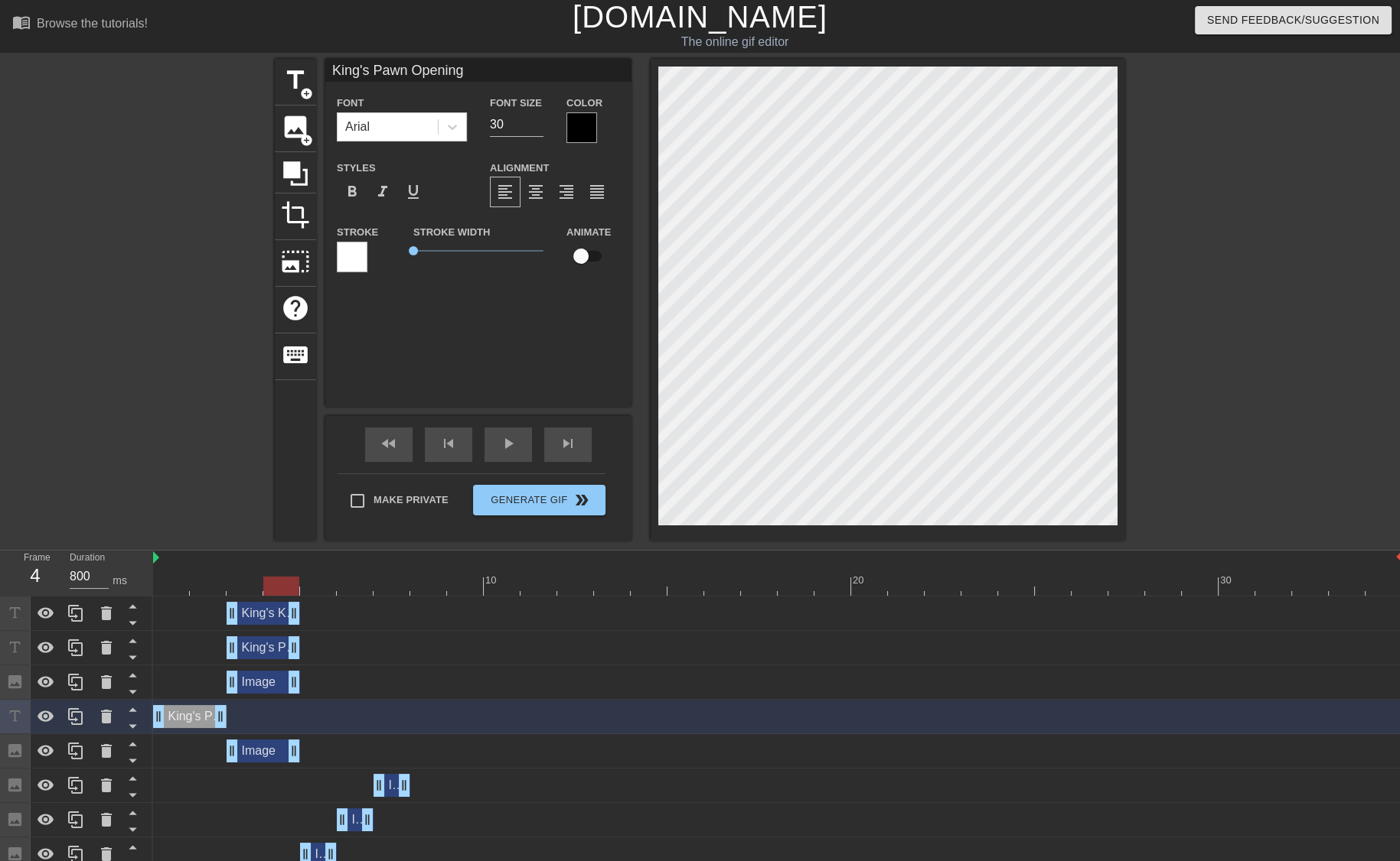
click at [263, 757] on div "Image drag_handle drag_handle" at bounding box center [263, 751] width 73 height 23
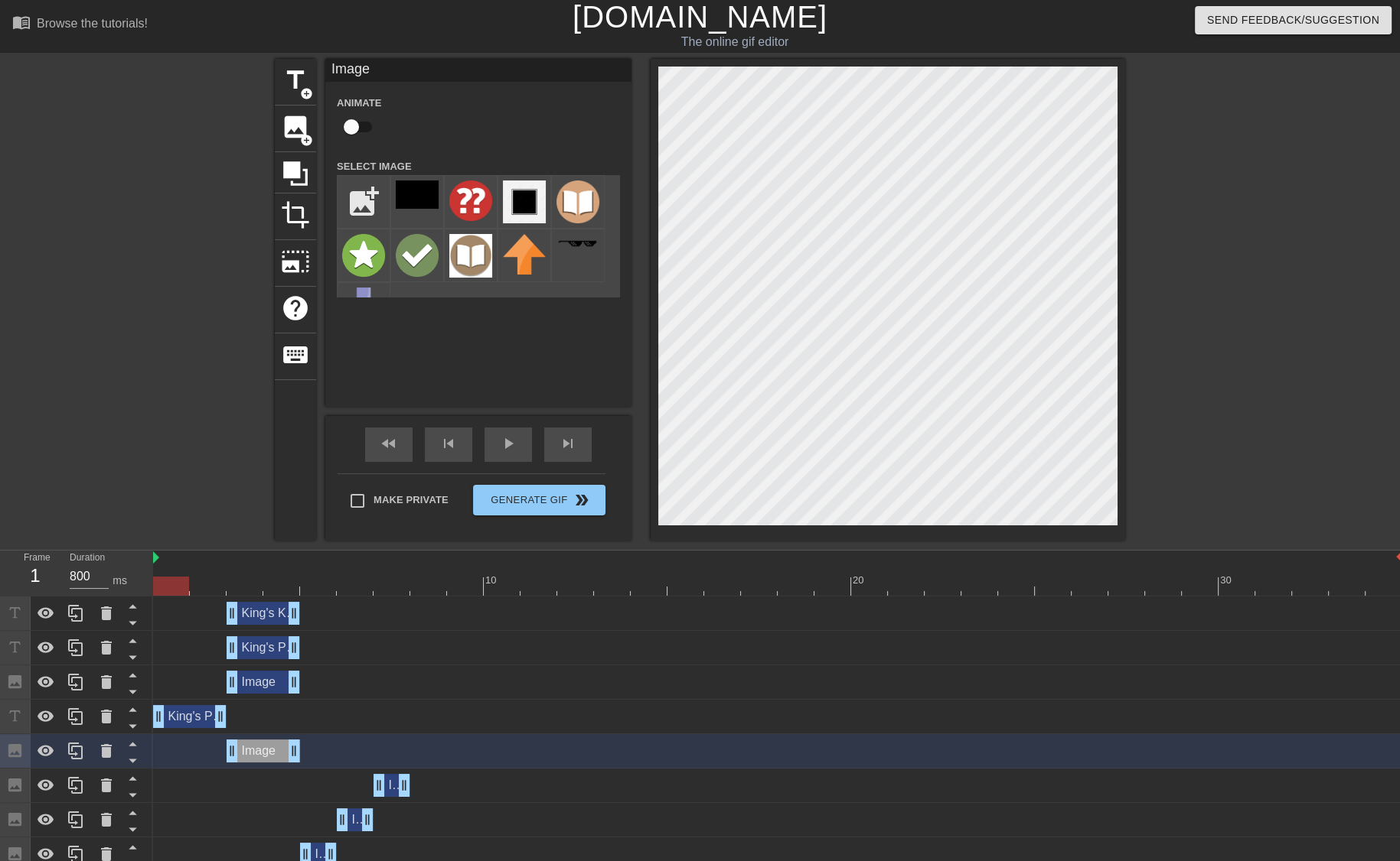
drag, startPoint x: 280, startPoint y: 582, endPoint x: 151, endPoint y: 586, distance: 129.1
click at [151, 586] on div "Frame 1 Duration 800 ms 10 20 30 King's Knight Variation drag_handle drag_handl…" at bounding box center [700, 780] width 1400 height 459
click at [270, 744] on div "Image drag_handle drag_handle" at bounding box center [263, 751] width 73 height 23
drag, startPoint x: 228, startPoint y: 749, endPoint x: 140, endPoint y: 737, distance: 88.8
click at [140, 737] on div "Frame 1 Duration 800 ms 10 20 30 King's Knight Variation drag_handle drag_handl…" at bounding box center [700, 780] width 1400 height 459
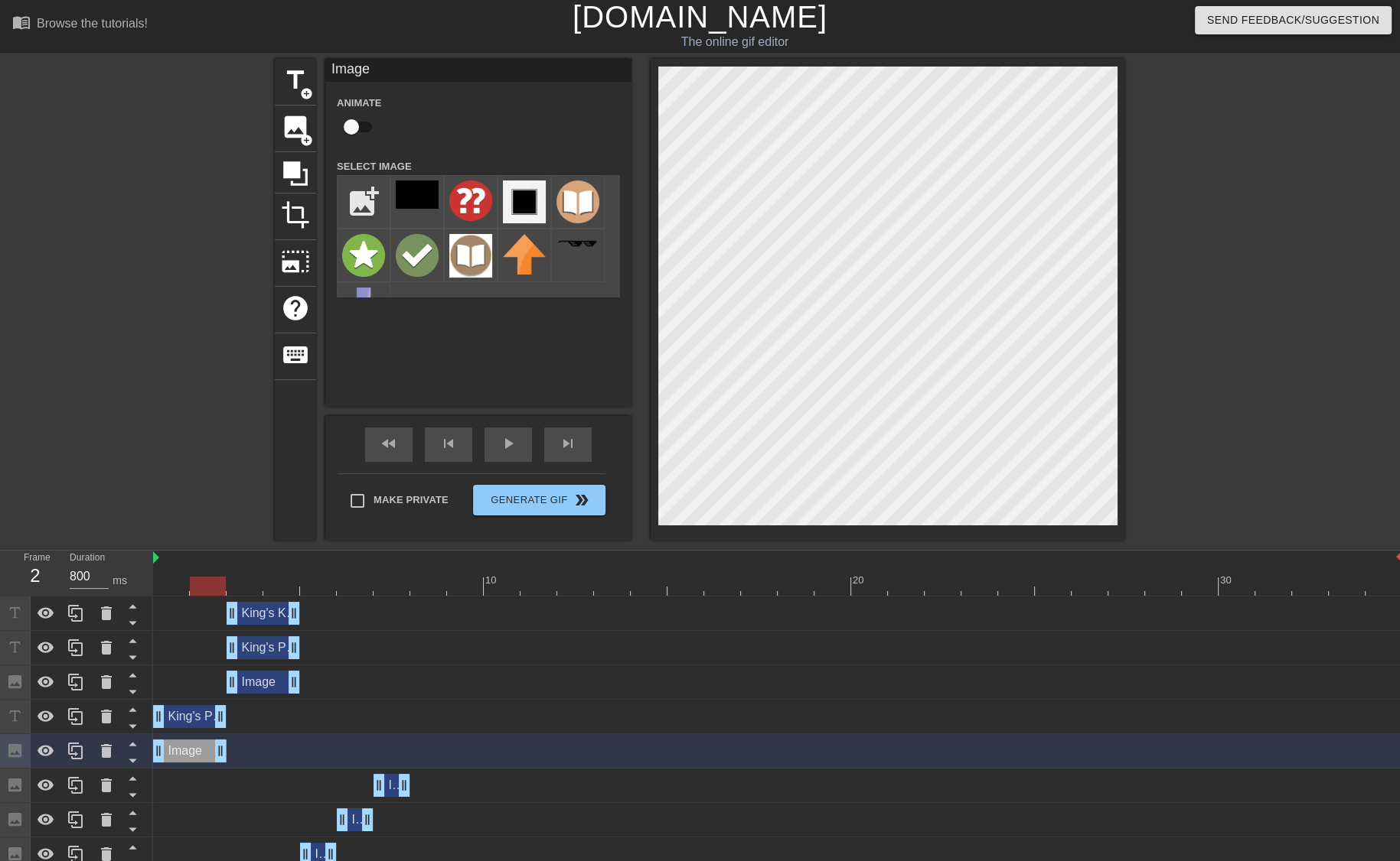
drag, startPoint x: 294, startPoint y: 750, endPoint x: 223, endPoint y: 753, distance: 71.1
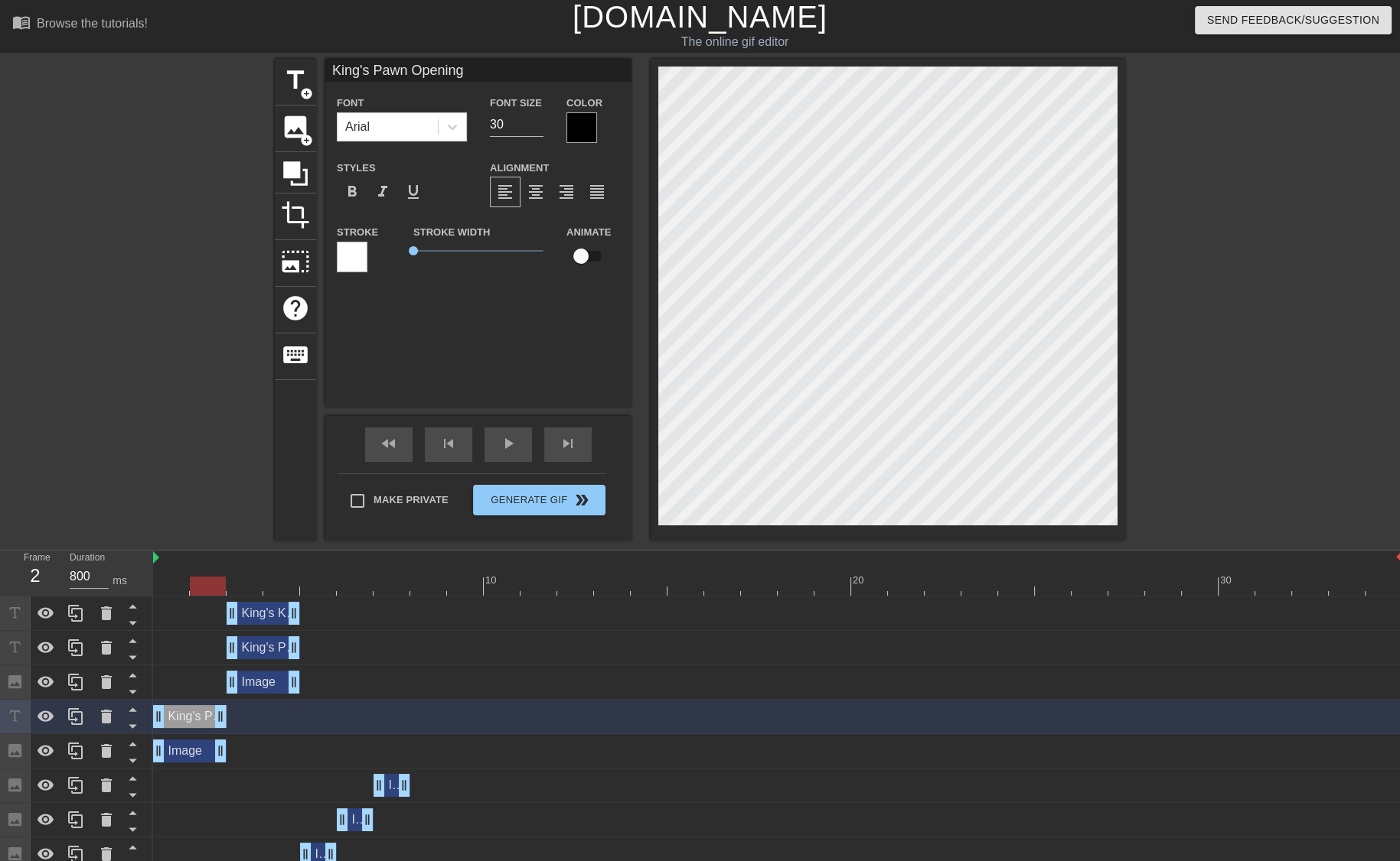
click at [590, 146] on div "Font Arial Font Size 30 Color Styles format_bold format_italic format_underline…" at bounding box center [478, 190] width 283 height 193
click at [582, 130] on div at bounding box center [582, 128] width 31 height 31
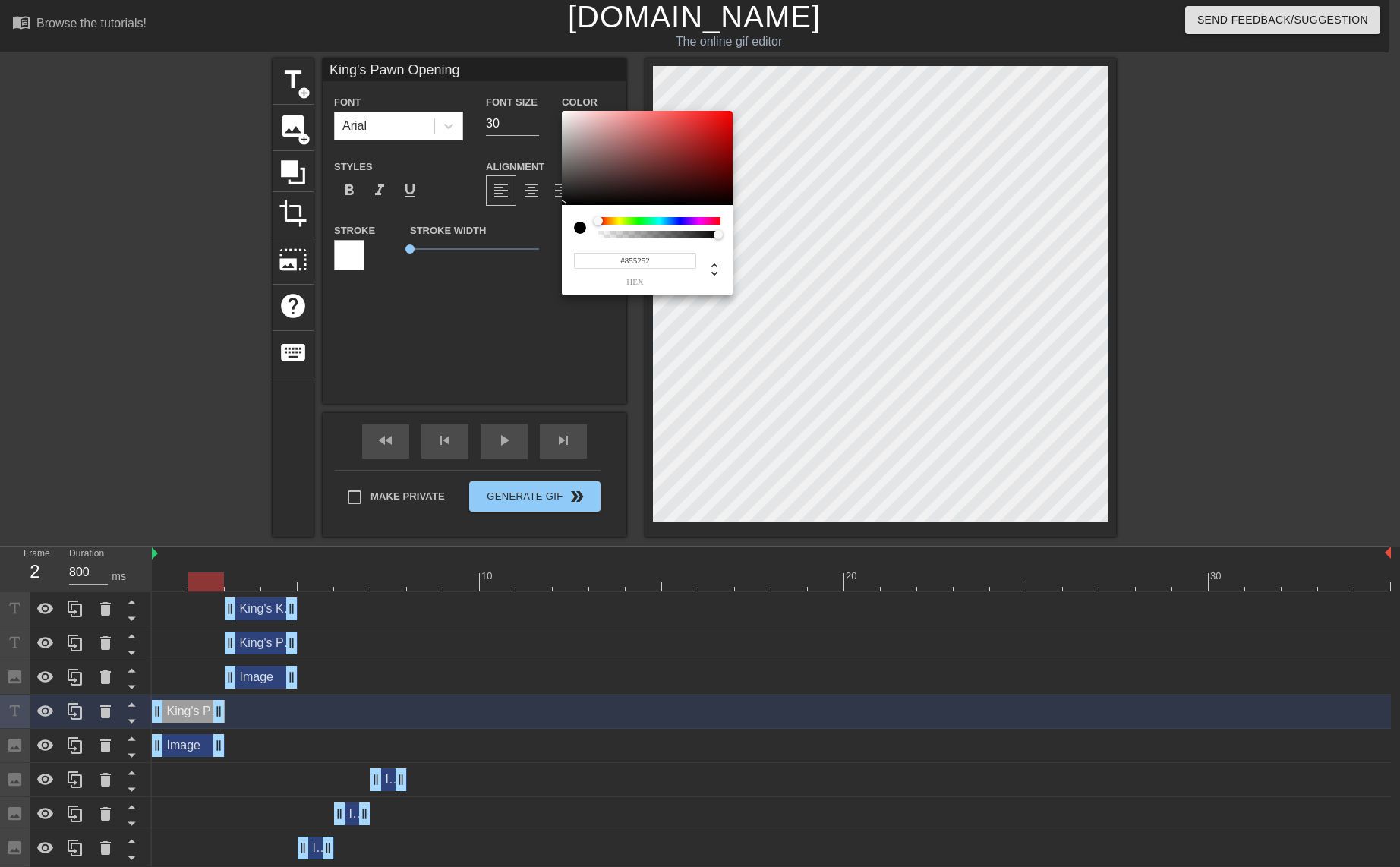
type input "#FFFFFF"
drag, startPoint x: 635, startPoint y: 163, endPoint x: 455, endPoint y: 28, distance: 225.0
click at [455, 28] on div "#FFFFFF hex" at bounding box center [700, 433] width 1400 height 867
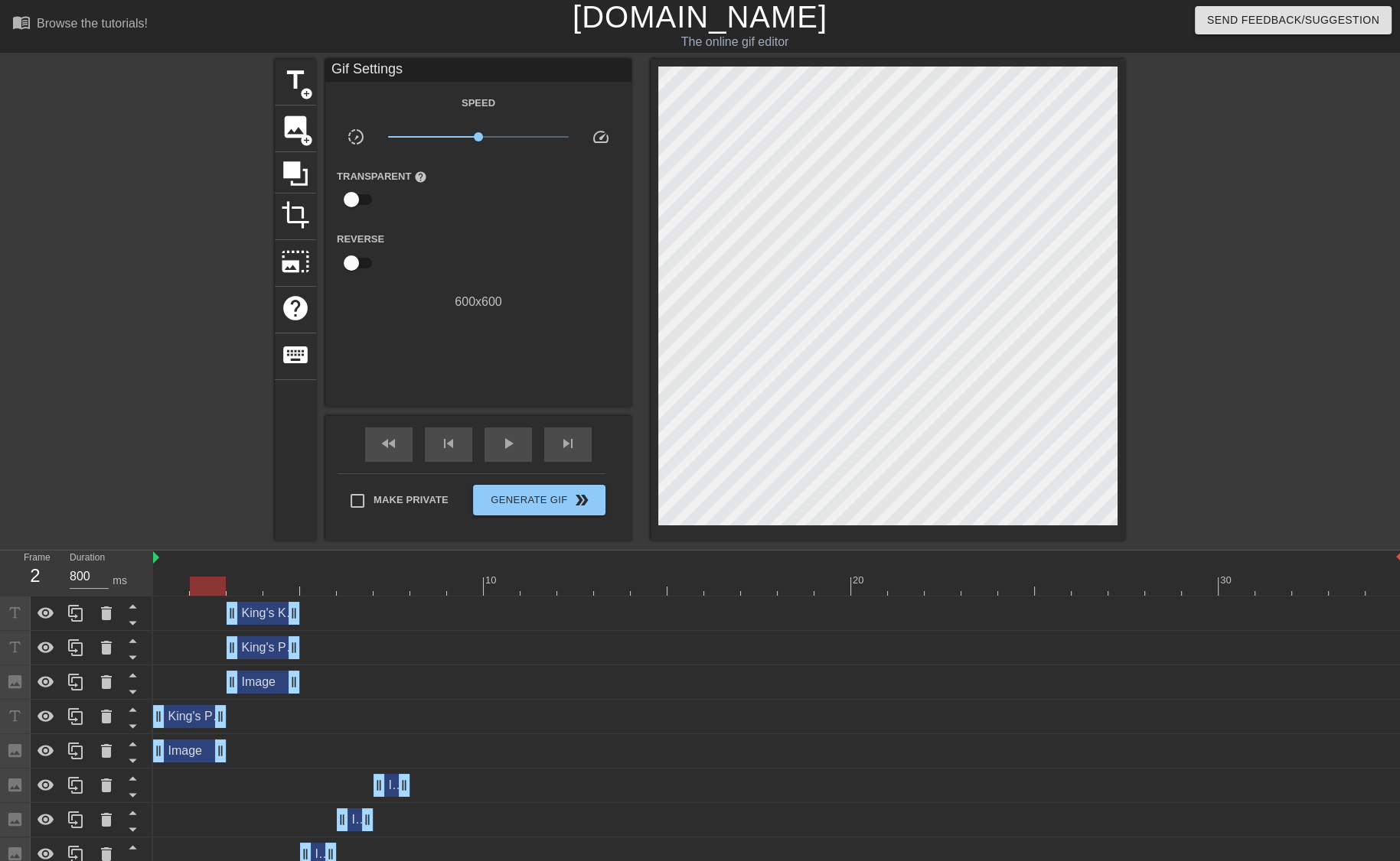
click at [177, 583] on div at bounding box center [778, 587] width 1249 height 19
click at [204, 586] on div at bounding box center [778, 587] width 1249 height 19
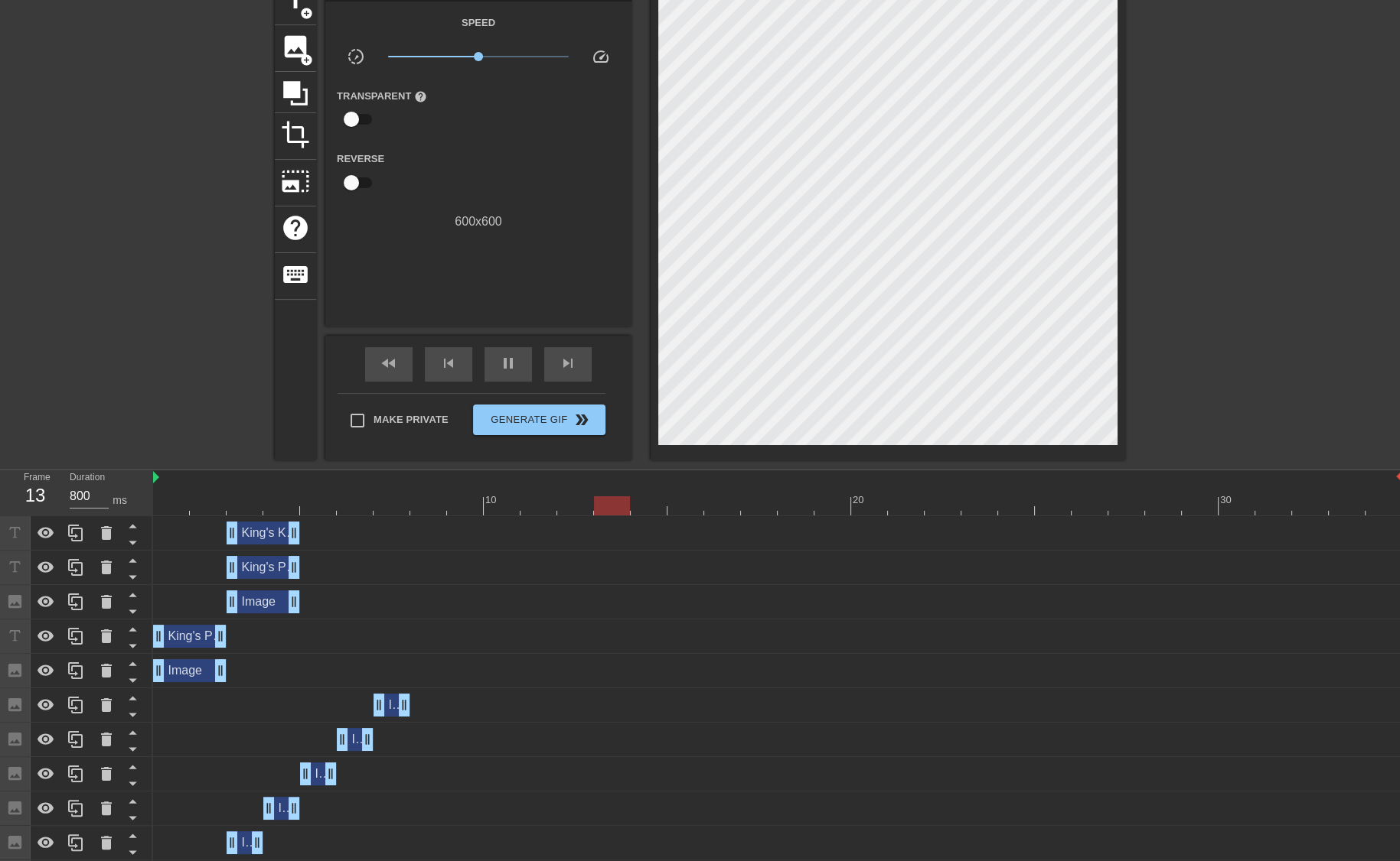
scroll to position [83, 0]
click at [315, 504] on div at bounding box center [778, 506] width 1249 height 19
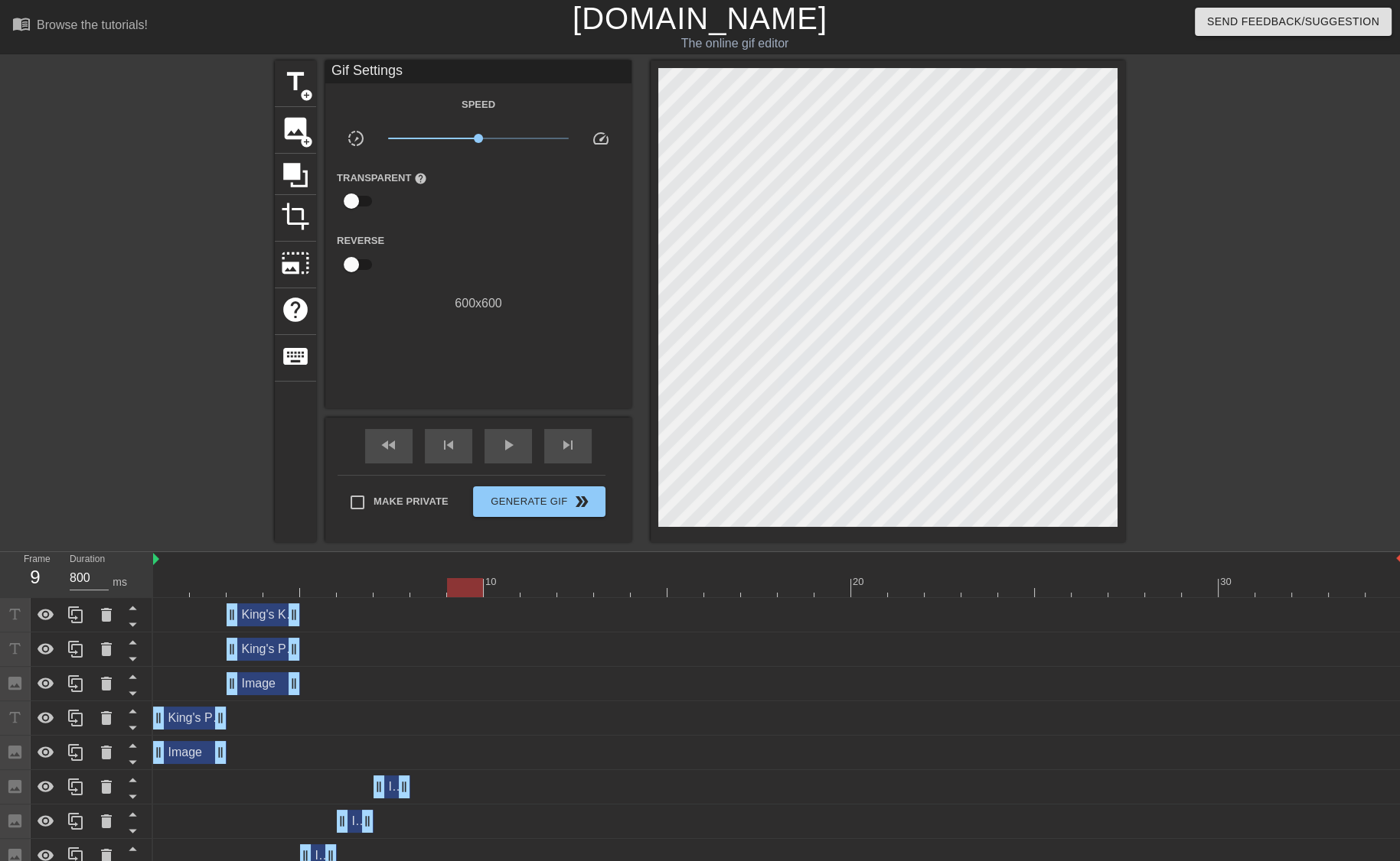
scroll to position [0, 0]
click at [428, 591] on div at bounding box center [778, 587] width 1249 height 19
click at [392, 589] on div at bounding box center [778, 587] width 1249 height 19
click at [346, 587] on div at bounding box center [778, 587] width 1249 height 19
click at [319, 585] on div at bounding box center [778, 587] width 1249 height 19
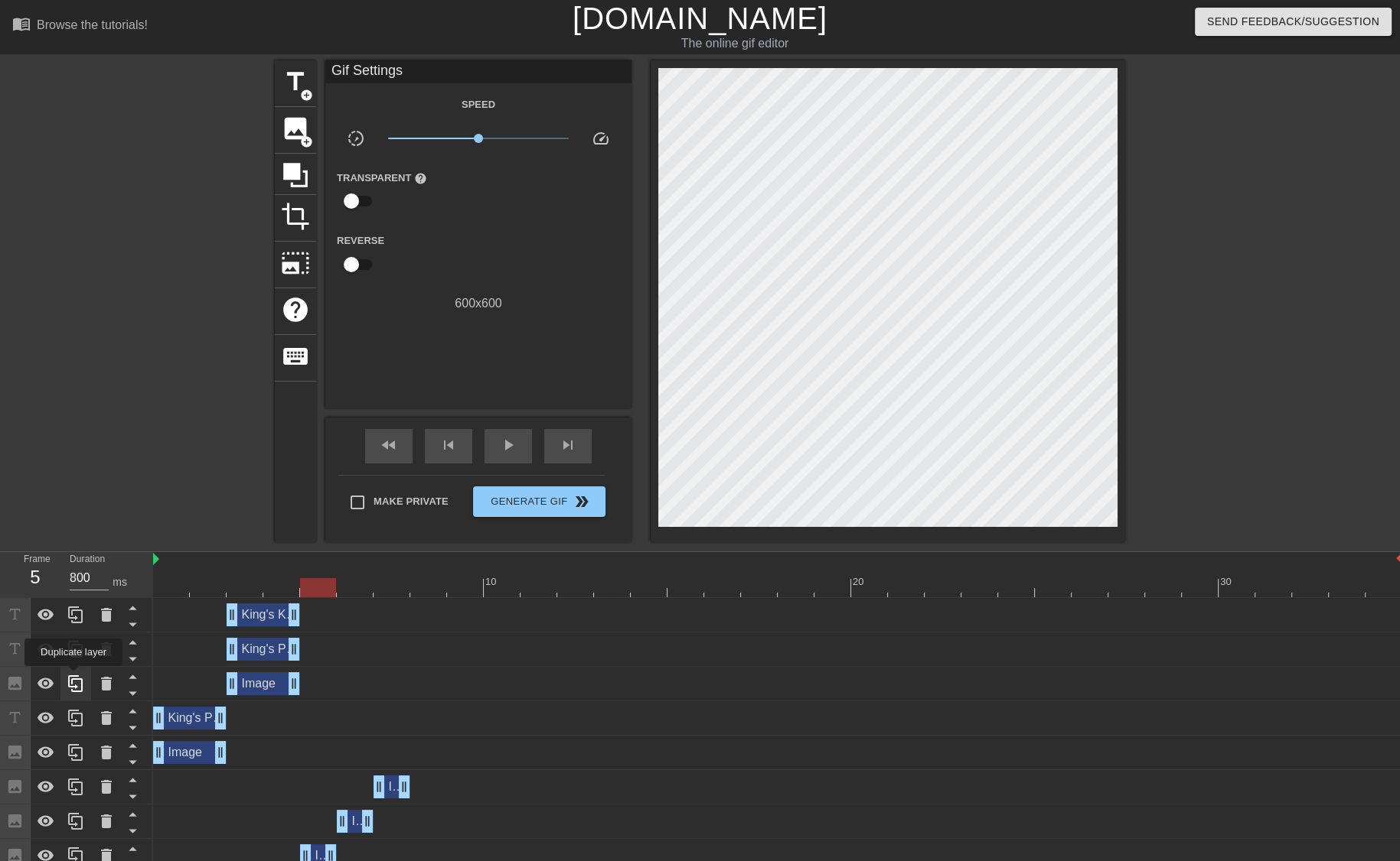
click at [73, 677] on icon at bounding box center [75, 683] width 14 height 16
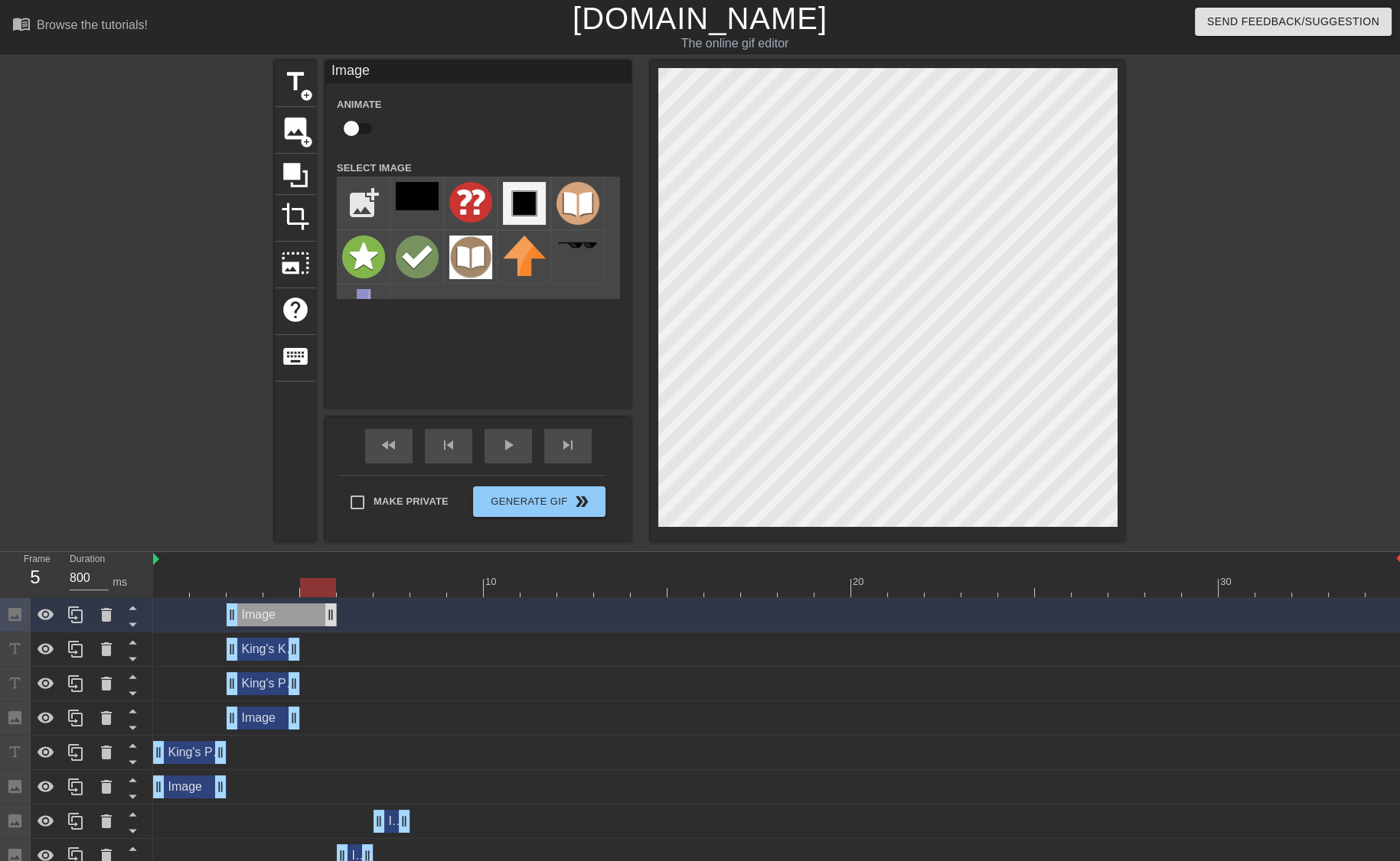
drag, startPoint x: 294, startPoint y: 619, endPoint x: 330, endPoint y: 614, distance: 36.3
drag, startPoint x: 232, startPoint y: 616, endPoint x: 306, endPoint y: 613, distance: 74.1
click at [251, 647] on div "King's Knight Variation drag_handle drag_handle" at bounding box center [263, 649] width 73 height 23
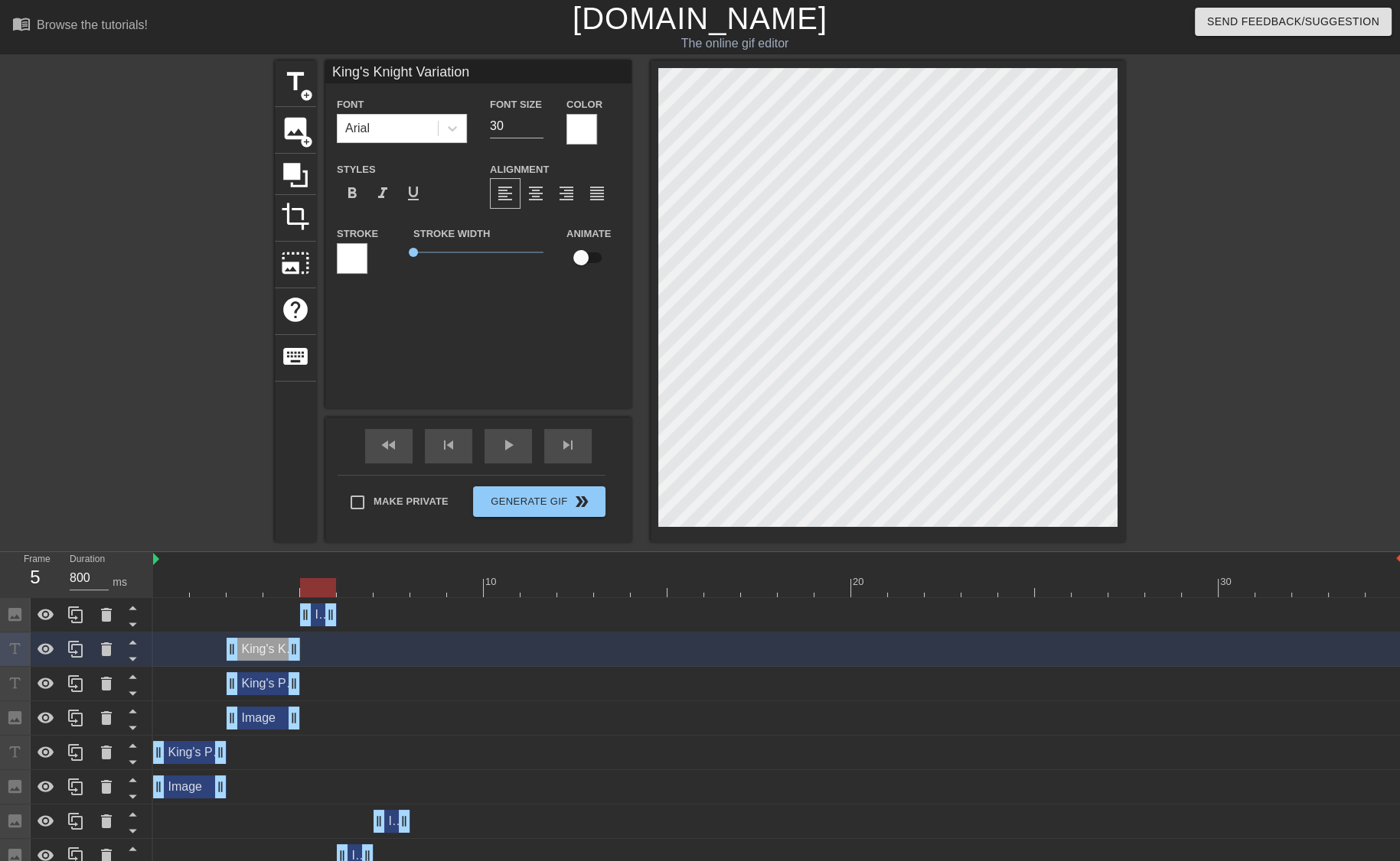
click at [270, 695] on div "King's Pawn Opening drag_handle drag_handle" at bounding box center [778, 685] width 1249 height 35
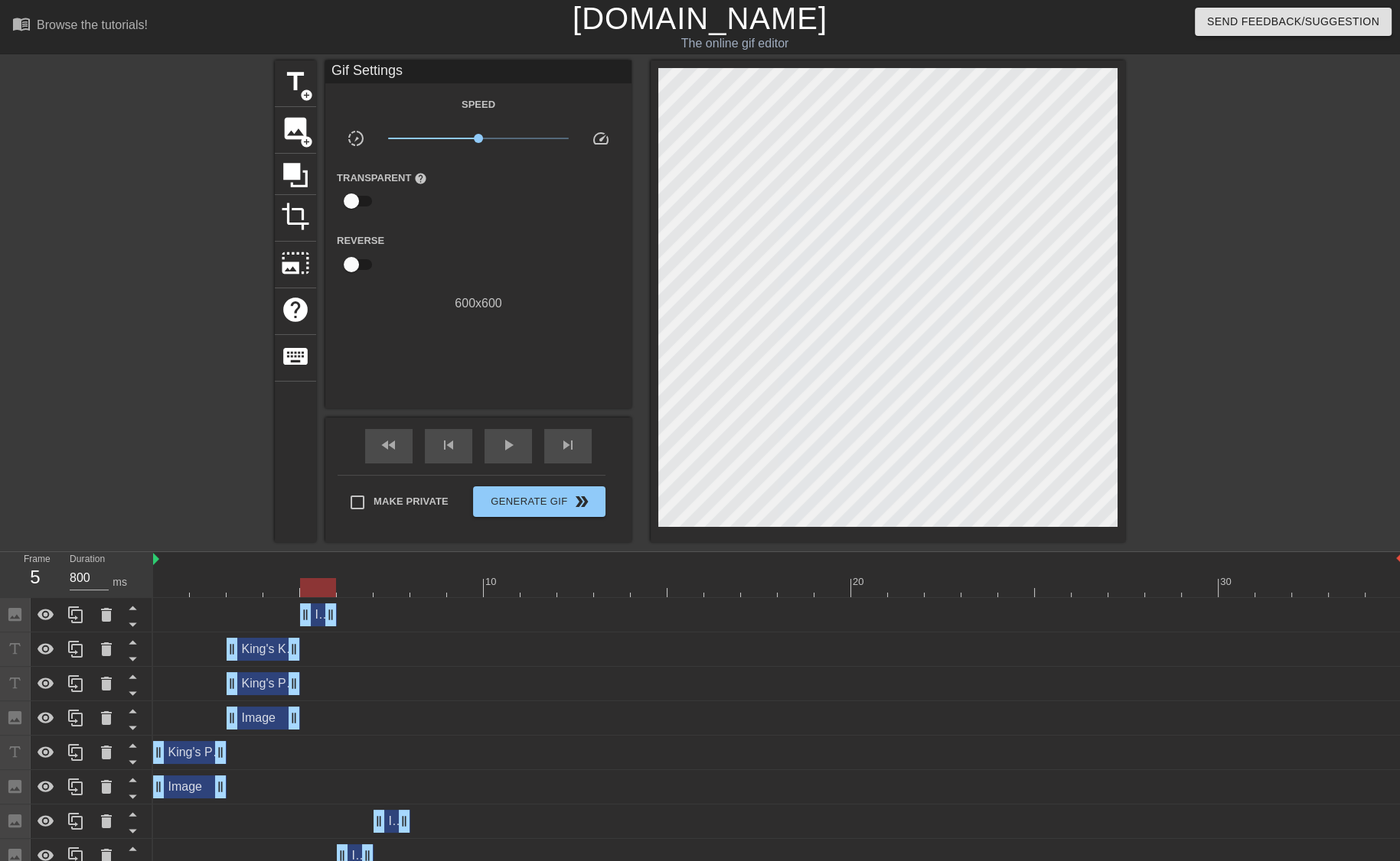
click at [266, 685] on div "King's Pawn Opening drag_handle drag_handle" at bounding box center [263, 684] width 73 height 23
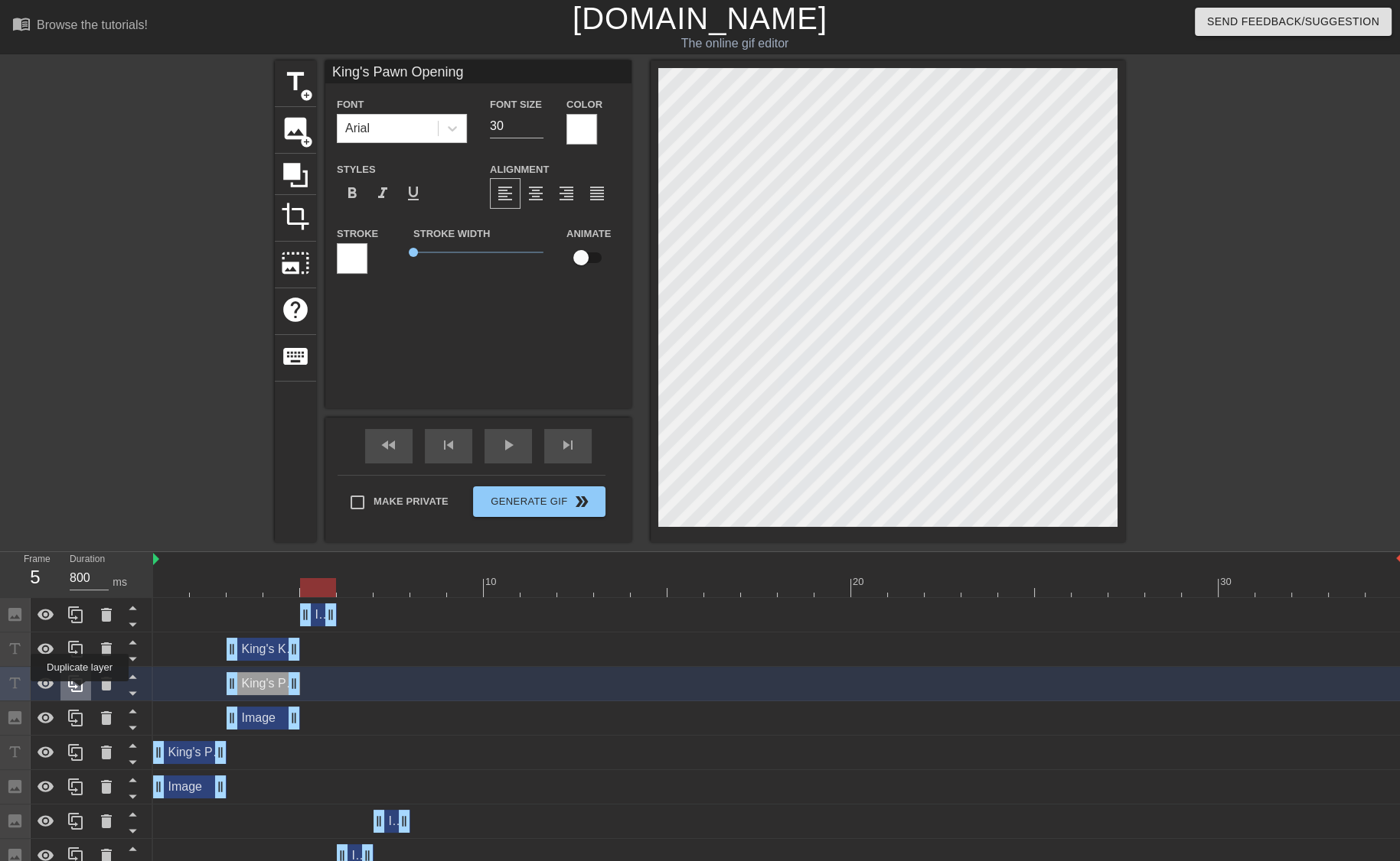
click at [80, 692] on icon at bounding box center [75, 683] width 14 height 16
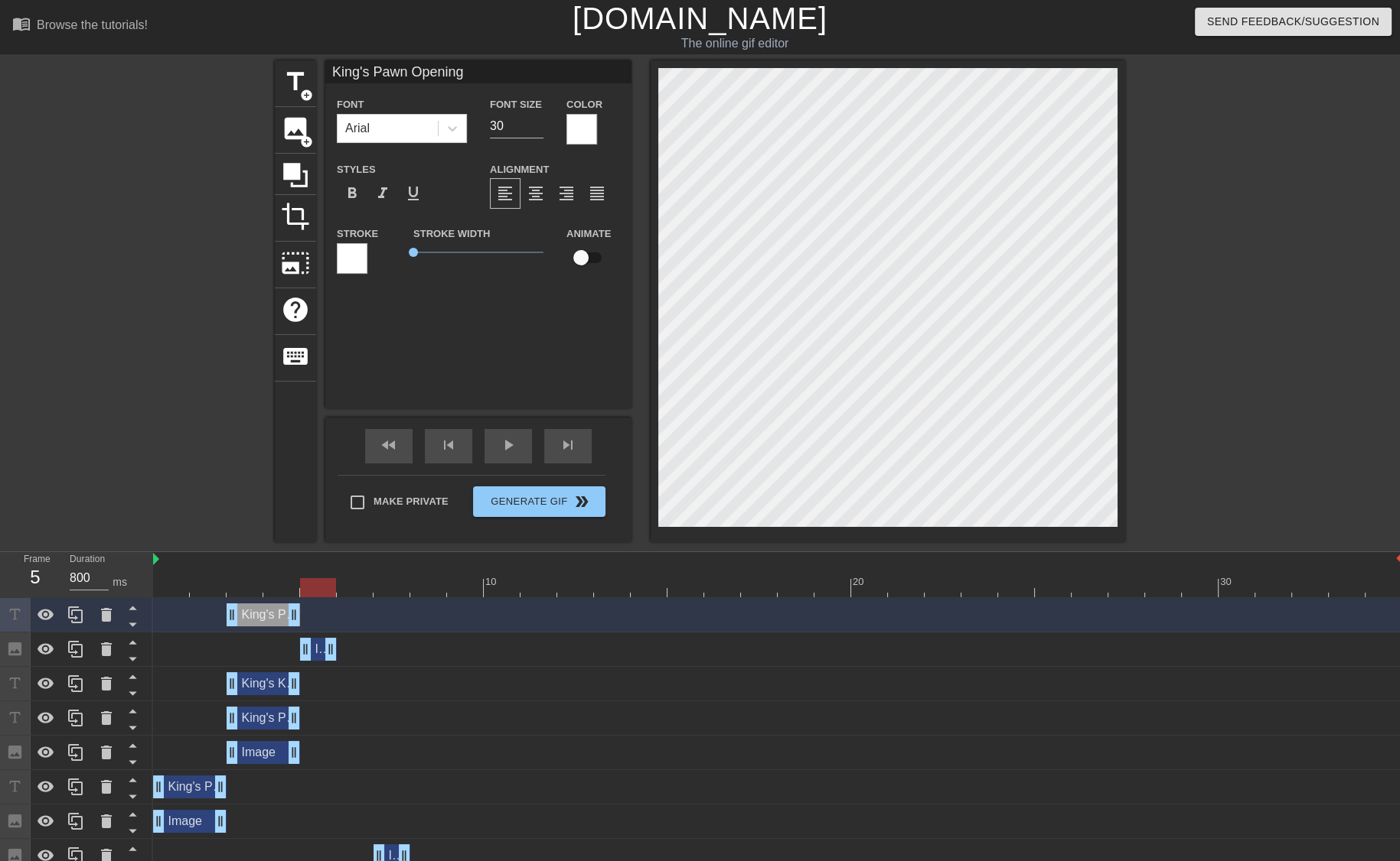
click at [254, 615] on div "King's Pawn Opening drag_handle drag_handle" at bounding box center [263, 615] width 73 height 23
click at [575, 127] on div at bounding box center [582, 129] width 31 height 31
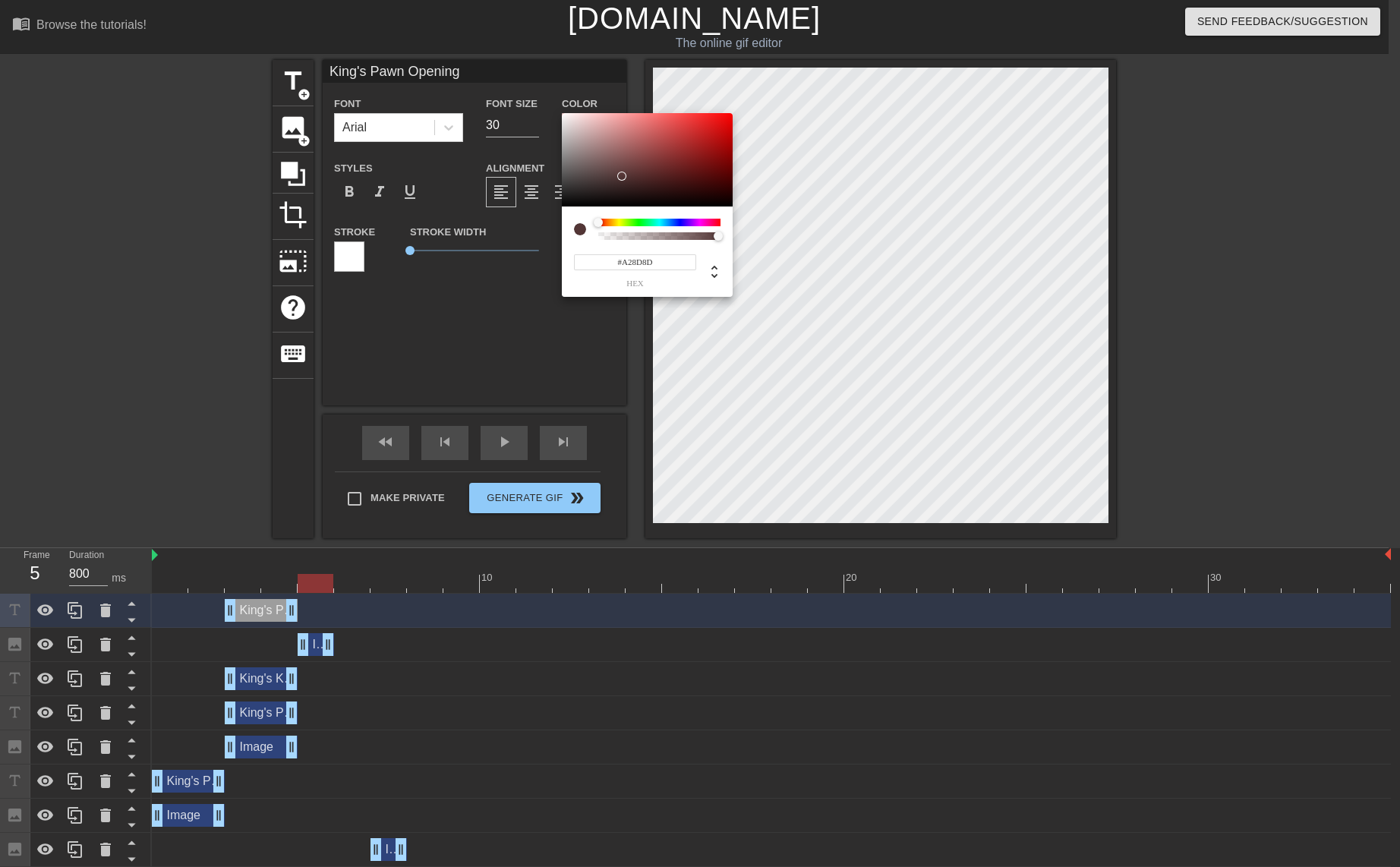
type input "#FFFFFF"
drag, startPoint x: 622, startPoint y: 176, endPoint x: 452, endPoint y: 28, distance: 225.4
click at [452, 28] on div "#FFFFFF hex" at bounding box center [700, 433] width 1400 height 867
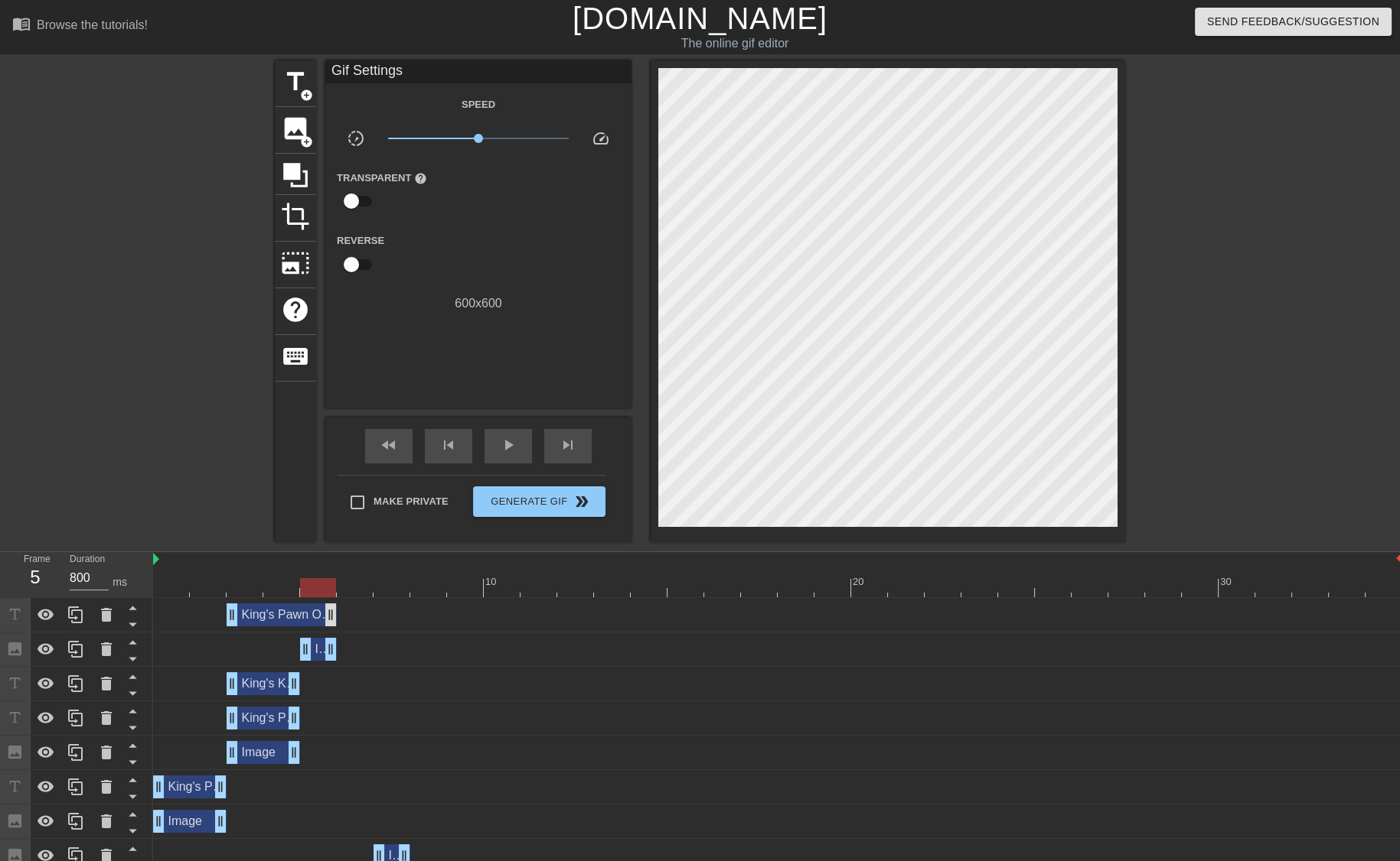
drag, startPoint x: 291, startPoint y: 620, endPoint x: 330, endPoint y: 614, distance: 39.5
drag, startPoint x: 226, startPoint y: 617, endPoint x: 296, endPoint y: 613, distance: 70.1
click at [296, 613] on div "King's Pawn Opening drag_handle drag_handle" at bounding box center [778, 615] width 1249 height 23
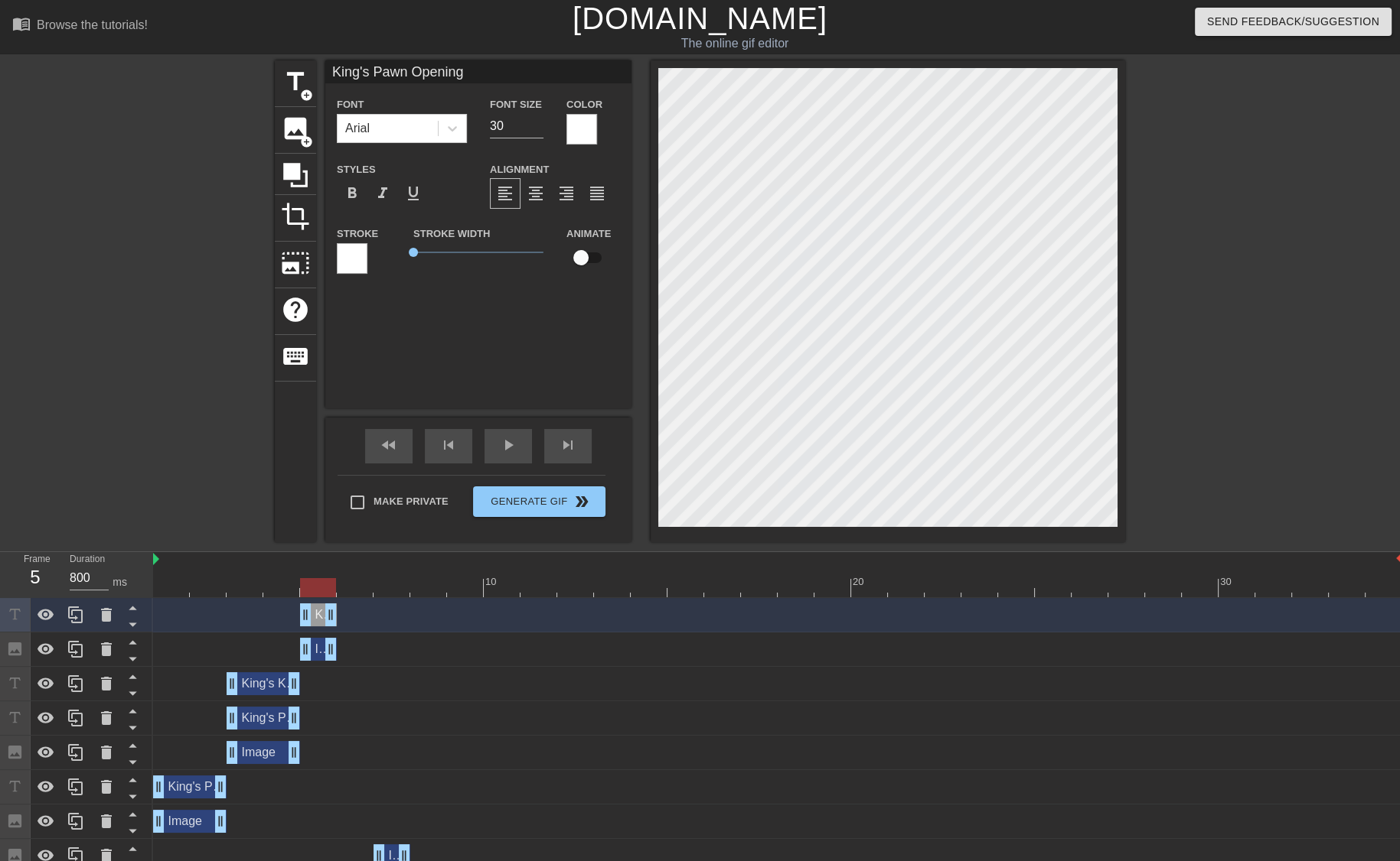
drag, startPoint x: 485, startPoint y: 74, endPoint x: 80, endPoint y: 41, distance: 406.3
click at [80, 41] on div "menu_book Browse the tutorials! Gifntext.com The online gif editor Send Feedbac…" at bounding box center [700, 539] width 1400 height 1080
type input "Italian Game"
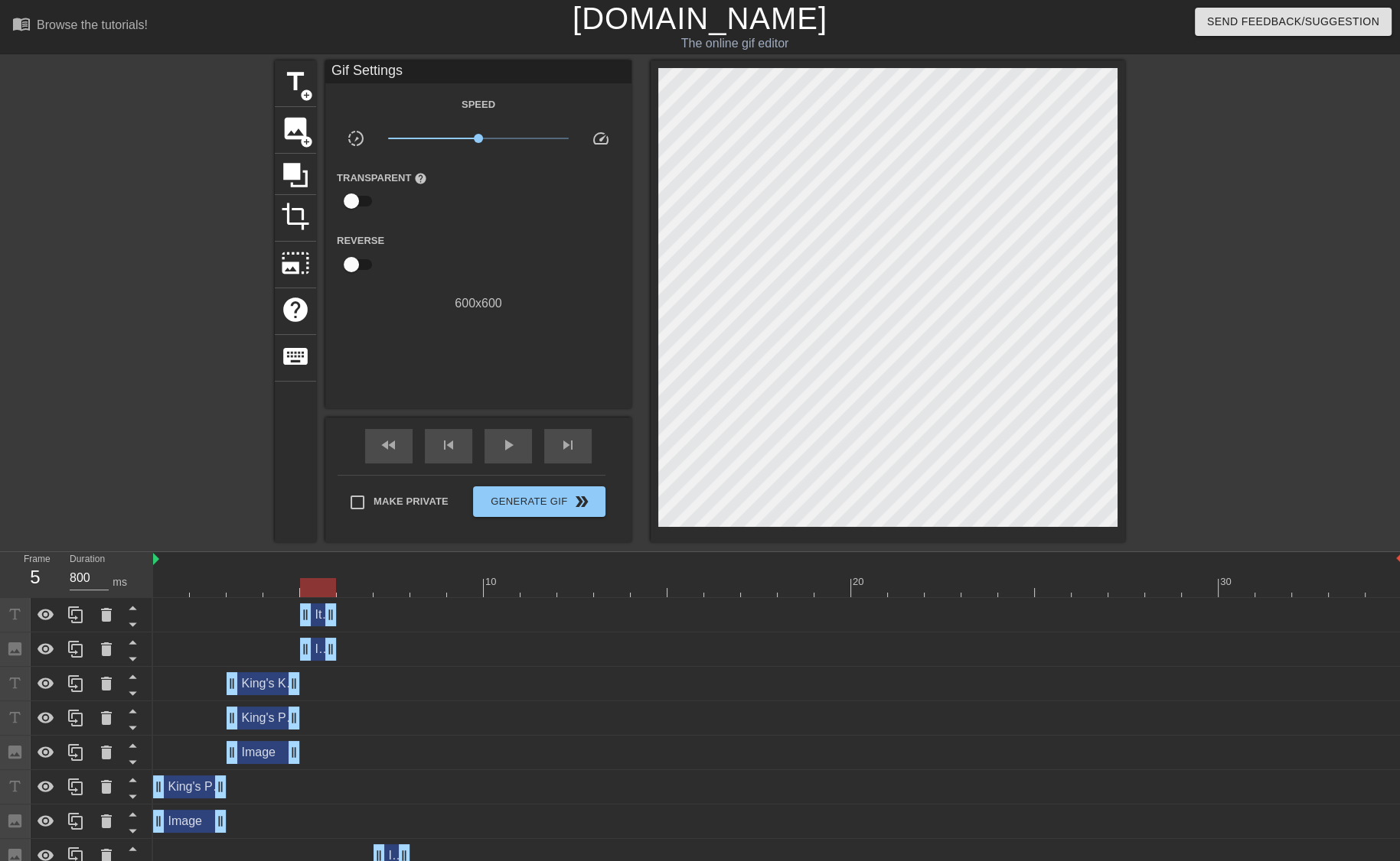
click at [176, 594] on div at bounding box center [778, 587] width 1249 height 19
click at [195, 702] on div "King's Pawn Opening drag_handle drag_handle" at bounding box center [778, 718] width 1249 height 35
click at [319, 617] on div "Italian Game drag_handle drag_handle" at bounding box center [318, 615] width 37 height 23
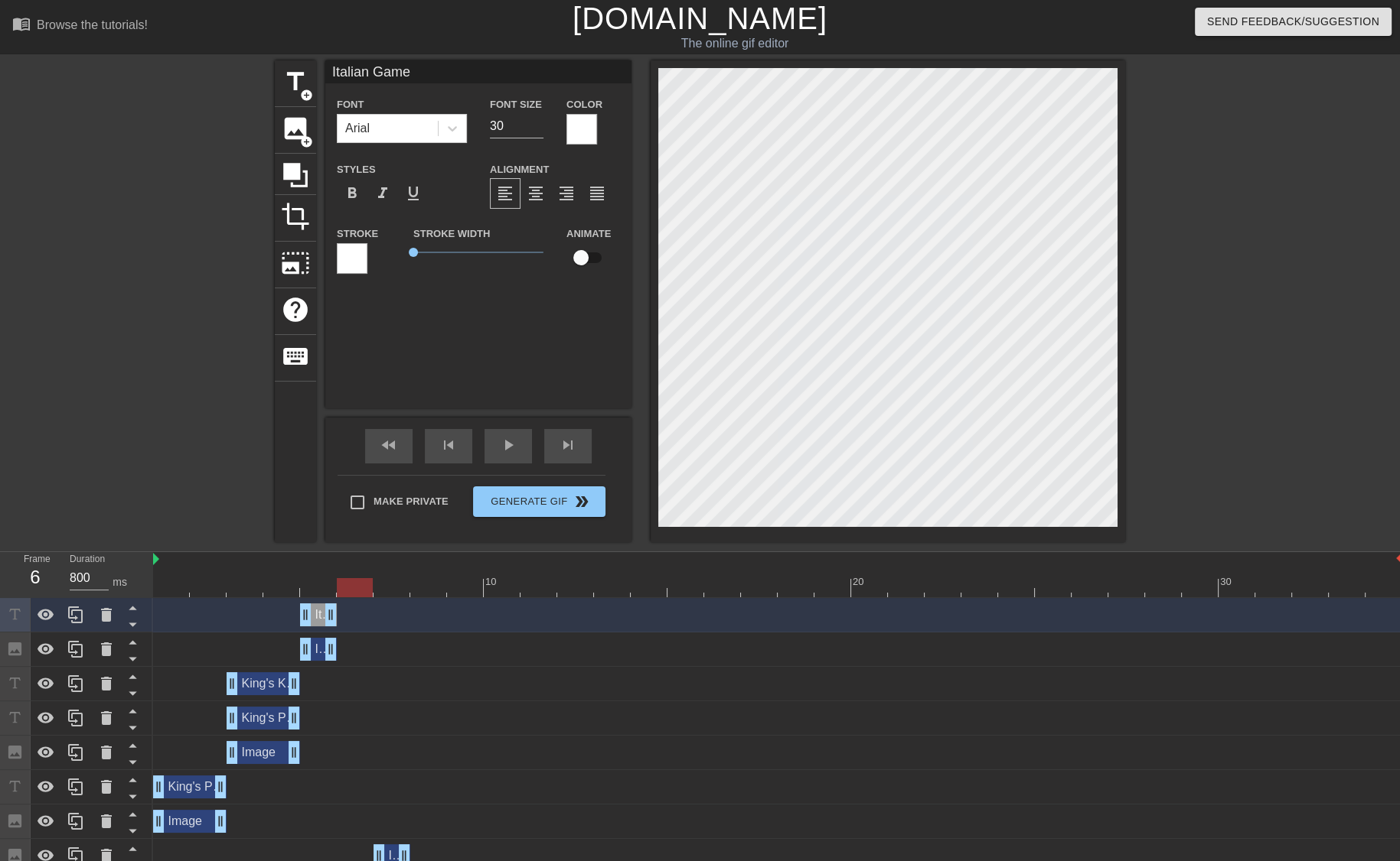
click at [362, 587] on div at bounding box center [778, 587] width 1249 height 19
click at [74, 647] on icon at bounding box center [75, 649] width 18 height 18
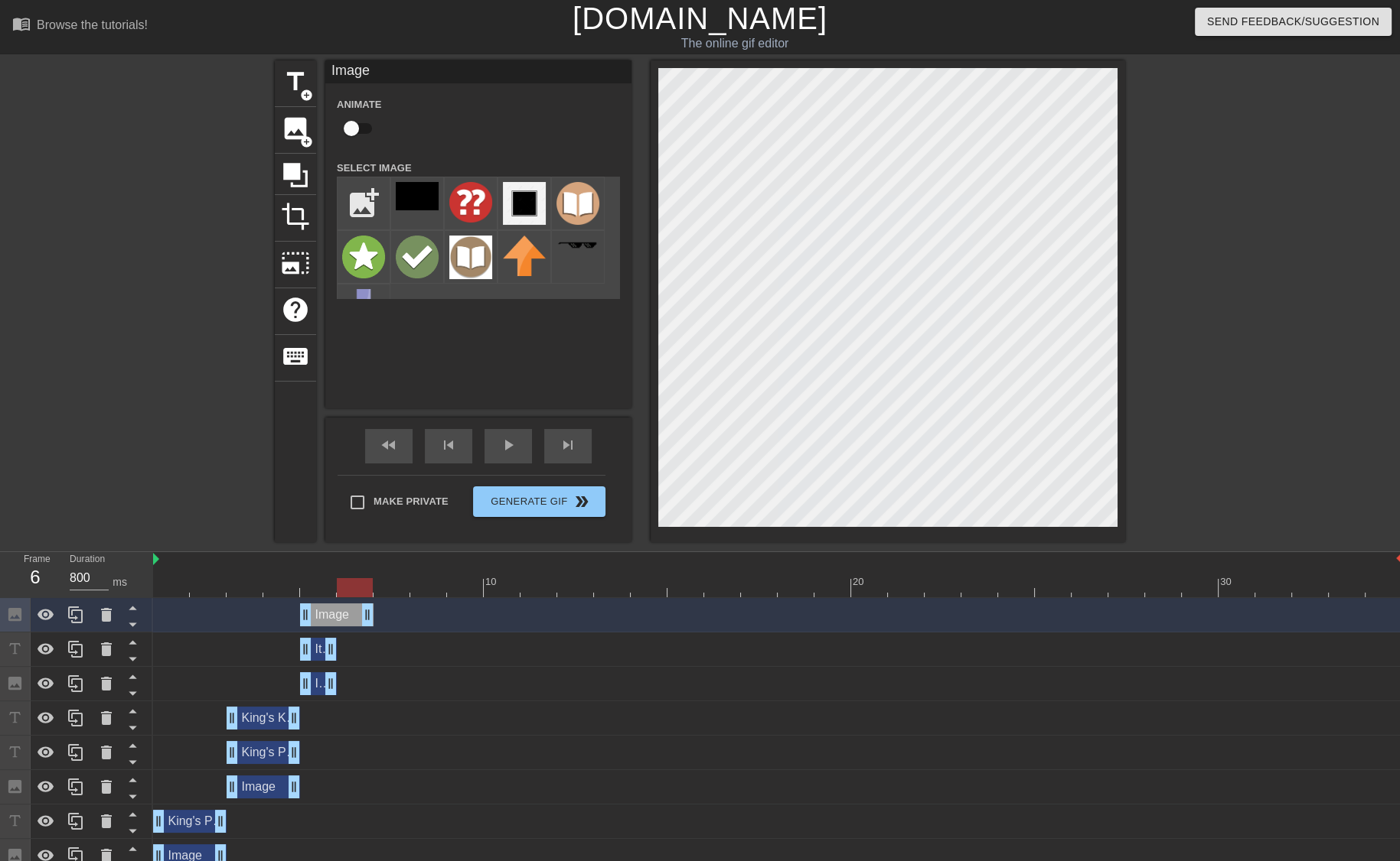
drag, startPoint x: 331, startPoint y: 615, endPoint x: 356, endPoint y: 613, distance: 25.1
drag, startPoint x: 304, startPoint y: 615, endPoint x: 334, endPoint y: 615, distance: 30.0
click at [334, 615] on div "Image drag_handle drag_handle" at bounding box center [778, 615] width 1249 height 23
click at [291, 685] on div "Image drag_handle drag_handle" at bounding box center [778, 684] width 1249 height 23
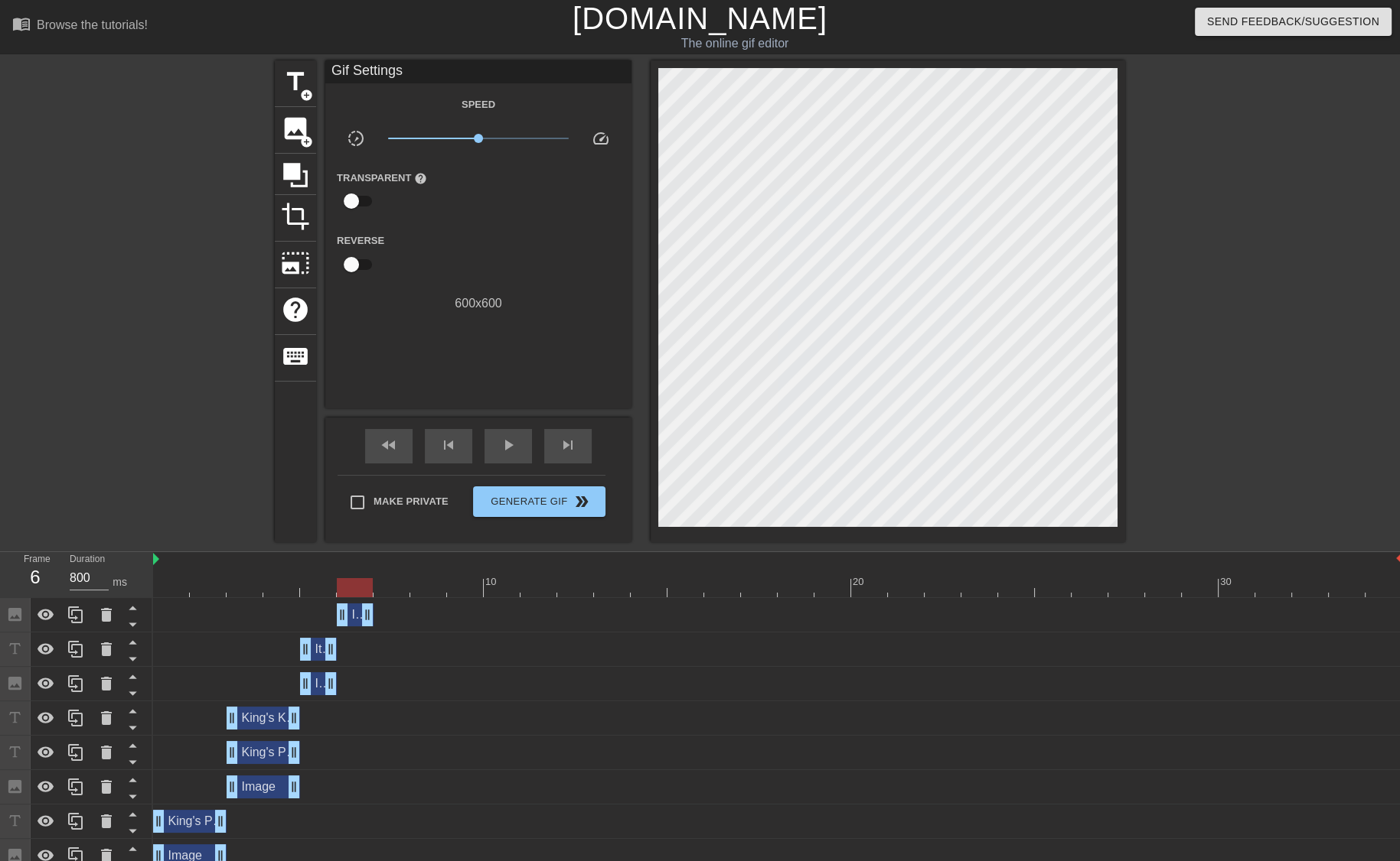
click at [321, 678] on span "Image" at bounding box center [330, 684] width 34 height 13
click at [76, 685] on icon at bounding box center [75, 684] width 18 height 18
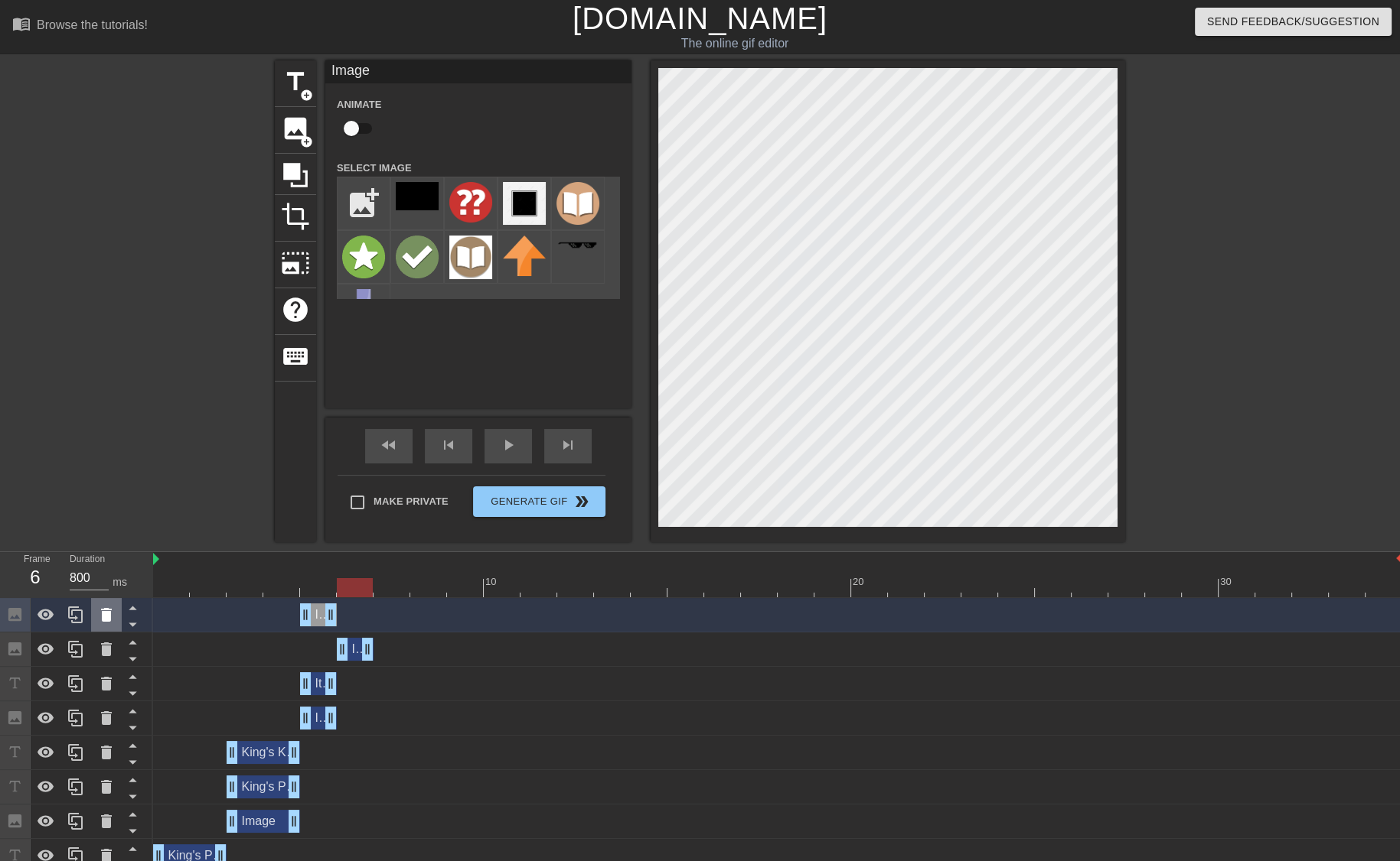
click at [102, 616] on icon at bounding box center [106, 614] width 11 height 13
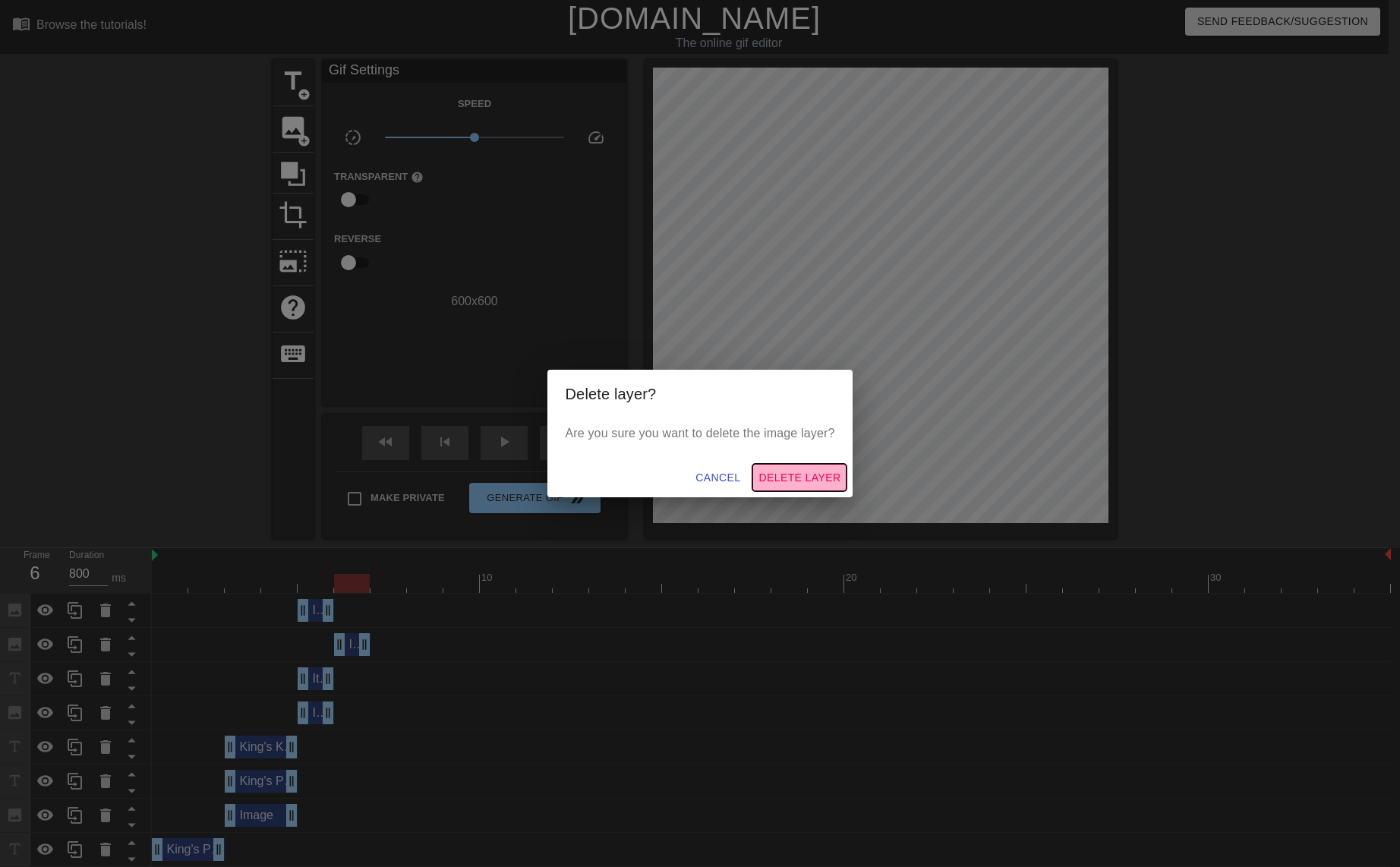
click at [799, 473] on span "Delete Layer" at bounding box center [799, 478] width 82 height 19
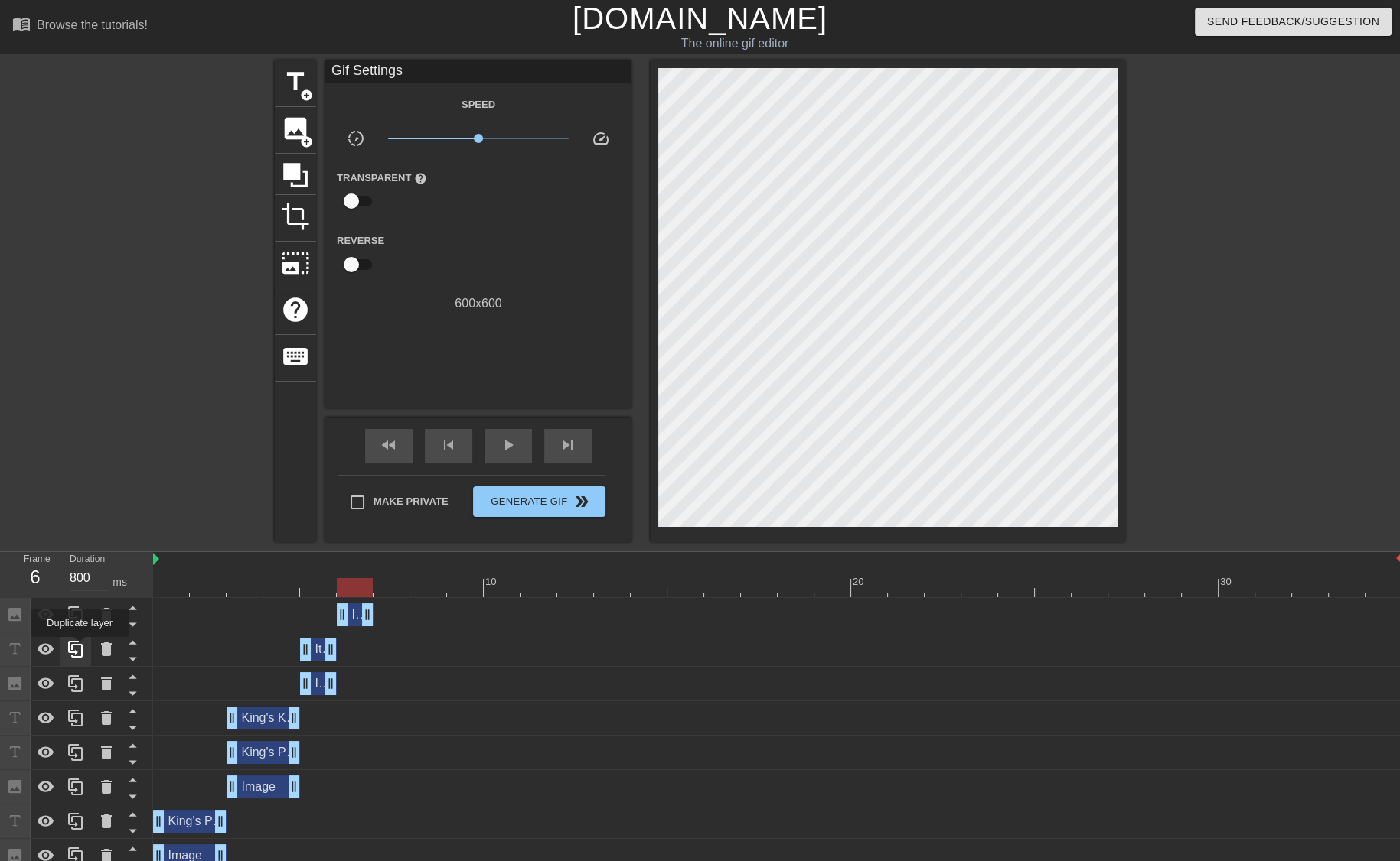
click at [80, 648] on icon at bounding box center [75, 649] width 18 height 18
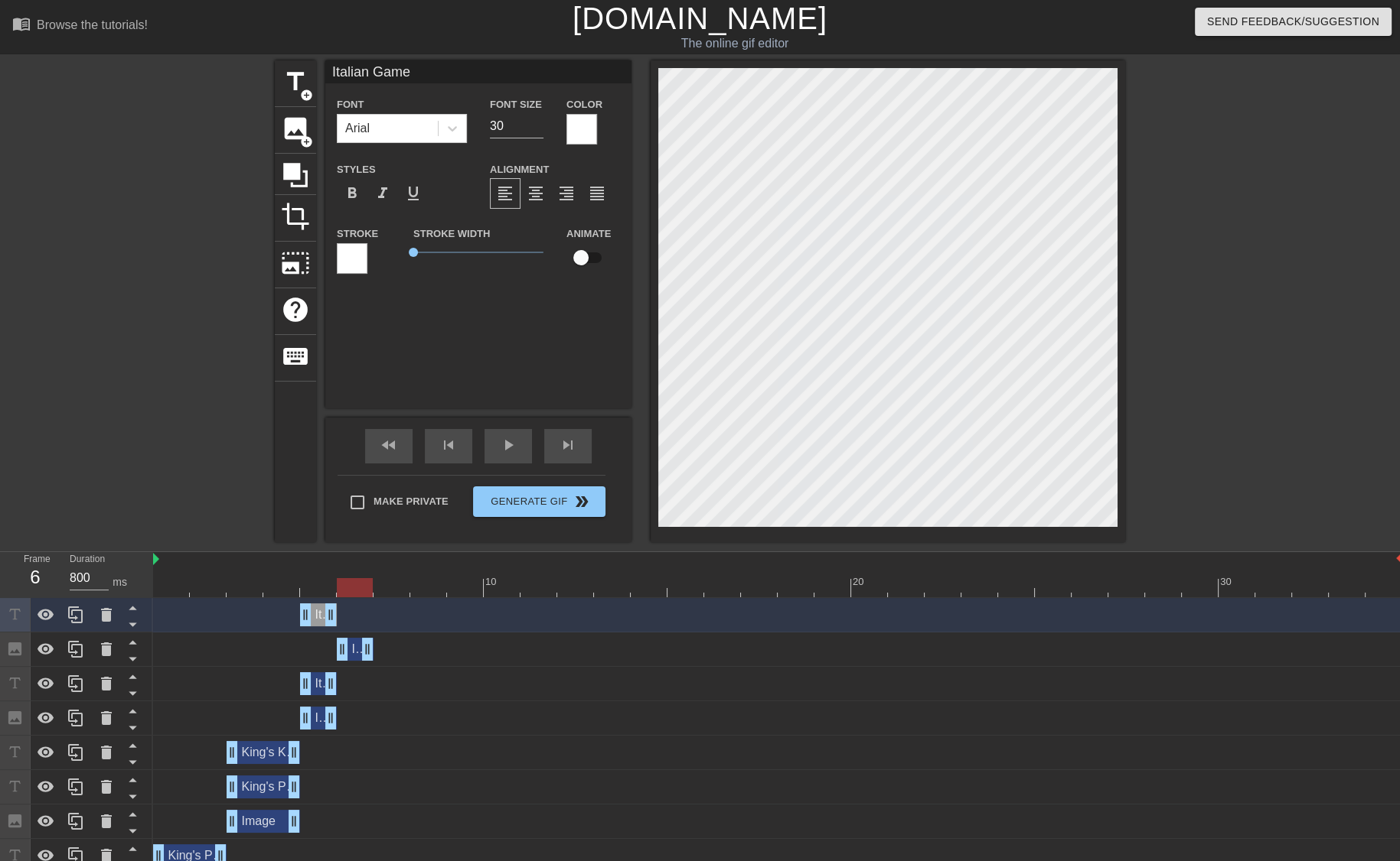
click at [438, 75] on input "Italian Game" at bounding box center [479, 72] width 306 height 23
type input "Italian Game:"
click at [582, 120] on div at bounding box center [582, 129] width 31 height 31
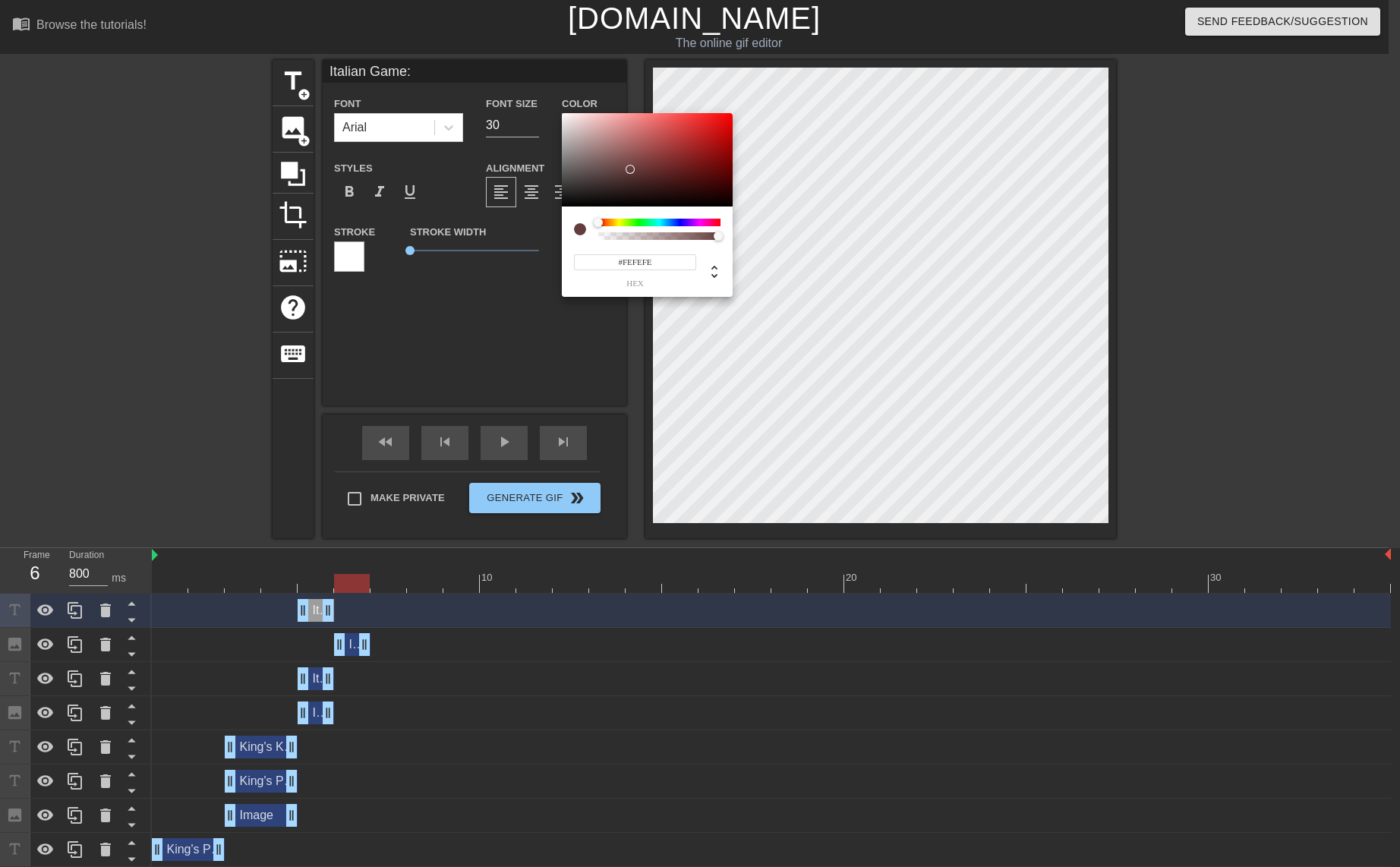
type input "#FFFFFF"
drag, startPoint x: 635, startPoint y: 172, endPoint x: 466, endPoint y: 28, distance: 222.0
click at [466, 28] on div "#FFFFFF hex" at bounding box center [700, 433] width 1400 height 867
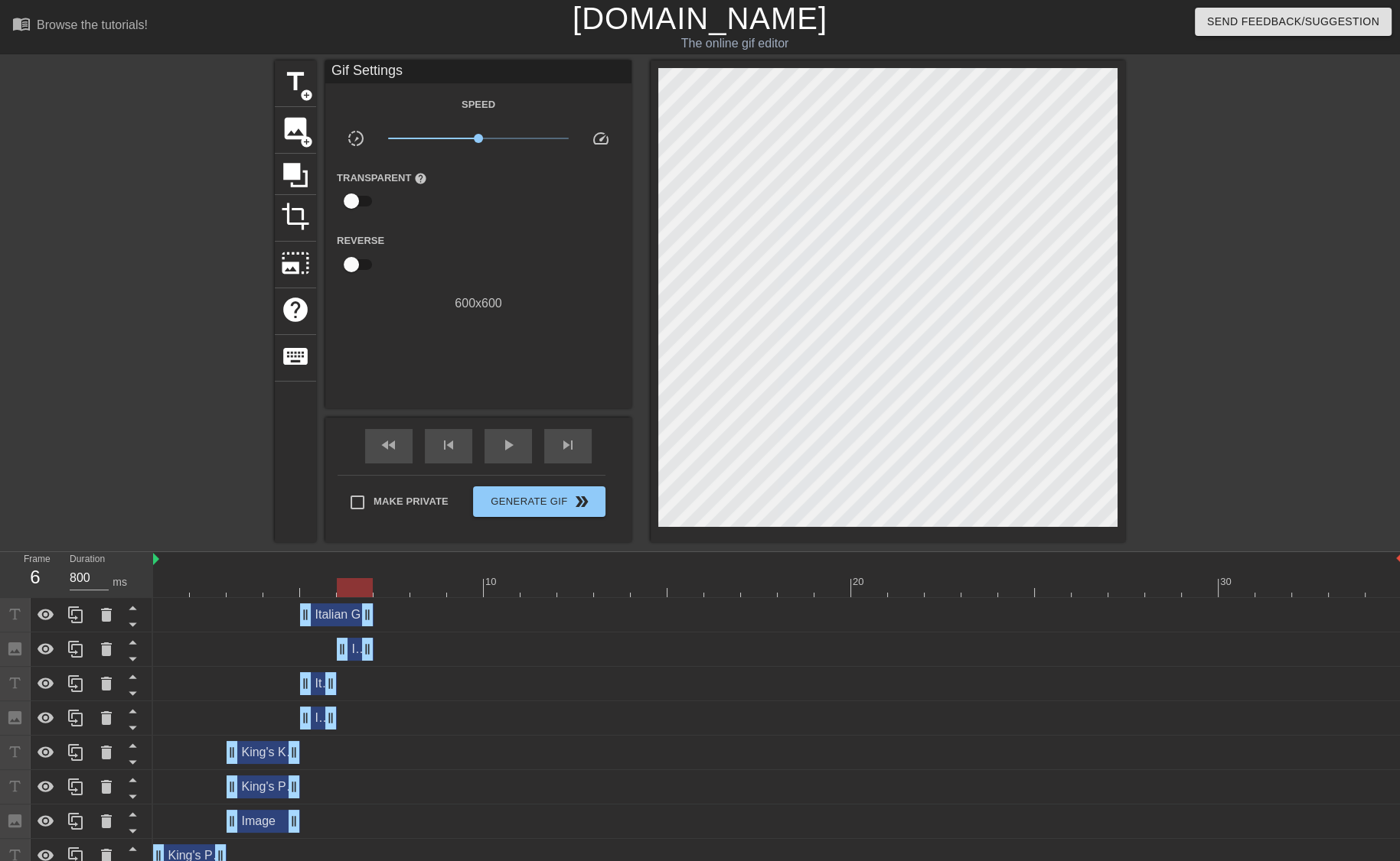
drag, startPoint x: 334, startPoint y: 610, endPoint x: 368, endPoint y: 612, distance: 34.1
drag, startPoint x: 304, startPoint y: 612, endPoint x: 333, endPoint y: 613, distance: 29.0
click at [333, 613] on div "Italian Game: drag_handle drag_handle" at bounding box center [778, 615] width 1249 height 23
click at [356, 613] on div "Italian Game: drag_handle drag_handle" at bounding box center [355, 615] width 37 height 23
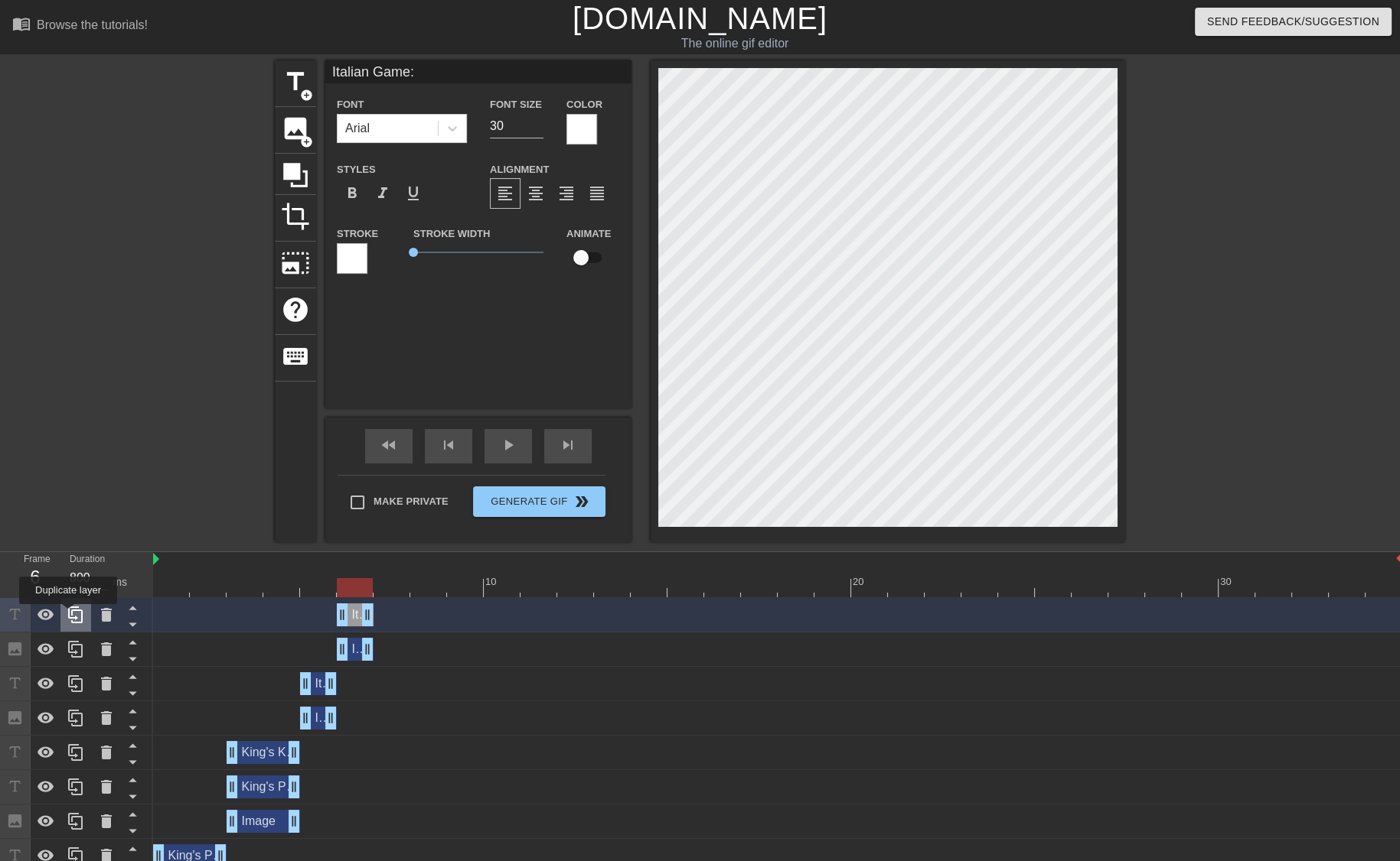
click at [68, 615] on icon at bounding box center [75, 614] width 14 height 16
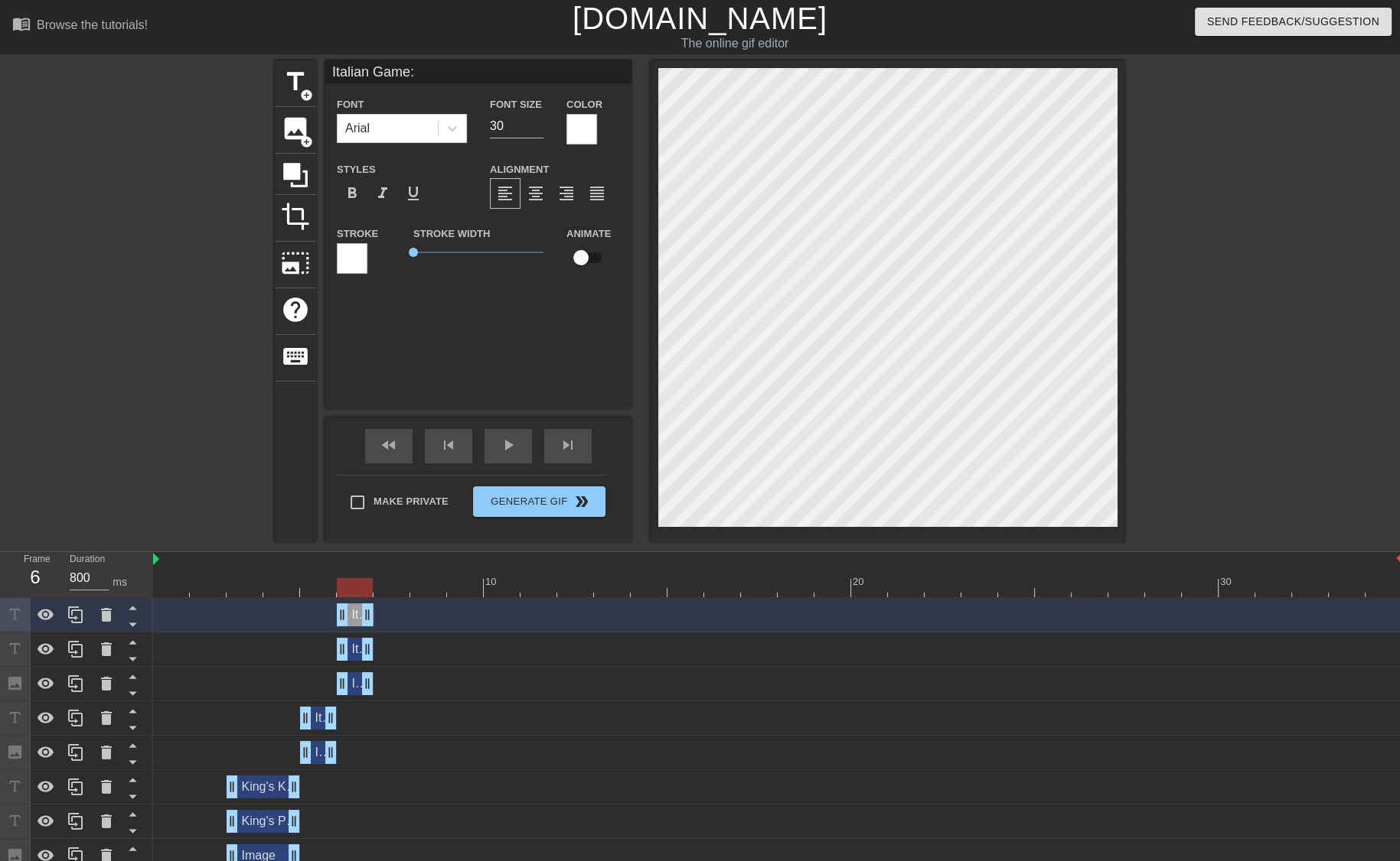
drag, startPoint x: 435, startPoint y: 69, endPoint x: 131, endPoint y: 45, distance: 304.9
click at [131, 45] on div "menu_book Browse the tutorials! Gifntext.com The online gif editor Send Feedbac…" at bounding box center [700, 591] width 1400 height 1184
type input "Italian Game:"
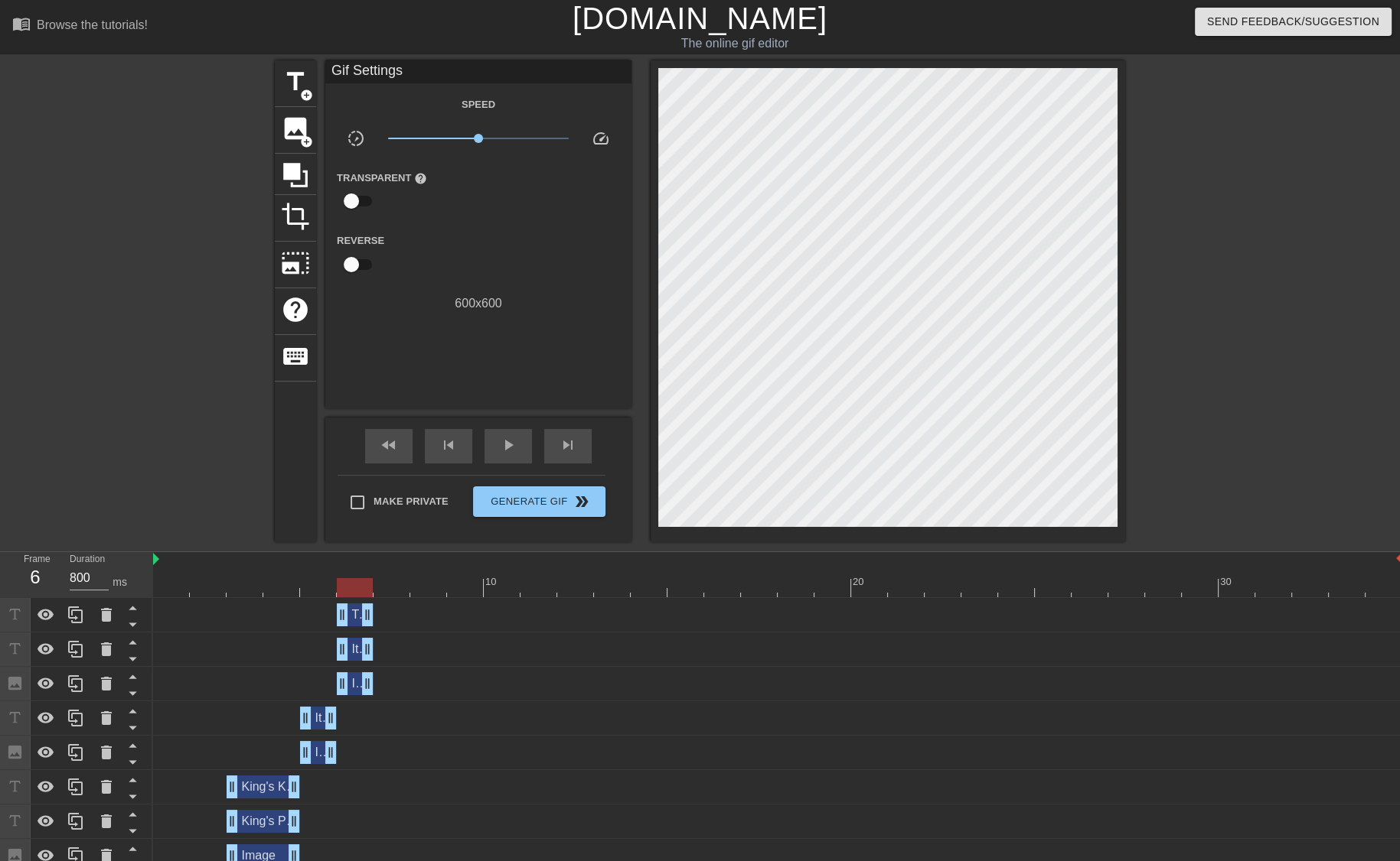
click at [238, 719] on div "Italian Game drag_handle drag_handle" at bounding box center [778, 718] width 1249 height 23
click at [214, 591] on div at bounding box center [778, 587] width 1249 height 19
click at [172, 593] on div at bounding box center [778, 587] width 1249 height 19
click at [205, 589] on div at bounding box center [778, 587] width 1249 height 19
click at [248, 582] on div at bounding box center [778, 587] width 1249 height 19
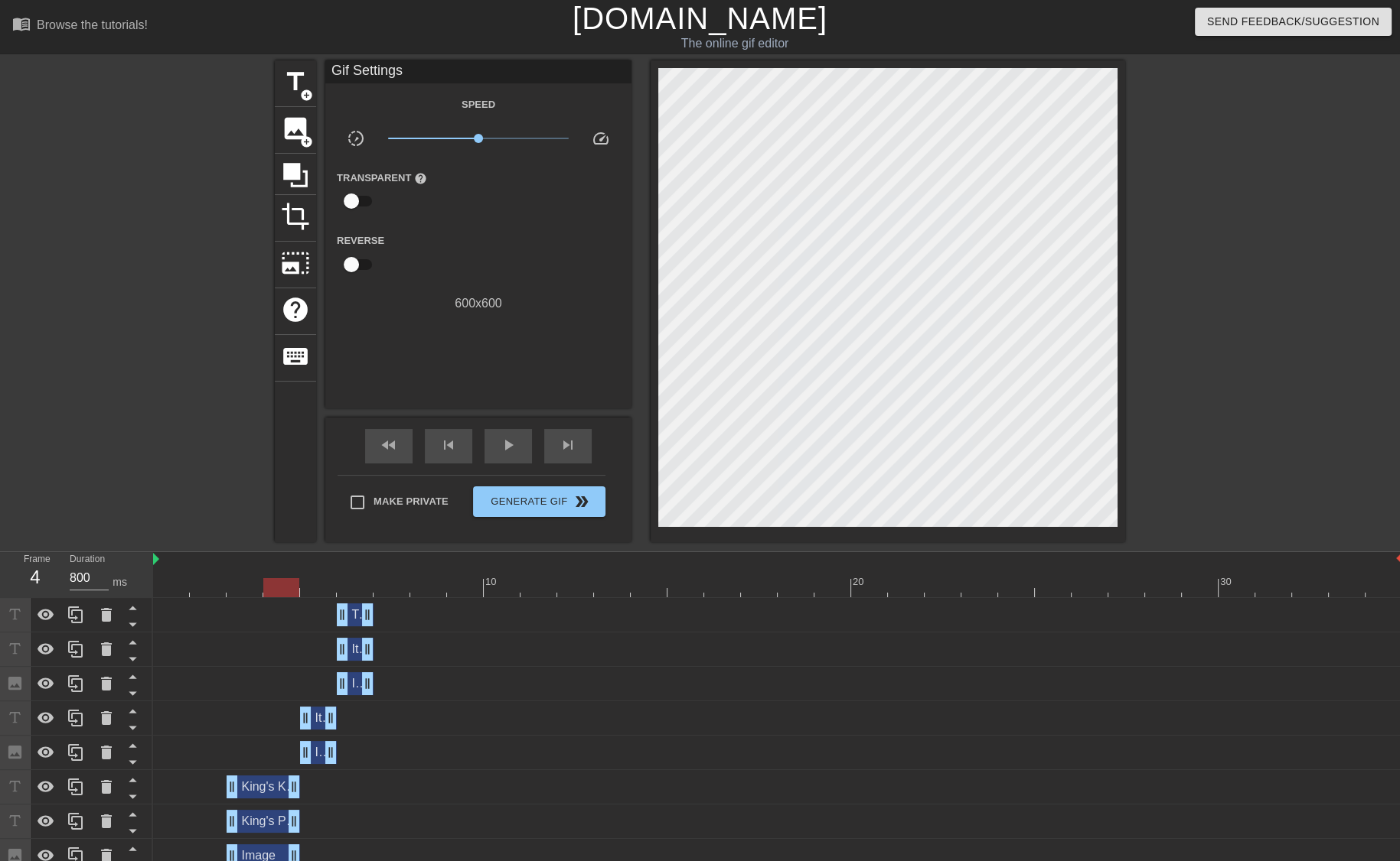
click at [277, 584] on div at bounding box center [778, 587] width 1249 height 19
click at [315, 586] on div at bounding box center [778, 587] width 1249 height 19
click at [357, 587] on div at bounding box center [778, 587] width 1249 height 19
click at [390, 589] on div at bounding box center [778, 587] width 1249 height 19
click at [353, 586] on div at bounding box center [778, 587] width 1249 height 19
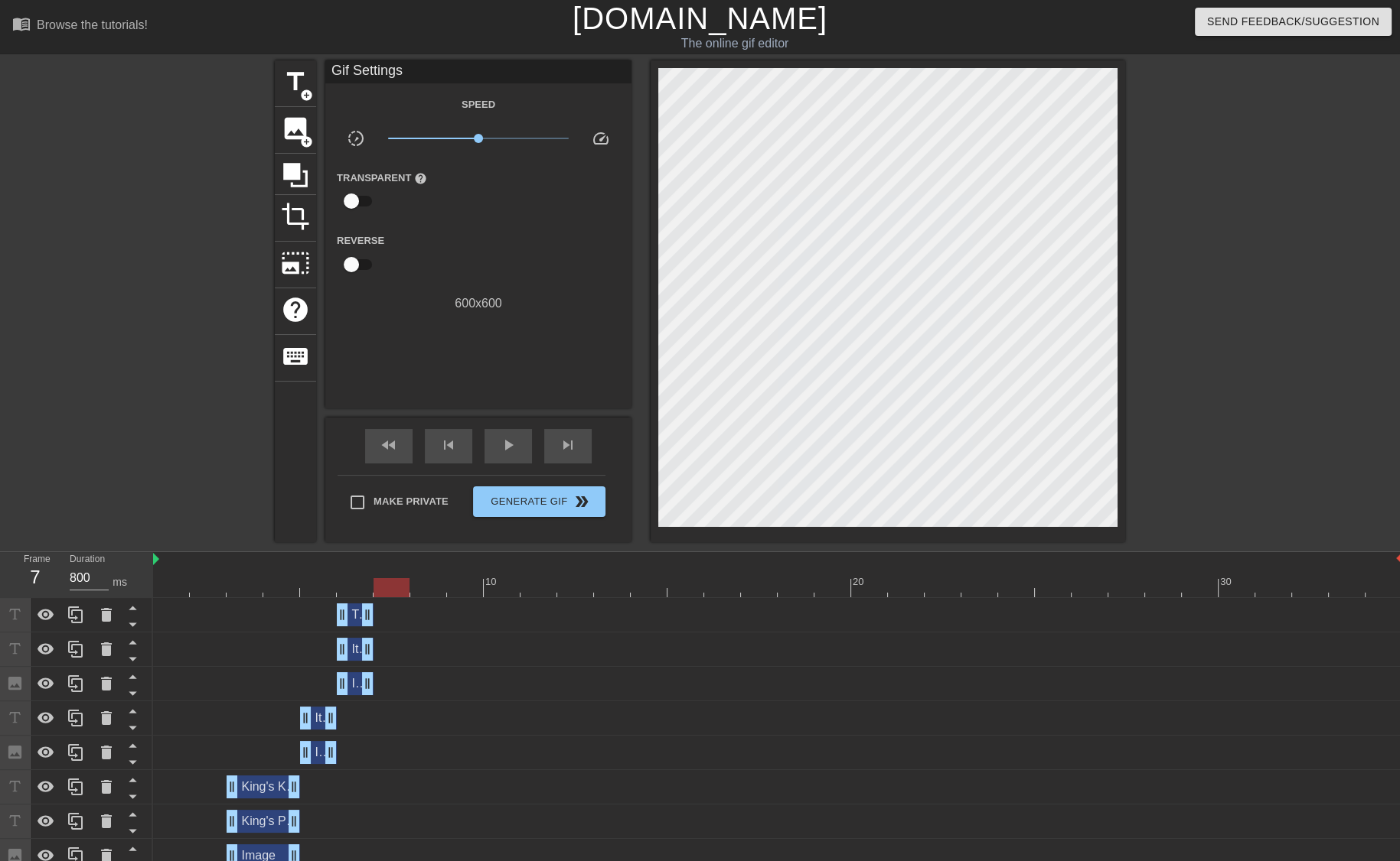
click at [384, 588] on div at bounding box center [778, 587] width 1249 height 19
click at [344, 589] on div at bounding box center [778, 587] width 1249 height 19
click at [77, 689] on icon at bounding box center [75, 684] width 18 height 18
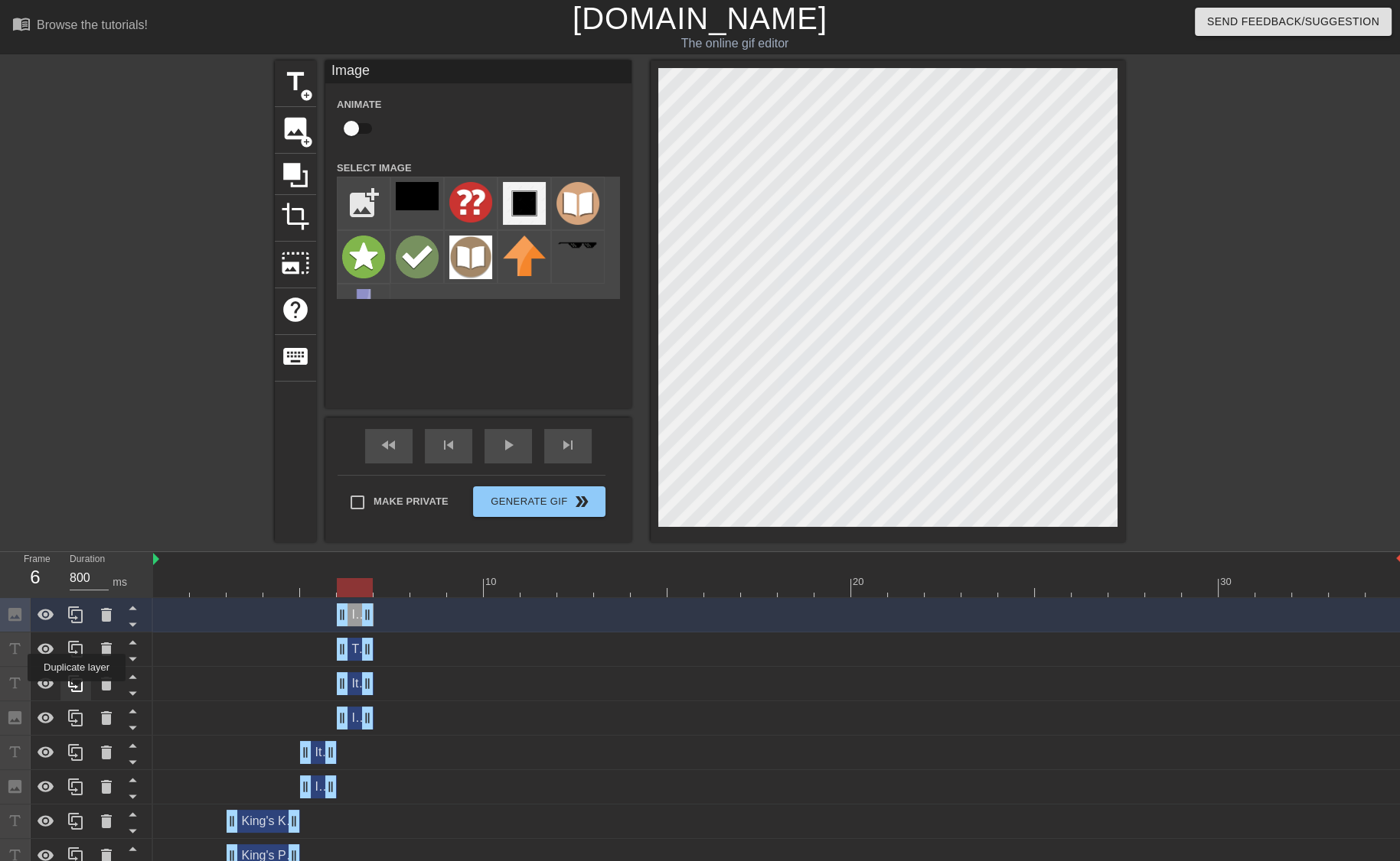
click at [76, 692] on icon at bounding box center [75, 683] width 14 height 16
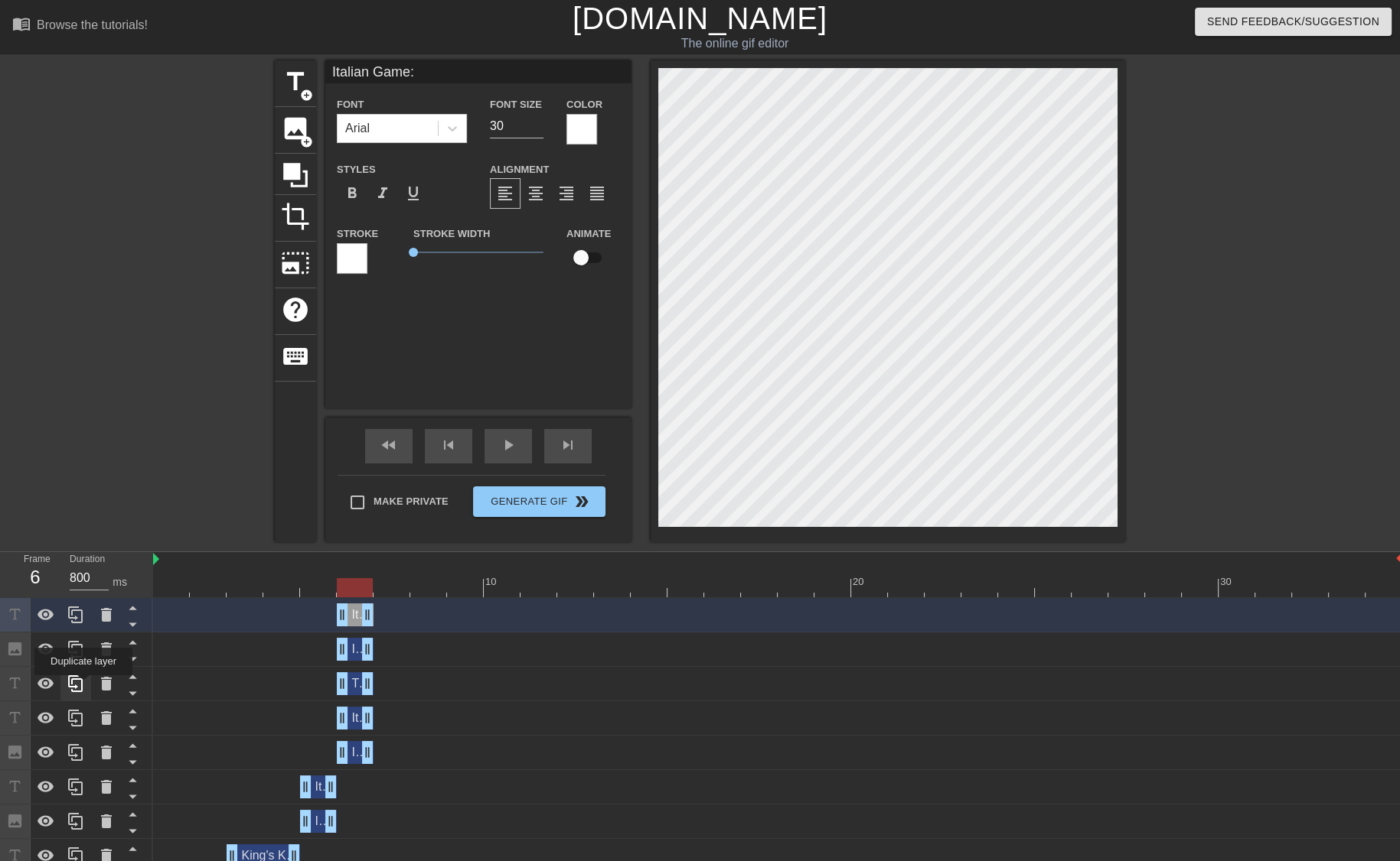
click at [84, 686] on icon at bounding box center [75, 684] width 18 height 18
drag, startPoint x: 373, startPoint y: 616, endPoint x: 395, endPoint y: 615, distance: 22.0
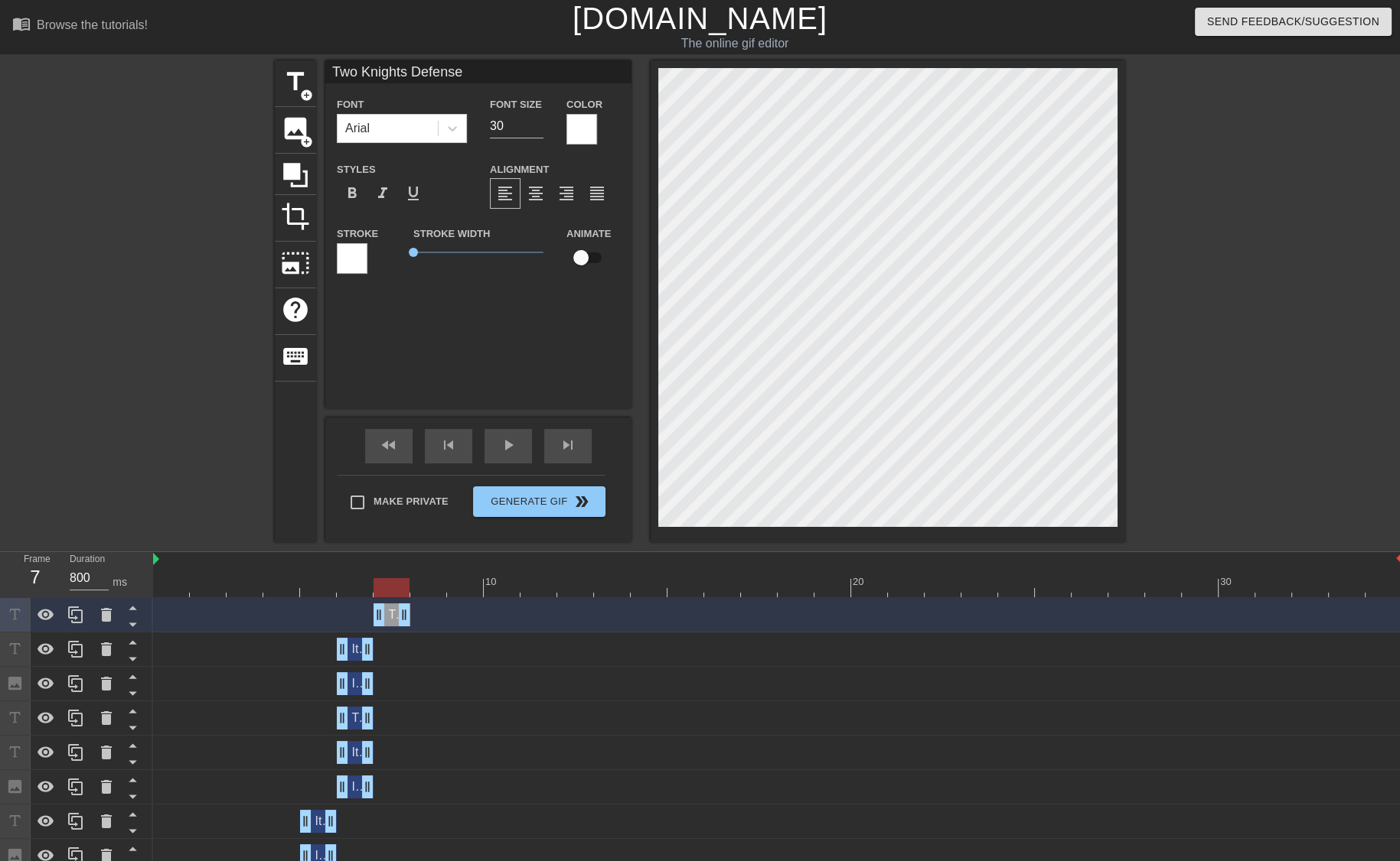
drag, startPoint x: 340, startPoint y: 614, endPoint x: 366, endPoint y: 615, distance: 26.0
click at [366, 615] on div "Two Knights Defense drag_handle drag_handle" at bounding box center [778, 615] width 1249 height 23
drag, startPoint x: 367, startPoint y: 646, endPoint x: 398, endPoint y: 653, distance: 31.8
drag, startPoint x: 341, startPoint y: 653, endPoint x: 373, endPoint y: 658, distance: 32.4
click at [373, 658] on div "Italian Game: drag_handle drag_handle" at bounding box center [778, 649] width 1249 height 23
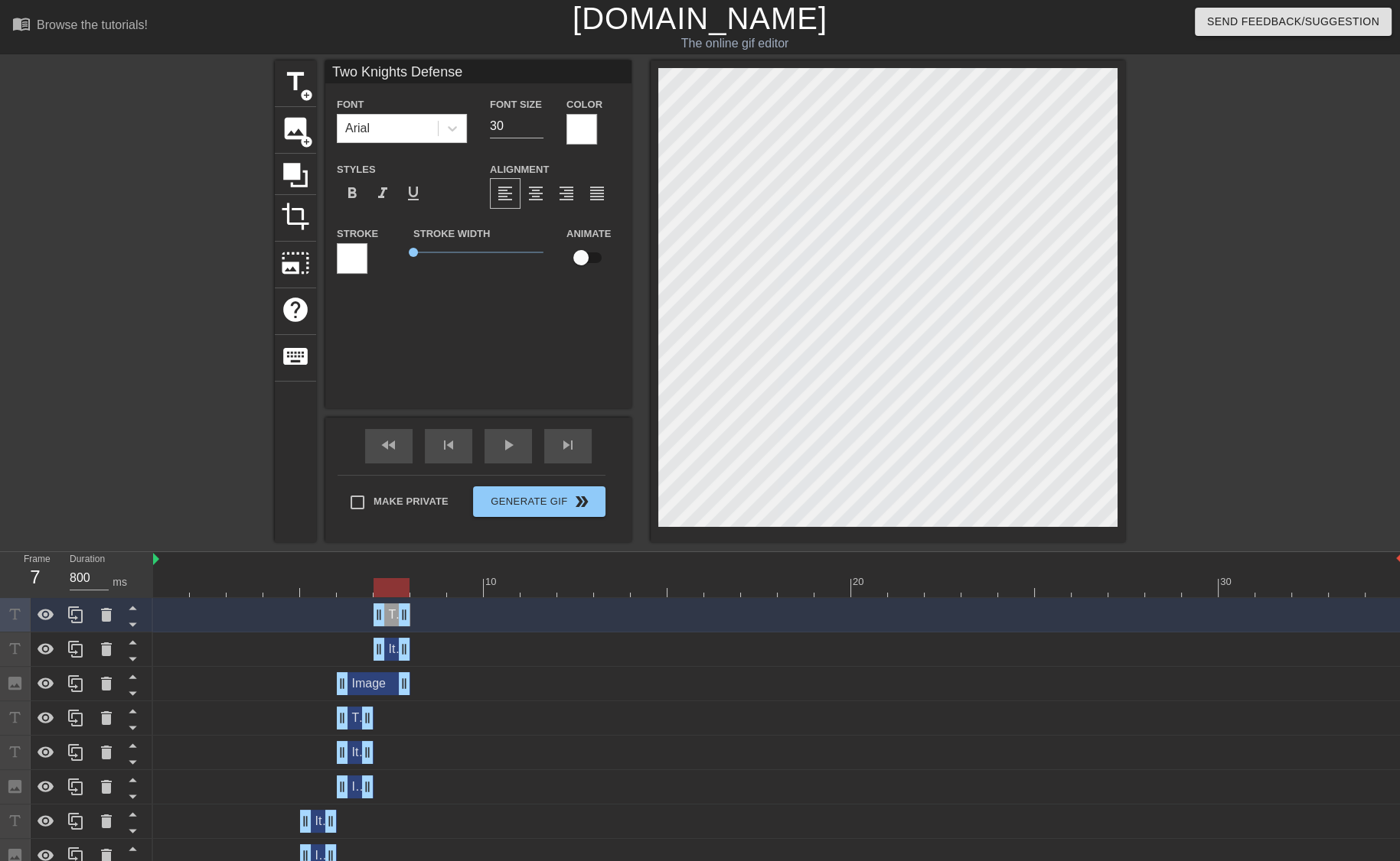
drag, startPoint x: 370, startPoint y: 672, endPoint x: 396, endPoint y: 674, distance: 26.1
drag, startPoint x: 339, startPoint y: 688, endPoint x: 378, endPoint y: 686, distance: 39.1
click at [482, 72] on input "Two Knights Defense" at bounding box center [479, 72] width 306 height 23
drag, startPoint x: 482, startPoint y: 72, endPoint x: 409, endPoint y: 70, distance: 73.0
click at [409, 70] on input "Two Knights Defense" at bounding box center [479, 72] width 306 height 23
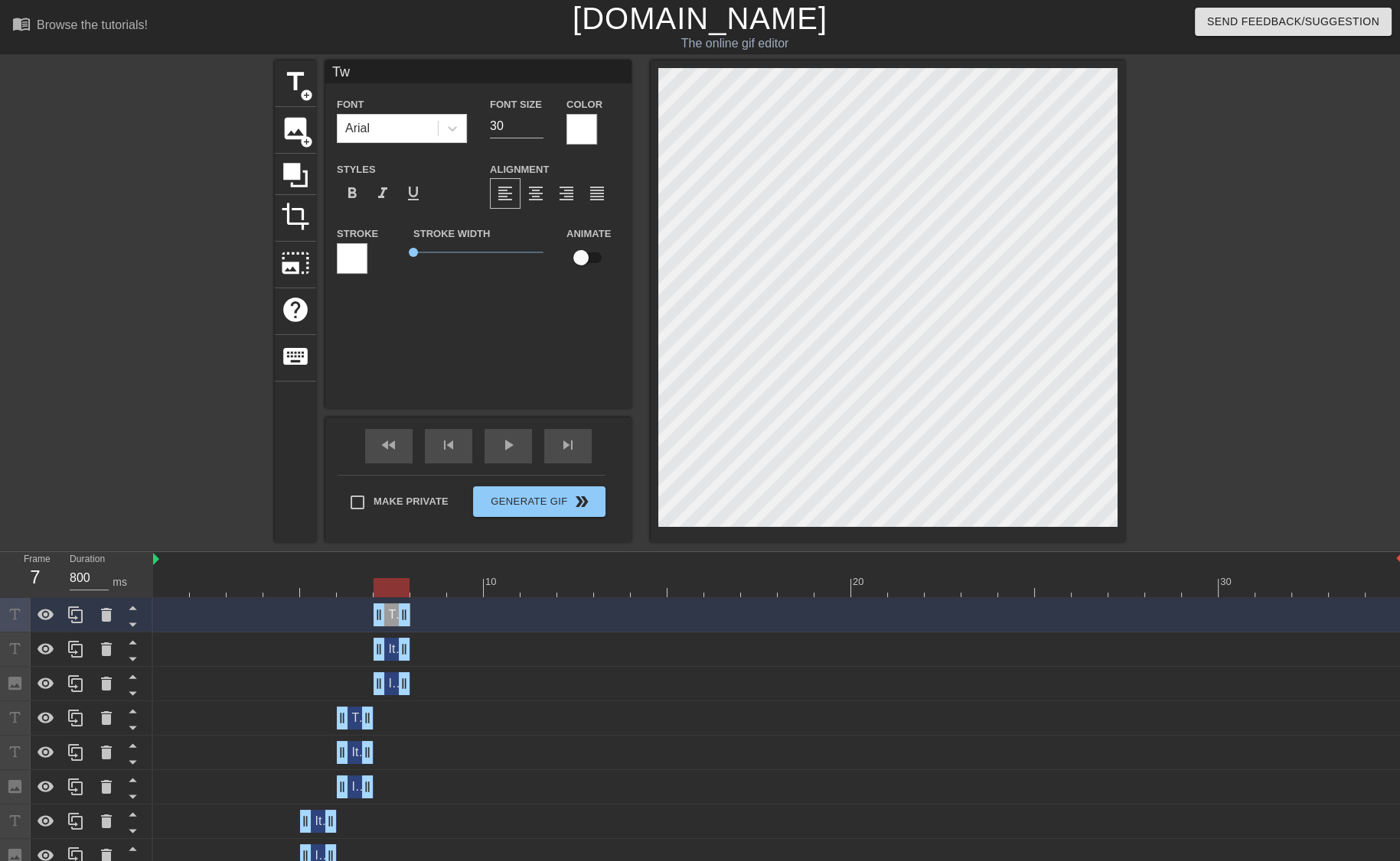
type input "T"
type input "Knight Attack"
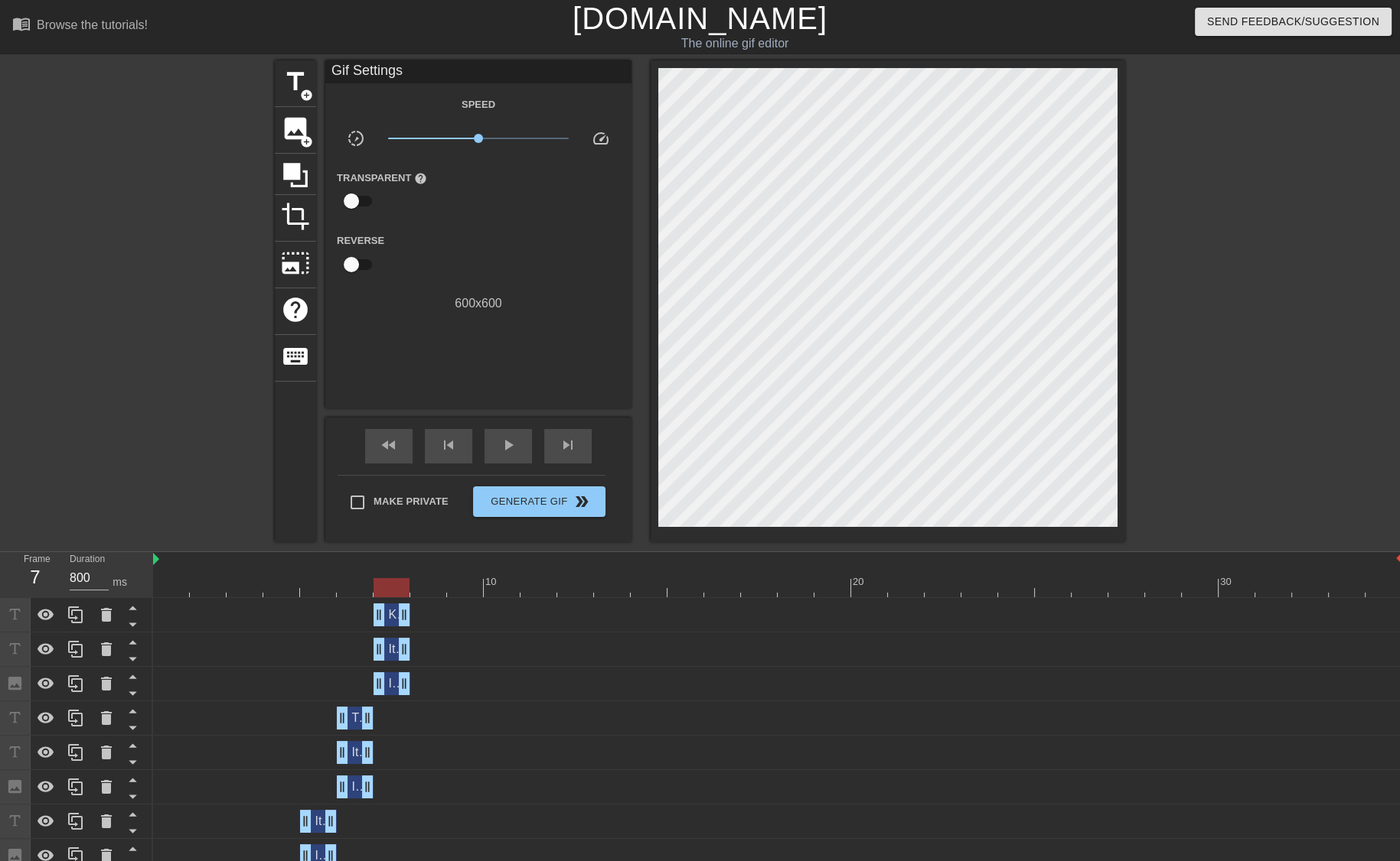
click at [157, 247] on div at bounding box center [142, 290] width 229 height 459
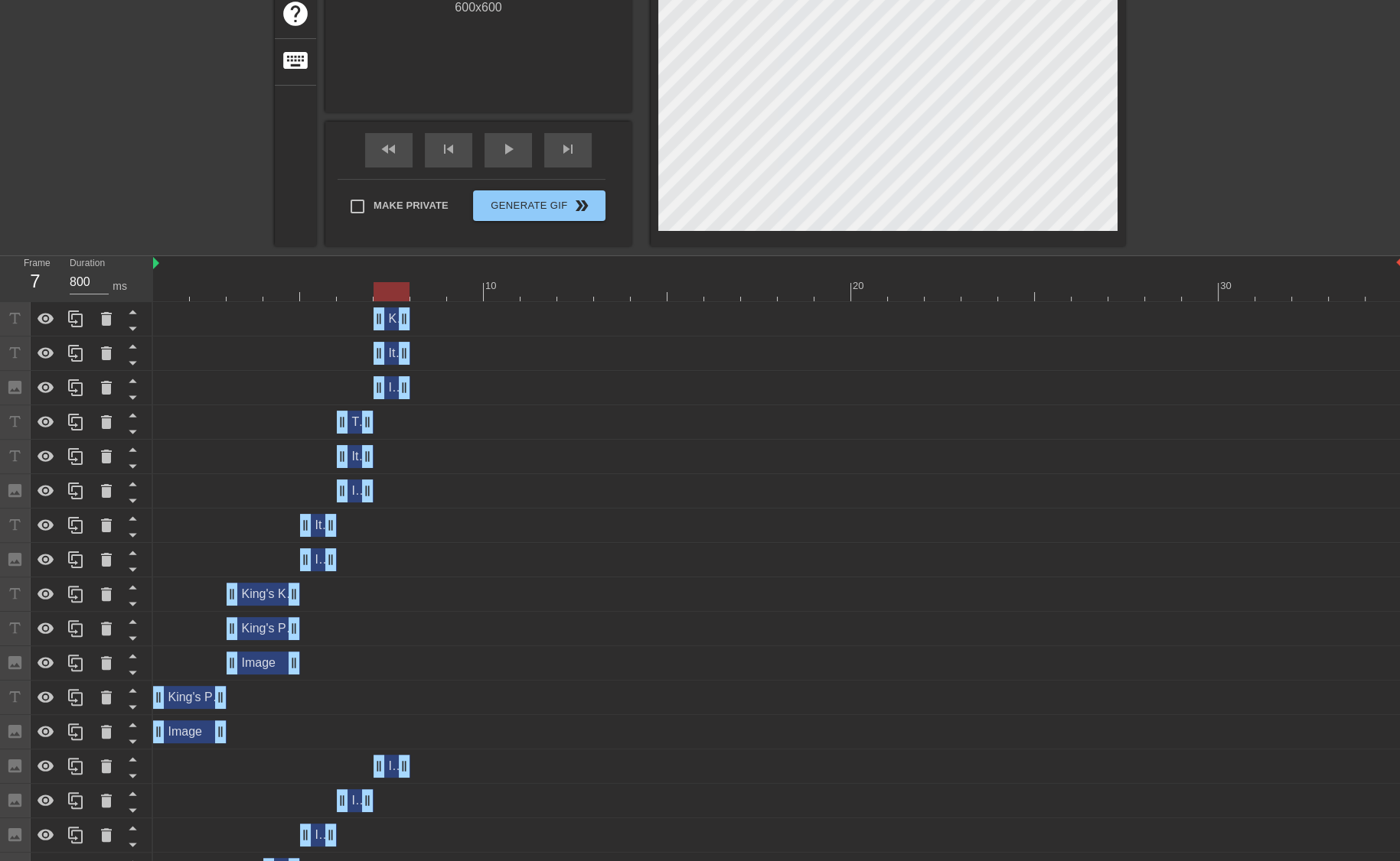
scroll to position [297, 0]
click at [172, 298] on div at bounding box center [778, 291] width 1249 height 19
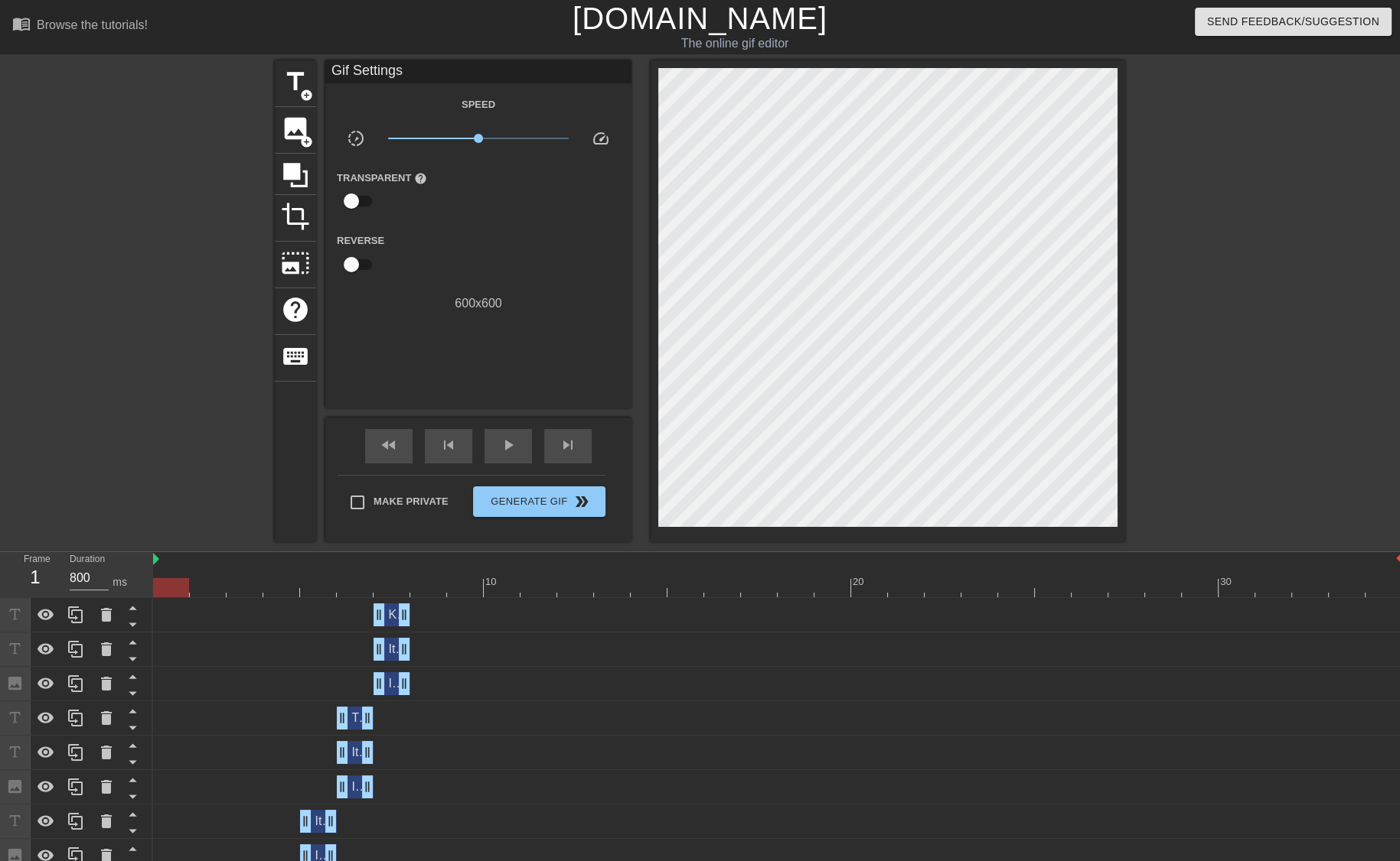
scroll to position [2, 0]
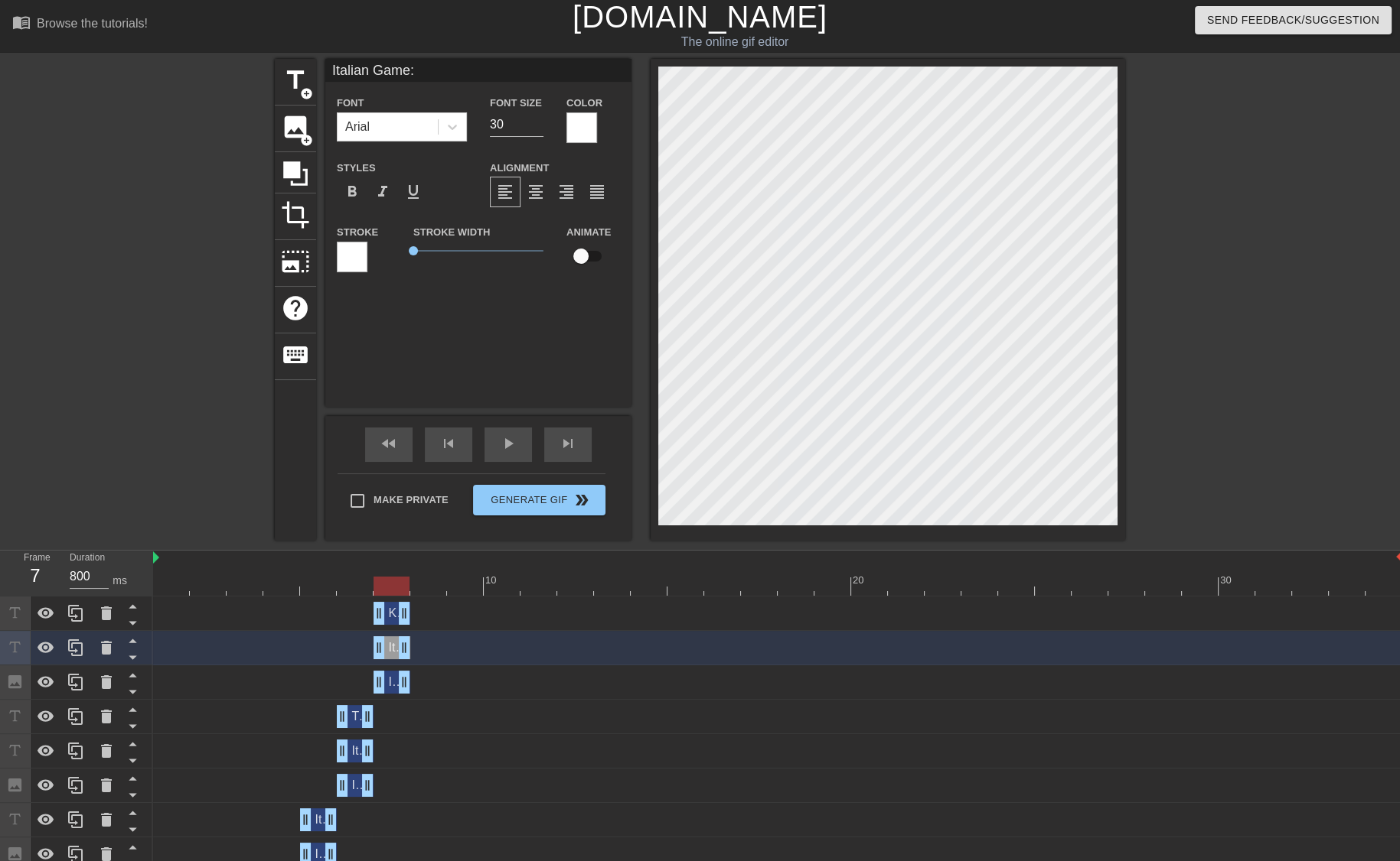
type input "Knight Attack"
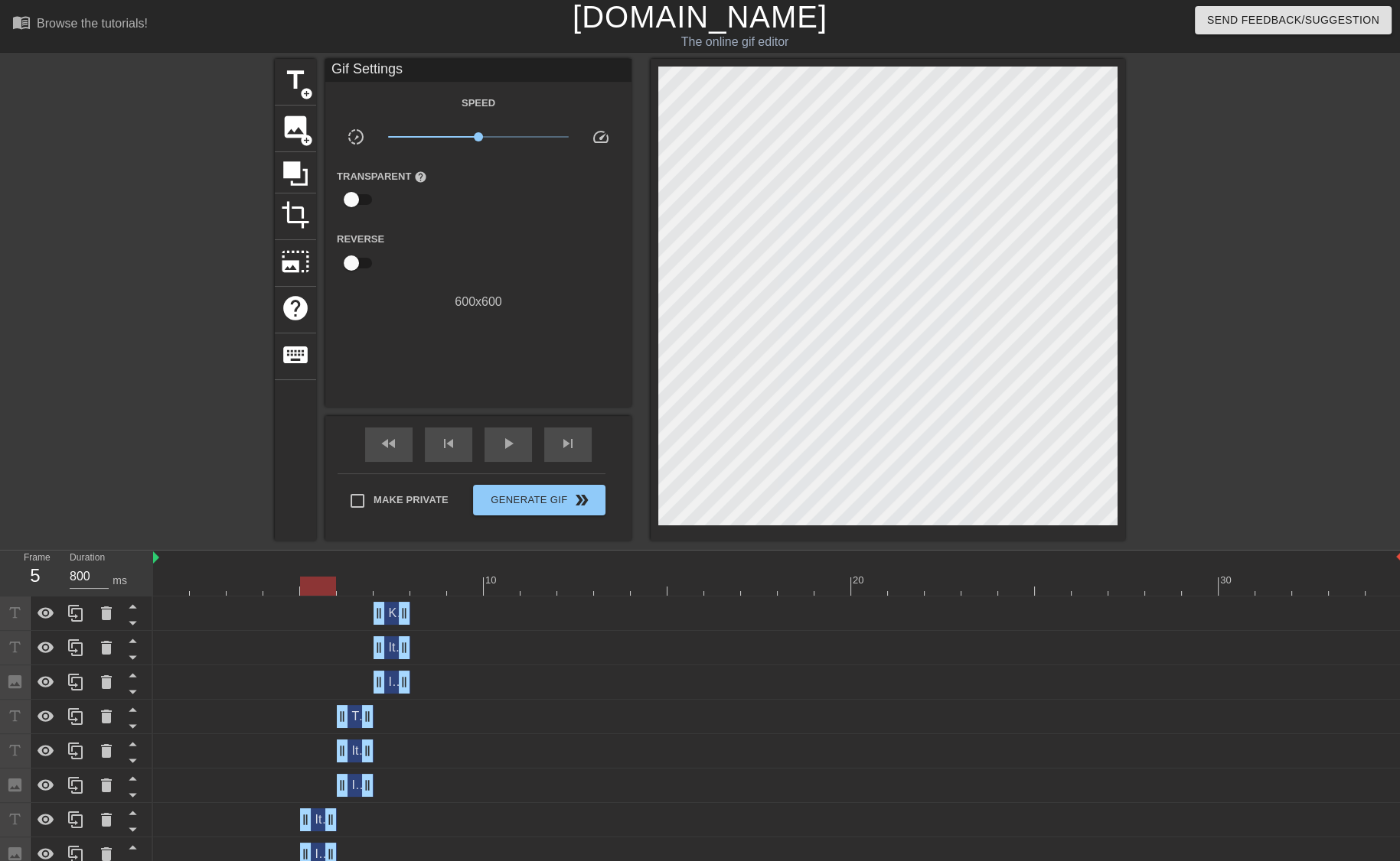
click at [330, 577] on div at bounding box center [778, 587] width 1249 height 19
click at [338, 578] on div at bounding box center [778, 587] width 1249 height 19
click at [385, 586] on div at bounding box center [778, 587] width 1249 height 19
click at [378, 587] on div at bounding box center [778, 587] width 1249 height 19
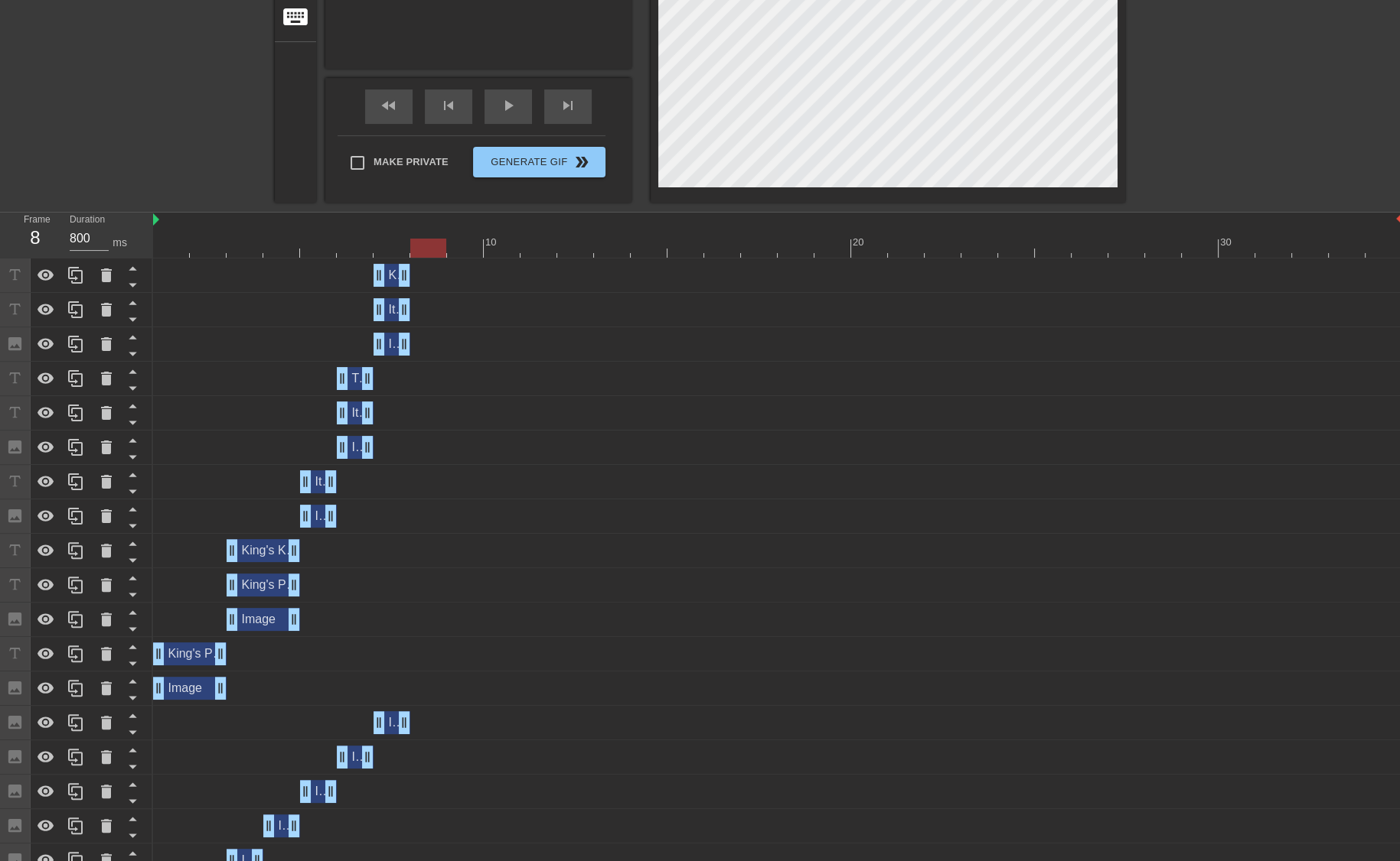
scroll to position [428, 0]
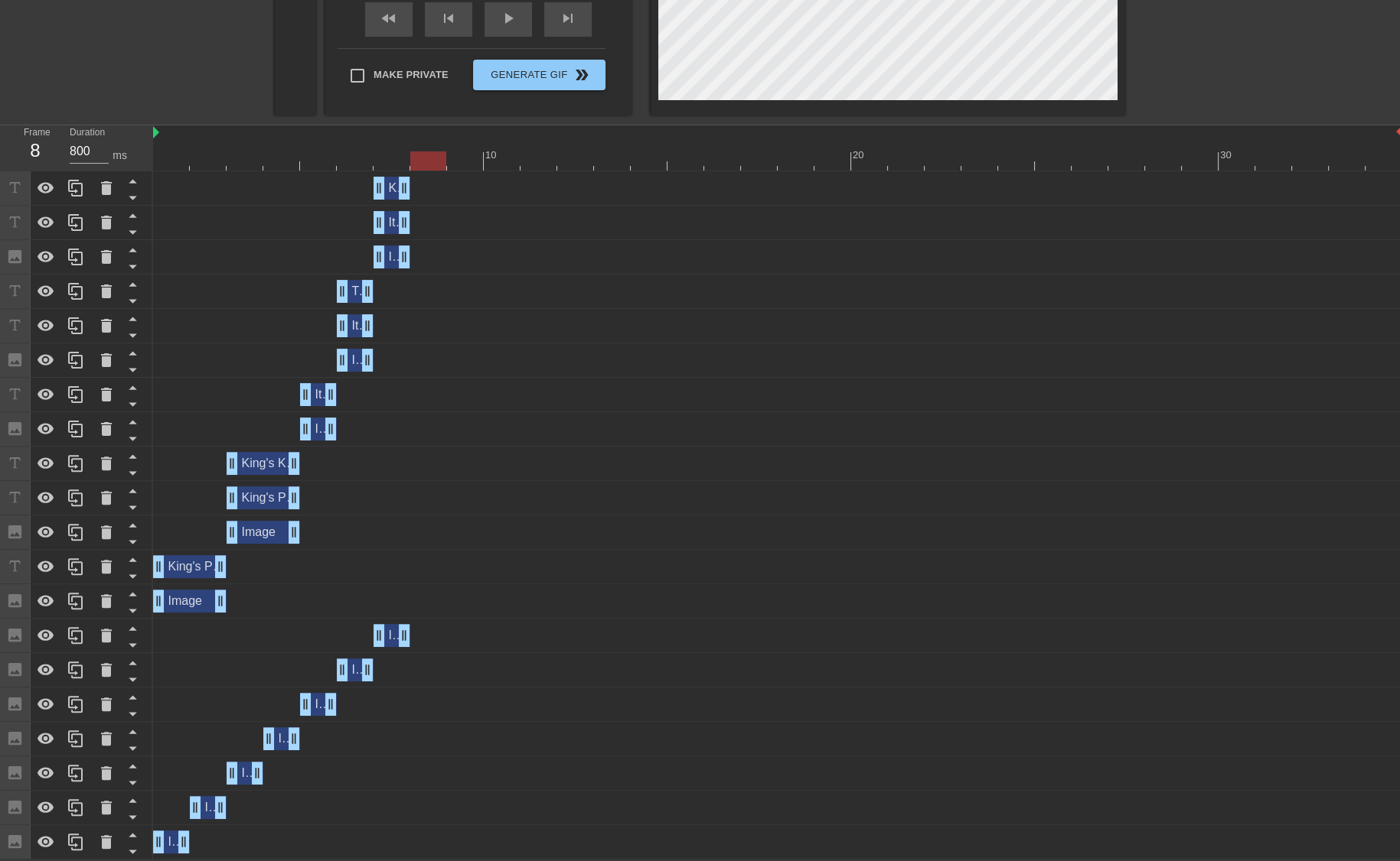
click at [392, 634] on span "Image" at bounding box center [405, 636] width 34 height 13
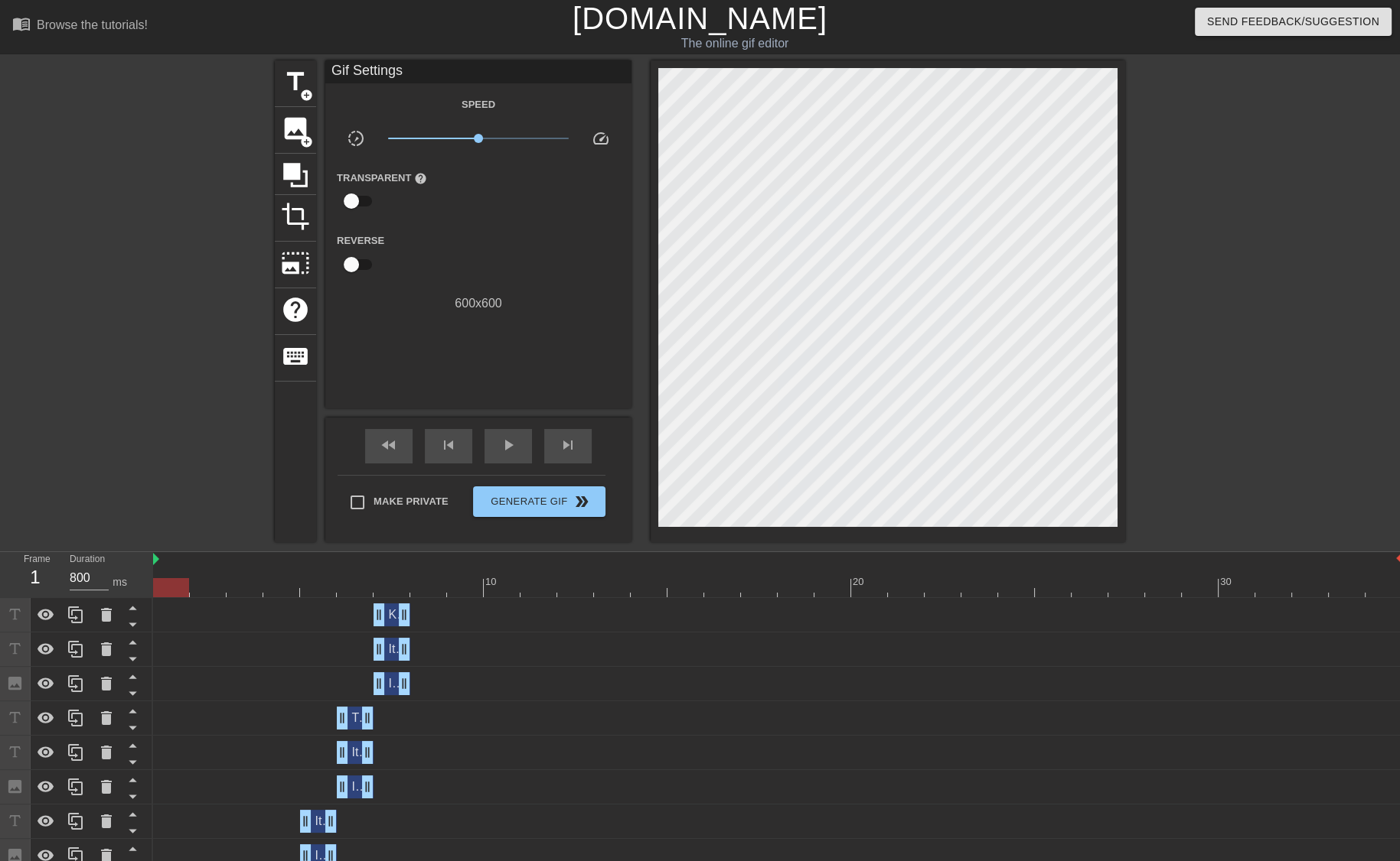
click at [164, 593] on div at bounding box center [778, 587] width 1249 height 19
drag, startPoint x: 481, startPoint y: 142, endPoint x: 469, endPoint y: 144, distance: 12.2
click at [469, 144] on span "x0.813" at bounding box center [479, 138] width 181 height 18
click at [171, 582] on div at bounding box center [778, 587] width 1249 height 19
click at [524, 496] on span "Generate Gif double_arrow" at bounding box center [539, 502] width 120 height 18
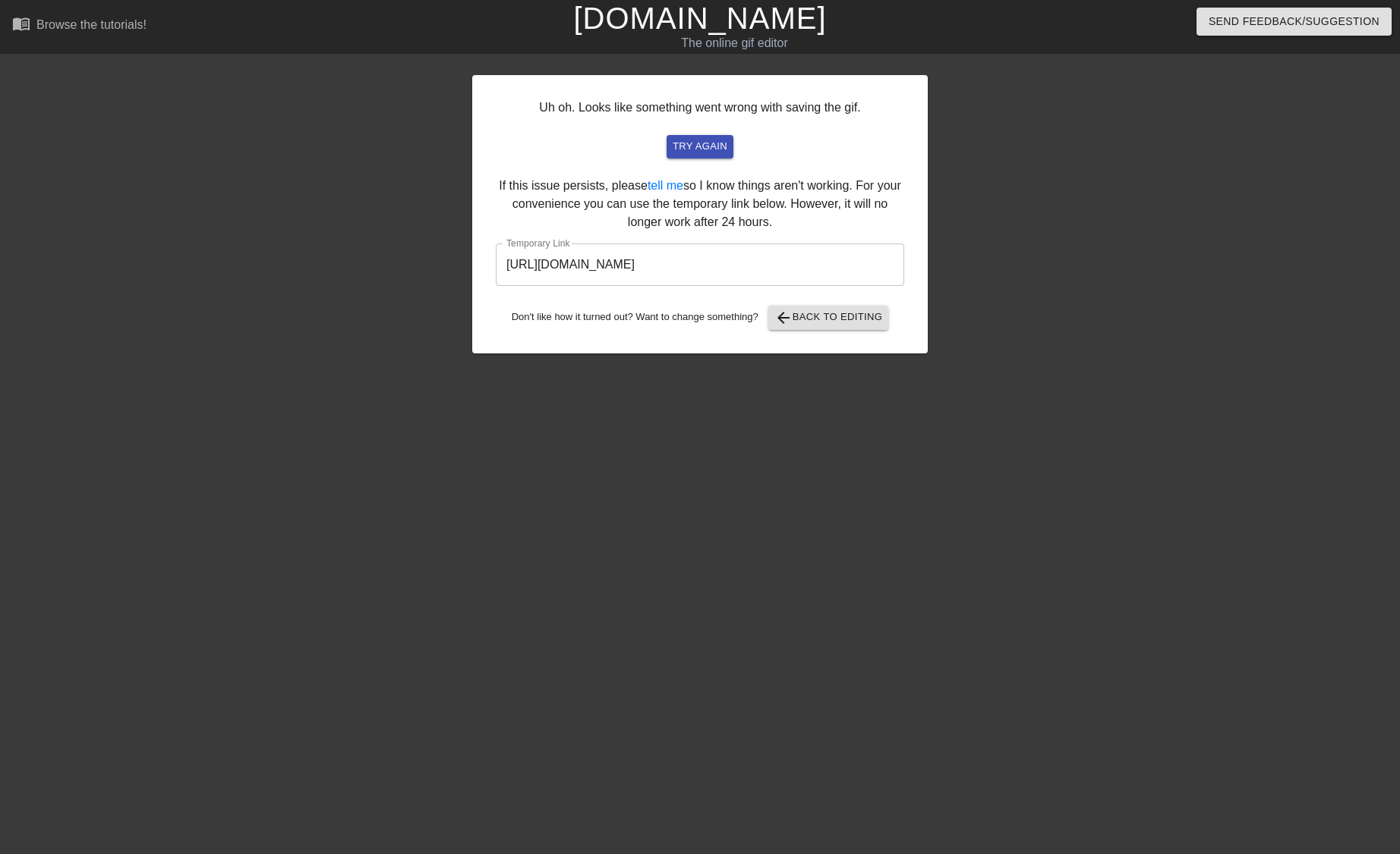
click at [710, 267] on input "https://www.gifntext.com/temp_generations/thhnCuEX.gif" at bounding box center [700, 265] width 408 height 42
click at [370, 353] on div at bounding box center [340, 288] width 227 height 456
click at [849, 312] on span "arrow_back Back to Editing" at bounding box center [829, 317] width 109 height 18
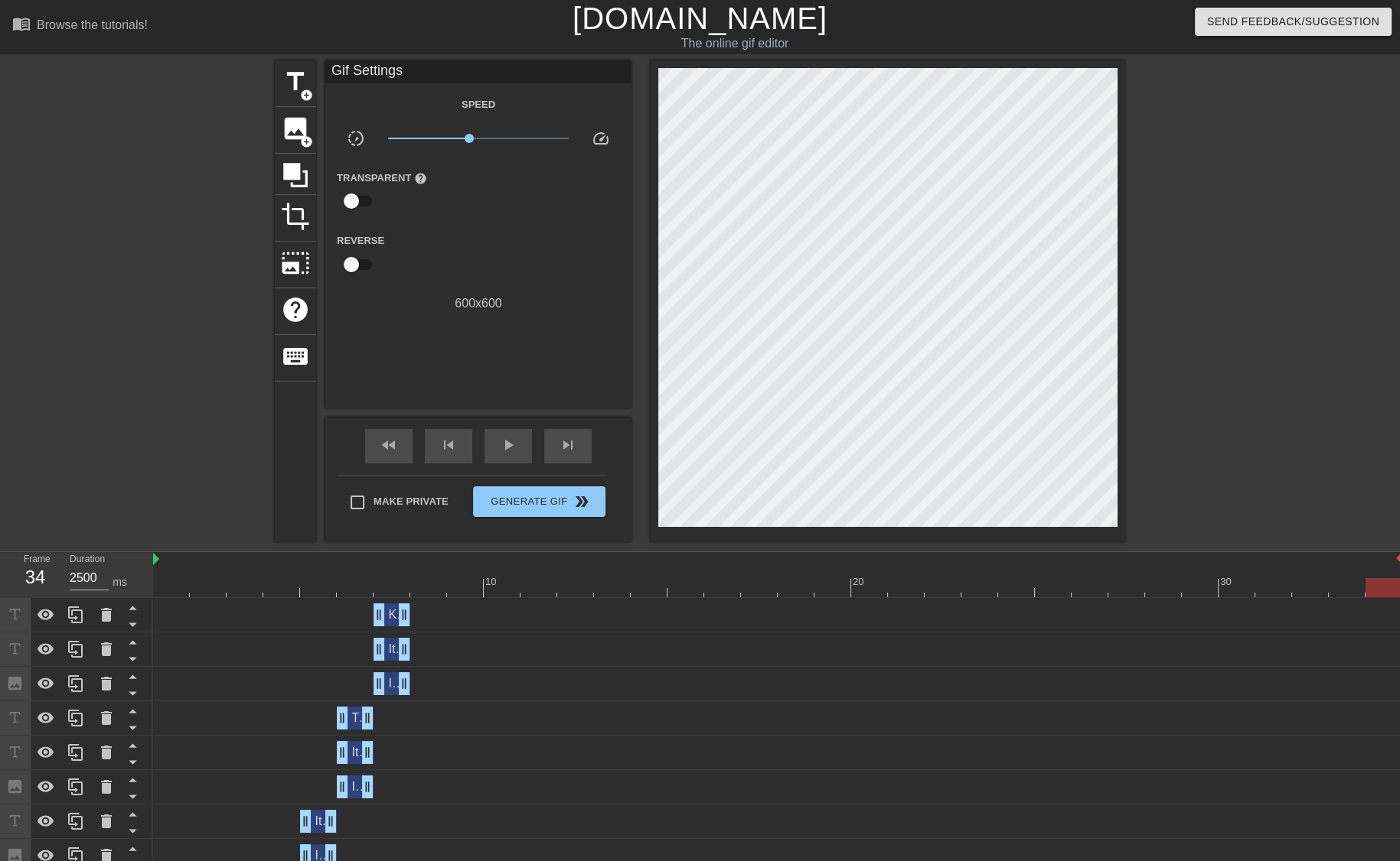
click at [392, 615] on div "Knight Attack drag_handle drag_handle" at bounding box center [392, 615] width 37 height 23
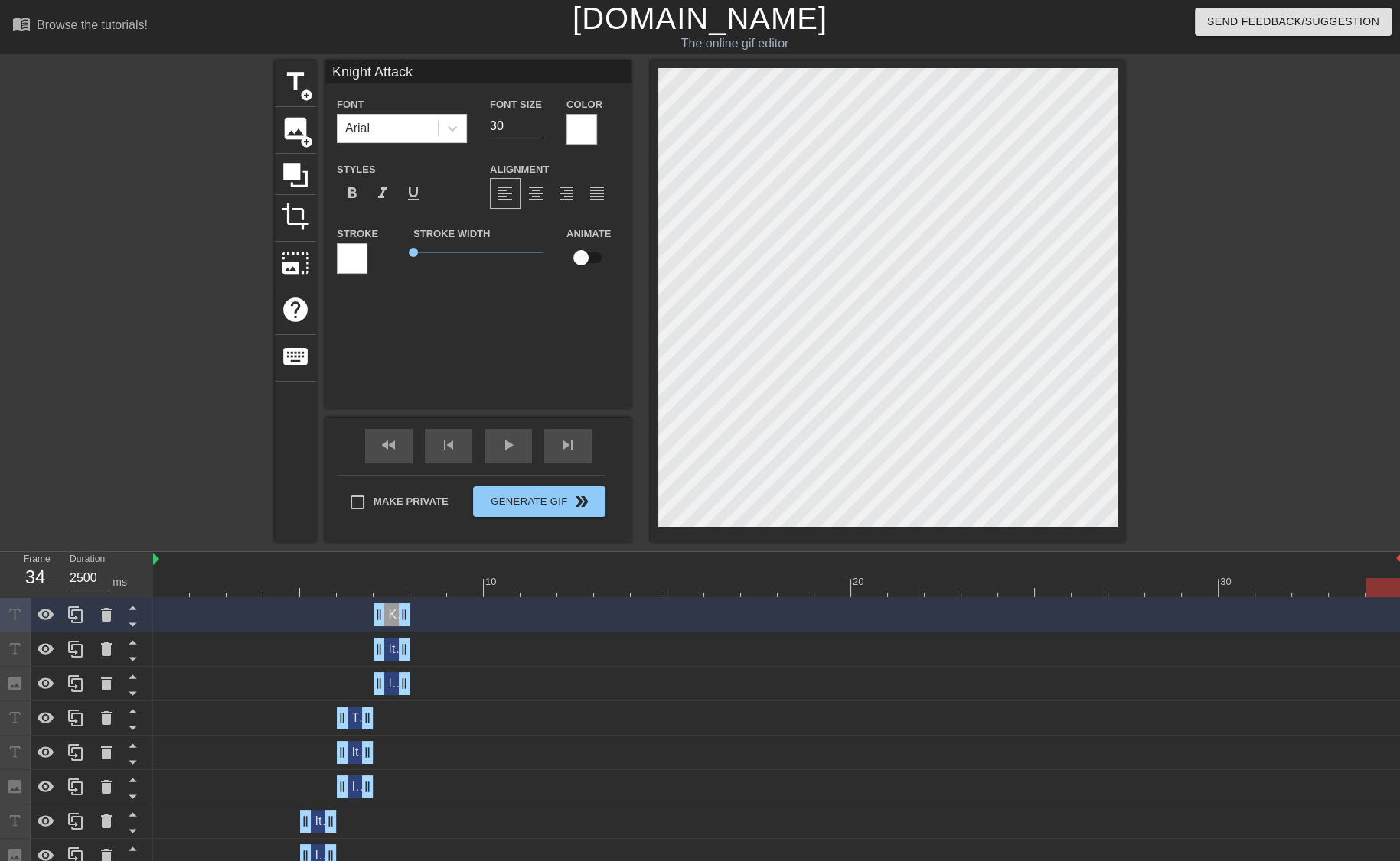
type input "800"
click at [172, 591] on div at bounding box center [778, 587] width 1249 height 19
click at [392, 587] on div at bounding box center [778, 587] width 1249 height 19
click at [425, 586] on div at bounding box center [778, 587] width 1249 height 19
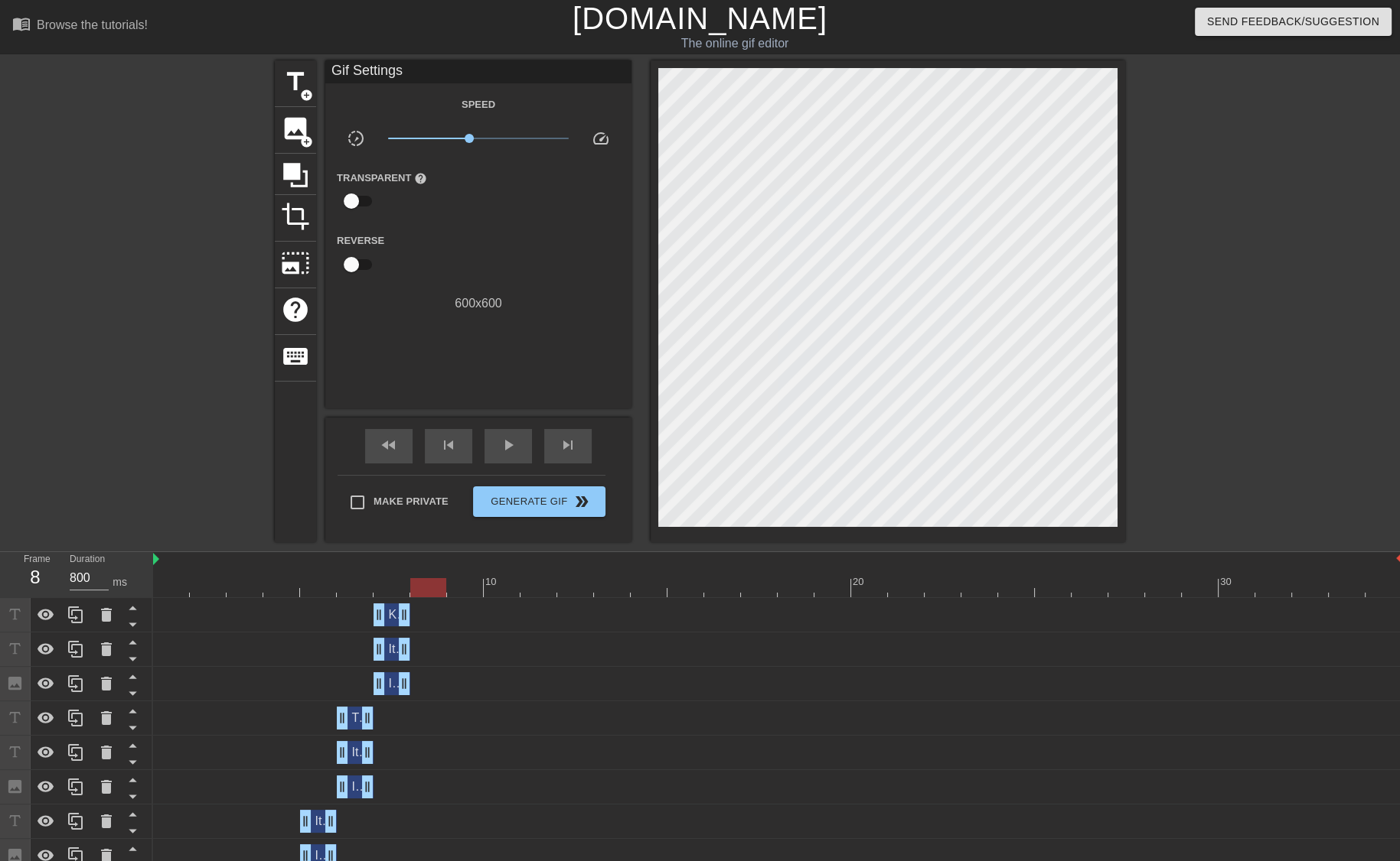
click at [713, 644] on div "Italian Game: drag_handle drag_handle" at bounding box center [778, 649] width 1249 height 23
click at [76, 683] on icon at bounding box center [75, 684] width 18 height 18
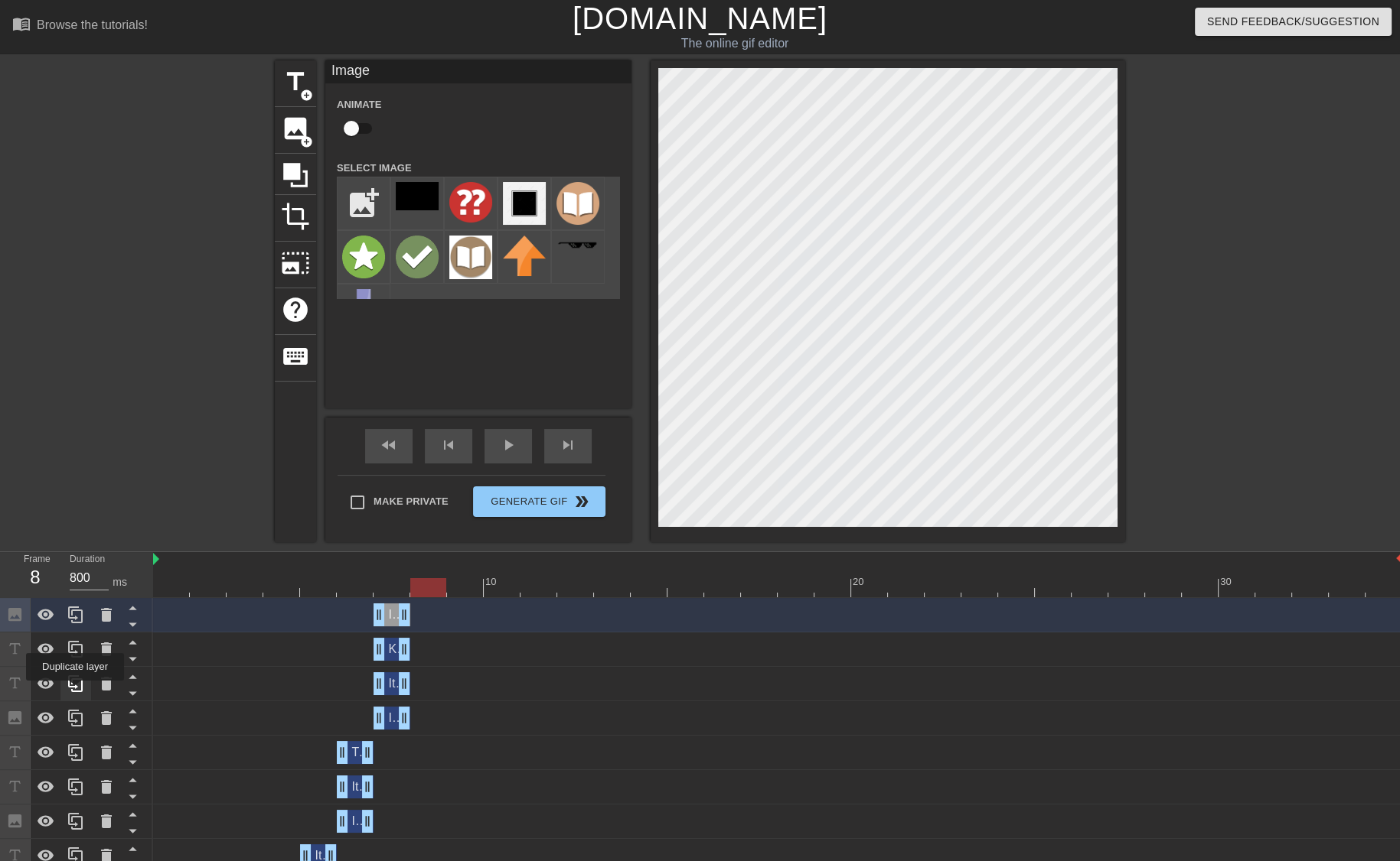
click at [75, 691] on icon at bounding box center [75, 683] width 14 height 16
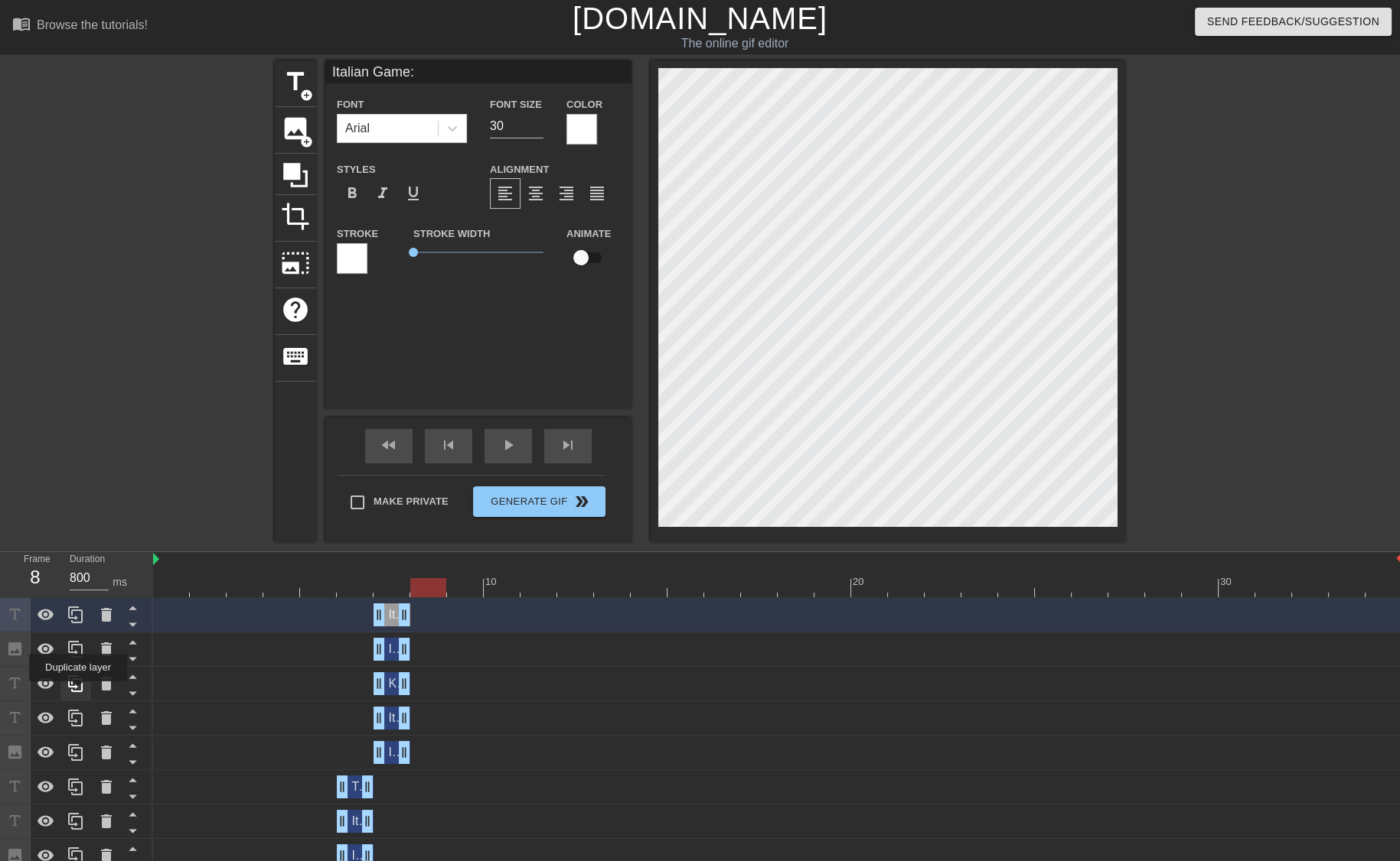
click at [78, 692] on icon at bounding box center [75, 683] width 14 height 16
type input "Knight Attack"
drag, startPoint x: 404, startPoint y: 620, endPoint x: 432, endPoint y: 621, distance: 28.0
drag, startPoint x: 382, startPoint y: 613, endPoint x: 406, endPoint y: 616, distance: 24.2
click at [406, 616] on div "Knight Attack drag_handle drag_handle" at bounding box center [778, 615] width 1249 height 23
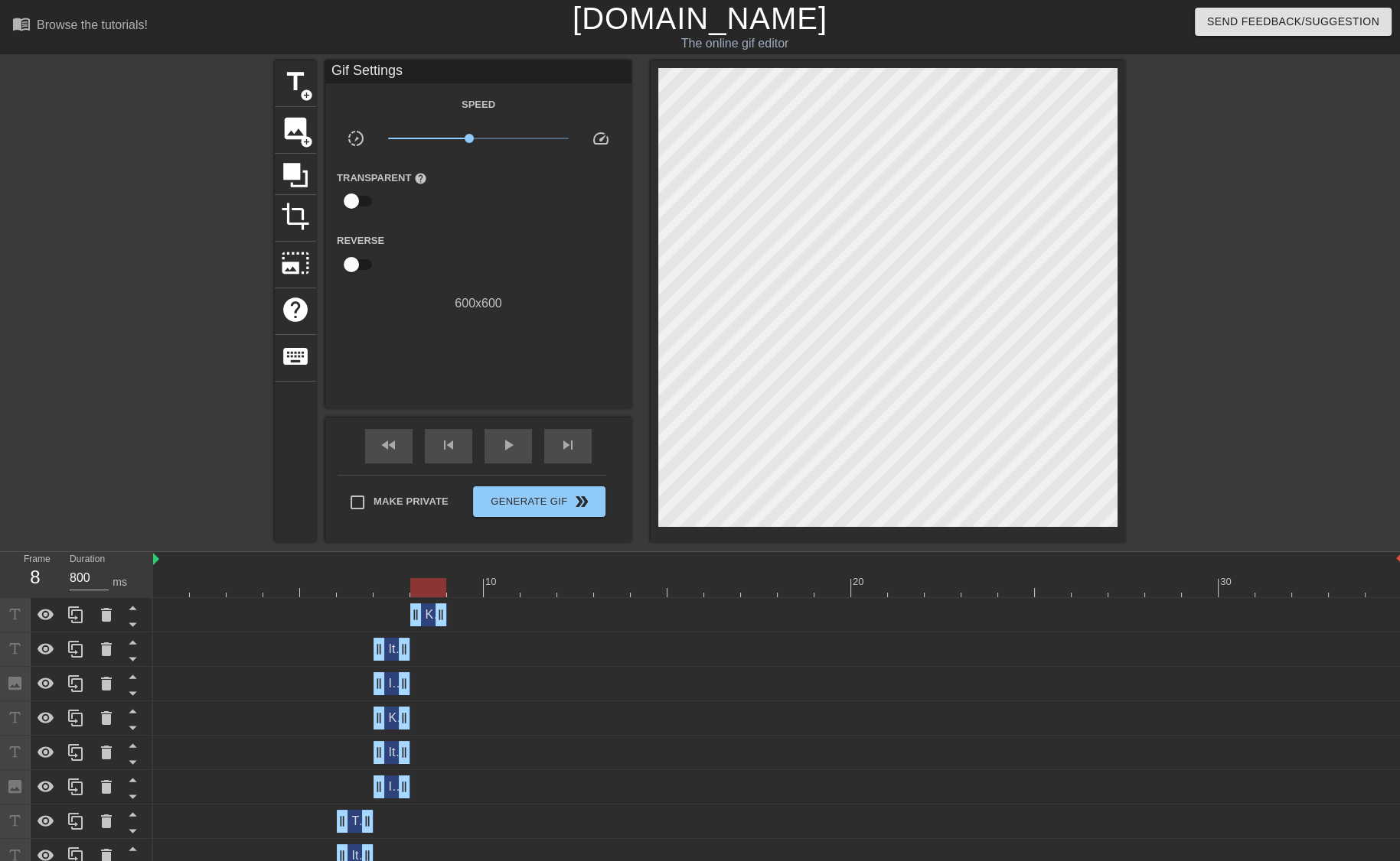
click at [410, 646] on div "Italian Game: drag_handle drag_handle" at bounding box center [778, 649] width 1249 height 23
drag, startPoint x: 404, startPoint y: 647, endPoint x: 432, endPoint y: 647, distance: 28.0
drag, startPoint x: 378, startPoint y: 649, endPoint x: 410, endPoint y: 649, distance: 32.0
drag, startPoint x: 408, startPoint y: 679, endPoint x: 435, endPoint y: 679, distance: 27.0
drag, startPoint x: 381, startPoint y: 690, endPoint x: 408, endPoint y: 686, distance: 27.3
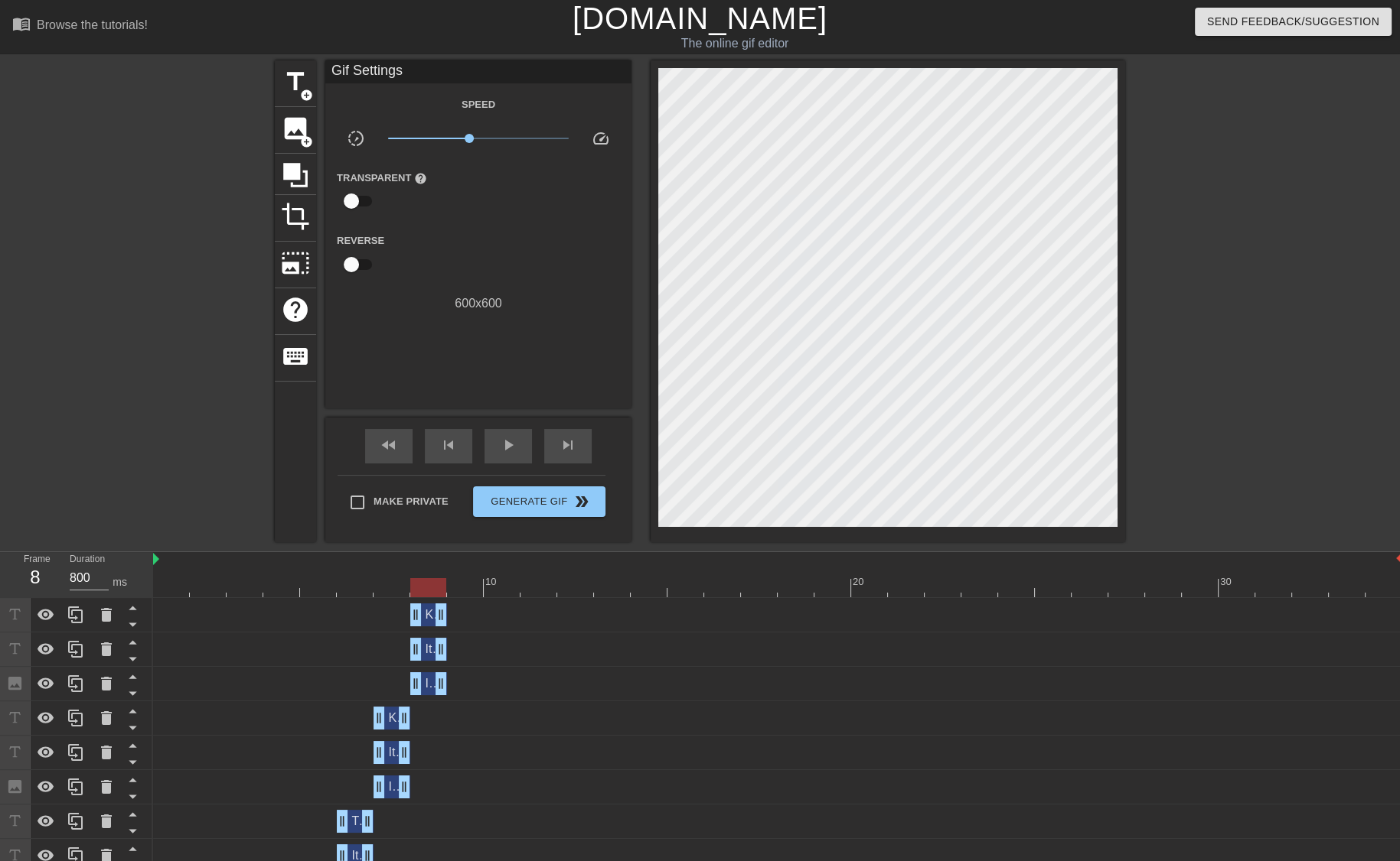
click at [408, 686] on div "Image drag_handle drag_handle" at bounding box center [778, 684] width 1249 height 23
click at [431, 649] on div "Italian Game: drag_handle drag_handle" at bounding box center [429, 649] width 37 height 23
click at [429, 686] on span "Image" at bounding box center [441, 684] width 34 height 13
click at [432, 651] on div "Italian Game: drag_handle drag_handle" at bounding box center [429, 649] width 37 height 23
click at [432, 628] on div "Knight Attack drag_handle drag_handle" at bounding box center [778, 615] width 1249 height 35
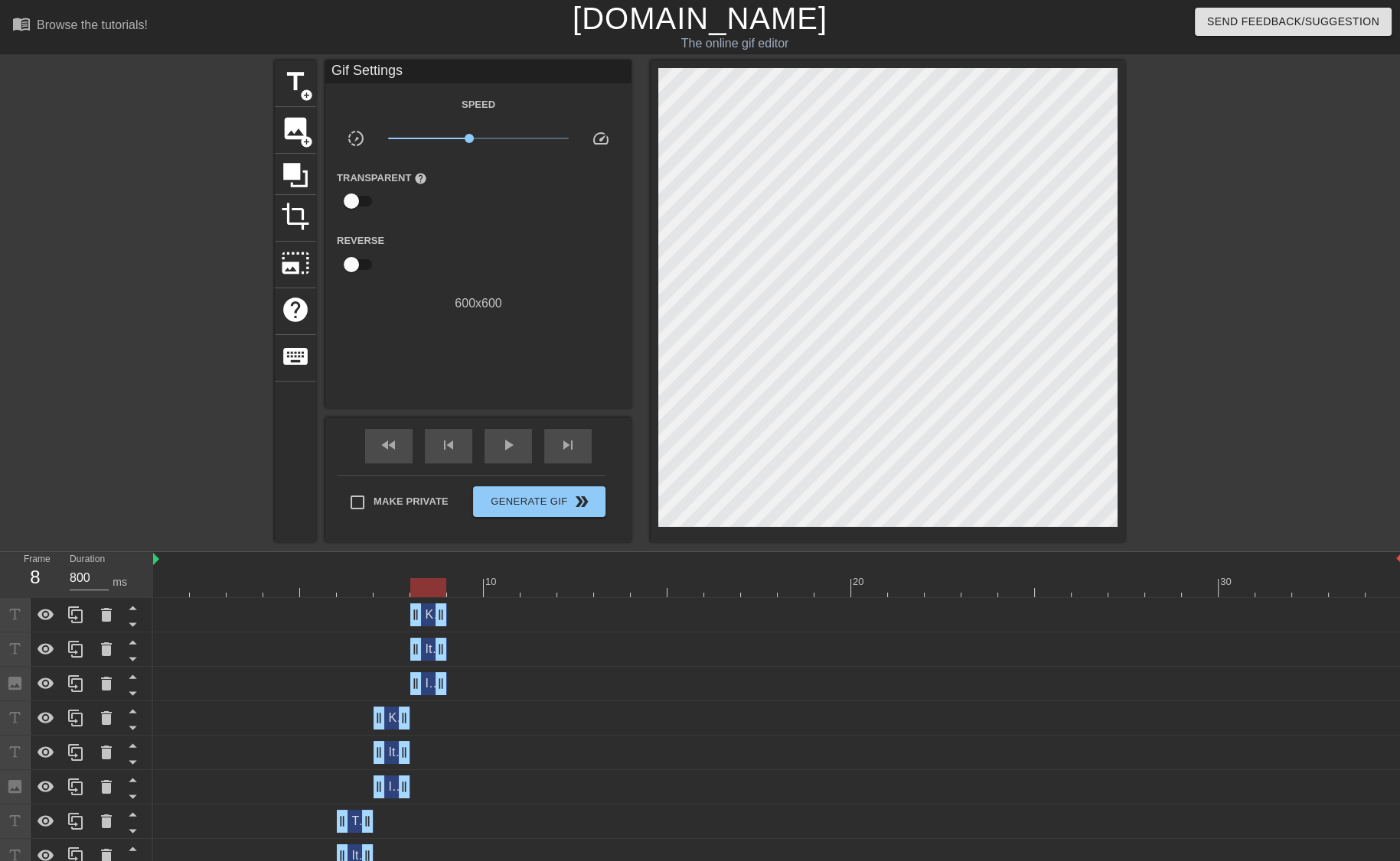
click at [426, 614] on div "Knight Attack drag_handle drag_handle" at bounding box center [429, 615] width 37 height 23
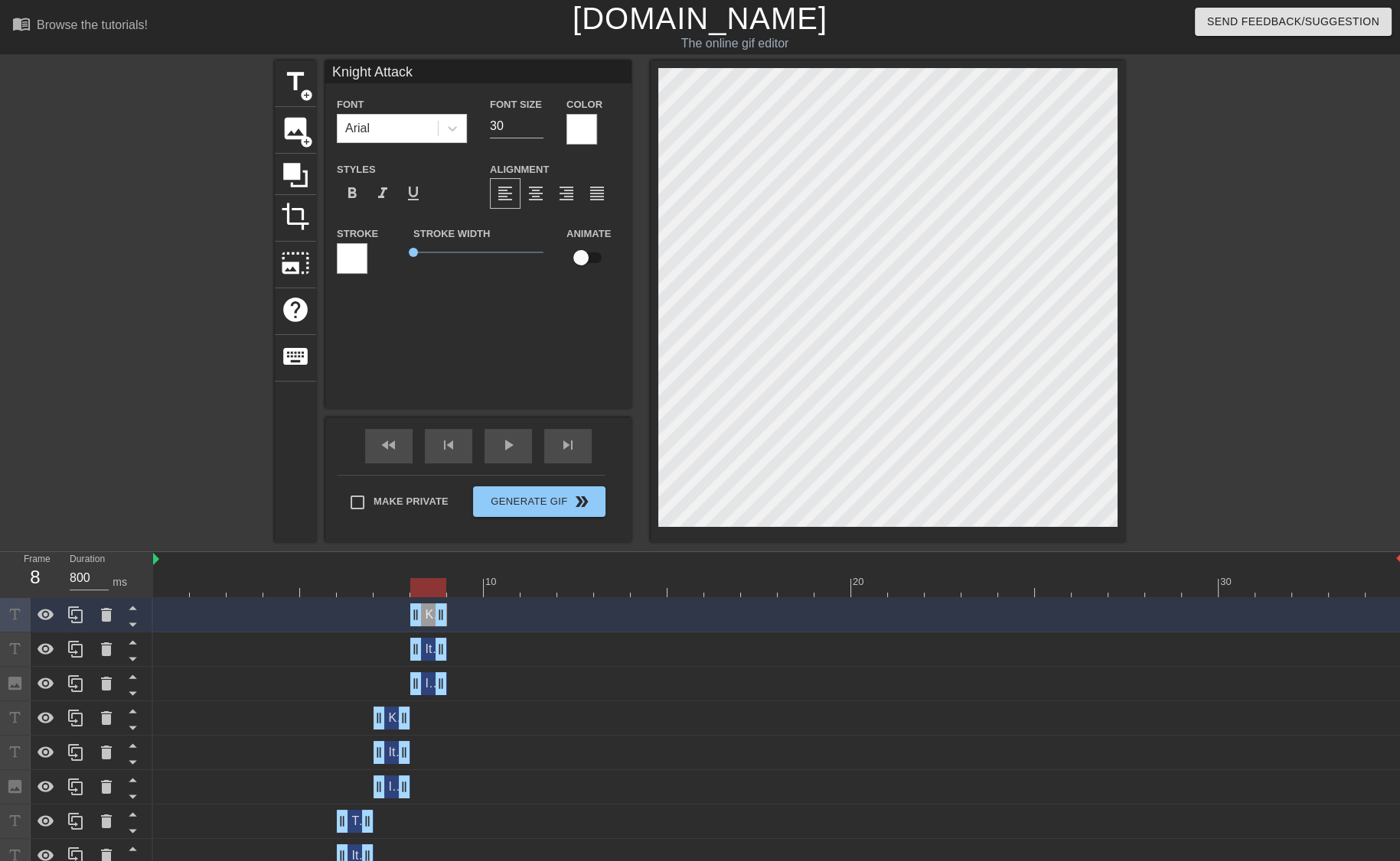
drag, startPoint x: 432, startPoint y: 72, endPoint x: 189, endPoint y: 65, distance: 243.1
click at [189, 65] on div "title add_circle image add_circle crop photo_size_select_large help keyboard Kn…" at bounding box center [700, 301] width 1400 height 482
type input "Trexler Counter Attack"
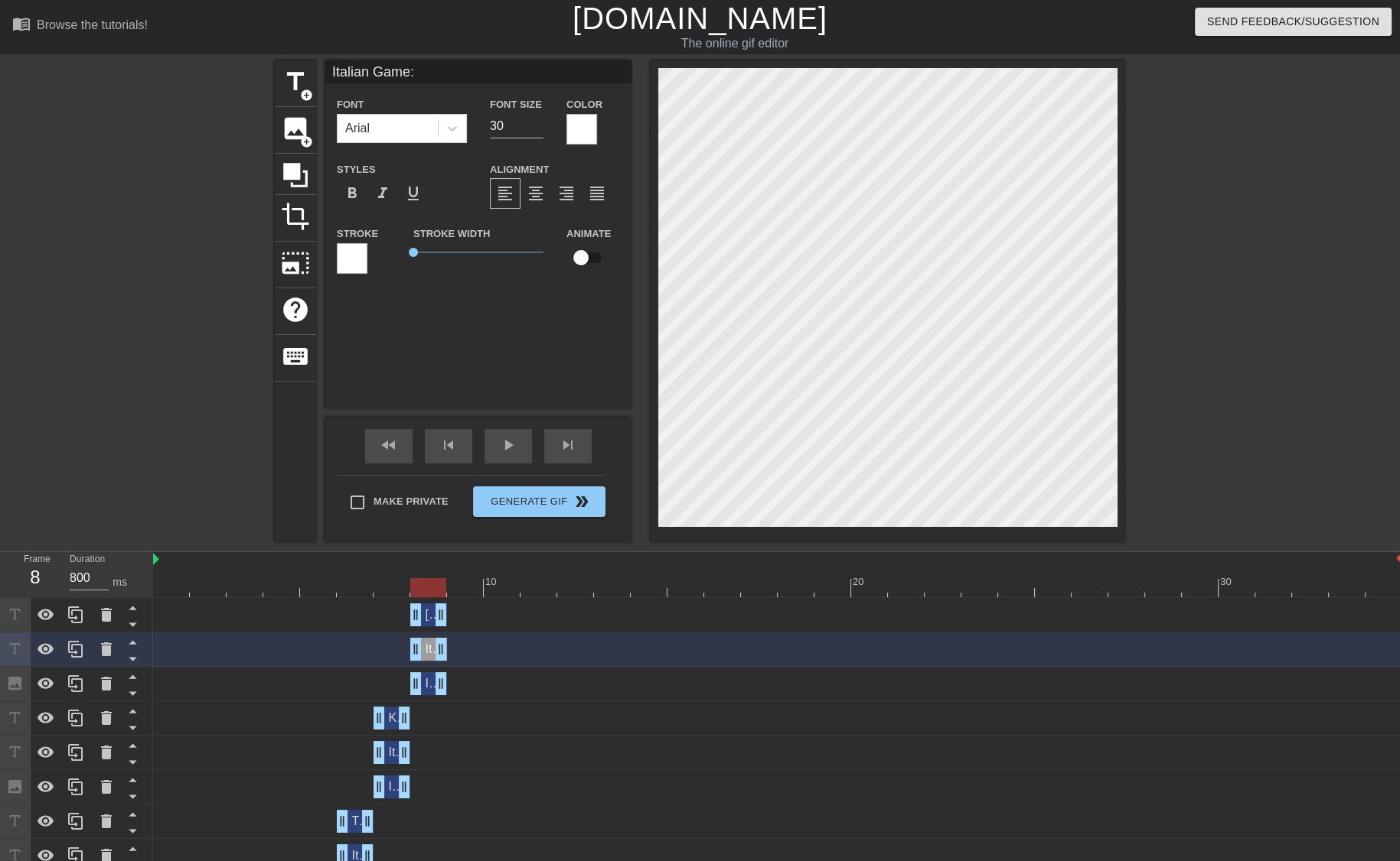
type input "Trexler Counter Attack"
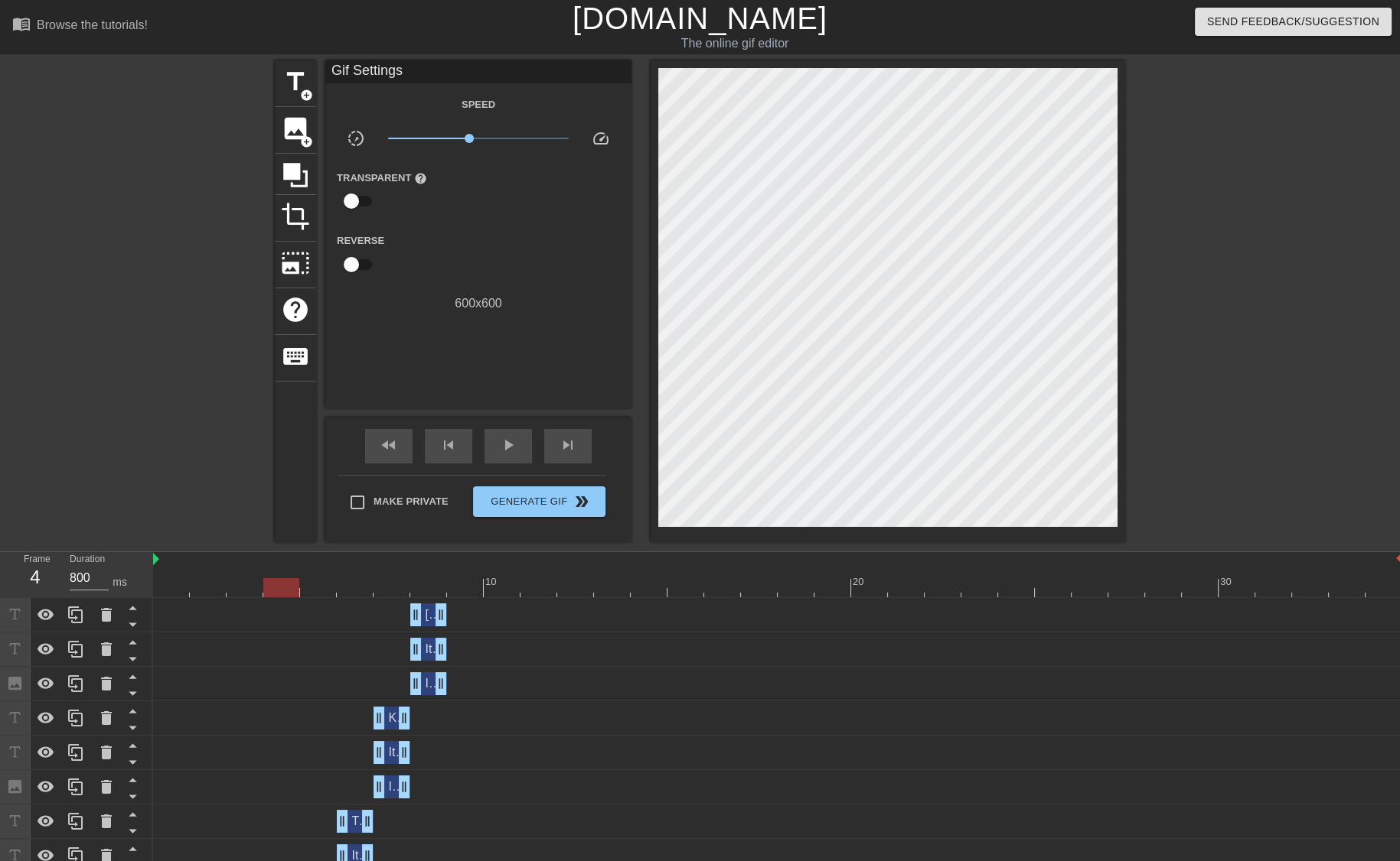
click at [268, 589] on div at bounding box center [778, 587] width 1249 height 19
click at [426, 626] on div "Trexler Counter Attack drag_handle drag_handle" at bounding box center [429, 615] width 37 height 23
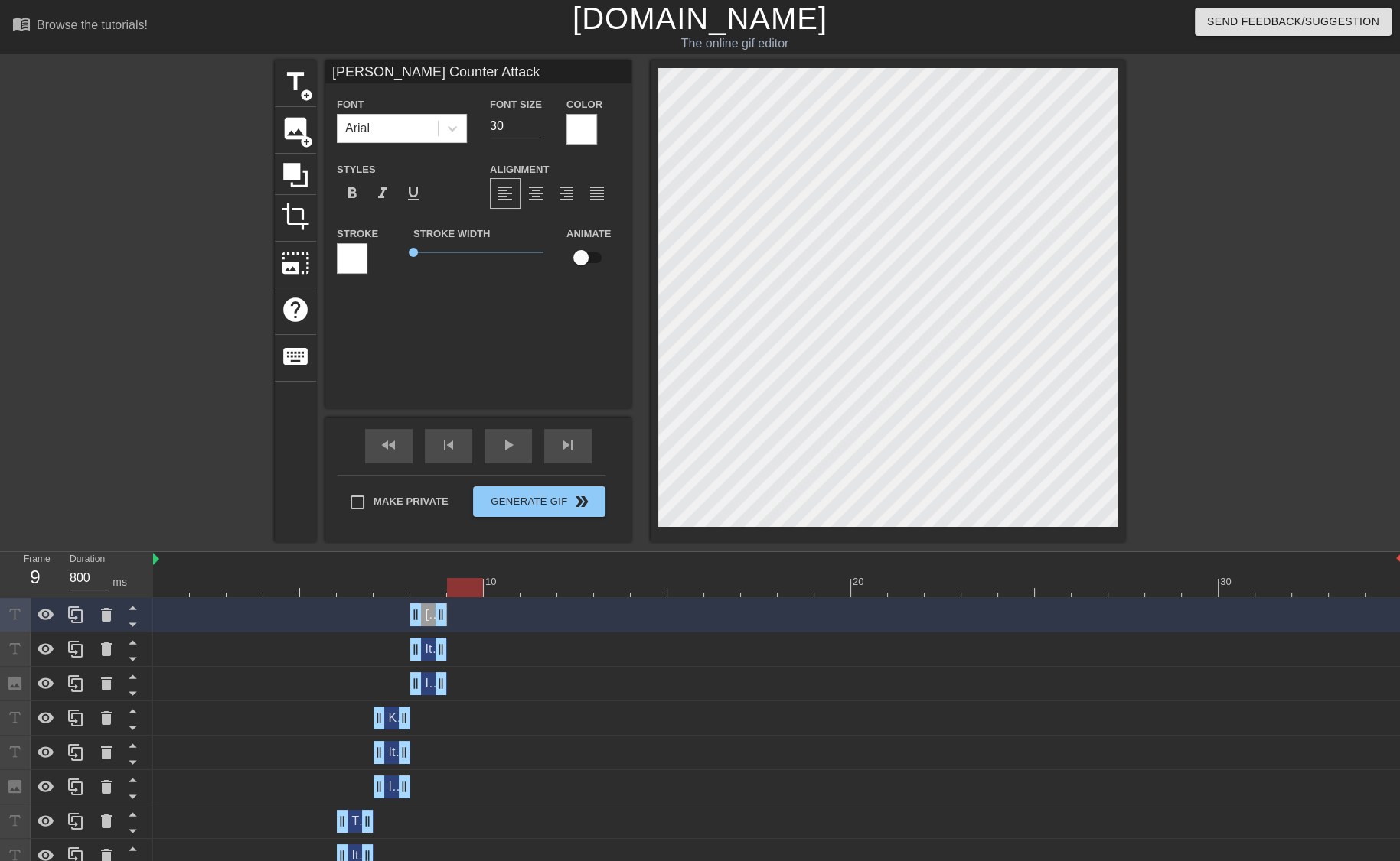
click at [427, 656] on div "Italian Game: drag_handle drag_handle" at bounding box center [429, 649] width 37 height 23
type input "Italian Game:"
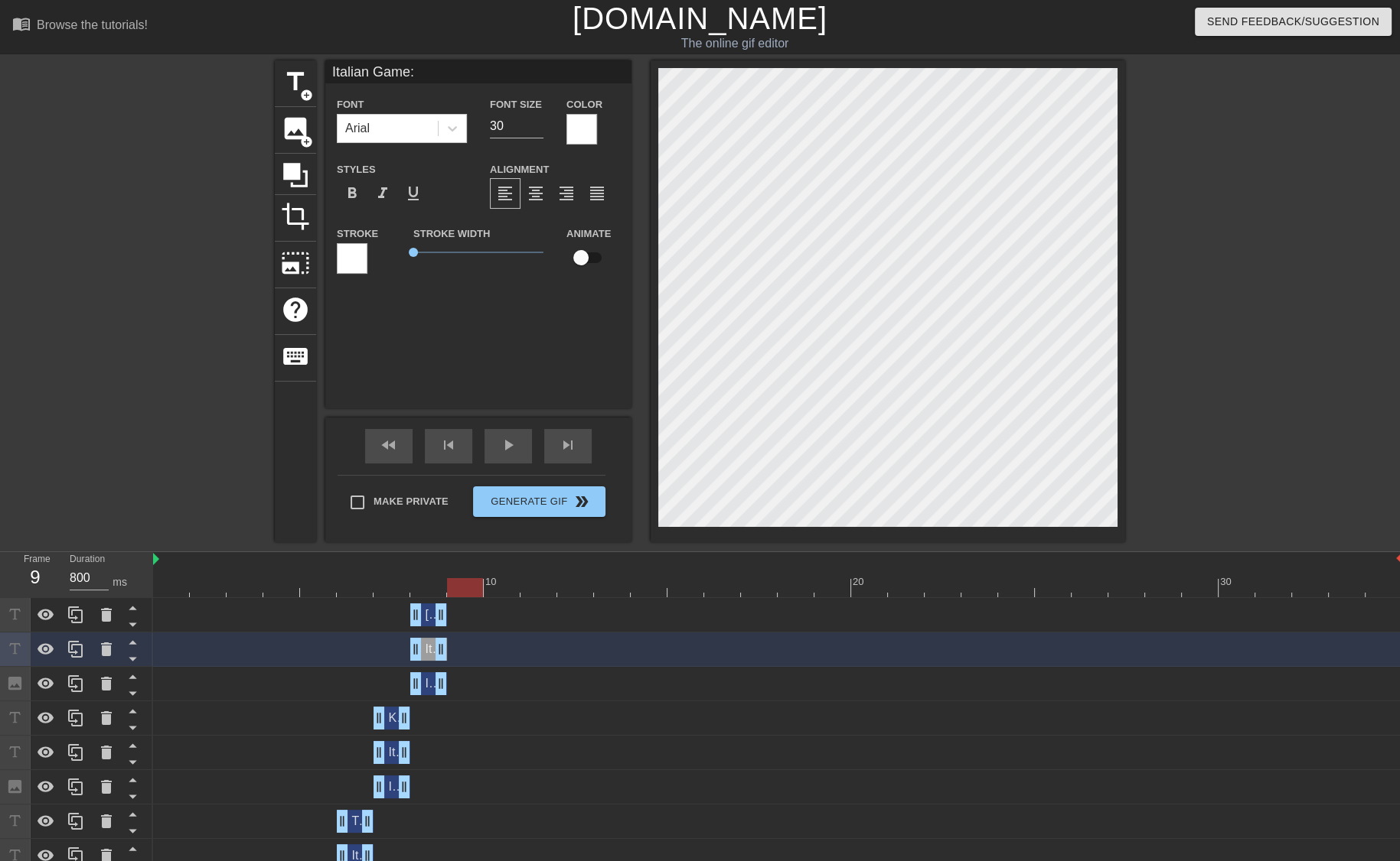
click at [426, 672] on div "Image drag_handle drag_handle" at bounding box center [429, 684] width 37 height 23
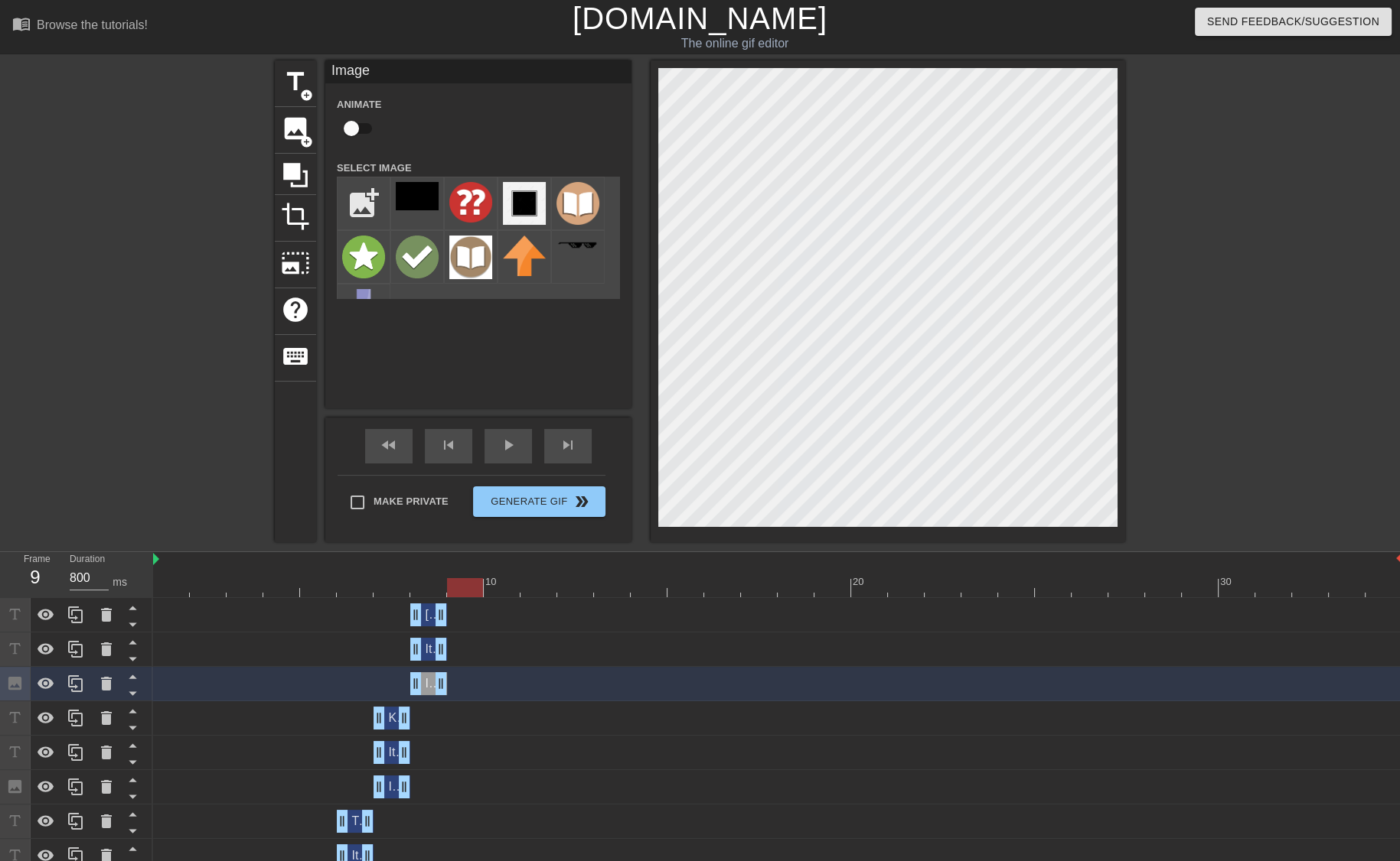
click at [429, 587] on div at bounding box center [778, 587] width 1249 height 19
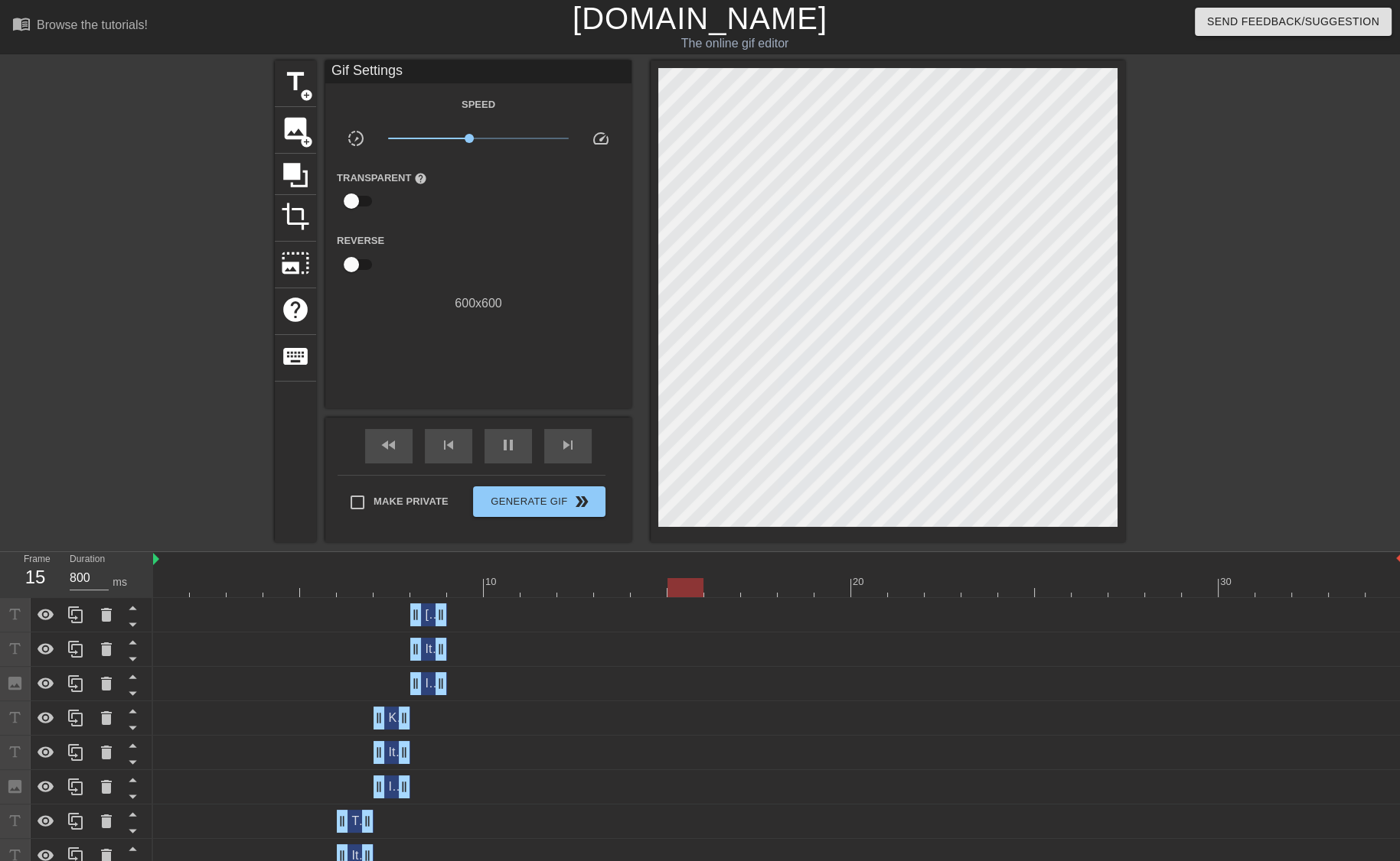
click at [432, 582] on div at bounding box center [778, 587] width 1249 height 19
click at [461, 586] on div at bounding box center [778, 587] width 1249 height 19
click at [80, 674] on div at bounding box center [76, 684] width 31 height 34
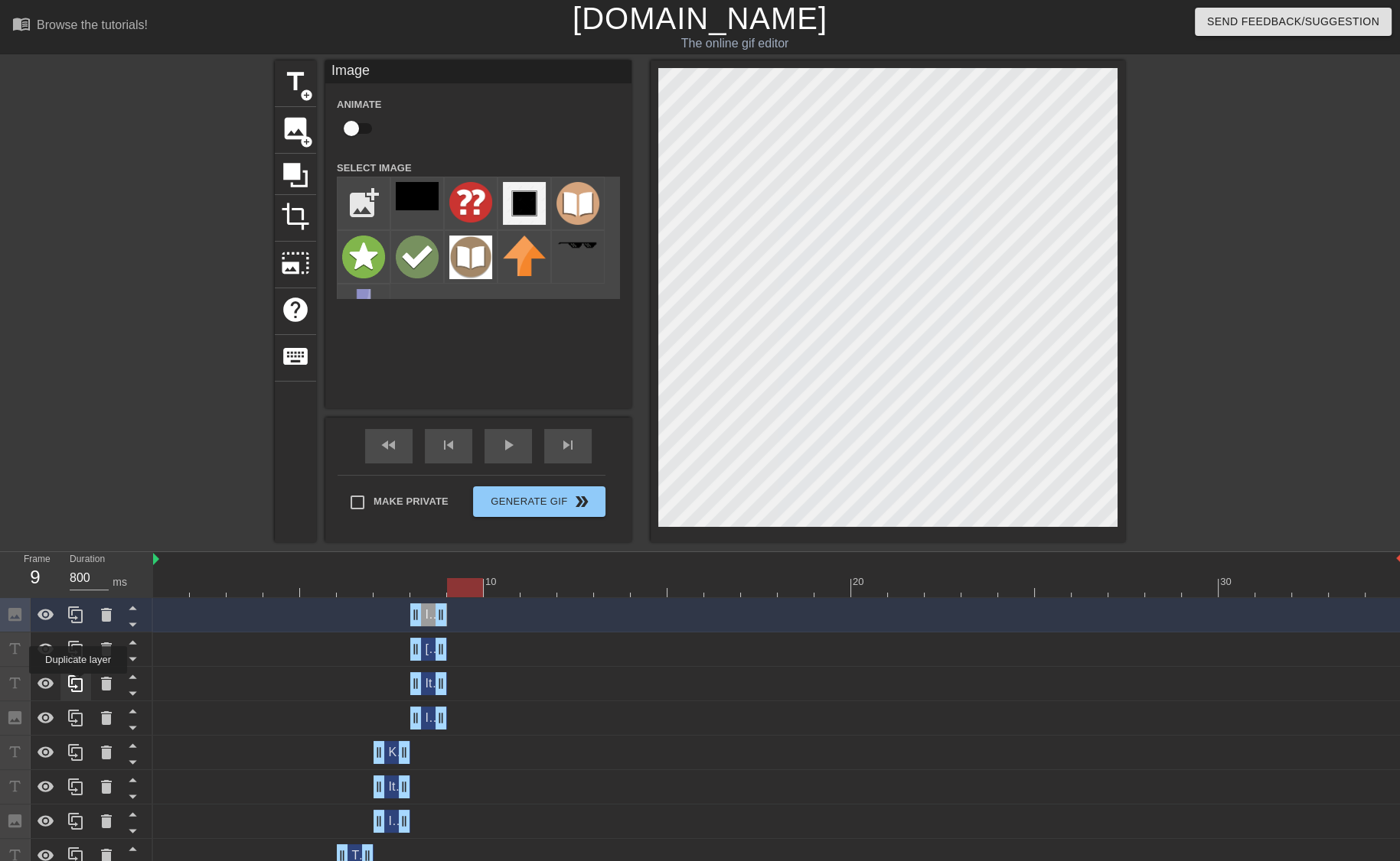
click at [78, 685] on icon at bounding box center [75, 684] width 18 height 18
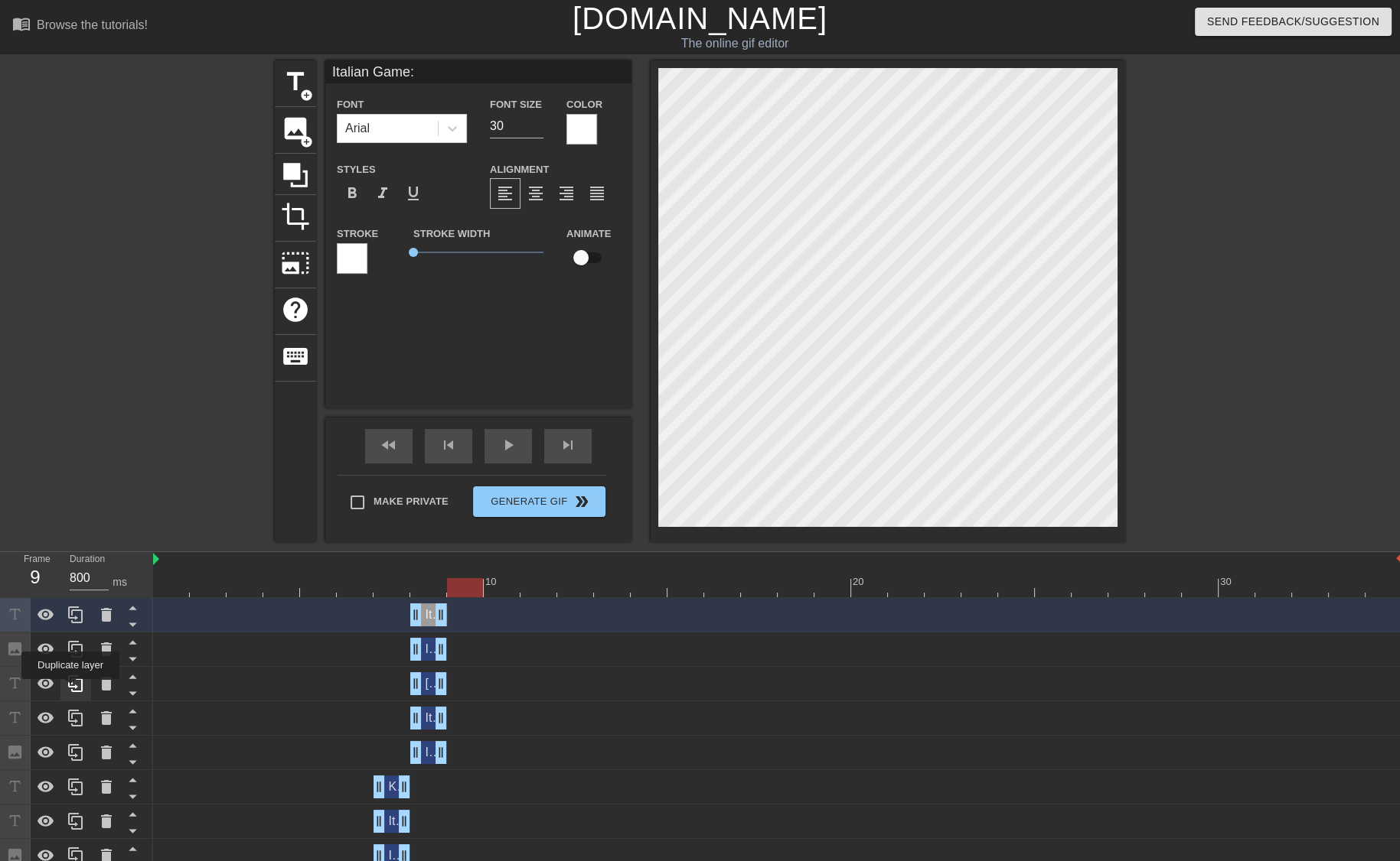
click at [70, 690] on icon at bounding box center [75, 684] width 18 height 18
drag, startPoint x: 443, startPoint y: 622, endPoint x: 466, endPoint y: 619, distance: 23.2
drag, startPoint x: 413, startPoint y: 615, endPoint x: 440, endPoint y: 617, distance: 27.1
click at [440, 617] on div "Trexler Counter Attack drag_handle drag_handle" at bounding box center [778, 615] width 1249 height 23
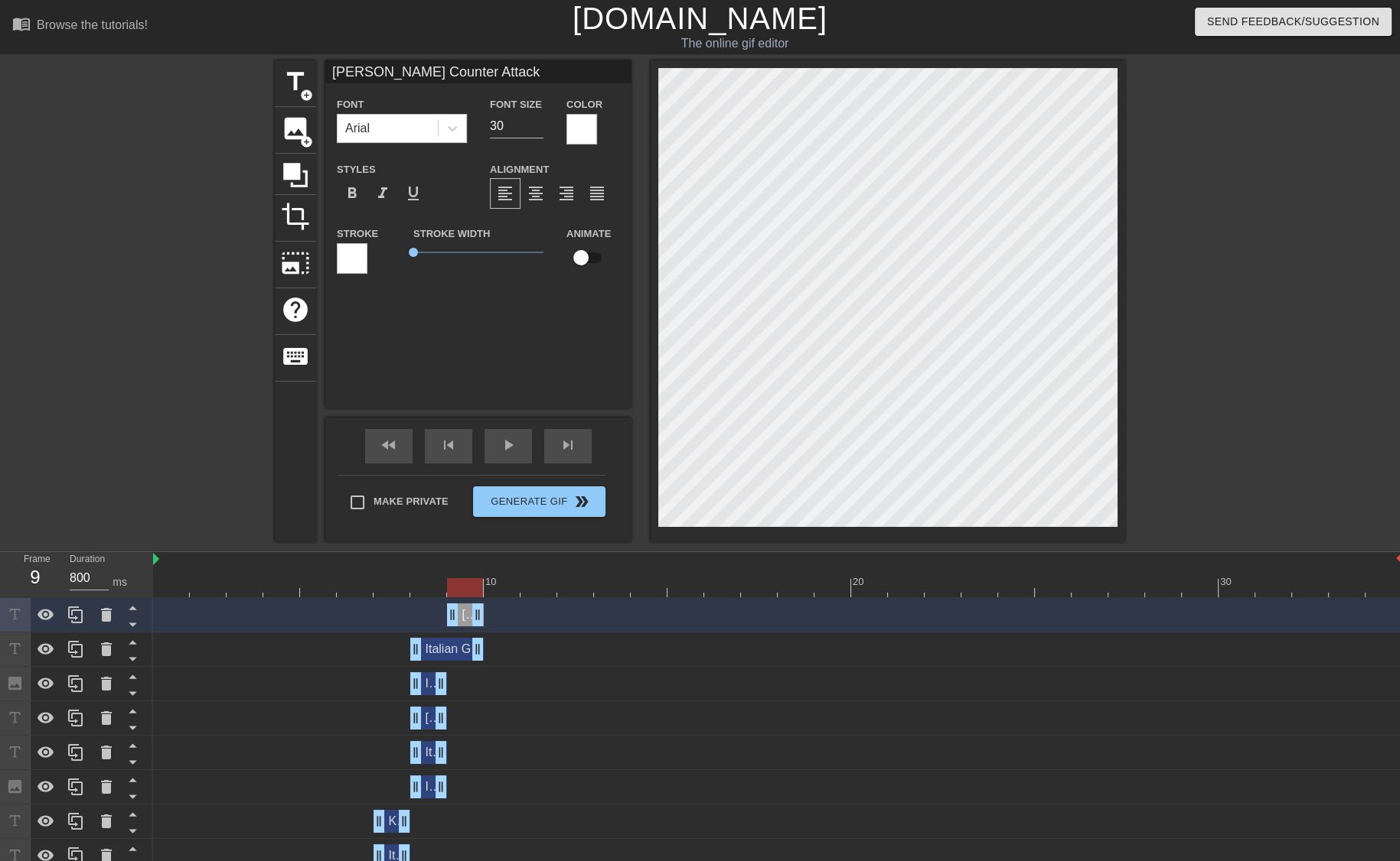
drag, startPoint x: 441, startPoint y: 649, endPoint x: 463, endPoint y: 649, distance: 22.0
drag, startPoint x: 416, startPoint y: 654, endPoint x: 445, endPoint y: 655, distance: 29.0
click at [445, 655] on div "Italian Game: drag_handle drag_handle" at bounding box center [778, 649] width 1249 height 23
drag, startPoint x: 444, startPoint y: 675, endPoint x: 467, endPoint y: 678, distance: 23.2
drag, startPoint x: 417, startPoint y: 686, endPoint x: 450, endPoint y: 686, distance: 33.0
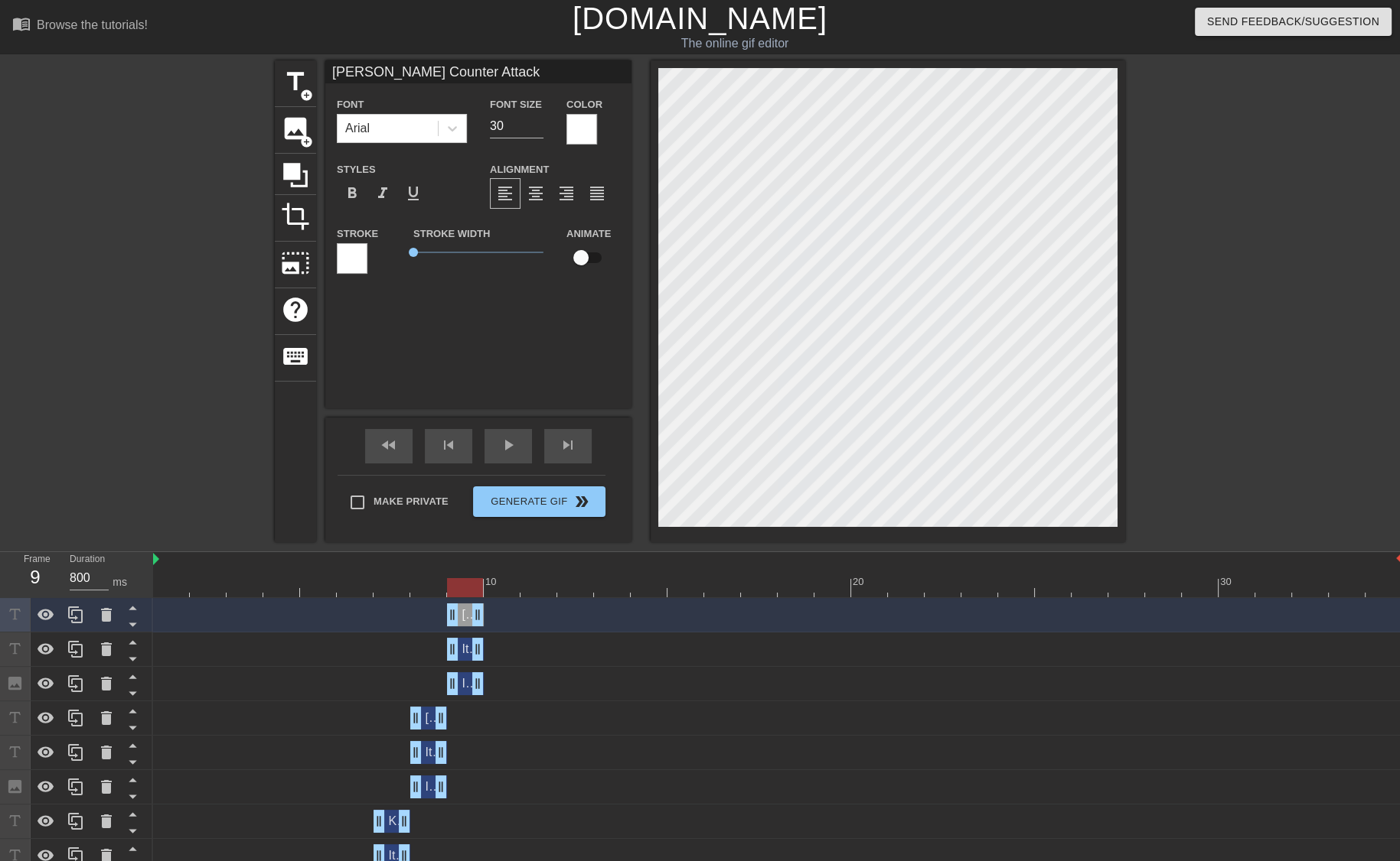
click at [480, 71] on input "Trexler Counter Attack" at bounding box center [479, 72] width 306 height 23
type input "Trexler, Knight Sacrifice Line"
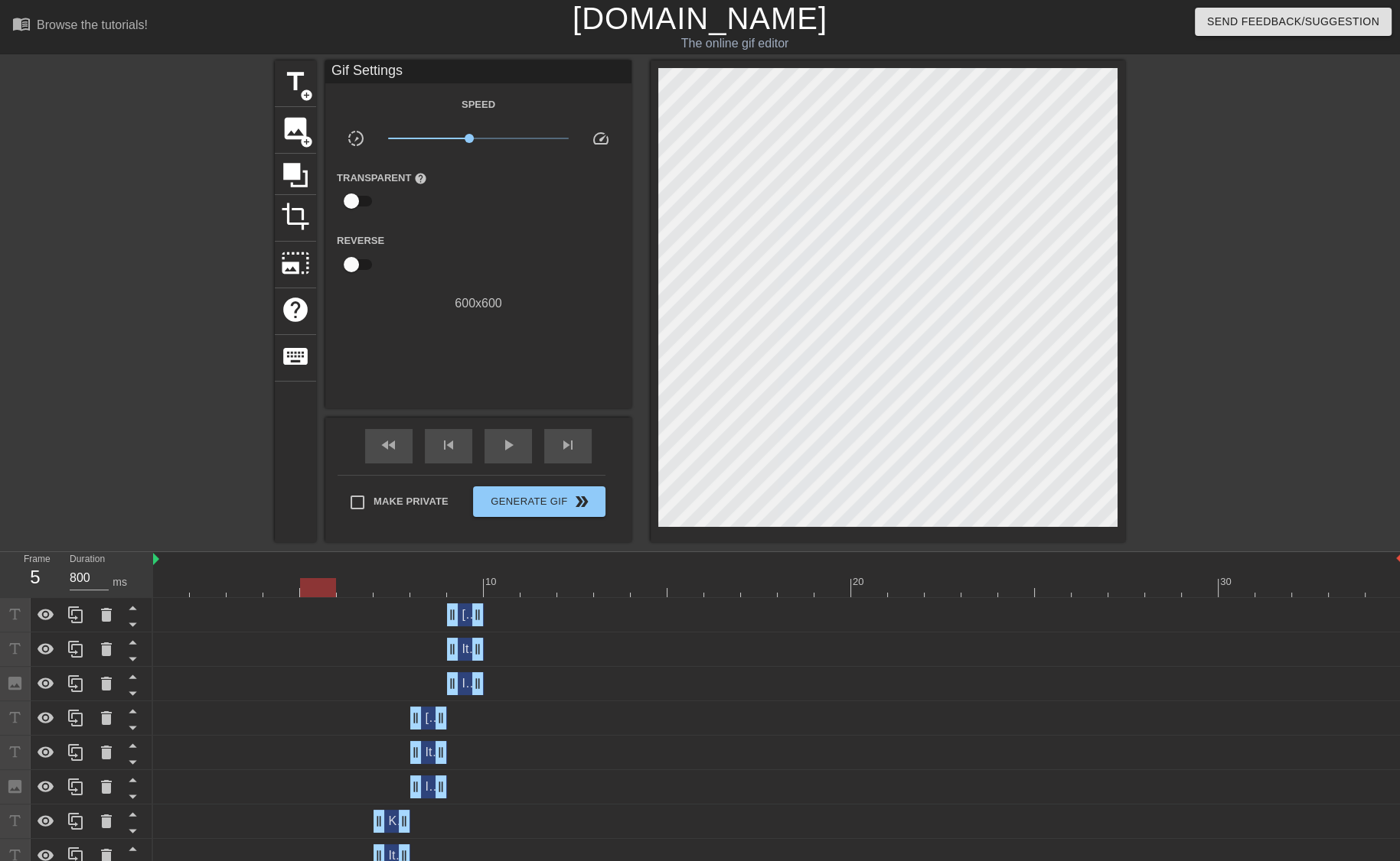
click at [332, 592] on div at bounding box center [778, 587] width 1249 height 19
click at [582, 440] on div "skip_next" at bounding box center [568, 447] width 47 height 35
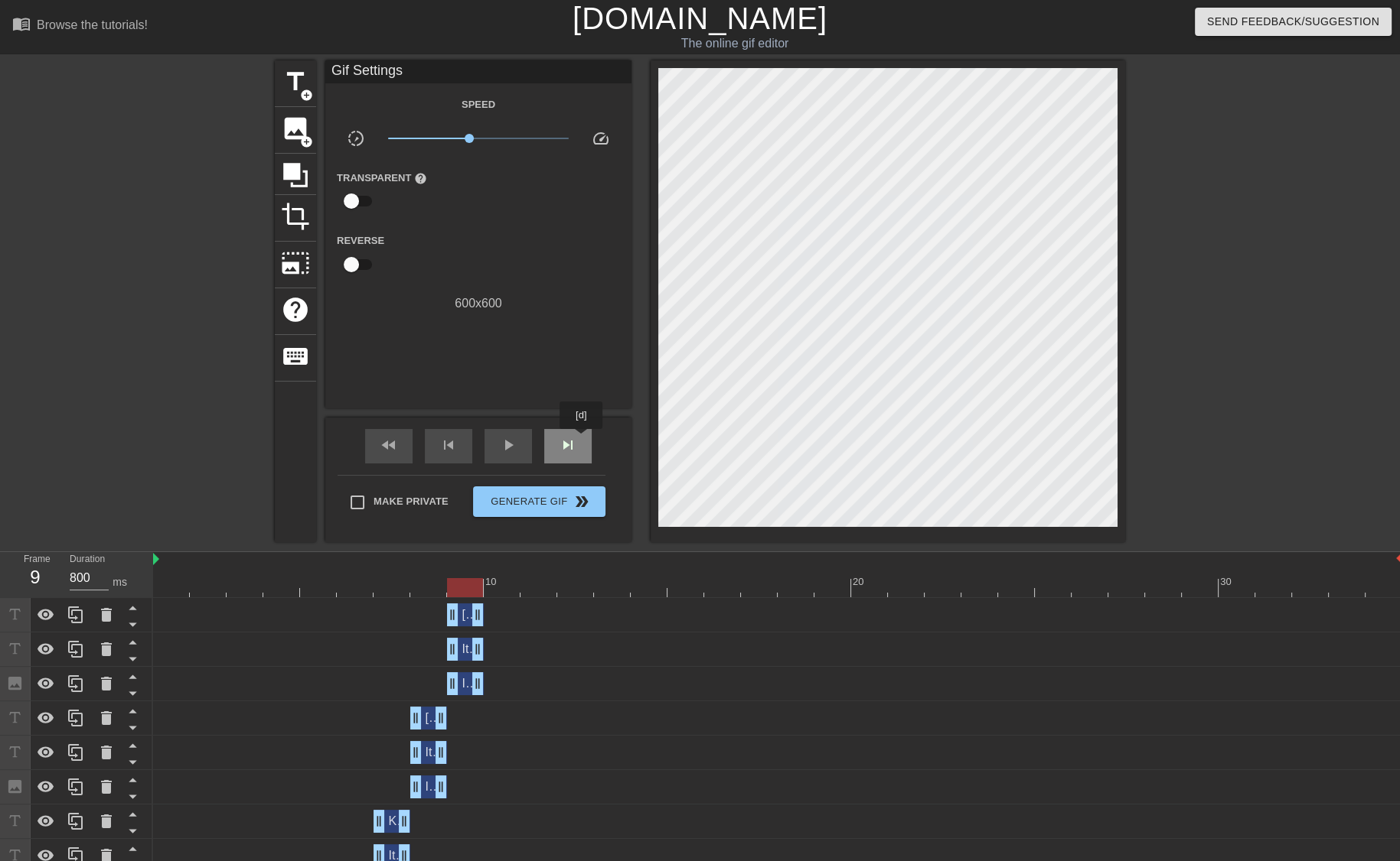
click at [582, 440] on div "skip_next" at bounding box center [568, 447] width 47 height 35
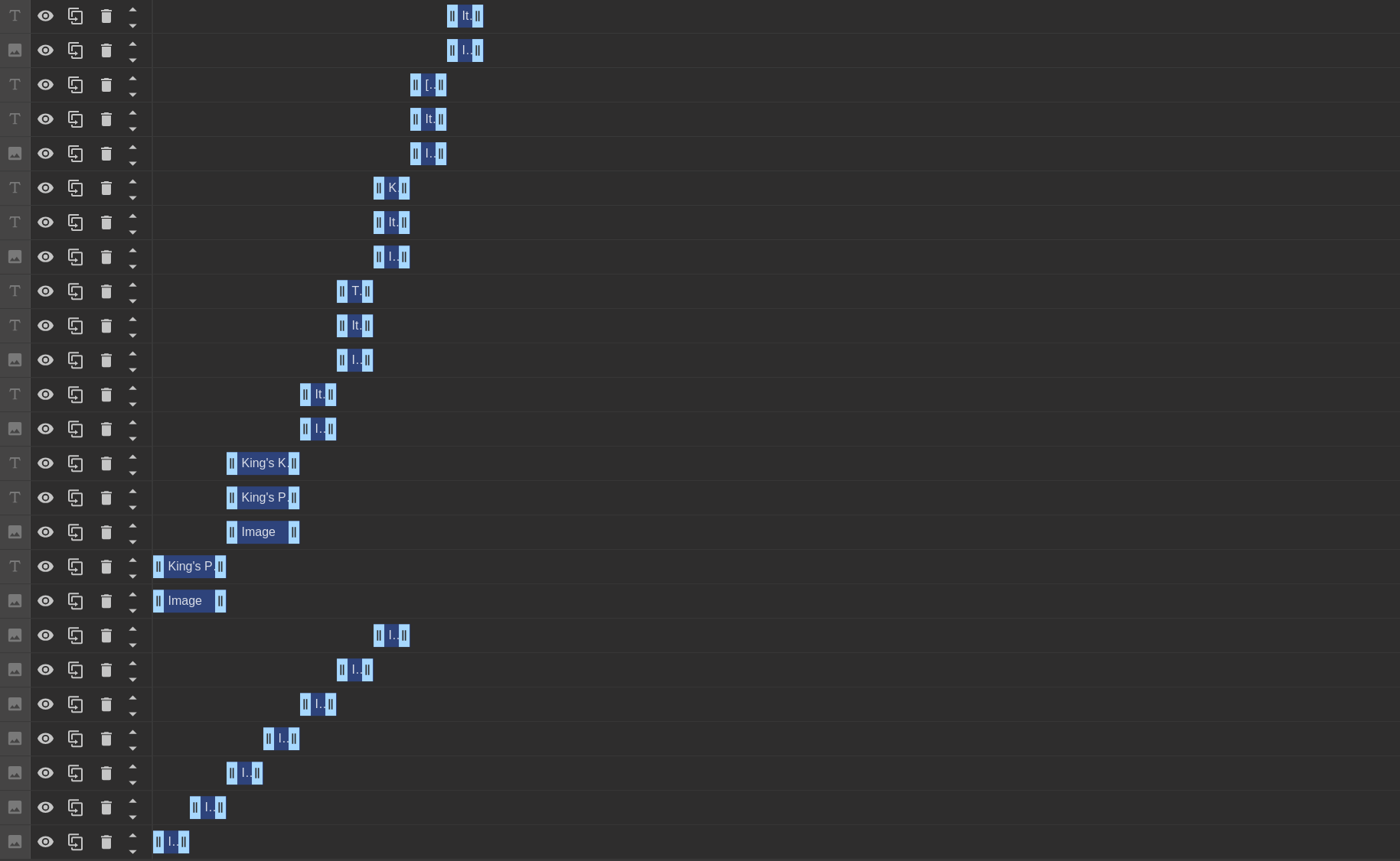
scroll to position [634, 0]
click at [394, 630] on span "Image" at bounding box center [405, 636] width 34 height 13
click at [70, 645] on icon at bounding box center [75, 635] width 18 height 18
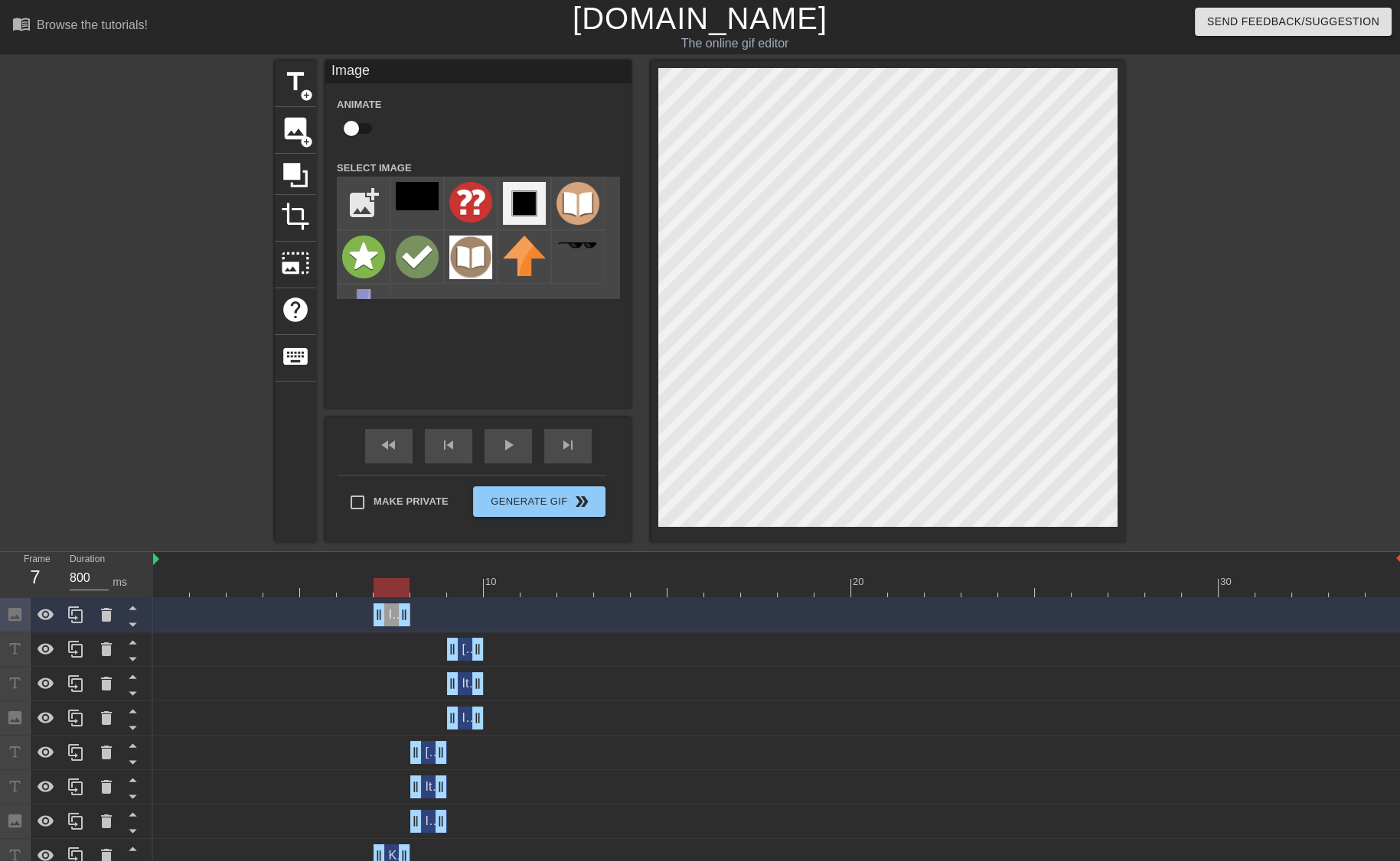
click at [257, 589] on div at bounding box center [778, 587] width 1249 height 19
click at [274, 586] on div at bounding box center [778, 587] width 1249 height 19
click at [322, 587] on div at bounding box center [778, 587] width 1249 height 19
click at [358, 586] on div at bounding box center [778, 587] width 1249 height 19
click at [389, 584] on div at bounding box center [778, 587] width 1249 height 19
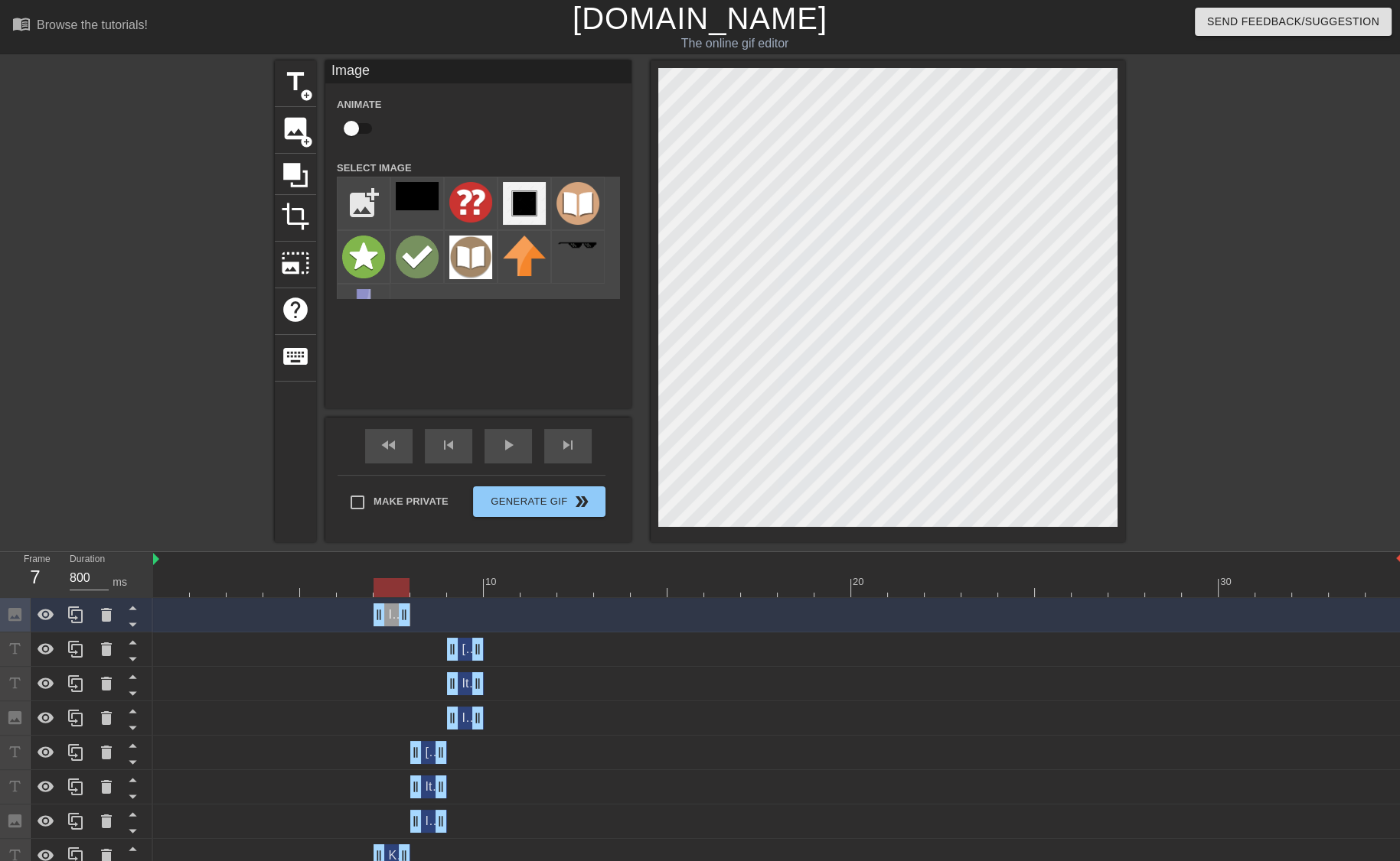
click at [364, 586] on div at bounding box center [778, 587] width 1249 height 19
click at [397, 586] on div at bounding box center [778, 587] width 1249 height 19
click at [427, 589] on div at bounding box center [778, 587] width 1249 height 19
drag, startPoint x: 408, startPoint y: 615, endPoint x: 429, endPoint y: 613, distance: 21.1
drag, startPoint x: 380, startPoint y: 620, endPoint x: 398, endPoint y: 619, distance: 18.0
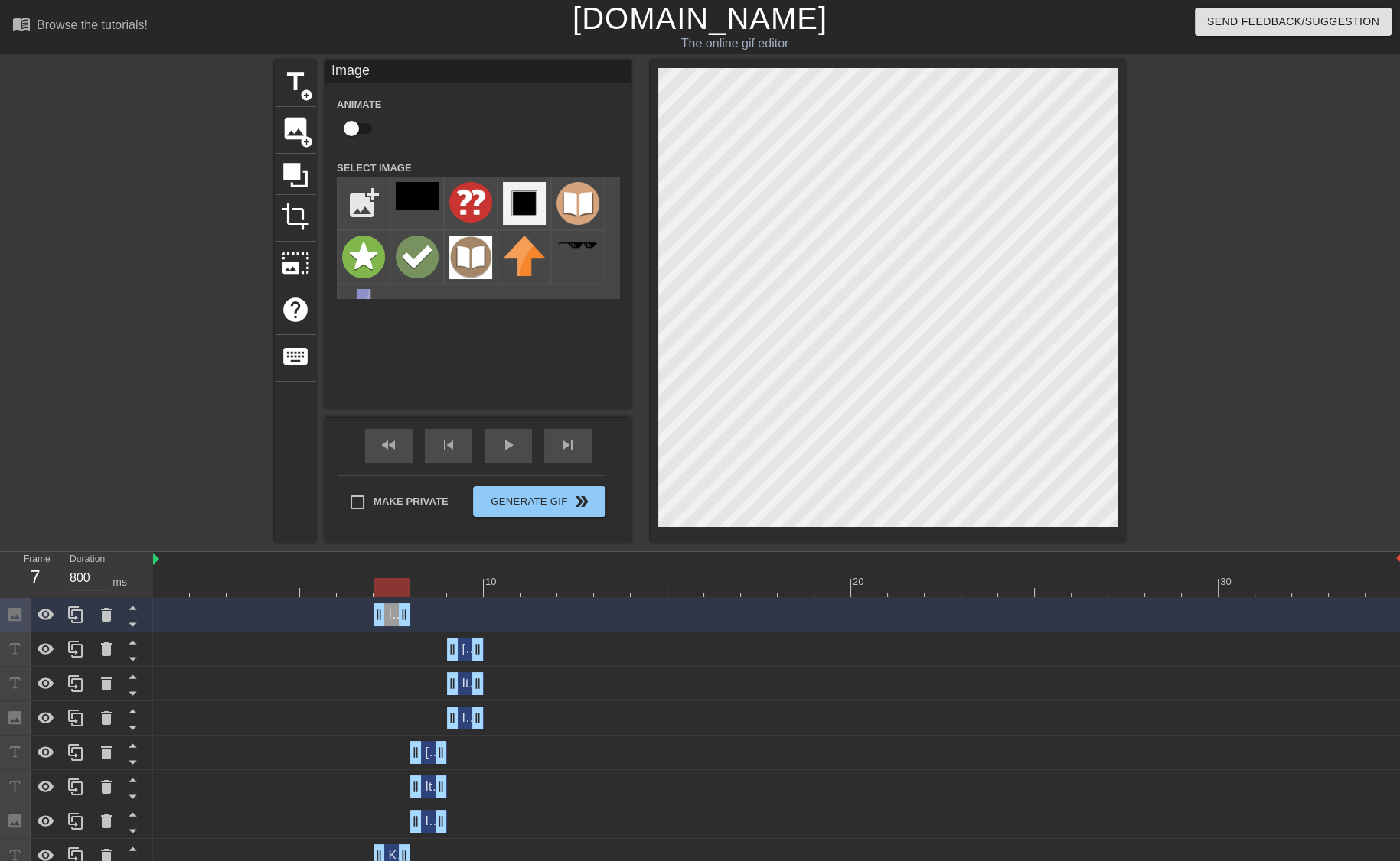
drag, startPoint x: 446, startPoint y: 613, endPoint x: 422, endPoint y: 614, distance: 24.0
click at [422, 614] on div "Image drag_handle drag_handle" at bounding box center [778, 615] width 1249 height 23
click at [345, 591] on div at bounding box center [778, 587] width 1249 height 19
click at [392, 586] on div at bounding box center [778, 587] width 1249 height 19
click at [340, 594] on div at bounding box center [778, 587] width 1249 height 19
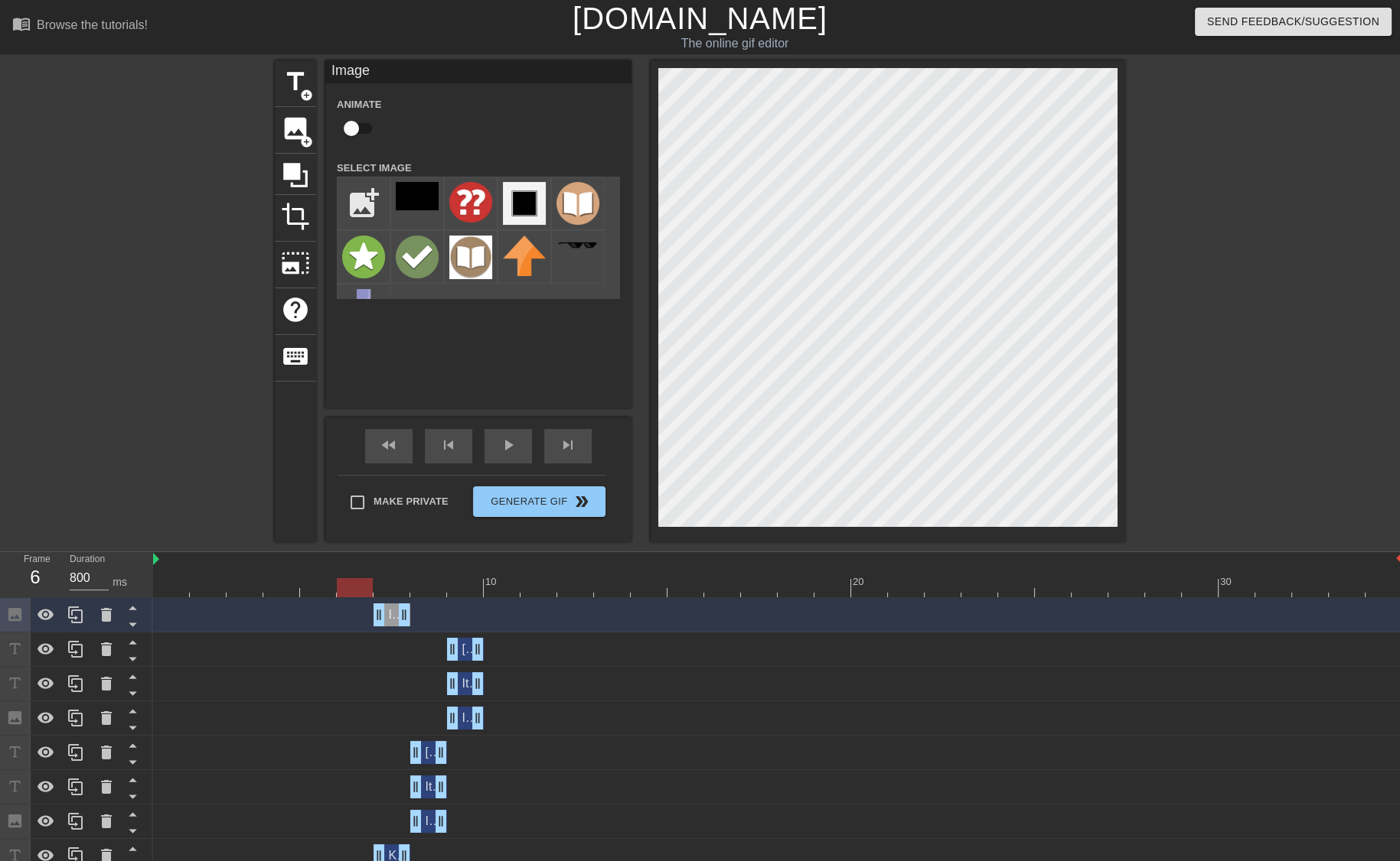
click at [392, 584] on div at bounding box center [778, 587] width 1249 height 19
click at [430, 587] on div at bounding box center [778, 587] width 1249 height 19
drag, startPoint x: 403, startPoint y: 617, endPoint x: 419, endPoint y: 615, distance: 16.1
click at [419, 615] on div "Image drag_handle drag_handle" at bounding box center [778, 615] width 1249 height 23
drag, startPoint x: 406, startPoint y: 612, endPoint x: 434, endPoint y: 608, distance: 28.3
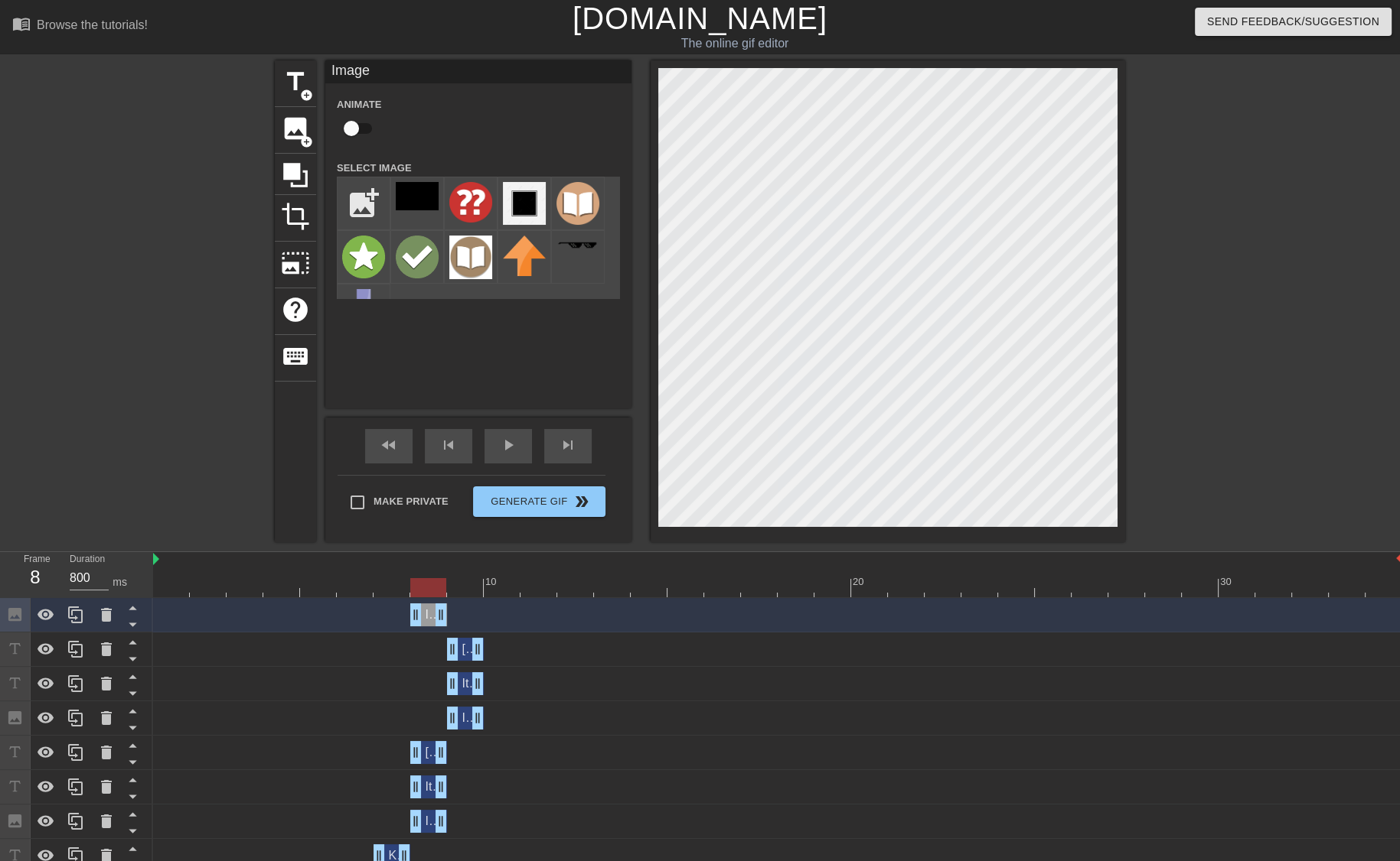
drag, startPoint x: 374, startPoint y: 615, endPoint x: 400, endPoint y: 615, distance: 26.0
click at [400, 615] on div "Image drag_handle drag_handle" at bounding box center [778, 615] width 1249 height 23
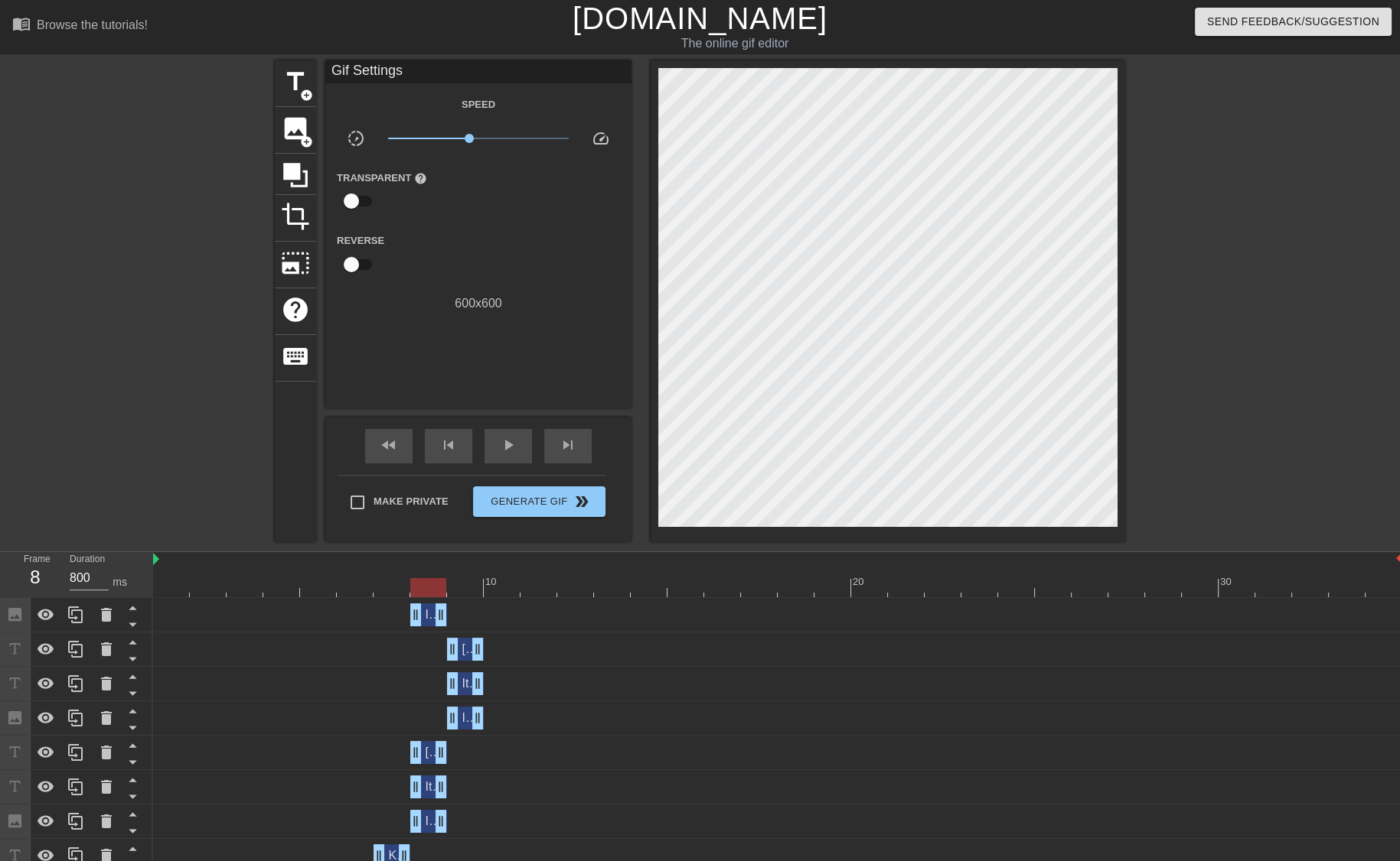
click at [167, 597] on div at bounding box center [778, 587] width 1249 height 19
click at [517, 451] on div "play_arrow" at bounding box center [508, 447] width 47 height 35
click at [75, 619] on icon at bounding box center [75, 614] width 14 height 16
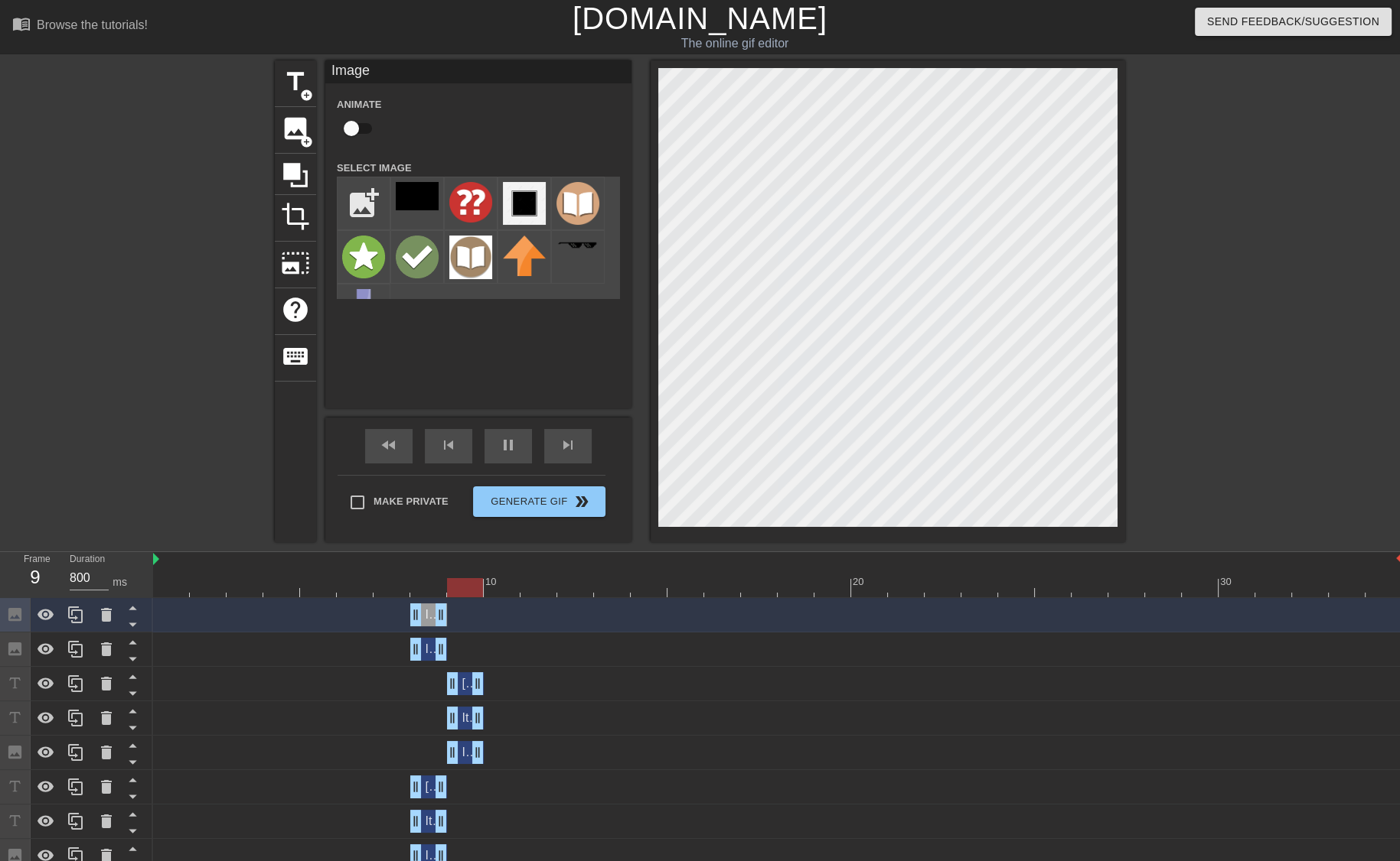
drag, startPoint x: 444, startPoint y: 620, endPoint x: 461, endPoint y: 622, distance: 17.1
click at [461, 622] on div "Image drag_handle drag_handle" at bounding box center [778, 615] width 1249 height 23
drag, startPoint x: 444, startPoint y: 610, endPoint x: 479, endPoint y: 612, distance: 35.1
drag, startPoint x: 415, startPoint y: 615, endPoint x: 444, endPoint y: 614, distance: 29.0
click at [444, 614] on div "Image drag_handle drag_handle" at bounding box center [778, 615] width 1249 height 23
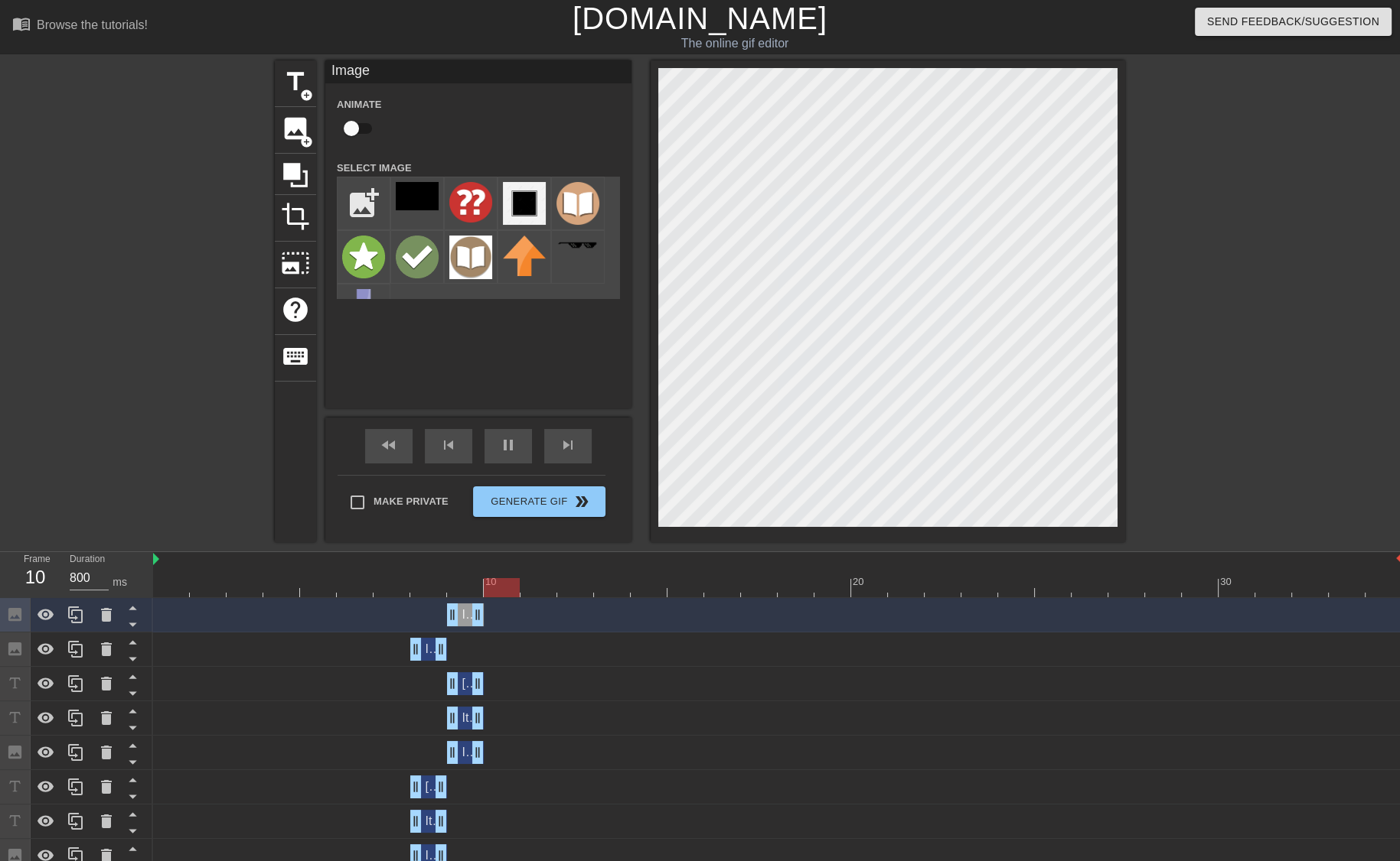
click at [465, 584] on div at bounding box center [778, 587] width 1249 height 19
click at [83, 607] on icon at bounding box center [75, 614] width 18 height 18
drag, startPoint x: 482, startPoint y: 586, endPoint x: 508, endPoint y: 586, distance: 26.0
click at [508, 586] on div at bounding box center [501, 587] width 36 height 19
drag, startPoint x: 481, startPoint y: 609, endPoint x: 503, endPoint y: 612, distance: 22.2
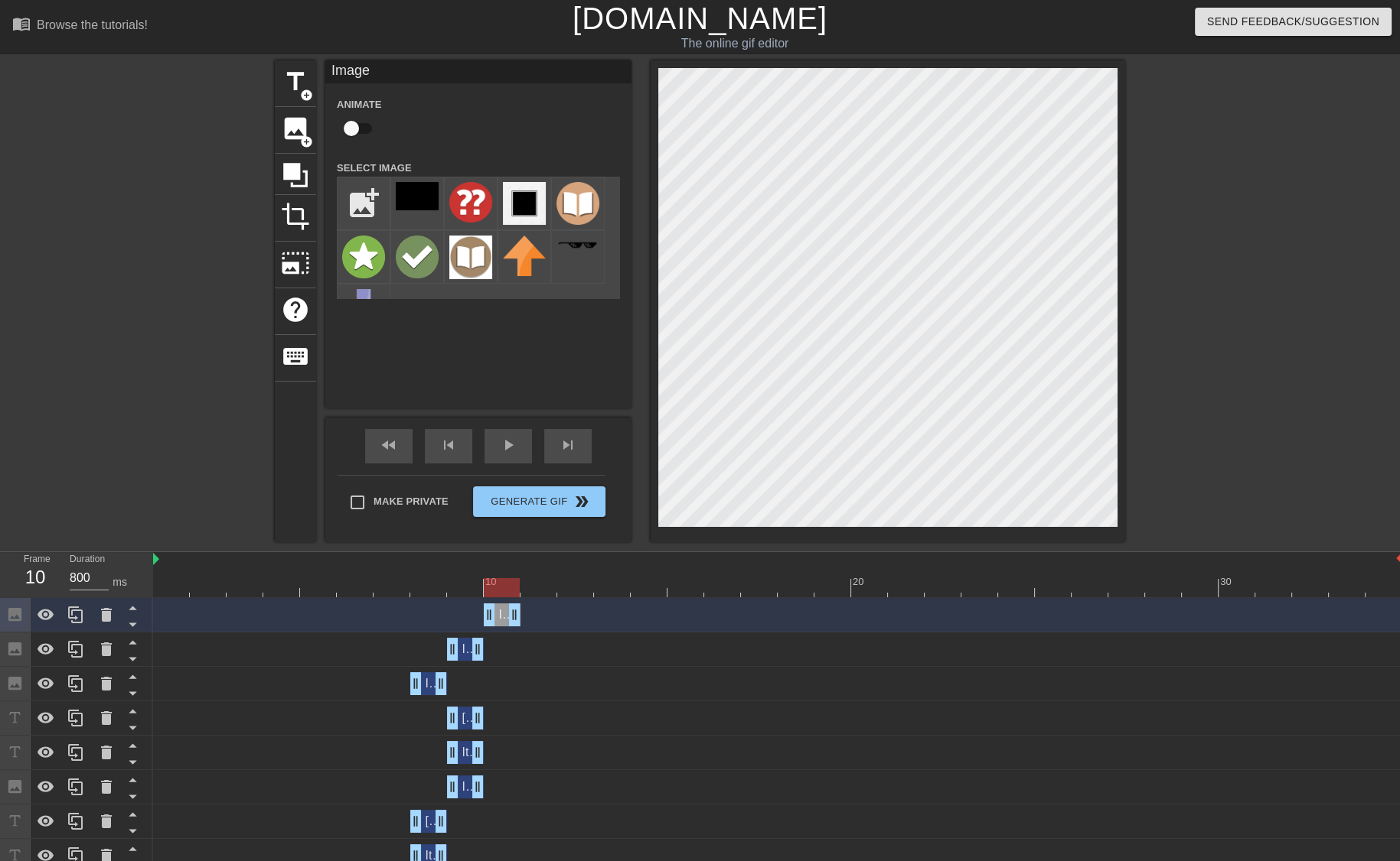
drag, startPoint x: 447, startPoint y: 613, endPoint x: 474, endPoint y: 614, distance: 27.0
click at [474, 614] on div "Image drag_handle drag_handle" at bounding box center [778, 615] width 1249 height 23
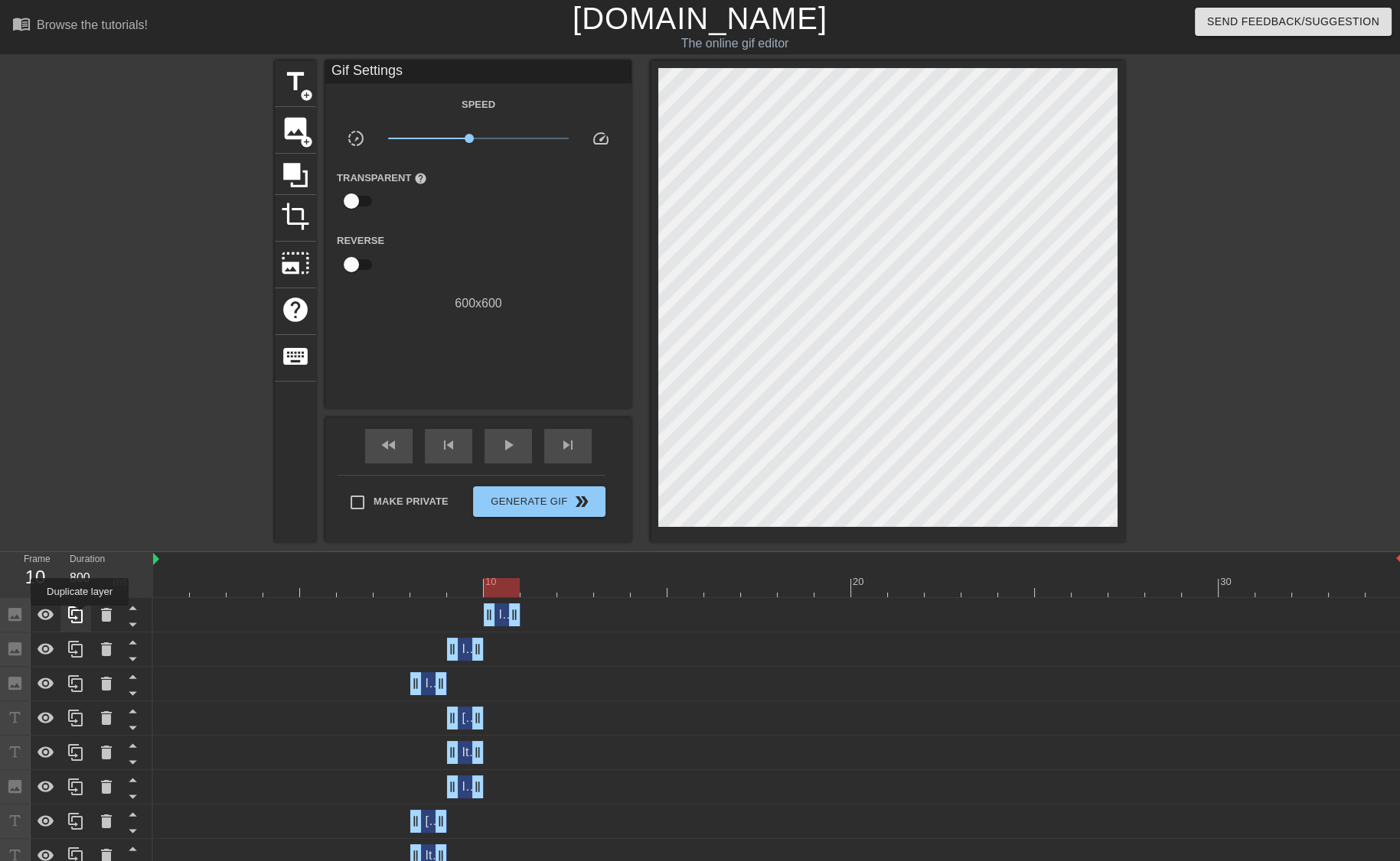
click at [80, 617] on icon at bounding box center [75, 614] width 18 height 18
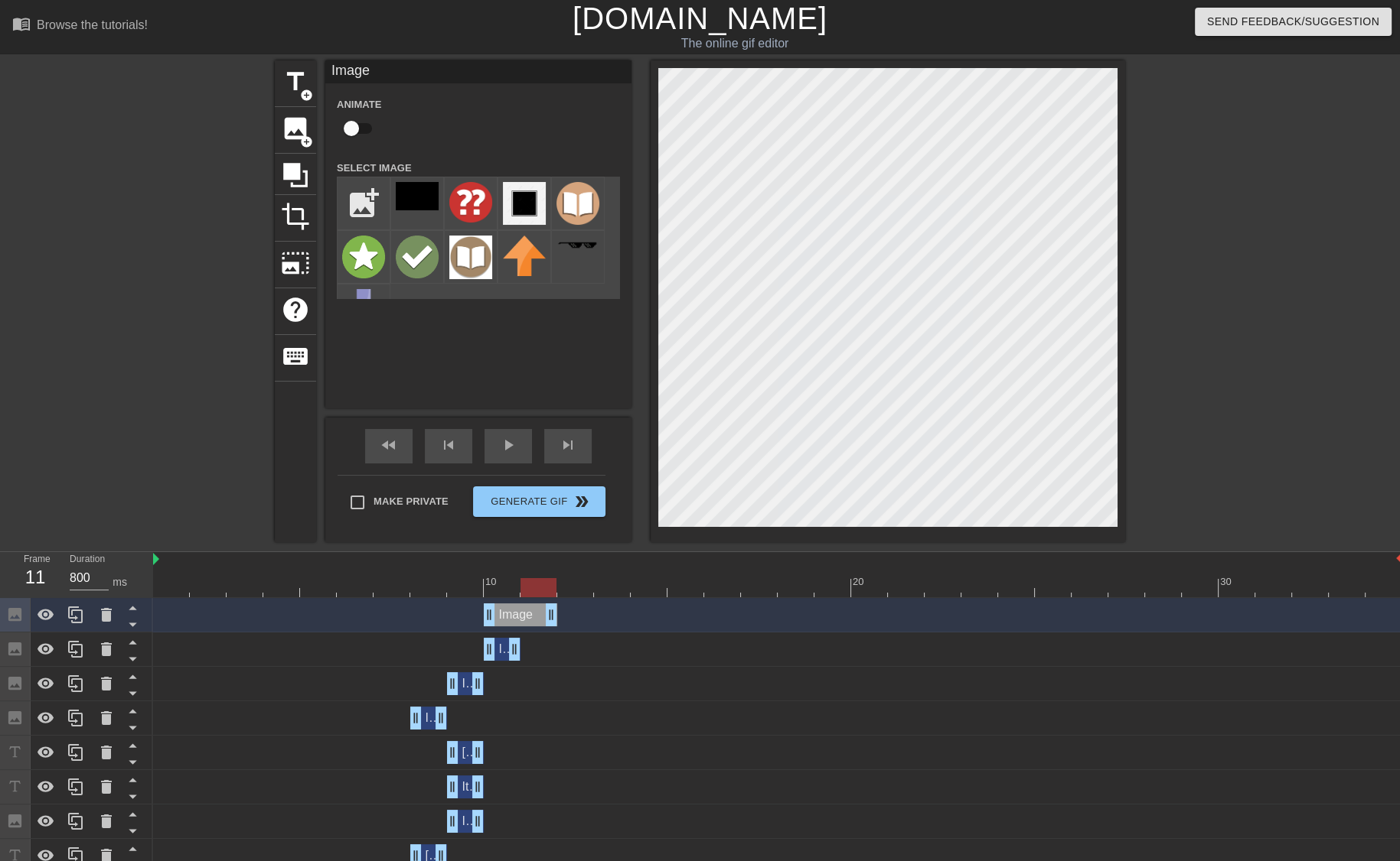
drag, startPoint x: 516, startPoint y: 614, endPoint x: 548, endPoint y: 613, distance: 32.0
drag, startPoint x: 485, startPoint y: 612, endPoint x: 517, endPoint y: 611, distance: 32.0
click at [517, 611] on div "Image drag_handle drag_handle" at bounding box center [778, 615] width 1249 height 23
click at [539, 586] on div at bounding box center [538, 587] width 36 height 19
click at [539, 612] on span "Image" at bounding box center [551, 614] width 34 height 13
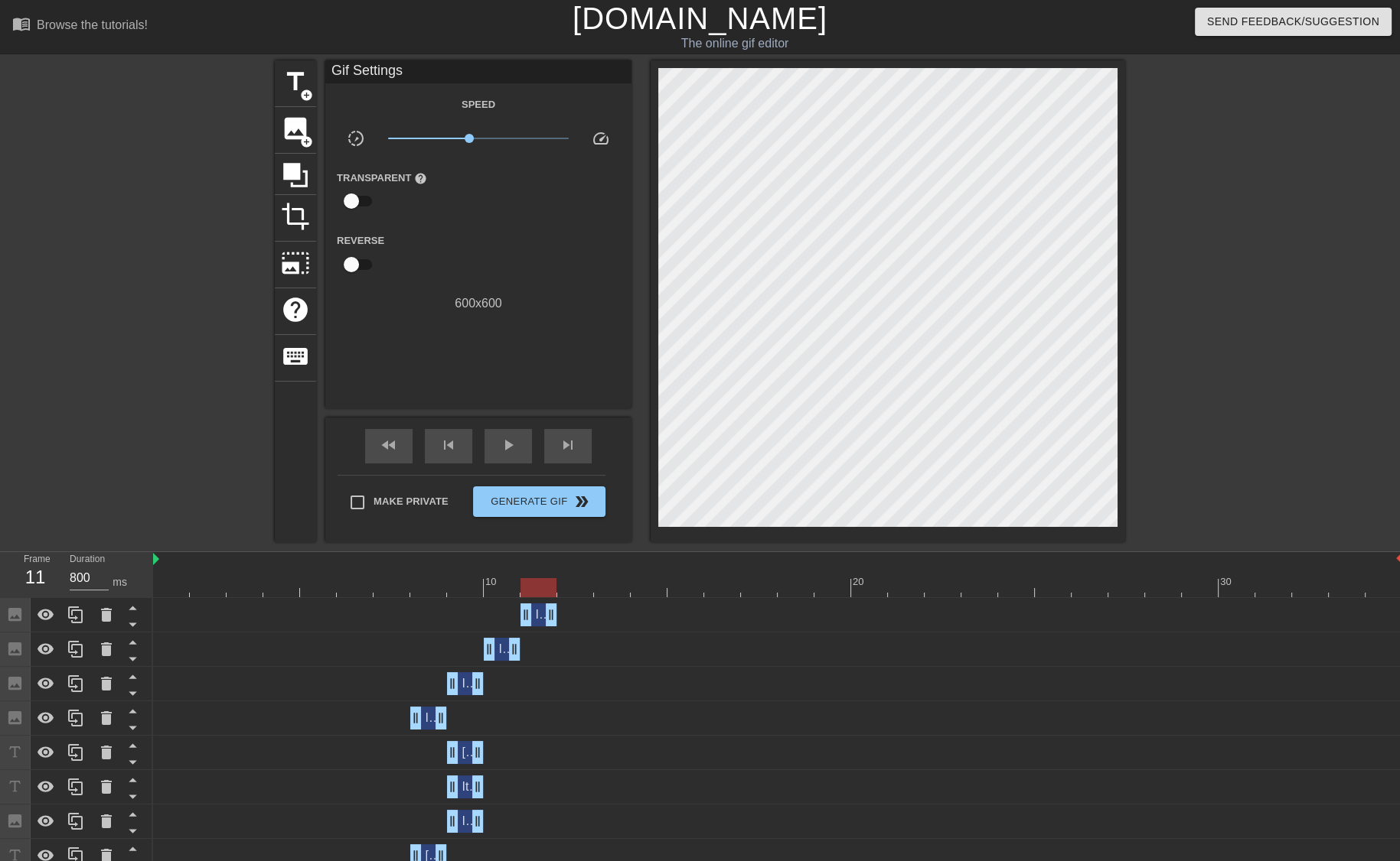
click at [507, 593] on div at bounding box center [778, 587] width 1249 height 19
click at [536, 585] on div at bounding box center [778, 587] width 1249 height 19
click at [76, 615] on icon at bounding box center [75, 614] width 18 height 18
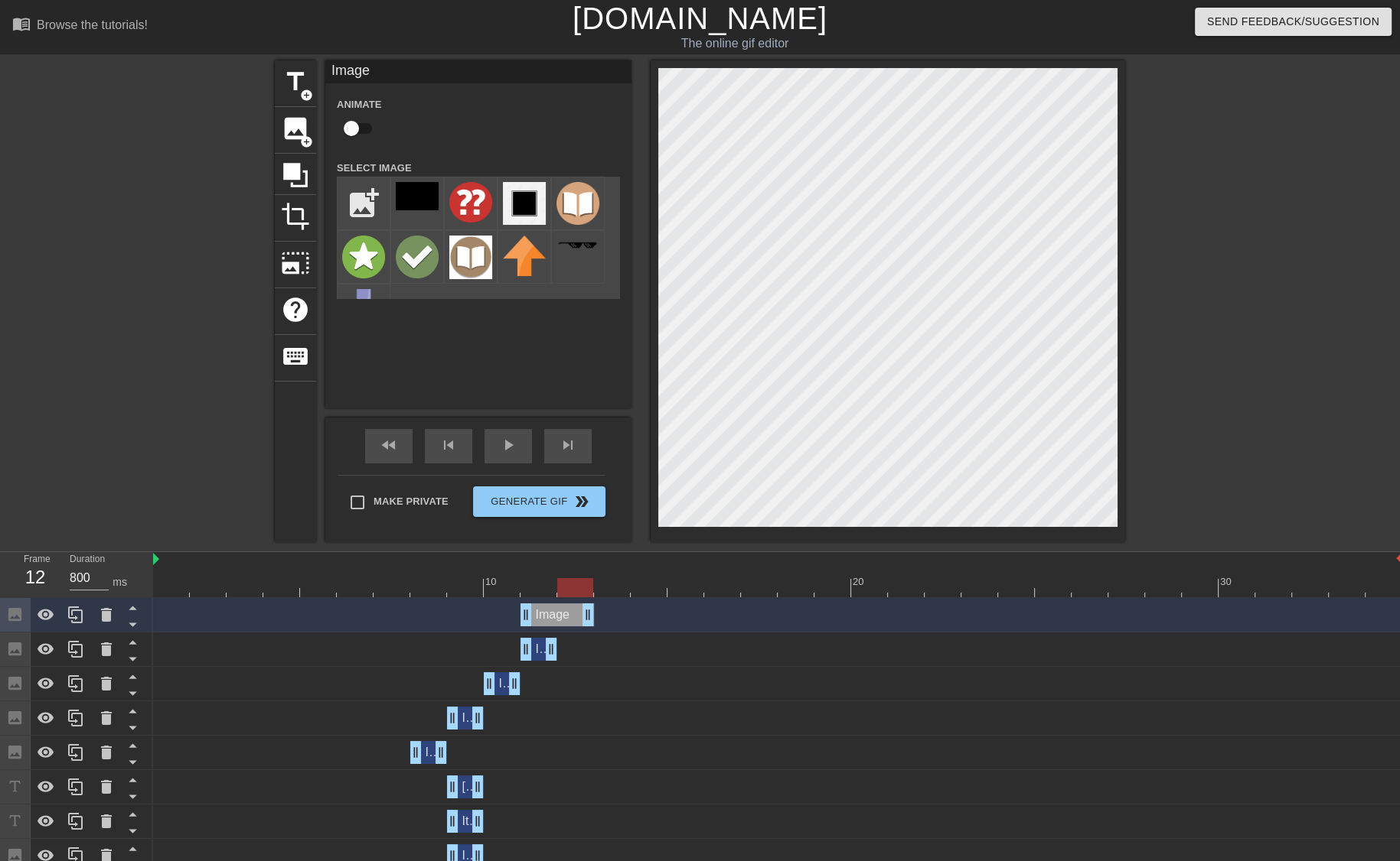
drag, startPoint x: 556, startPoint y: 614, endPoint x: 575, endPoint y: 615, distance: 19.0
drag, startPoint x: 523, startPoint y: 615, endPoint x: 555, endPoint y: 613, distance: 32.1
click at [555, 613] on div "Image drag_handle drag_handle" at bounding box center [778, 615] width 1249 height 23
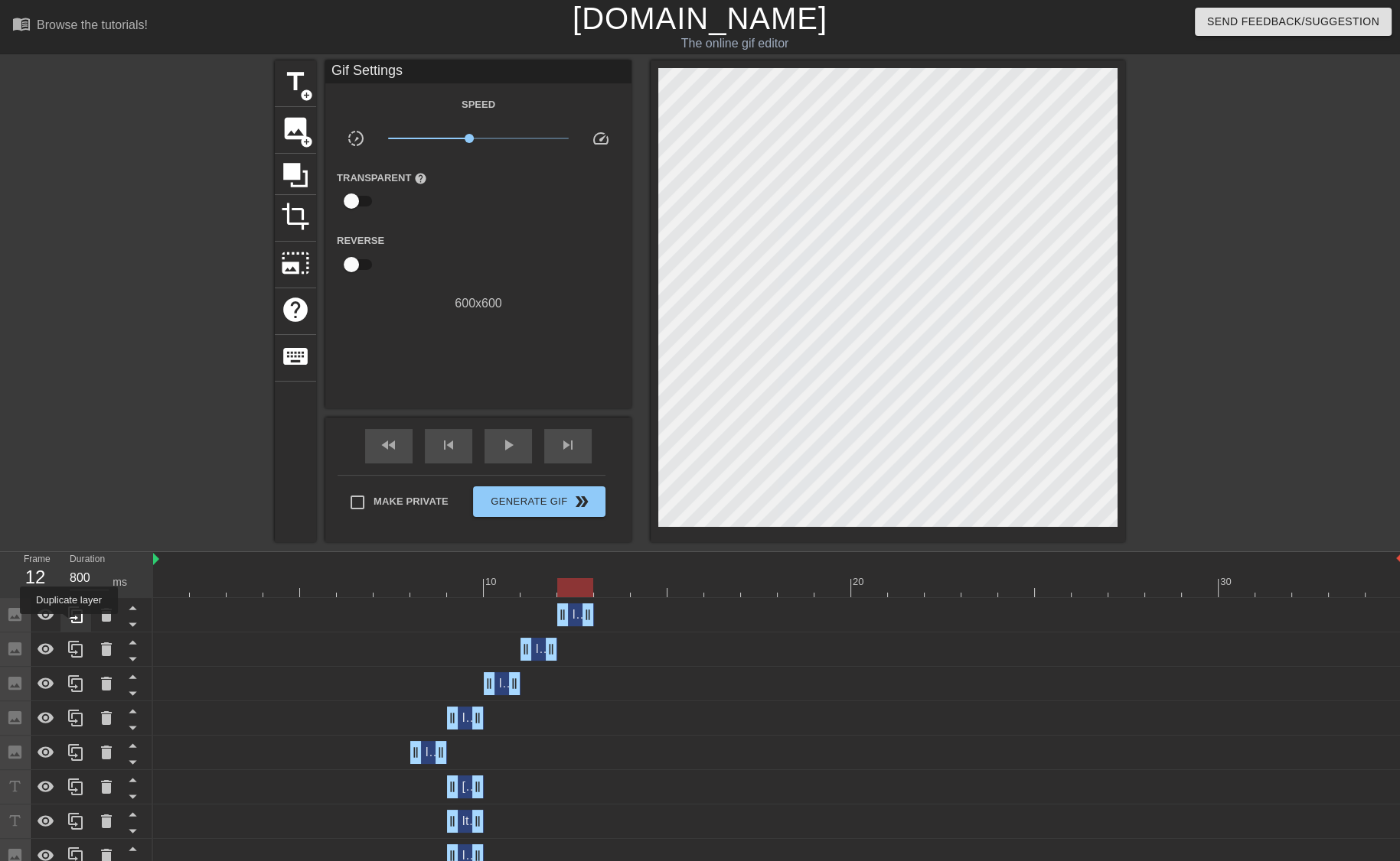
click at [70, 624] on icon at bounding box center [75, 614] width 18 height 18
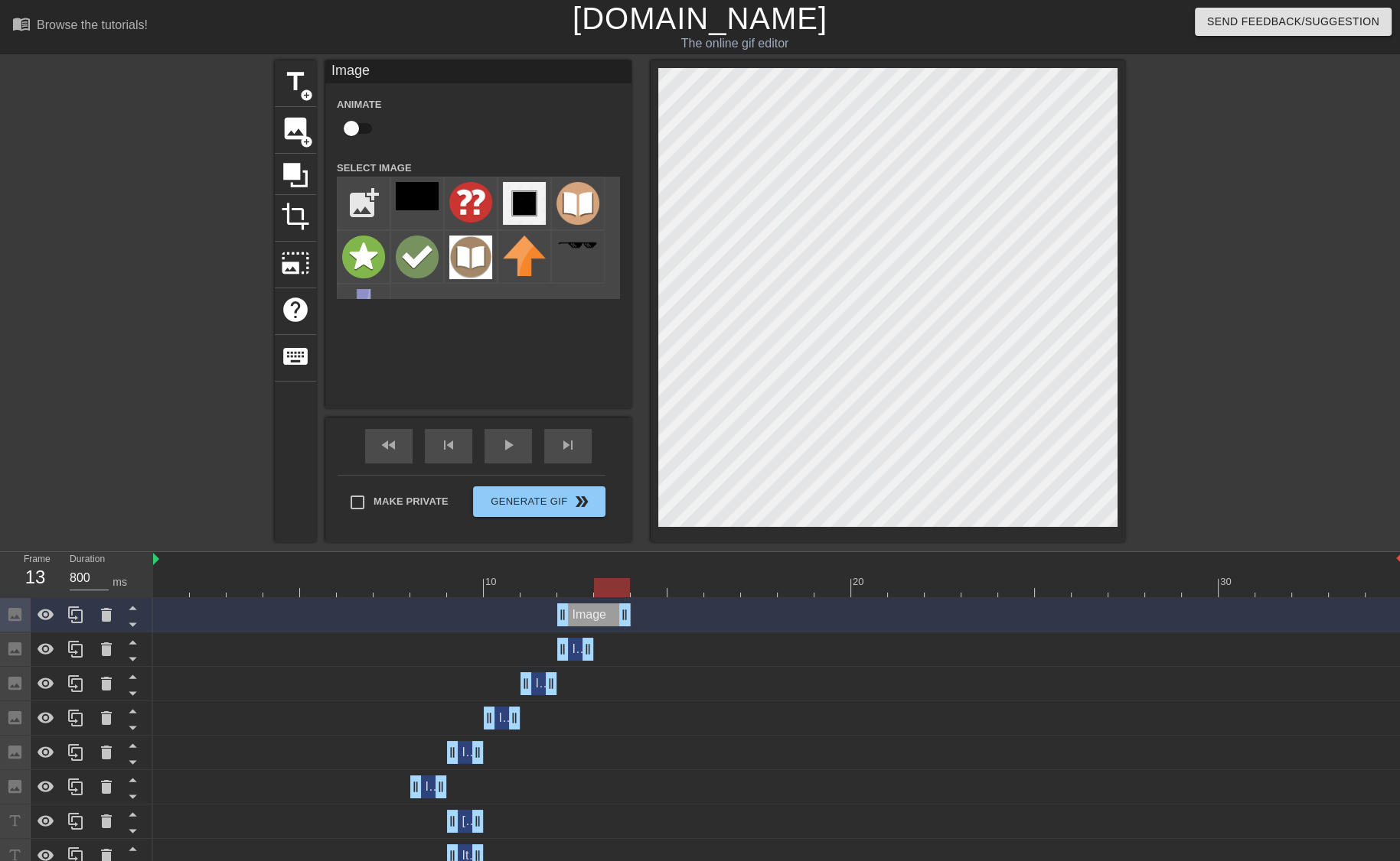
drag, startPoint x: 592, startPoint y: 619, endPoint x: 620, endPoint y: 618, distance: 28.0
drag, startPoint x: 563, startPoint y: 615, endPoint x: 590, endPoint y: 613, distance: 27.1
click at [590, 613] on div "Image drag_handle drag_handle" at bounding box center [778, 615] width 1249 height 23
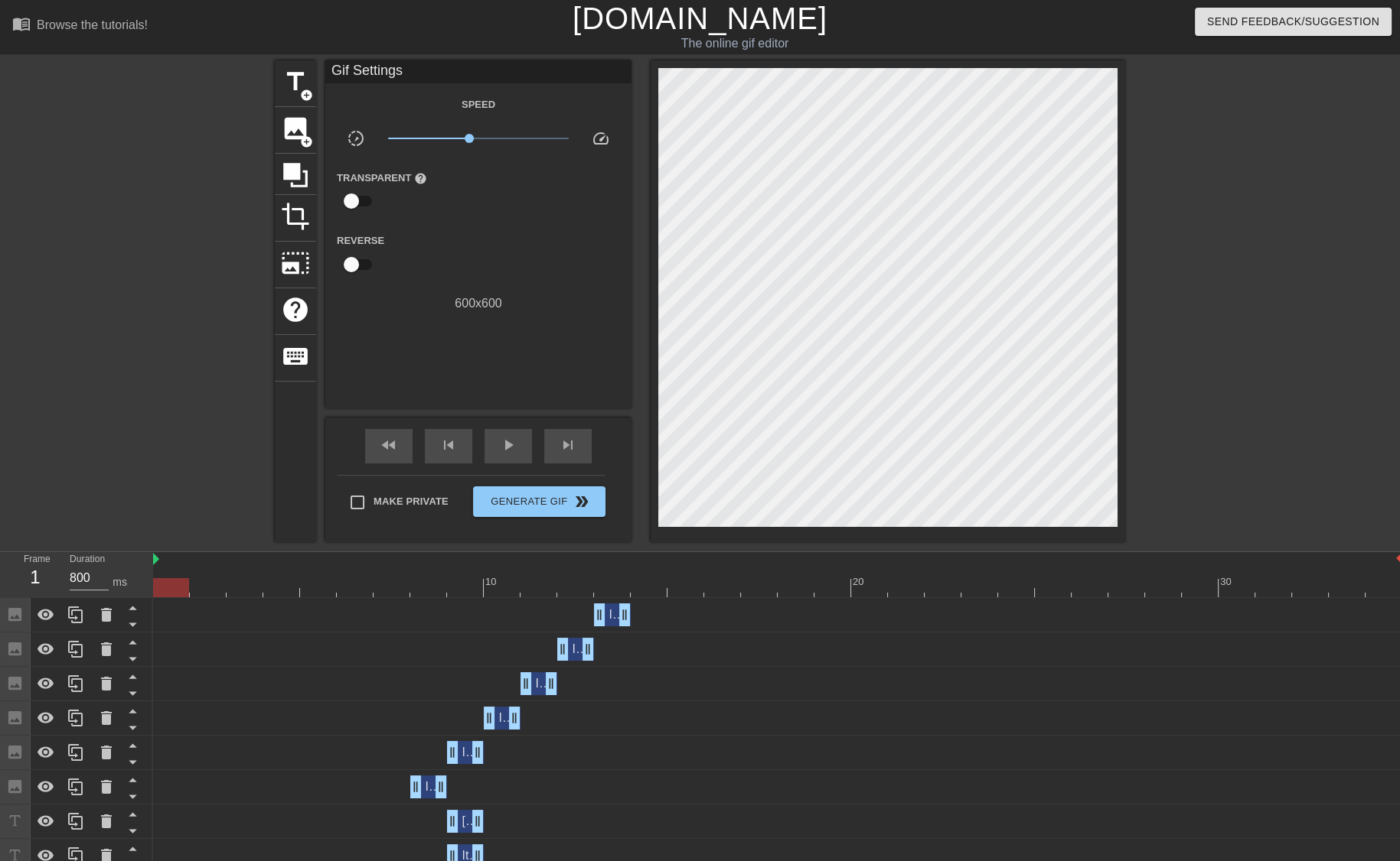
click at [168, 596] on div at bounding box center [778, 587] width 1249 height 19
click at [519, 446] on div "play_arrow" at bounding box center [508, 447] width 47 height 35
click at [516, 598] on div "Image drag_handle drag_handle" at bounding box center [778, 615] width 1249 height 35
click at [512, 592] on div at bounding box center [778, 587] width 1249 height 19
click at [505, 589] on div at bounding box center [778, 587] width 1249 height 19
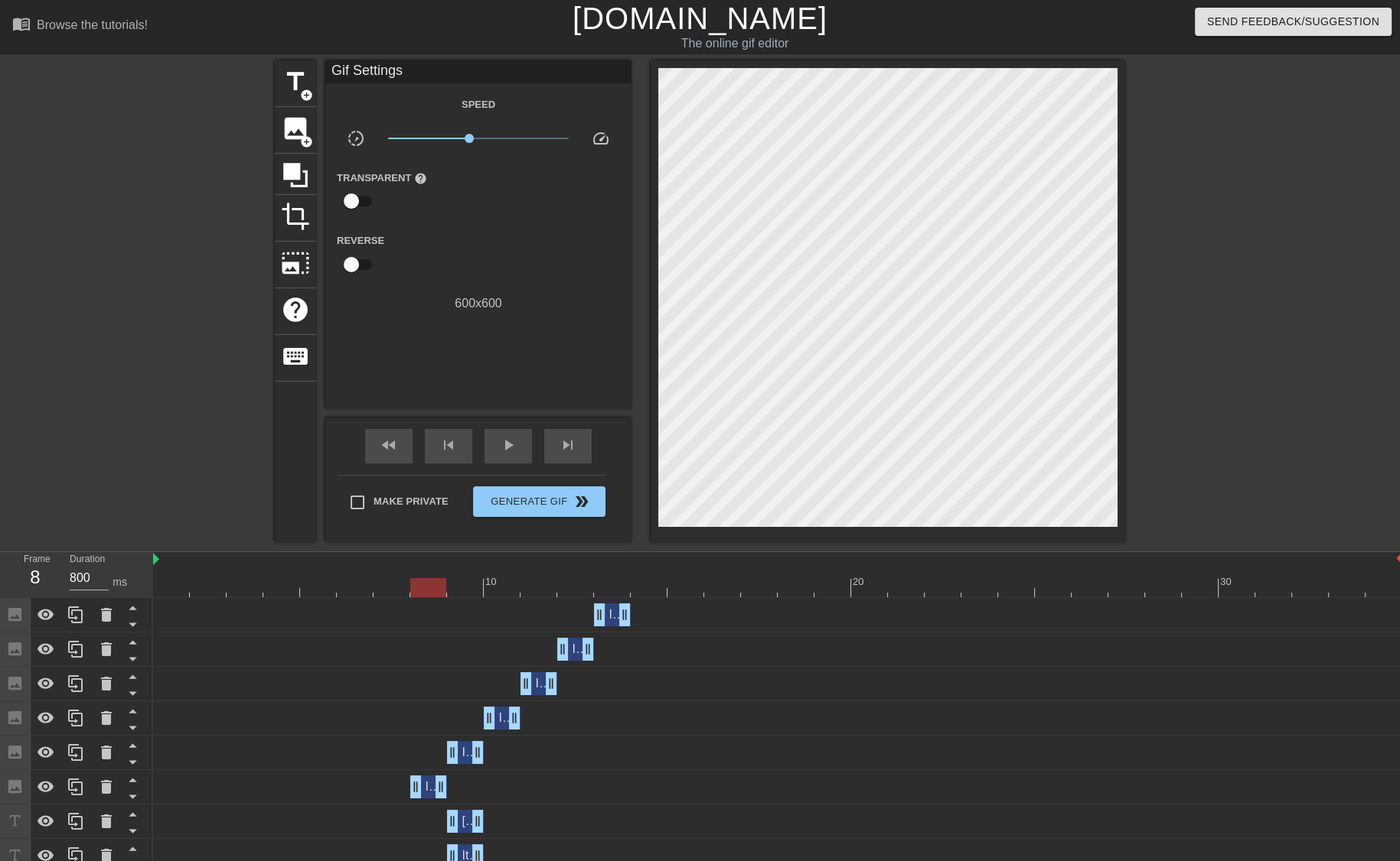
click at [446, 589] on div at bounding box center [778, 587] width 1249 height 19
click at [462, 588] on div at bounding box center [778, 587] width 1249 height 19
click at [501, 592] on div at bounding box center [778, 587] width 1249 height 19
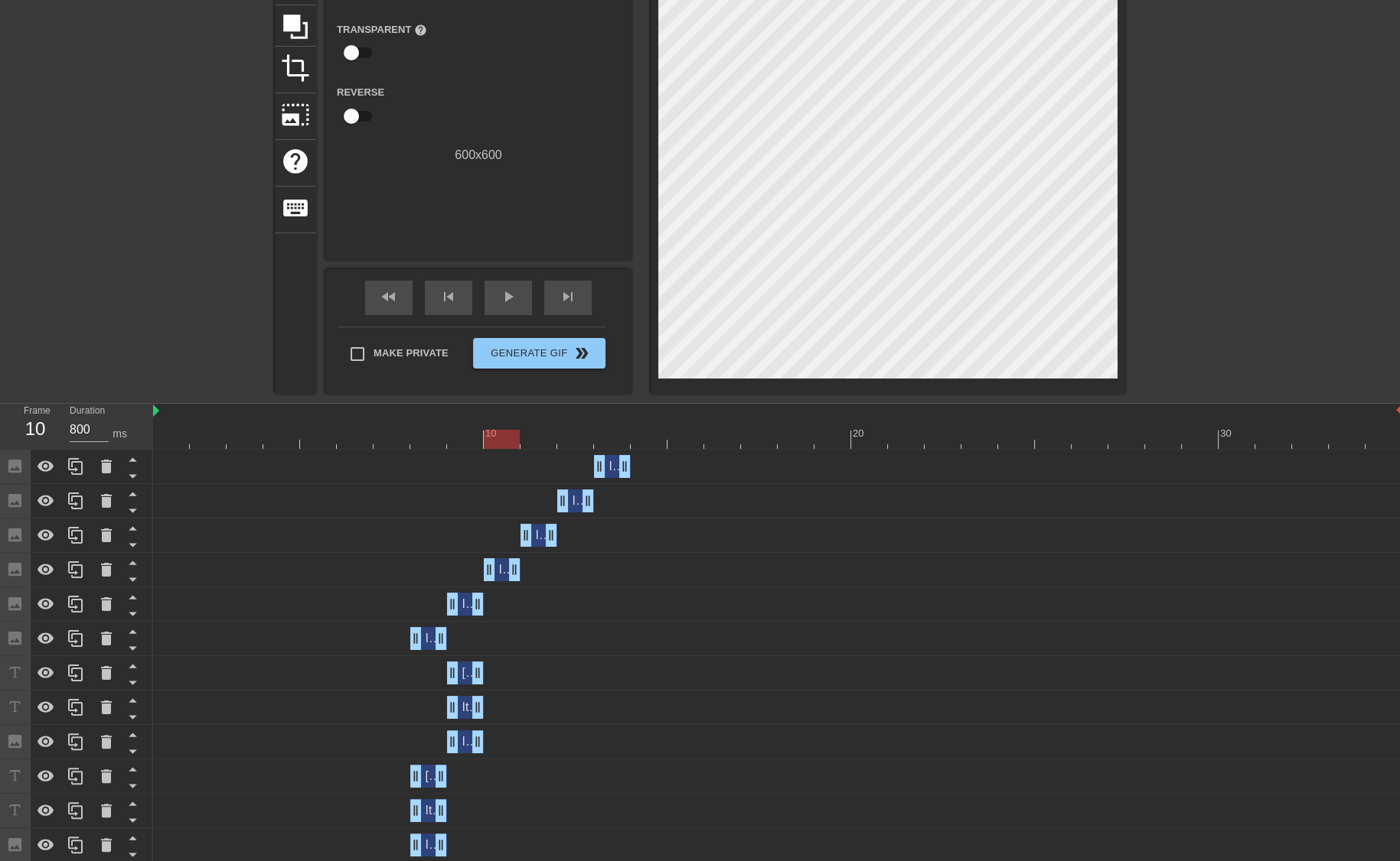
scroll to position [146, 0]
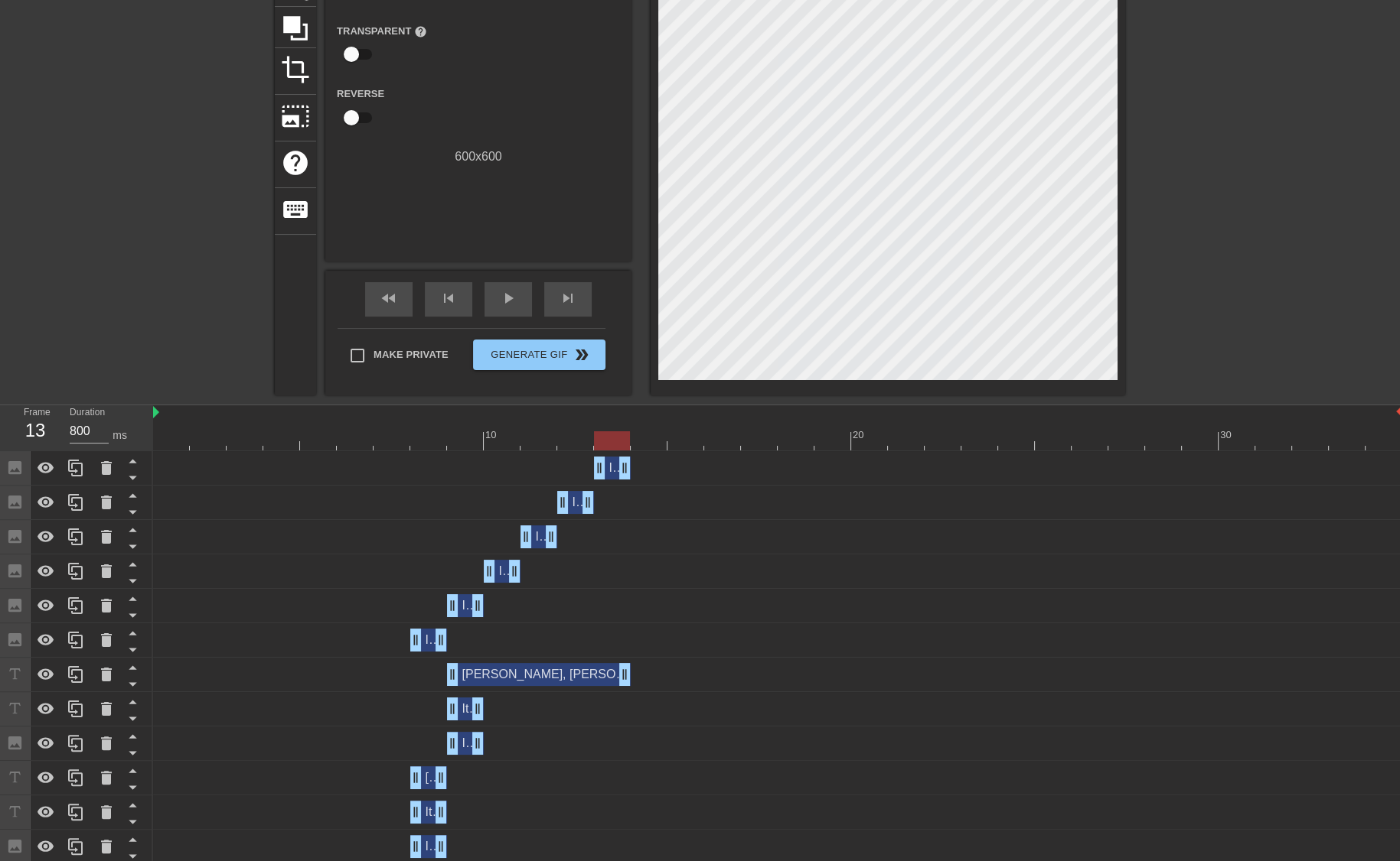
drag, startPoint x: 476, startPoint y: 677, endPoint x: 623, endPoint y: 650, distance: 149.5
drag, startPoint x: 481, startPoint y: 709, endPoint x: 622, endPoint y: 704, distance: 141.1
drag, startPoint x: 481, startPoint y: 738, endPoint x: 626, endPoint y: 732, distance: 145.1
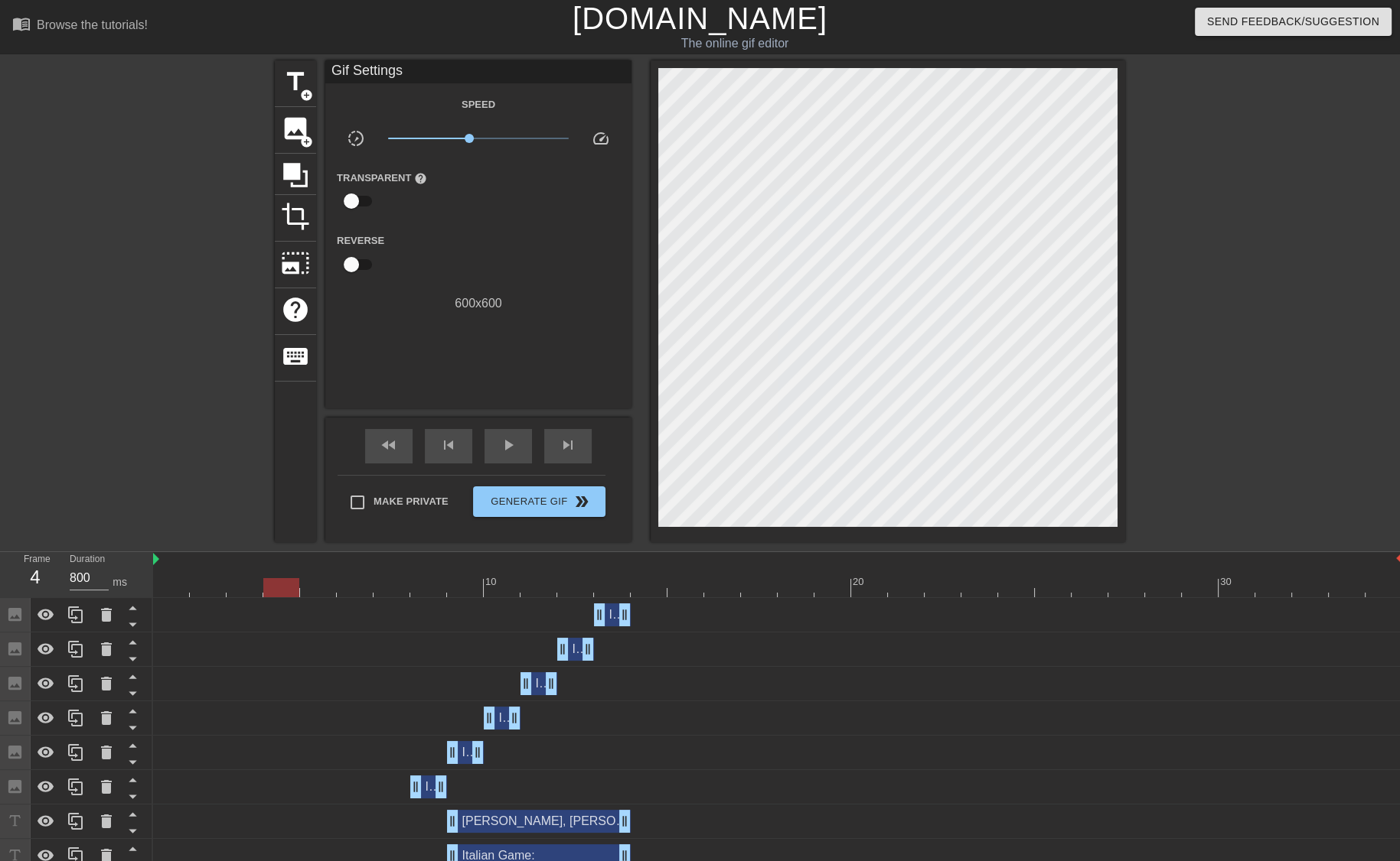
click at [300, 592] on div at bounding box center [778, 587] width 1249 height 19
click at [169, 588] on div at bounding box center [778, 587] width 1249 height 19
click at [172, 586] on div at bounding box center [778, 587] width 1249 height 19
click at [580, 449] on div "skip_next" at bounding box center [568, 447] width 47 height 35
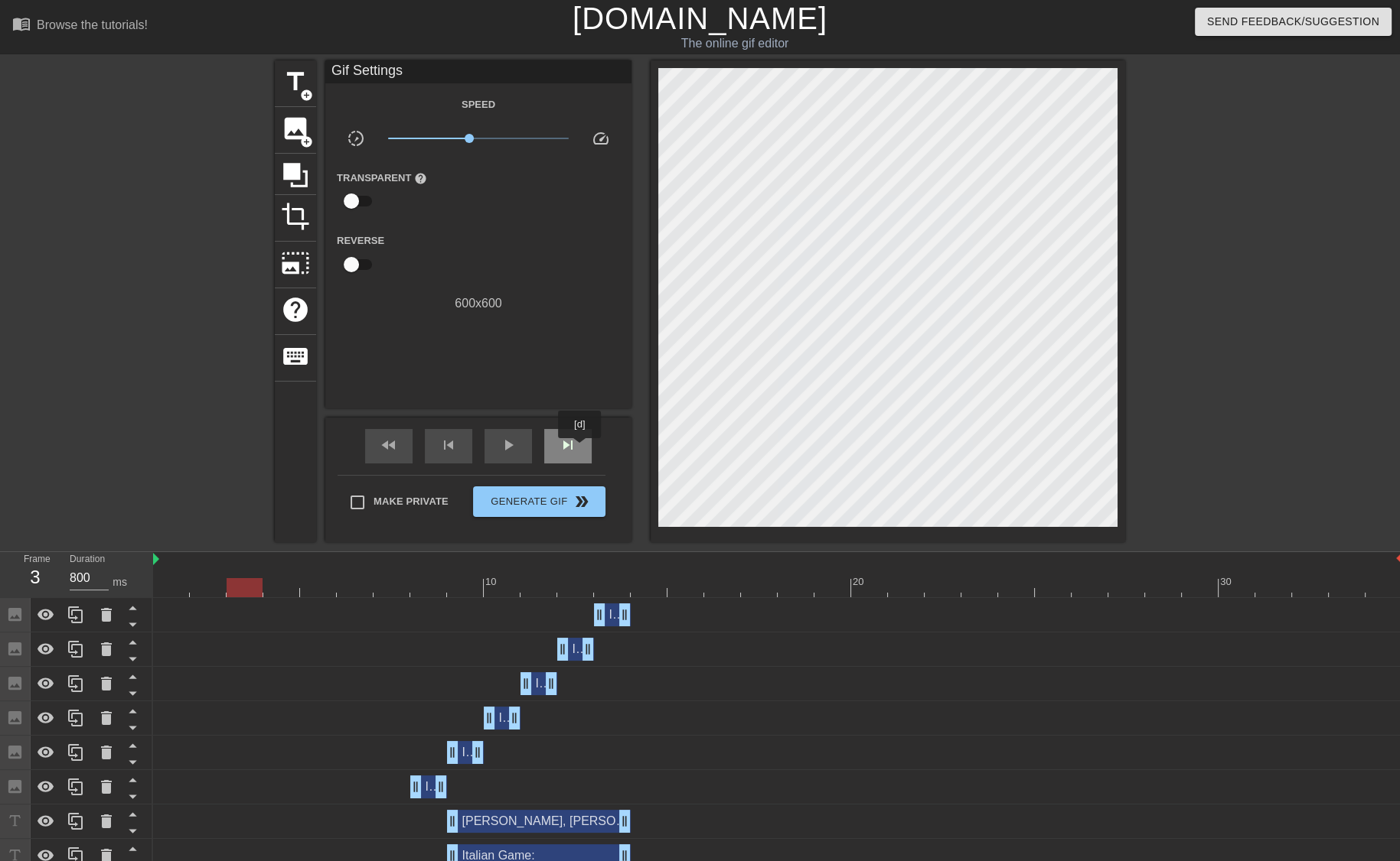
click at [580, 449] on div "skip_next" at bounding box center [568, 447] width 47 height 35
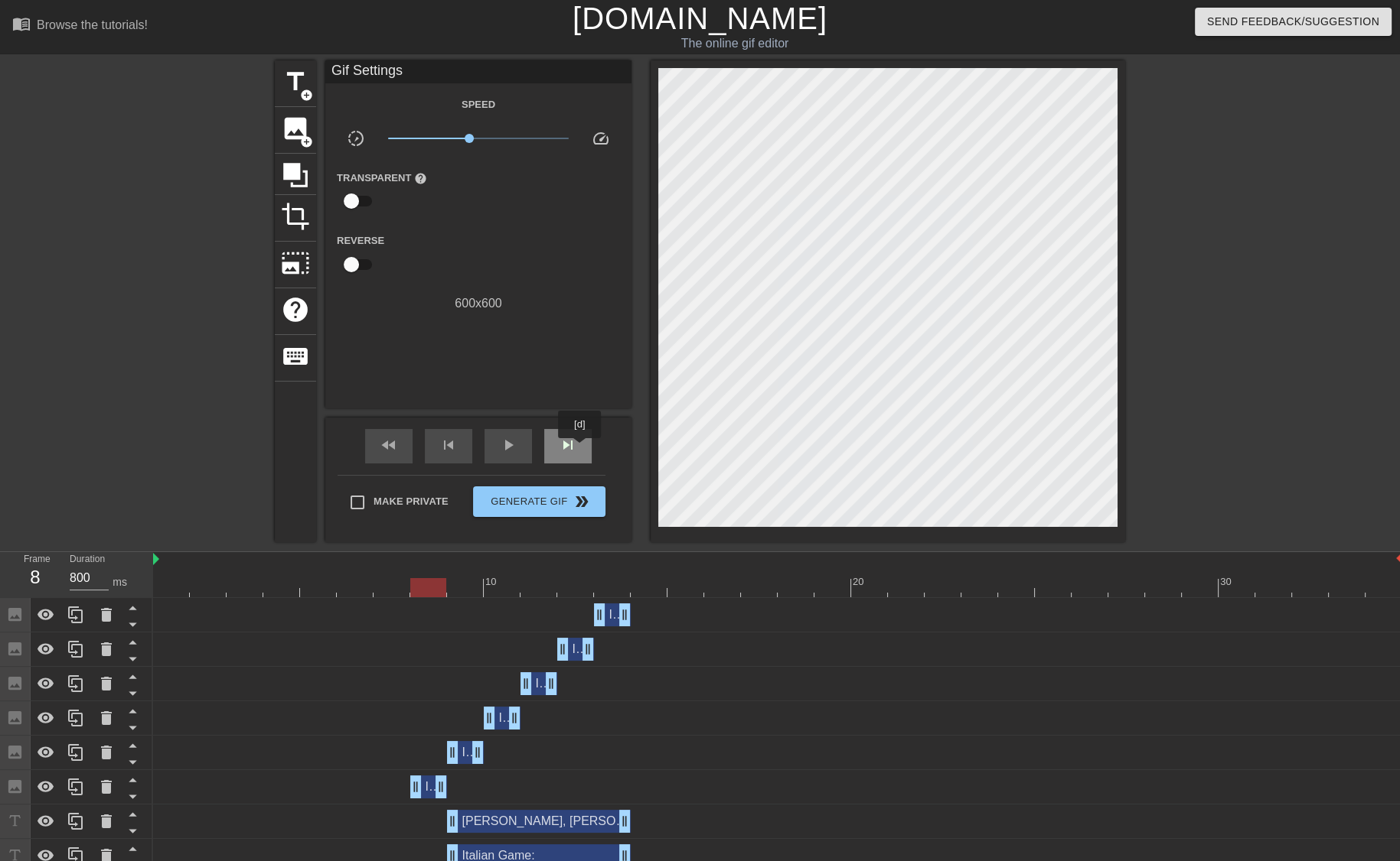
click at [580, 449] on div "skip_next" at bounding box center [568, 447] width 47 height 35
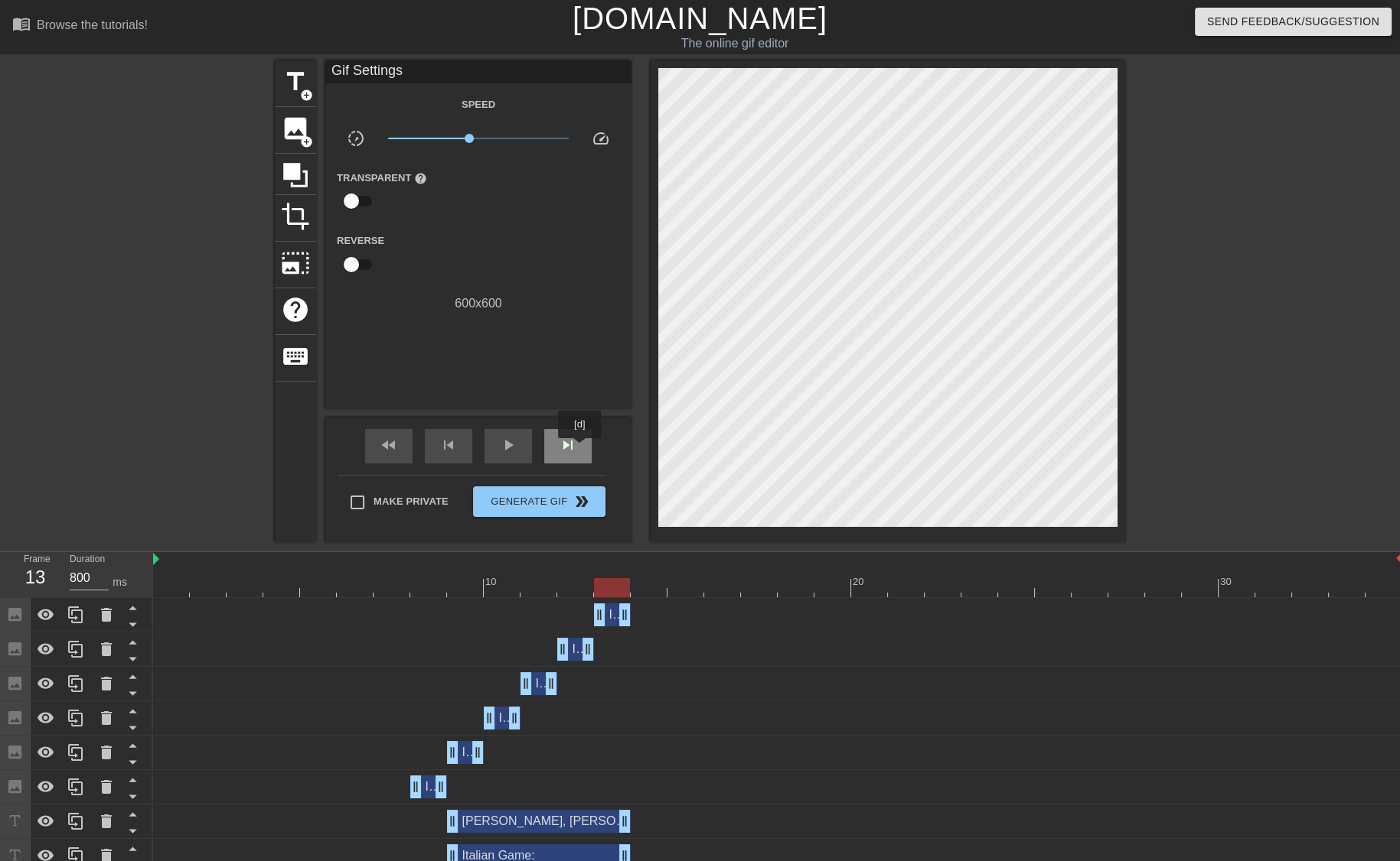
click at [580, 449] on div "skip_next" at bounding box center [568, 447] width 47 height 35
click at [465, 142] on span "x0.716" at bounding box center [465, 139] width 10 height 10
click at [295, 123] on span "image" at bounding box center [295, 128] width 29 height 29
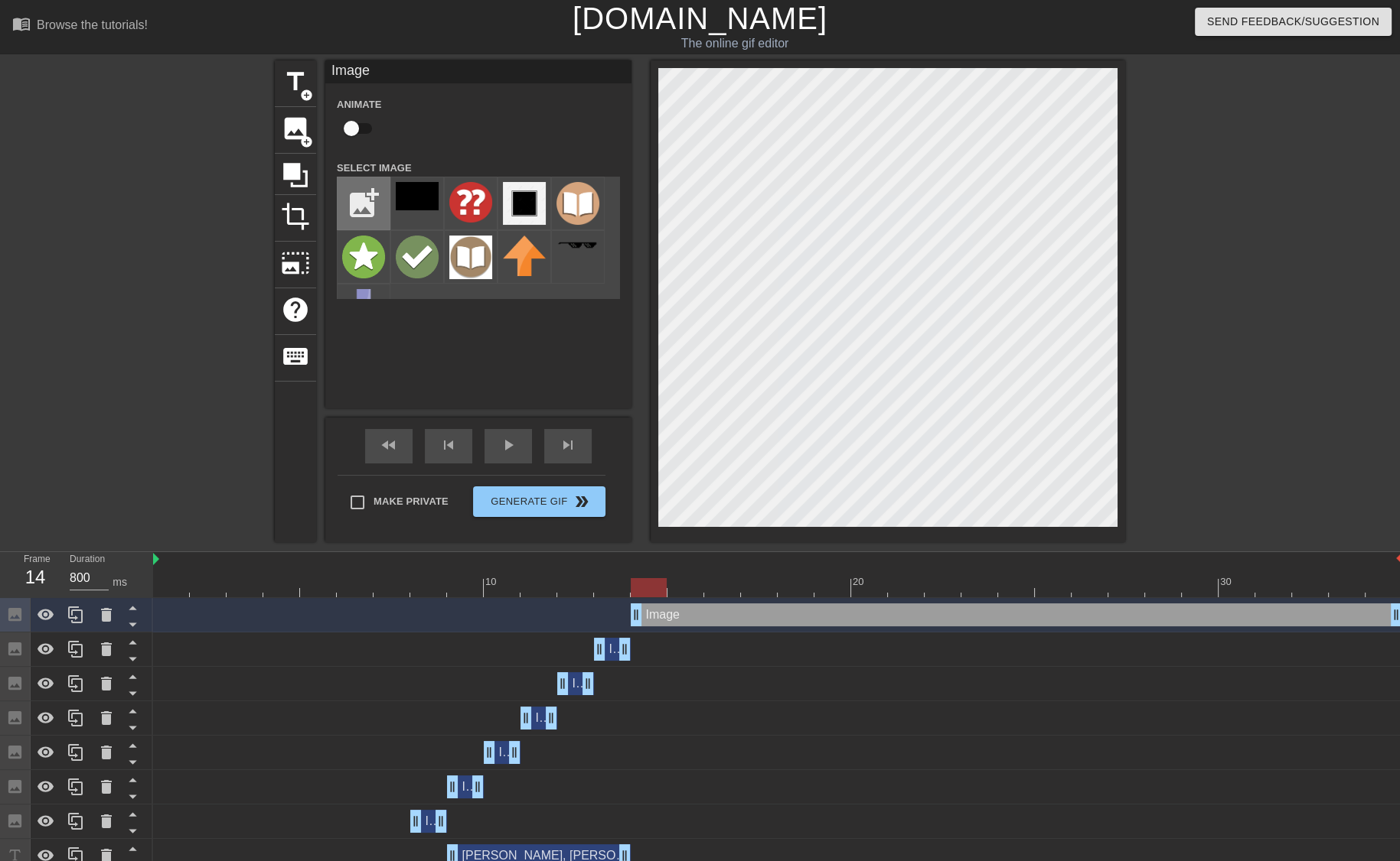
click at [370, 210] on input "file" at bounding box center [363, 203] width 52 height 52
click at [366, 195] on input "file" at bounding box center [363, 203] width 52 height 52
type input "C:\fakepath\mistake.png"
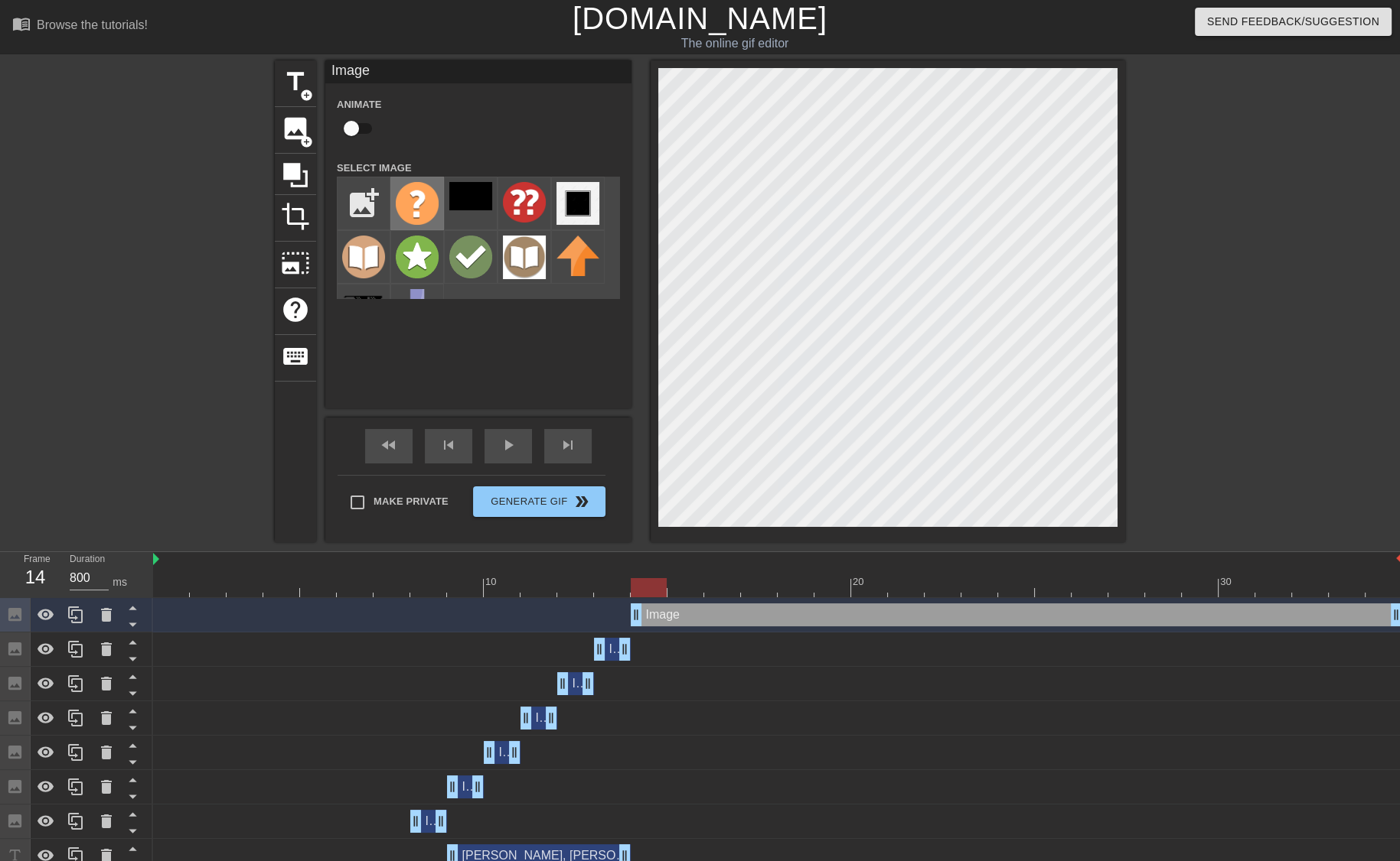
click at [416, 200] on img at bounding box center [417, 203] width 42 height 42
click at [98, 611] on icon at bounding box center [106, 614] width 18 height 18
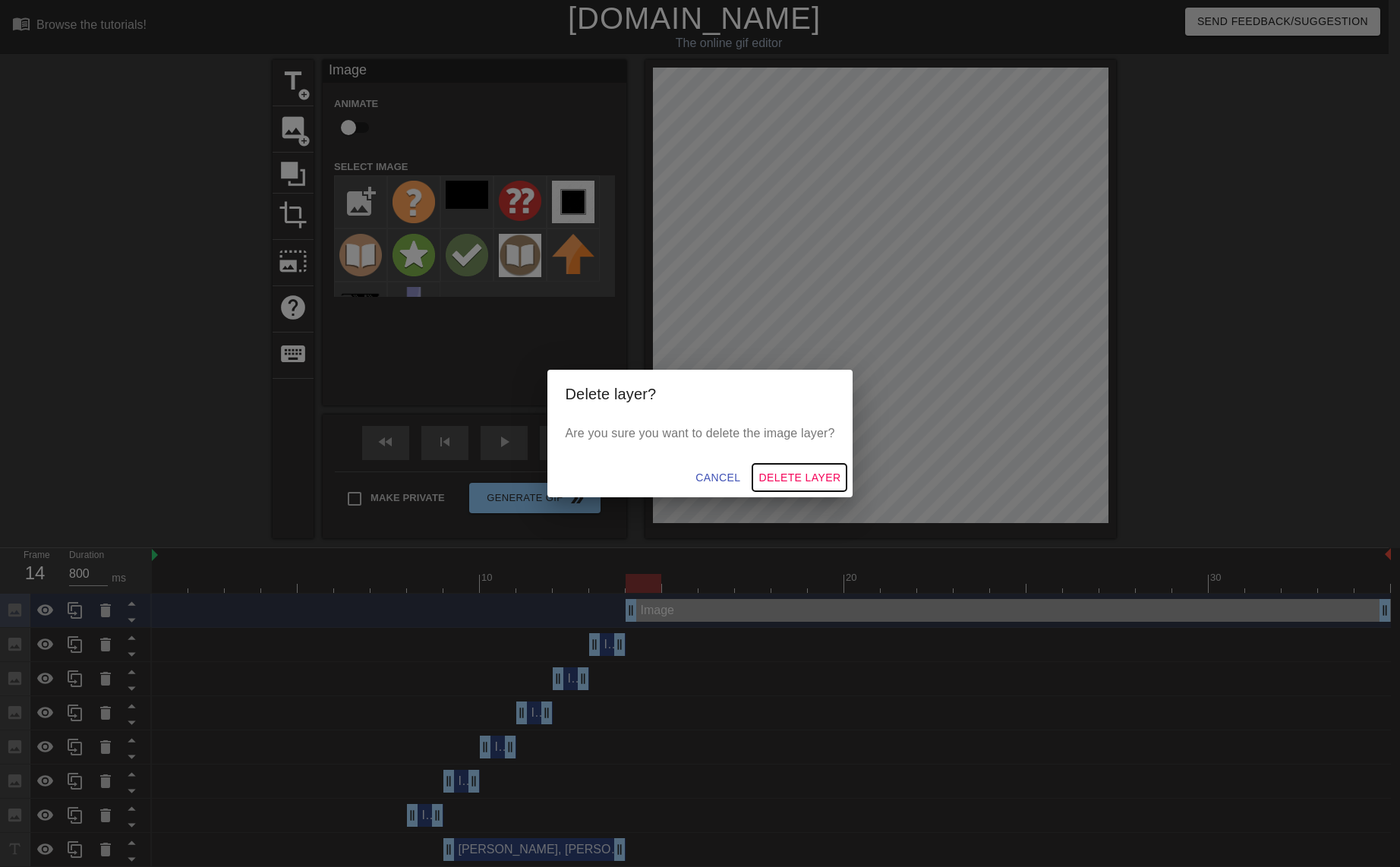
click at [765, 484] on span "Delete Layer" at bounding box center [799, 478] width 82 height 19
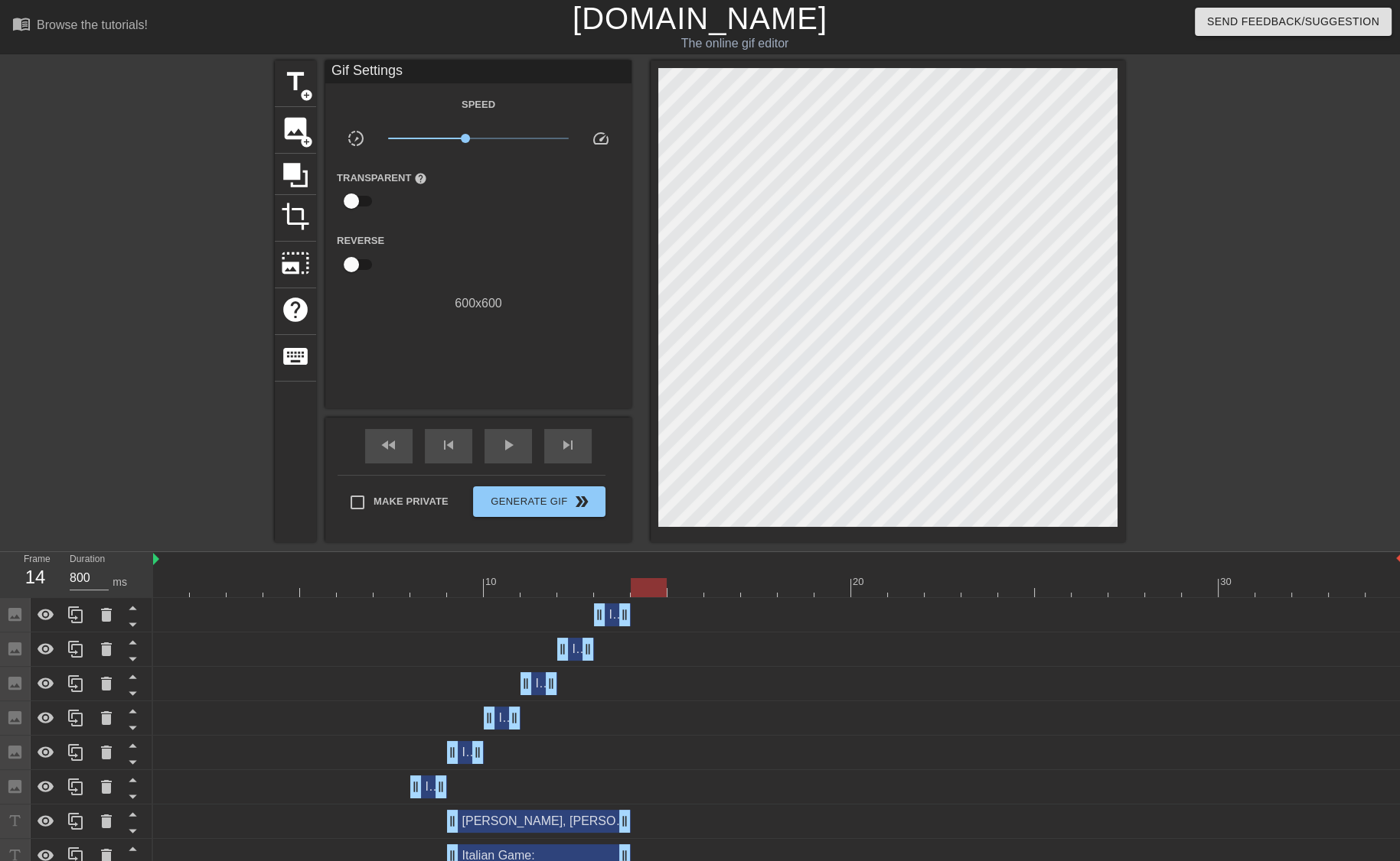
click at [612, 620] on span "Image" at bounding box center [624, 614] width 34 height 13
click at [614, 587] on div at bounding box center [778, 587] width 1249 height 19
click at [72, 617] on icon at bounding box center [75, 614] width 18 height 18
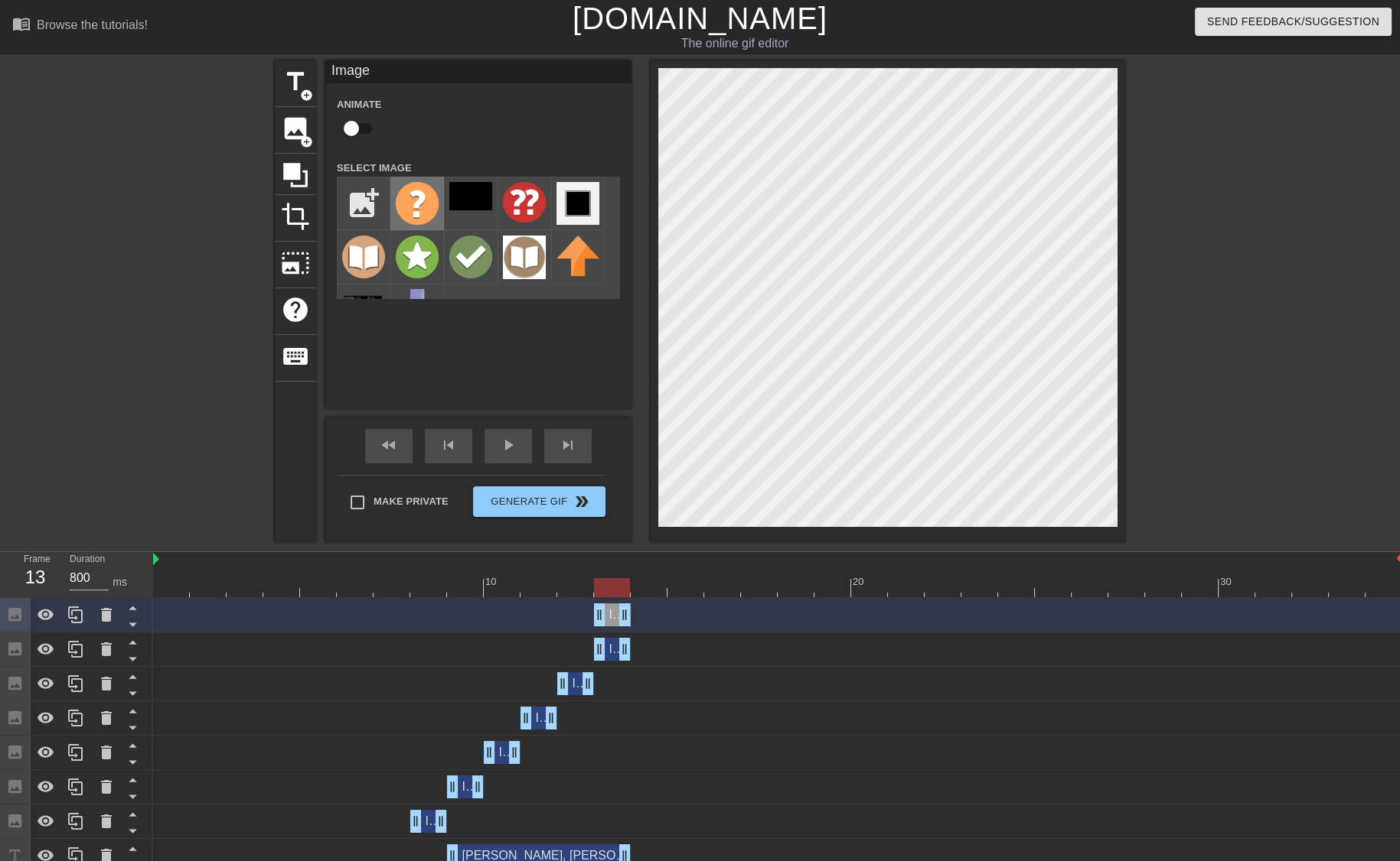
click at [435, 212] on img at bounding box center [417, 203] width 42 height 42
drag, startPoint x: 626, startPoint y: 612, endPoint x: 657, endPoint y: 611, distance: 31.0
drag, startPoint x: 602, startPoint y: 614, endPoint x: 622, endPoint y: 614, distance: 20.0
click at [622, 614] on div "Image drag_handle drag_handle" at bounding box center [778, 615] width 1249 height 23
click at [648, 614] on div "Image drag_handle drag_handle" at bounding box center [648, 615] width 37 height 23
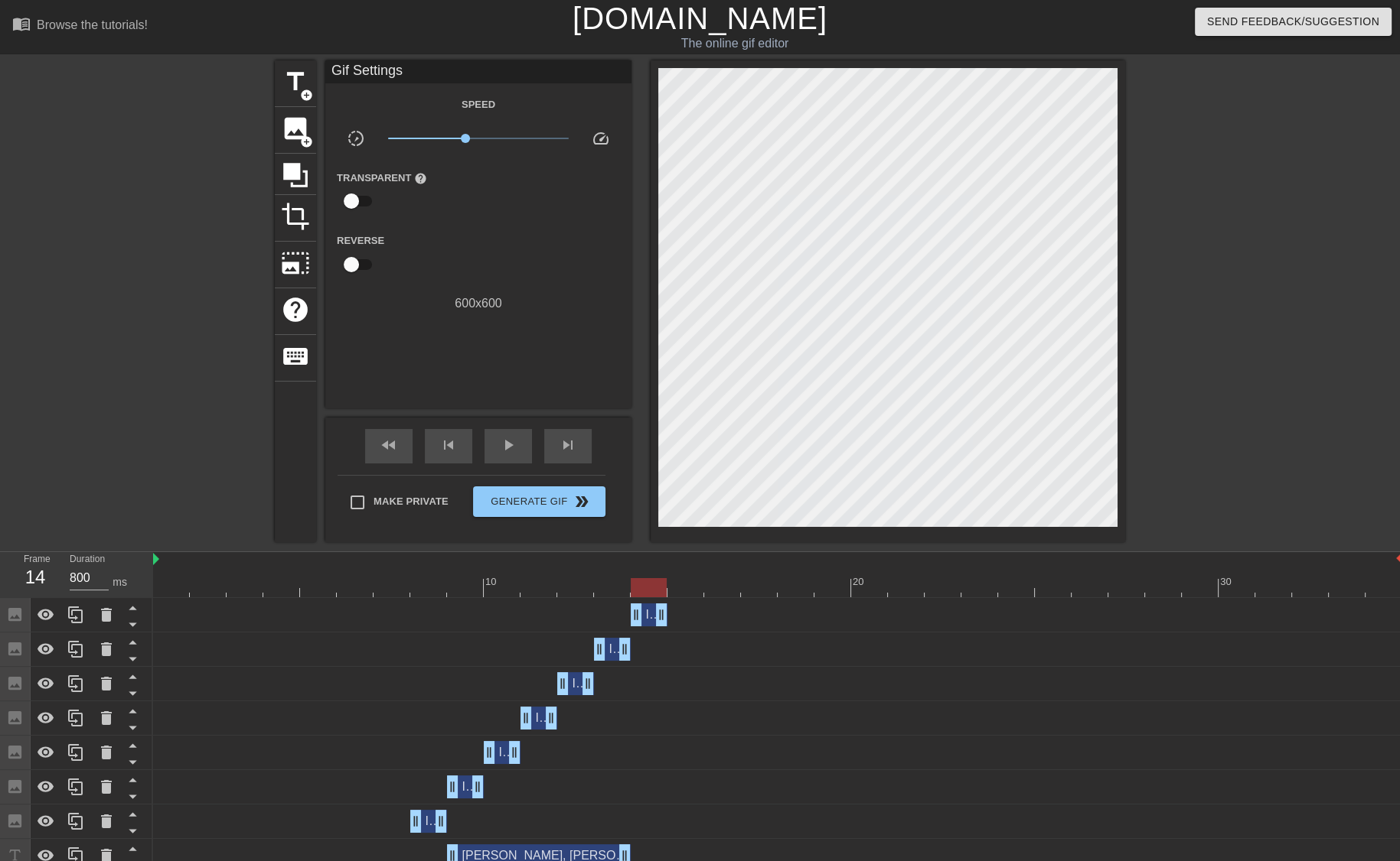
click at [686, 586] on div at bounding box center [778, 587] width 1249 height 19
click at [650, 616] on span "Image" at bounding box center [662, 614] width 34 height 13
click at [71, 615] on icon at bounding box center [75, 614] width 14 height 16
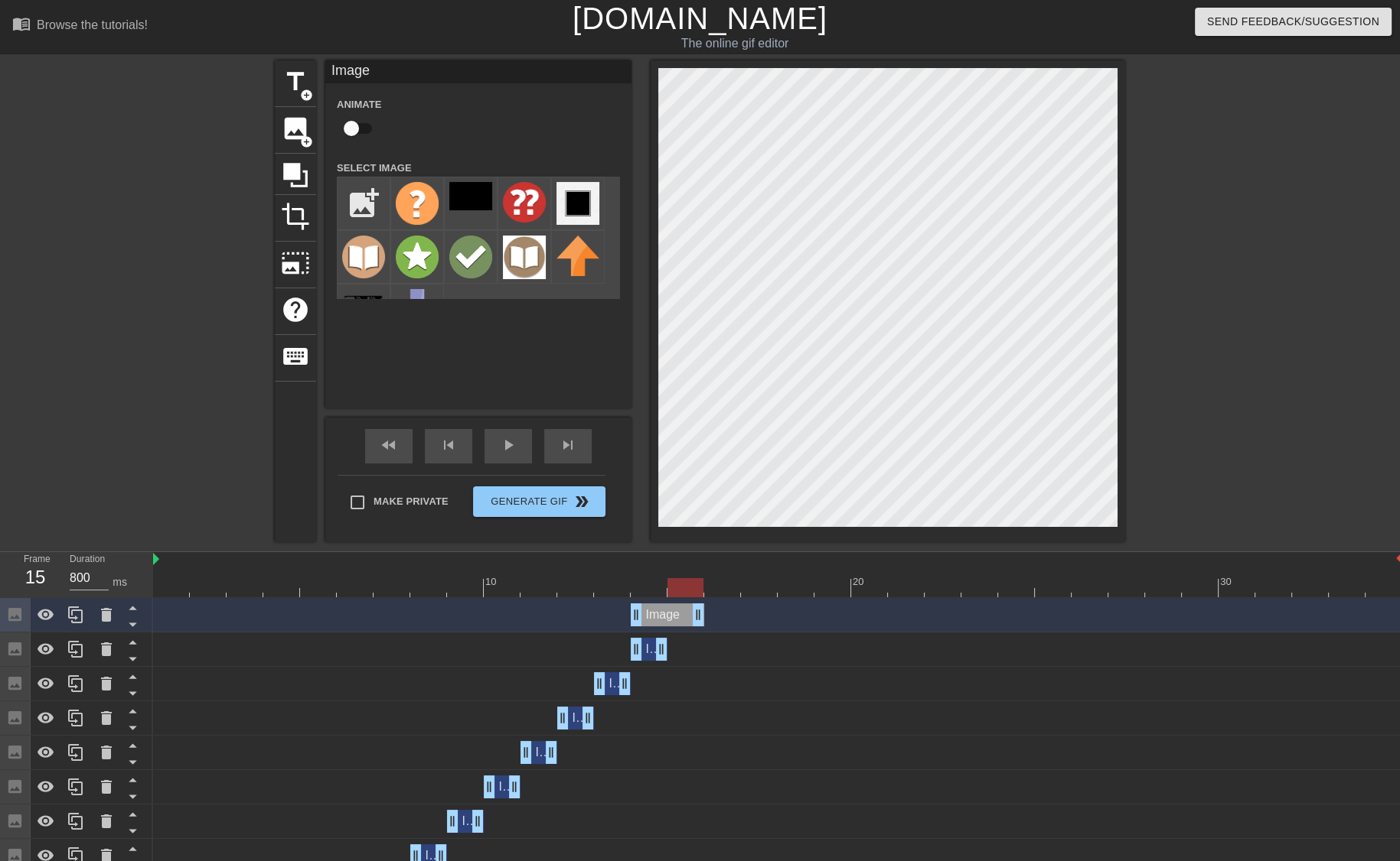
drag, startPoint x: 664, startPoint y: 615, endPoint x: 686, endPoint y: 615, distance: 22.0
drag, startPoint x: 634, startPoint y: 615, endPoint x: 655, endPoint y: 614, distance: 21.0
click at [655, 614] on div "Image drag_handle drag_handle" at bounding box center [778, 615] width 1249 height 23
click at [422, 250] on img at bounding box center [417, 257] width 42 height 42
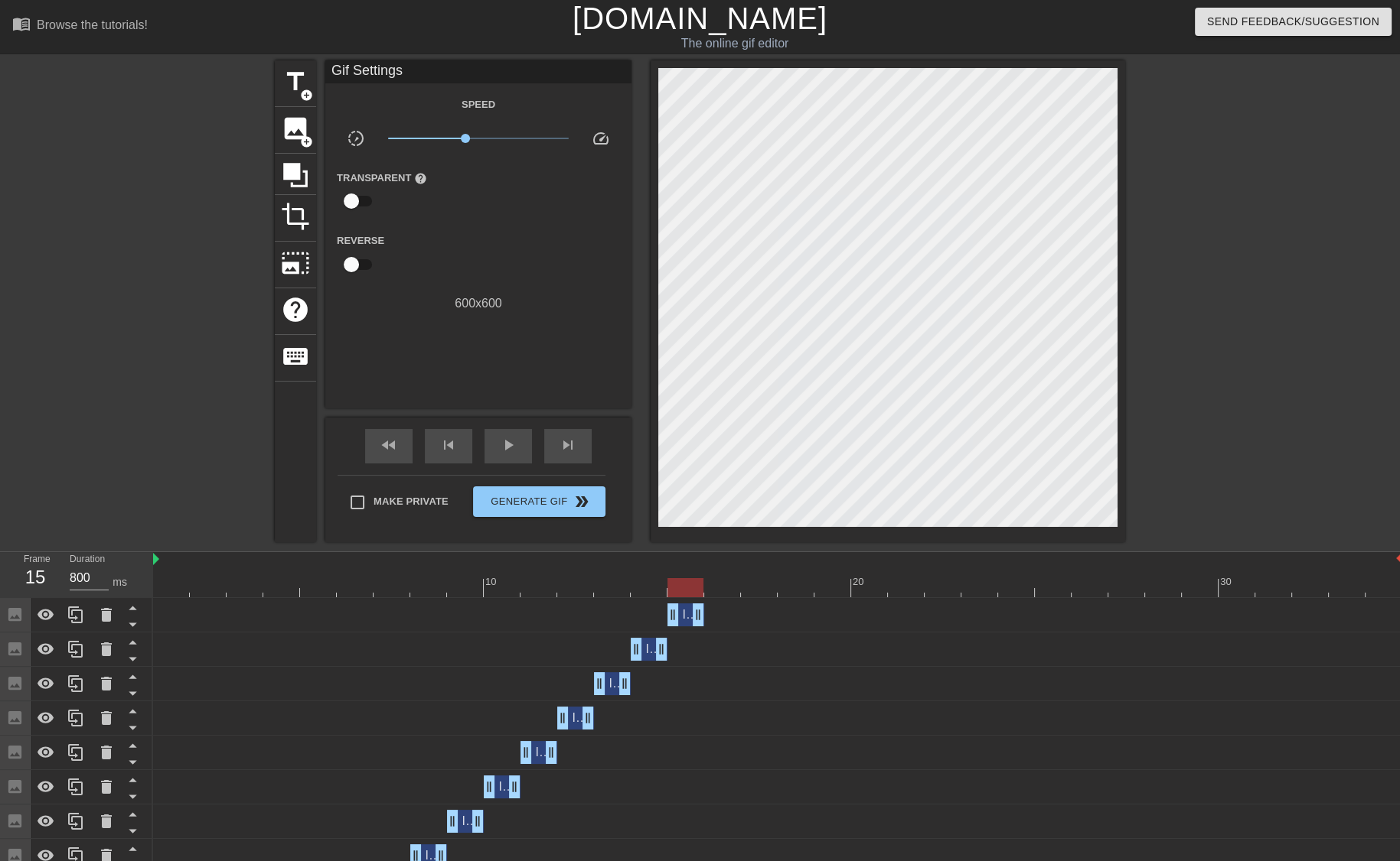
click at [486, 595] on div at bounding box center [778, 587] width 1249 height 19
click at [684, 619] on div "Image drag_handle drag_handle" at bounding box center [686, 615] width 37 height 23
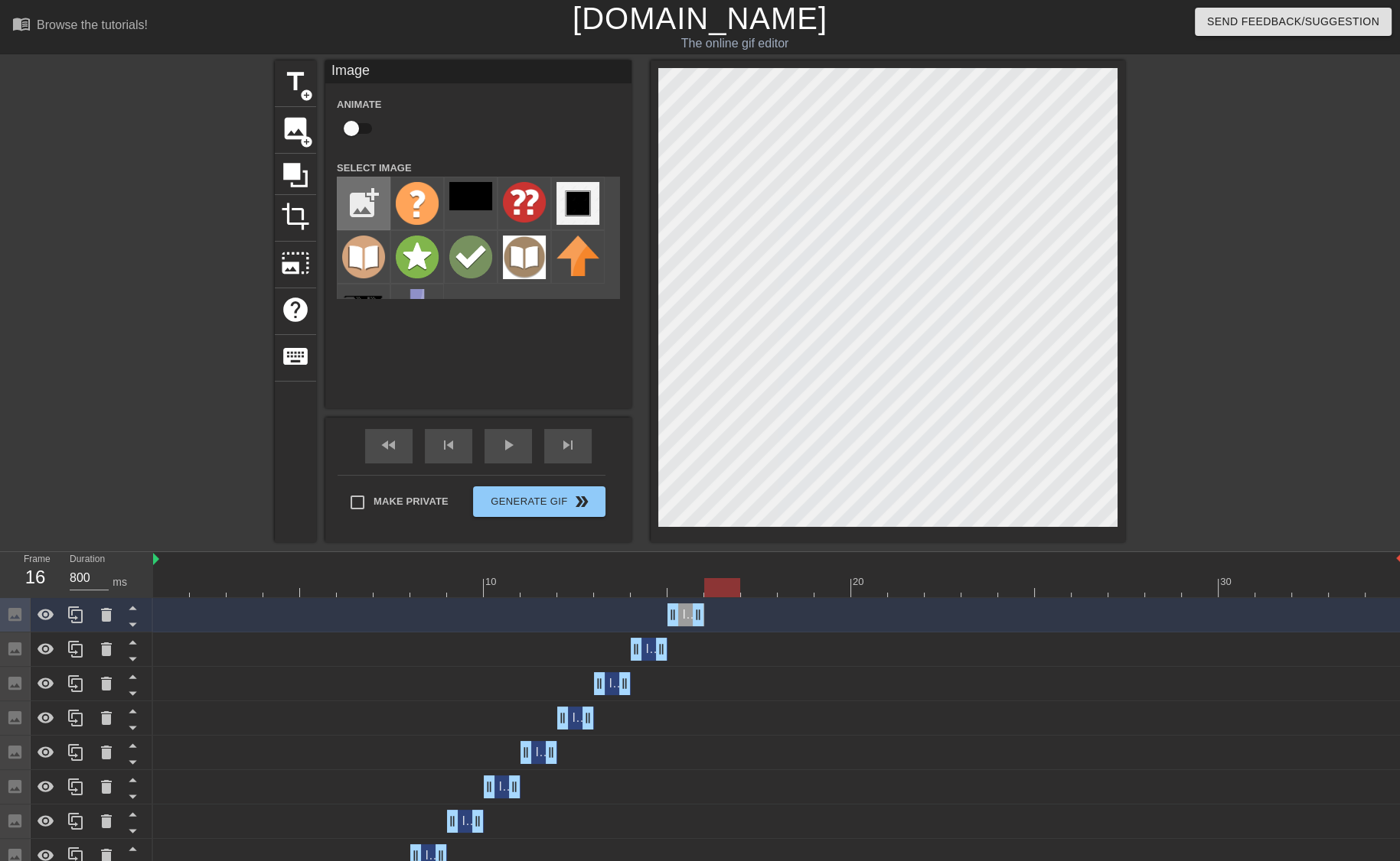
click at [354, 199] on input "file" at bounding box center [363, 203] width 52 height 52
type input "C:\fakepath\great.png"
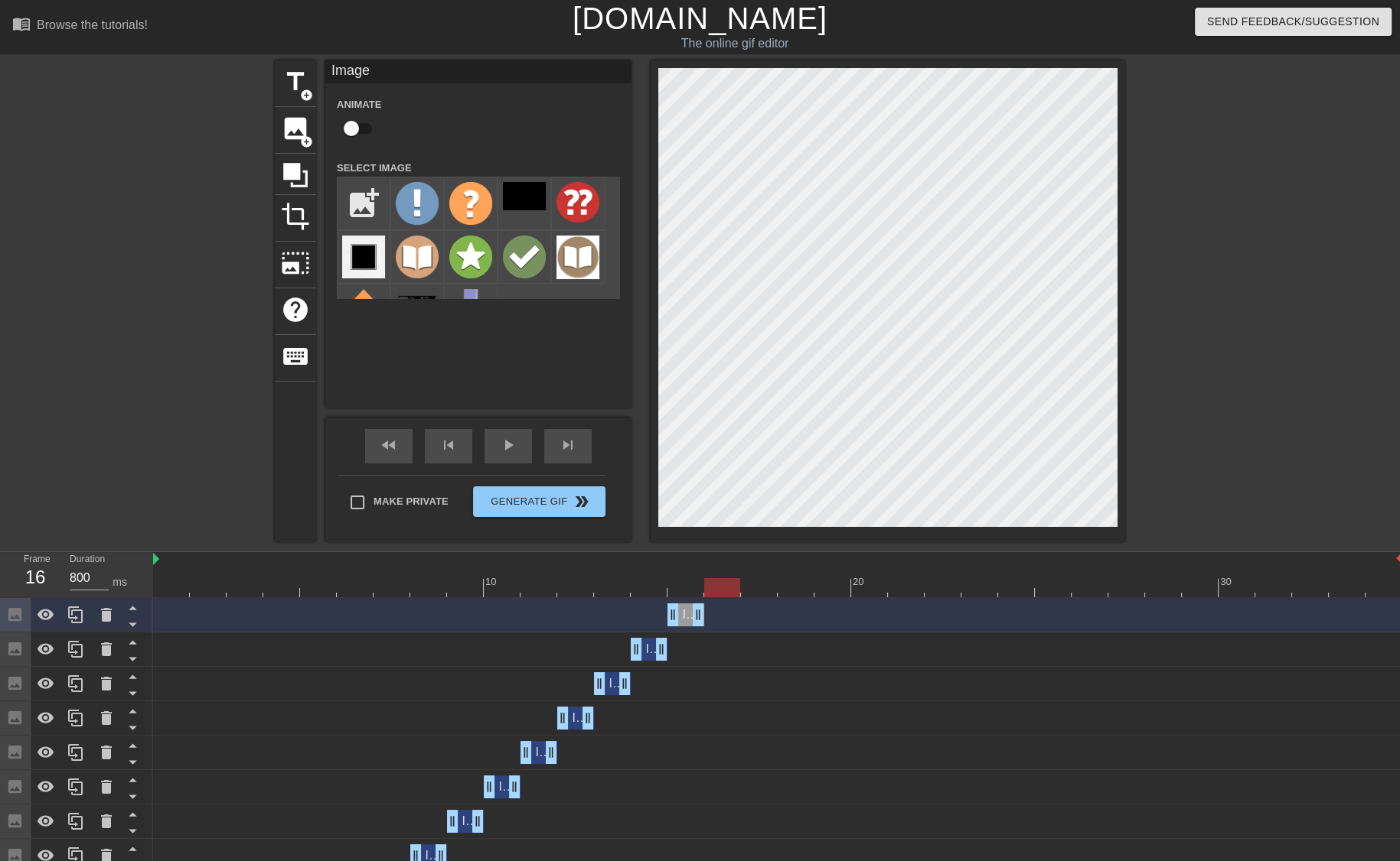
click at [680, 598] on div "Image drag_handle drag_handle" at bounding box center [778, 615] width 1249 height 35
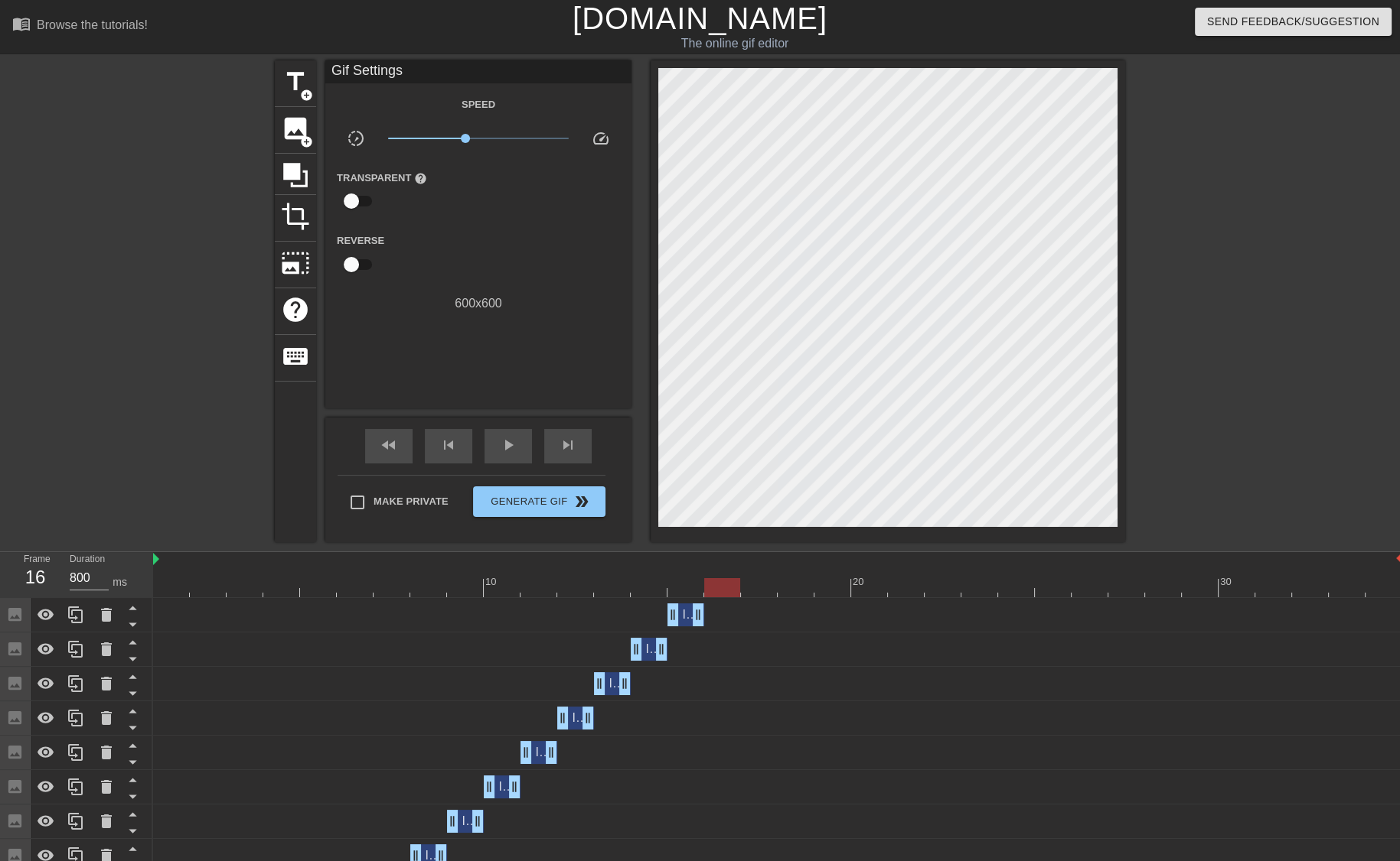
click at [686, 589] on div at bounding box center [778, 587] width 1249 height 19
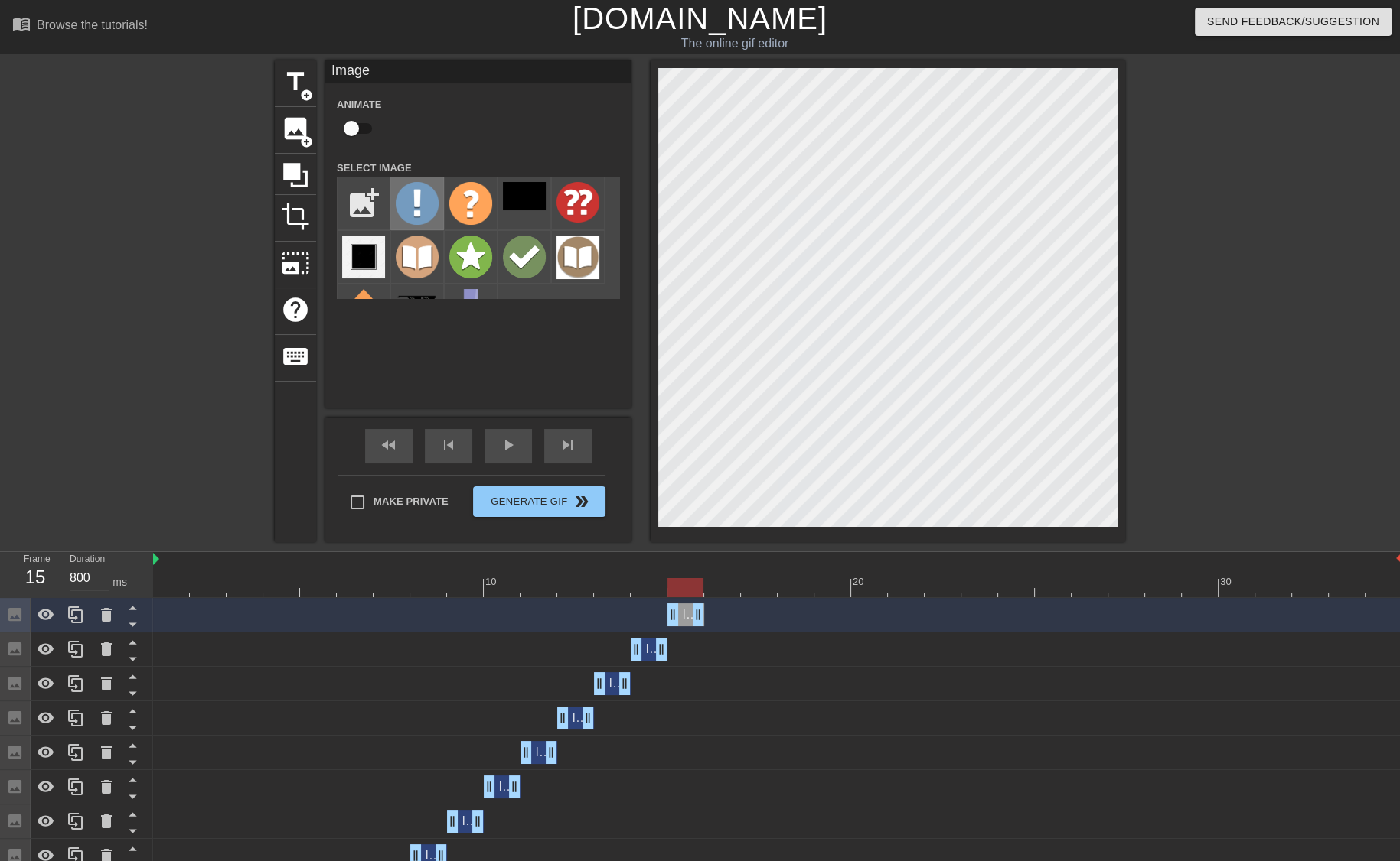
click at [432, 192] on img at bounding box center [417, 203] width 42 height 42
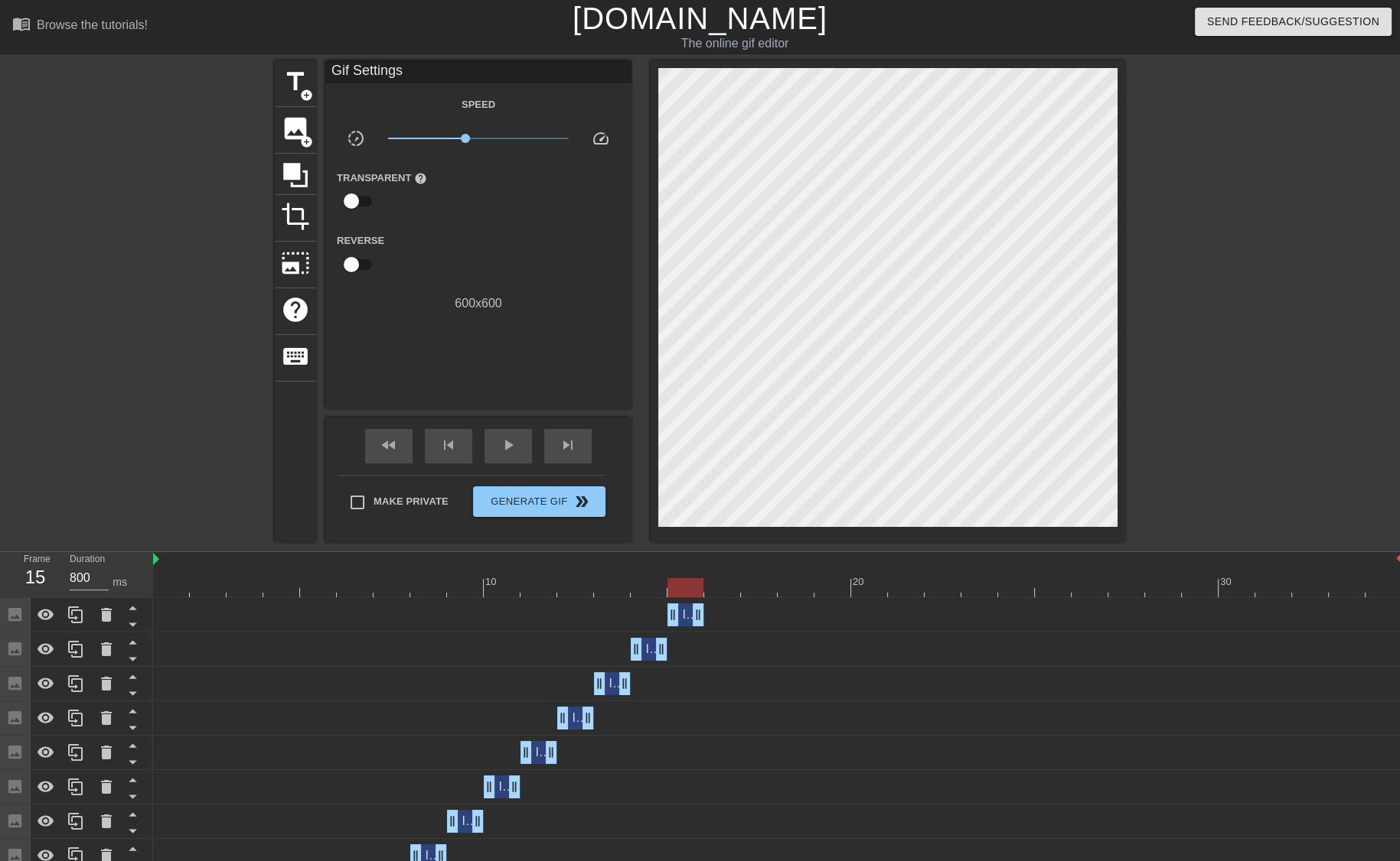
click at [724, 588] on div at bounding box center [778, 587] width 1249 height 19
click at [682, 613] on div "Image drag_handle drag_handle" at bounding box center [686, 615] width 37 height 23
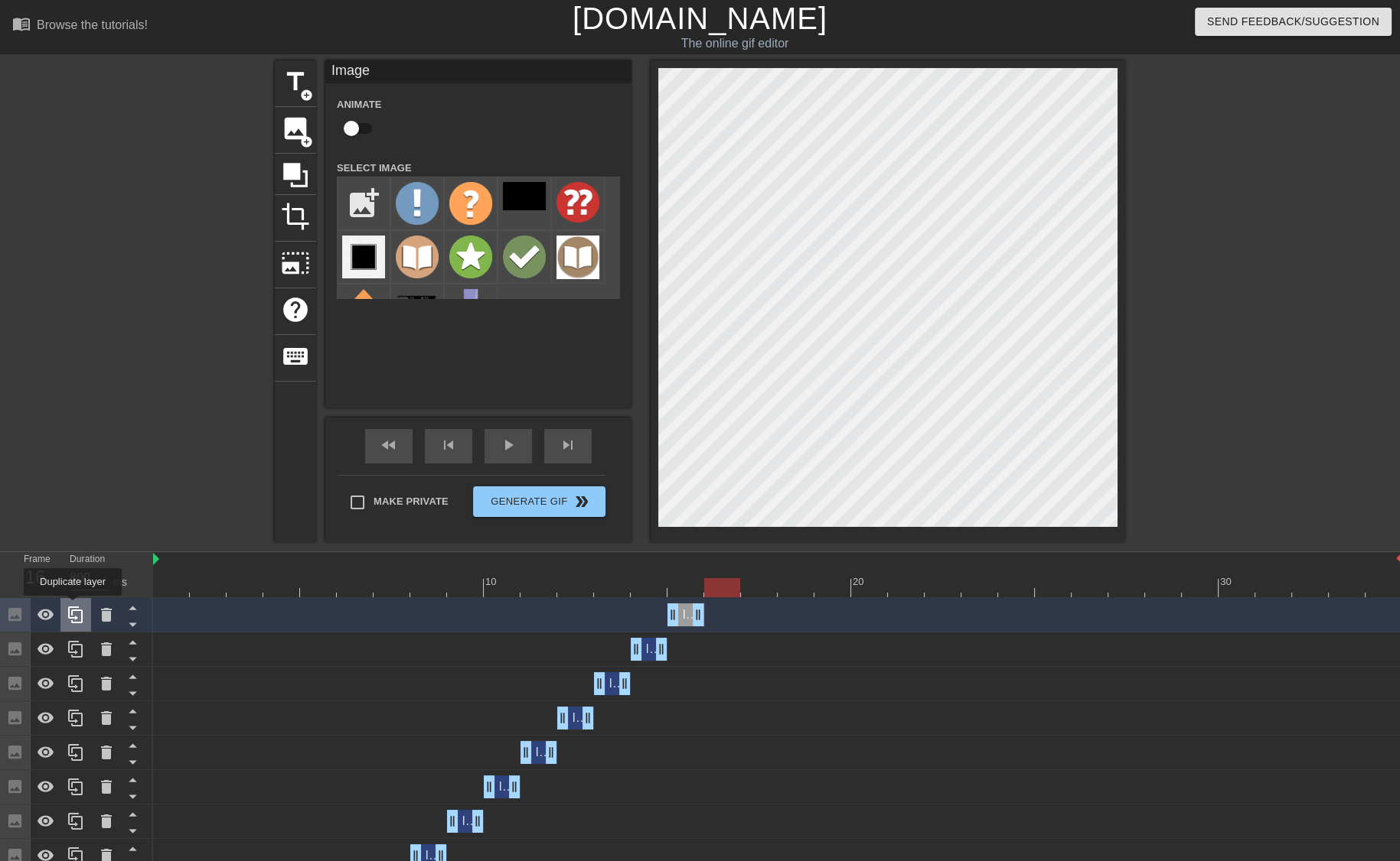
click at [72, 607] on icon at bounding box center [75, 614] width 18 height 18
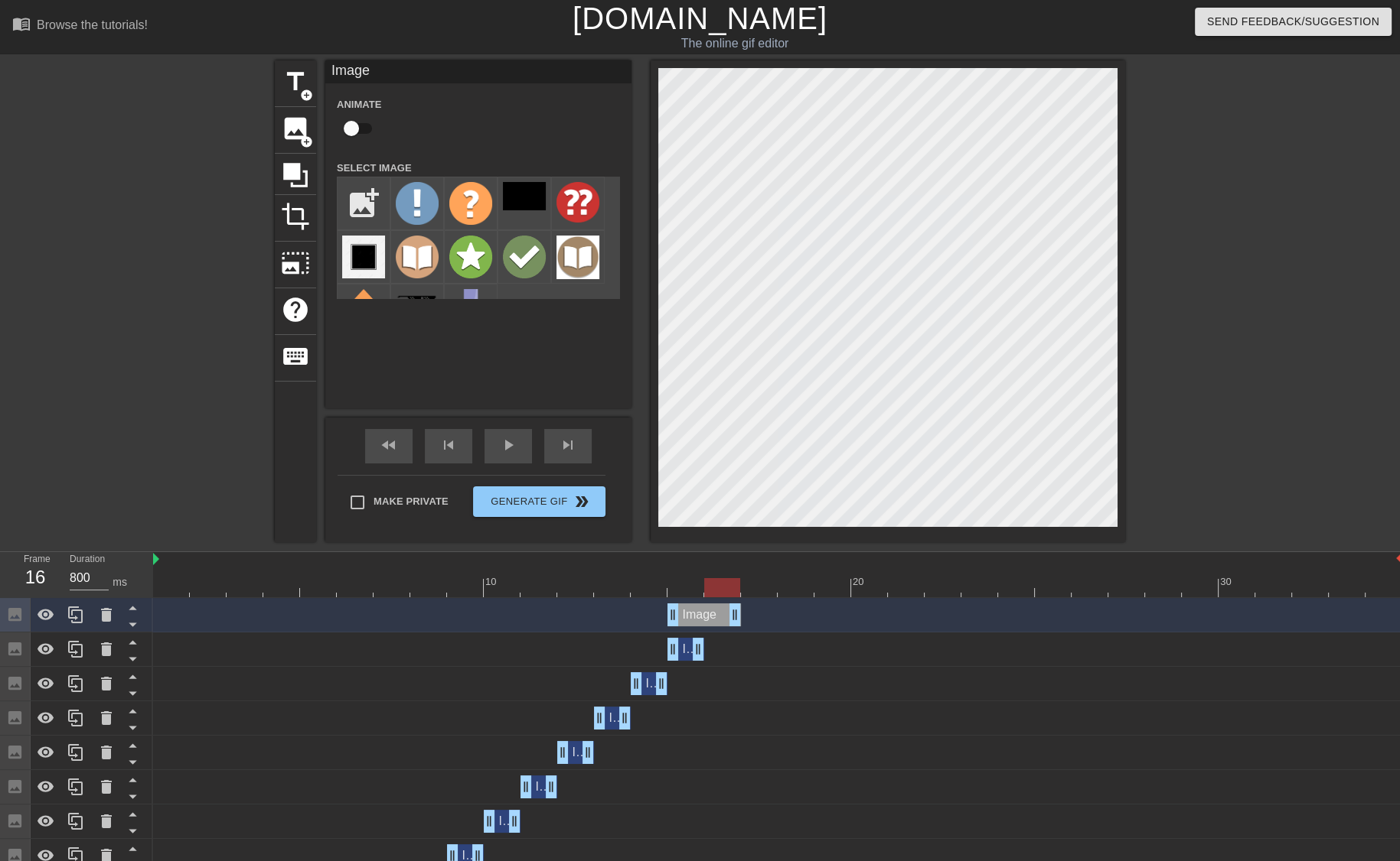
drag, startPoint x: 697, startPoint y: 614, endPoint x: 719, endPoint y: 613, distance: 22.0
drag, startPoint x: 674, startPoint y: 615, endPoint x: 702, endPoint y: 614, distance: 28.0
click at [702, 614] on div "Image drag_handle drag_handle" at bounding box center [778, 615] width 1249 height 23
click at [466, 261] on img at bounding box center [470, 257] width 42 height 42
click at [99, 624] on icon at bounding box center [106, 614] width 18 height 18
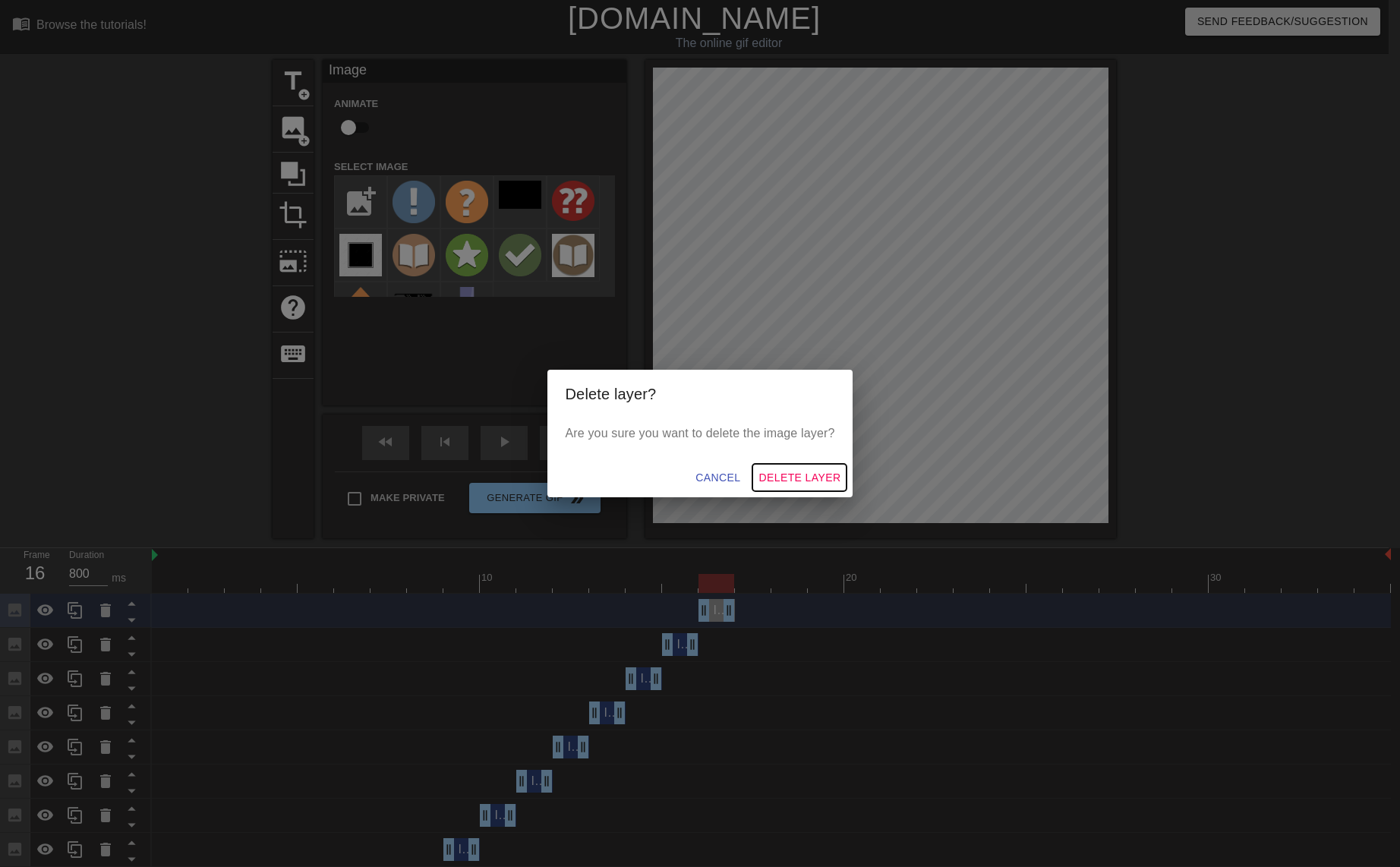
click at [786, 470] on span "Delete Layer" at bounding box center [799, 478] width 82 height 19
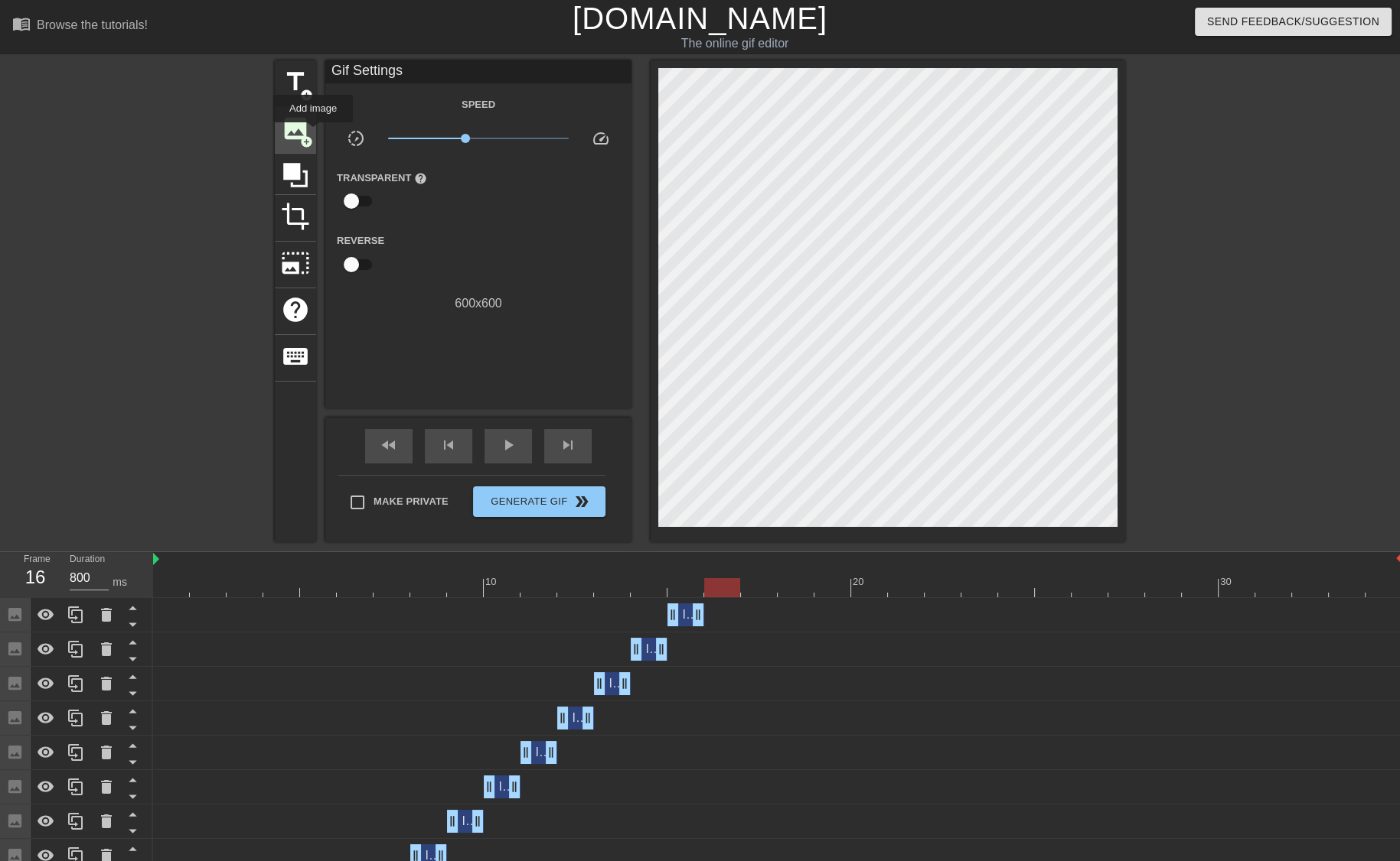
click at [313, 133] on div "image add_circle" at bounding box center [295, 130] width 41 height 46
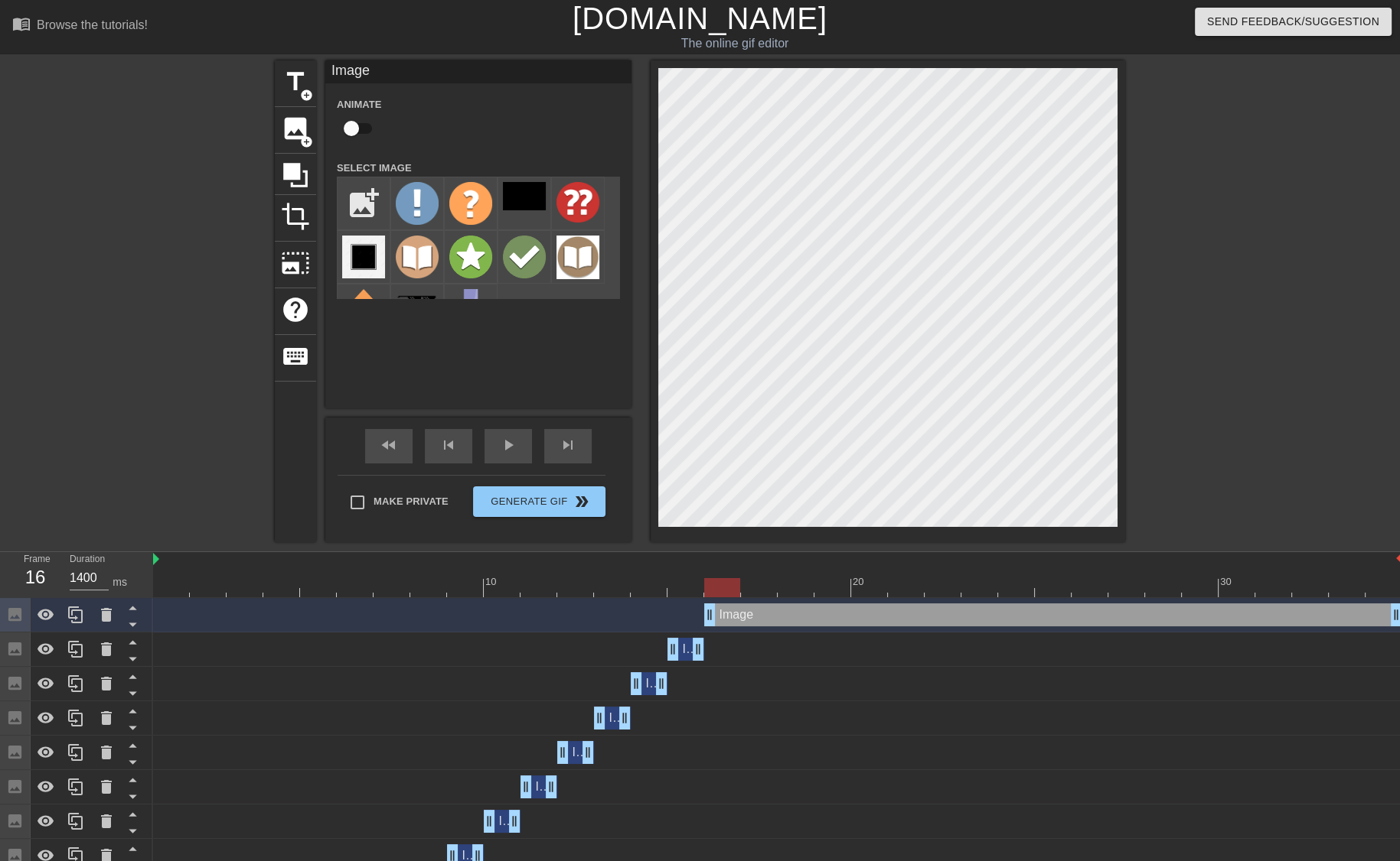
type input "800"
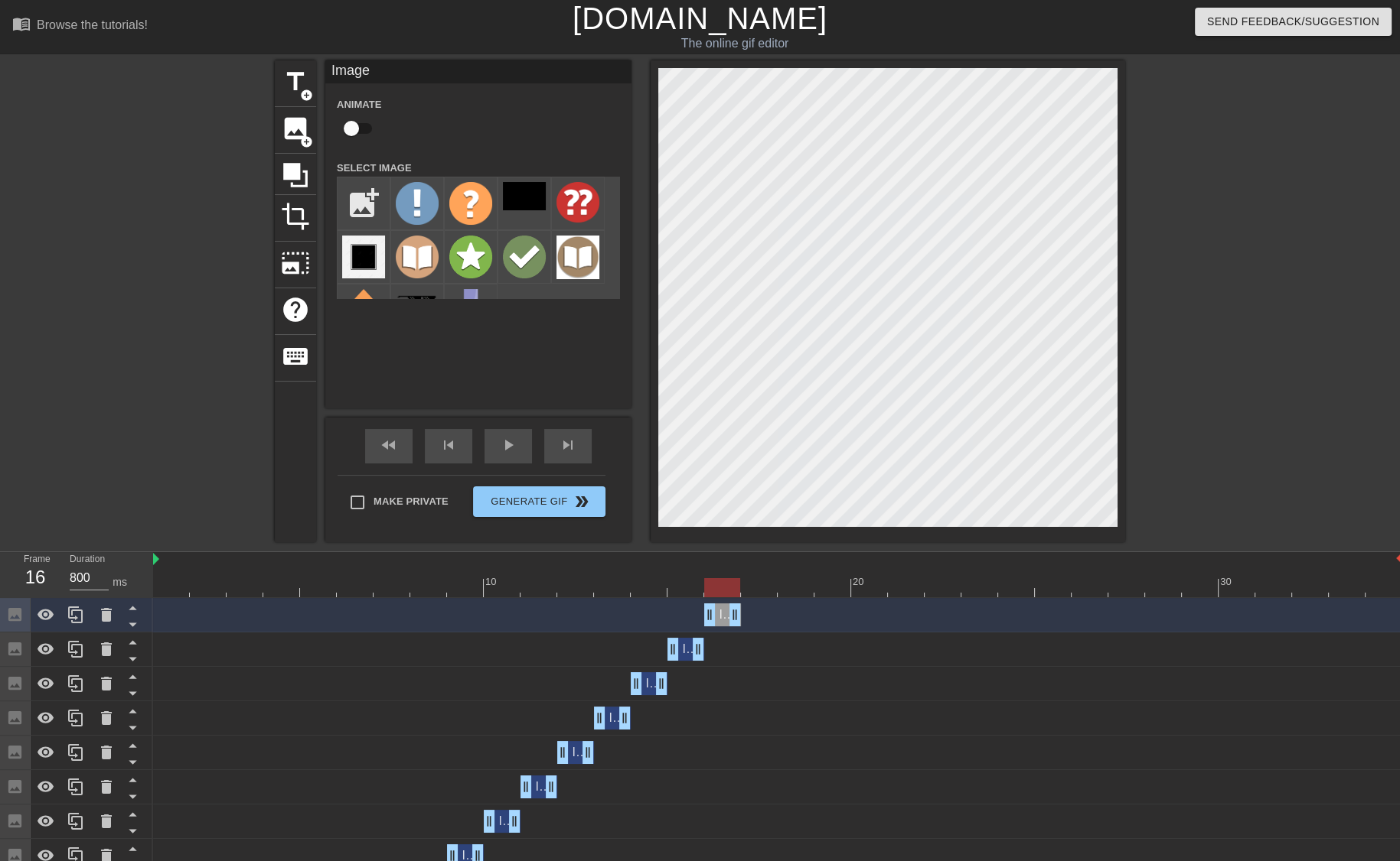
drag, startPoint x: 1393, startPoint y: 615, endPoint x: 734, endPoint y: 693, distance: 663.6
click at [481, 252] on img at bounding box center [470, 257] width 42 height 42
drag, startPoint x: 737, startPoint y: 613, endPoint x: 784, endPoint y: 610, distance: 47.1
click at [784, 610] on div "Image drag_handle drag_handle" at bounding box center [778, 615] width 1249 height 23
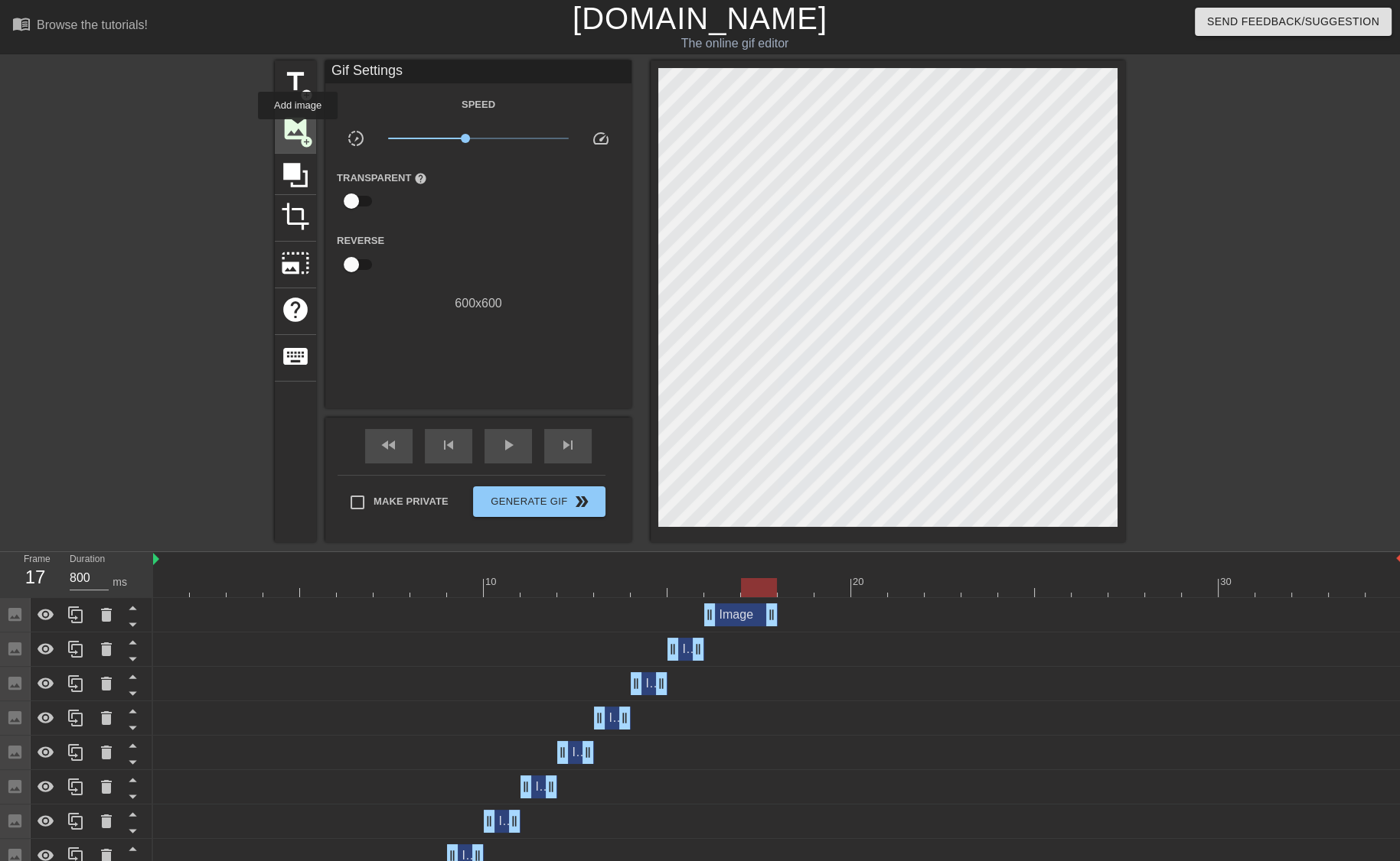
click at [298, 130] on span "image" at bounding box center [295, 128] width 29 height 29
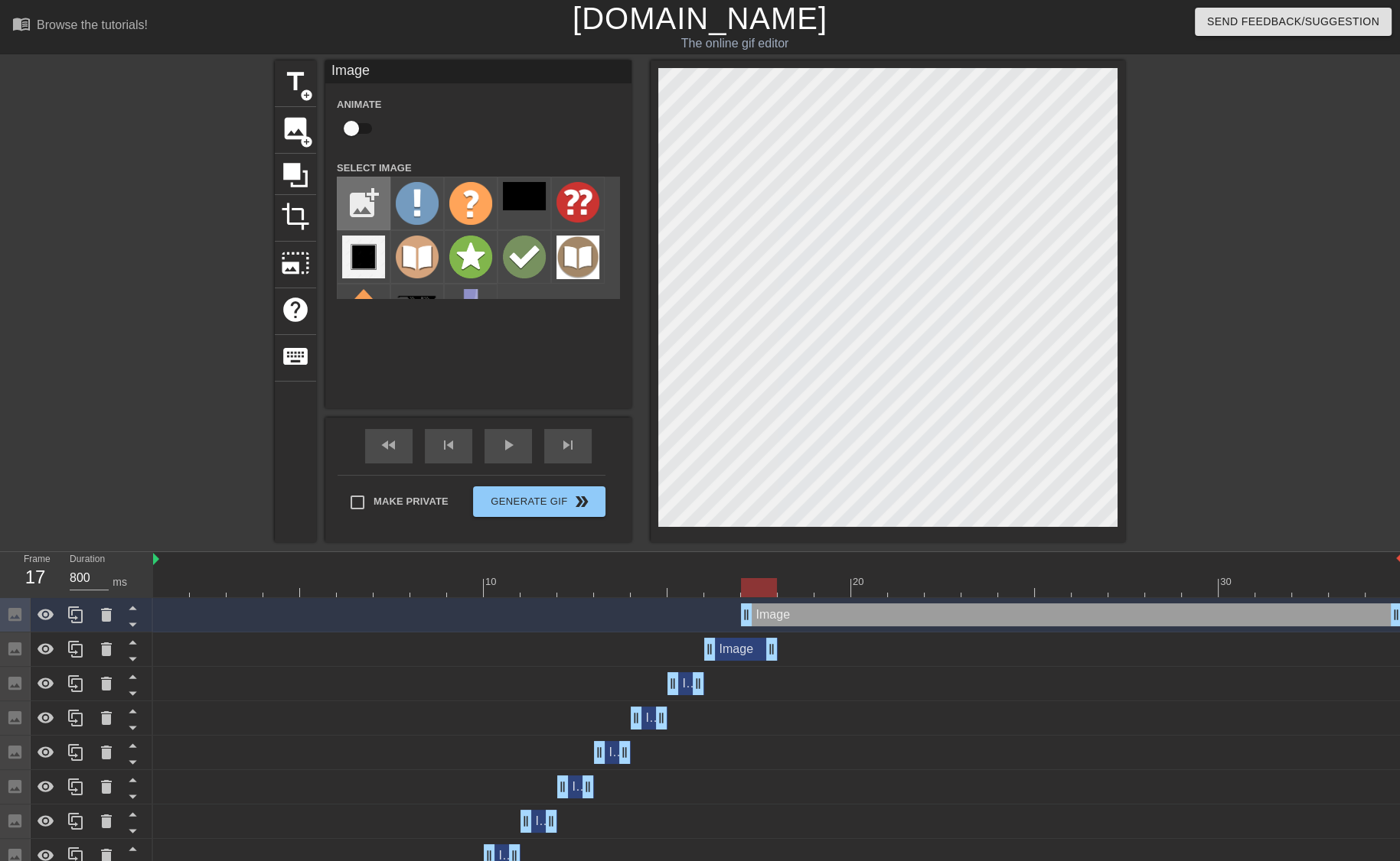
click at [354, 199] on input "file" at bounding box center [363, 203] width 52 height 52
type input "C:\fakepath\inacuracyt.png"
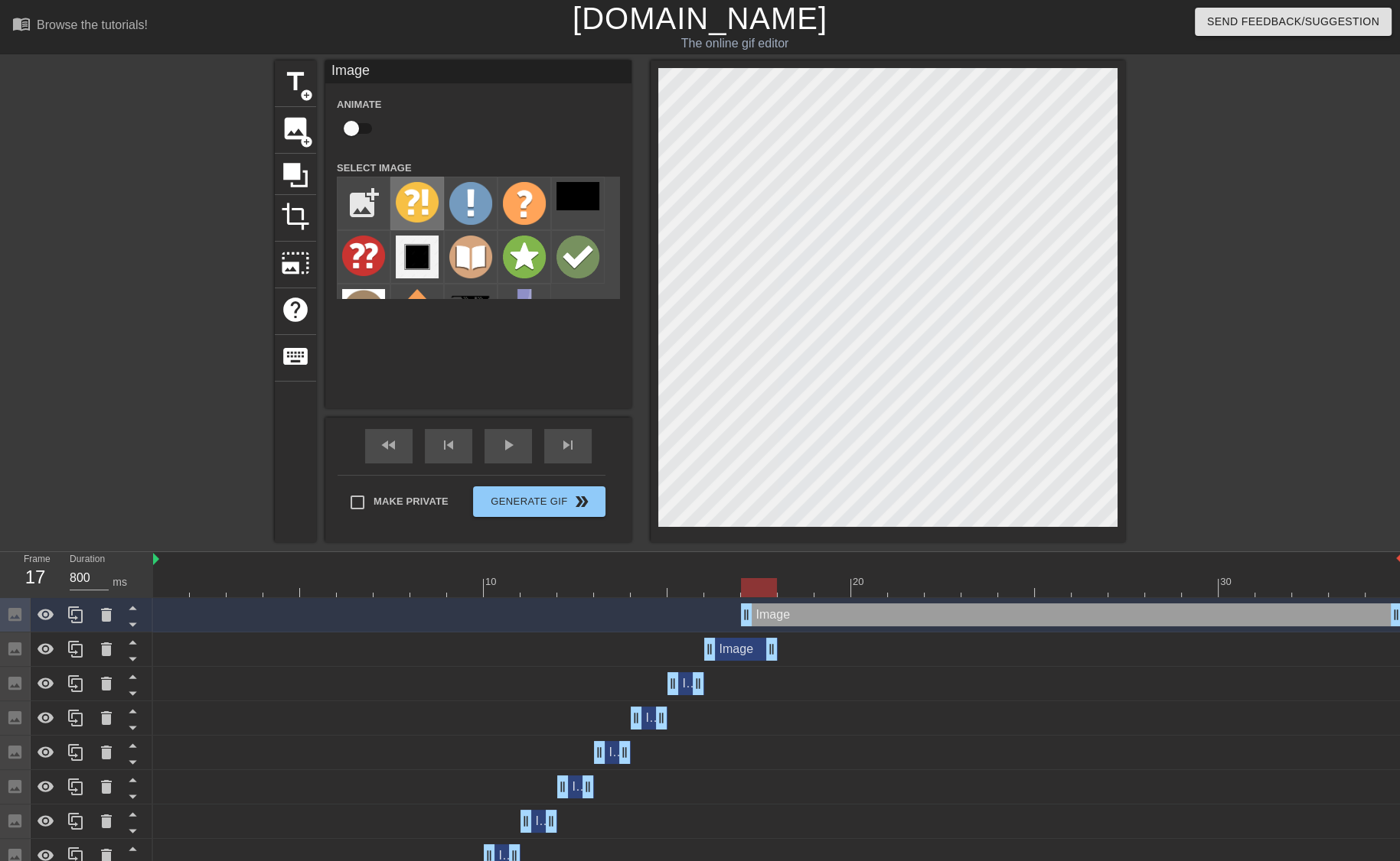
click at [423, 212] on img at bounding box center [417, 202] width 42 height 40
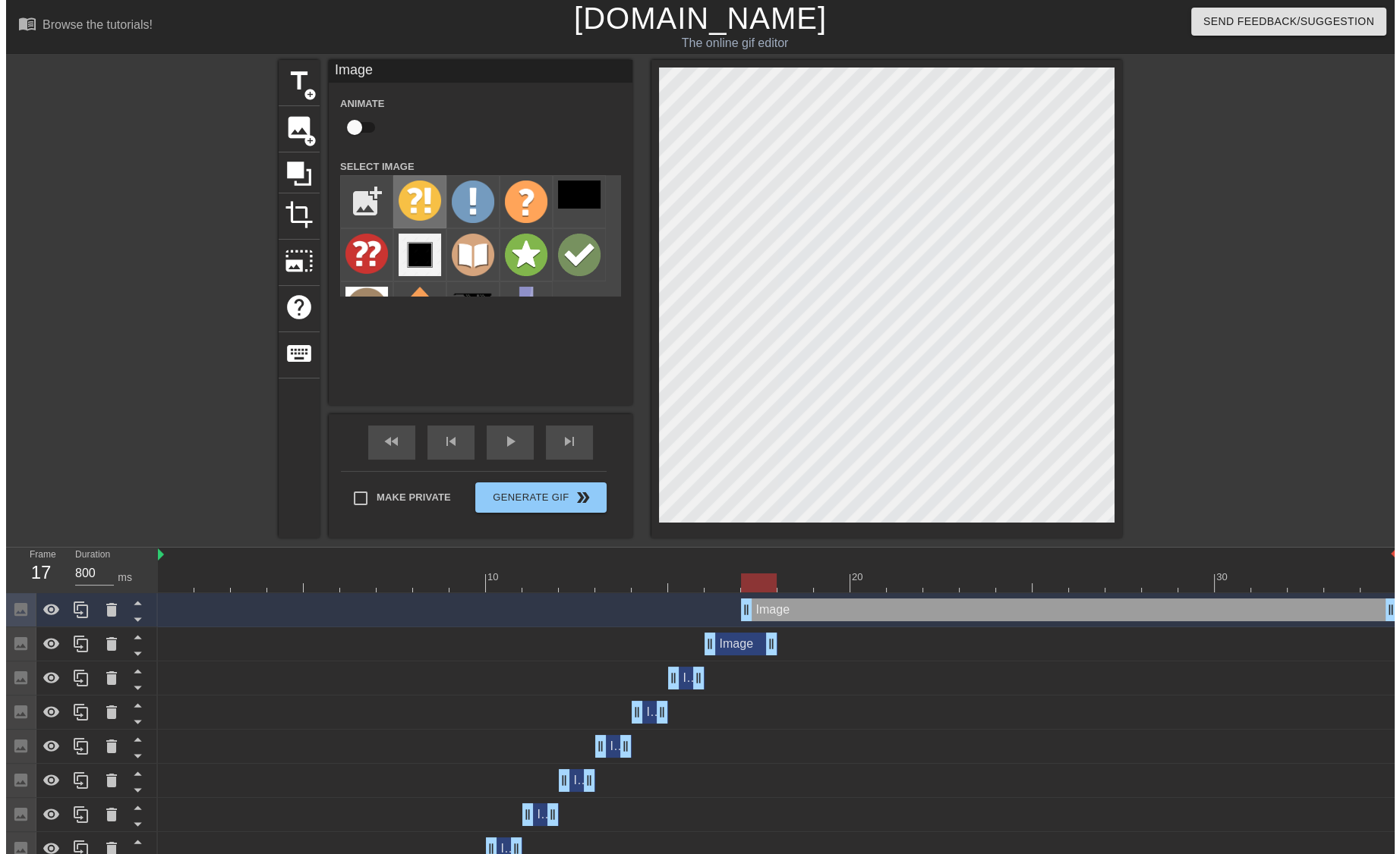
scroll to position [38, 0]
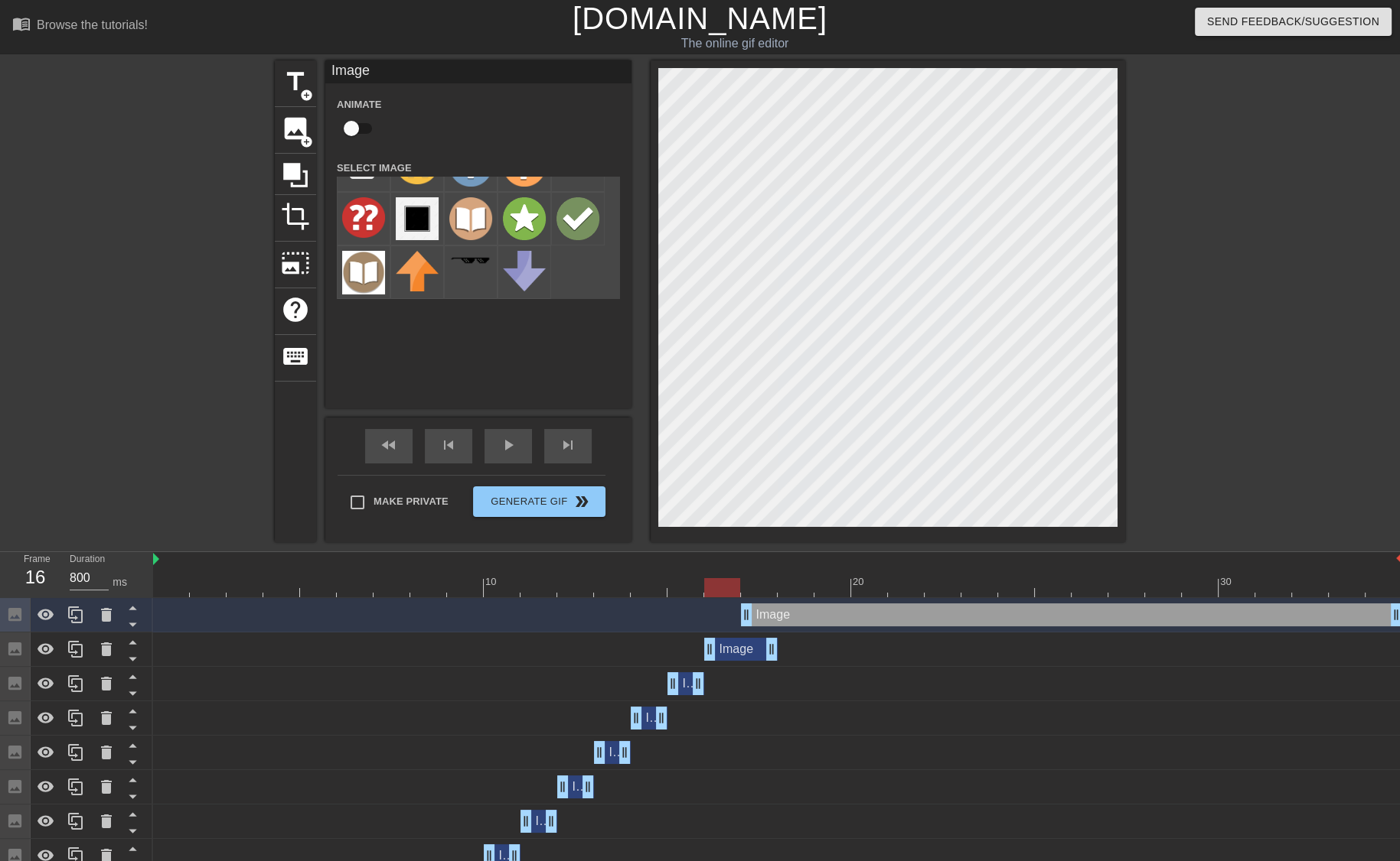
click at [713, 583] on div at bounding box center [778, 587] width 1249 height 19
click at [720, 586] on div at bounding box center [722, 587] width 36 height 19
click at [757, 583] on div at bounding box center [778, 587] width 1249 height 19
click at [797, 586] on div at bounding box center [778, 587] width 1249 height 19
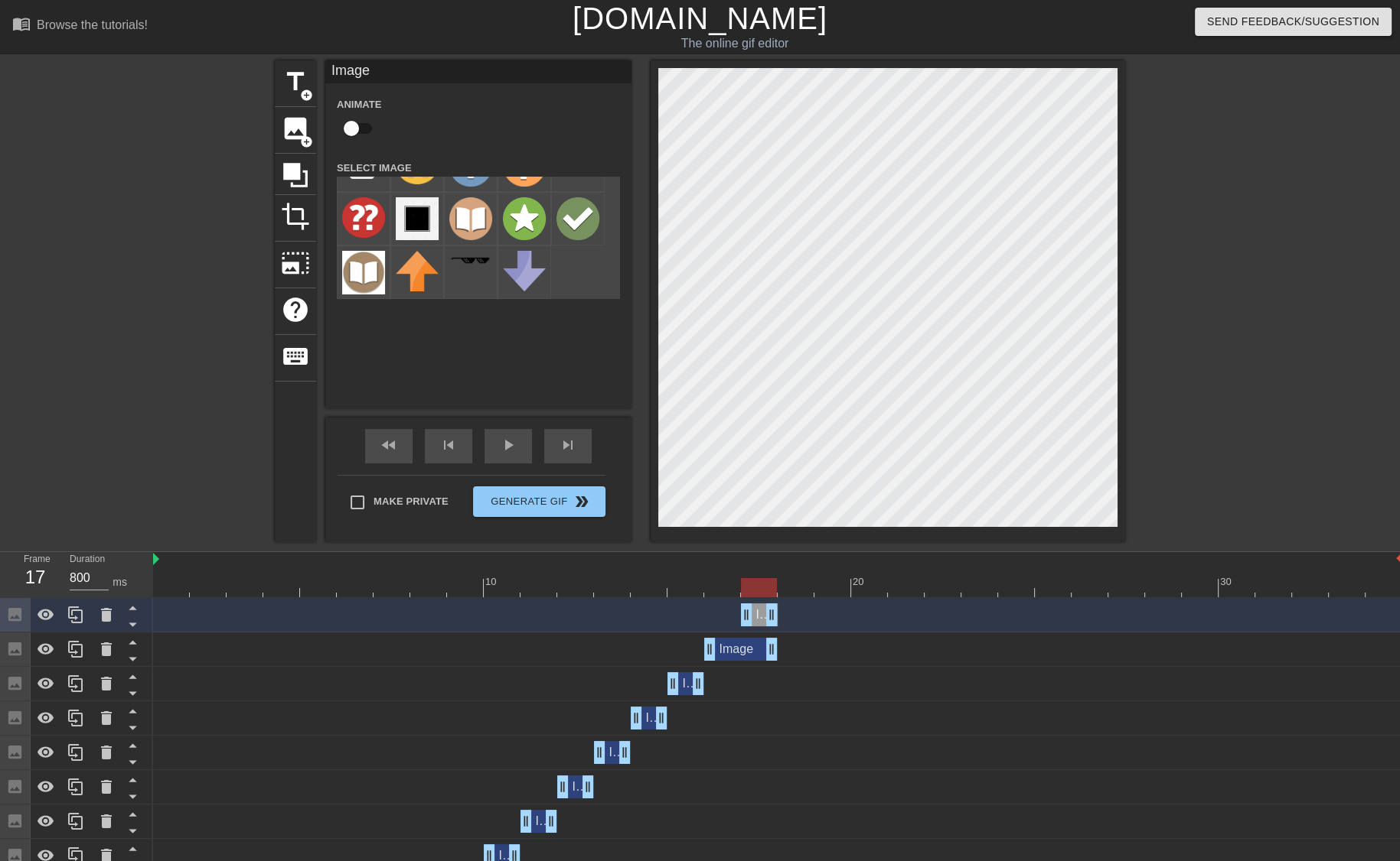
drag, startPoint x: 1391, startPoint y: 619, endPoint x: 790, endPoint y: 627, distance: 601.1
click at [790, 627] on div "Image drag_handle drag_handle" at bounding box center [778, 615] width 1249 height 35
drag, startPoint x: 750, startPoint y: 615, endPoint x: 769, endPoint y: 614, distance: 19.0
click at [769, 614] on div "Image drag_handle drag_handle" at bounding box center [778, 615] width 1249 height 23
click at [743, 589] on div at bounding box center [778, 587] width 1249 height 19
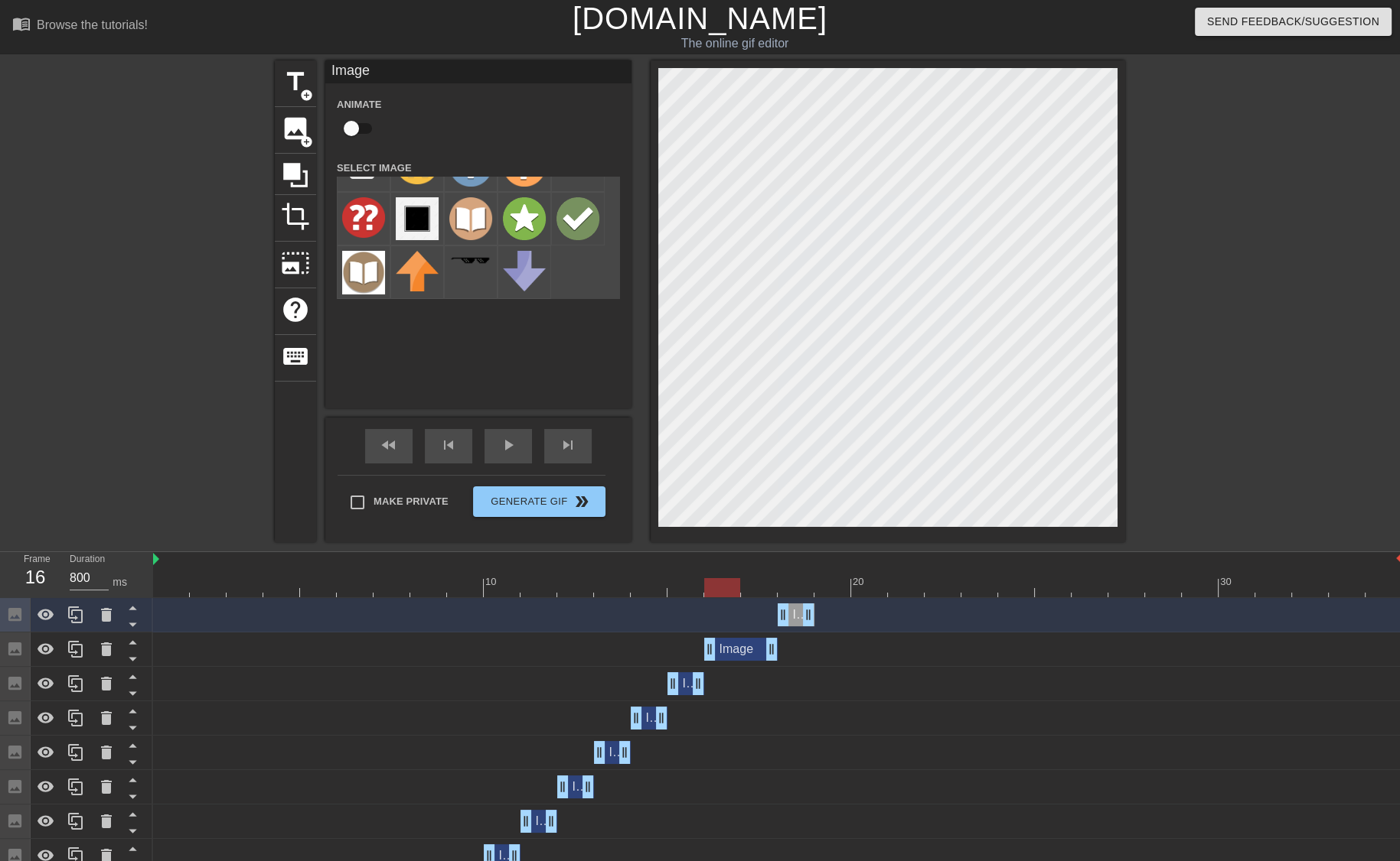
click at [713, 585] on div at bounding box center [778, 587] width 1249 height 19
click at [740, 584] on div at bounding box center [778, 587] width 1249 height 19
click at [768, 588] on div at bounding box center [778, 587] width 1249 height 19
click at [786, 587] on div at bounding box center [778, 587] width 1249 height 19
click at [834, 584] on div at bounding box center [778, 587] width 1249 height 19
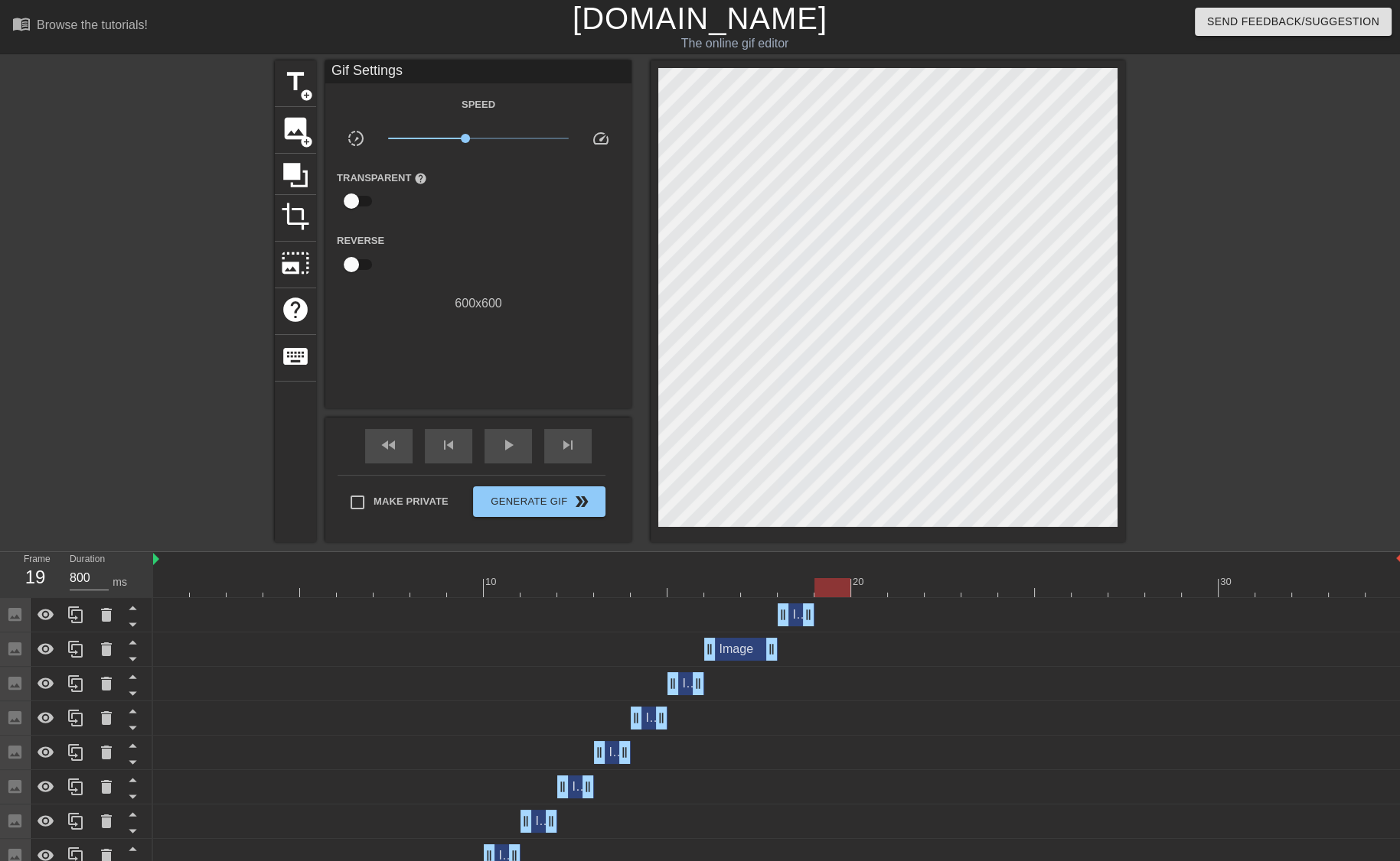
click at [460, 676] on div "Image drag_handle drag_handle" at bounding box center [778, 684] width 1249 height 23
click at [291, 122] on span "image" at bounding box center [295, 128] width 29 height 29
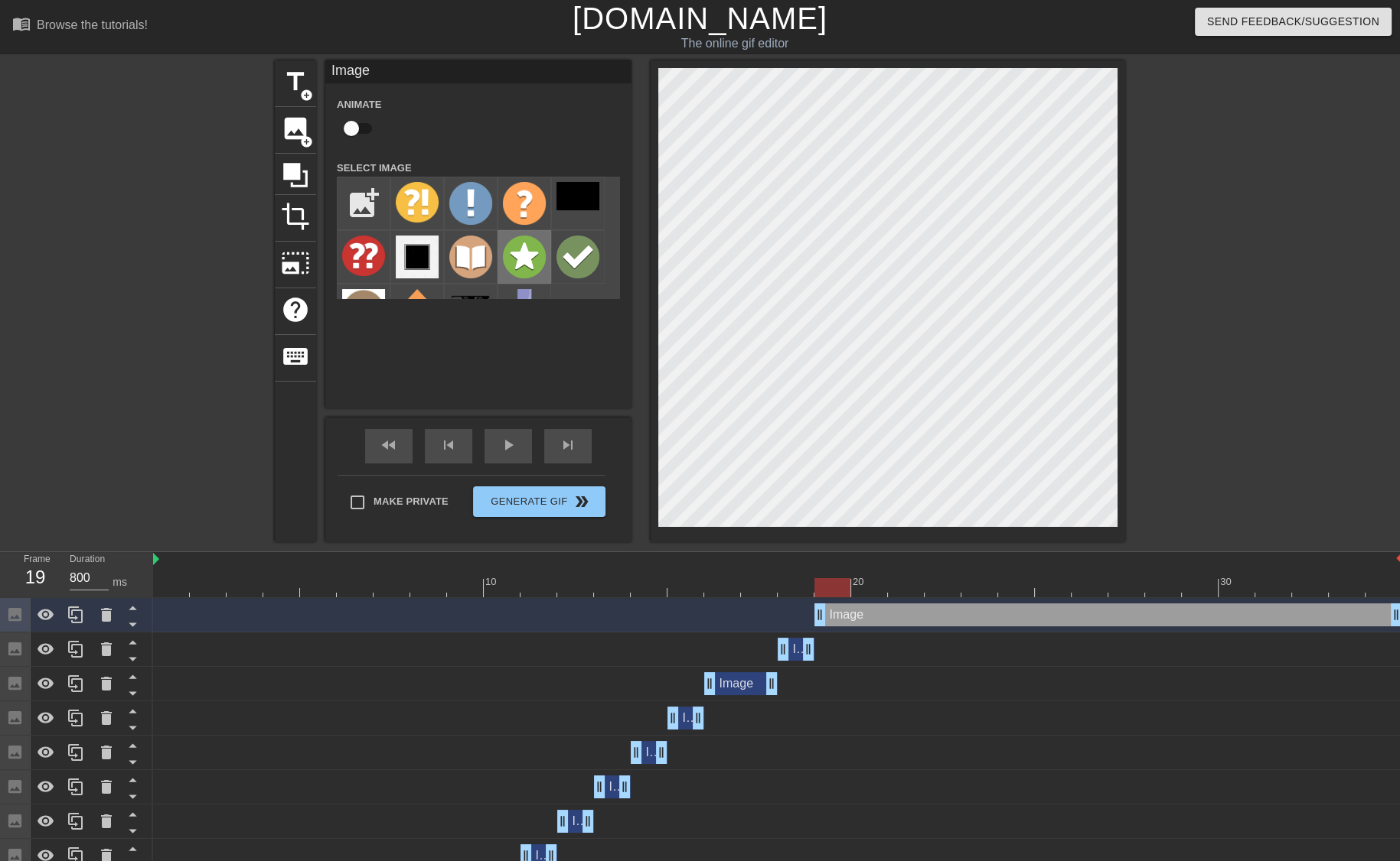
click at [530, 254] on img at bounding box center [524, 257] width 42 height 42
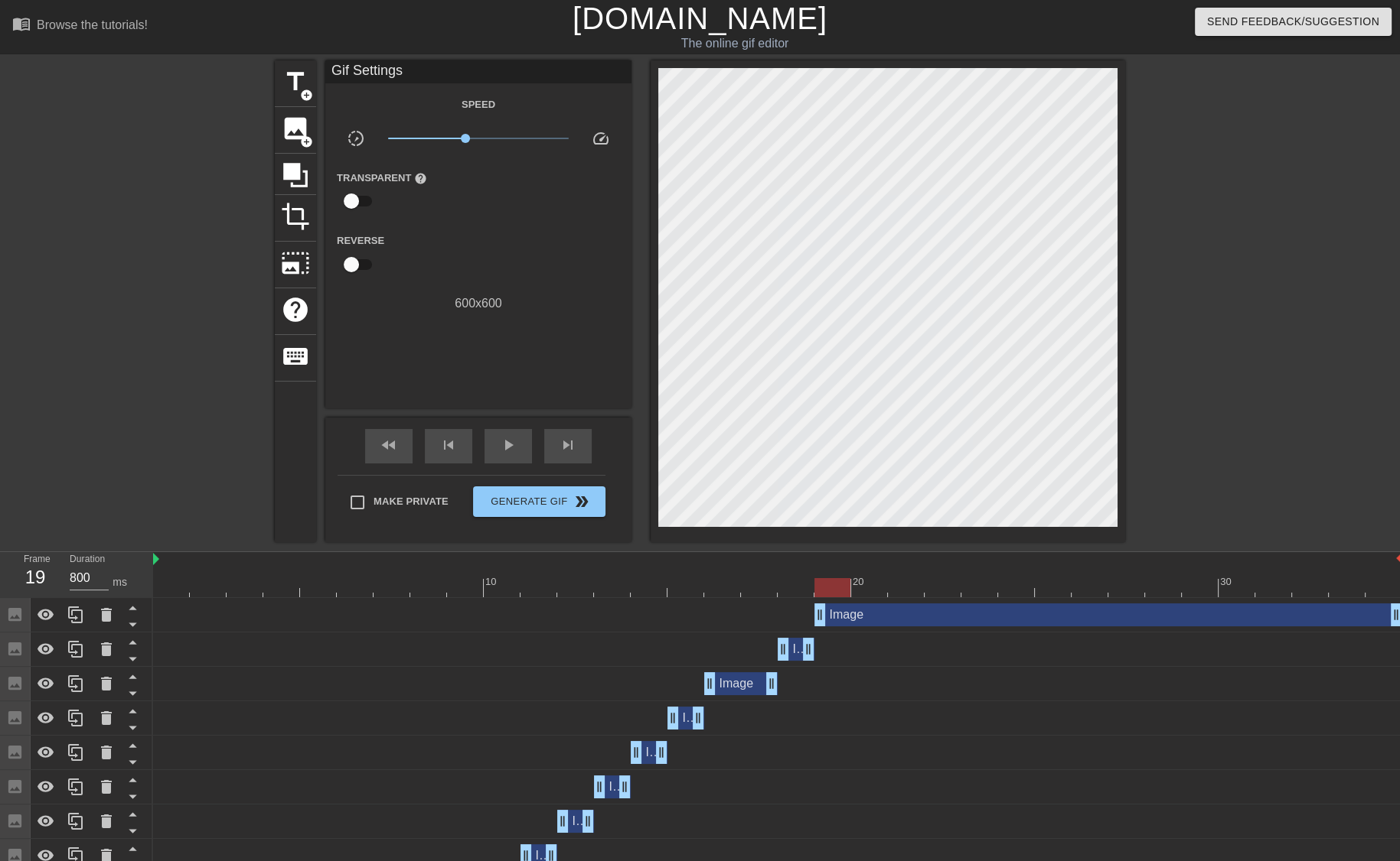
click at [166, 593] on div at bounding box center [778, 587] width 1249 height 19
click at [866, 582] on div at bounding box center [778, 587] width 1249 height 19
click at [832, 587] on div at bounding box center [778, 587] width 1249 height 19
click at [851, 587] on div at bounding box center [778, 587] width 1249 height 19
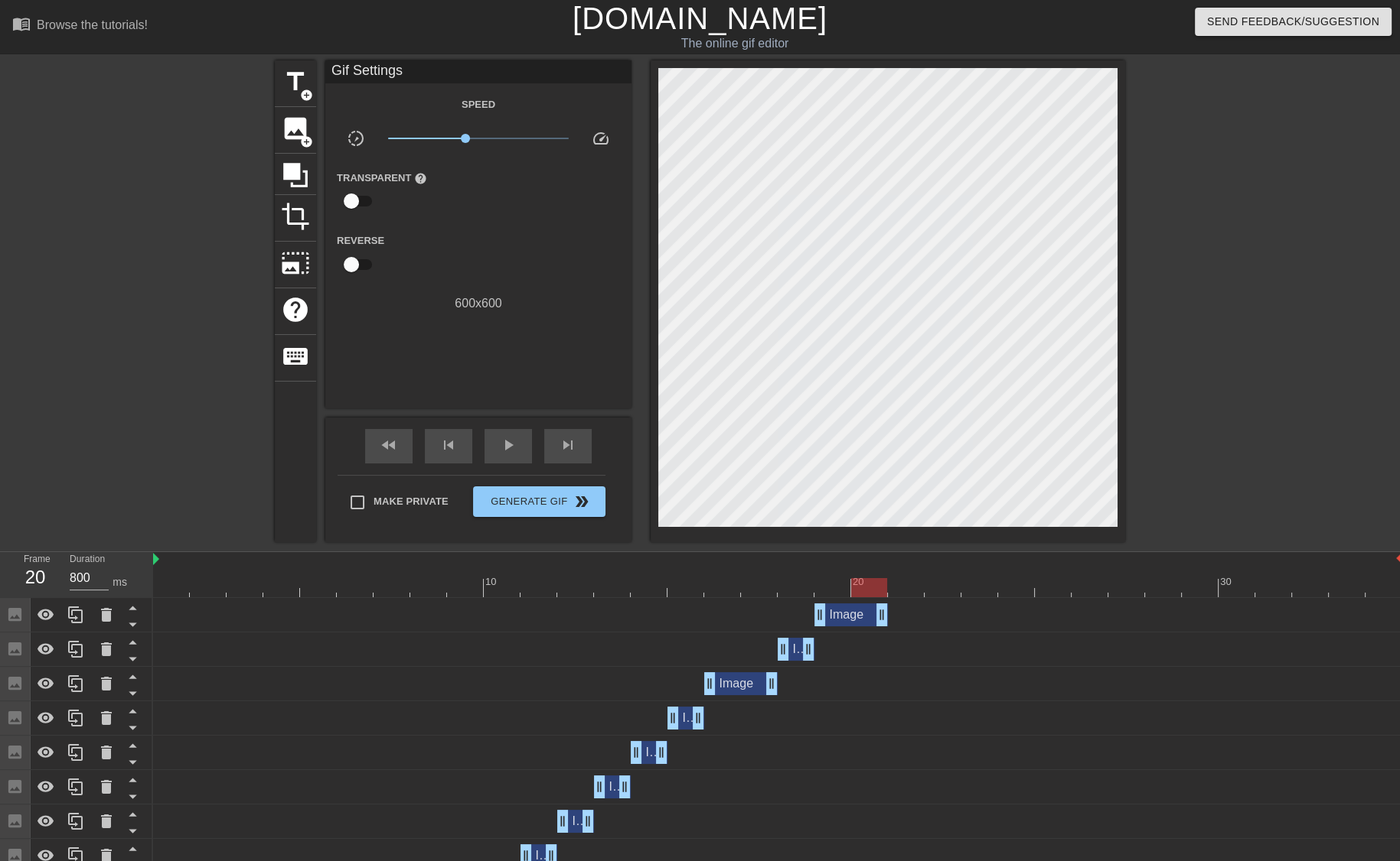
drag, startPoint x: 1393, startPoint y: 615, endPoint x: 885, endPoint y: 628, distance: 508.2
click at [885, 628] on div "Image drag_handle drag_handle" at bounding box center [778, 615] width 1249 height 35
click at [288, 134] on span "image" at bounding box center [295, 128] width 29 height 29
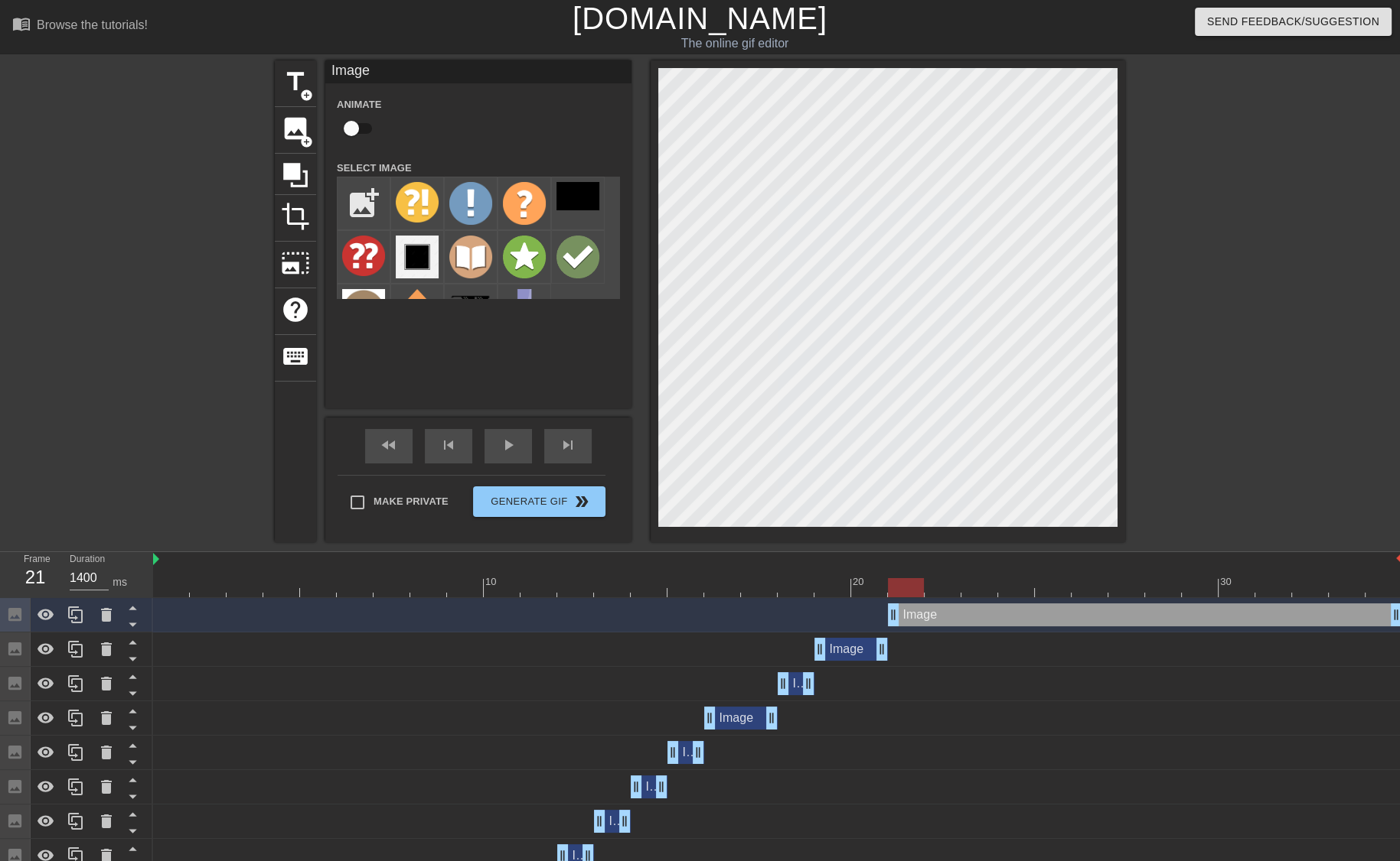
drag, startPoint x: 854, startPoint y: 615, endPoint x: 885, endPoint y: 619, distance: 31.3
click at [885, 619] on div "Image drag_handle drag_handle" at bounding box center [778, 615] width 1249 height 23
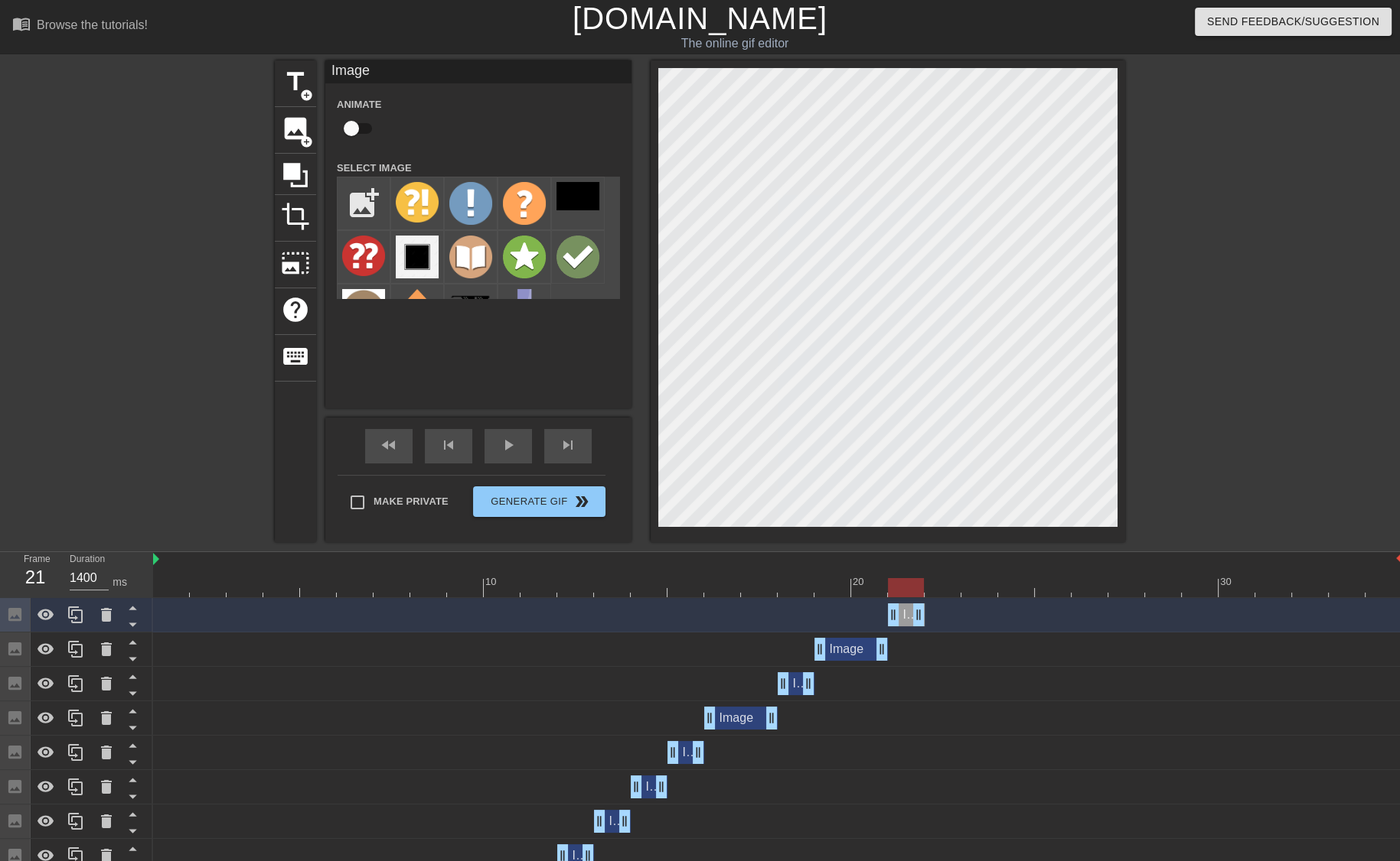
drag, startPoint x: 1395, startPoint y: 619, endPoint x: 930, endPoint y: 616, distance: 465.0
click at [930, 616] on div "Image drag_handle drag_handle" at bounding box center [778, 615] width 1249 height 23
click at [517, 243] on img at bounding box center [524, 257] width 42 height 42
click at [866, 585] on div at bounding box center [778, 587] width 1249 height 19
click at [900, 583] on div at bounding box center [778, 587] width 1249 height 19
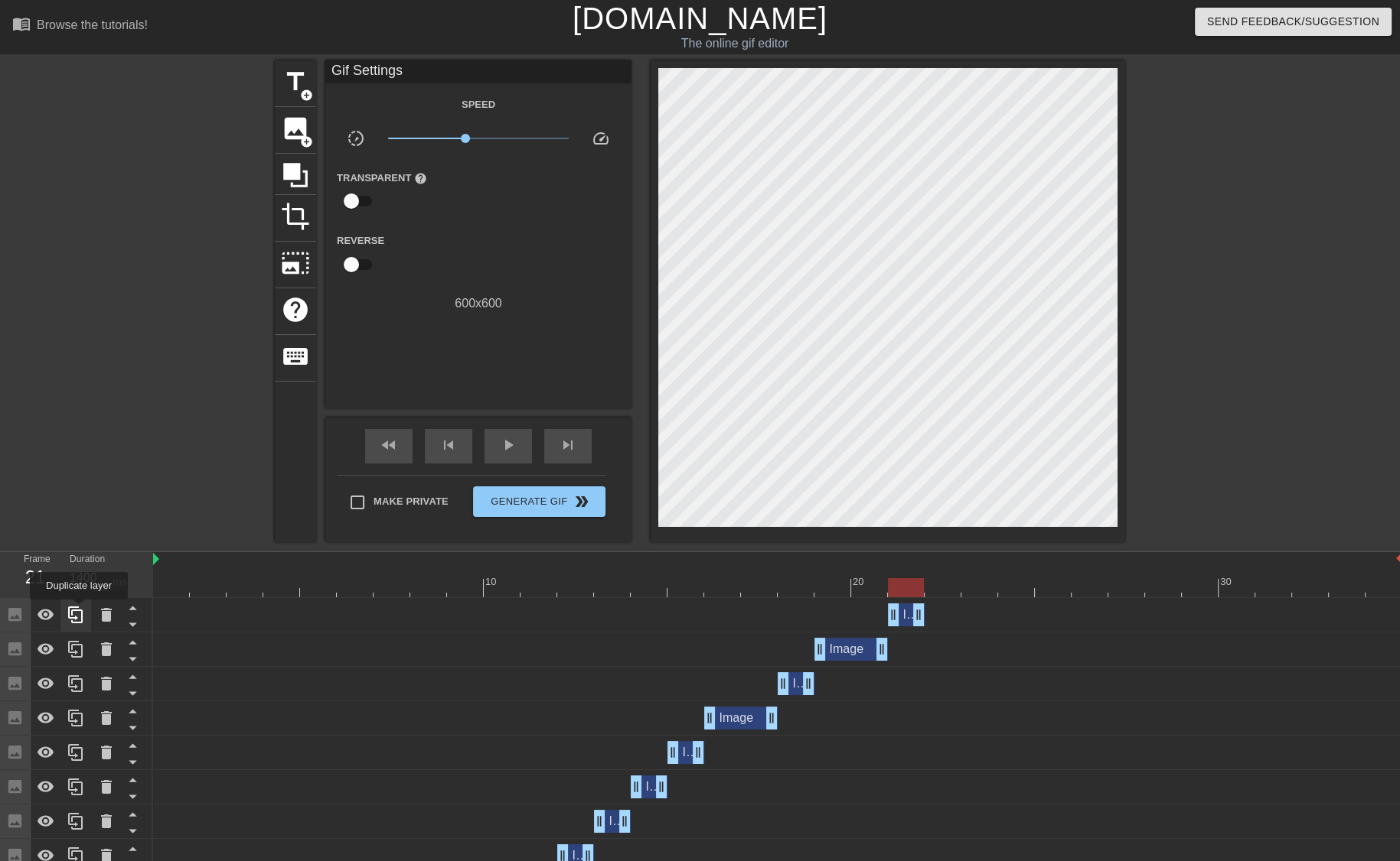
click at [79, 612] on icon at bounding box center [75, 614] width 14 height 16
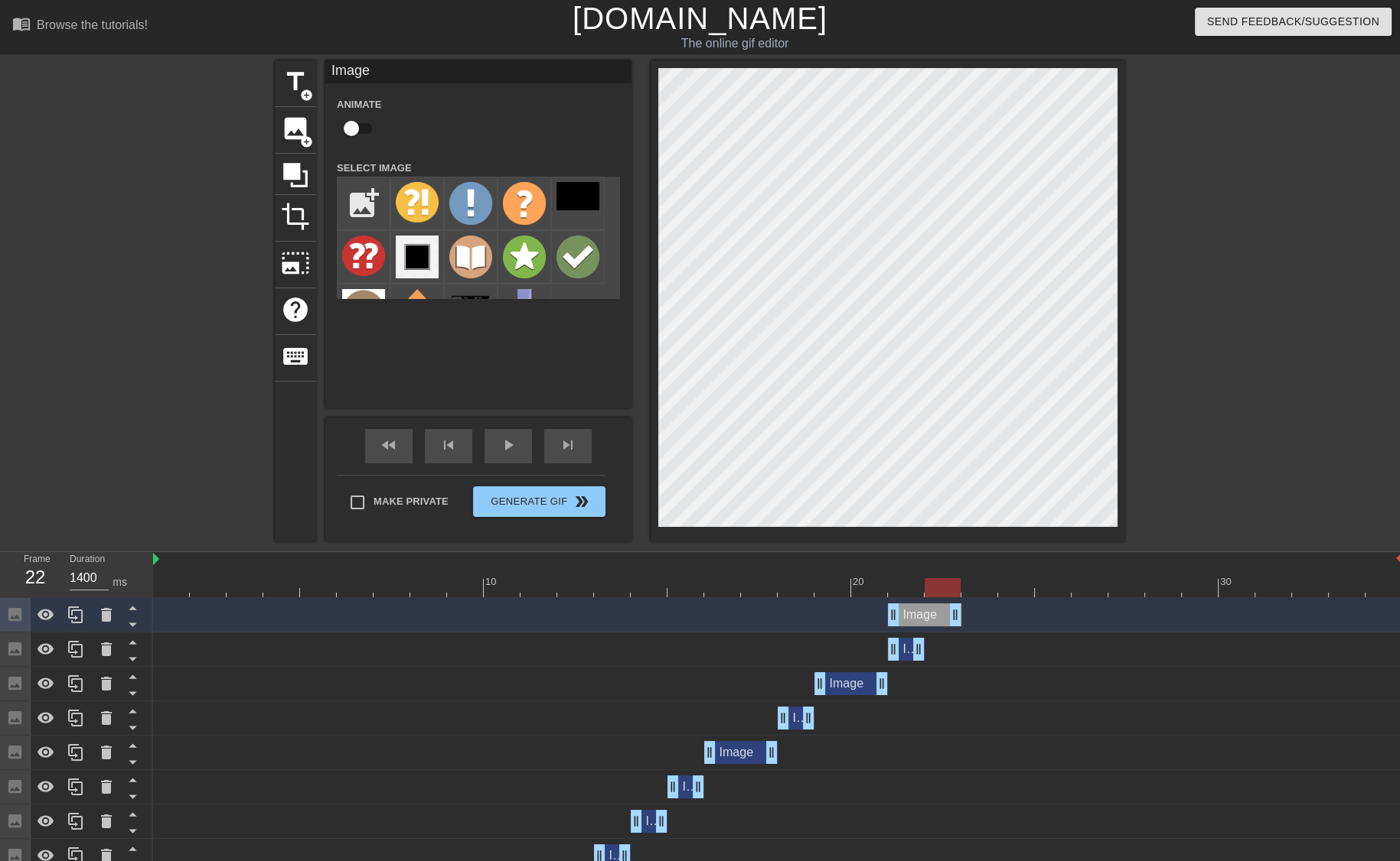
drag, startPoint x: 920, startPoint y: 613, endPoint x: 949, endPoint y: 612, distance: 29.0
drag, startPoint x: 894, startPoint y: 611, endPoint x: 908, endPoint y: 610, distance: 14.0
drag, startPoint x: 890, startPoint y: 619, endPoint x: 924, endPoint y: 615, distance: 34.2
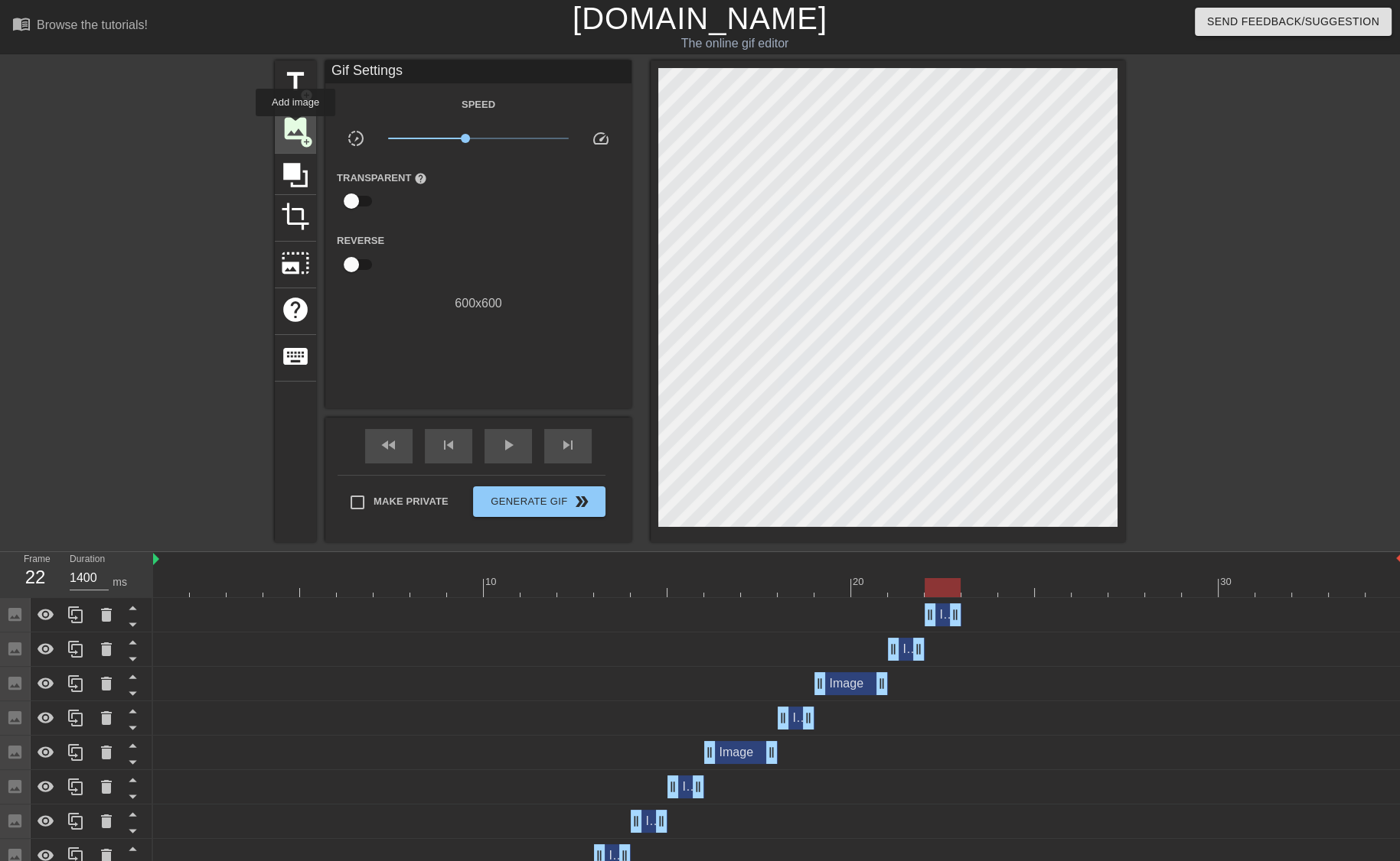
click at [296, 127] on span "image" at bounding box center [295, 128] width 29 height 29
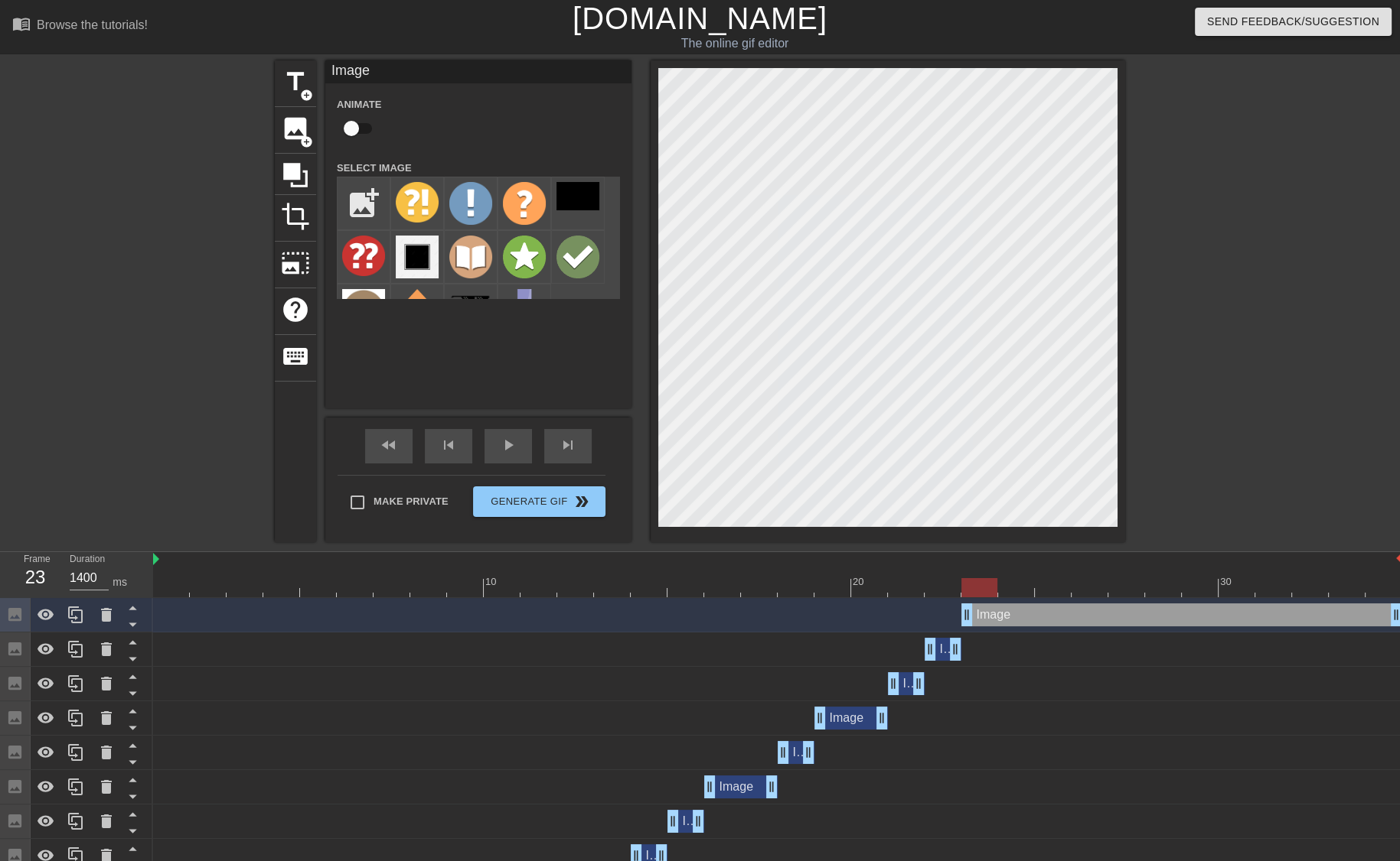
drag, startPoint x: 930, startPoint y: 619, endPoint x: 964, endPoint y: 619, distance: 34.0
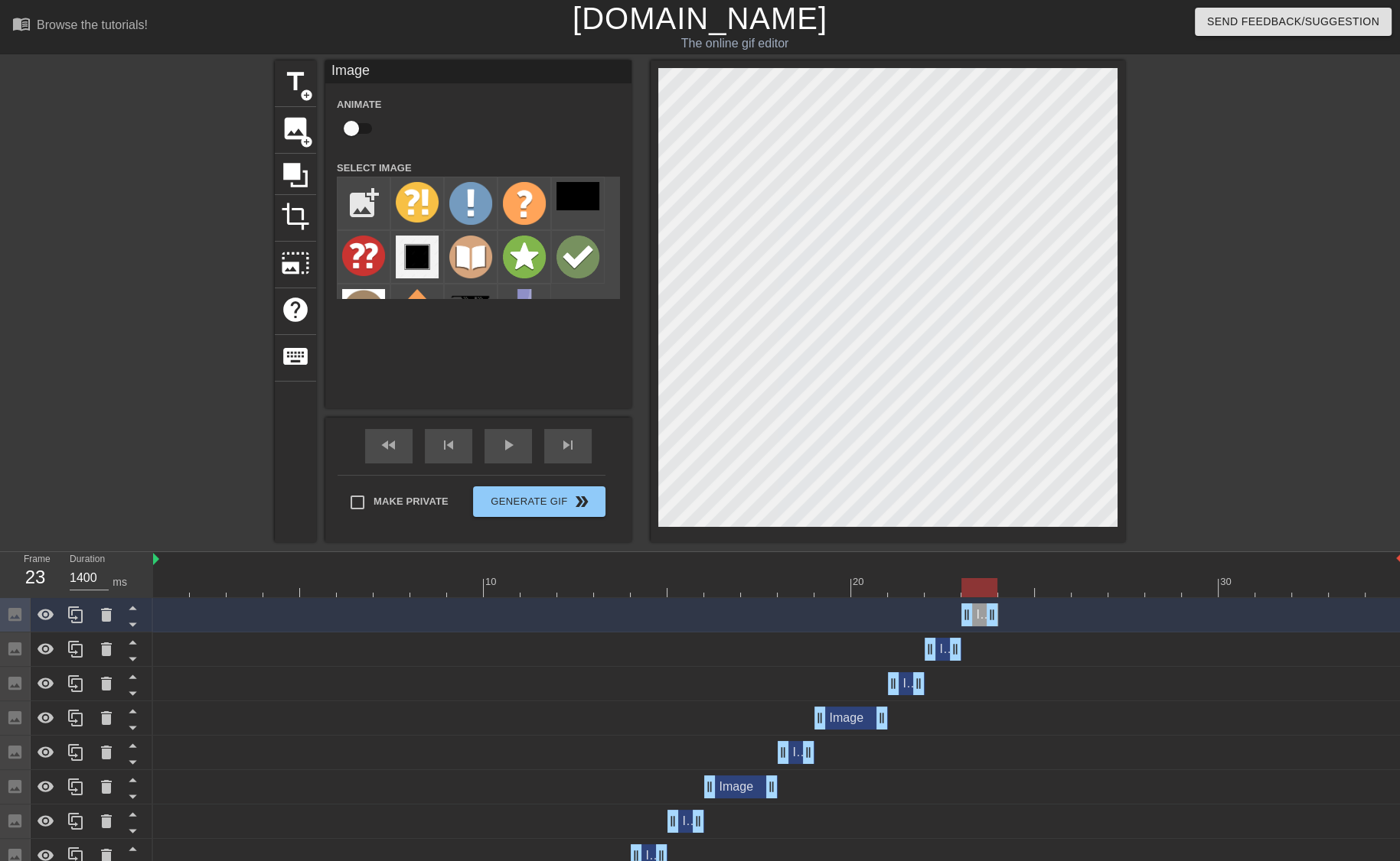
drag, startPoint x: 1393, startPoint y: 619, endPoint x: 998, endPoint y: 618, distance: 395.0
click at [998, 618] on div "Image drag_handle drag_handle" at bounding box center [778, 615] width 1249 height 23
click at [549, 244] on div at bounding box center [524, 257] width 54 height 54
click at [587, 250] on img at bounding box center [577, 257] width 42 height 42
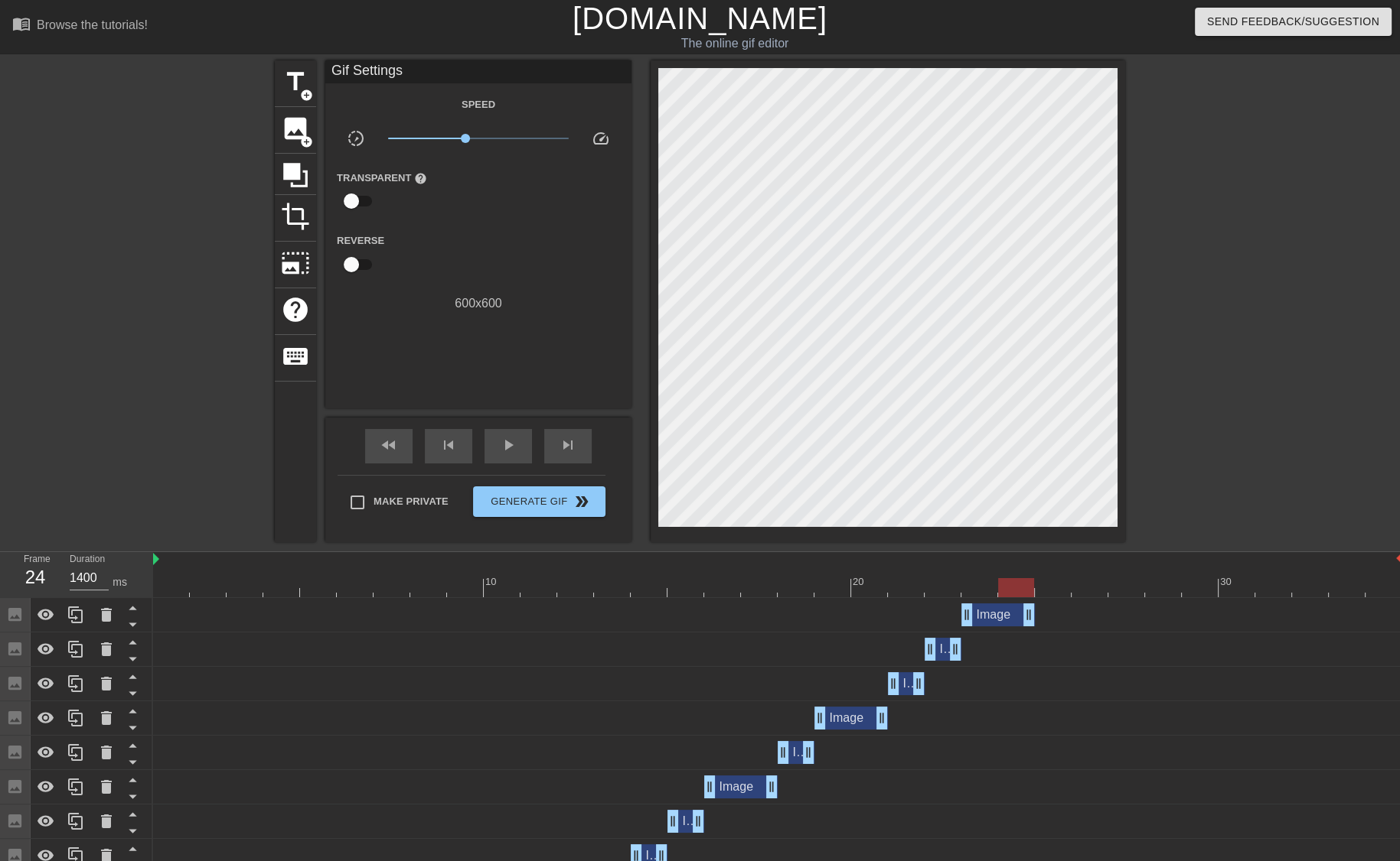
drag, startPoint x: 994, startPoint y: 613, endPoint x: 1019, endPoint y: 610, distance: 25.2
click at [68, 614] on icon at bounding box center [75, 614] width 14 height 16
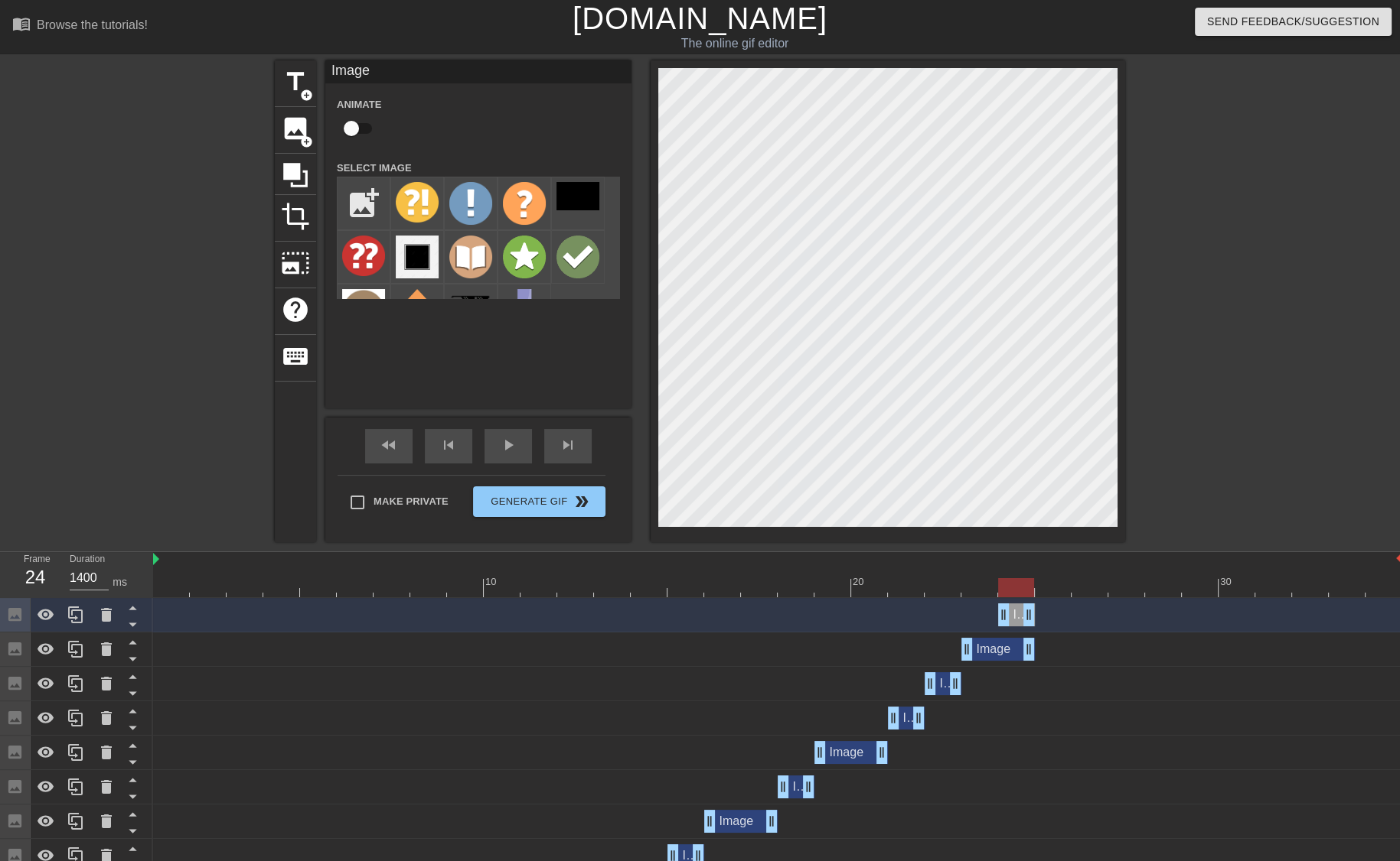
drag, startPoint x: 969, startPoint y: 617, endPoint x: 1008, endPoint y: 615, distance: 39.1
drag, startPoint x: 1025, startPoint y: 615, endPoint x: 1056, endPoint y: 612, distance: 31.1
drag, startPoint x: 1009, startPoint y: 613, endPoint x: 1043, endPoint y: 610, distance: 34.1
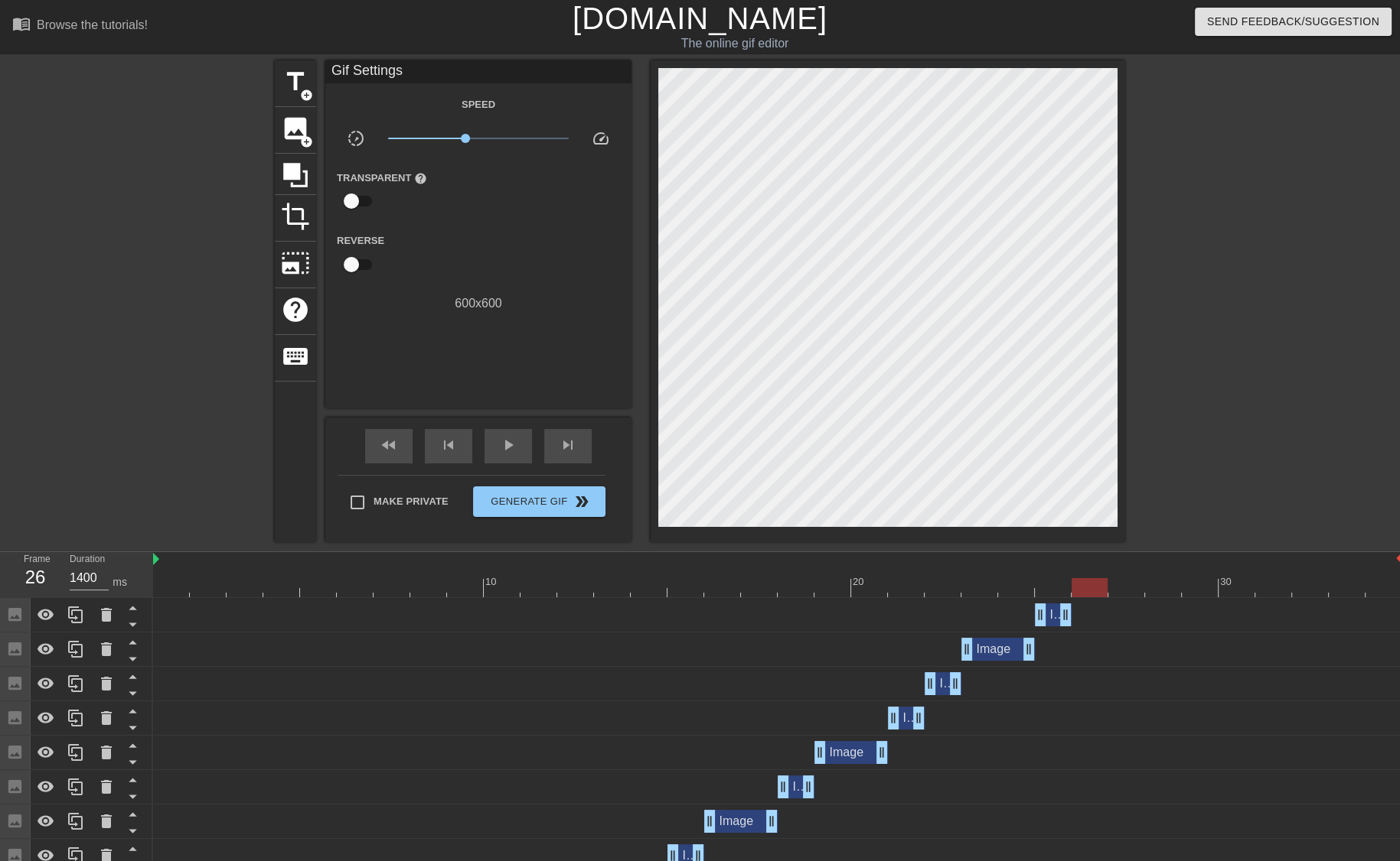
click at [1093, 590] on div at bounding box center [778, 587] width 1249 height 19
click at [291, 129] on span "image" at bounding box center [295, 128] width 29 height 29
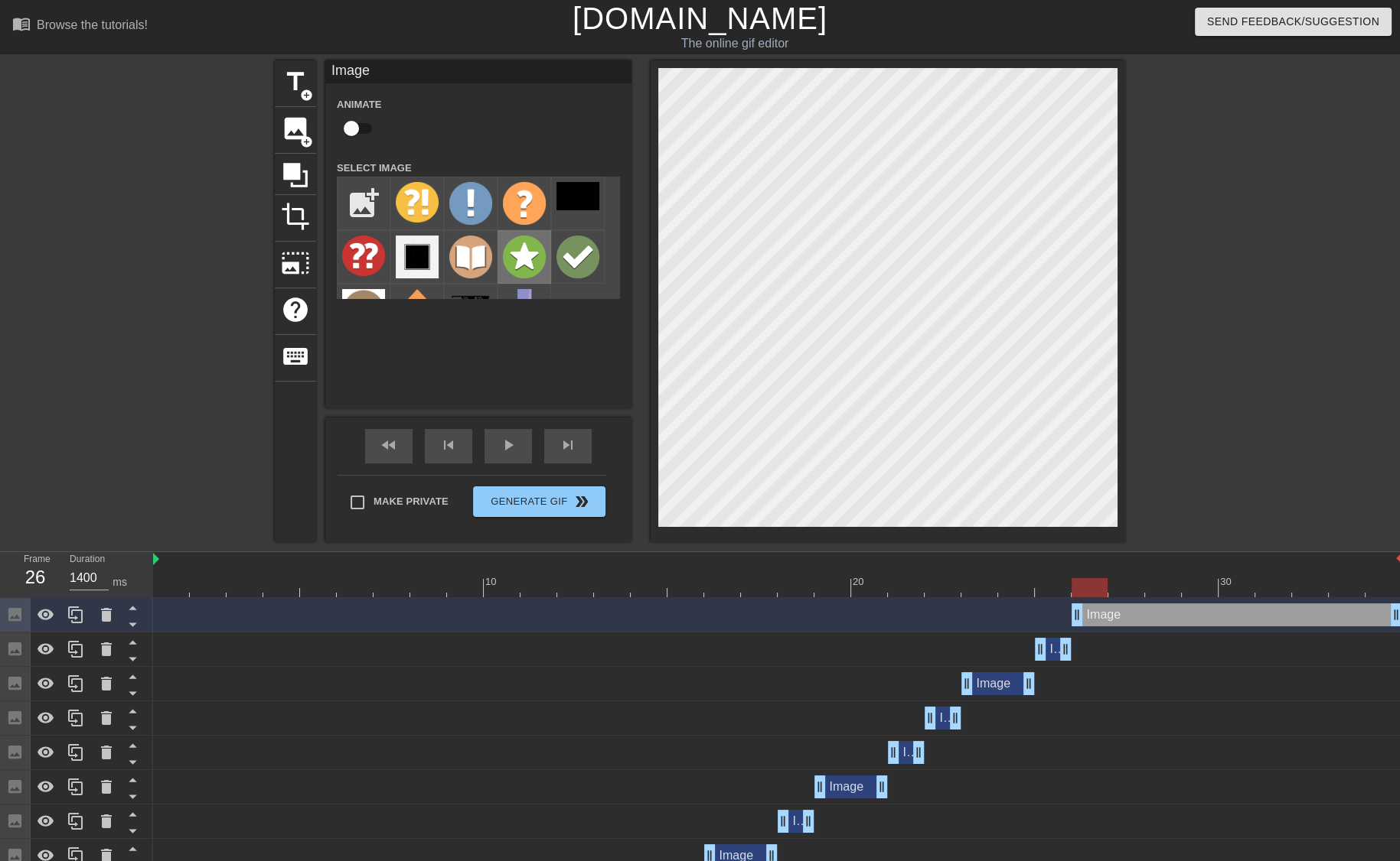
click at [530, 268] on img at bounding box center [524, 257] width 42 height 42
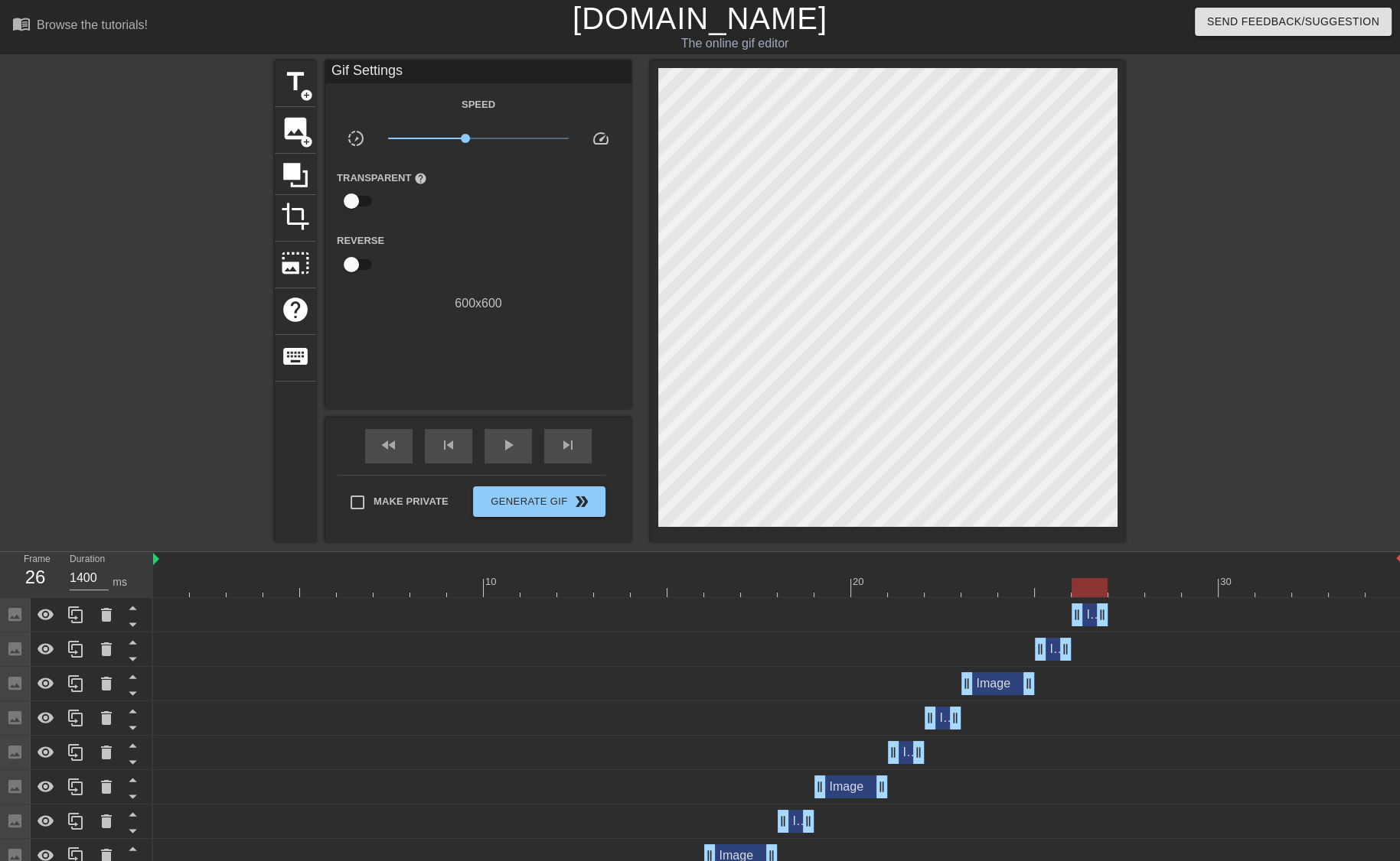
drag, startPoint x: 1389, startPoint y: 613, endPoint x: 1099, endPoint y: 605, distance: 290.1
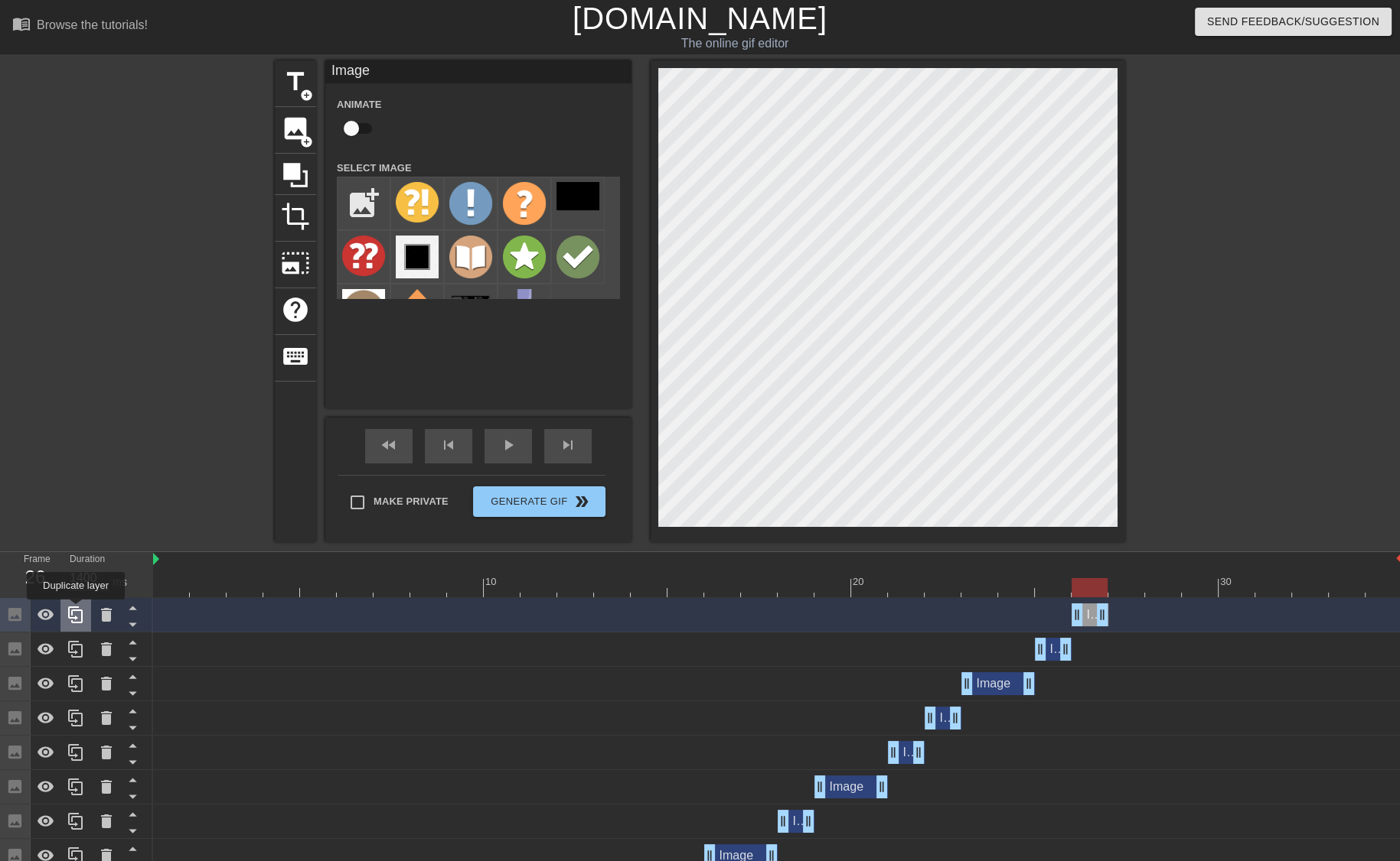
click at [76, 611] on icon at bounding box center [75, 614] width 14 height 16
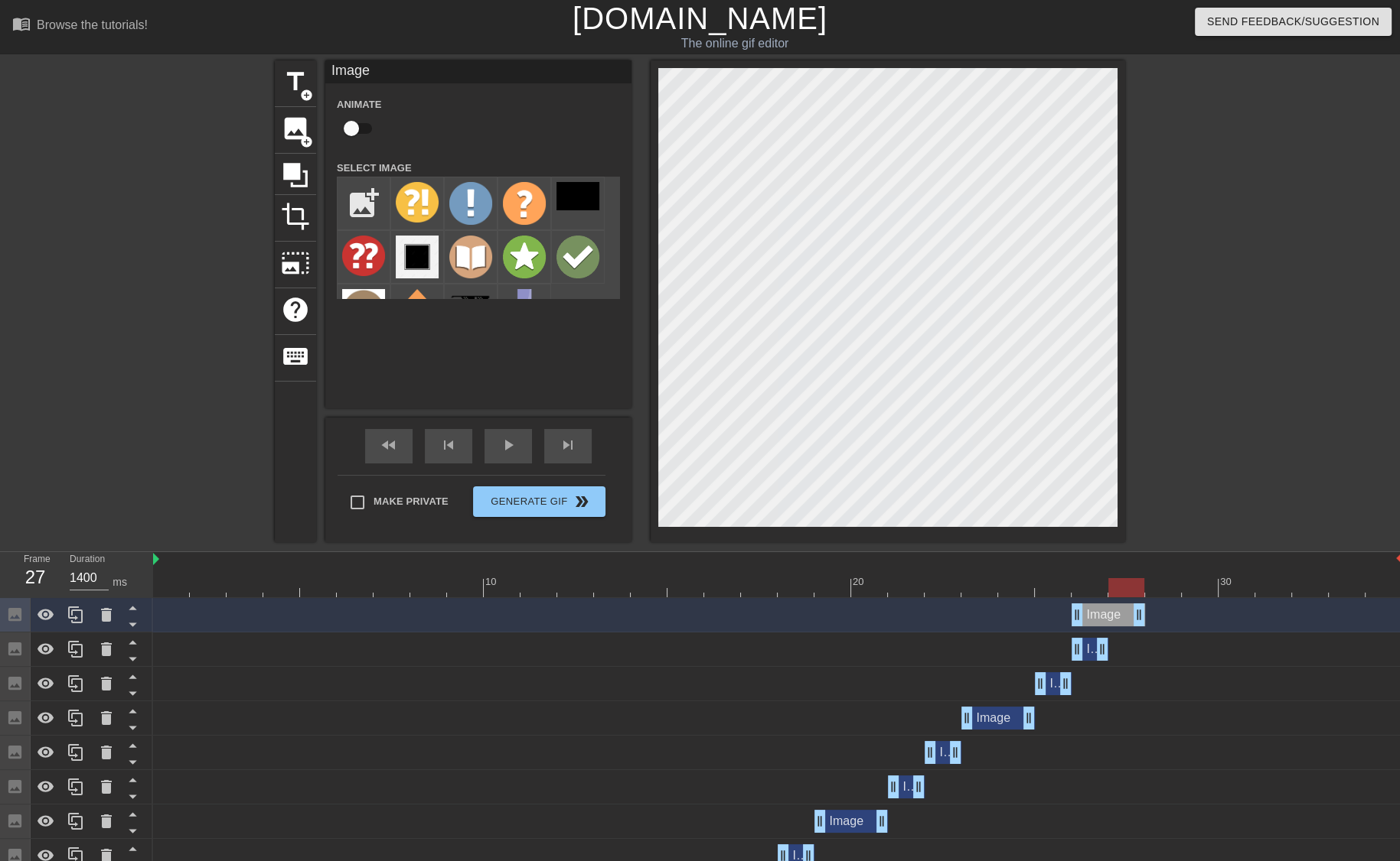
drag, startPoint x: 1106, startPoint y: 618, endPoint x: 1132, endPoint y: 613, distance: 26.5
drag, startPoint x: 1077, startPoint y: 609, endPoint x: 1102, endPoint y: 608, distance: 25.0
click at [1102, 608] on div "Image drag_handle drag_handle" at bounding box center [778, 615] width 1249 height 23
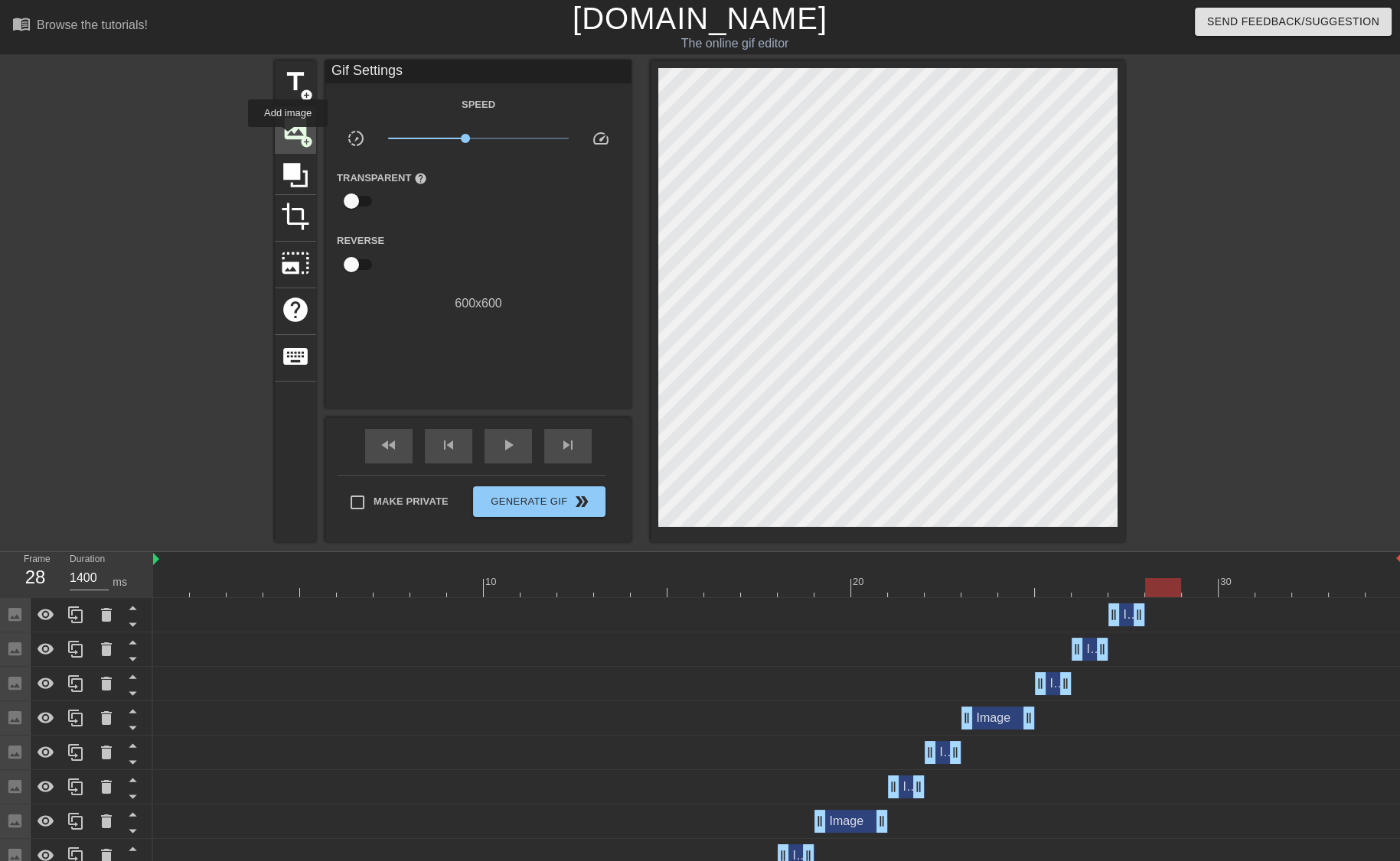
click at [288, 138] on span "image" at bounding box center [295, 128] width 29 height 29
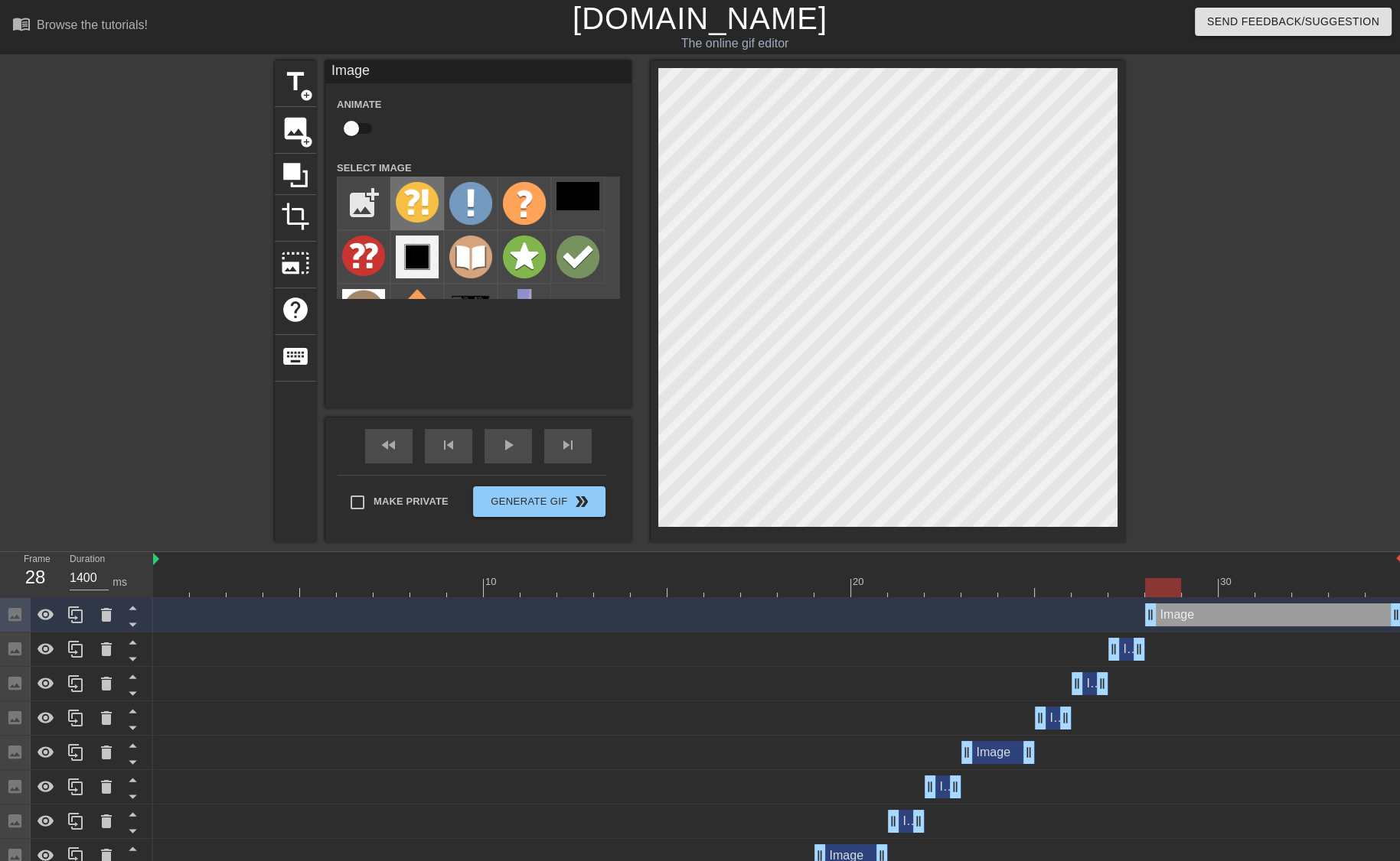
click at [421, 206] on img at bounding box center [417, 202] width 42 height 40
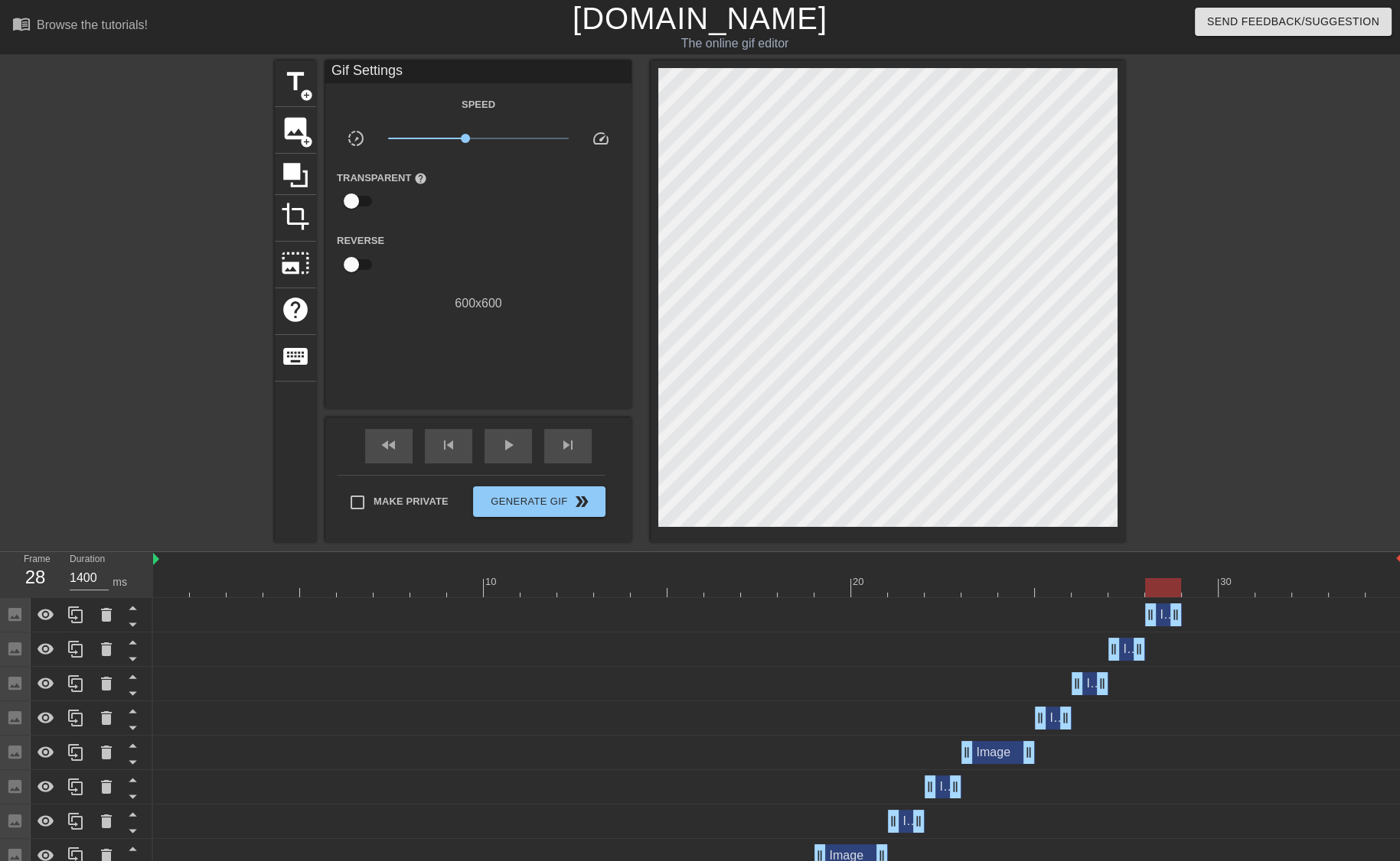
drag, startPoint x: 1394, startPoint y: 615, endPoint x: 1181, endPoint y: 615, distance: 213.0
click at [1192, 576] on div at bounding box center [1200, 577] width 37 height 19
click at [1162, 579] on div at bounding box center [778, 587] width 1249 height 19
click at [1196, 587] on div at bounding box center [778, 587] width 1249 height 19
click at [291, 139] on span "image" at bounding box center [295, 128] width 29 height 29
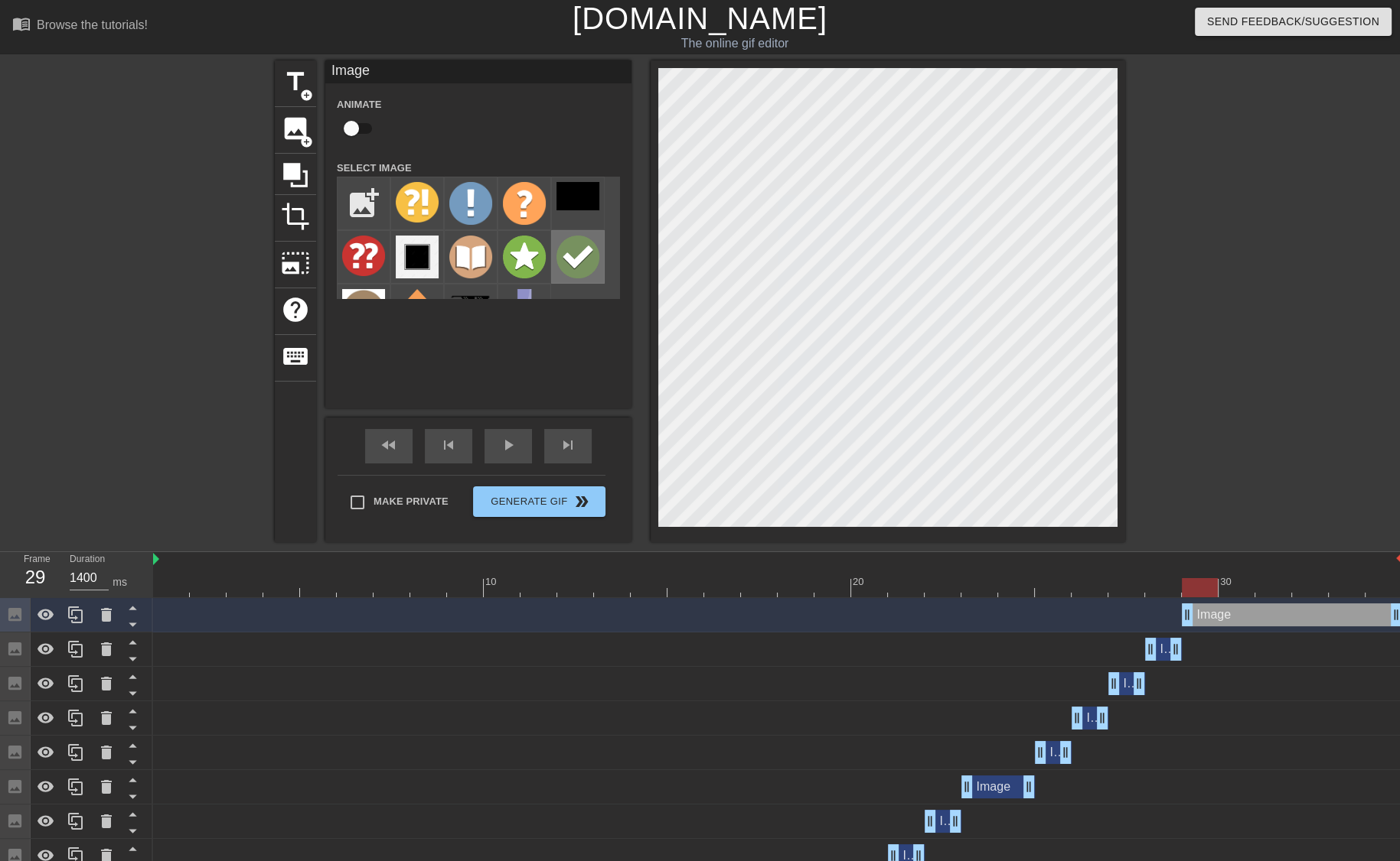
click at [559, 255] on img at bounding box center [577, 257] width 42 height 42
drag, startPoint x: 1390, startPoint y: 610, endPoint x: 1212, endPoint y: 613, distance: 178.0
click at [1200, 239] on div at bounding box center [1258, 290] width 229 height 459
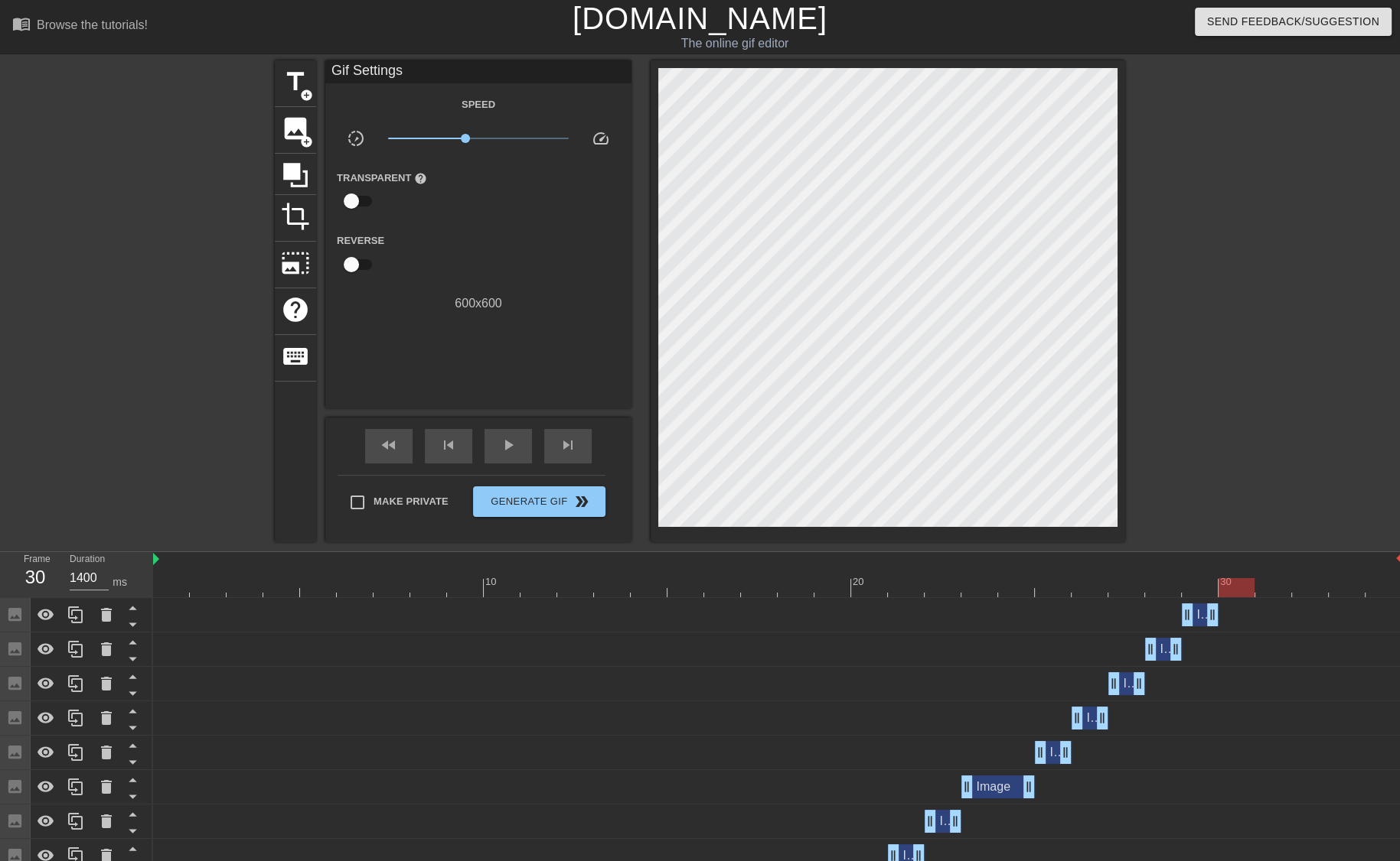
click at [1203, 608] on span "Image" at bounding box center [1212, 614] width 34 height 13
click at [76, 616] on icon at bounding box center [75, 614] width 18 height 18
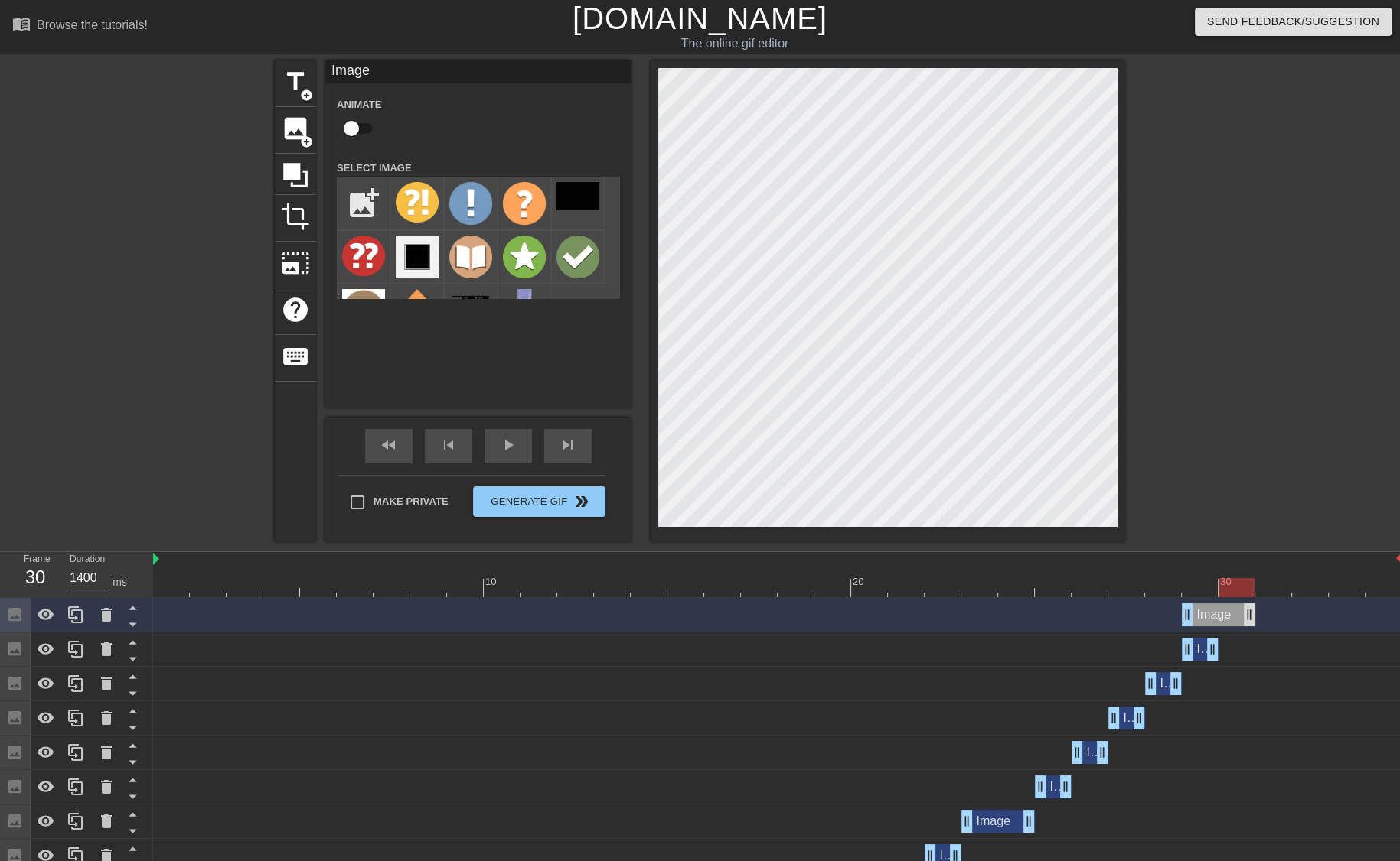
drag, startPoint x: 1215, startPoint y: 612, endPoint x: 1251, endPoint y: 607, distance: 36.3
drag, startPoint x: 1185, startPoint y: 612, endPoint x: 1210, endPoint y: 608, distance: 25.3
click at [1210, 608] on div "Image drag_handle drag_handle" at bounding box center [778, 615] width 1249 height 23
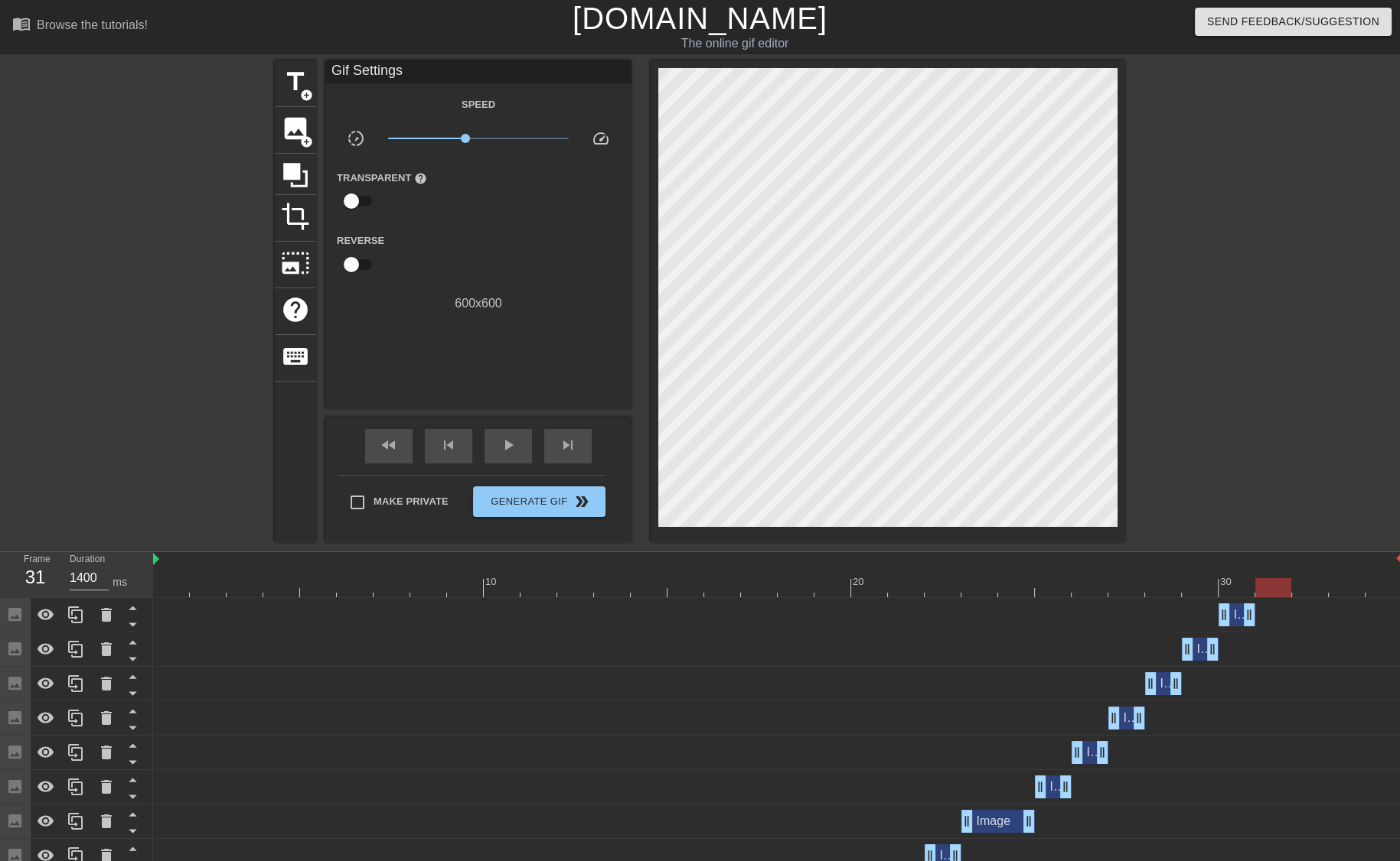
click at [1278, 591] on div at bounding box center [778, 587] width 1249 height 19
click at [295, 126] on span "image" at bounding box center [295, 128] width 29 height 29
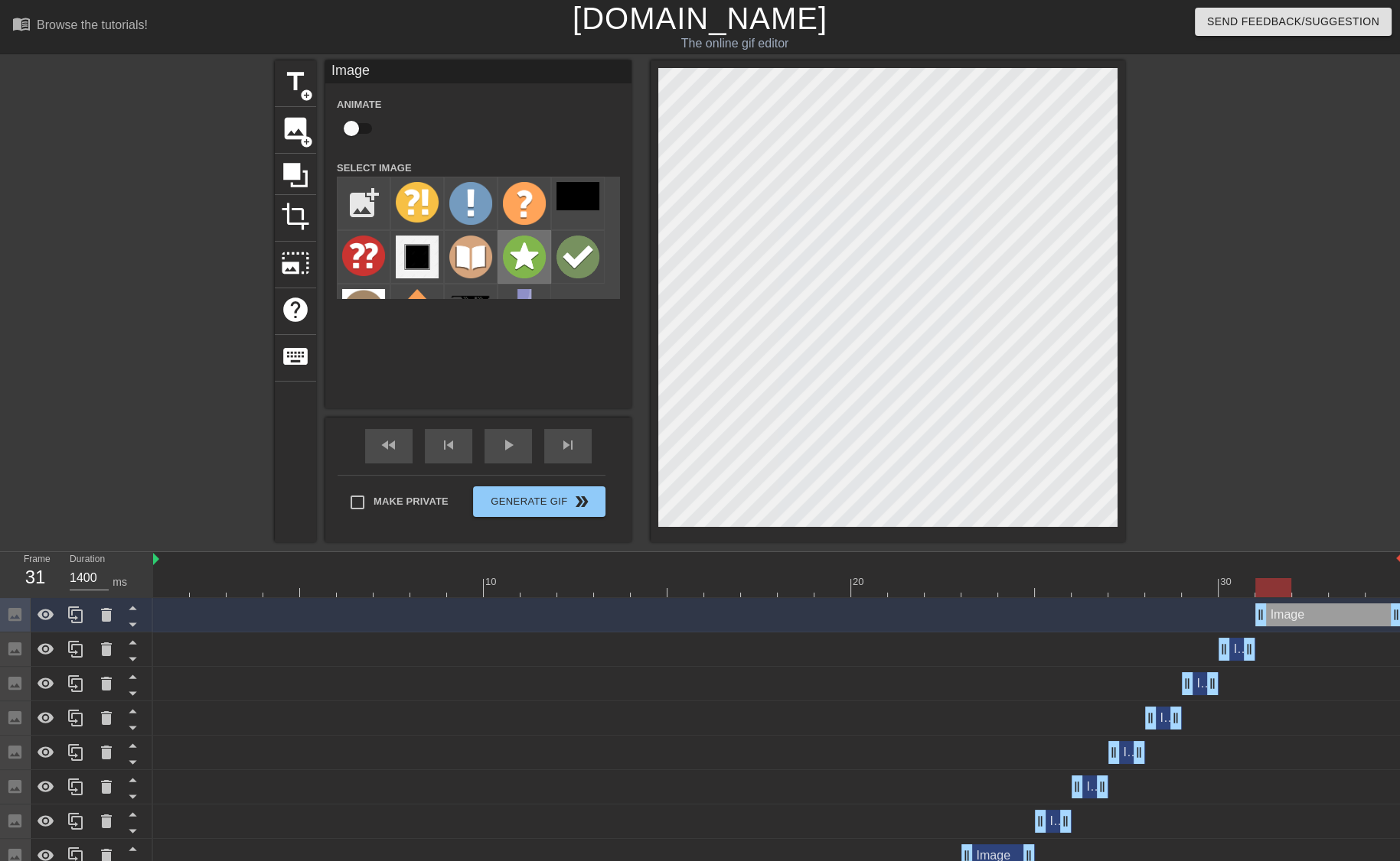
click at [526, 254] on img at bounding box center [524, 257] width 42 height 42
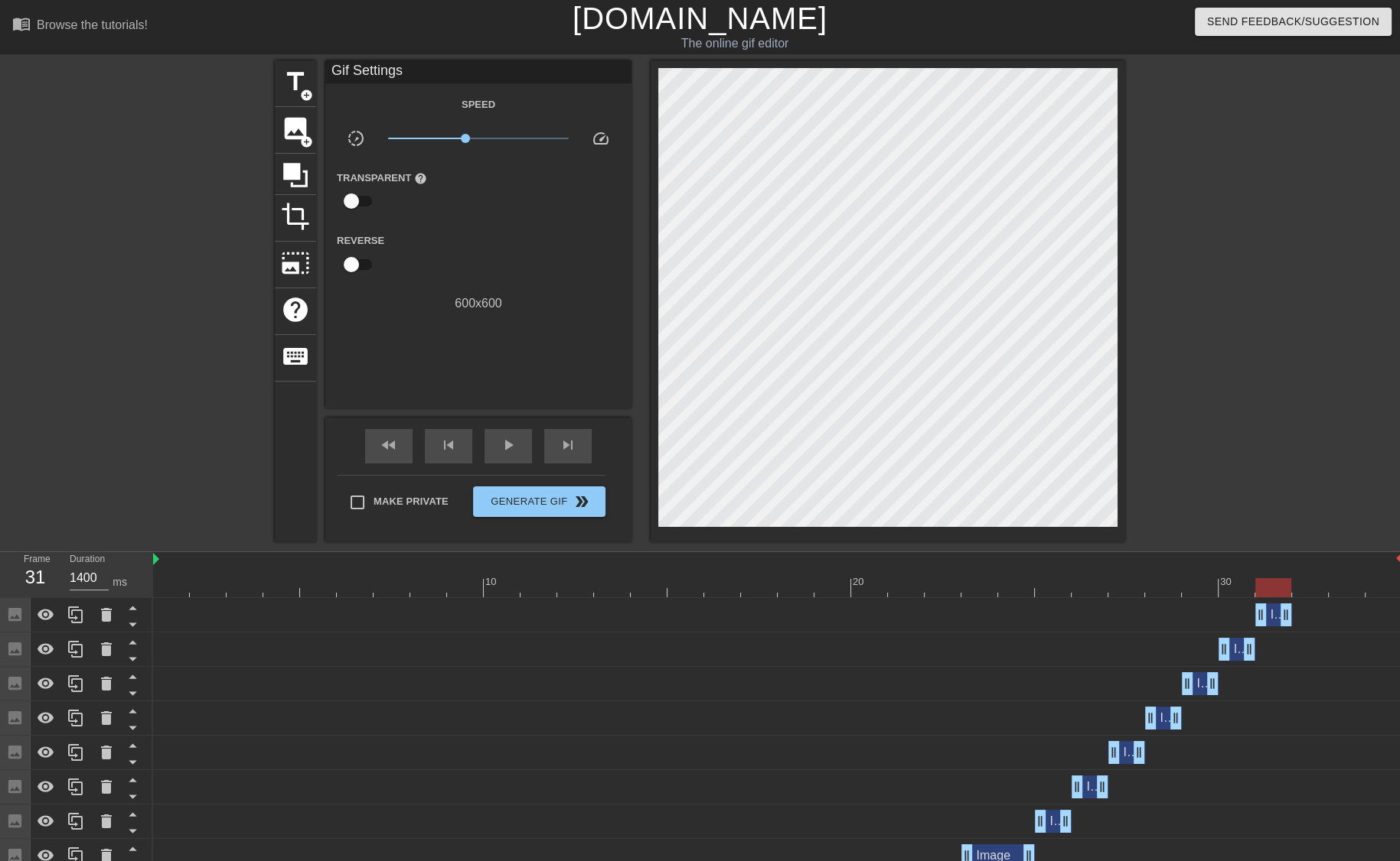
drag, startPoint x: 1393, startPoint y: 615, endPoint x: 1297, endPoint y: 623, distance: 96.3
click at [1297, 623] on div "Image drag_handle drag_handle" at bounding box center [778, 615] width 1249 height 23
click at [1308, 583] on div at bounding box center [778, 587] width 1249 height 19
click at [1308, 583] on div at bounding box center [1309, 587] width 36 height 19
click at [1270, 618] on div "Image drag_handle drag_handle" at bounding box center [1274, 615] width 37 height 23
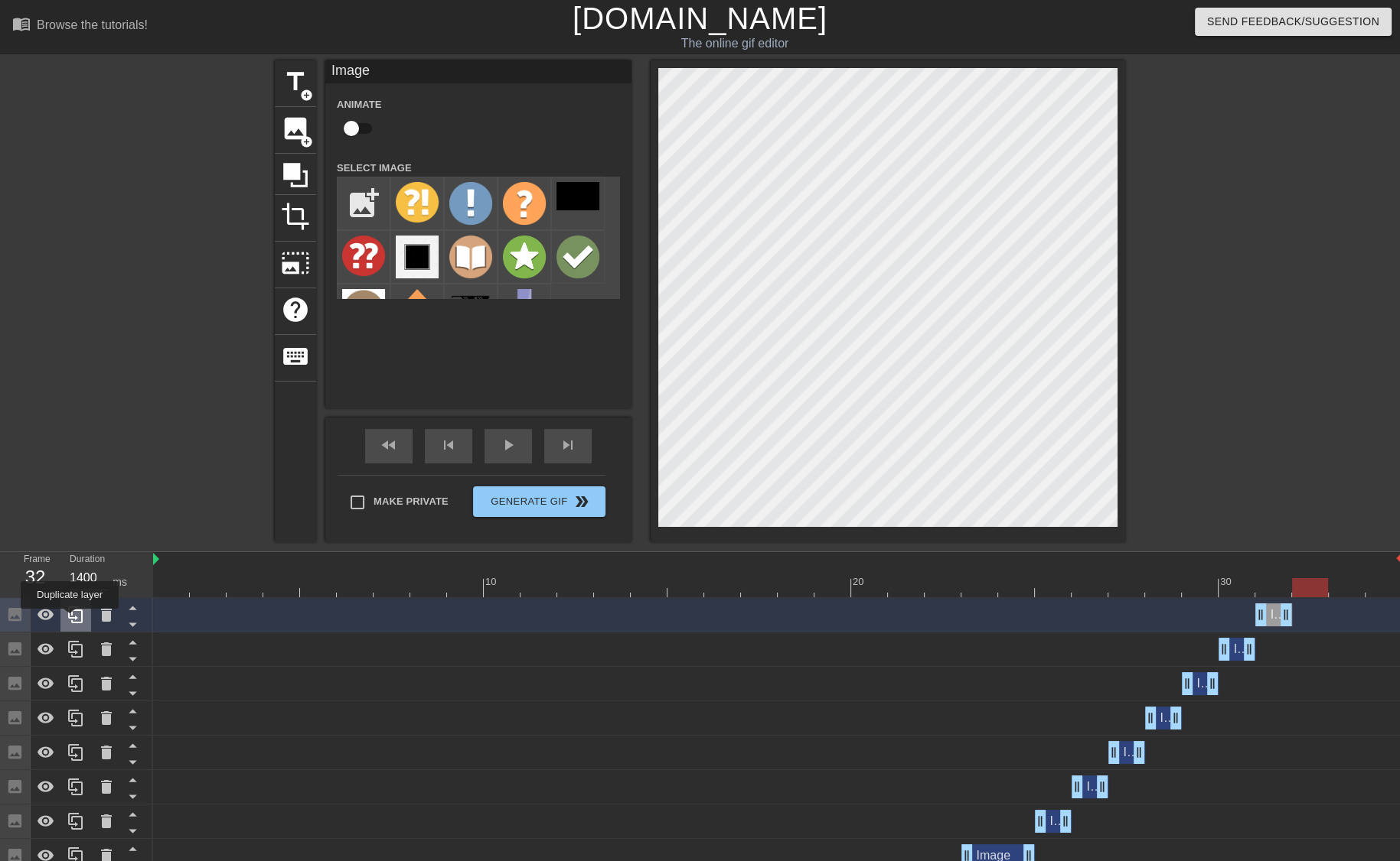
click at [69, 619] on icon at bounding box center [75, 614] width 14 height 16
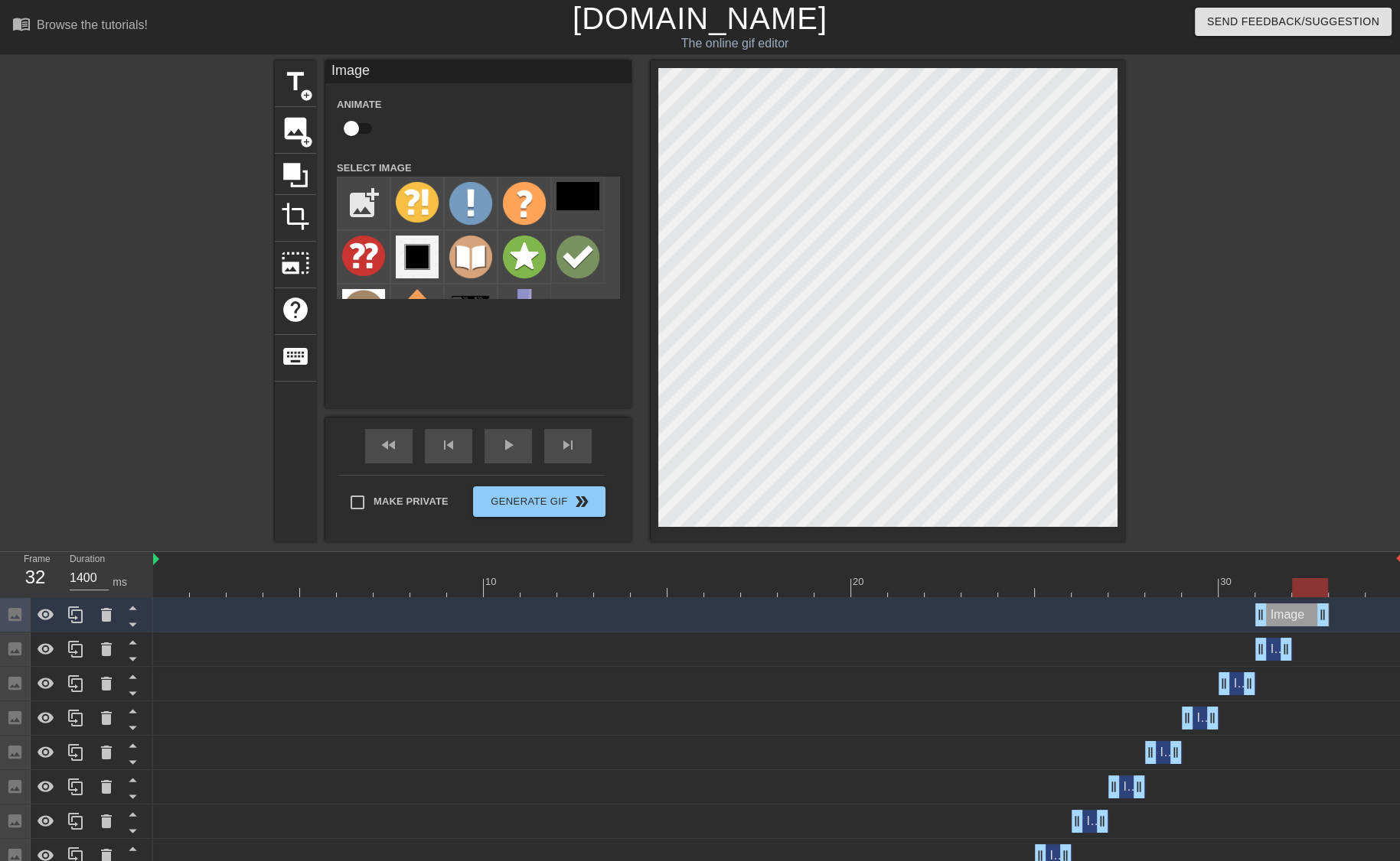
drag, startPoint x: 1285, startPoint y: 613, endPoint x: 1312, endPoint y: 612, distance: 27.0
drag, startPoint x: 1262, startPoint y: 618, endPoint x: 1291, endPoint y: 615, distance: 29.2
click at [1291, 615] on div "Image drag_handle drag_handle" at bounding box center [778, 615] width 1249 height 23
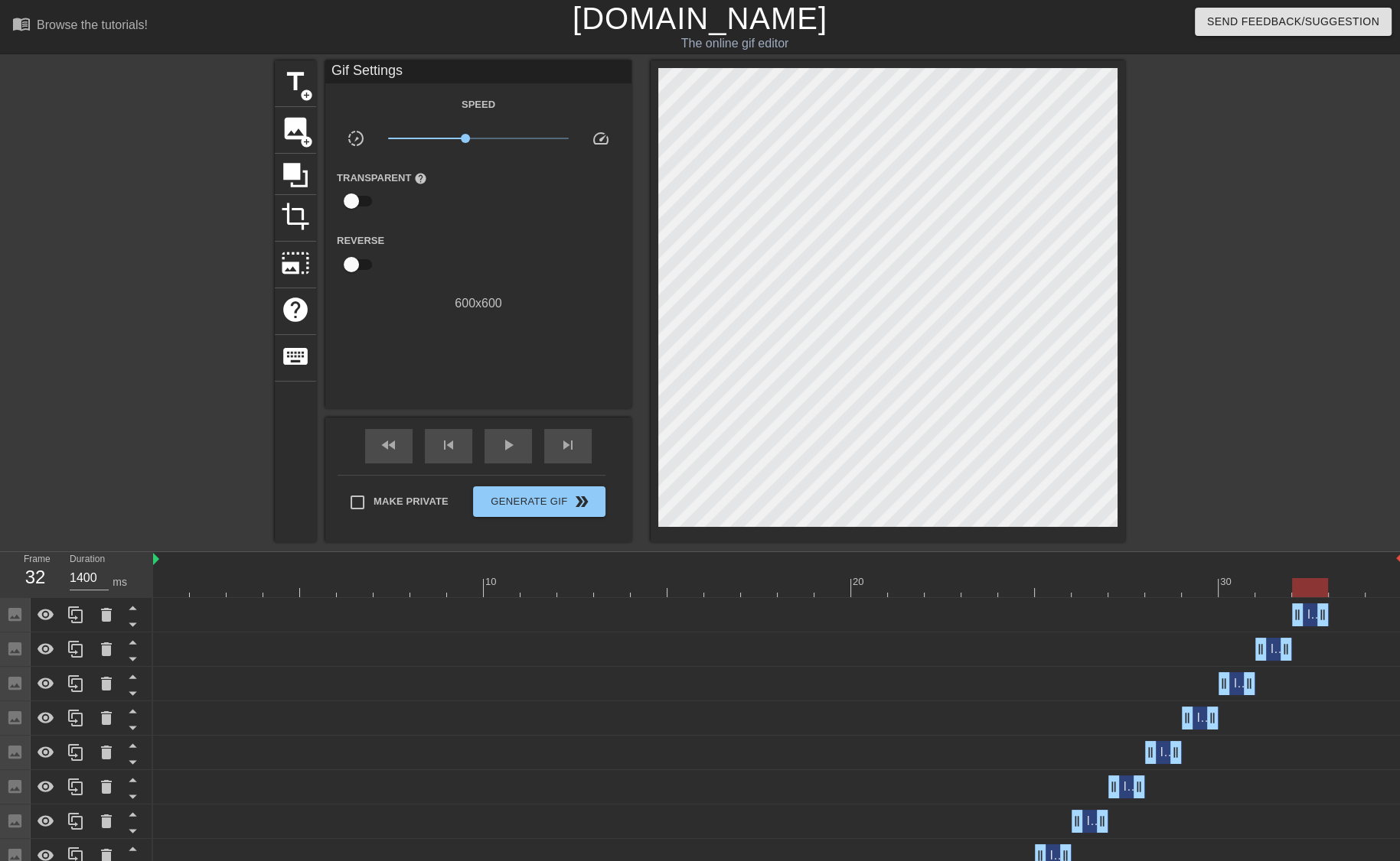
click at [1053, 683] on div "Image drag_handle drag_handle" at bounding box center [778, 684] width 1249 height 23
click at [1308, 612] on div "Image drag_handle drag_handle" at bounding box center [1310, 615] width 37 height 23
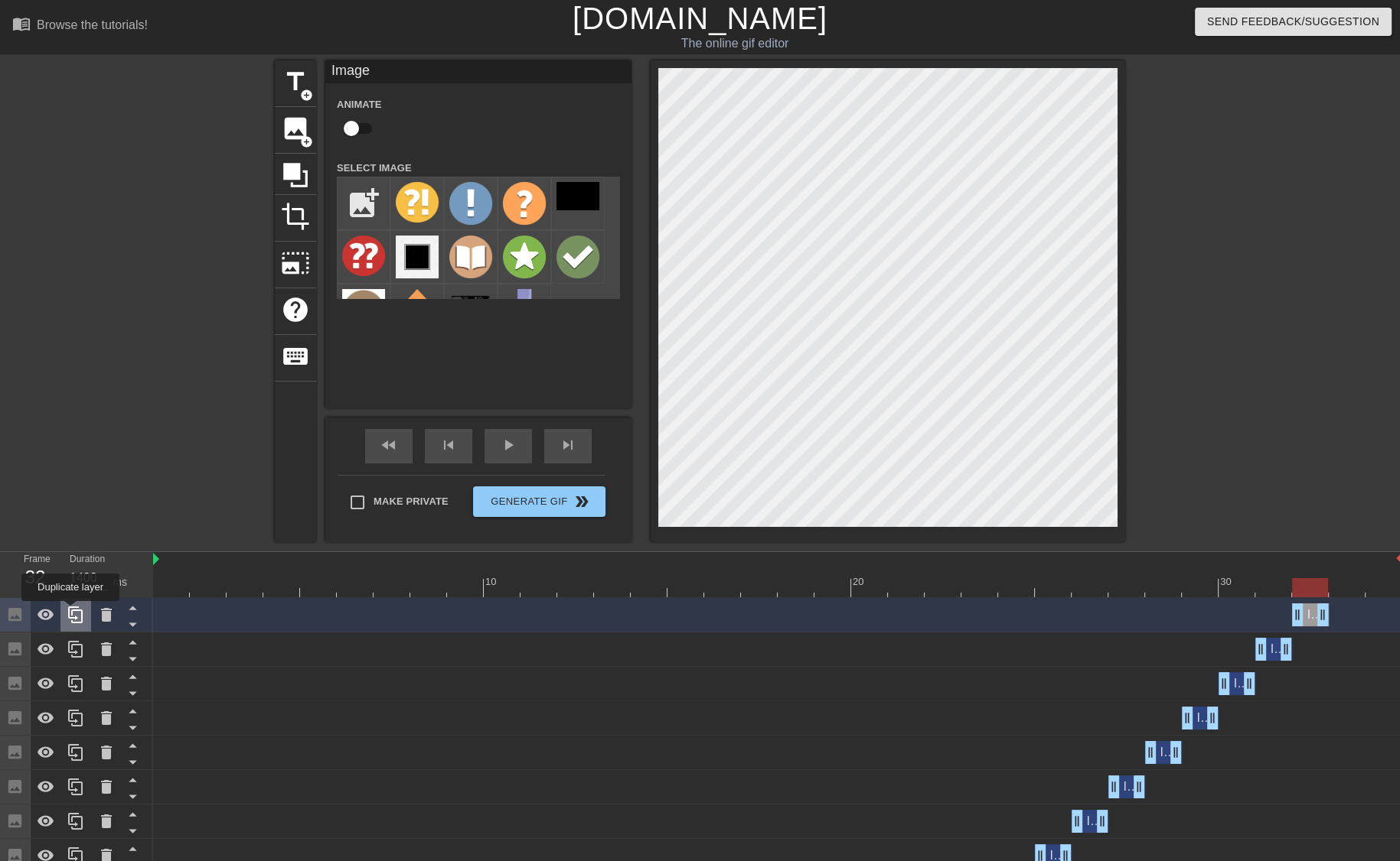
click at [70, 612] on icon at bounding box center [75, 614] width 18 height 18
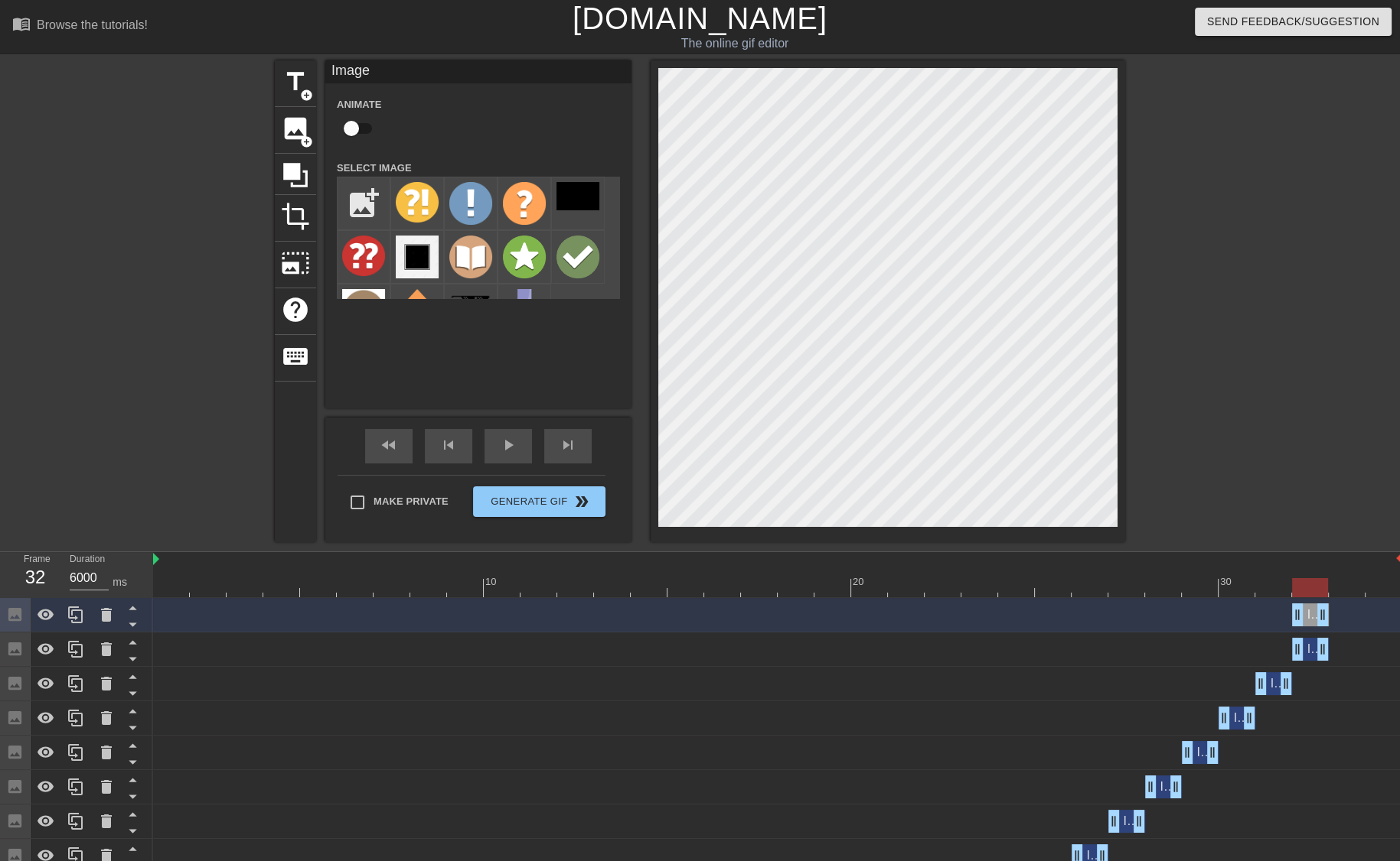
click at [1354, 588] on div at bounding box center [778, 587] width 1249 height 19
drag, startPoint x: 1321, startPoint y: 615, endPoint x: 1351, endPoint y: 613, distance: 30.1
drag, startPoint x: 1292, startPoint y: 617, endPoint x: 1318, endPoint y: 615, distance: 26.1
click at [1318, 615] on div "Image drag_handle drag_handle" at bounding box center [778, 615] width 1249 height 23
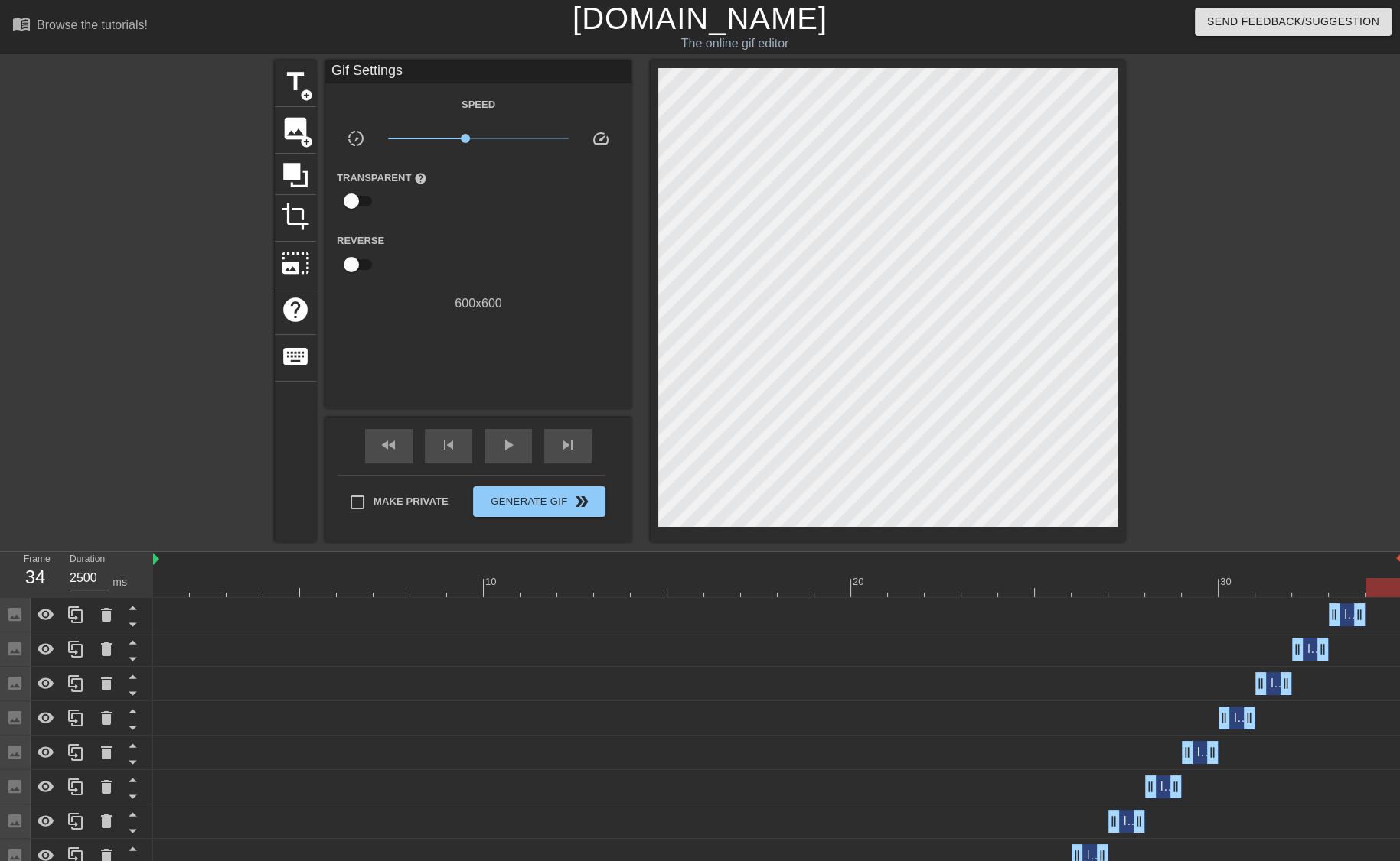
click at [1376, 589] on div at bounding box center [778, 587] width 1249 height 19
click at [177, 595] on div at bounding box center [778, 587] width 1249 height 19
type input "6000"
click at [545, 505] on span "Generate Gif double_arrow" at bounding box center [539, 502] width 120 height 18
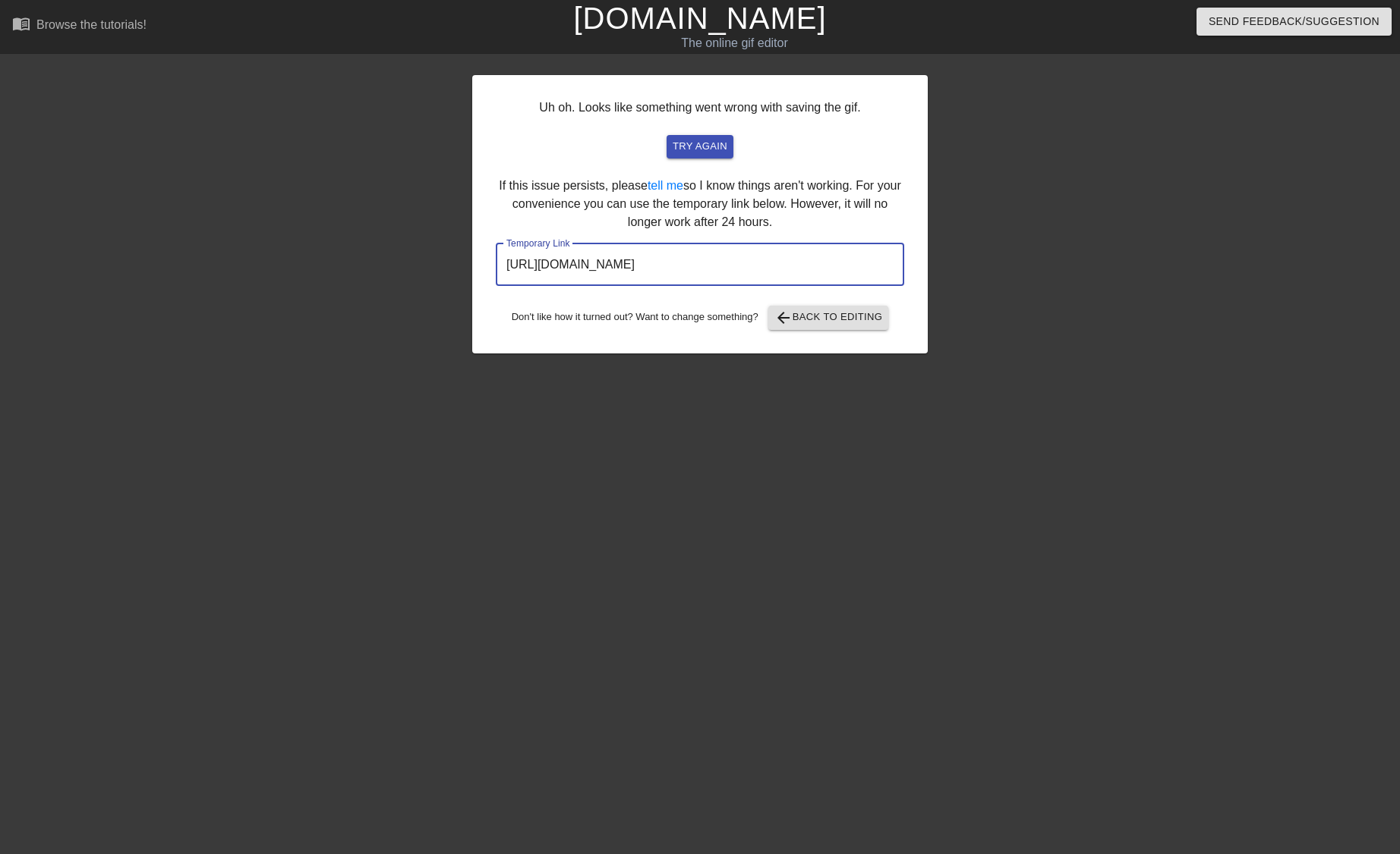
drag, startPoint x: 841, startPoint y: 264, endPoint x: 363, endPoint y: 269, distance: 478.0
click at [363, 269] on div "Uh oh. Looks like something went wrong with saving the gif. try again If this i…" at bounding box center [700, 288] width 1400 height 456
click at [59, 13] on div "menu_book Browse the tutorials!" at bounding box center [238, 26] width 452 height 53
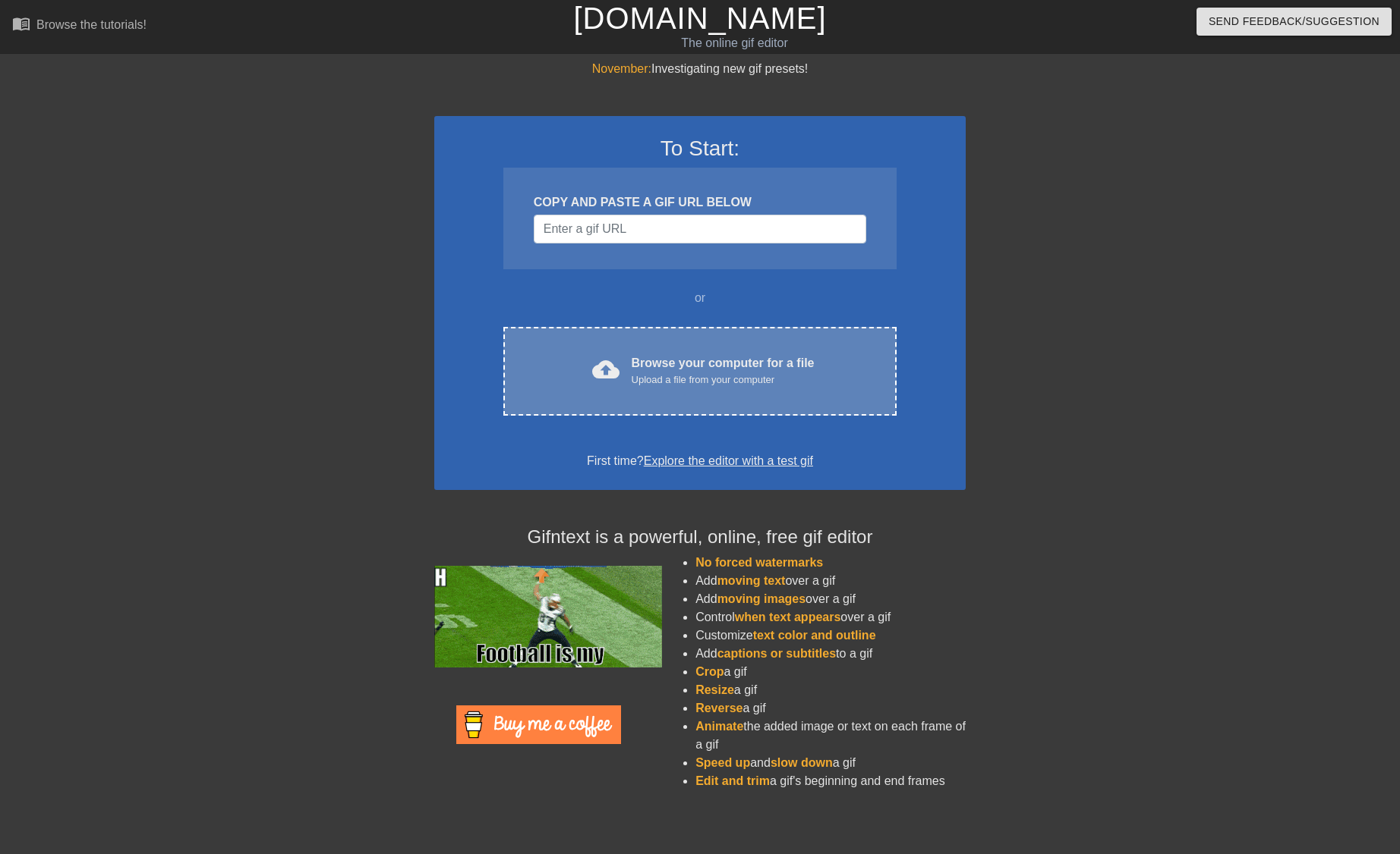
click at [631, 360] on div "cloud_upload Browse your computer for a file Upload a file from your computer" at bounding box center [700, 372] width 330 height 34
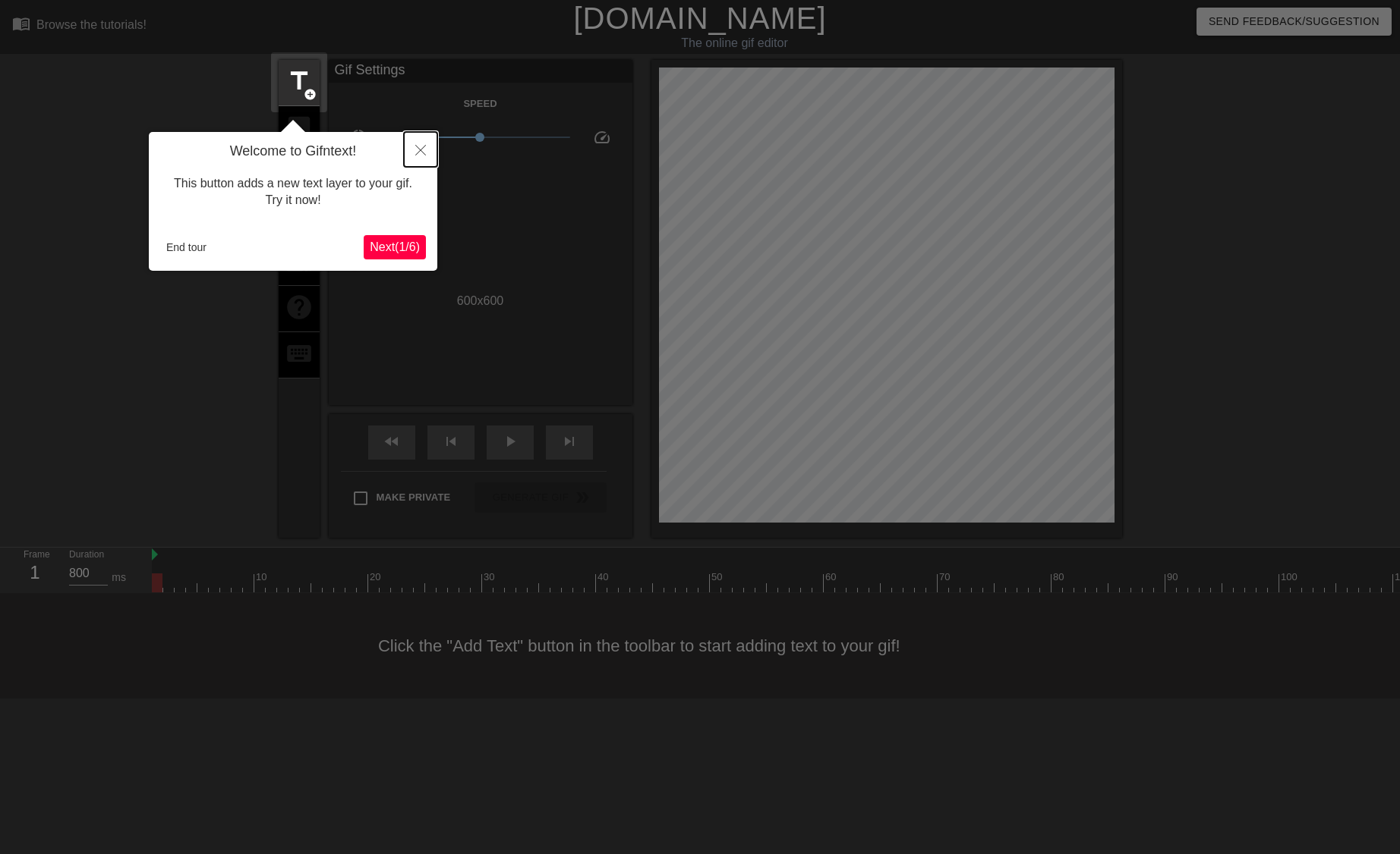
click at [419, 149] on icon "Close" at bounding box center [420, 150] width 11 height 11
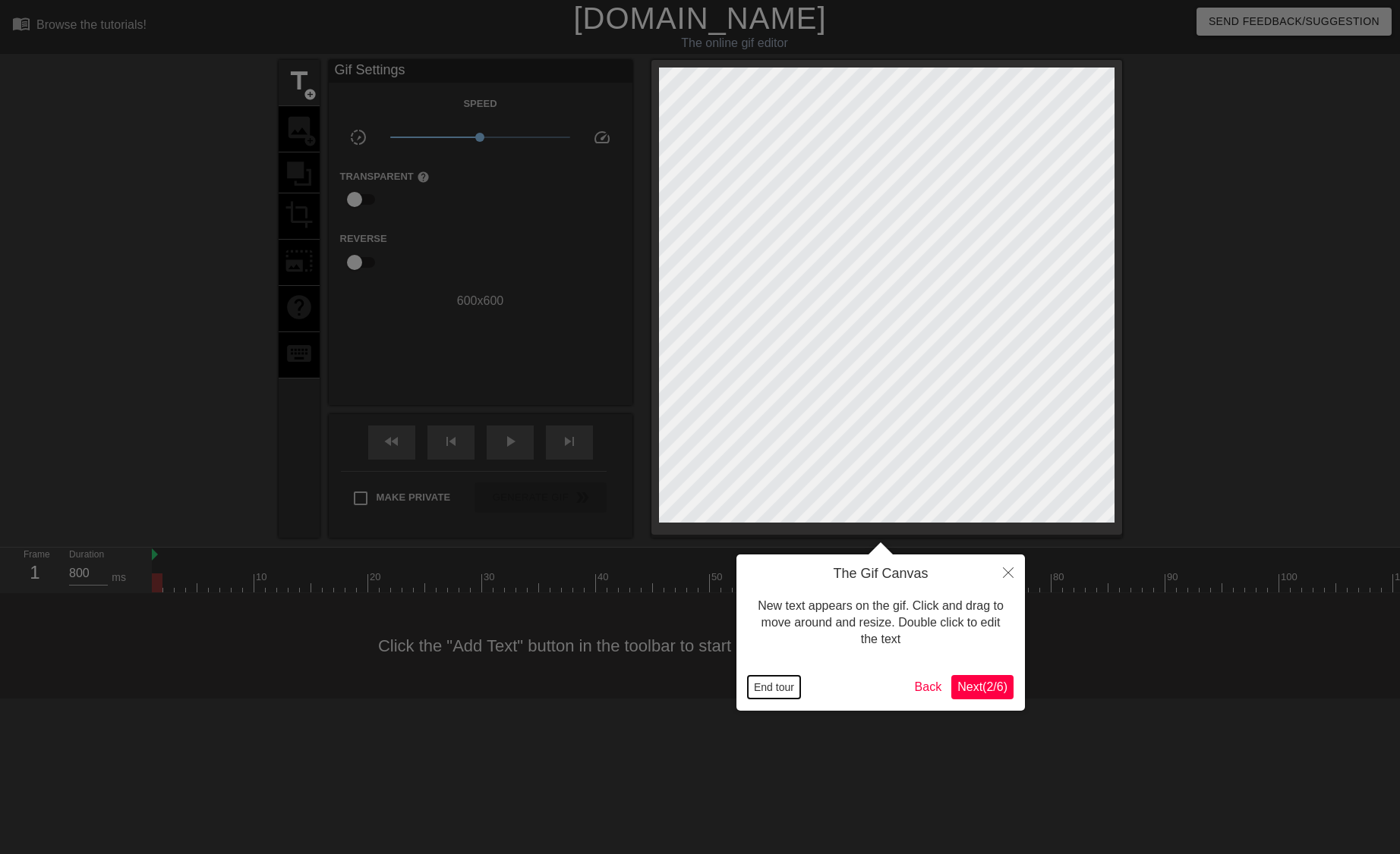
click at [767, 680] on button "End tour" at bounding box center [773, 688] width 53 height 23
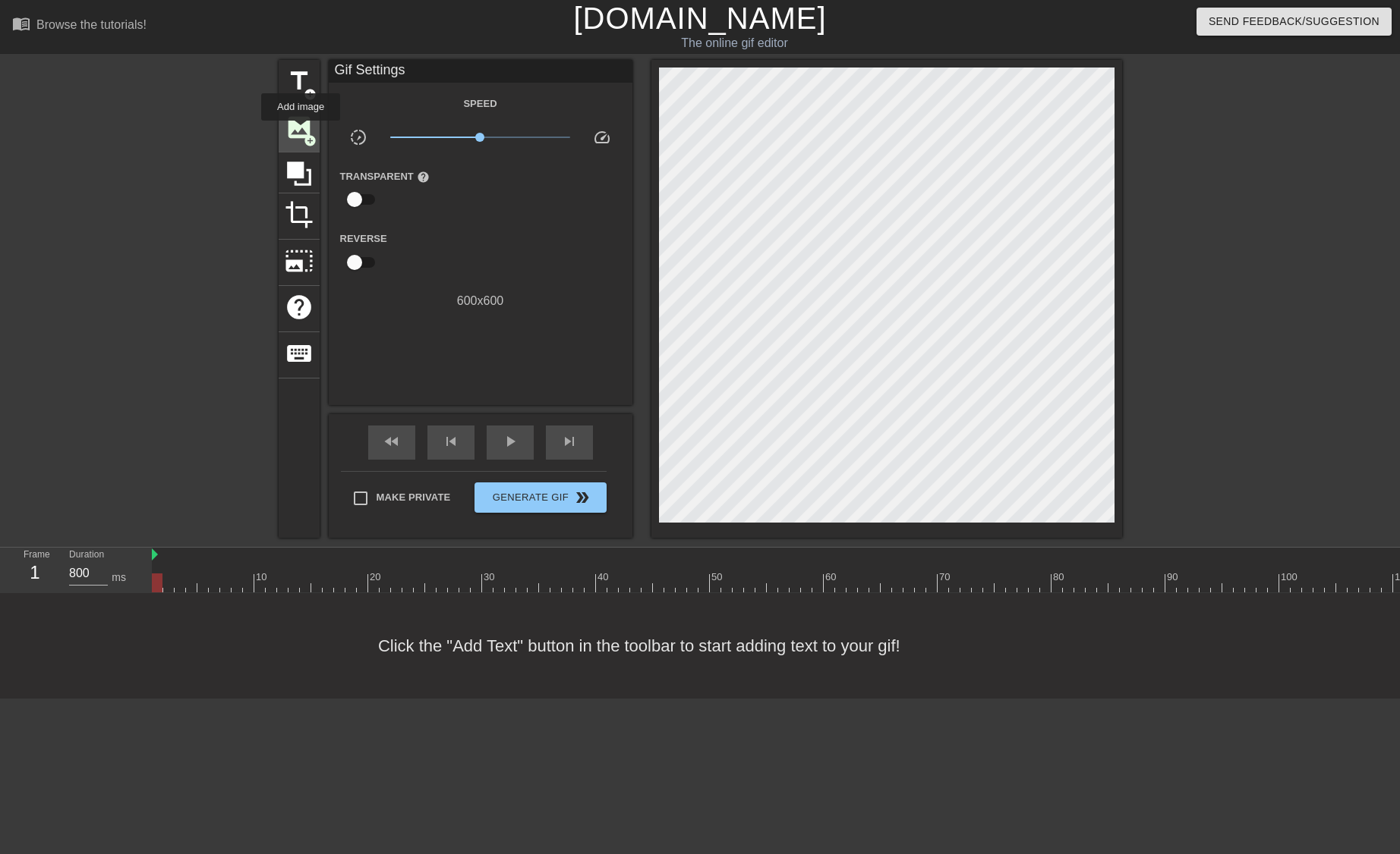
click at [301, 131] on span "image" at bounding box center [299, 127] width 29 height 29
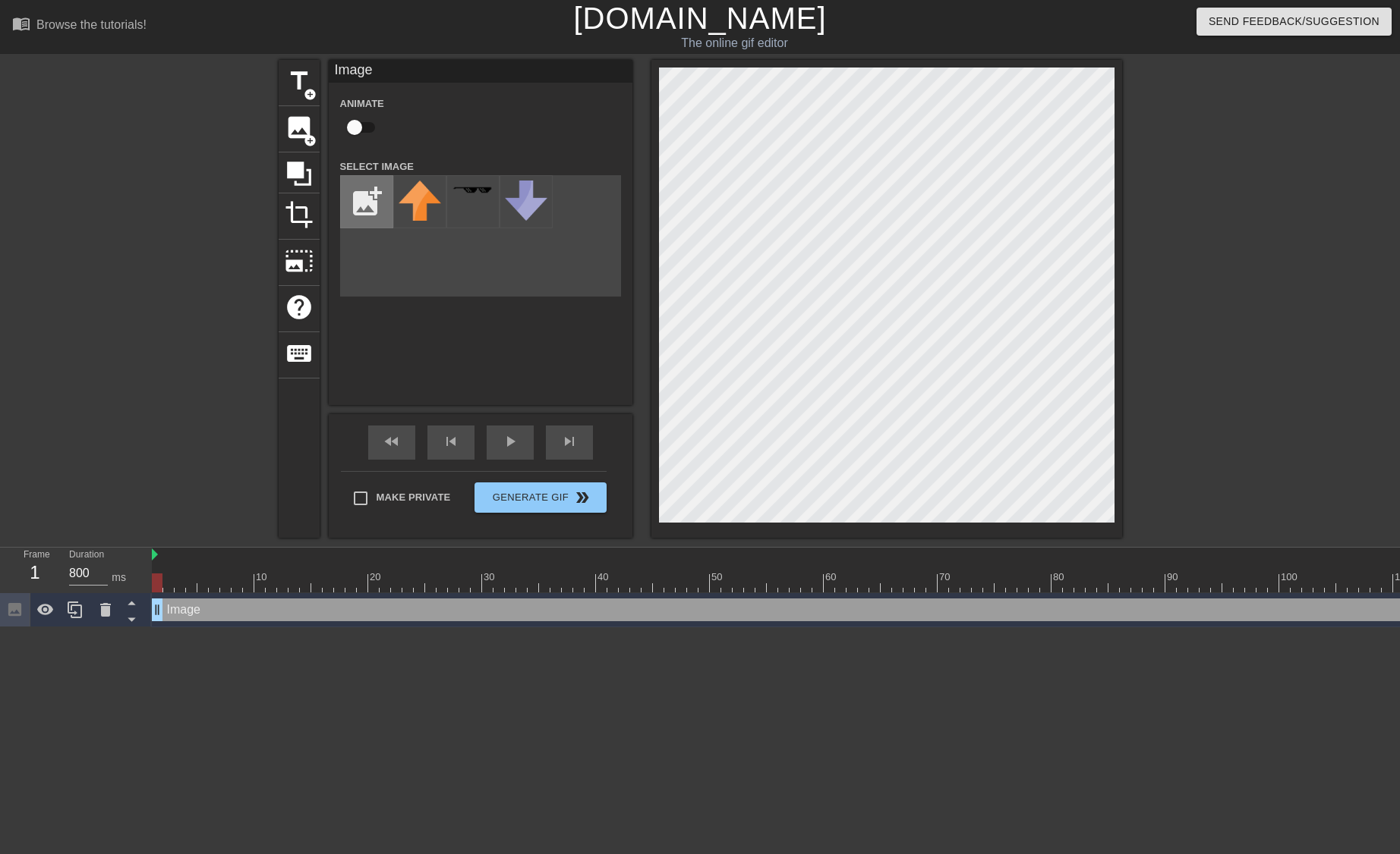
click at [366, 204] on input "file" at bounding box center [367, 202] width 52 height 52
type input "C:\fakepath\lovepik-black-border-png-image_401063727_wh1200.png"
click at [411, 204] on img at bounding box center [420, 194] width 42 height 28
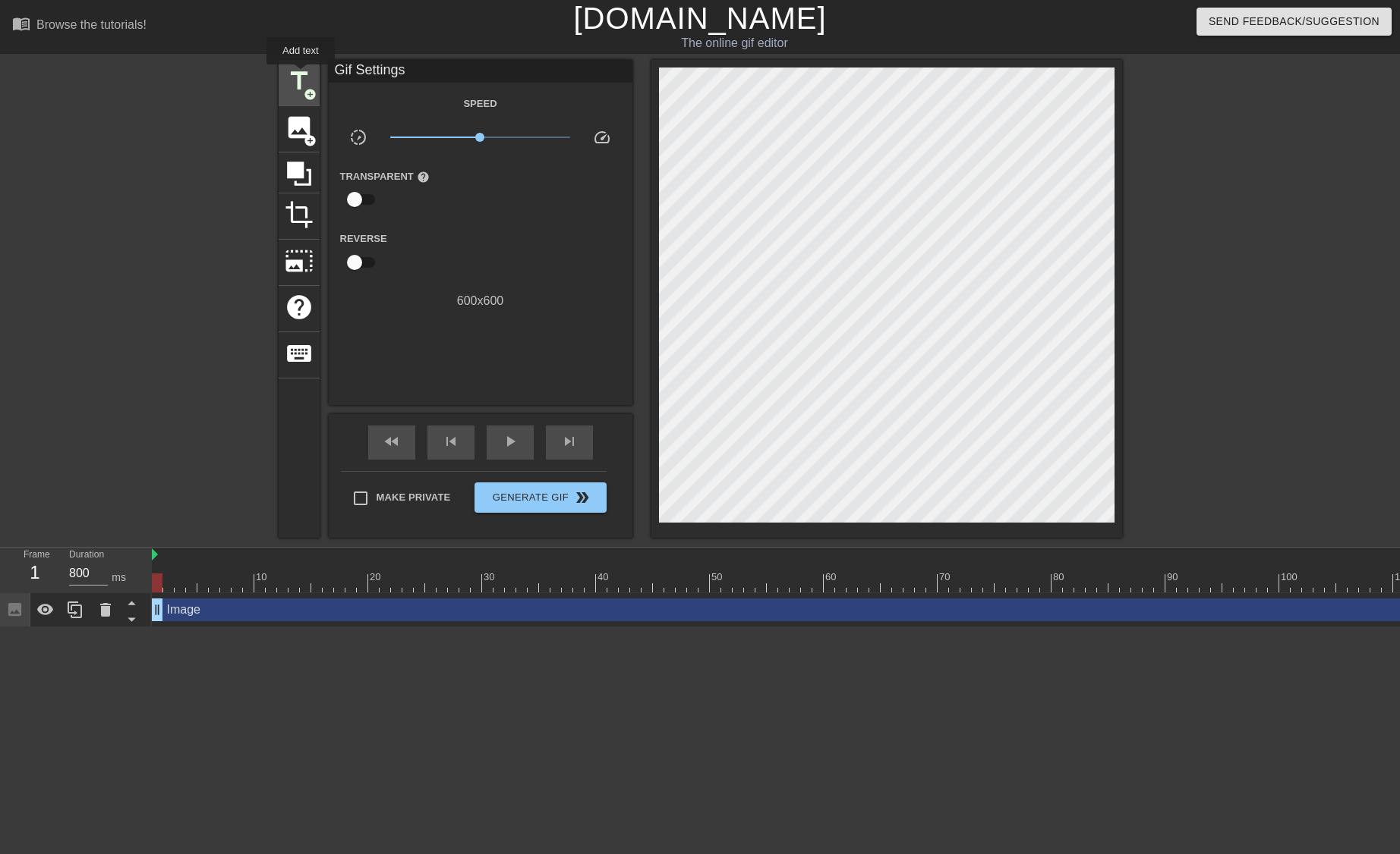
click at [301, 75] on span "title" at bounding box center [299, 81] width 29 height 29
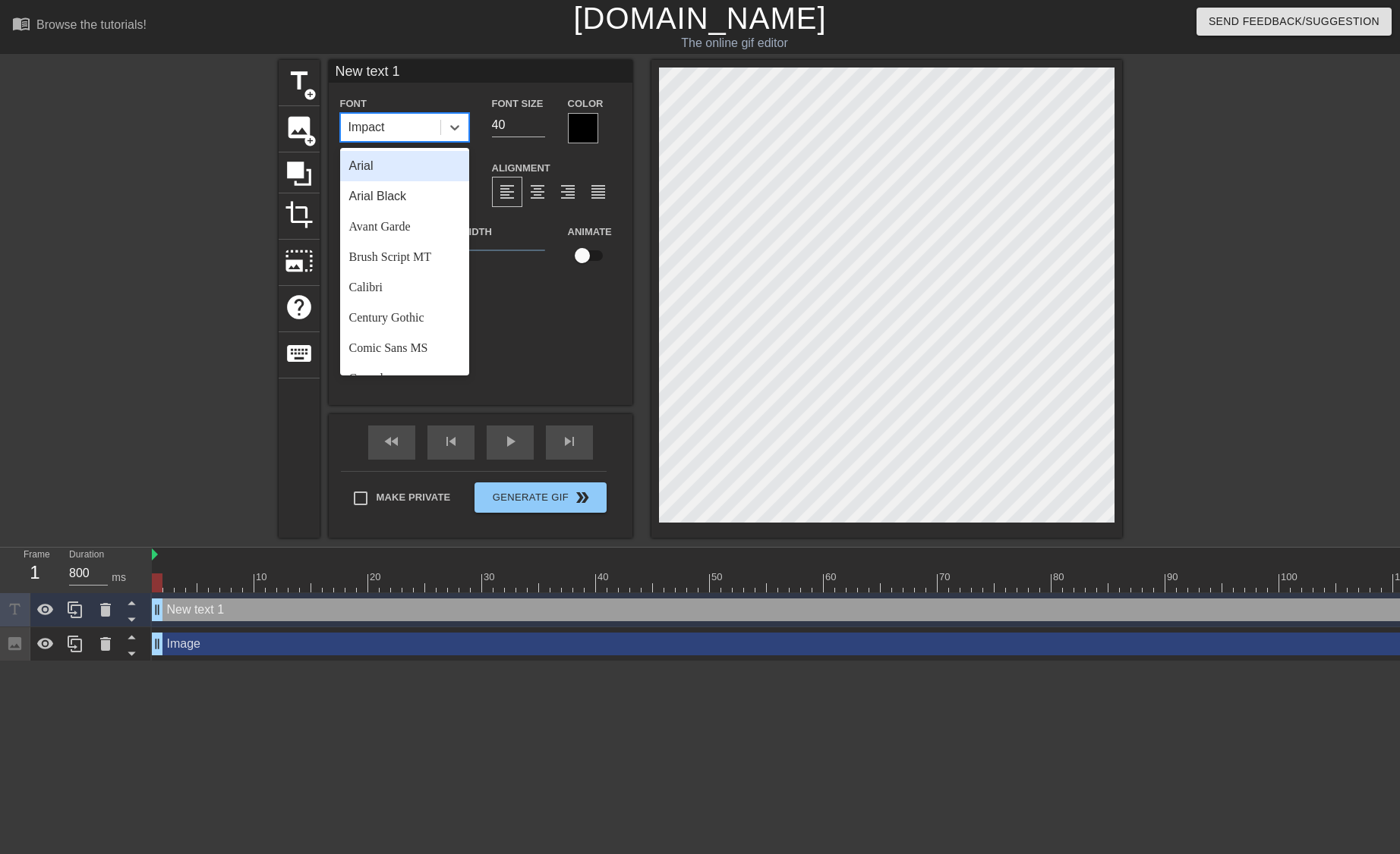
click at [417, 123] on div "Impact" at bounding box center [391, 127] width 99 height 28
click at [410, 160] on div "Arial" at bounding box center [404, 166] width 129 height 31
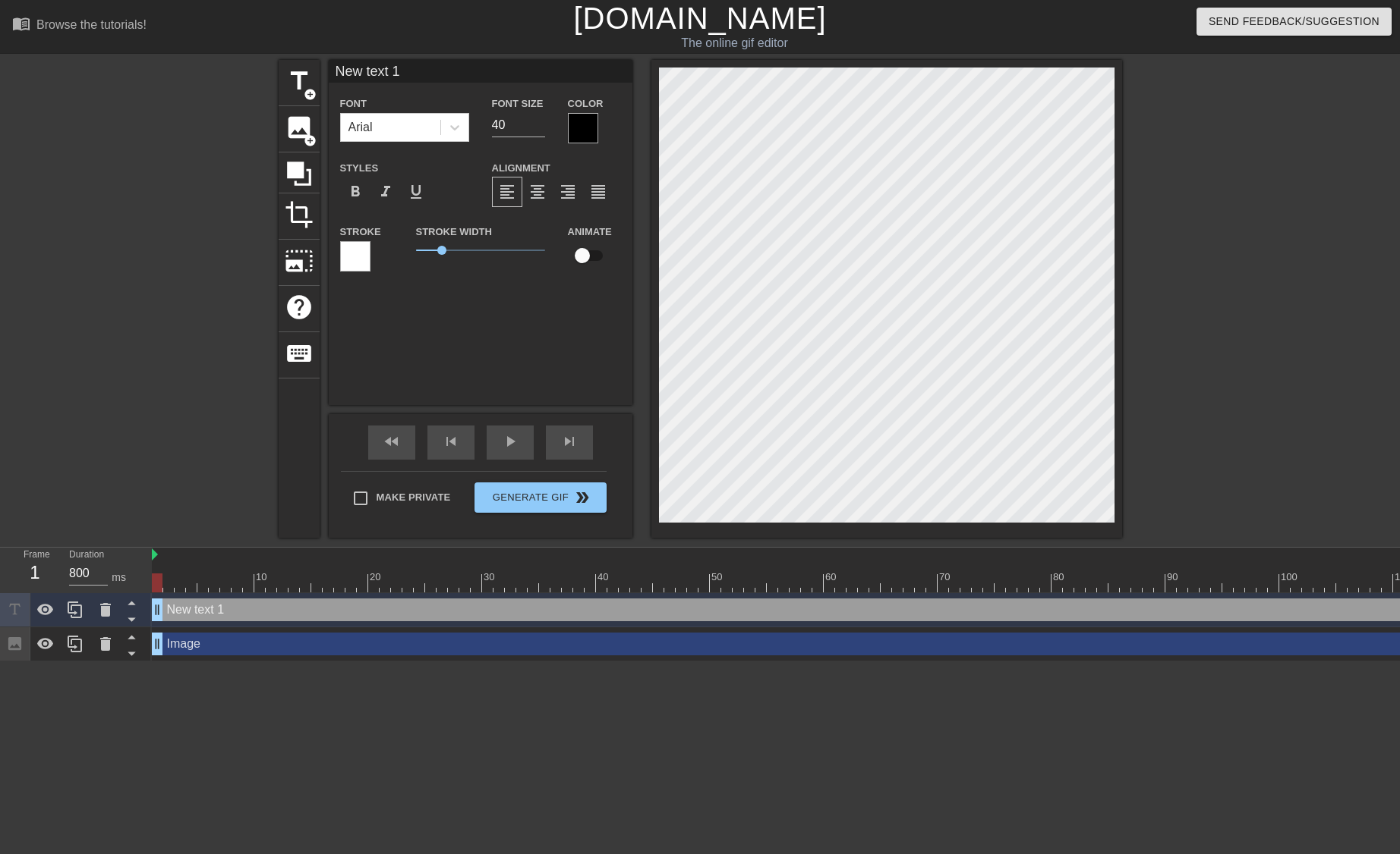
click at [434, 74] on input "New text 1" at bounding box center [481, 72] width 304 height 23
drag, startPoint x: 452, startPoint y: 74, endPoint x: 210, endPoint y: 36, distance: 245.0
click at [210, 36] on div "menu_book Browse the tutorials! Gifntext.com The online gif editor Send Feedbac…" at bounding box center [700, 331] width 1400 height 662
type input "King's Pawn Opening"
click at [592, 127] on div at bounding box center [583, 128] width 31 height 31
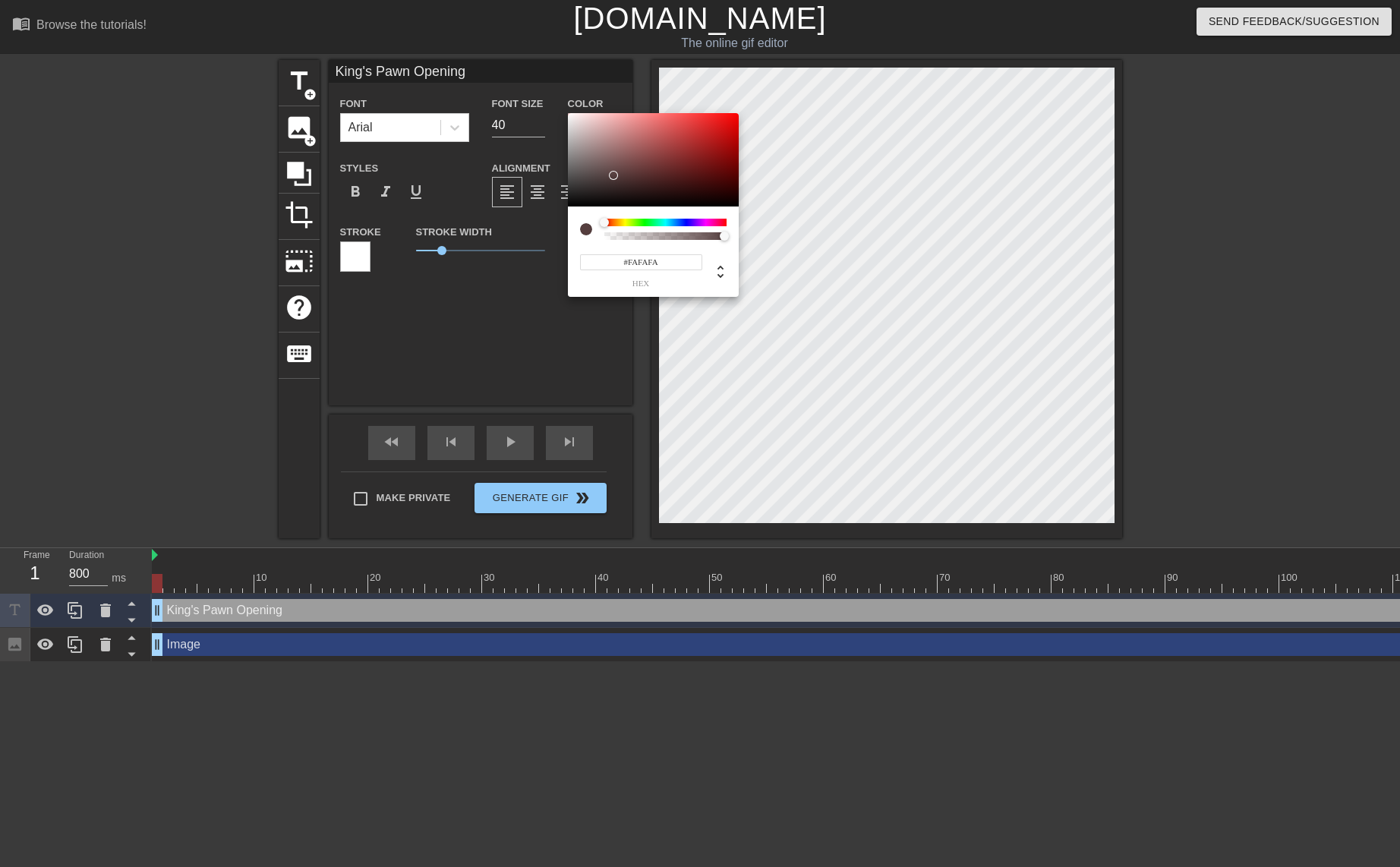
type input "#FFFFFF"
drag, startPoint x: 614, startPoint y: 175, endPoint x: 499, endPoint y: 20, distance: 193.0
click at [499, 20] on div "#FFFFFF hex" at bounding box center [700, 433] width 1400 height 867
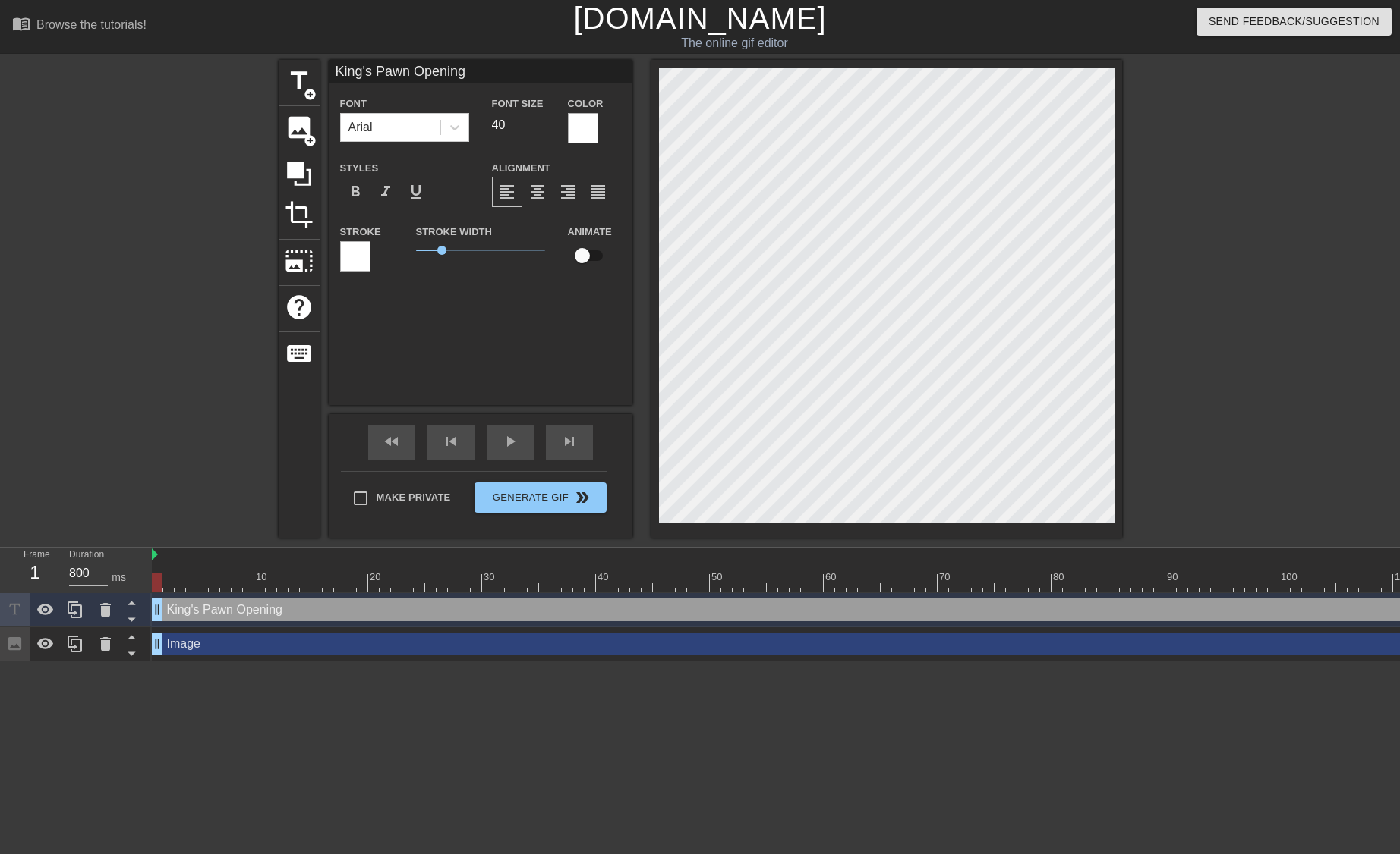
click at [529, 122] on input "40" at bounding box center [519, 124] width 54 height 24
type input "4"
type input "2"
type input "30"
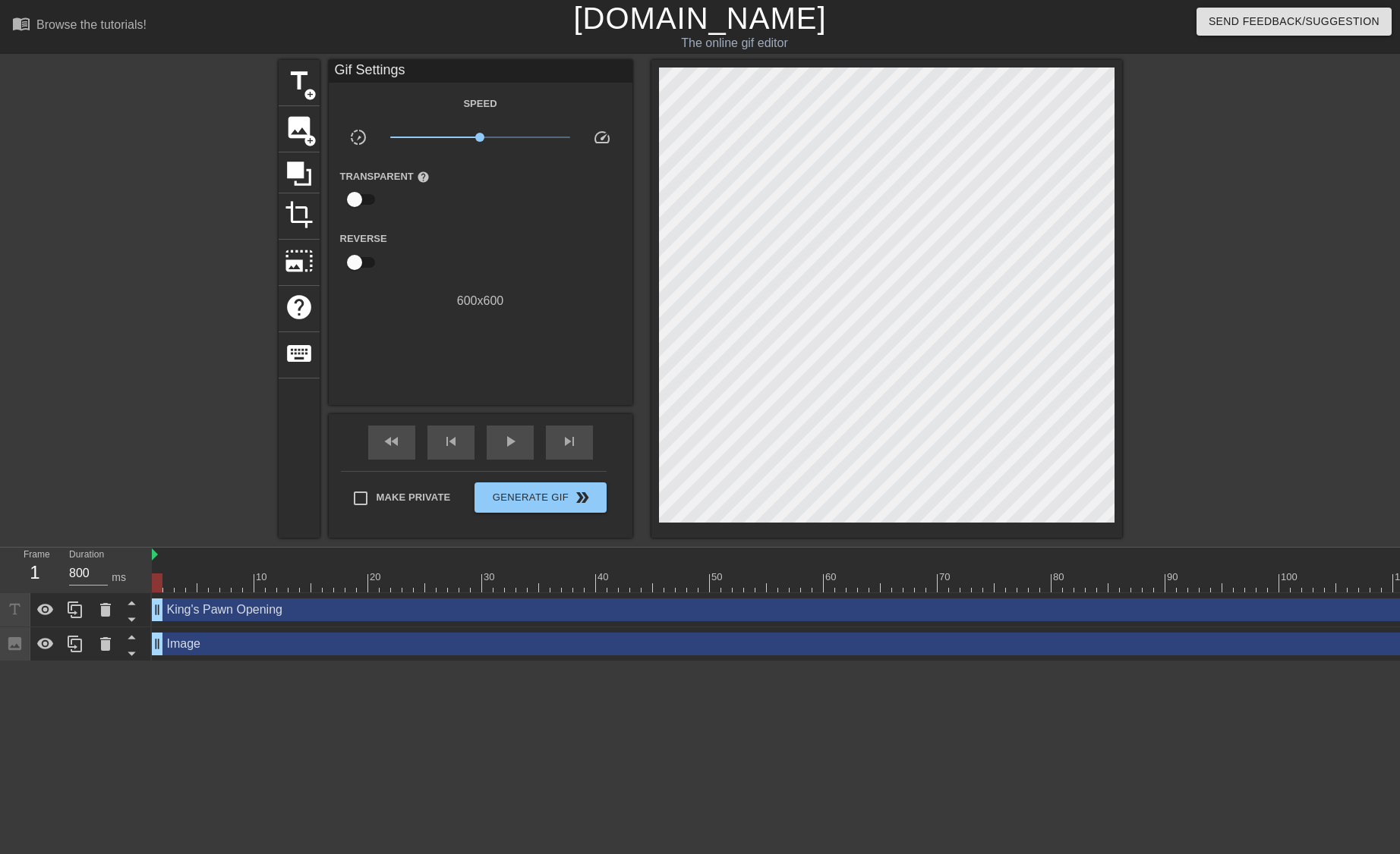
click at [1101, 658] on div "Image drag_handle drag_handle" at bounding box center [915, 645] width 1525 height 34
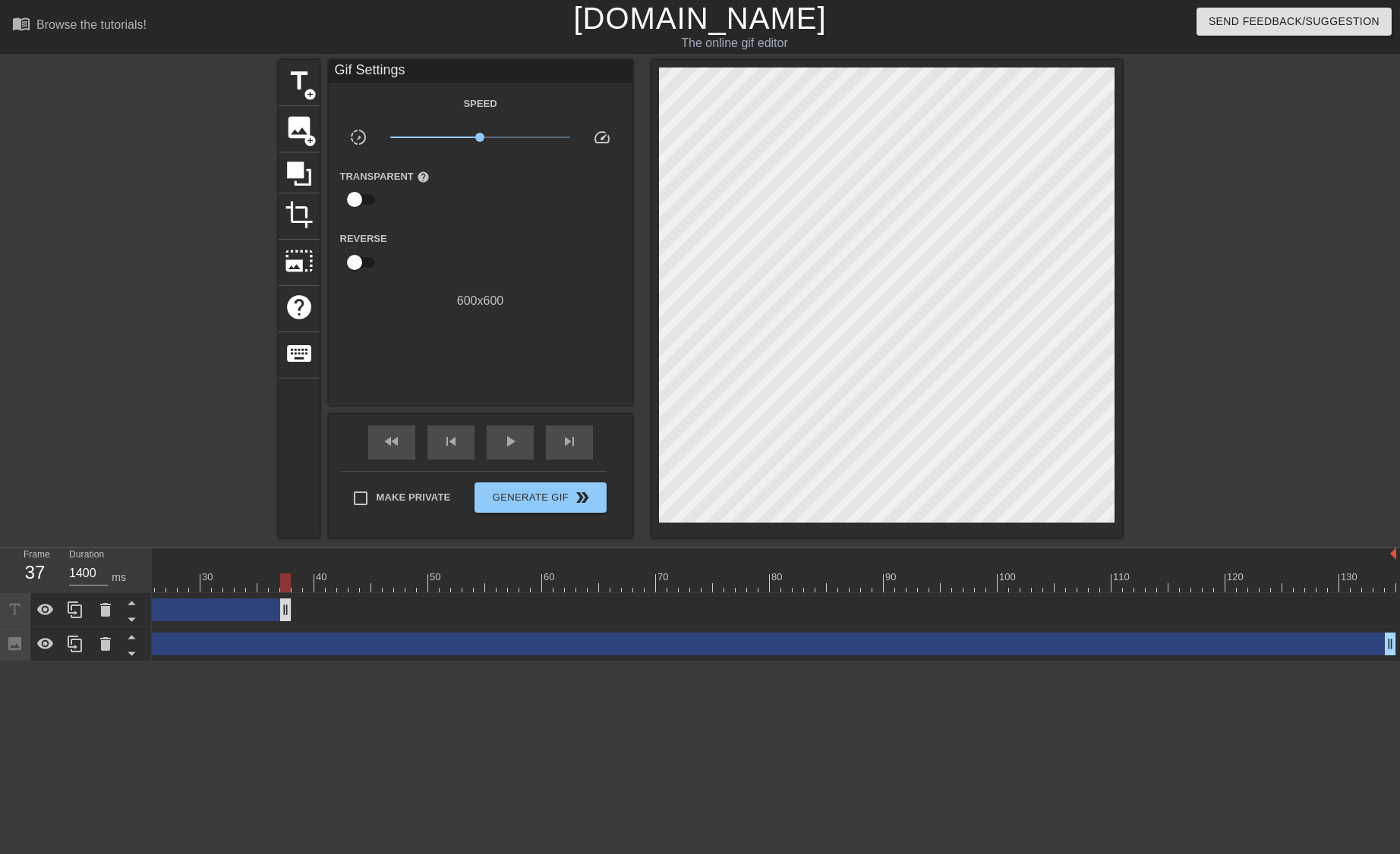
drag, startPoint x: 1389, startPoint y: 611, endPoint x: 286, endPoint y: 599, distance: 1103.1
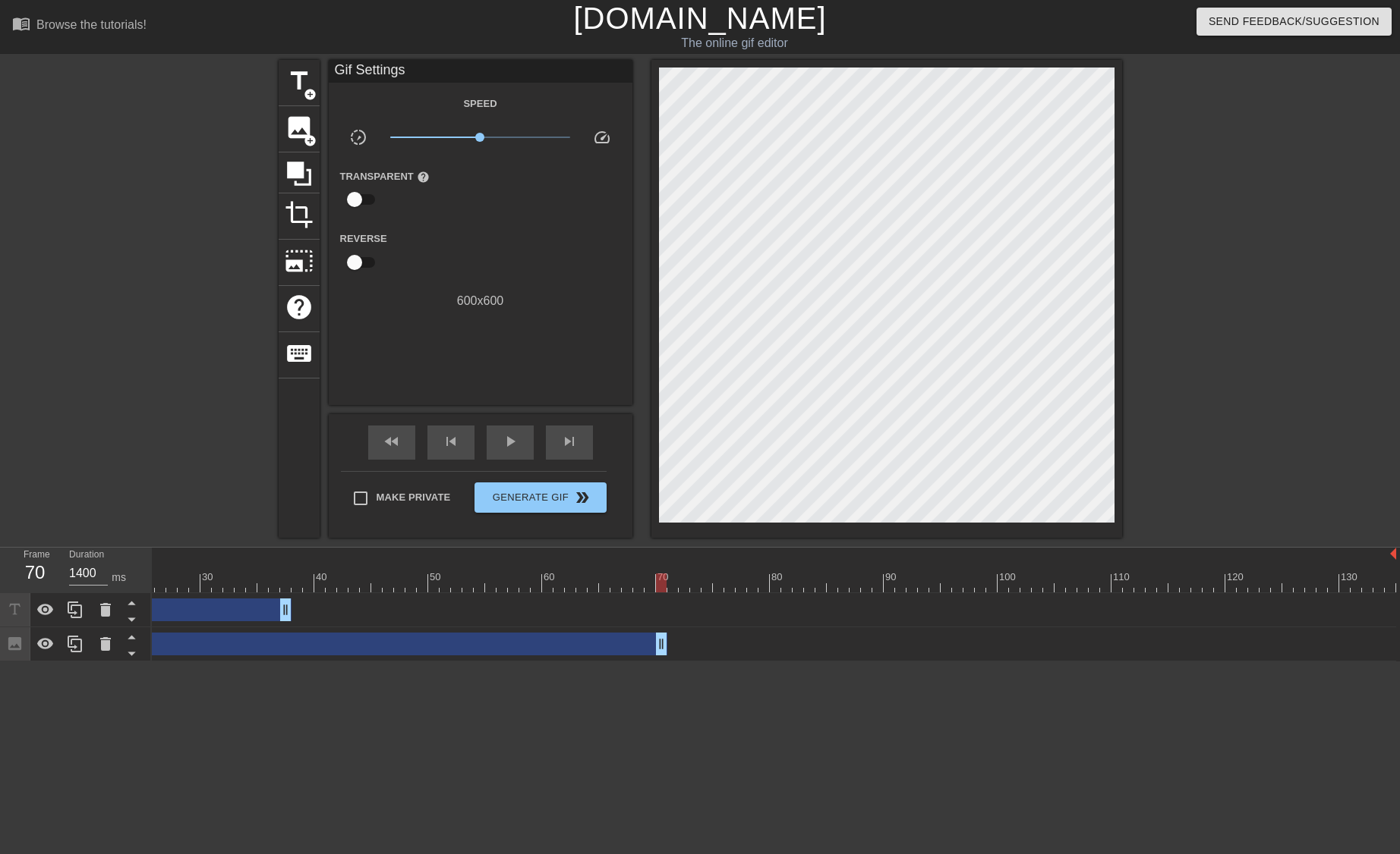
drag, startPoint x: 1389, startPoint y: 641, endPoint x: 562, endPoint y: 677, distance: 827.8
click at [562, 662] on html "menu_book Browse the tutorials! Gifntext.com The online gif editor Send Feedbac…" at bounding box center [700, 331] width 1400 height 662
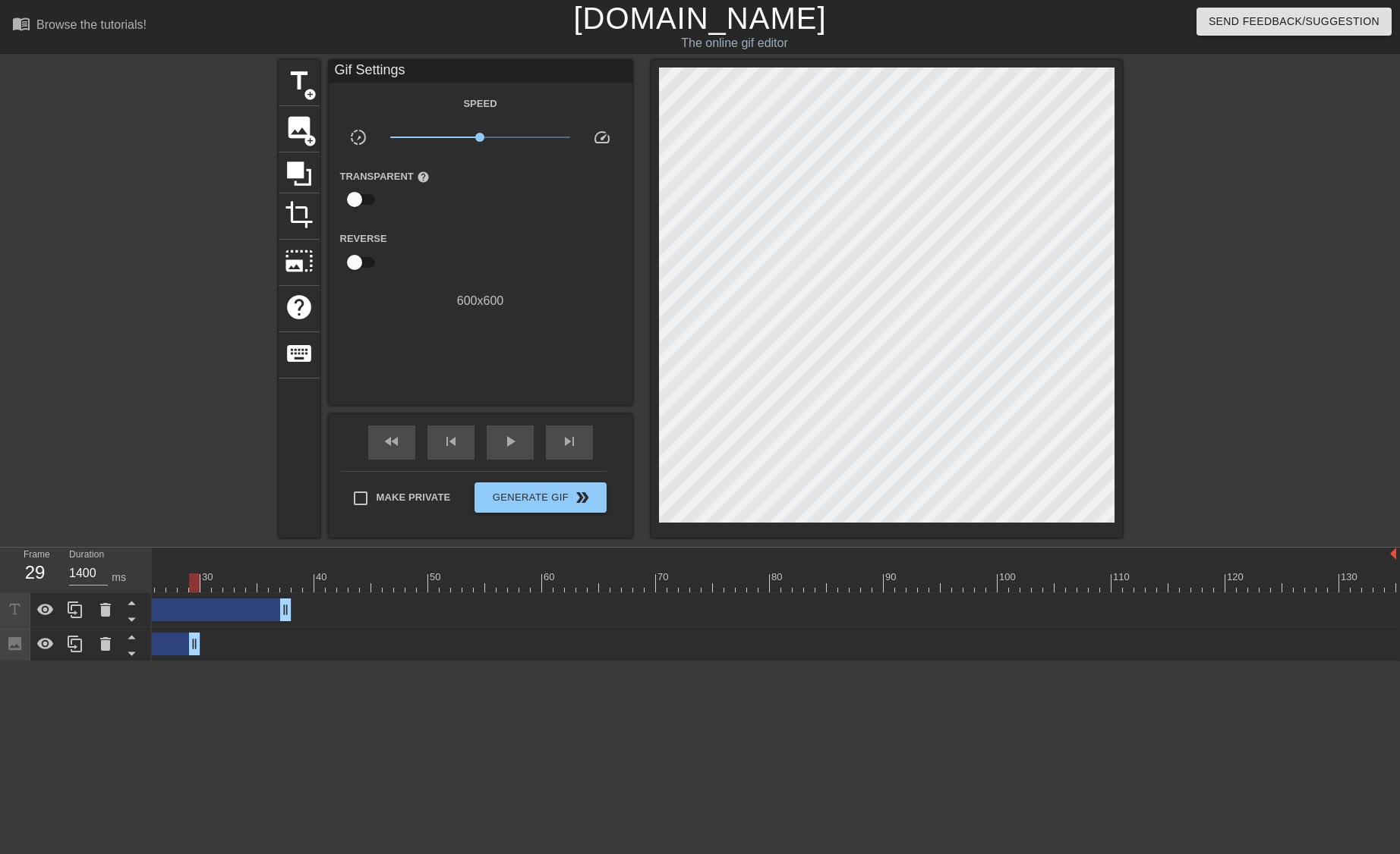
drag, startPoint x: 561, startPoint y: 640, endPoint x: 201, endPoint y: 629, distance: 360.2
click at [201, 629] on div "Image drag_handle drag_handle" at bounding box center [633, 645] width 1525 height 34
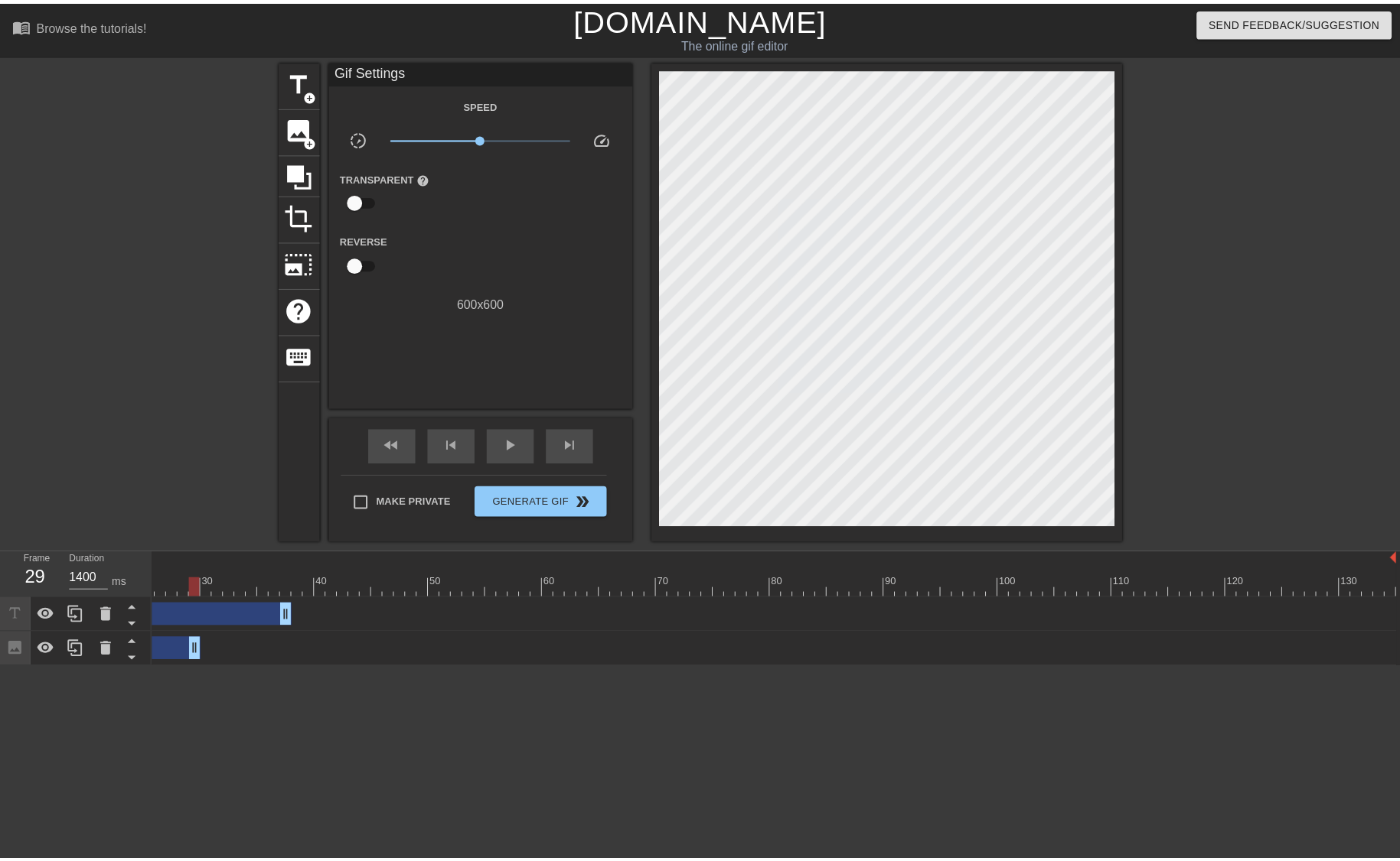
scroll to position [0, 0]
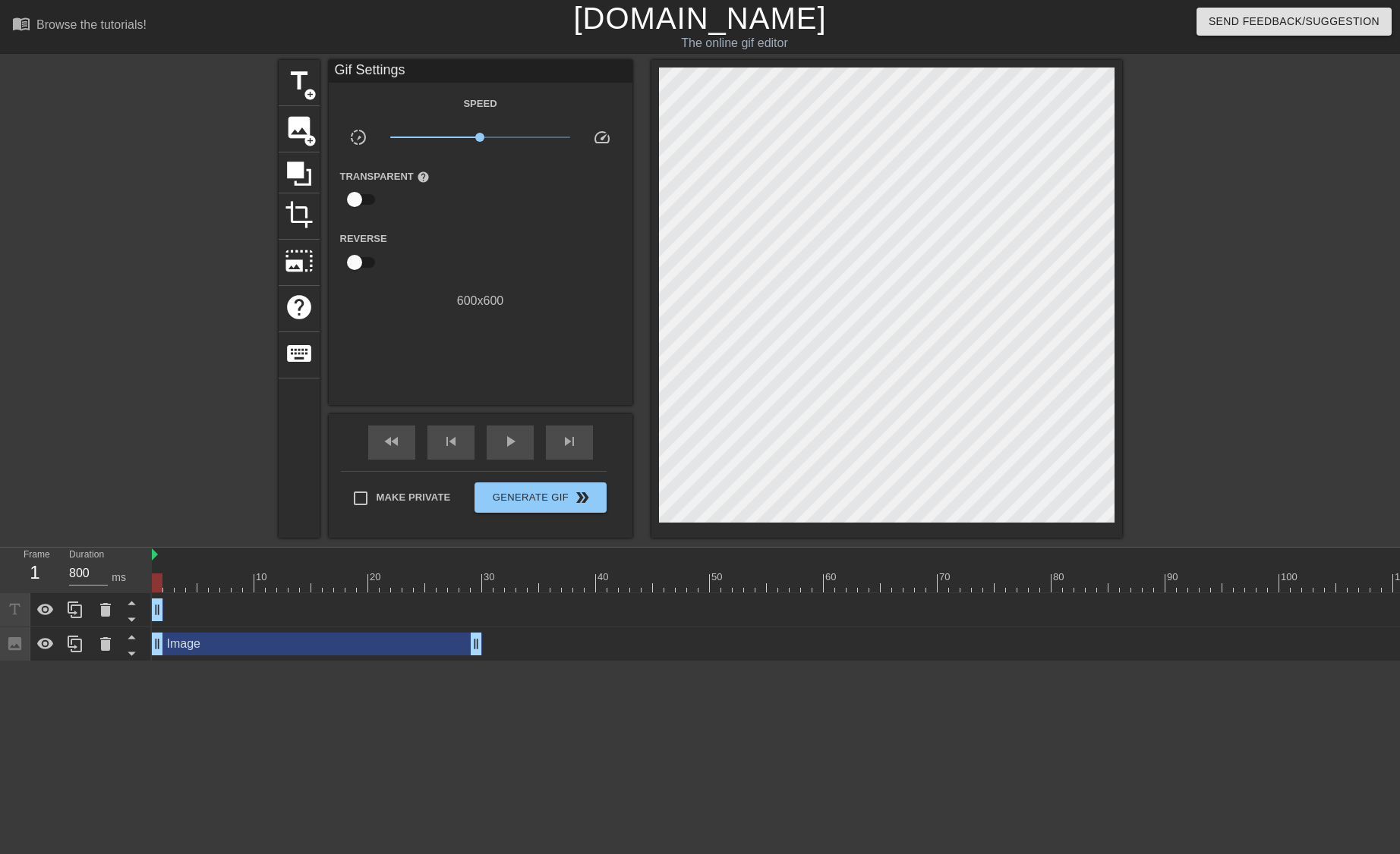
drag, startPoint x: 571, startPoint y: 614, endPoint x: 149, endPoint y: 609, distance: 422.0
click at [149, 609] on div "Frame 1 Duration 800 ms 10 20 30 40 50 60 70 80 90 100 110 120 130 King's Pawn …" at bounding box center [700, 604] width 1400 height 114
click at [167, 587] on div at bounding box center [915, 583] width 1525 height 19
click at [158, 584] on div at bounding box center [915, 583] width 1525 height 19
type input "800"
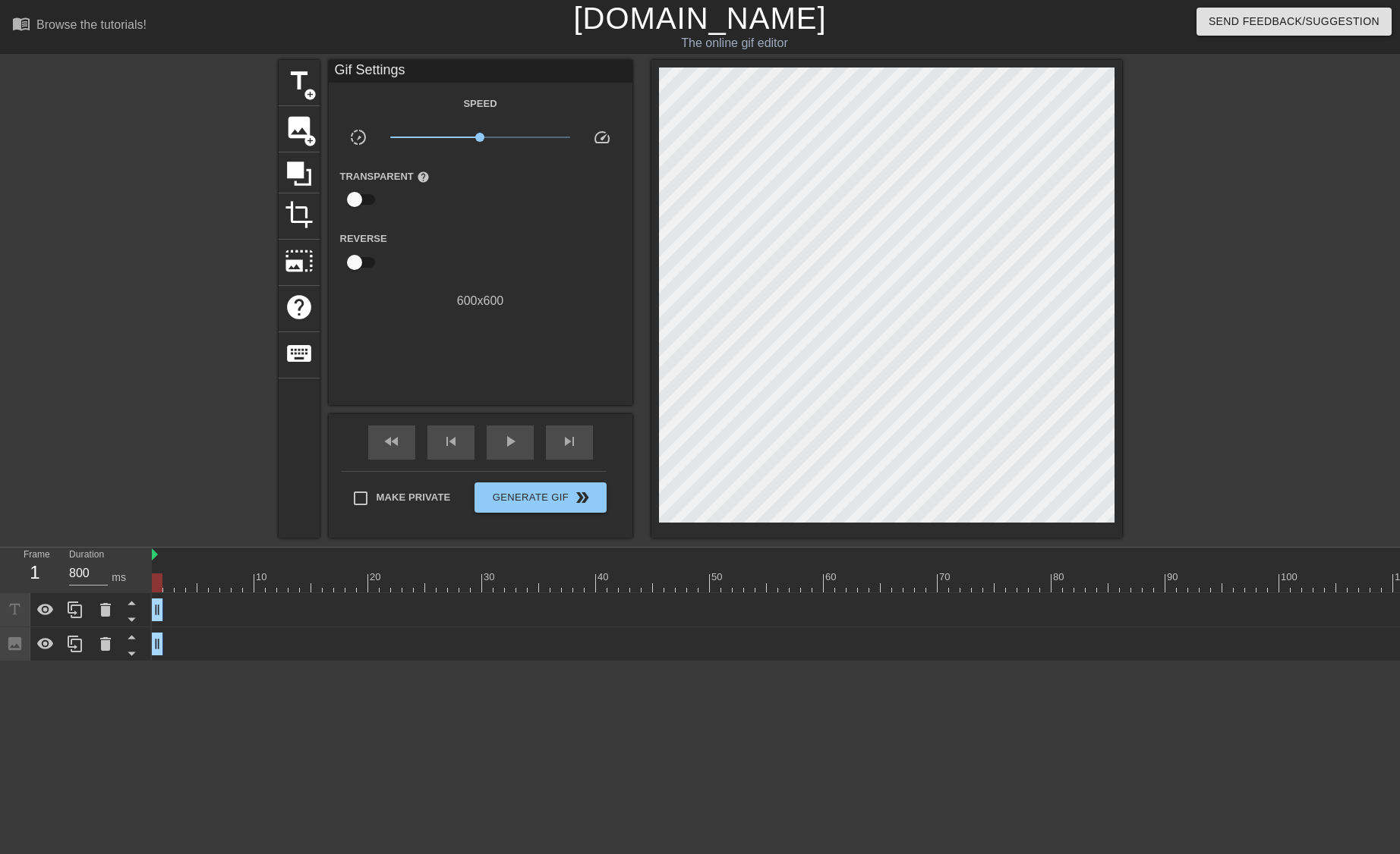
drag, startPoint x: 480, startPoint y: 644, endPoint x: 145, endPoint y: 634, distance: 335.1
click at [145, 634] on div "Frame 1 Duration 800 ms 10 20 30 40 50 60 70 80 90 100 110 120 130 King's Pawn …" at bounding box center [700, 604] width 1400 height 114
click at [84, 615] on div at bounding box center [75, 609] width 31 height 33
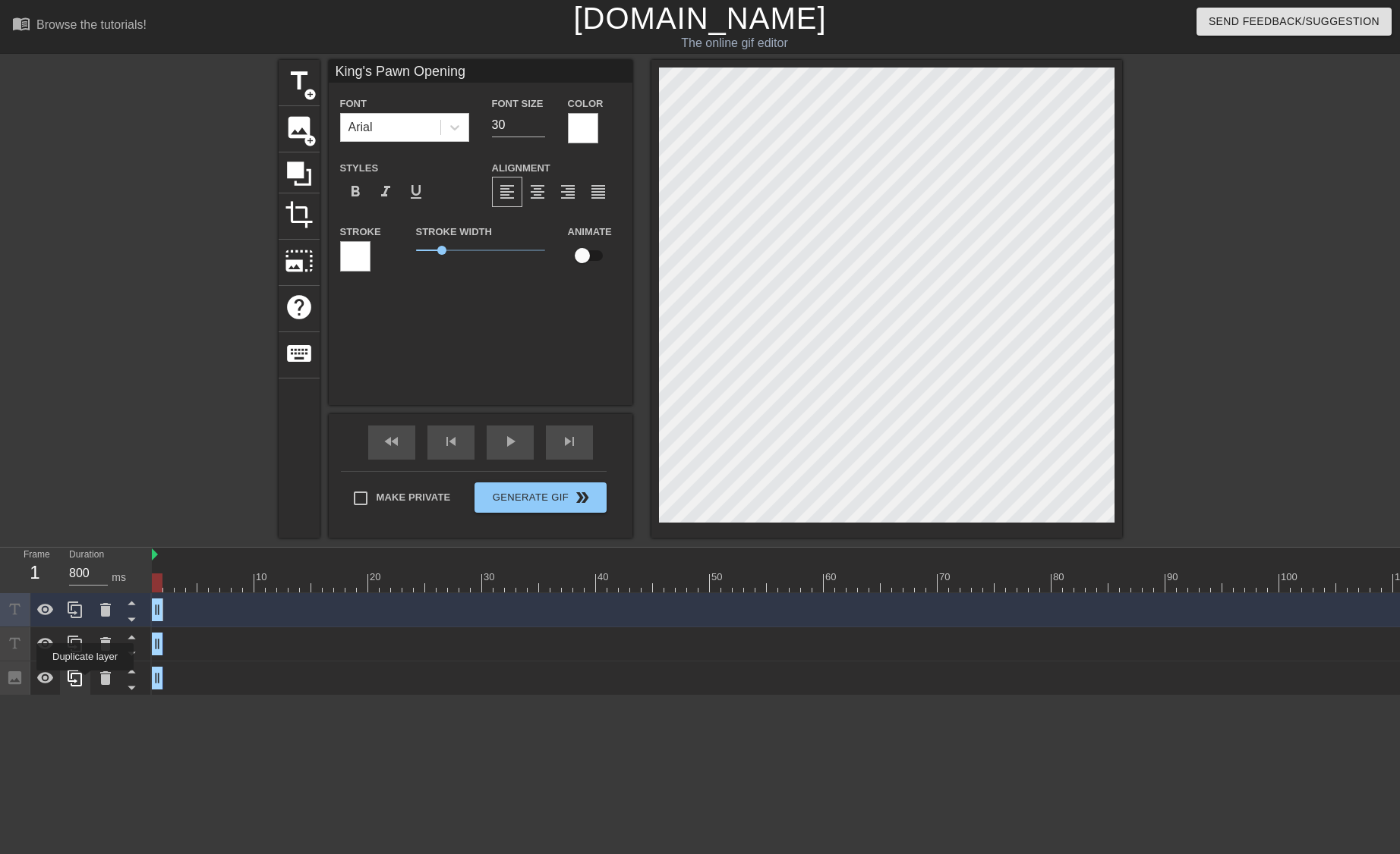
click at [85, 681] on div at bounding box center [75, 678] width 31 height 33
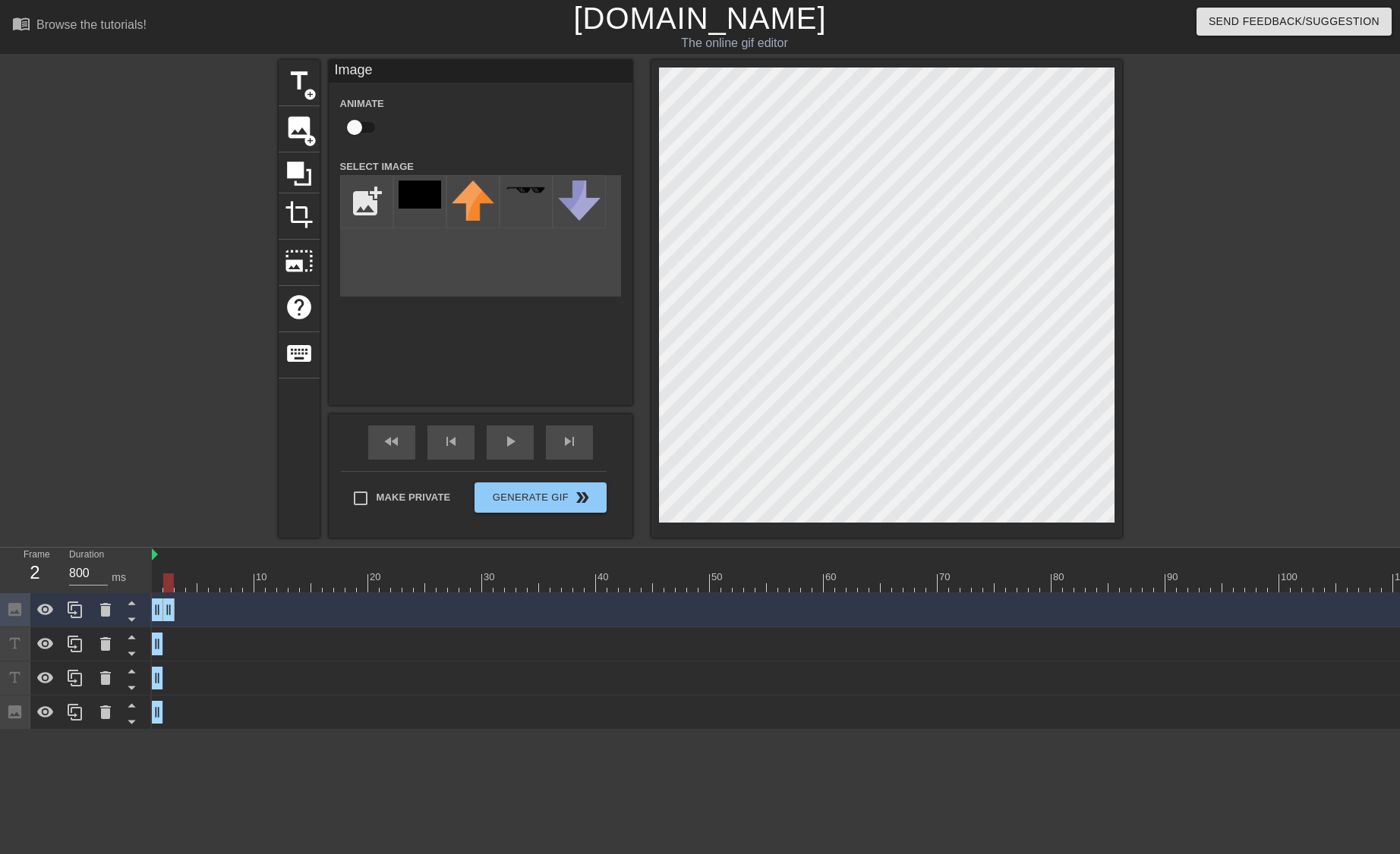
drag, startPoint x: 162, startPoint y: 608, endPoint x: 171, endPoint y: 609, distance: 9.1
drag, startPoint x: 158, startPoint y: 609, endPoint x: 172, endPoint y: 608, distance: 14.0
drag, startPoint x: 157, startPoint y: 645, endPoint x: 173, endPoint y: 641, distance: 16.5
click at [19, 644] on icon at bounding box center [14, 644] width 17 height 17
click at [135, 617] on icon at bounding box center [132, 620] width 19 height 19
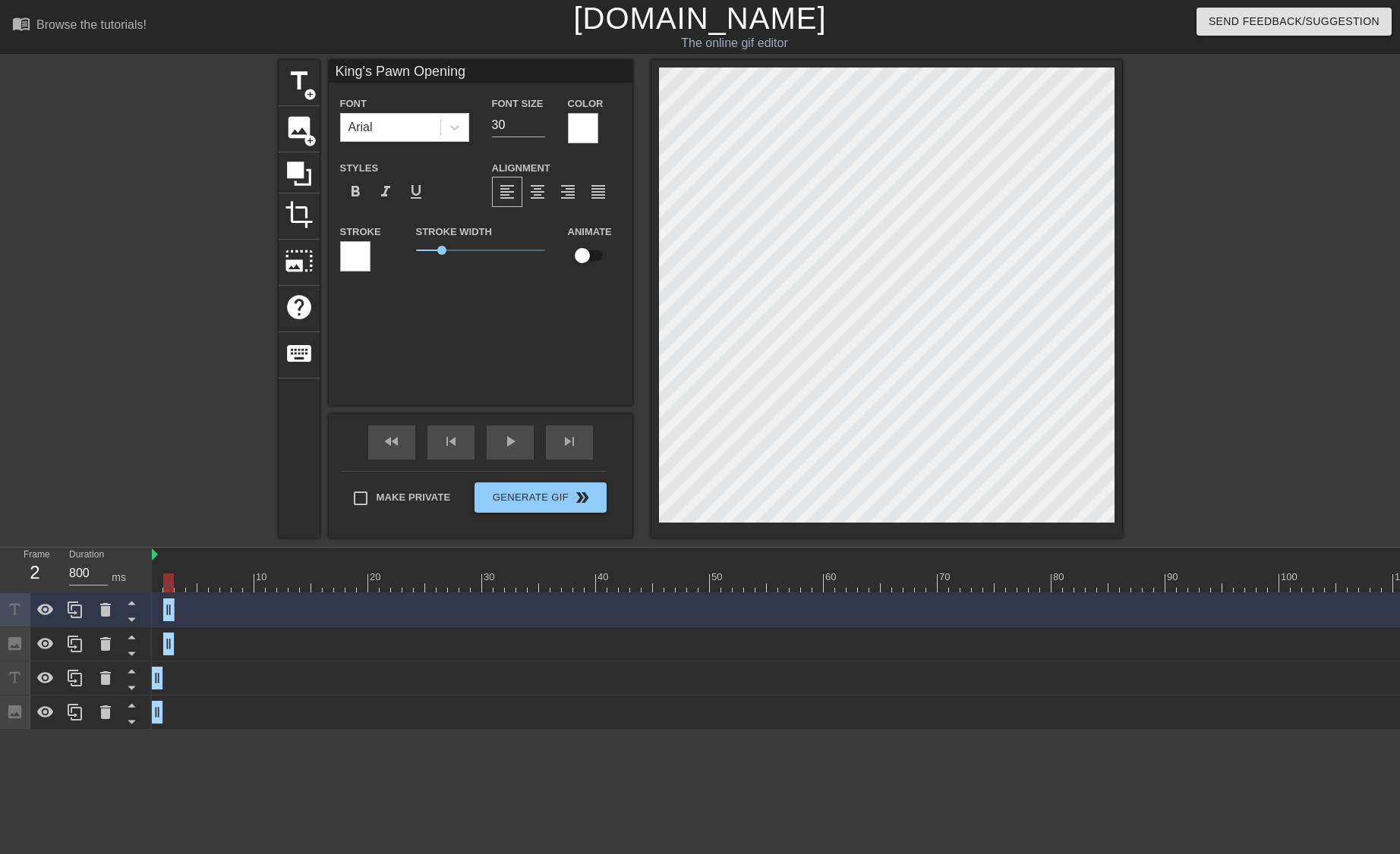
drag, startPoint x: 492, startPoint y: 65, endPoint x: 2, endPoint y: 65, distance: 490.0
click at [2, 65] on div "title add_circle image add_circle crop photo_size_select_large help keyboard Ki…" at bounding box center [700, 299] width 1400 height 478
type input "D"
type input "French Defense"
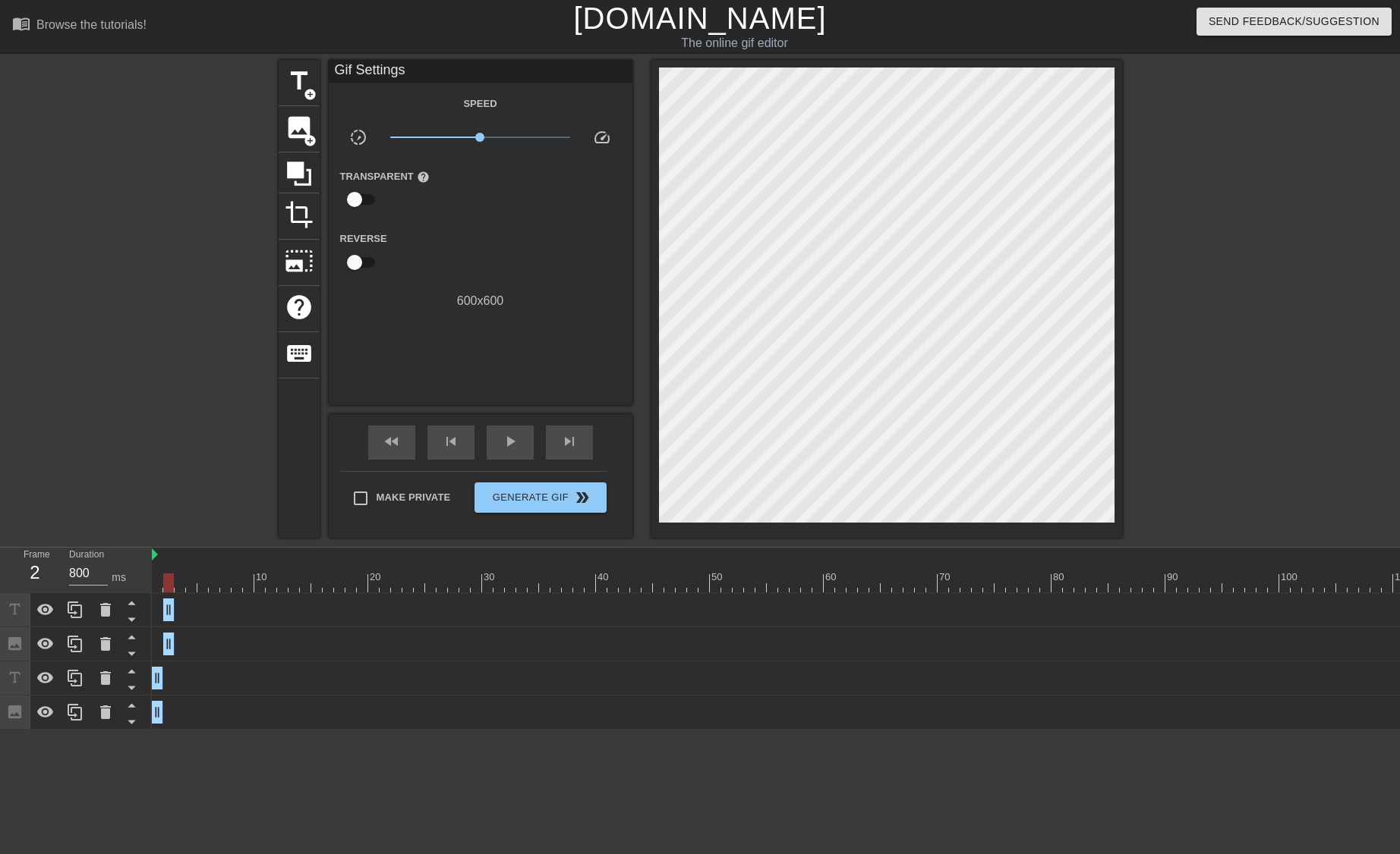
click at [157, 577] on div at bounding box center [915, 583] width 1525 height 19
click at [173, 578] on div at bounding box center [915, 583] width 1525 height 19
click at [158, 580] on div at bounding box center [915, 583] width 1525 height 19
click at [170, 584] on div at bounding box center [915, 583] width 1525 height 19
click at [179, 581] on div at bounding box center [915, 583] width 1525 height 19
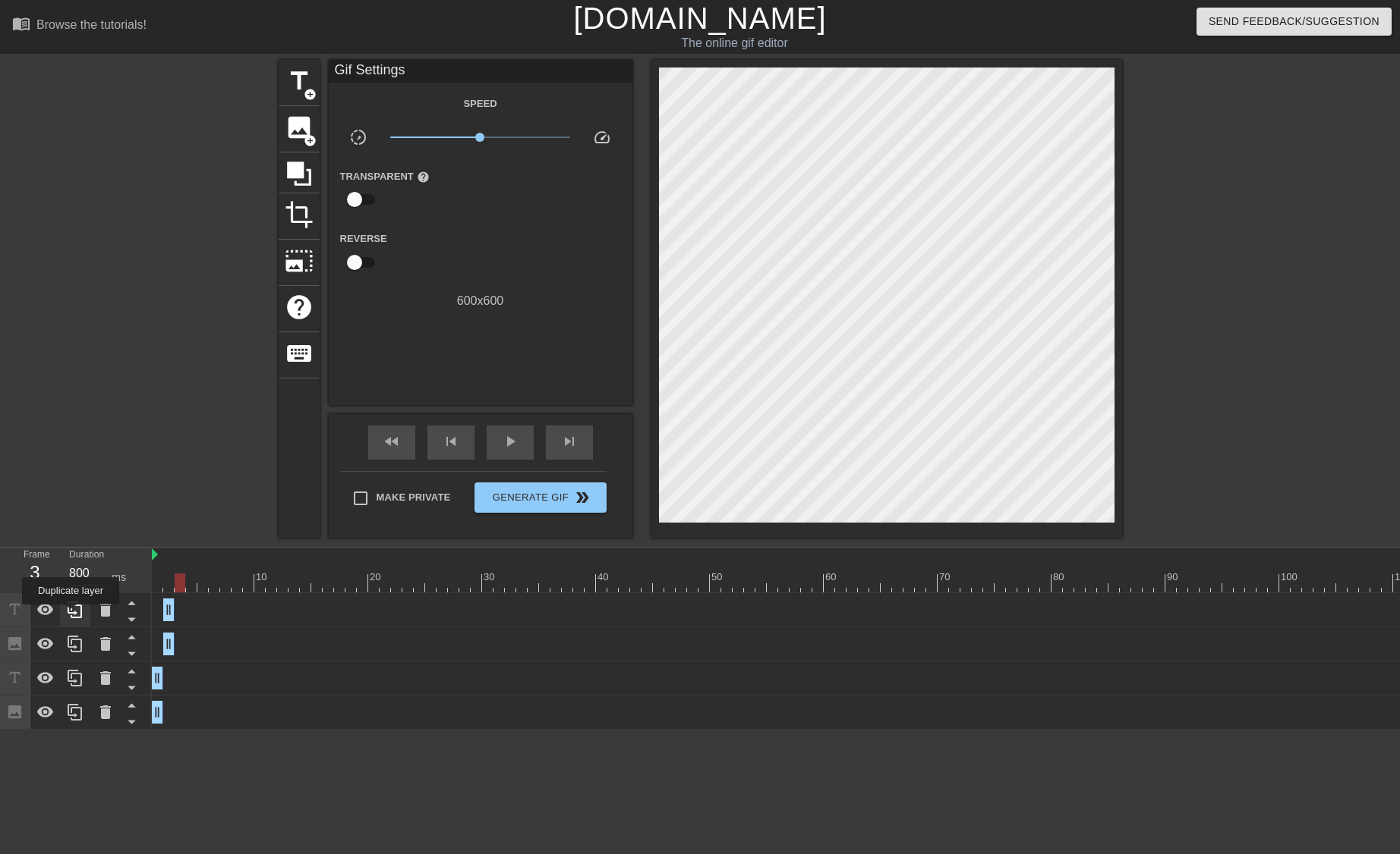
click at [71, 615] on icon at bounding box center [75, 609] width 18 height 18
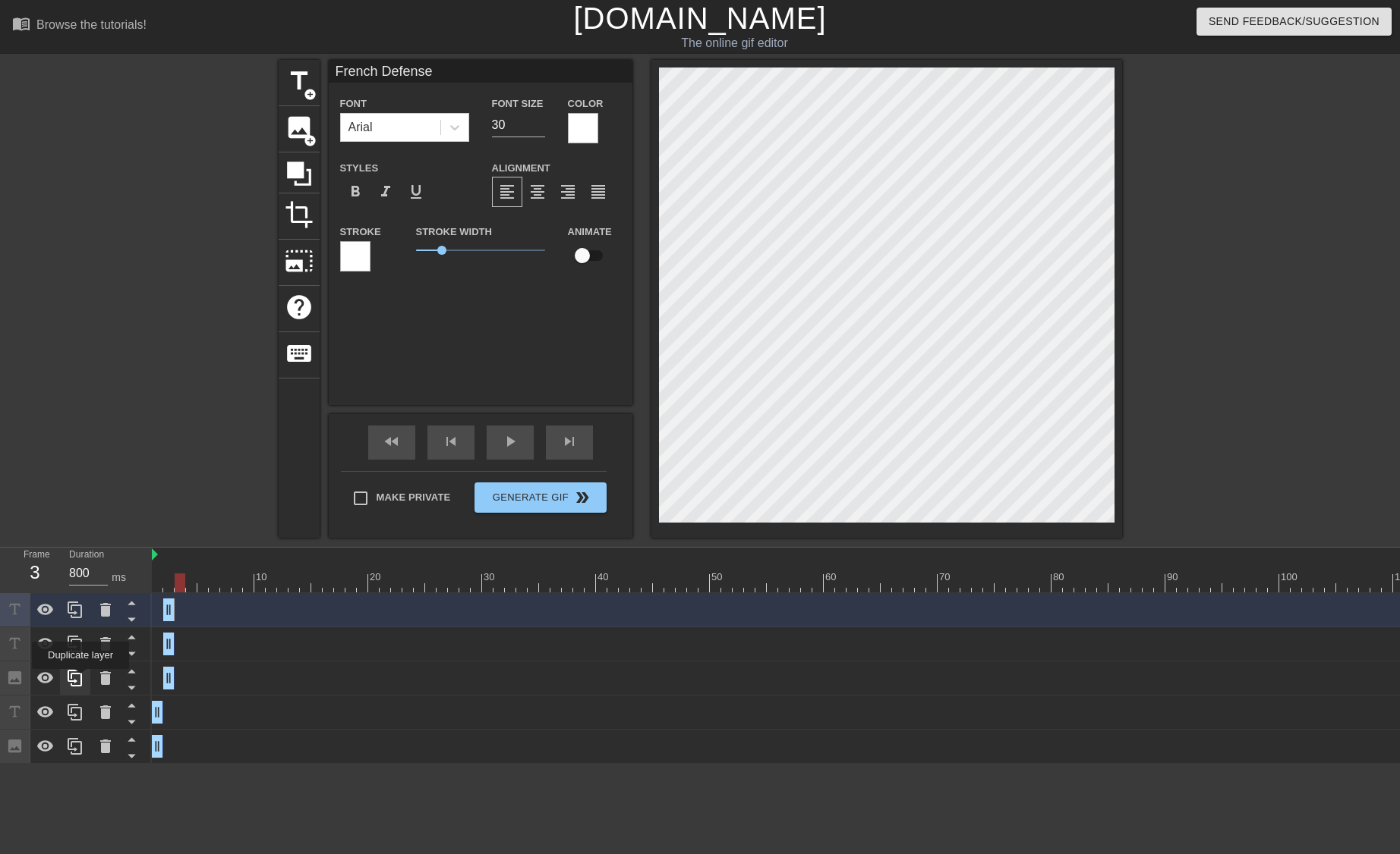
click at [81, 679] on icon at bounding box center [75, 677] width 14 height 16
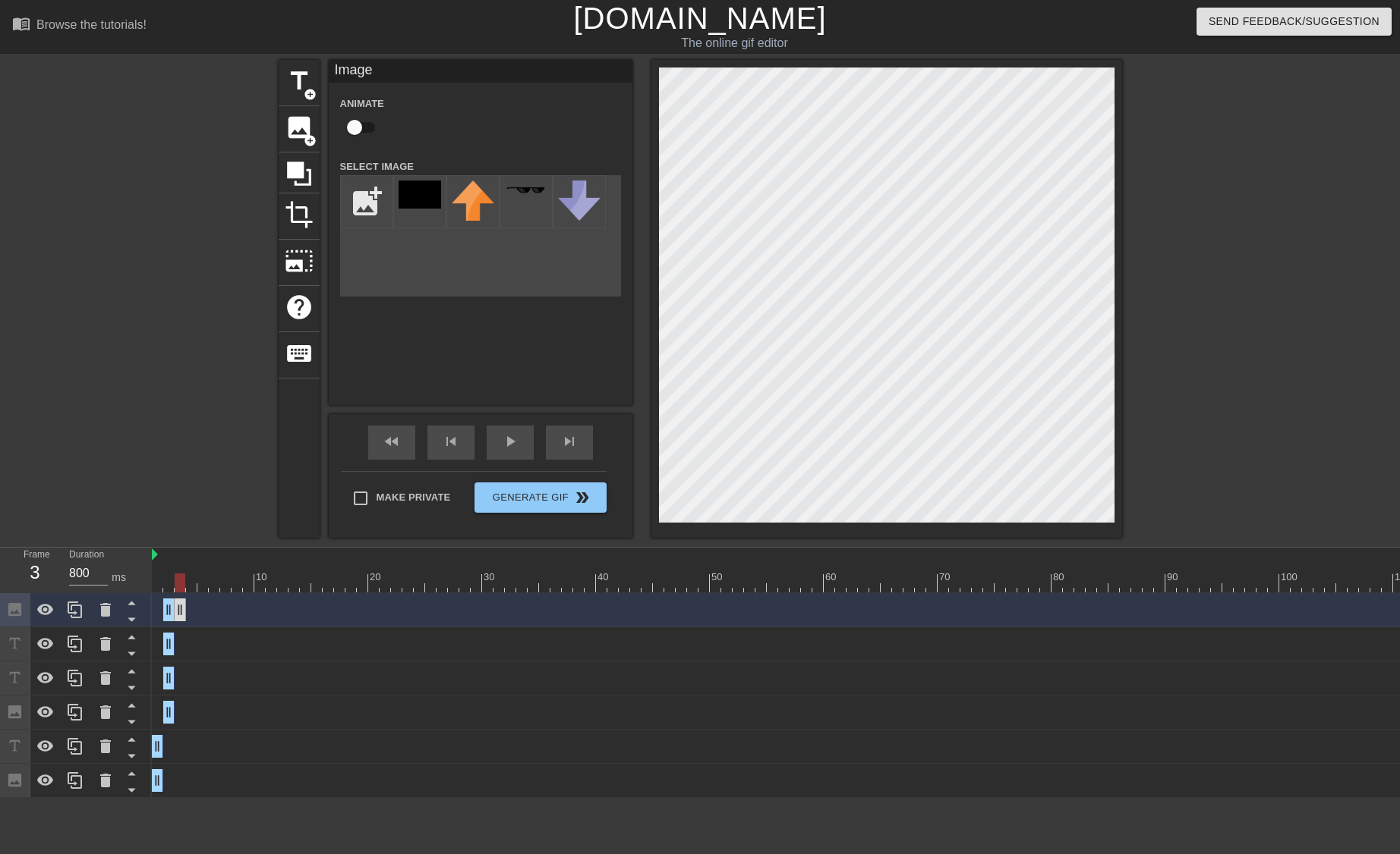
drag, startPoint x: 172, startPoint y: 611, endPoint x: 181, endPoint y: 610, distance: 9.1
drag, startPoint x: 168, startPoint y: 613, endPoint x: 184, endPoint y: 610, distance: 16.3
drag, startPoint x: 168, startPoint y: 640, endPoint x: 175, endPoint y: 639, distance: 7.1
click at [127, 618] on icon at bounding box center [132, 620] width 19 height 19
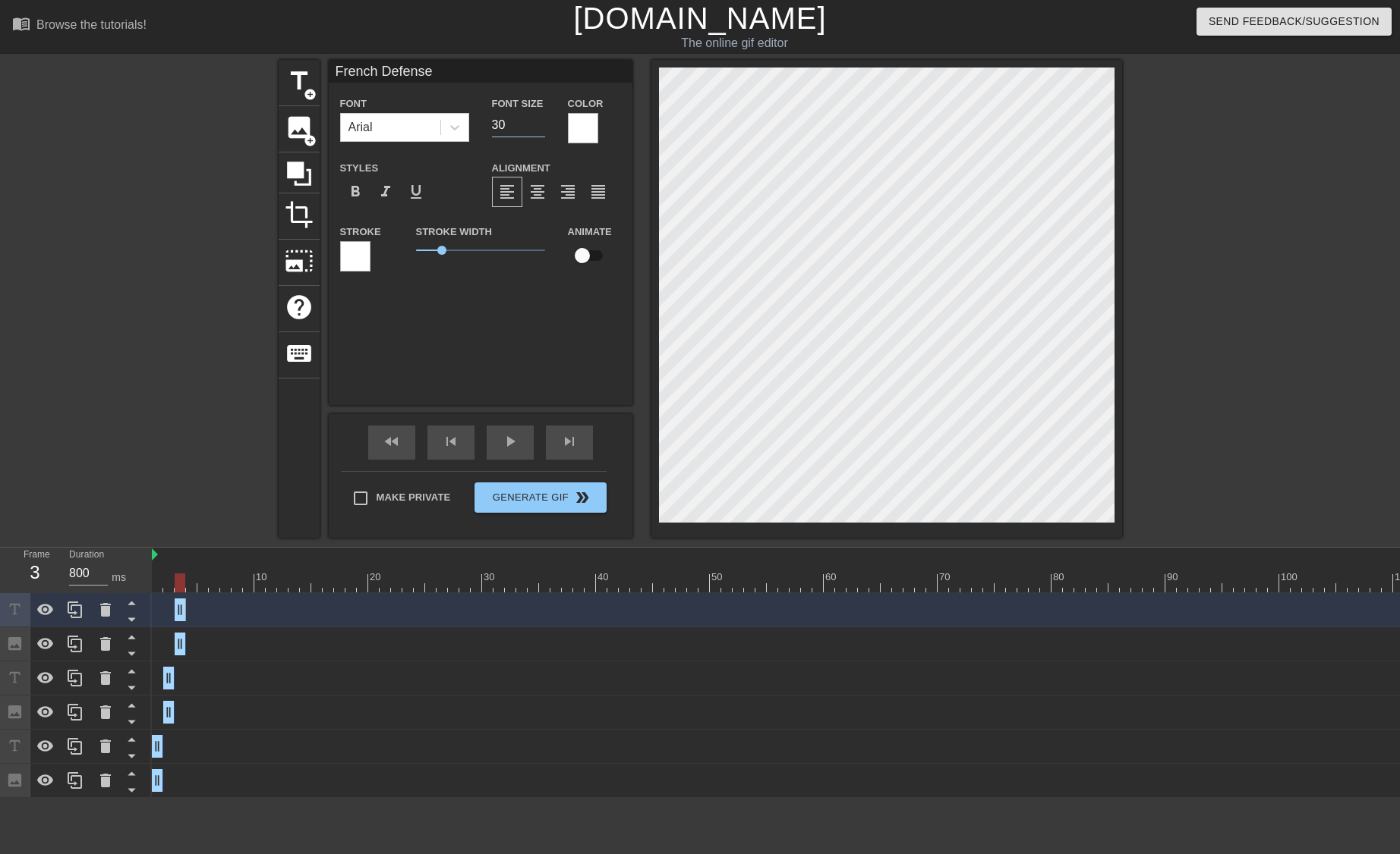
click at [516, 119] on input "30" at bounding box center [519, 124] width 54 height 24
type input "3"
type input "28"
click at [70, 616] on icon at bounding box center [75, 609] width 18 height 18
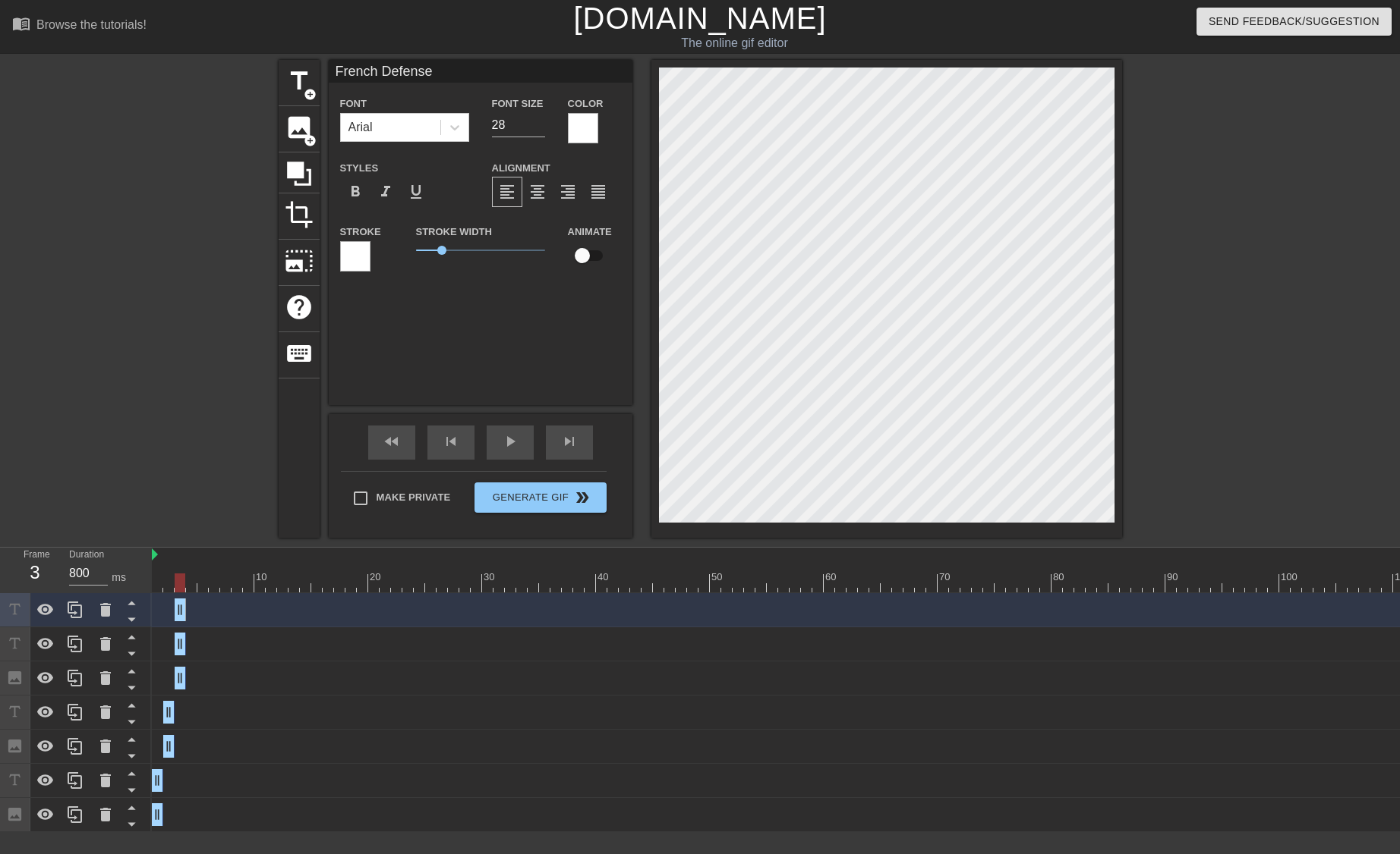
drag, startPoint x: 444, startPoint y: 69, endPoint x: 177, endPoint y: 30, distance: 269.8
click at [177, 30] on div "menu_book Browse the tutorials! Gifntext.com The online gif editor Send Feedbac…" at bounding box center [700, 416] width 1400 height 832
type input "Knight Variation"
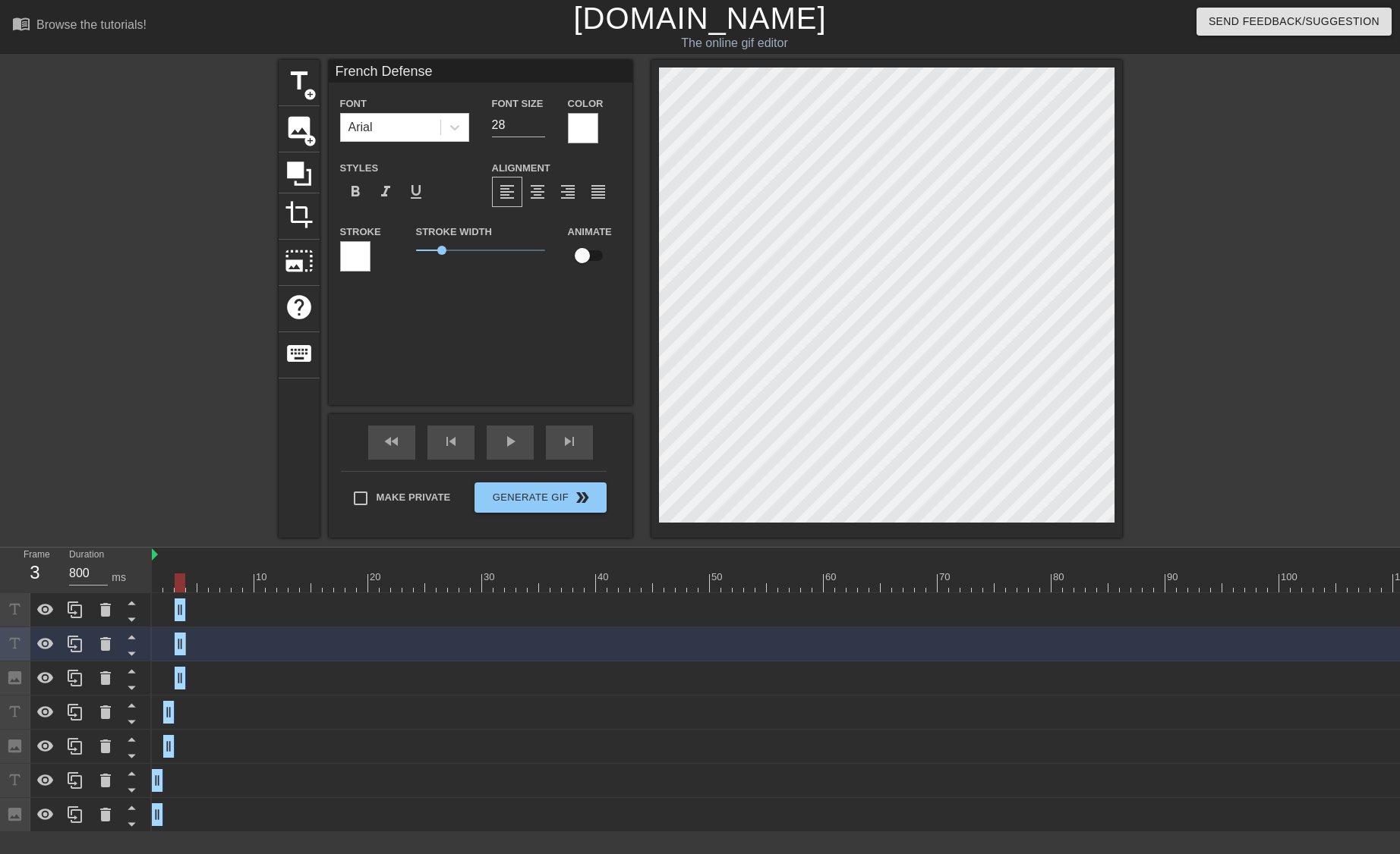
click at [458, 75] on input "French Defense" at bounding box center [481, 72] width 304 height 23
type input "French Defense:"
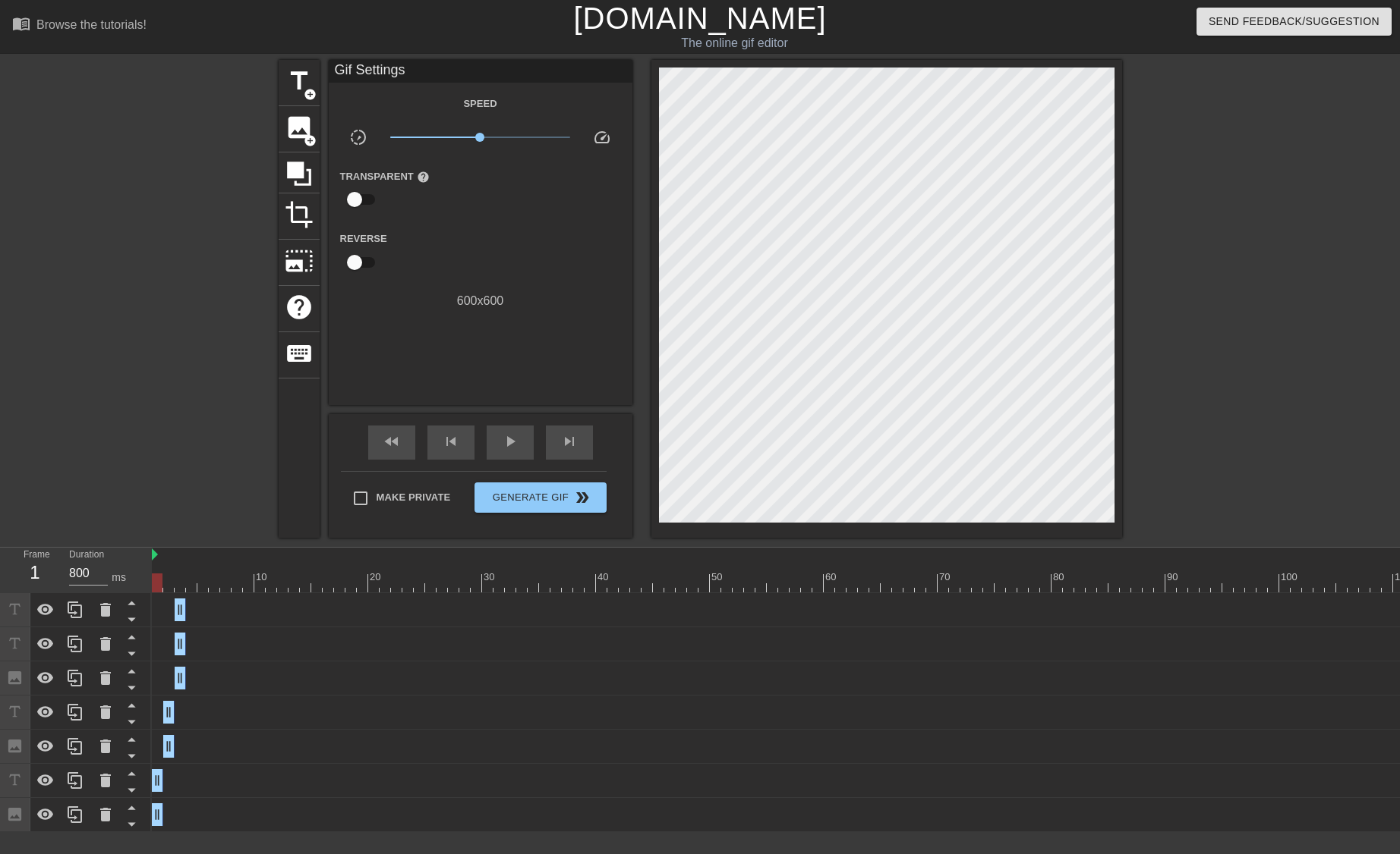
drag, startPoint x: 179, startPoint y: 581, endPoint x: 146, endPoint y: 585, distance: 33.2
click at [146, 585] on div "Frame 1 Duration 800 ms 10 20 30 40 50 60 70 80 90 100 110 120 130 Knight Varia…" at bounding box center [700, 690] width 1400 height 285
click at [159, 587] on div at bounding box center [157, 583] width 11 height 19
click at [293, 137] on span "image" at bounding box center [299, 127] width 29 height 29
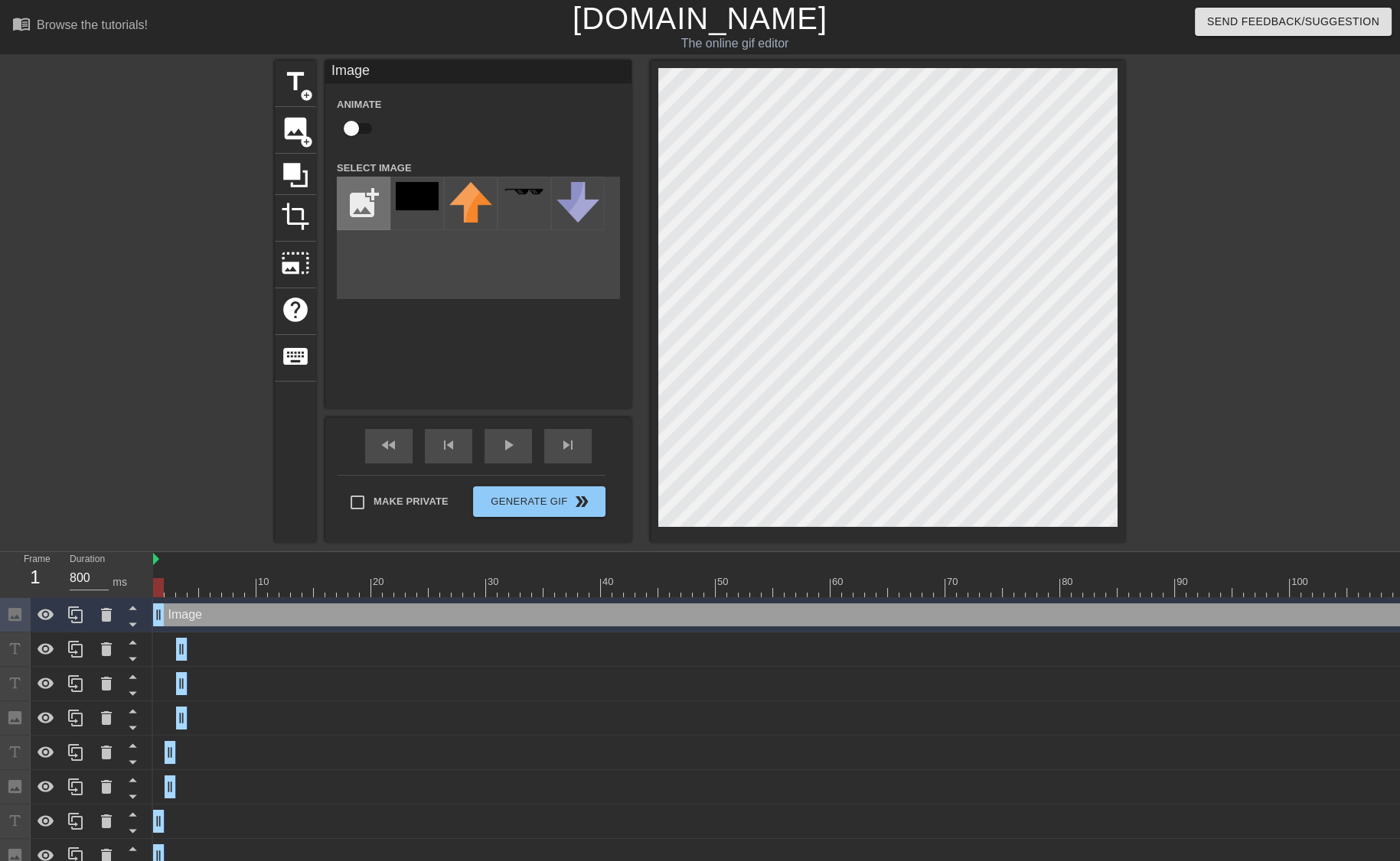
click at [347, 200] on input "file" at bounding box center [363, 203] width 52 height 52
type input "C:\fakepath\textbook-chess.png"
click at [417, 206] on img at bounding box center [417, 203] width 42 height 42
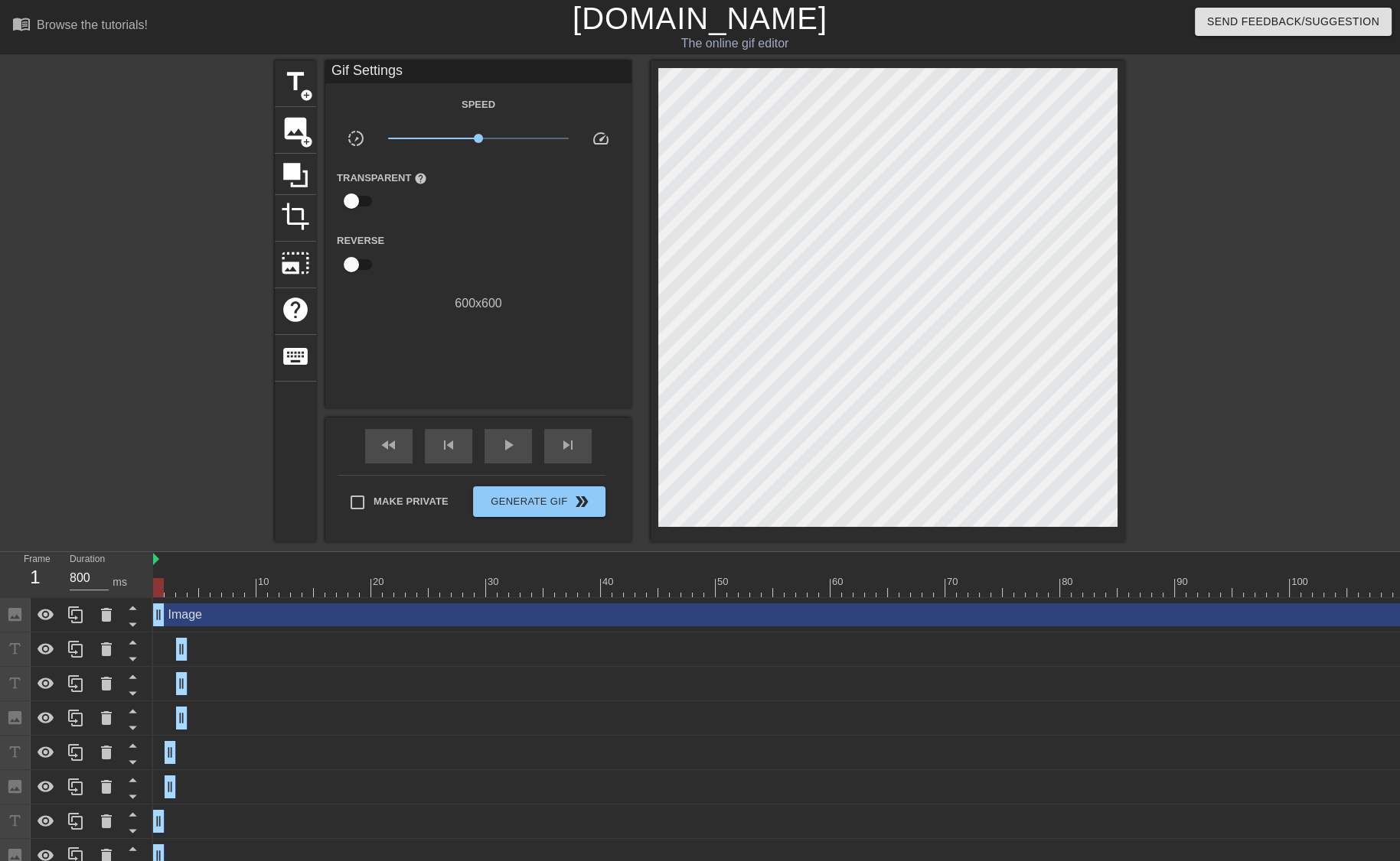
scroll to position [0, 12]
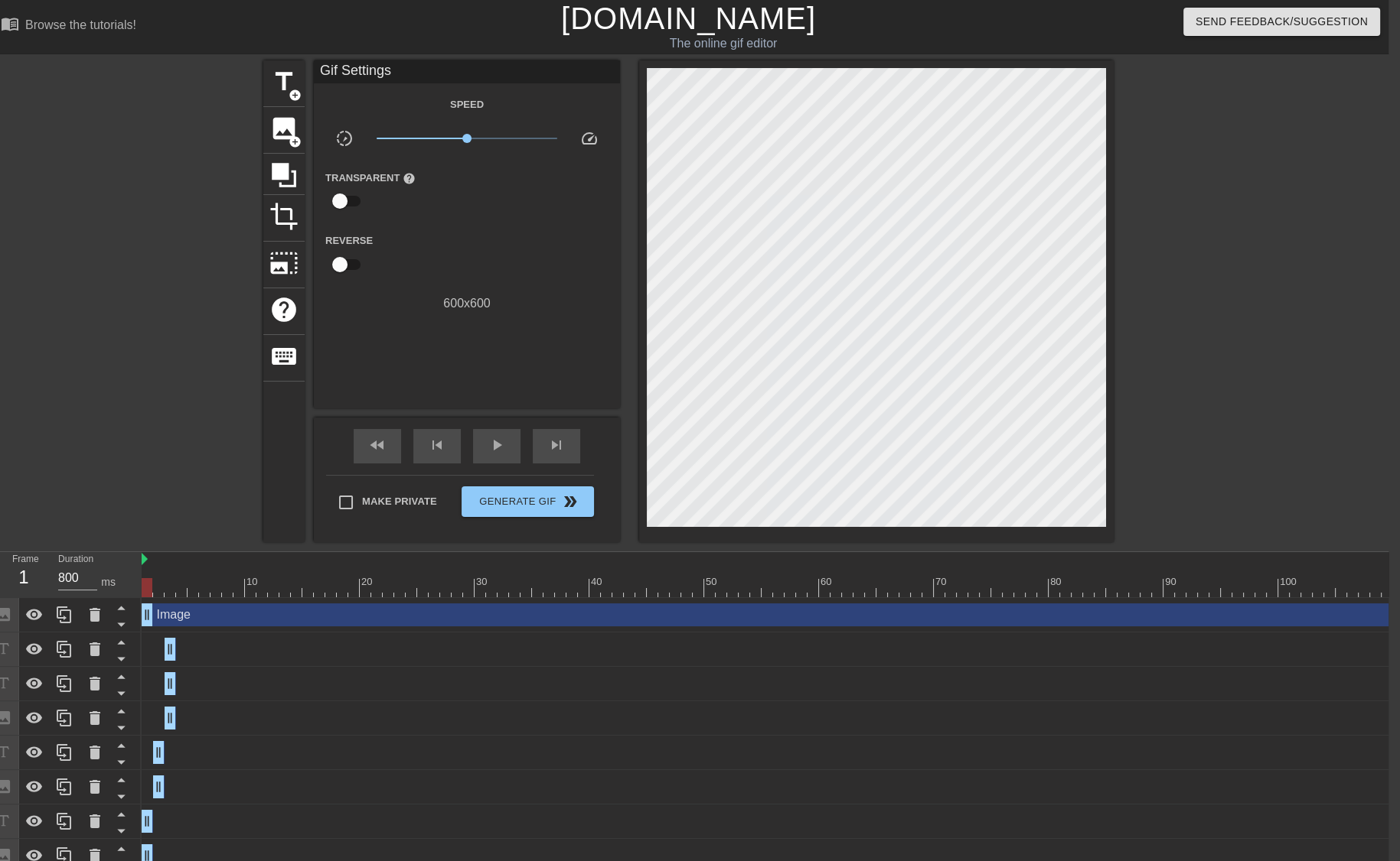
click at [1214, 598] on div "Image drag_handle drag_handle" at bounding box center [911, 615] width 1538 height 35
click at [1289, 582] on div at bounding box center [911, 587] width 1538 height 19
click at [1363, 608] on div "Image drag_handle drag_handle" at bounding box center [911, 615] width 1538 height 23
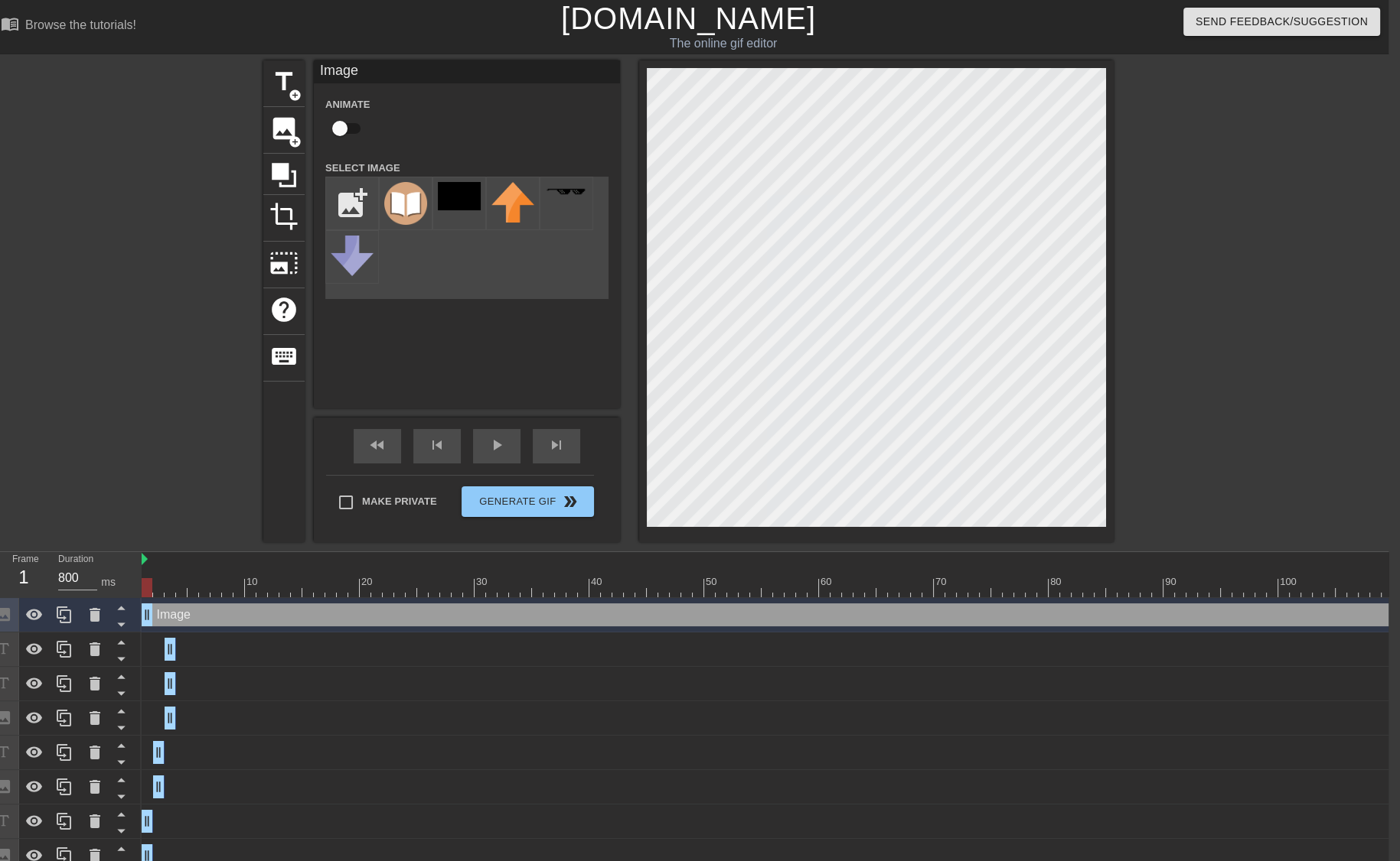
drag, startPoint x: 1363, startPoint y: 615, endPoint x: 1178, endPoint y: 603, distance: 185.4
click at [1178, 604] on div "Image drag_handle drag_handle" at bounding box center [911, 615] width 1538 height 23
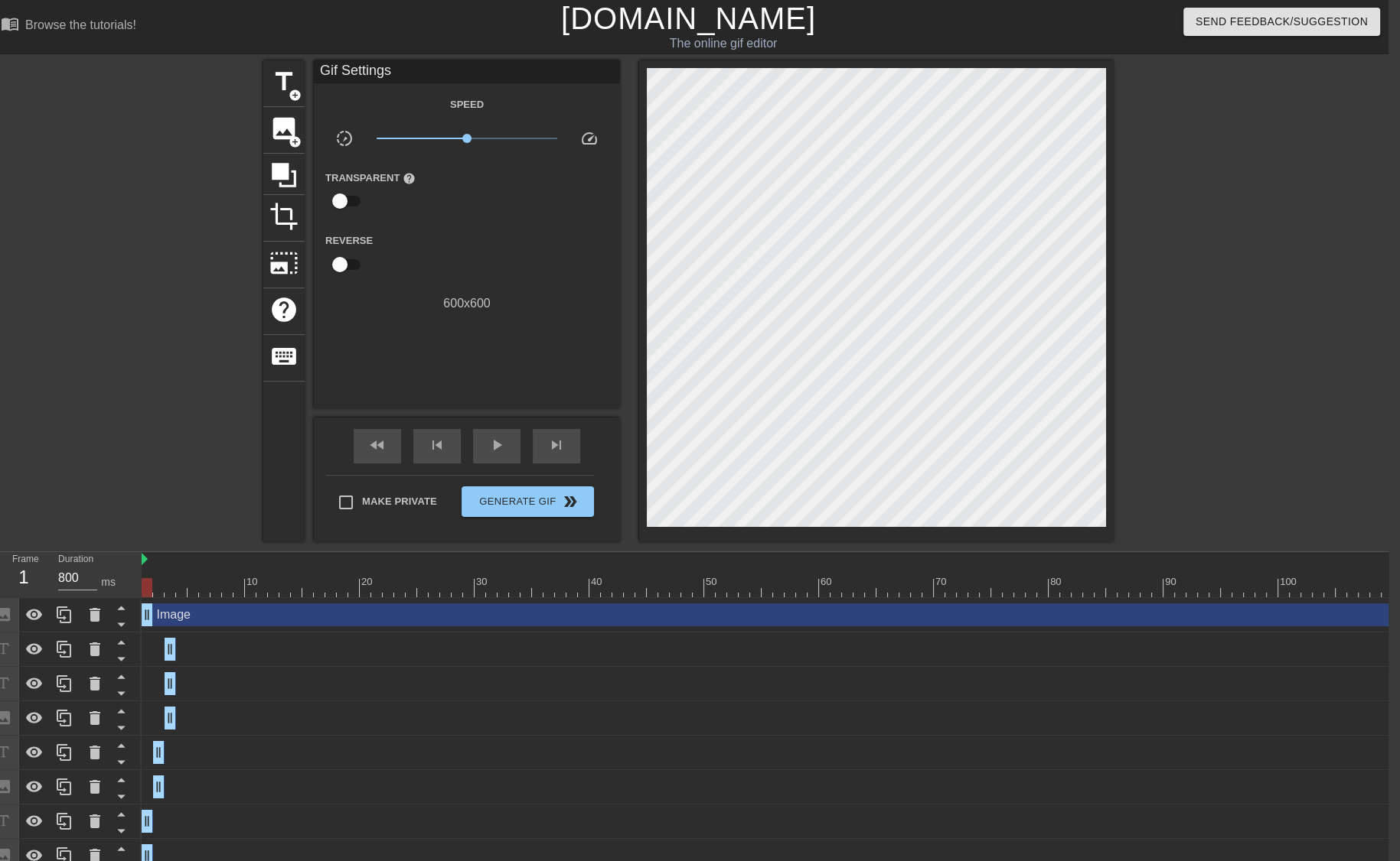
drag, startPoint x: 1137, startPoint y: 859, endPoint x: 698, endPoint y: 866, distance: 439.1
click at [698, 861] on html "menu_book Browse the tutorials! Gifntext.com The online gif editor Send Feedbac…" at bounding box center [688, 436] width 1400 height 874
click at [217, 600] on div "Image drag_handle drag_handle" at bounding box center [911, 615] width 1538 height 35
click at [222, 593] on div at bounding box center [911, 587] width 1538 height 19
drag, startPoint x: 222, startPoint y: 593, endPoint x: 1077, endPoint y: 646, distance: 856.6
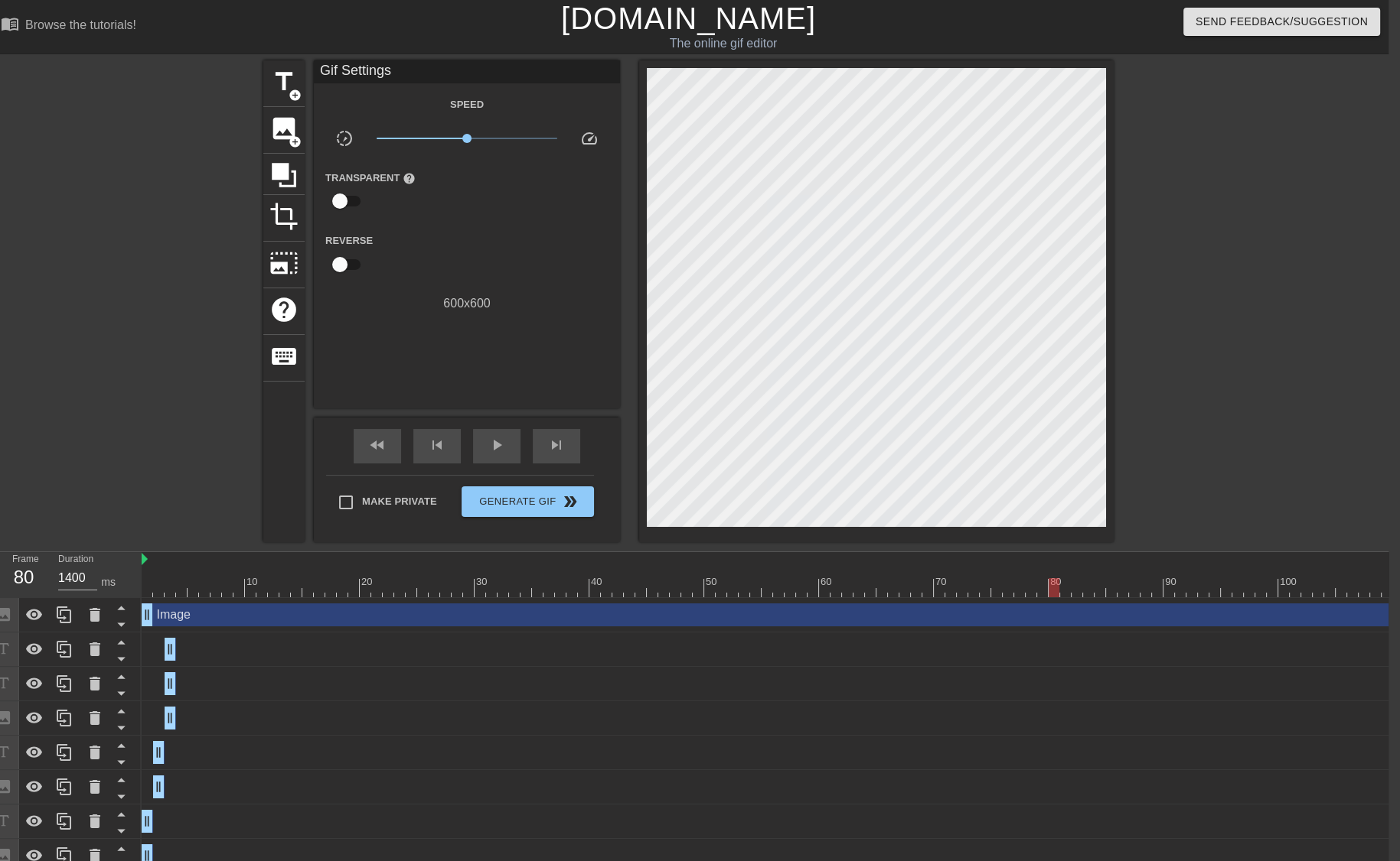
click at [1077, 646] on div "10 20 30 40 50 60 70 80 90 100 110 120 130 Image drag_handle drag_handle Knight…" at bounding box center [765, 713] width 1247 height 322
drag, startPoint x: 1075, startPoint y: 591, endPoint x: 1307, endPoint y: 542, distance: 237.1
click at [1307, 542] on div "menu_book Browse the tutorials! Gifntext.com The online gif editor Send Feedbac…" at bounding box center [688, 436] width 1400 height 874
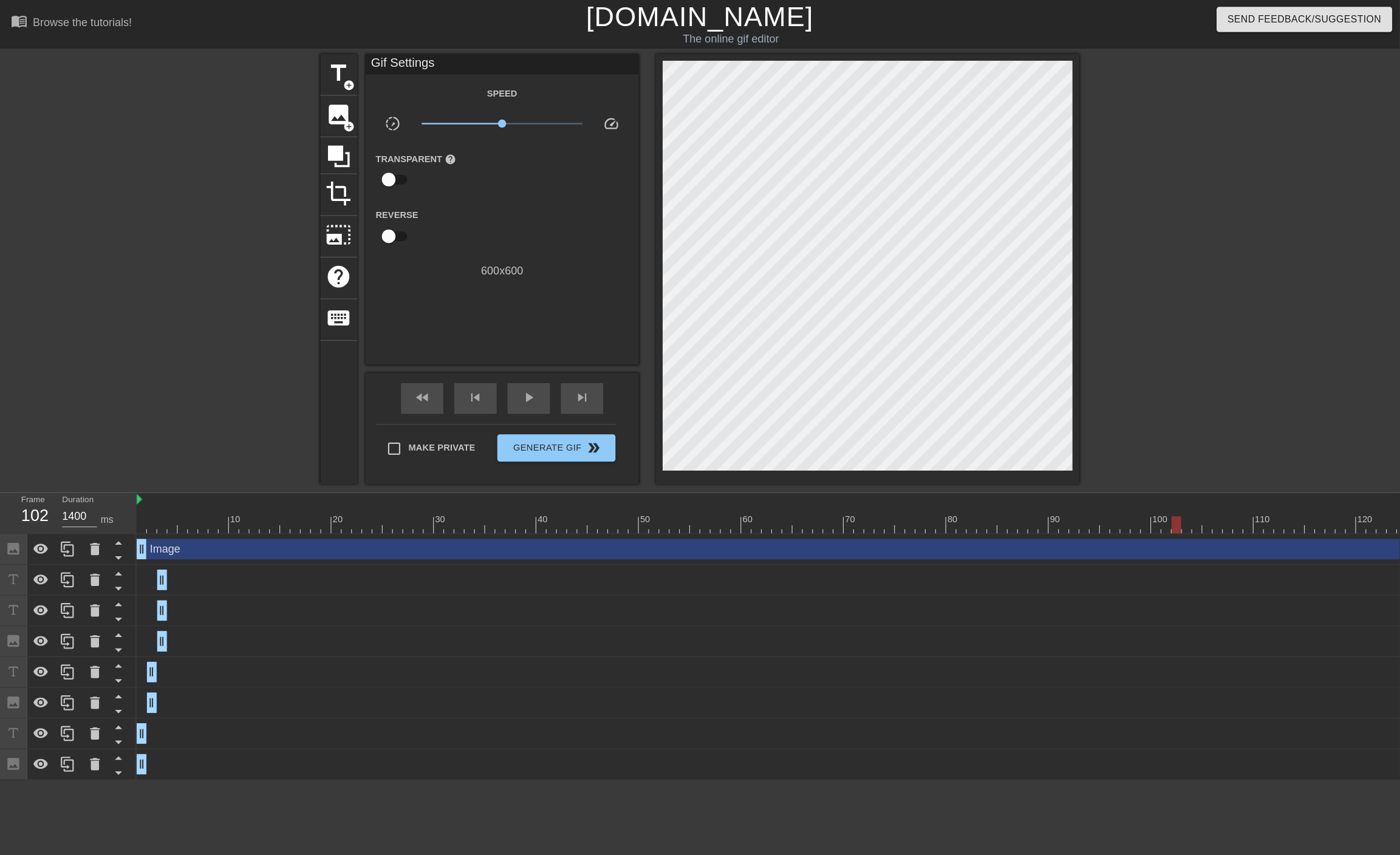
scroll to position [0, 1]
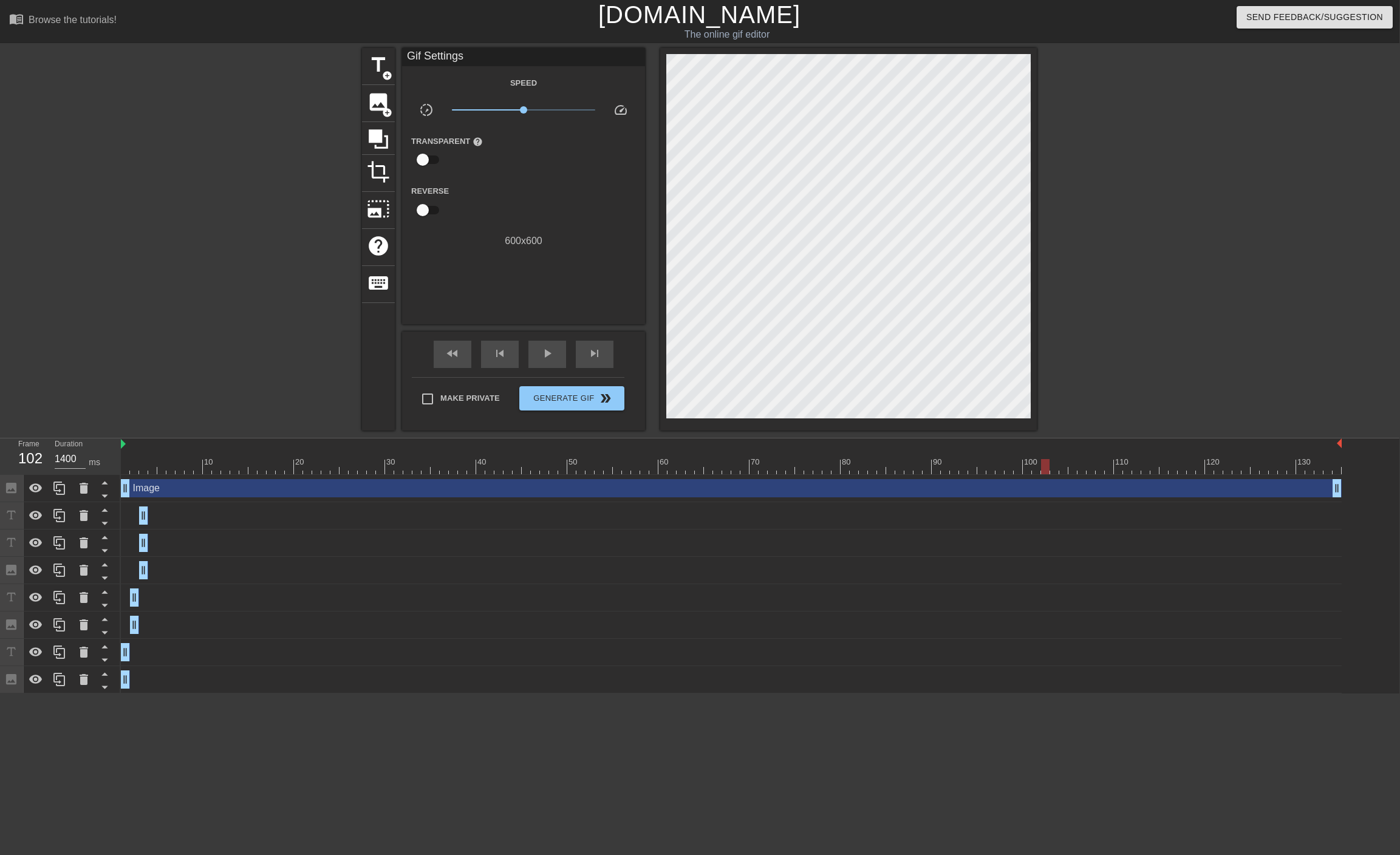
drag, startPoint x: 1102, startPoint y: 0, endPoint x: 1130, endPoint y: 329, distance: 330.2
click at [1119, 329] on div at bounding box center [1142, 230] width 182 height 365
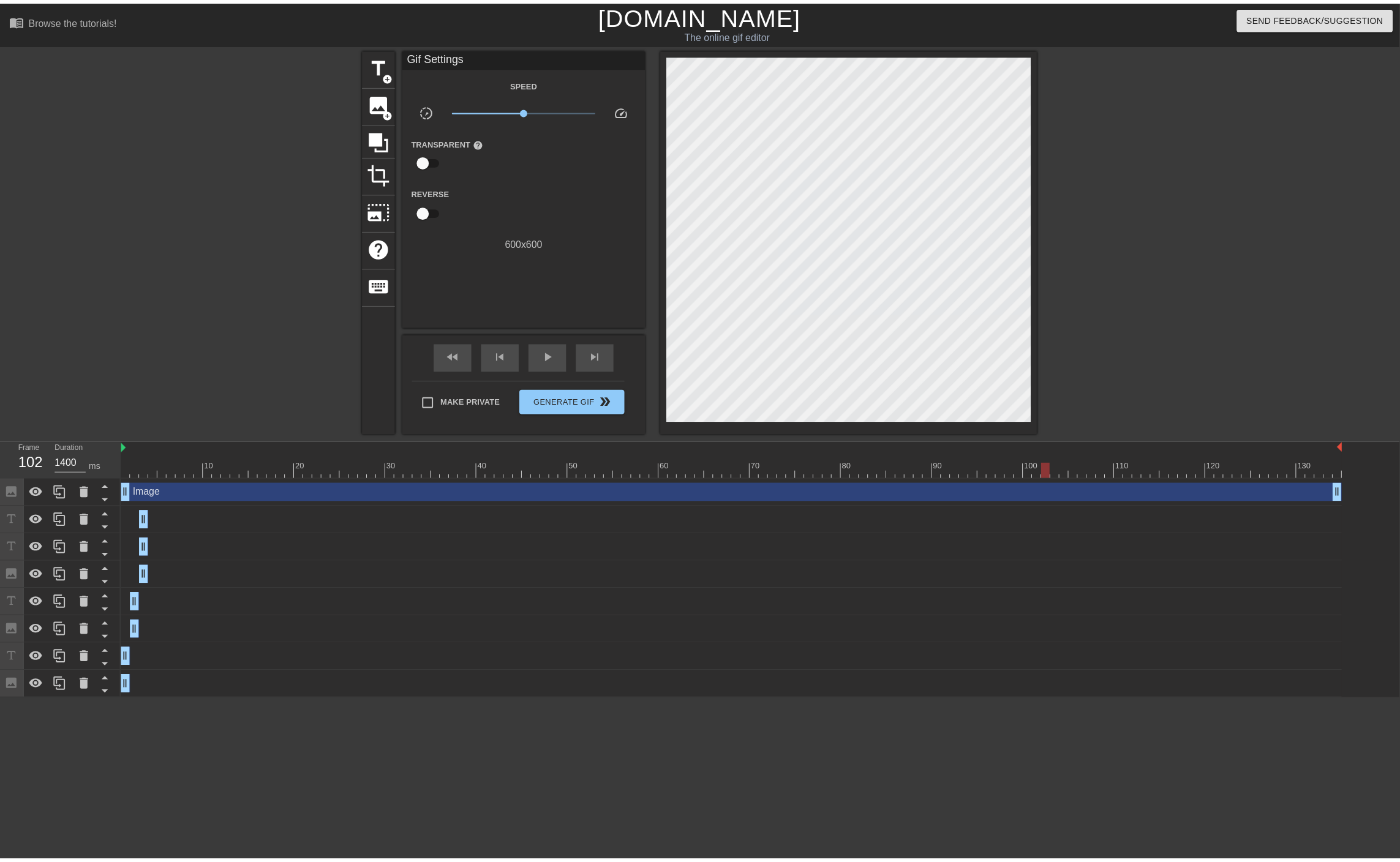
scroll to position [0, 9]
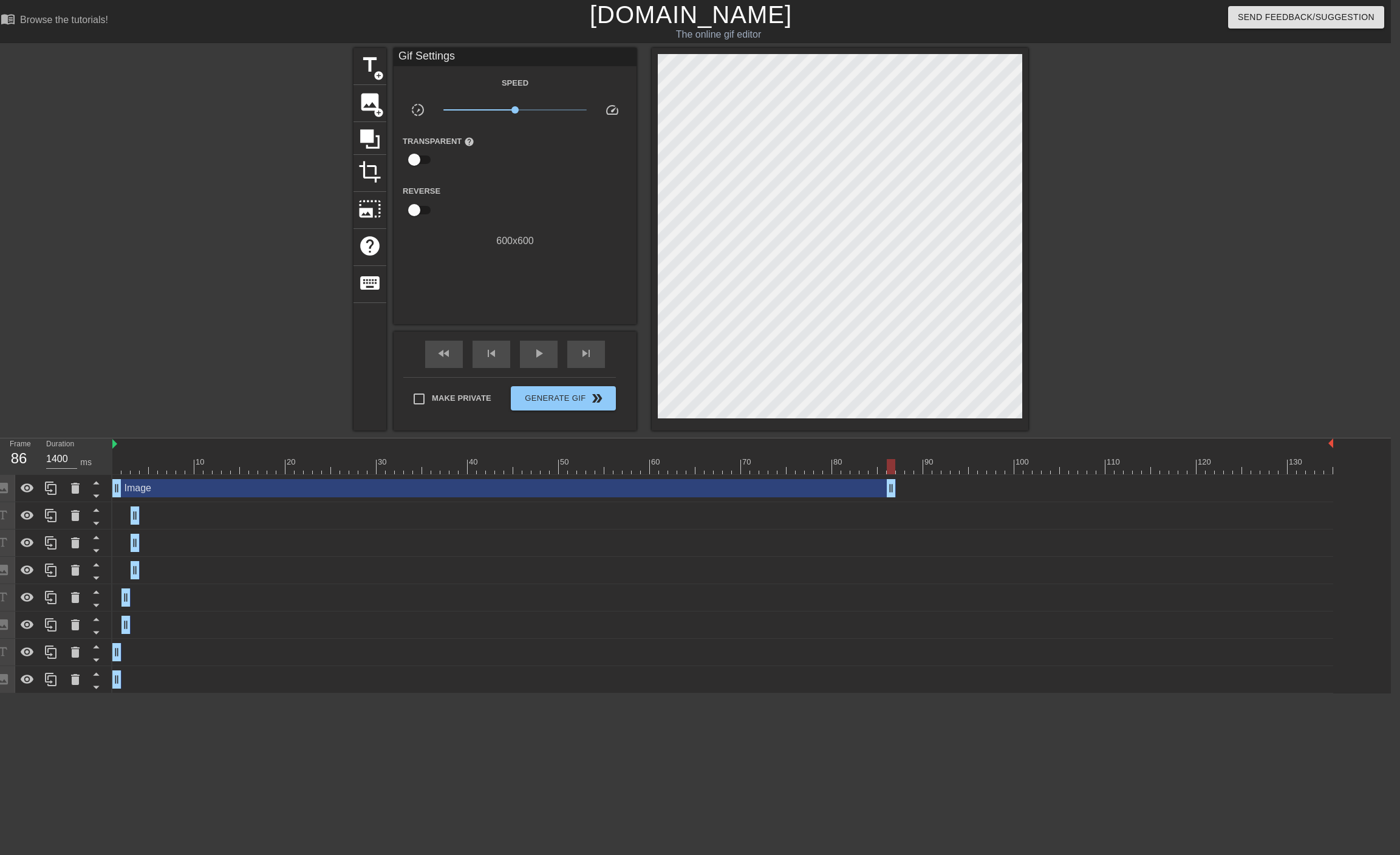
drag, startPoint x: 1327, startPoint y: 492, endPoint x: 893, endPoint y: 468, distance: 434.7
click at [893, 468] on div "10 20 30 40 50 60 70 80 90 100 110 120 130 Image drag_handle drag_handle Knight…" at bounding box center [752, 566] width 1278 height 255
click at [893, 468] on div at bounding box center [891, 467] width 8 height 15
type input "800"
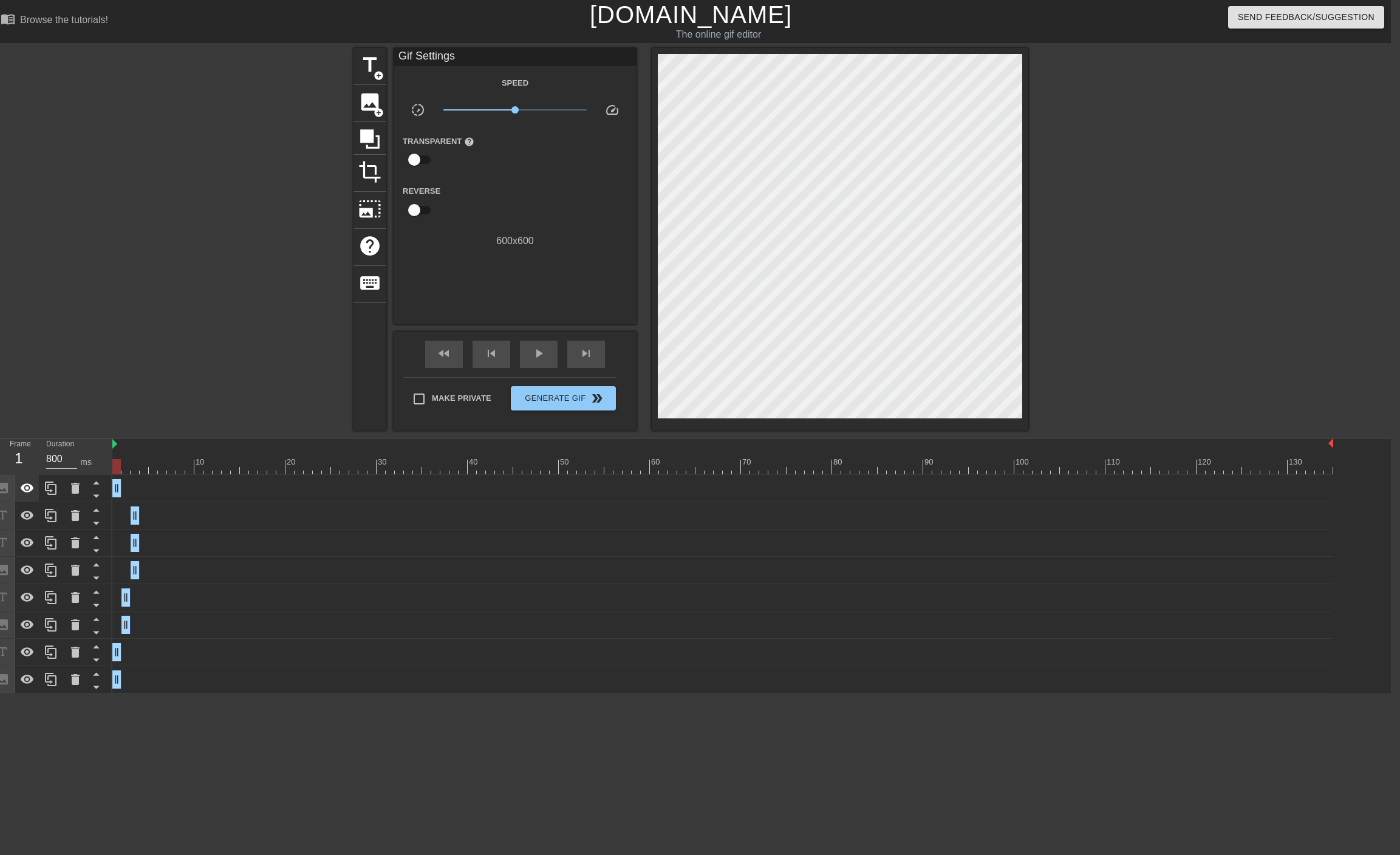
drag, startPoint x: 892, startPoint y: 486, endPoint x: 26, endPoint y: 479, distance: 866.0
click at [26, 479] on div "Frame 1 Duration 800 ms 10 20 30 40 50 60 70 80 90 100 110 120 130 Image drag_h…" at bounding box center [690, 566] width 1400 height 255
click at [156, 388] on div "title add_circle image add_circle crop photo_size_select_large help keyboard Gi…" at bounding box center [690, 239] width 1400 height 382
click at [123, 468] on div at bounding box center [723, 467] width 1220 height 15
click at [56, 489] on icon at bounding box center [50, 488] width 11 height 13
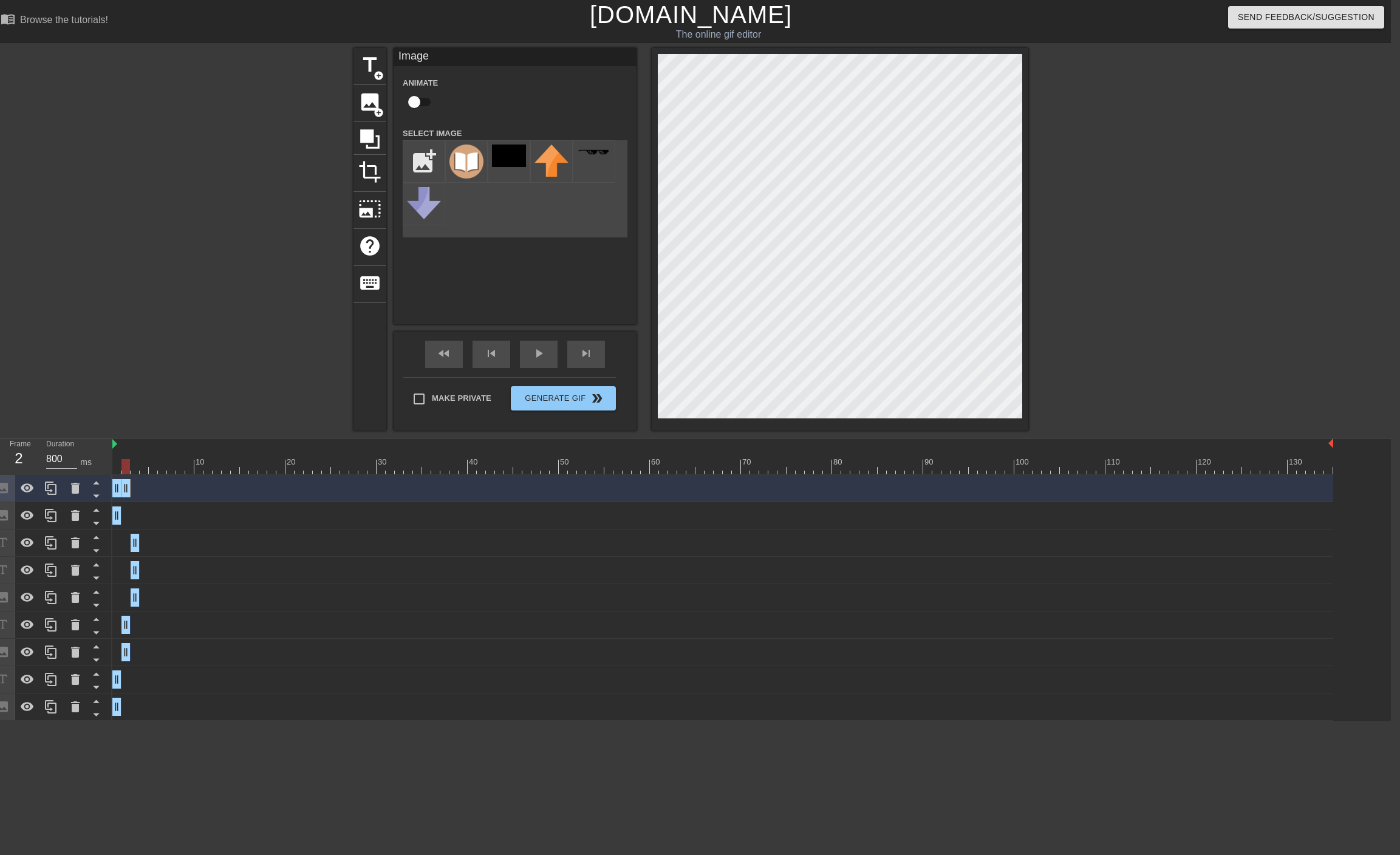
drag, startPoint x: 119, startPoint y: 489, endPoint x: 125, endPoint y: 490, distance: 6.1
drag, startPoint x: 116, startPoint y: 489, endPoint x: 125, endPoint y: 489, distance: 9.0
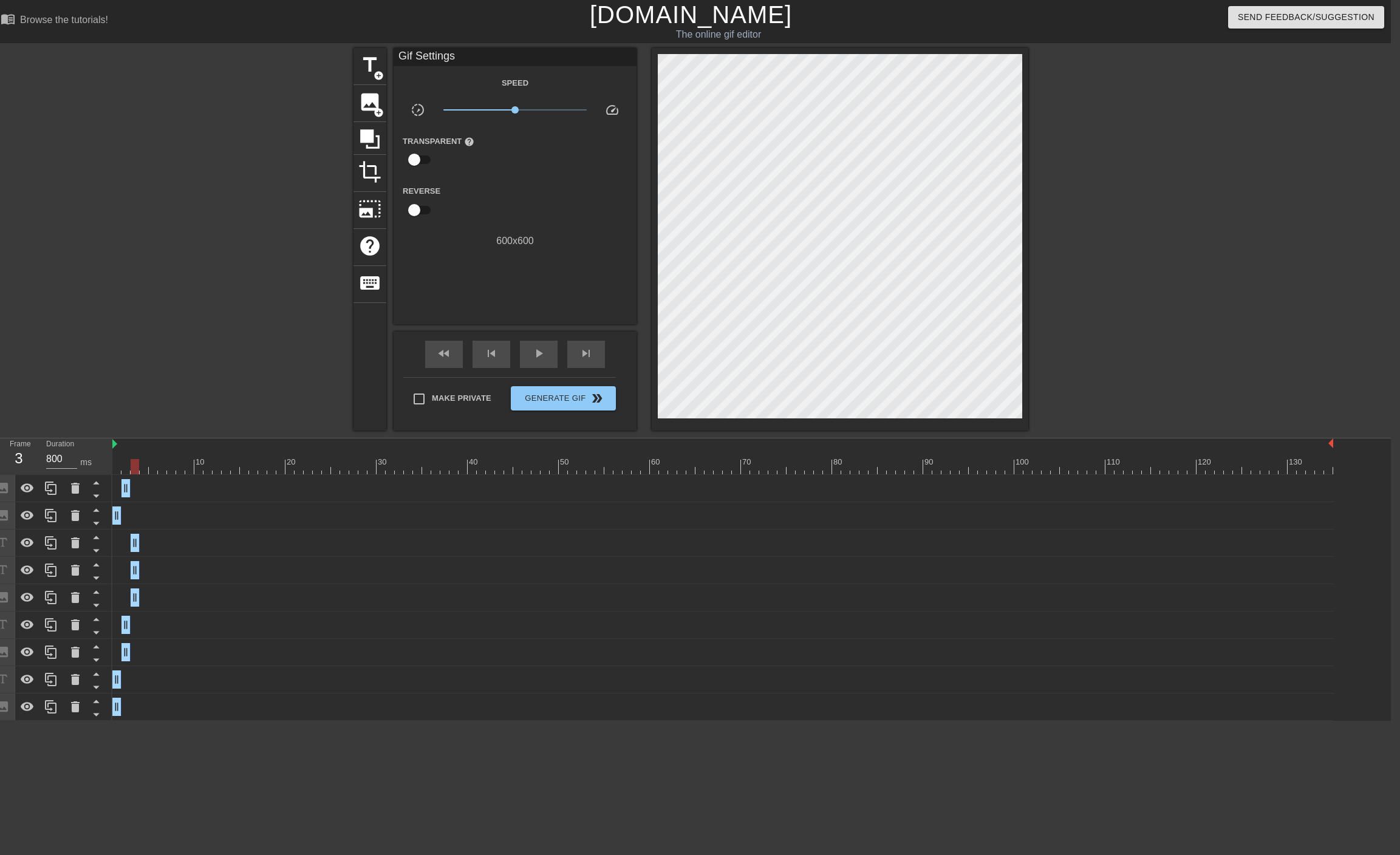
click at [135, 467] on div at bounding box center [723, 467] width 1220 height 15
click at [49, 491] on icon at bounding box center [50, 488] width 11 height 13
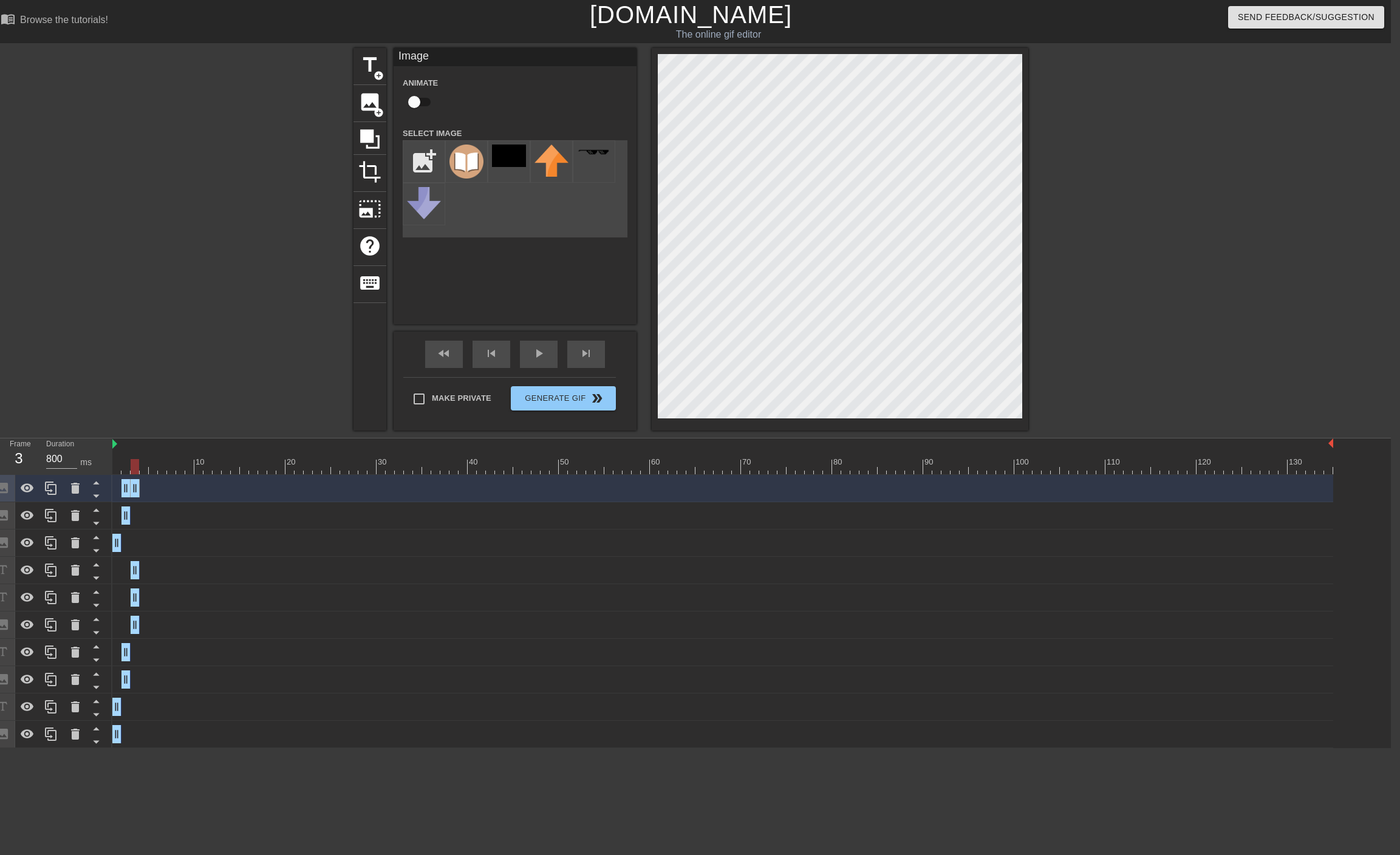
drag, startPoint x: 128, startPoint y: 489, endPoint x: 135, endPoint y: 489, distance: 7.0
drag, startPoint x: 124, startPoint y: 489, endPoint x: 138, endPoint y: 489, distance: 14.0
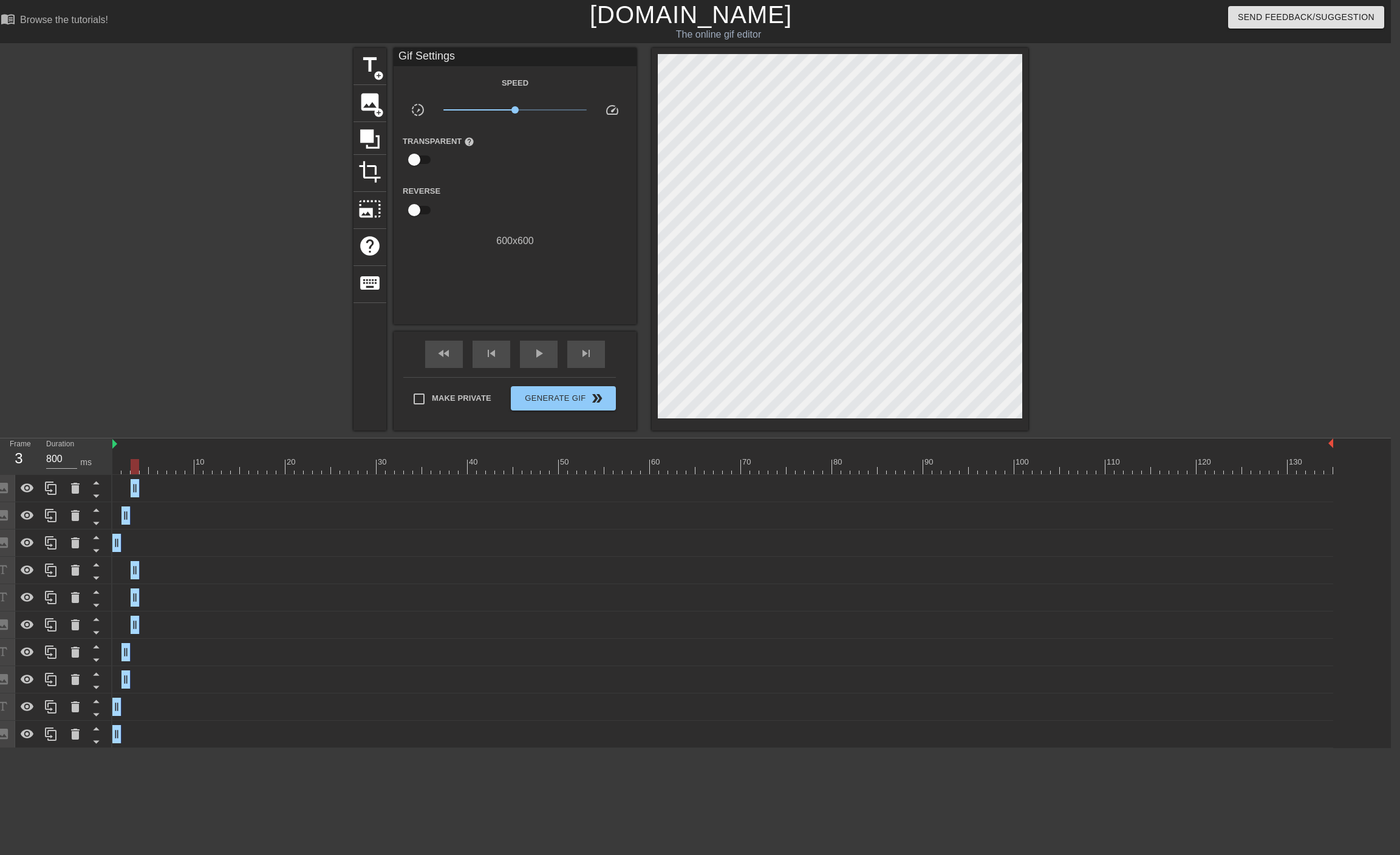
click at [143, 471] on div at bounding box center [723, 467] width 1220 height 15
click at [367, 108] on span "image" at bounding box center [370, 102] width 23 height 23
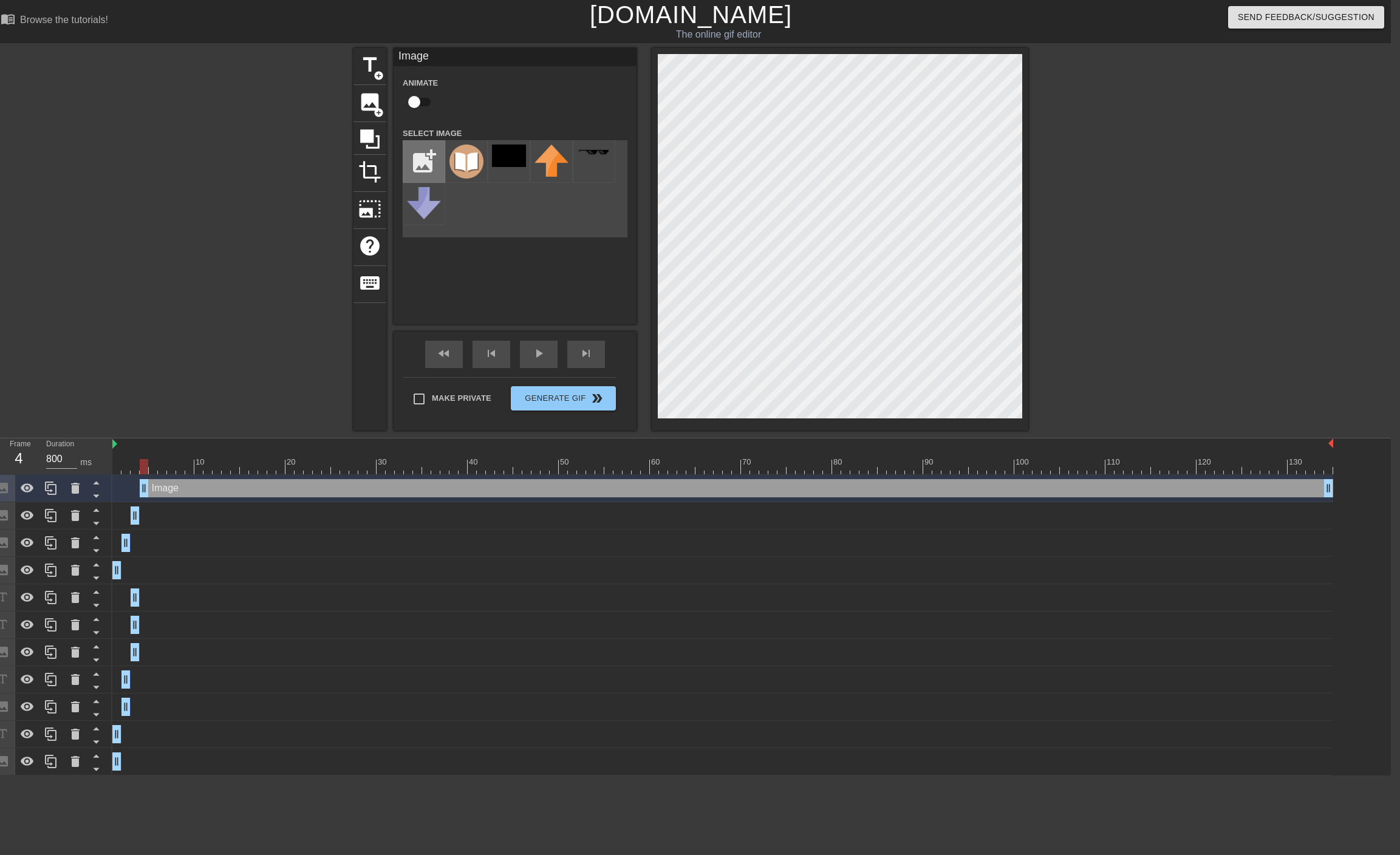
click at [432, 163] on input "file" at bounding box center [424, 161] width 41 height 41
type input "C:\fakepath\good.png"
click at [473, 156] on img at bounding box center [466, 161] width 34 height 34
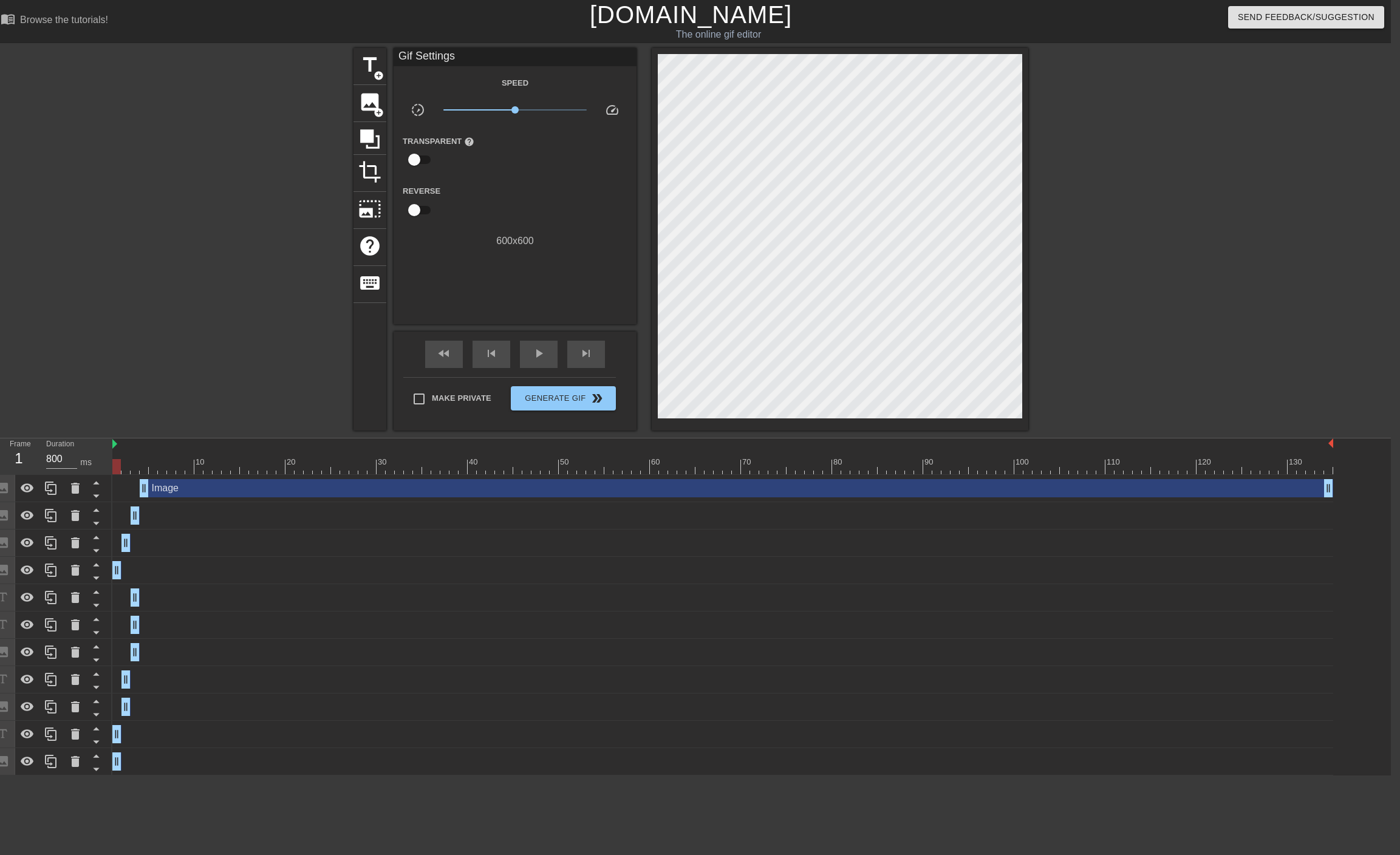
click at [116, 469] on div at bounding box center [723, 467] width 1220 height 15
click at [597, 349] on div "skip_next" at bounding box center [586, 355] width 37 height 28
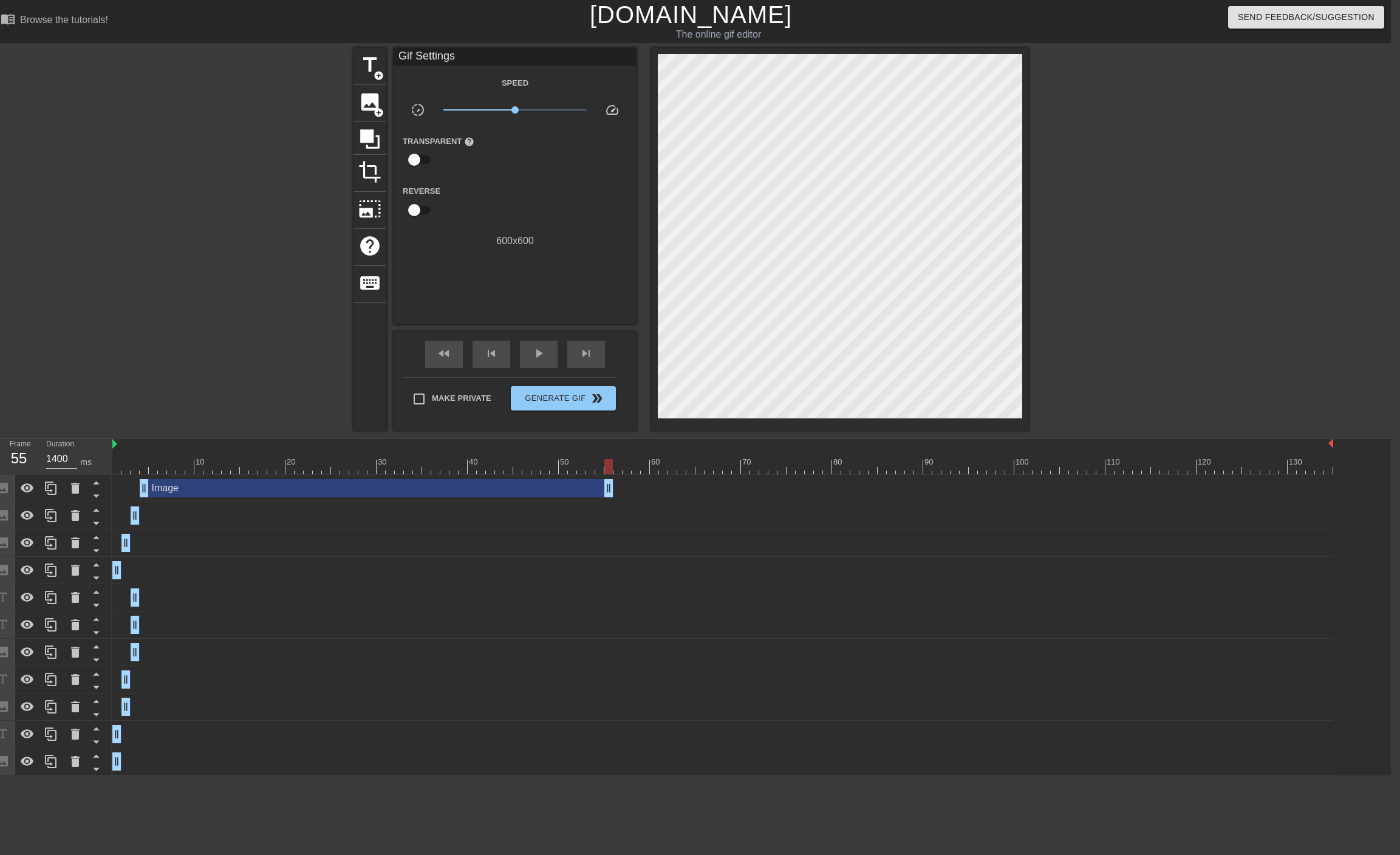
type input "800"
drag, startPoint x: 1327, startPoint y: 487, endPoint x: 120, endPoint y: 509, distance: 1207.2
click at [120, 509] on div "Image drag_handle drag_handle Image drag_handle drag_handle Image drag_handle d…" at bounding box center [752, 625] width 1278 height 301
click at [229, 379] on div at bounding box center [248, 230] width 182 height 365
click at [130, 468] on div at bounding box center [723, 467] width 1220 height 15
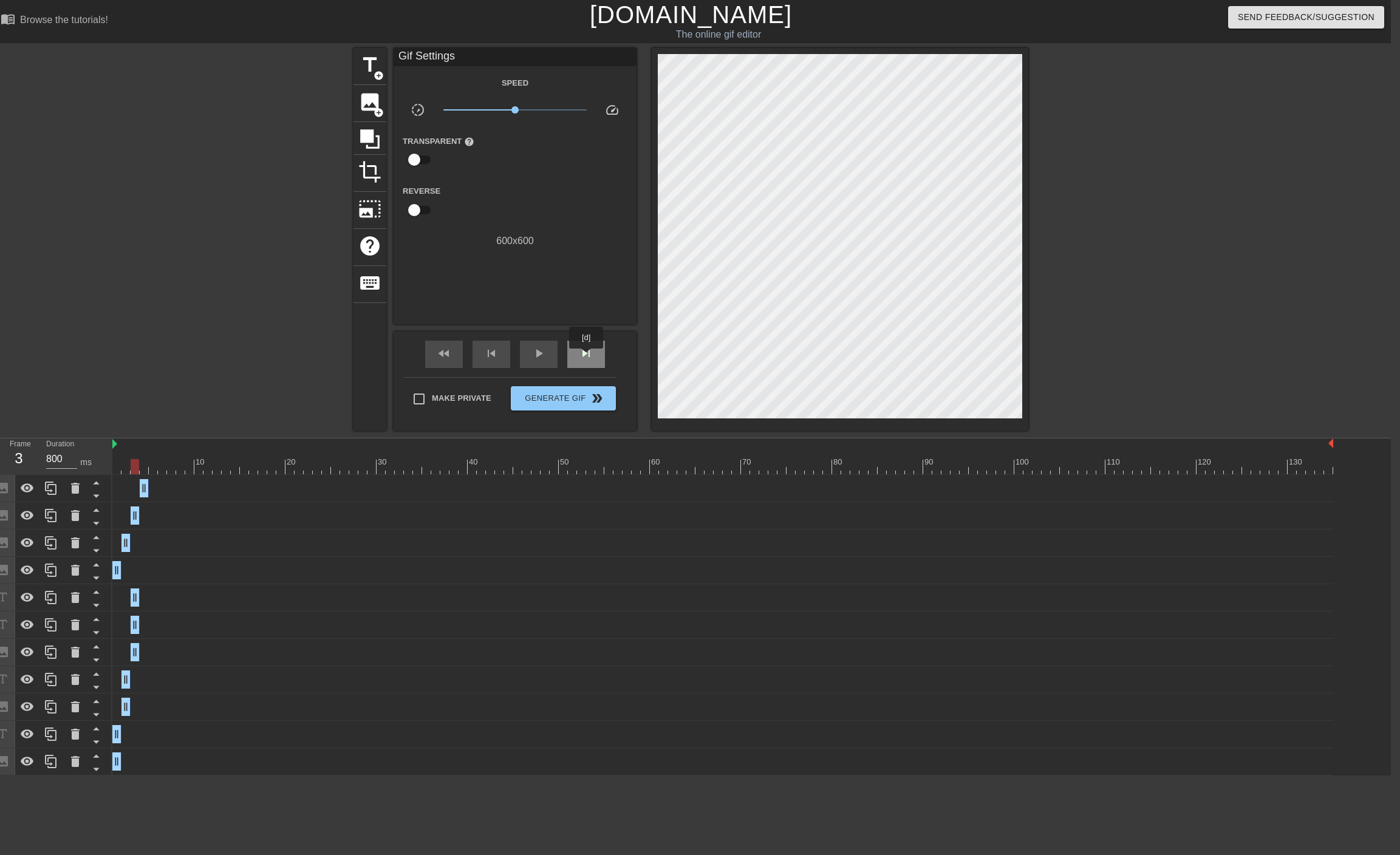
click at [586, 357] on span "skip_next" at bounding box center [586, 353] width 15 height 15
click at [586, 359] on span "skip_next" at bounding box center [586, 353] width 15 height 15
drag, startPoint x: 365, startPoint y: 64, endPoint x: 366, endPoint y: 97, distance: 33.0
click at [366, 97] on div "title add_circle image add_circle crop photo_size_select_large help keyboard" at bounding box center [369, 239] width 33 height 382
click at [366, 97] on span "image" at bounding box center [370, 102] width 23 height 23
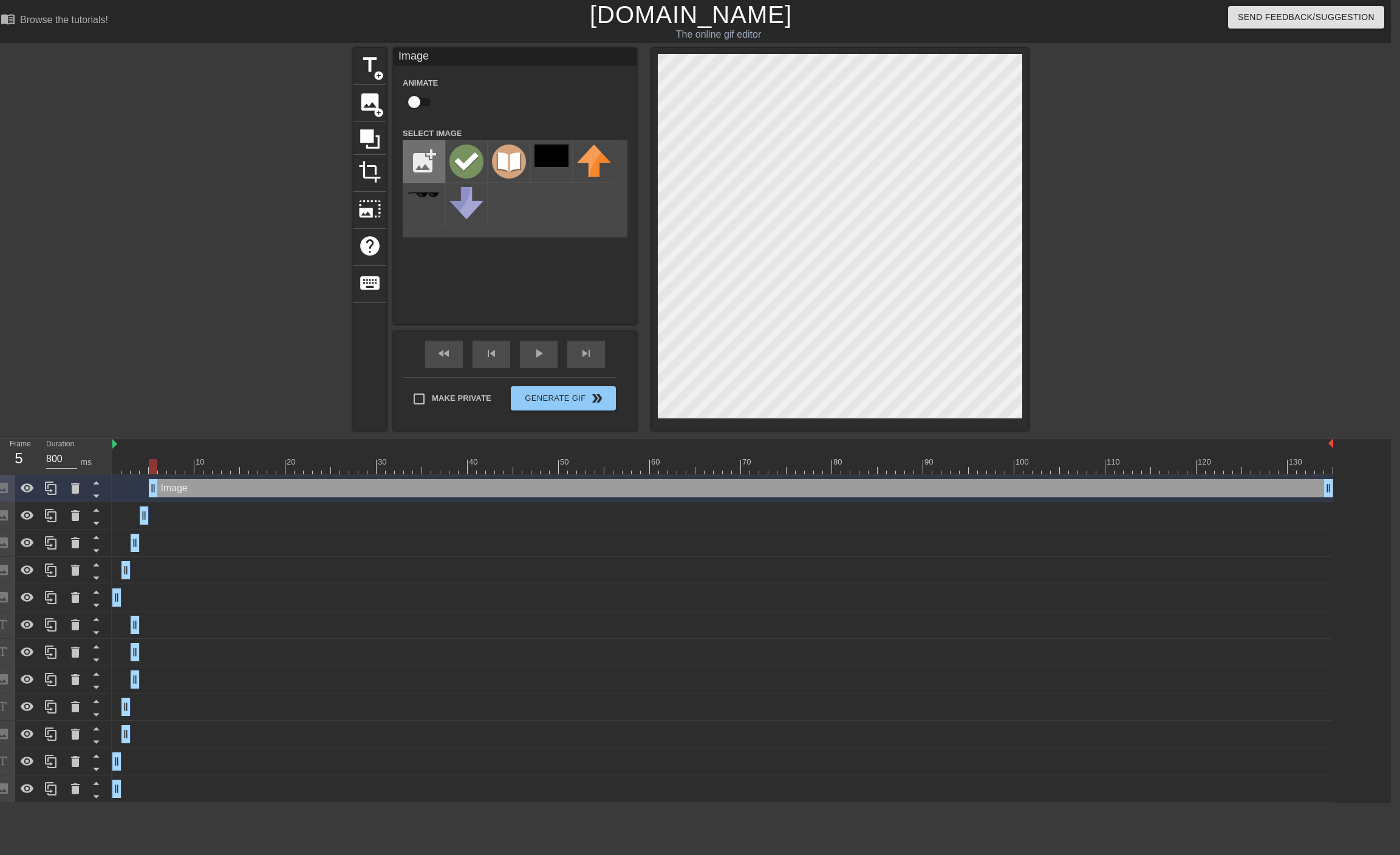
click at [426, 161] on input "file" at bounding box center [424, 161] width 41 height 41
type input "C:\fakepath\inacuracyt.png"
click at [456, 161] on img at bounding box center [466, 161] width 34 height 32
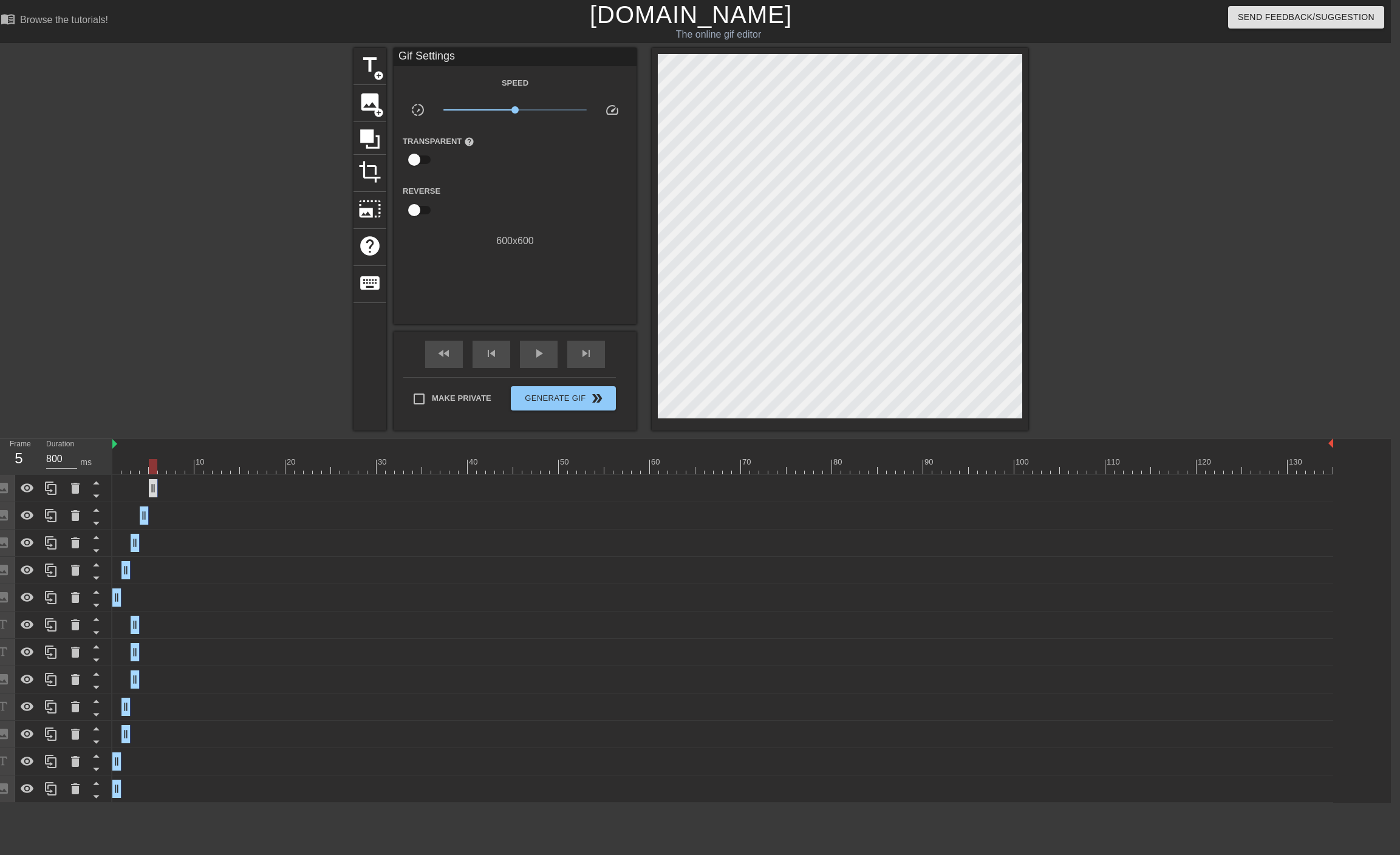
drag, startPoint x: 1323, startPoint y: 486, endPoint x: 151, endPoint y: 488, distance: 1172.0
click at [576, 351] on div "skip_next" at bounding box center [586, 355] width 37 height 28
click at [47, 491] on icon at bounding box center [50, 488] width 11 height 13
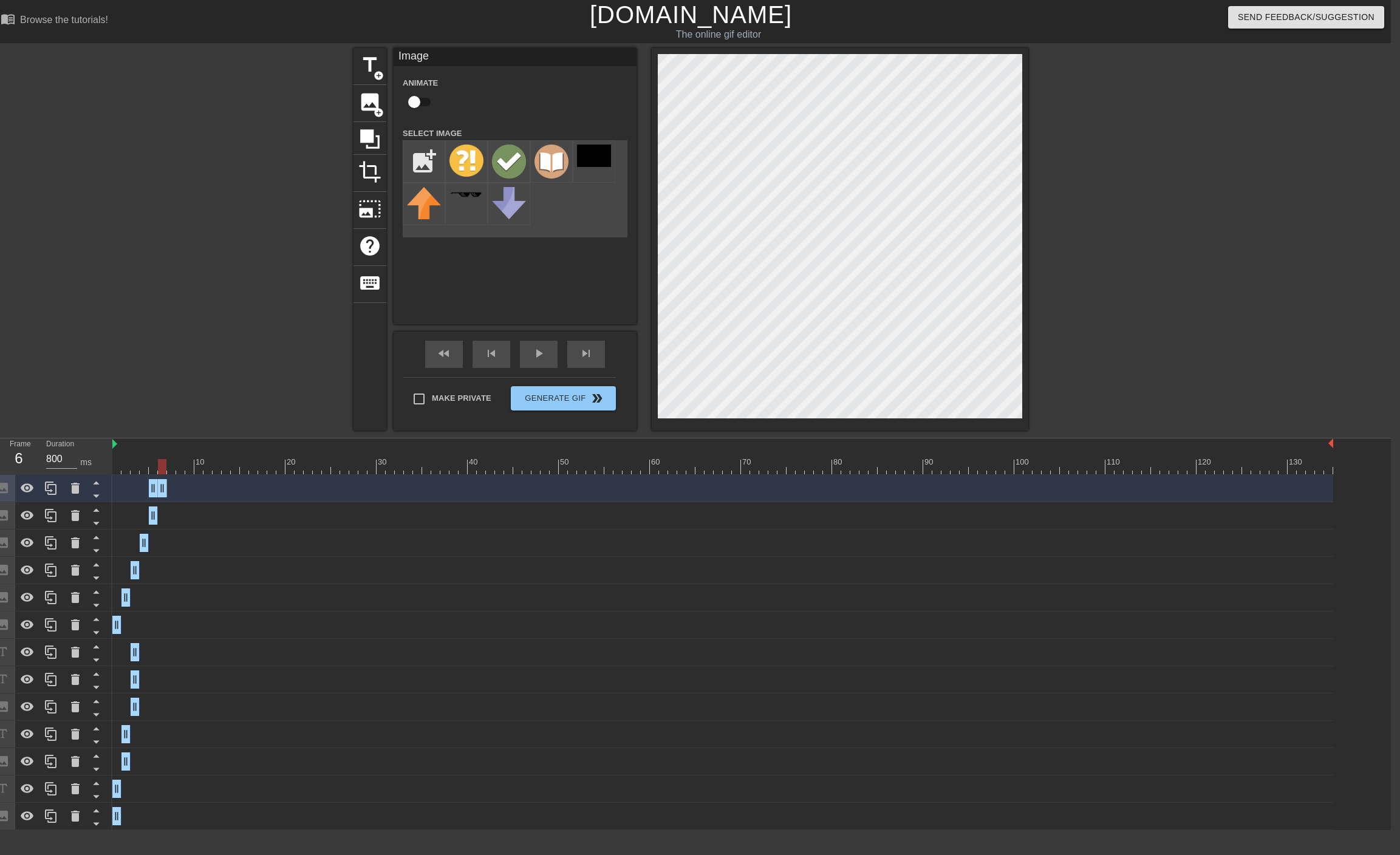
drag, startPoint x: 156, startPoint y: 492, endPoint x: 167, endPoint y: 492, distance: 11.0
click at [167, 492] on div "Image drag_handle drag_handle" at bounding box center [723, 489] width 1220 height 18
drag, startPoint x: 152, startPoint y: 490, endPoint x: 164, endPoint y: 489, distance: 12.0
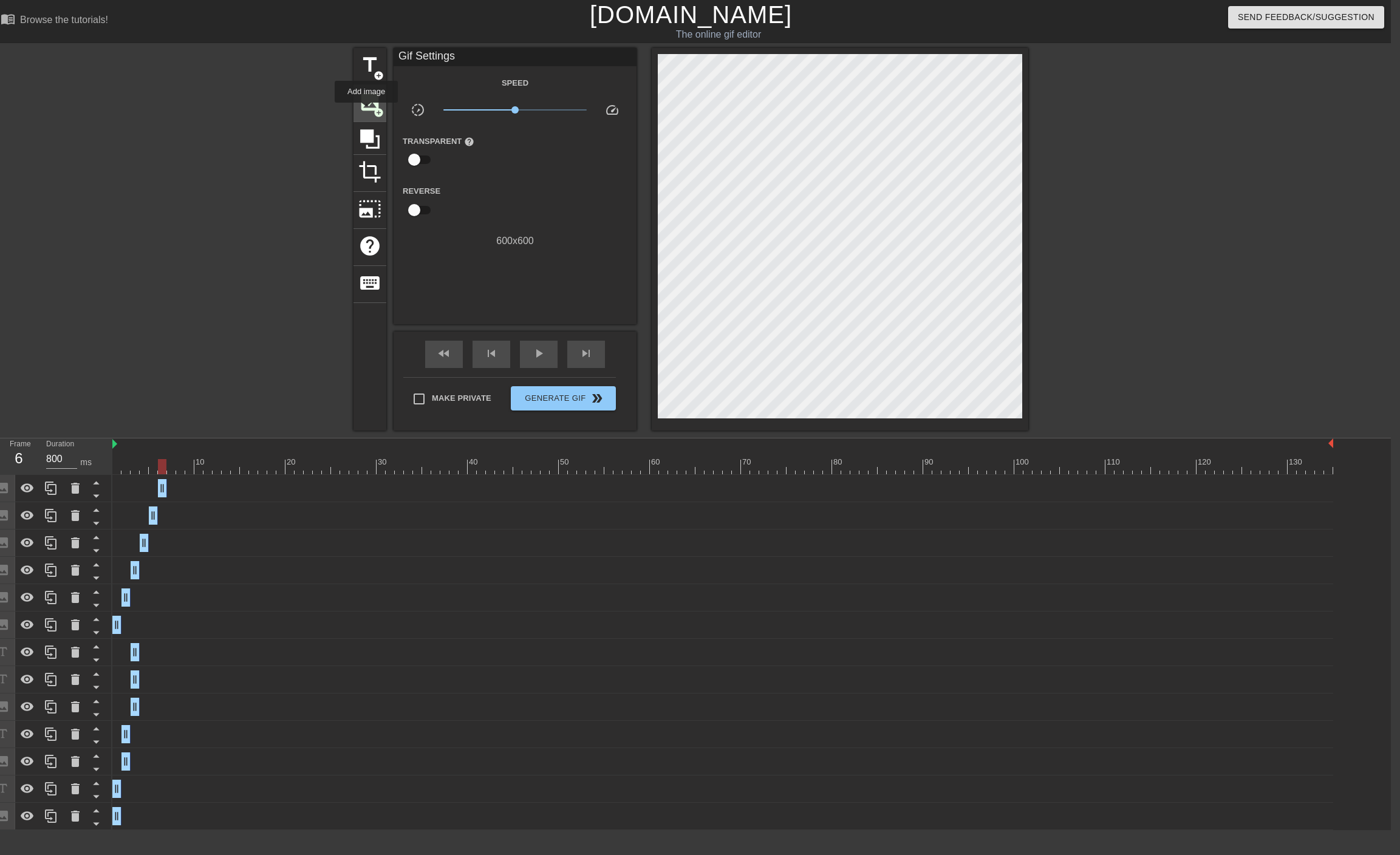
click at [366, 111] on span "image" at bounding box center [370, 102] width 23 height 23
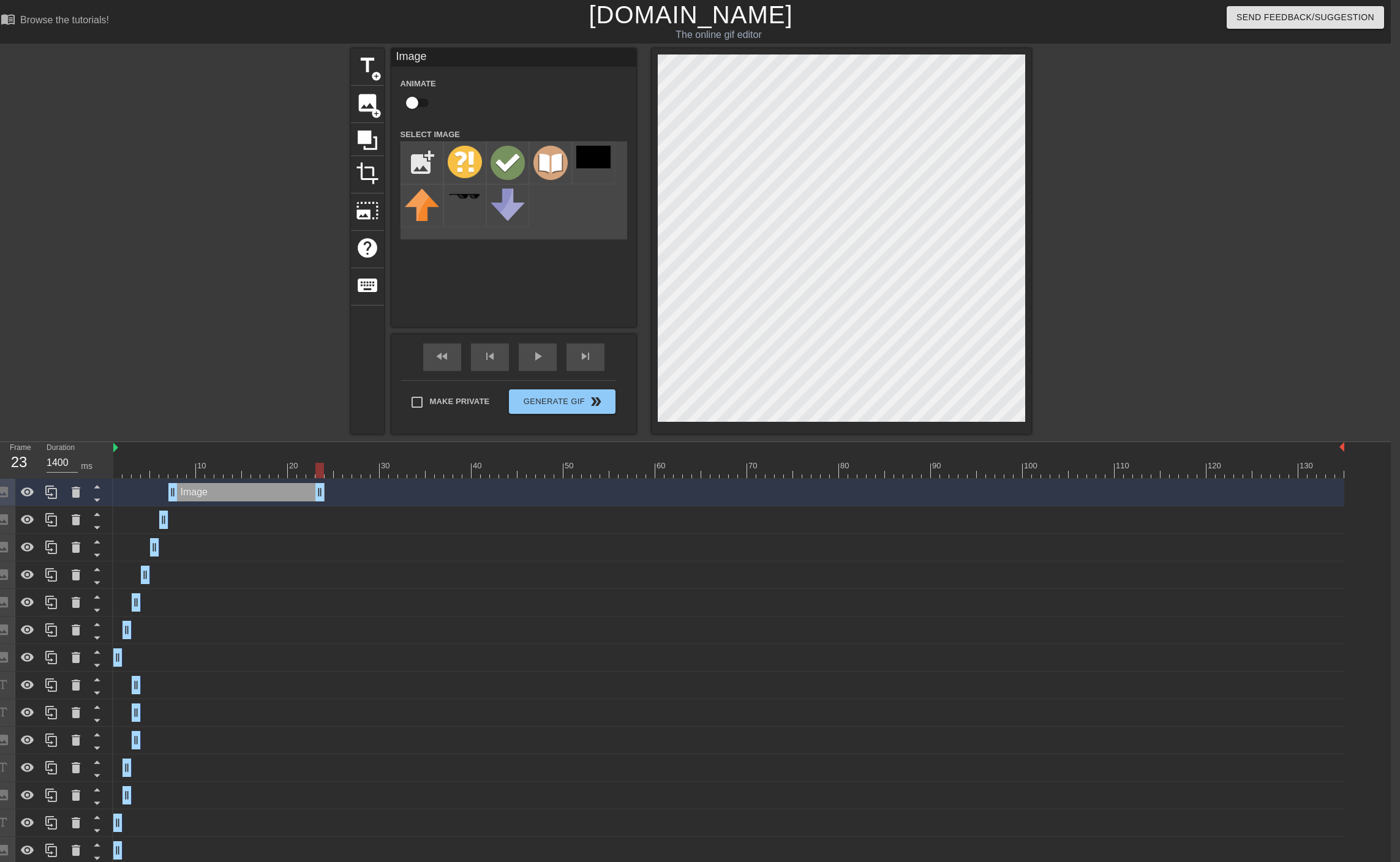
type input "800"
drag, startPoint x: 1339, startPoint y: 493, endPoint x: 293, endPoint y: 534, distance: 1046.8
click at [293, 534] on div "Image drag_handle drag_handle Image drag_handle drag_handle Image drag_handle d…" at bounding box center [752, 672] width 1277 height 386
drag, startPoint x: 293, startPoint y: 492, endPoint x: 183, endPoint y: 490, distance: 110.0
click at [430, 169] on input "file" at bounding box center [422, 163] width 42 height 42
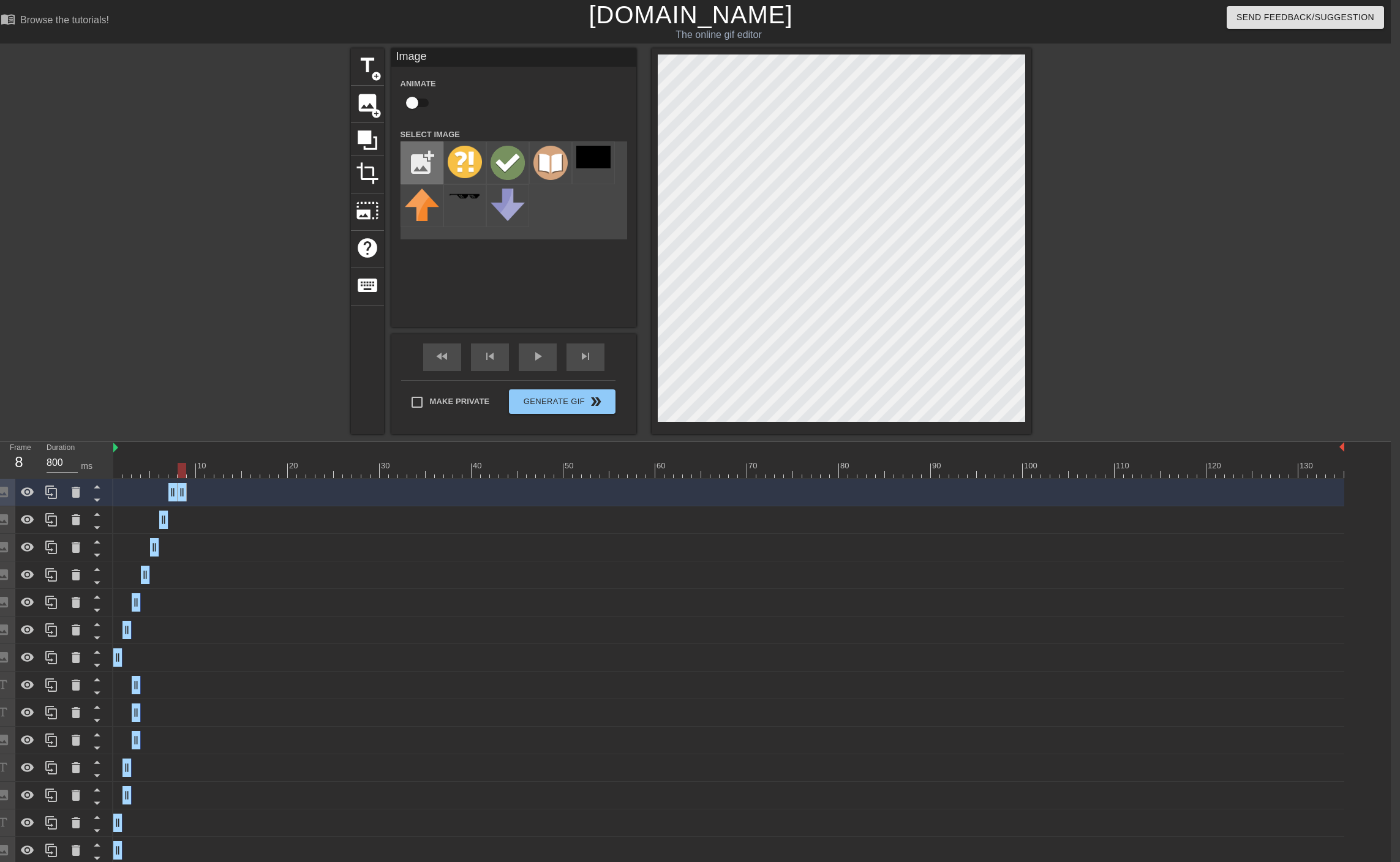
type input "C:\fakepath\Best.png"
click at [483, 157] on div at bounding box center [465, 163] width 43 height 43
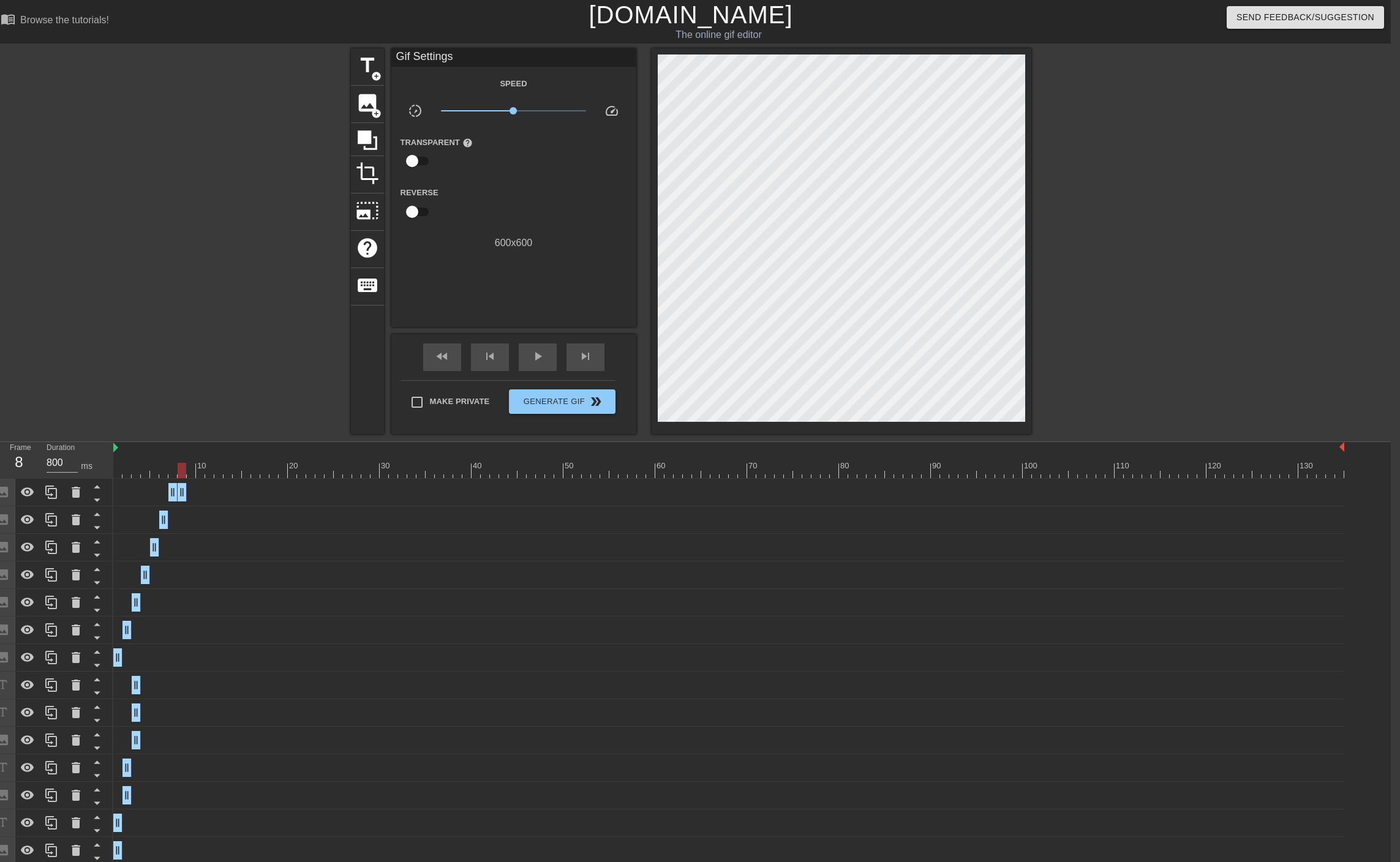
click at [121, 472] on div at bounding box center [729, 470] width 1230 height 15
click at [190, 472] on div at bounding box center [729, 470] width 1230 height 15
click at [375, 115] on span "add_circle" at bounding box center [376, 114] width 11 height 11
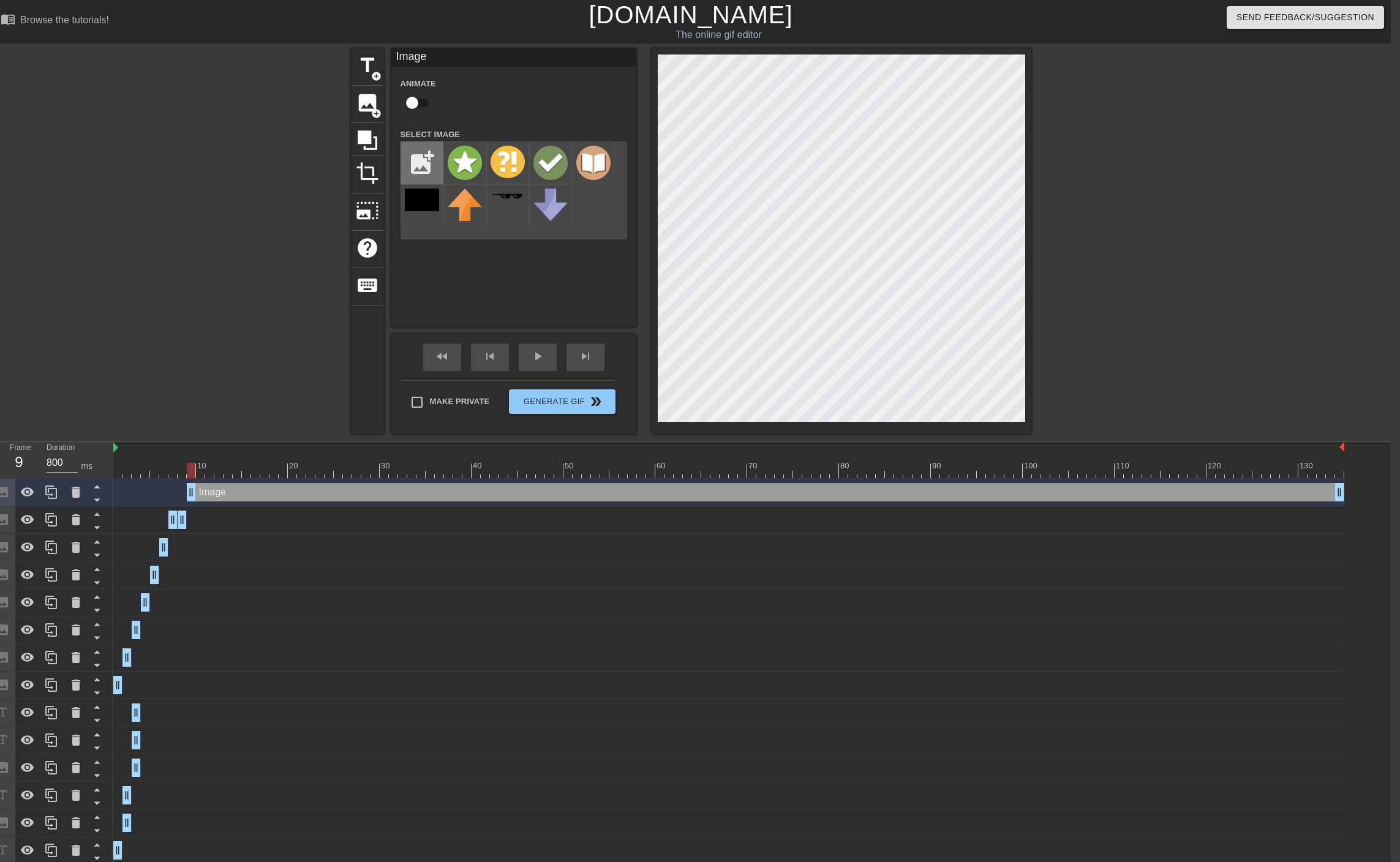
click at [424, 162] on input "file" at bounding box center [422, 163] width 42 height 42
click at [554, 160] on img at bounding box center [550, 163] width 34 height 34
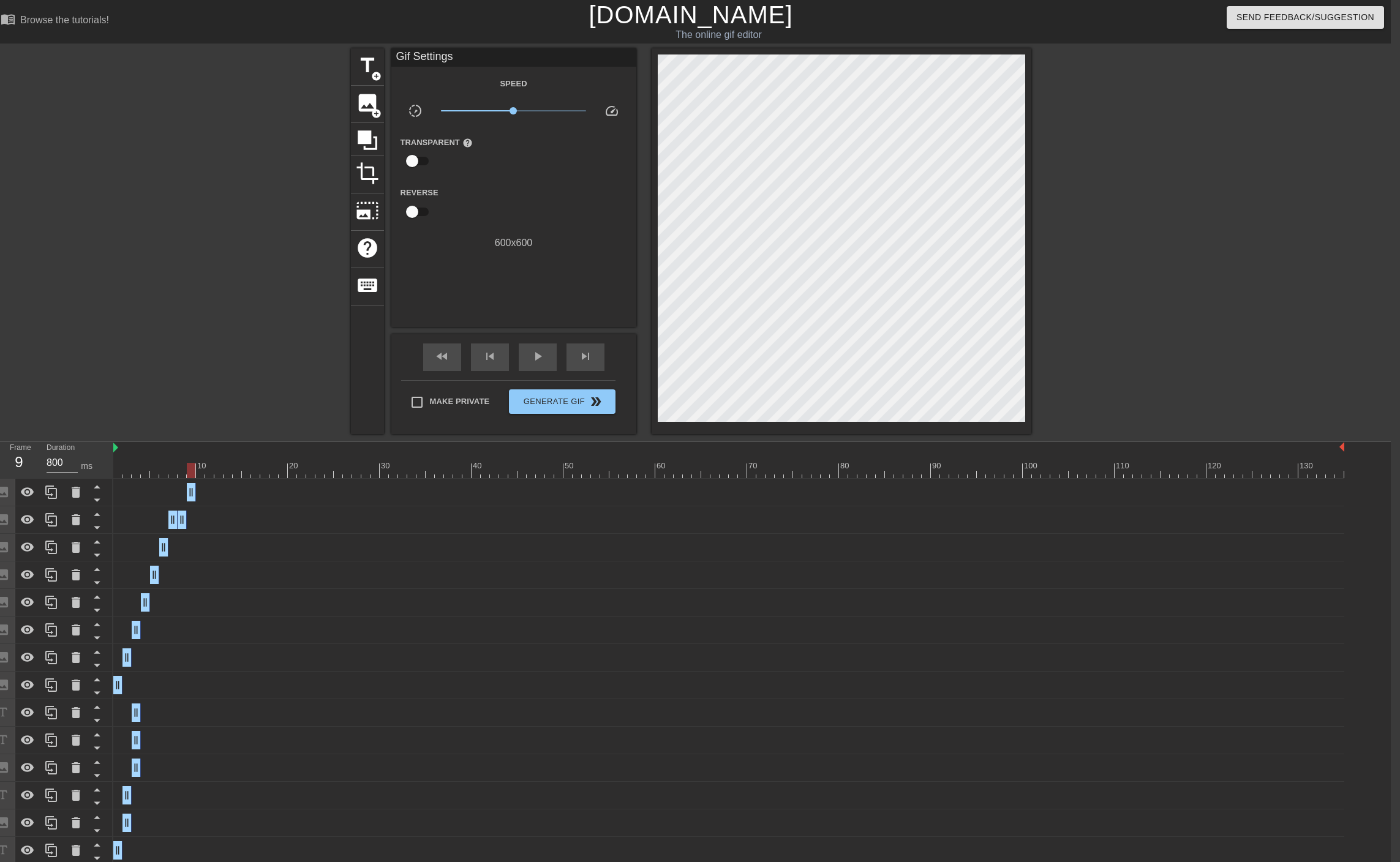
drag, startPoint x: 1334, startPoint y: 493, endPoint x: 153, endPoint y: 483, distance: 1181.0
click at [153, 483] on div "Image drag_handle drag_handle" at bounding box center [729, 493] width 1230 height 19
click at [486, 359] on span "skip_previous" at bounding box center [490, 356] width 15 height 15
click at [586, 363] on span "skip_next" at bounding box center [585, 356] width 15 height 15
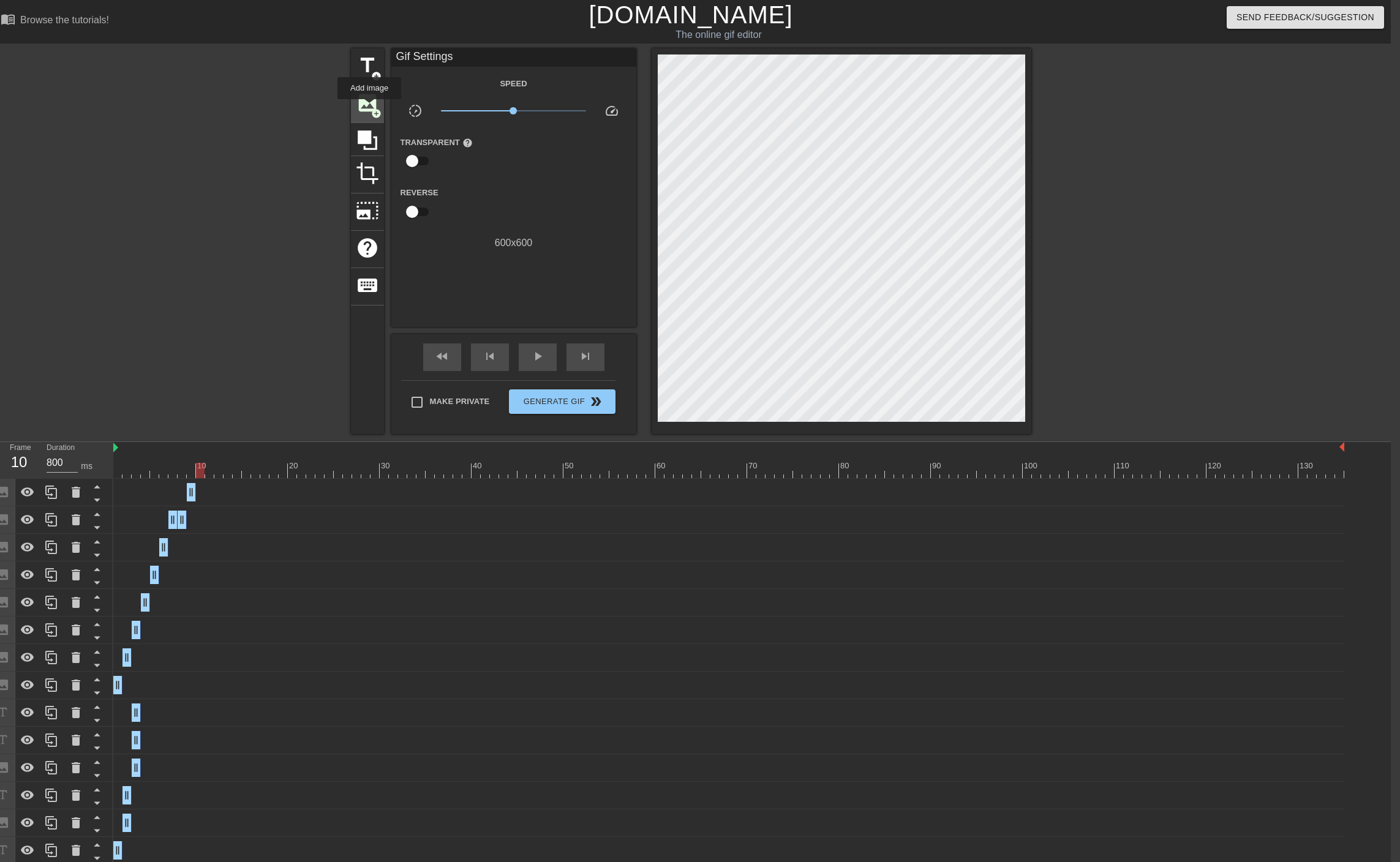
click at [369, 108] on span "image" at bounding box center [367, 103] width 23 height 23
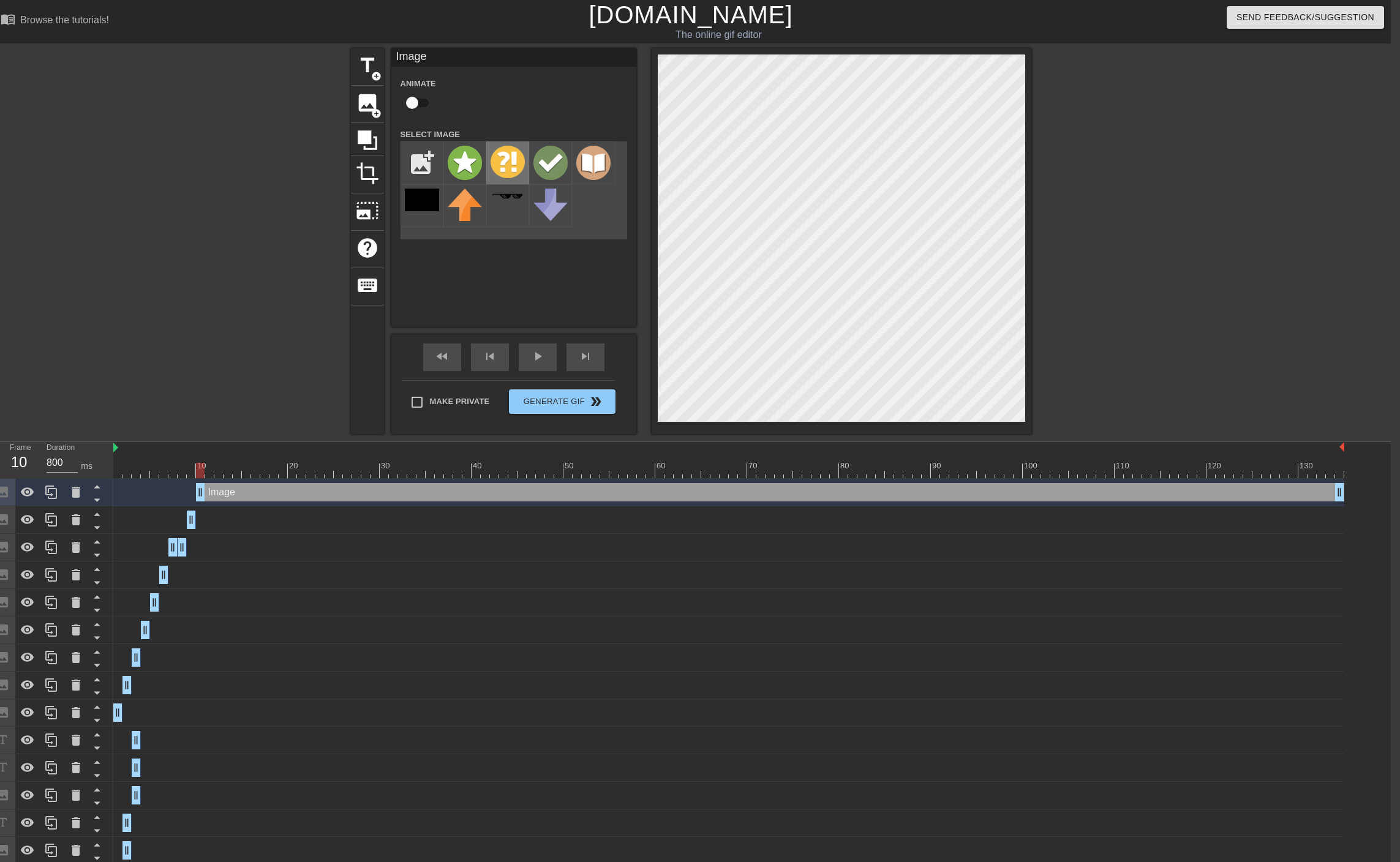
click at [511, 156] on img at bounding box center [507, 162] width 34 height 32
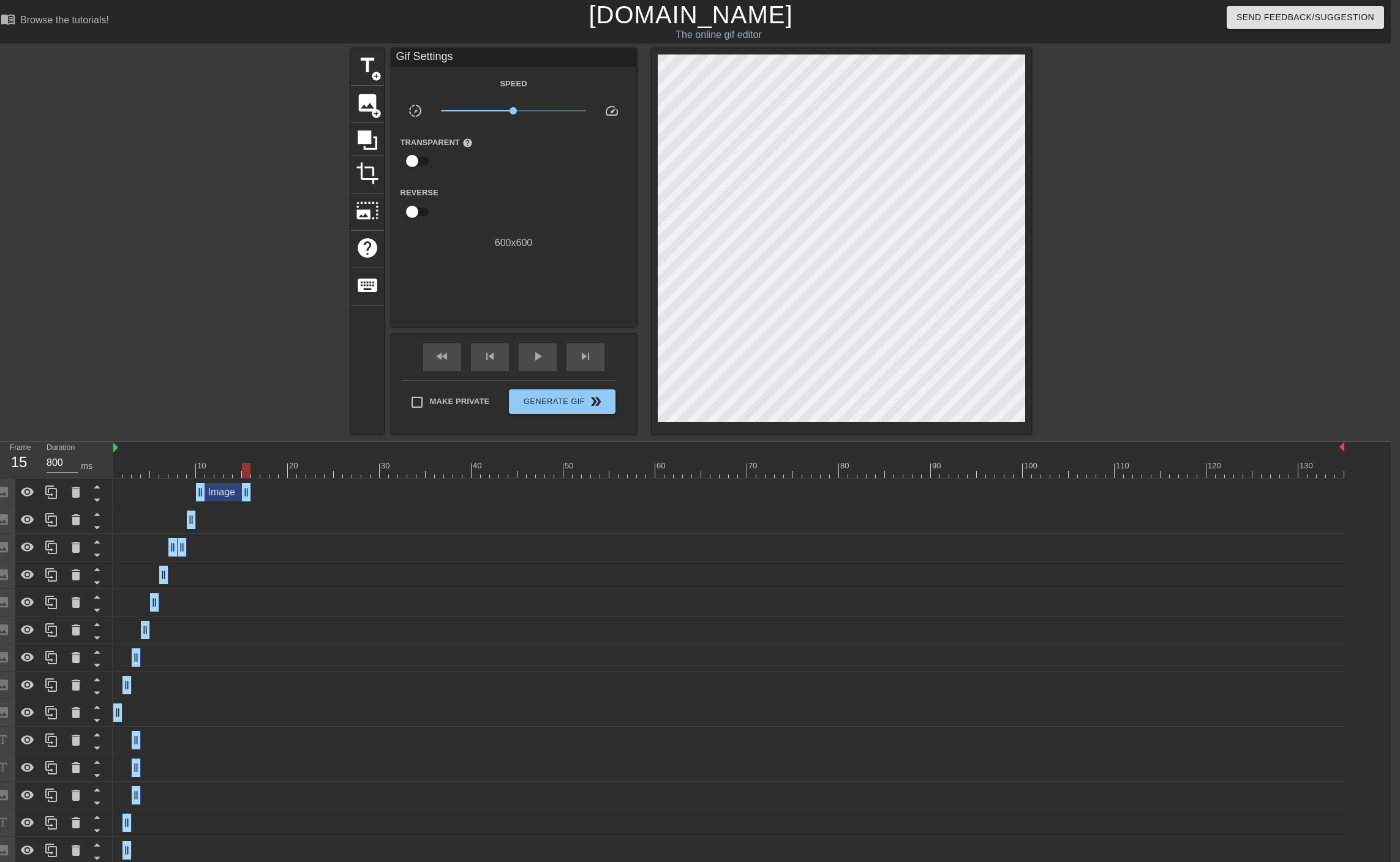
drag, startPoint x: 1337, startPoint y: 497, endPoint x: 244, endPoint y: 517, distance: 1093.2
click at [244, 517] on div "Image drag_handle drag_handle Image drag_handle drag_handle Image drag_handle d…" at bounding box center [752, 699] width 1277 height 441
drag, startPoint x: 247, startPoint y: 493, endPoint x: 197, endPoint y: 493, distance: 50.0
click at [198, 328] on div at bounding box center [244, 232] width 183 height 368
click at [582, 355] on span "skip_next" at bounding box center [585, 356] width 15 height 15
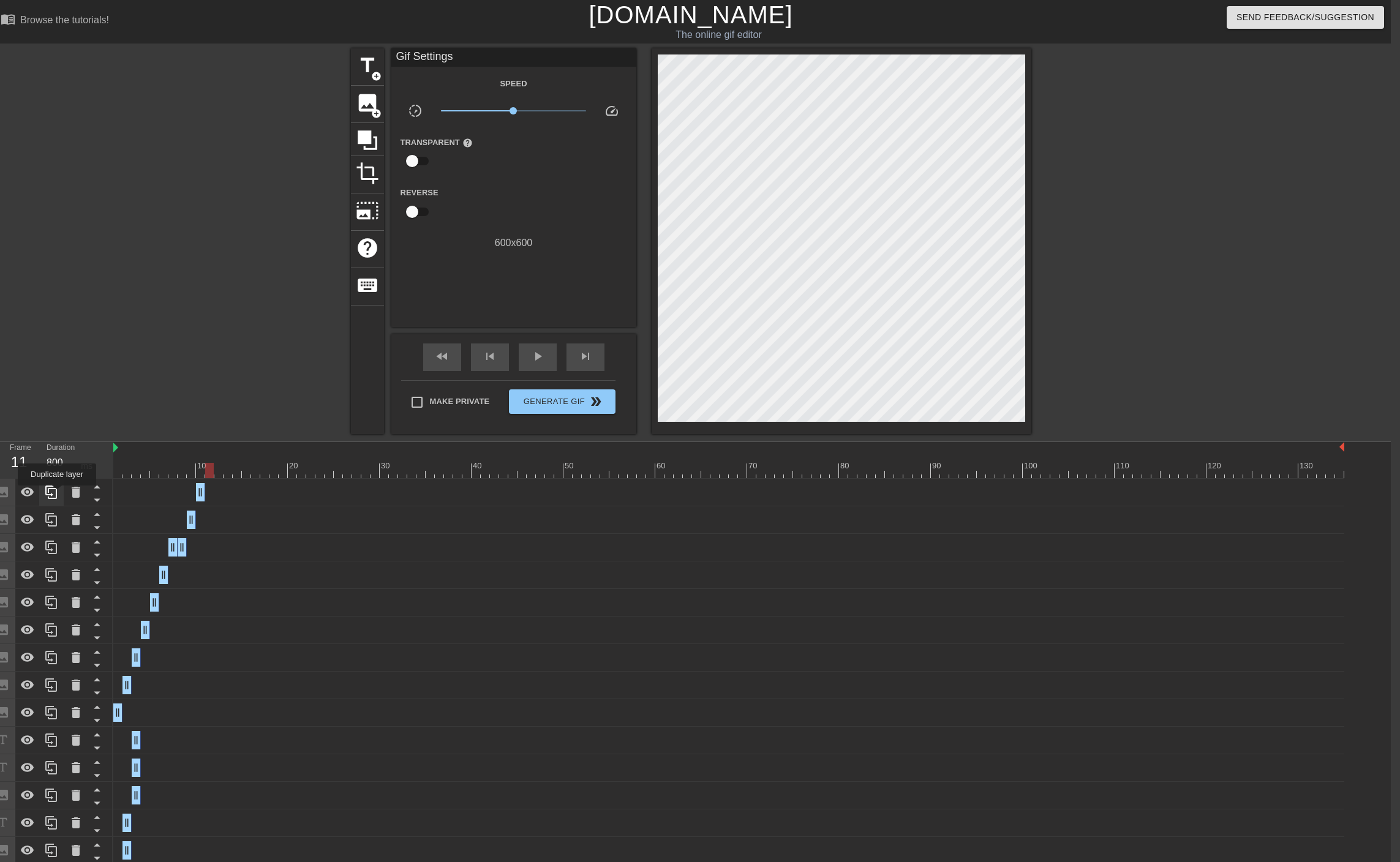
click at [57, 494] on icon at bounding box center [51, 492] width 15 height 15
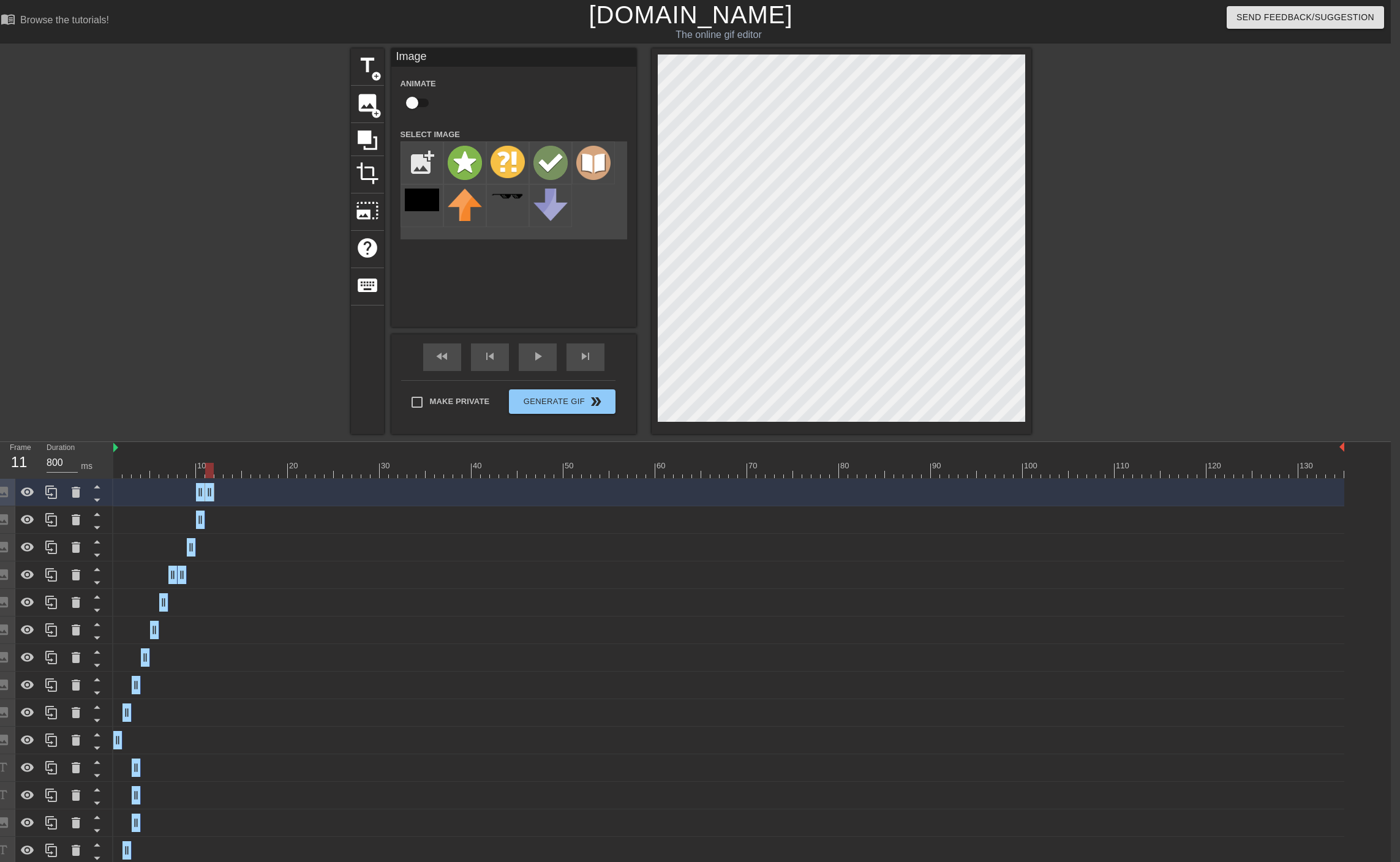
drag, startPoint x: 204, startPoint y: 493, endPoint x: 210, endPoint y: 493, distance: 6.0
drag, startPoint x: 200, startPoint y: 495, endPoint x: 223, endPoint y: 491, distance: 23.3
click at [223, 491] on div "Image drag_handle drag_handle" at bounding box center [729, 493] width 1230 height 19
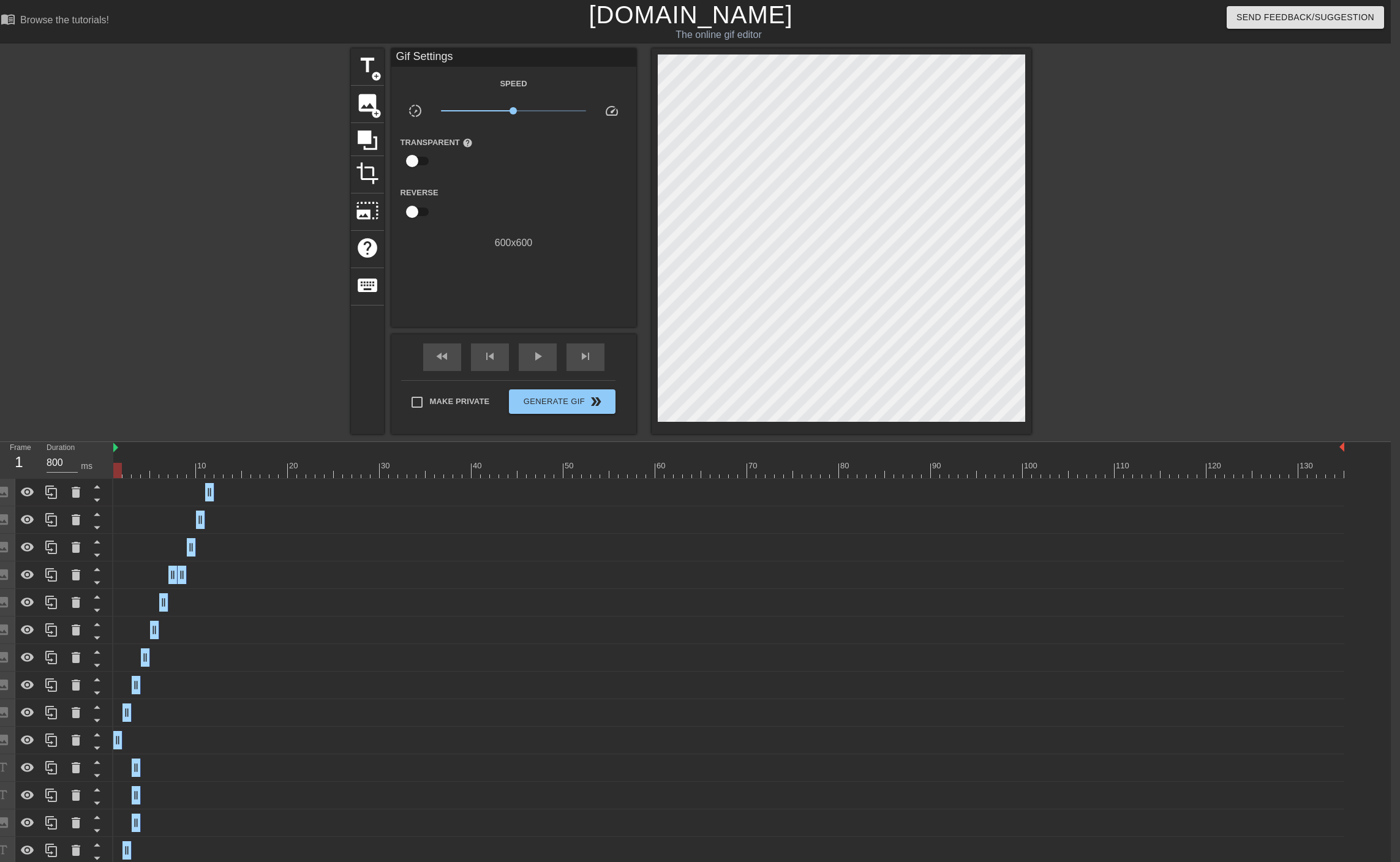
click at [122, 476] on div at bounding box center [729, 470] width 1230 height 15
type input "1400"
